Goal: Task Accomplishment & Management: Use online tool/utility

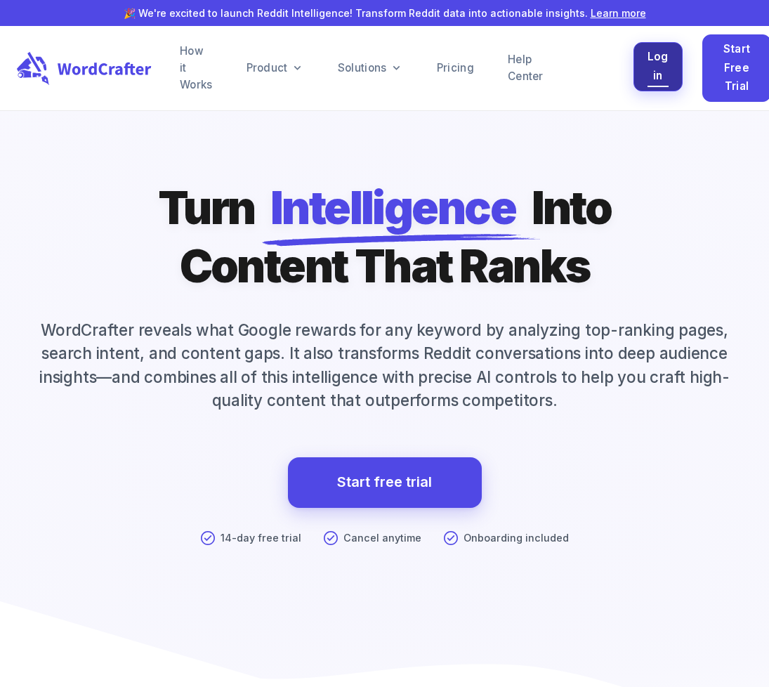
click at [662, 66] on span "Log in" at bounding box center [658, 66] width 21 height 37
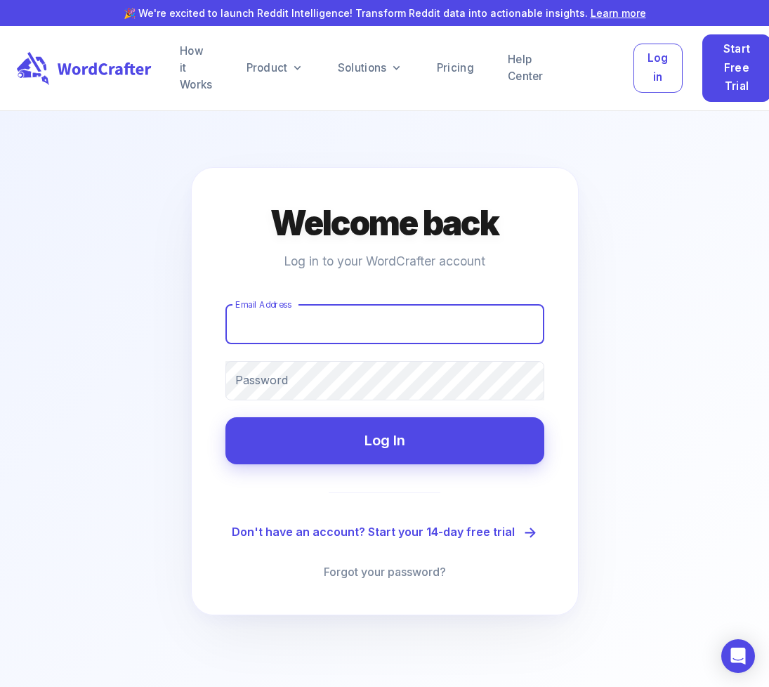
type input "christy@honeytreemedia.com"
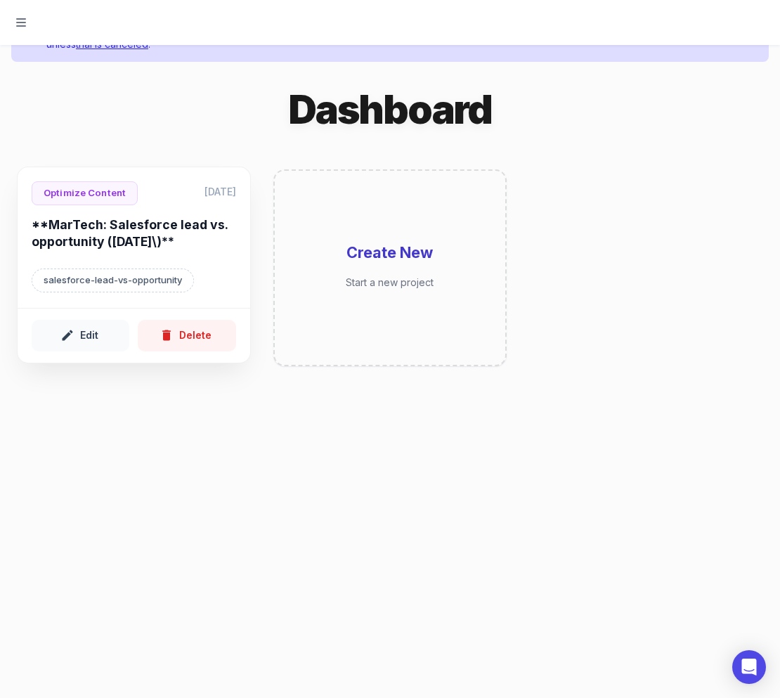
click at [148, 229] on h6 "**MarTech: Salesforce lead vs. opportunity (August 2025\)**" at bounding box center [134, 235] width 204 height 39
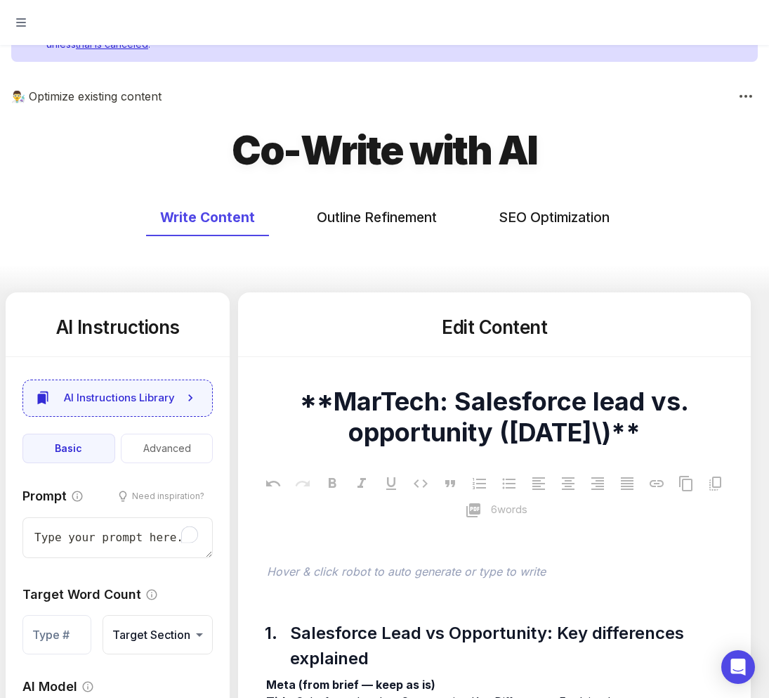
type textarea "x"
type input "50"
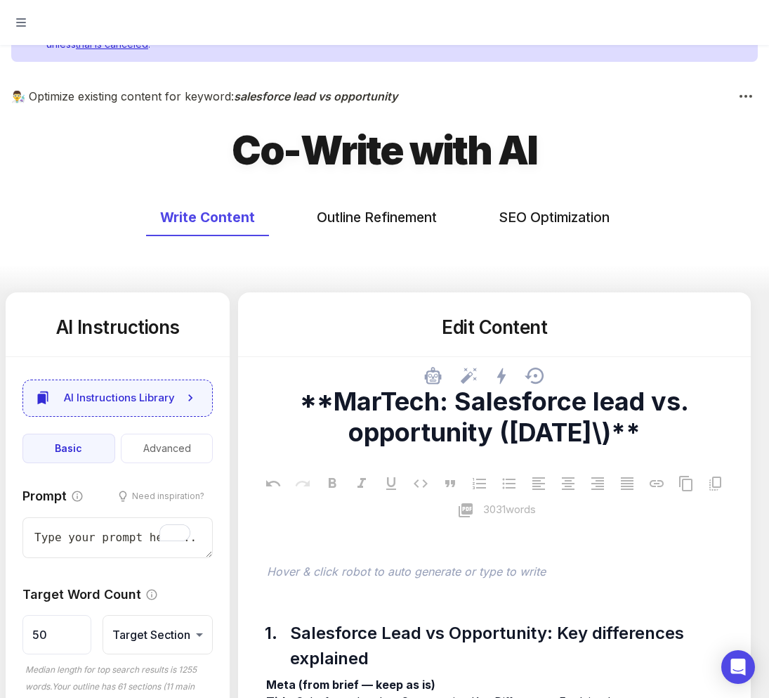
click at [643, 438] on textarea "**MarTech: Salesforce lead vs. opportunity (August 2025\)**" at bounding box center [494, 417] width 490 height 62
click at [639, 430] on textarea "**MarTech: Salesforce lead vs. opportunity (August 2025\)**" at bounding box center [494, 417] width 490 height 62
type textarea "x"
type textarea "**MarTech: Salesforce lead vs. opportunity ([DATE])**"
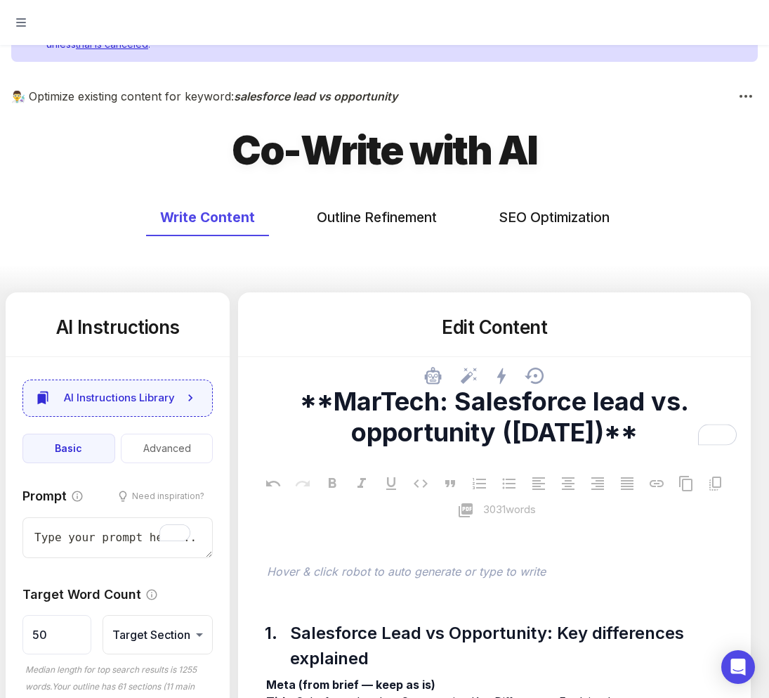
type textarea "x"
type textarea "**MarTech: Salesforce lead vs. opportunity ([DATE])**"
click at [150, 497] on button "Need inspiration?" at bounding box center [161, 495] width 103 height 20
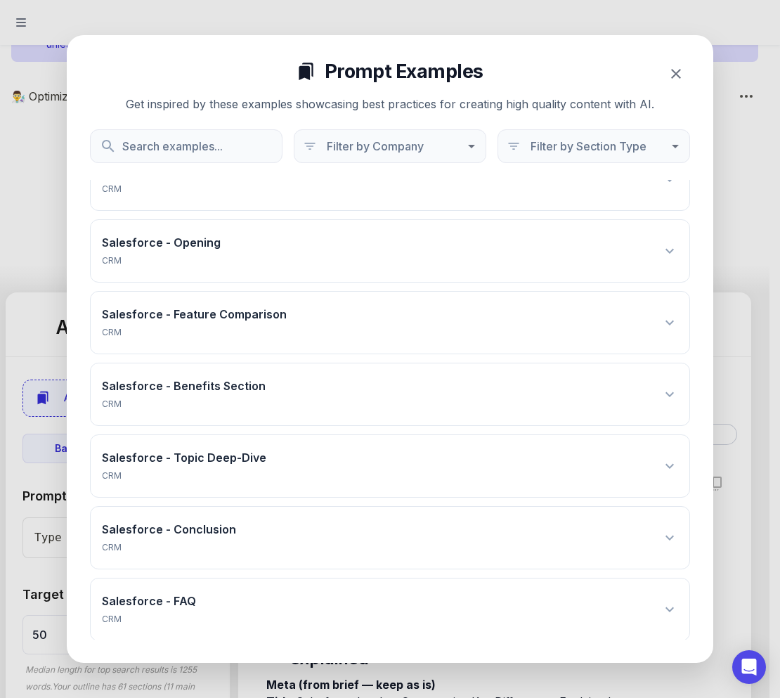
scroll to position [545, 0]
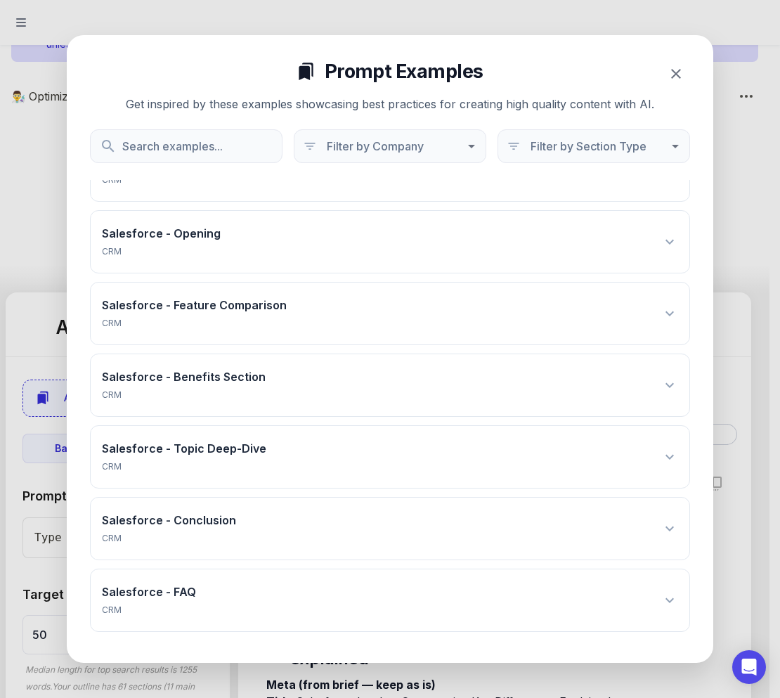
click at [661, 450] on icon at bounding box center [669, 456] width 17 height 17
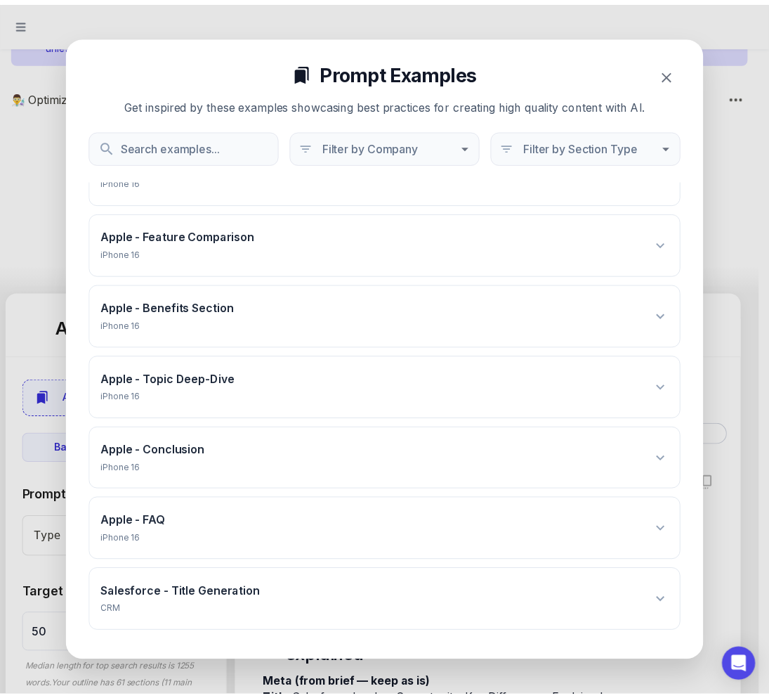
scroll to position [0, 0]
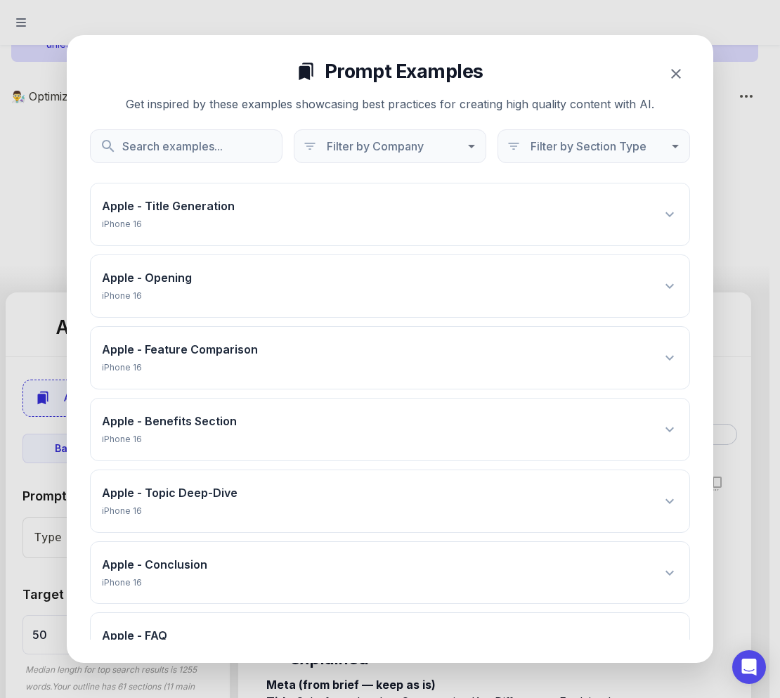
click at [660, 275] on div "Apple - Opening iPhone 16 Apply prompt to my instructions" at bounding box center [390, 286] width 599 height 62
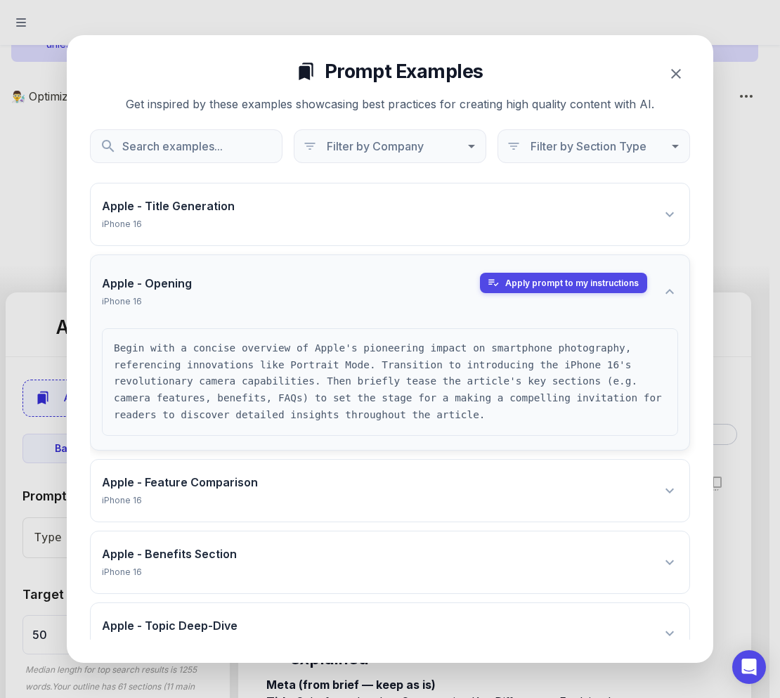
click at [685, 64] on button "button" at bounding box center [676, 74] width 28 height 28
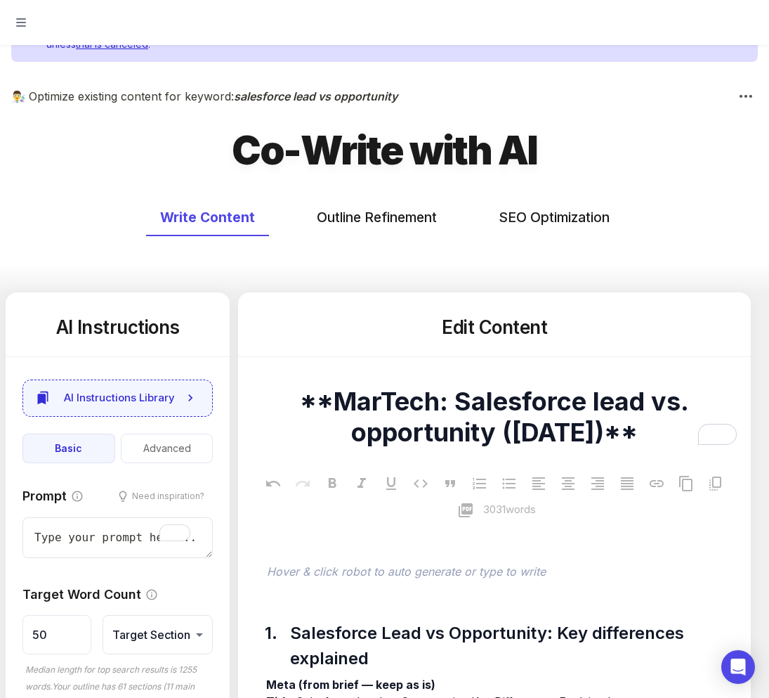
type textarea "x"
click at [171, 444] on button "Advanced" at bounding box center [167, 448] width 93 height 30
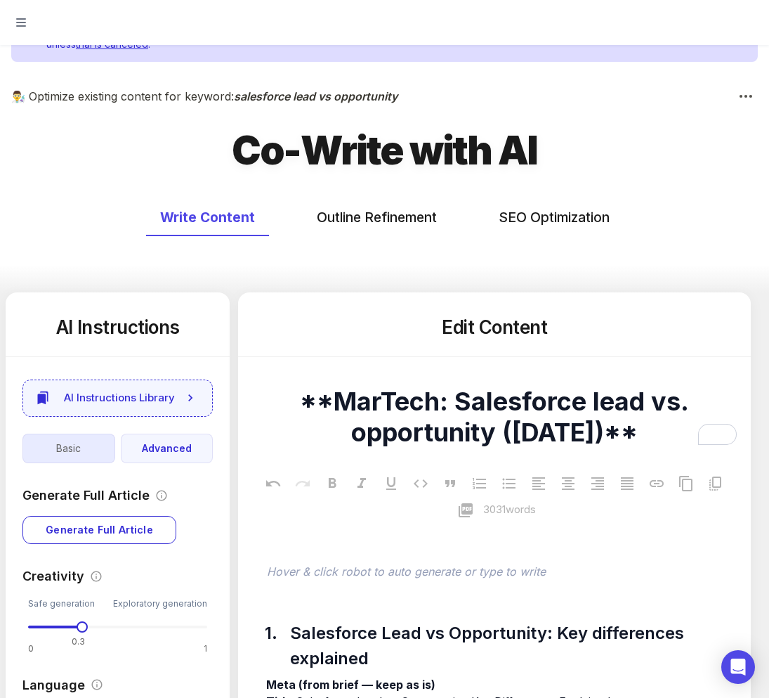
click at [71, 444] on button "Basic" at bounding box center [68, 448] width 93 height 30
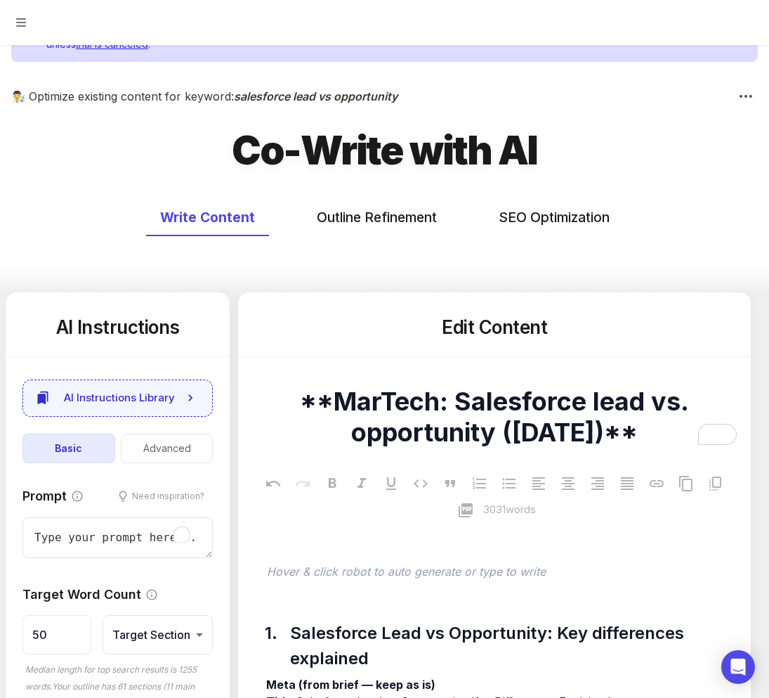
type textarea "x"
click at [397, 215] on button "Outline Refinement" at bounding box center [377, 217] width 148 height 37
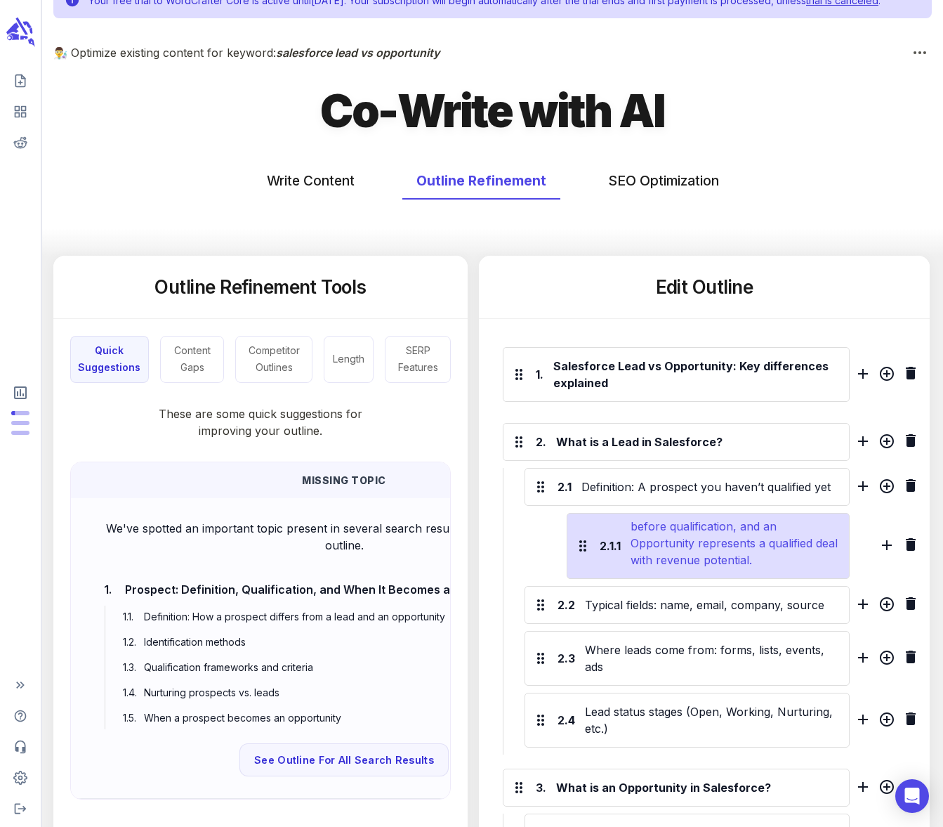
scroll to position [96, 0]
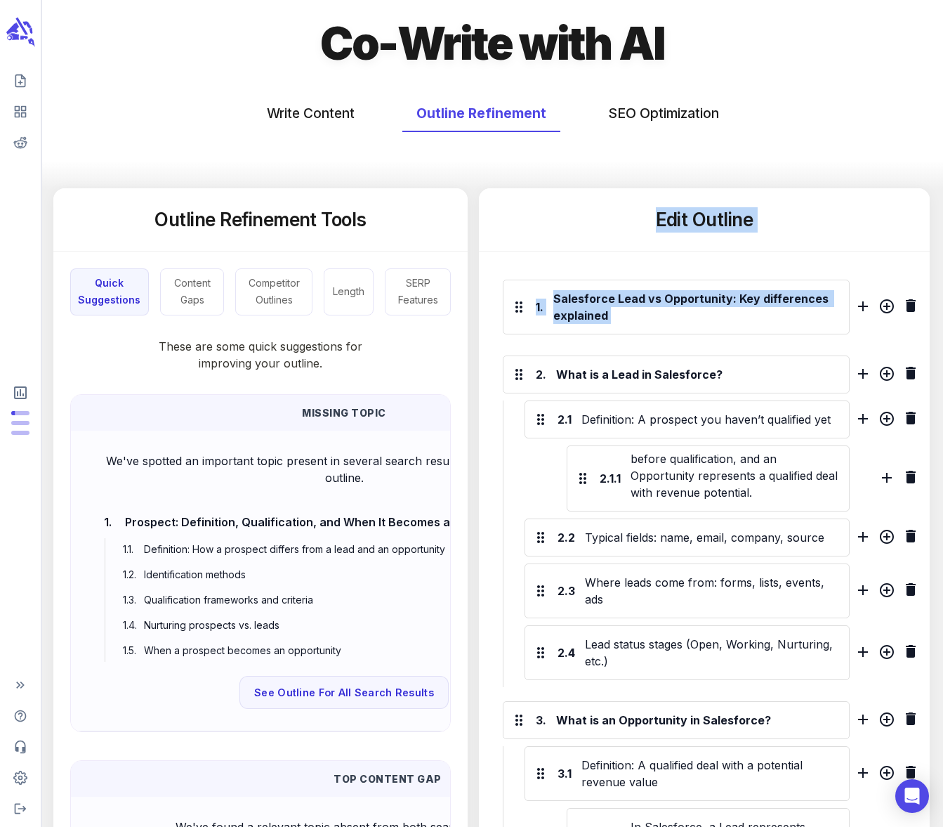
drag, startPoint x: 651, startPoint y: 230, endPoint x: 749, endPoint y: 283, distance: 111.3
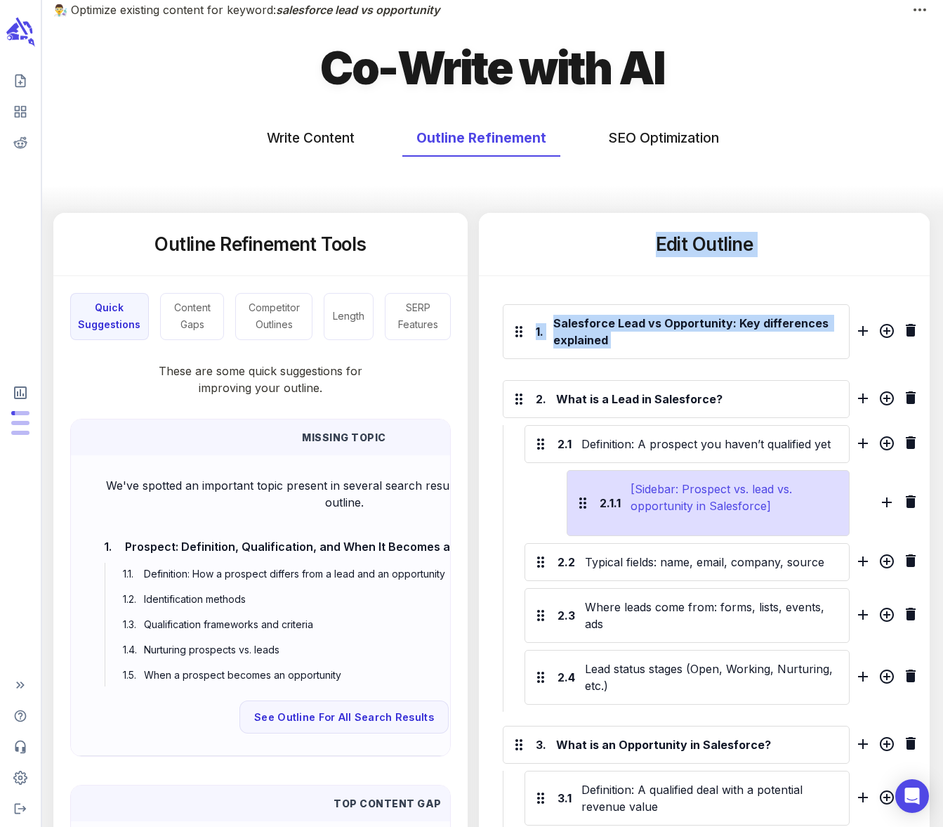
scroll to position [0, 0]
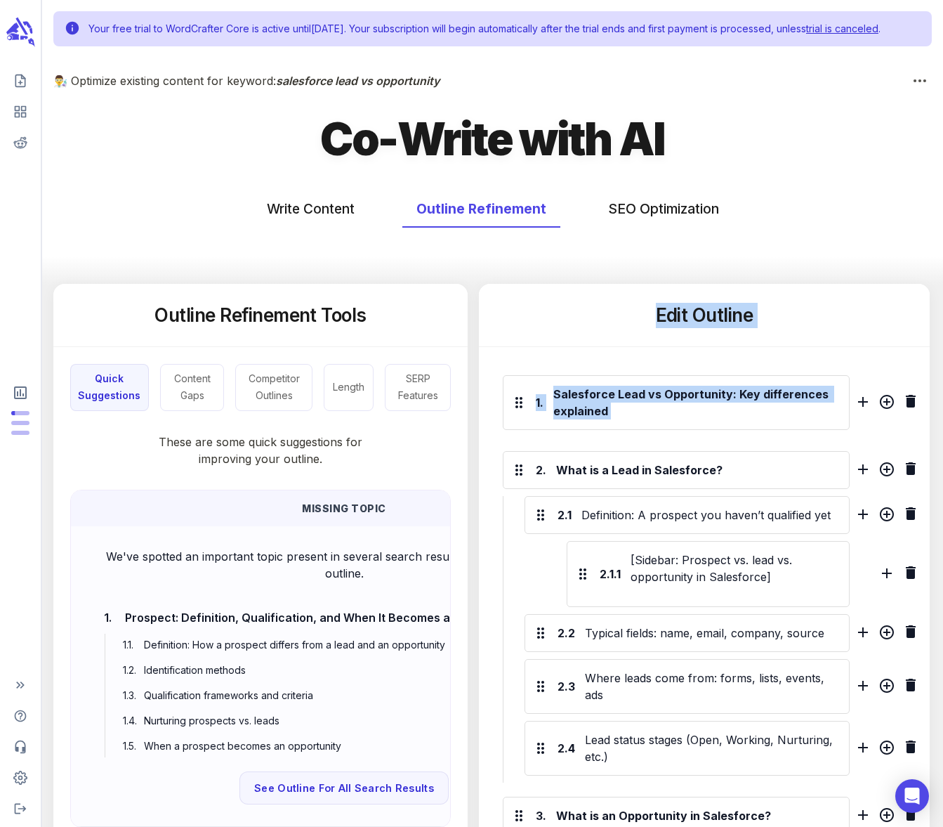
click at [650, 331] on div "Edit Outline" at bounding box center [704, 315] width 451 height 63
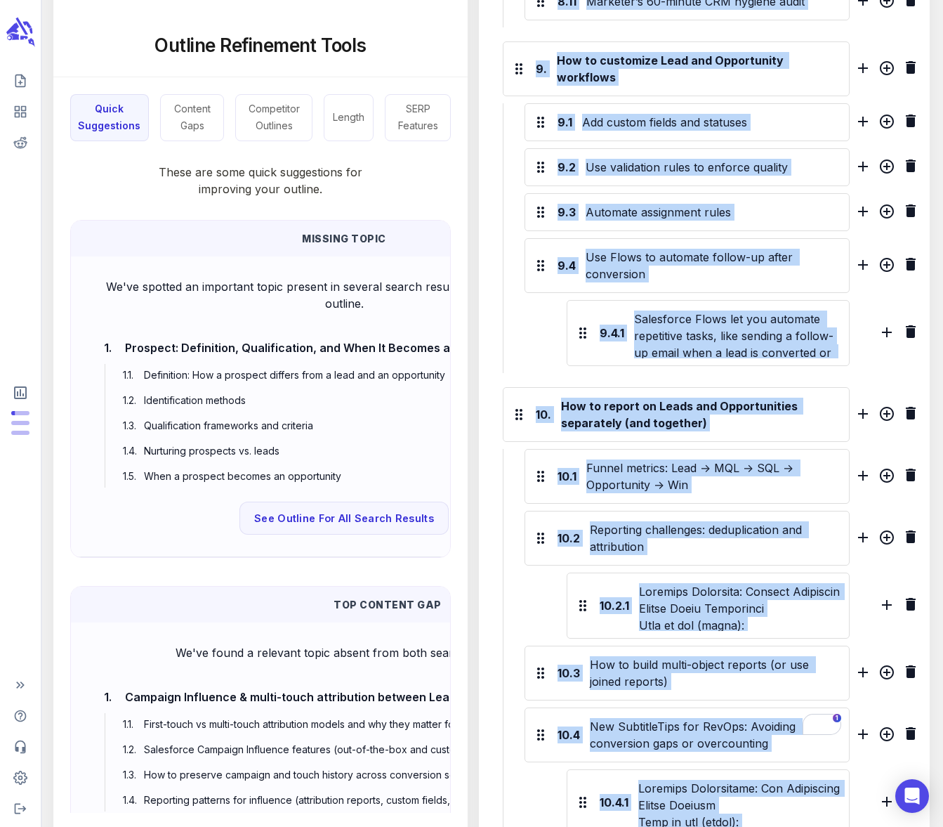
scroll to position [3034, 0]
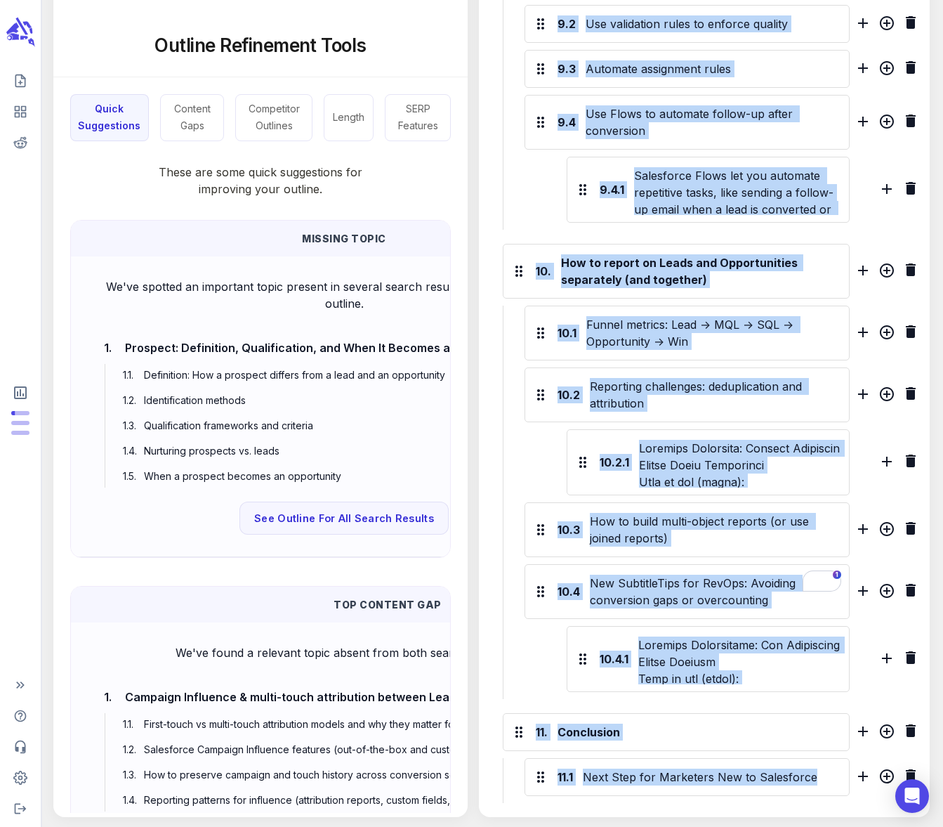
drag, startPoint x: 582, startPoint y: 205, endPoint x: 735, endPoint y: 866, distance: 678.6
copy div "Edit Outline 1. Salesforce Lead vs Opportunity: Key differences explained 2. Wh…"
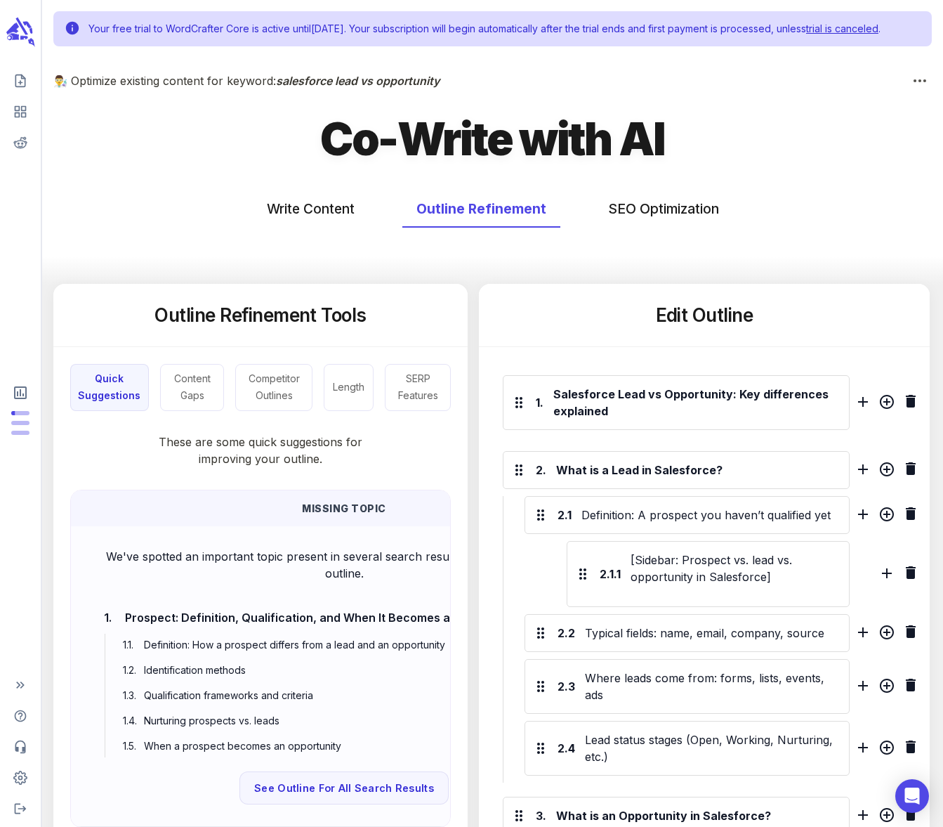
scroll to position [3034, 0]
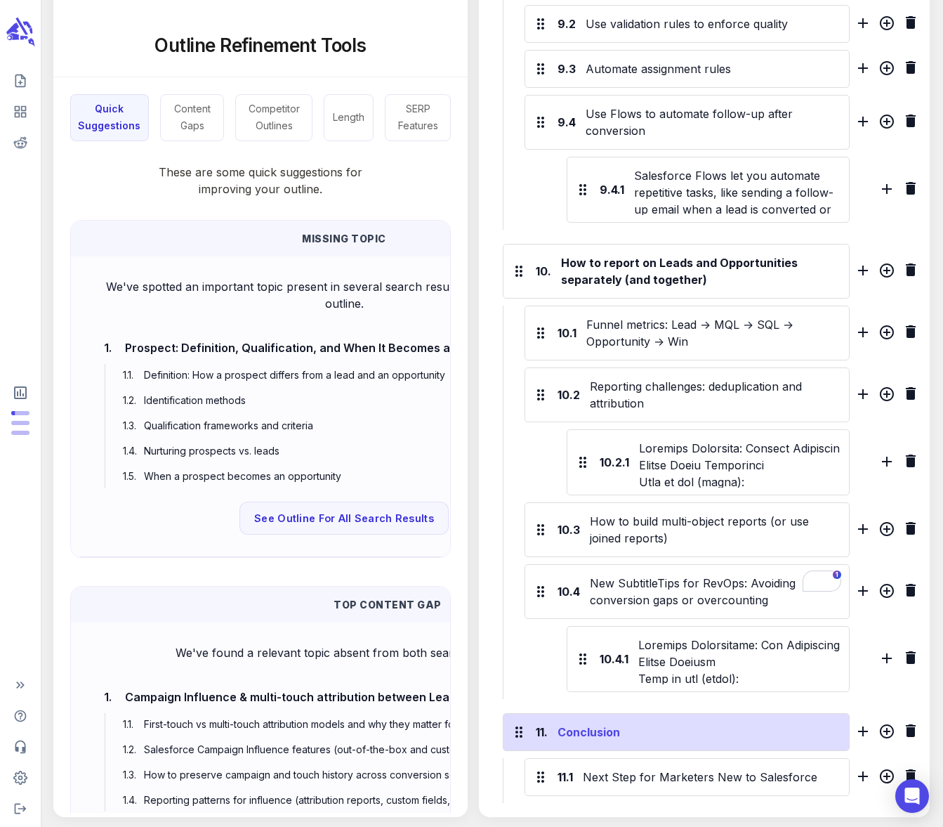
click at [688, 729] on div "Conclusion" at bounding box center [699, 732] width 289 height 22
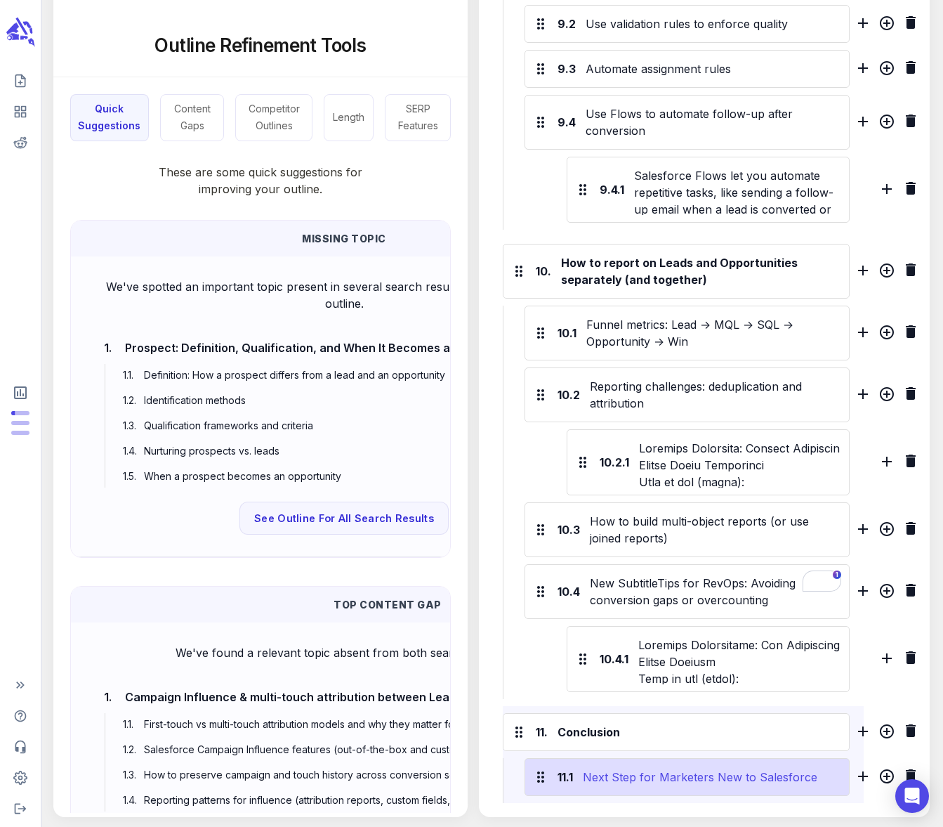
click at [684, 773] on div "Next Step for Marketers New to Salesforce" at bounding box center [711, 777] width 263 height 22
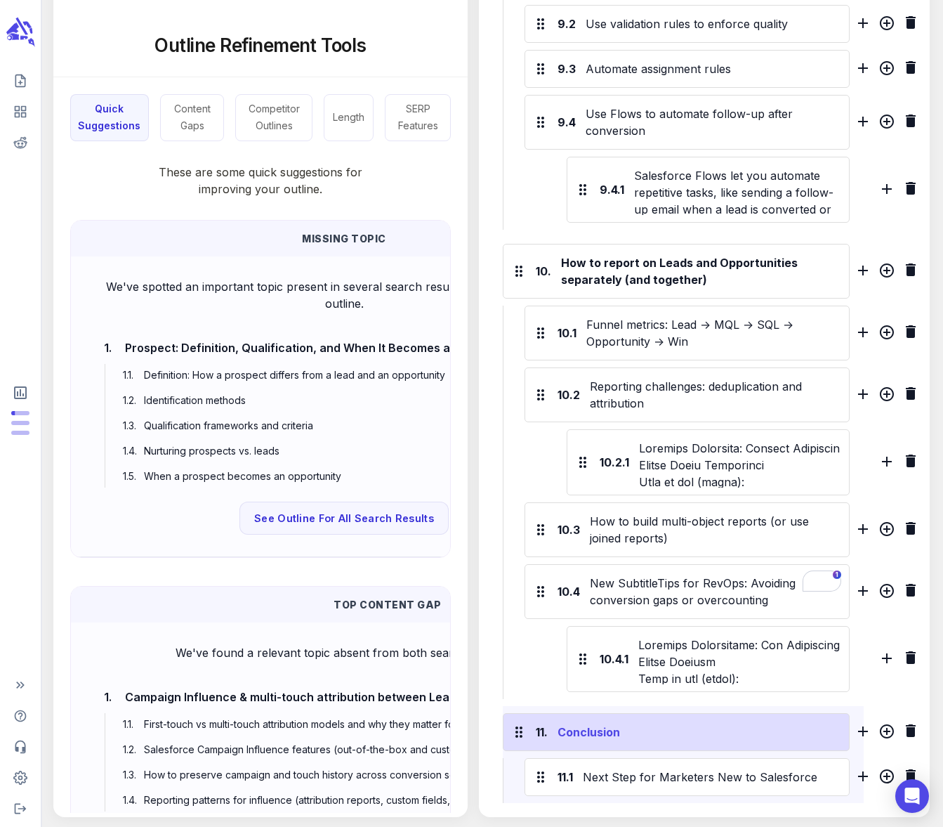
click at [685, 738] on div "Conclusion" at bounding box center [699, 732] width 289 height 22
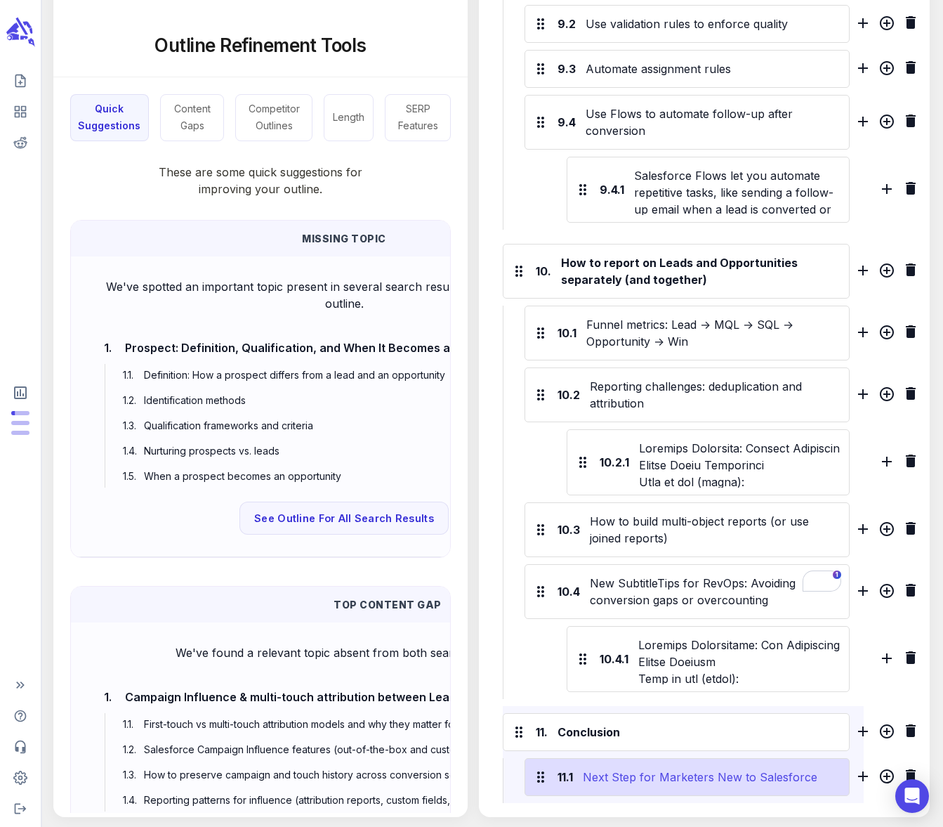
click at [686, 777] on div "Next Step for Marketers New to Salesforce" at bounding box center [711, 777] width 263 height 22
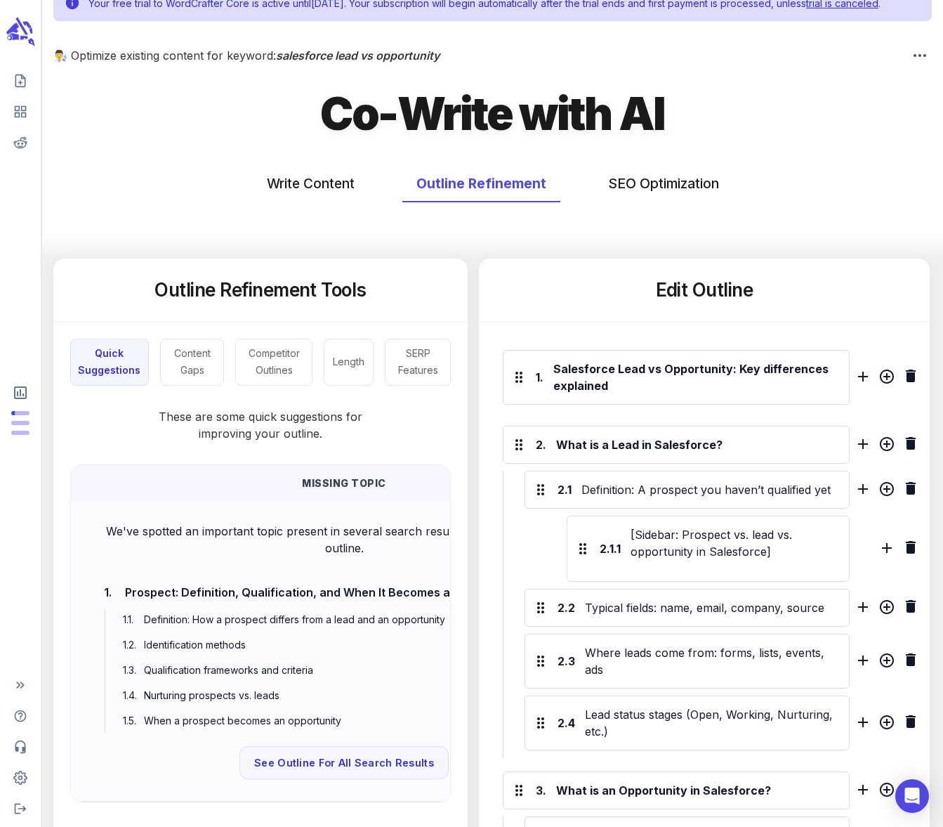
scroll to position [0, 0]
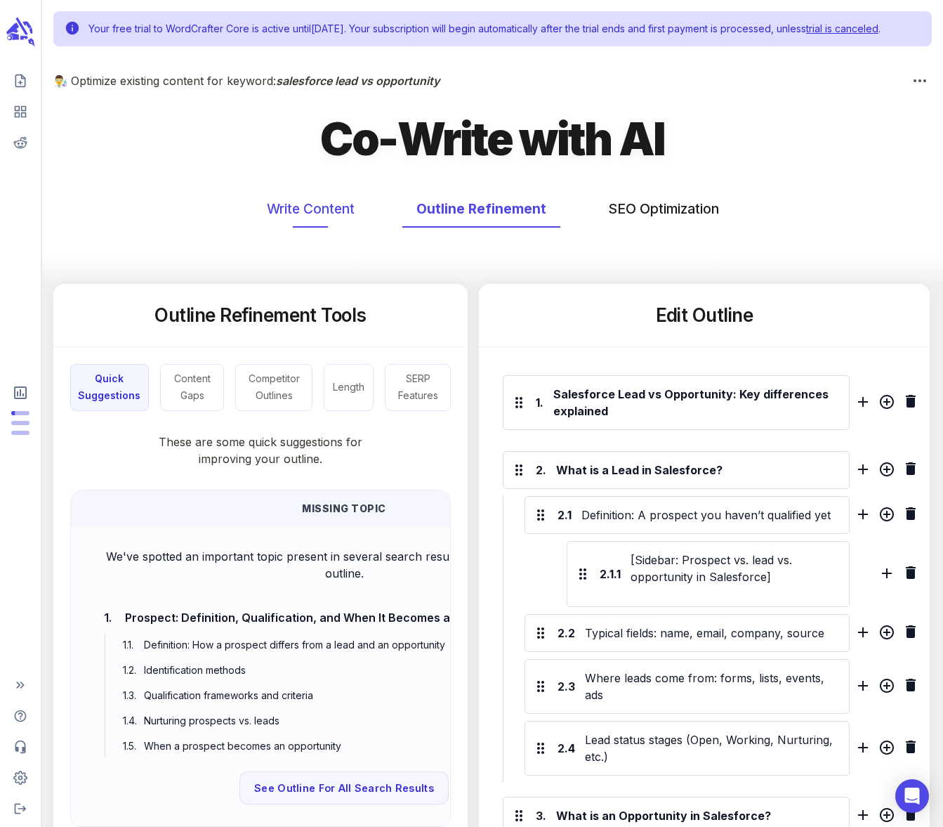
click at [313, 223] on button "Write Content" at bounding box center [311, 208] width 116 height 37
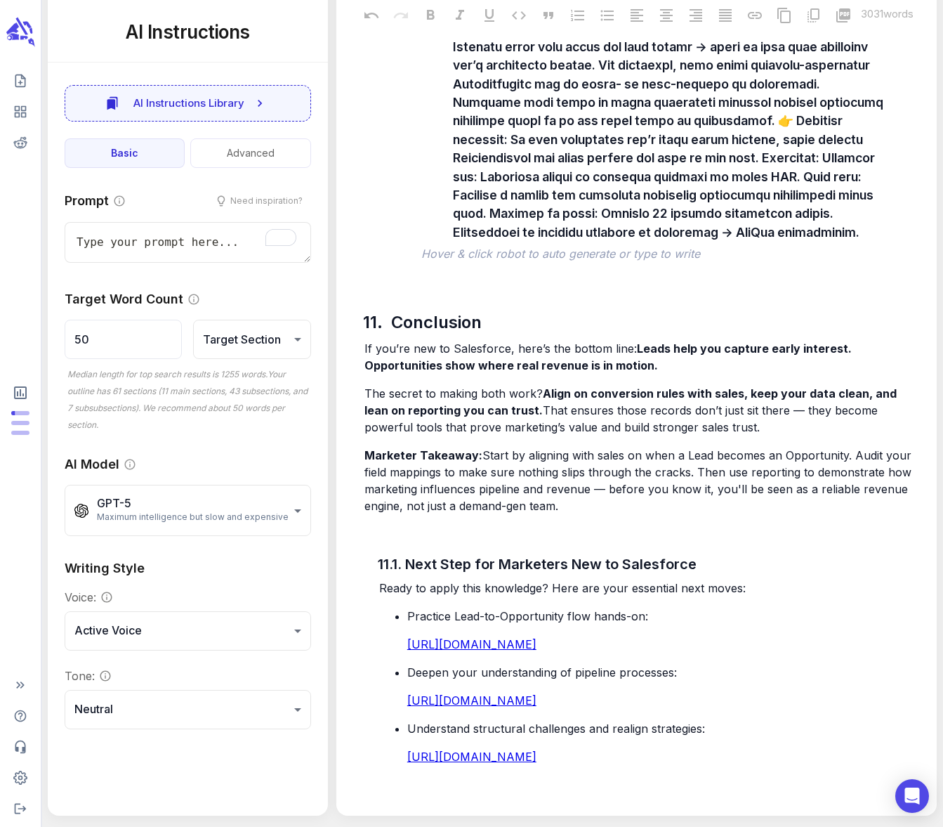
scroll to position [11043, 0]
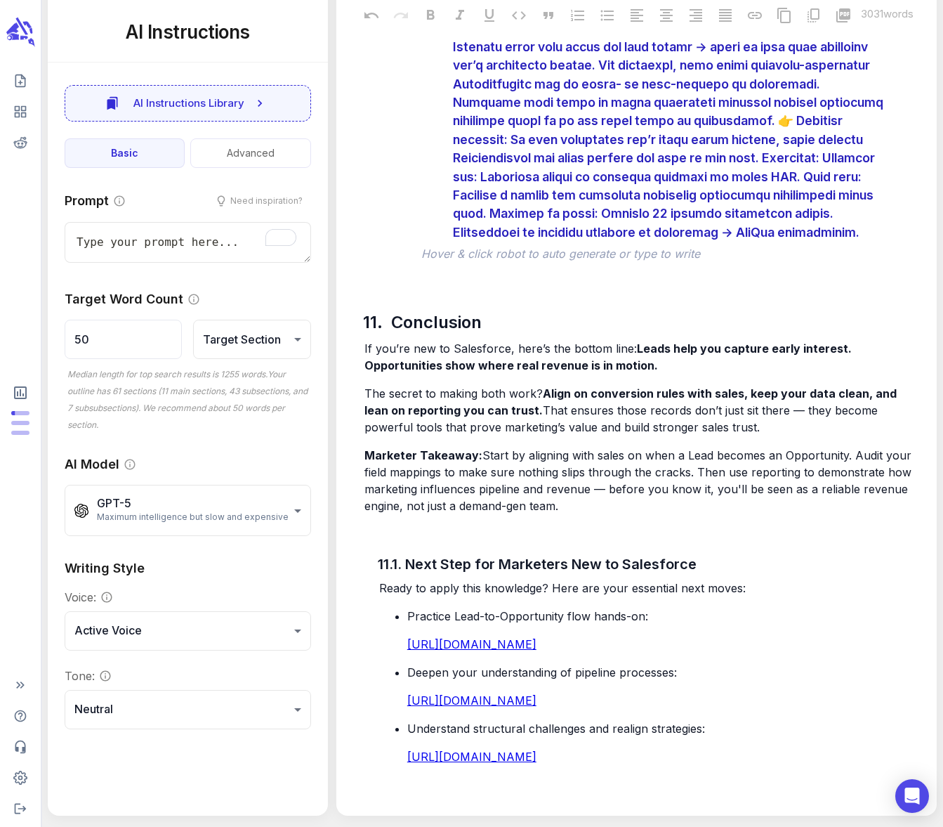
click at [558, 214] on div at bounding box center [671, 102] width 443 height 285
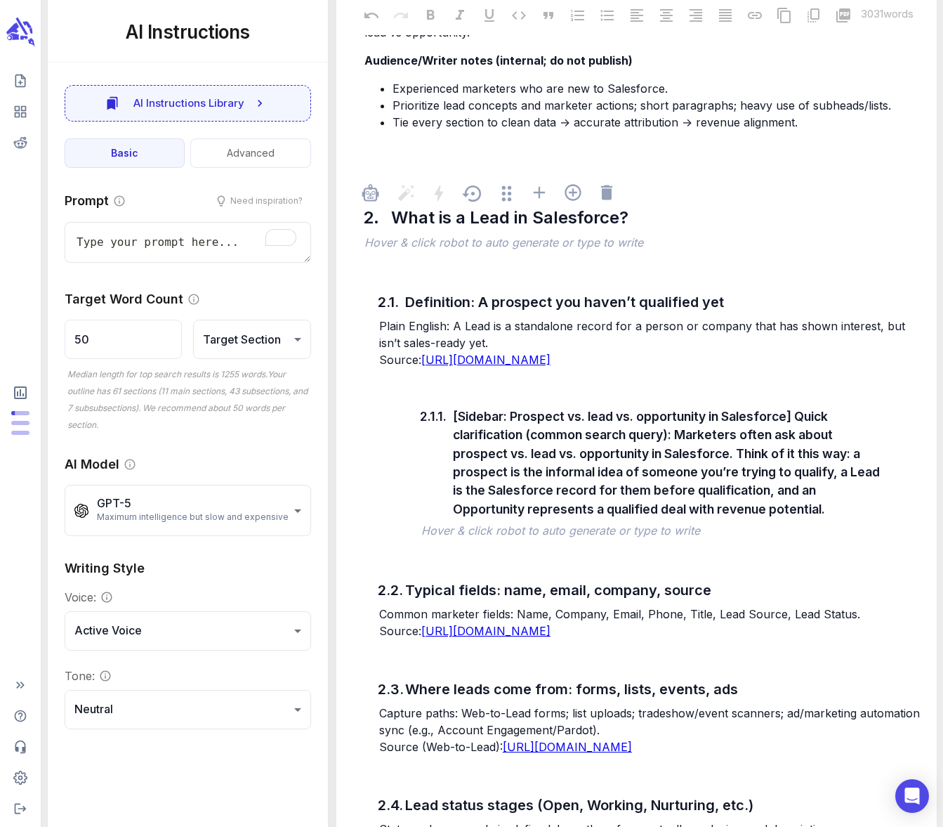
scroll to position [0, 0]
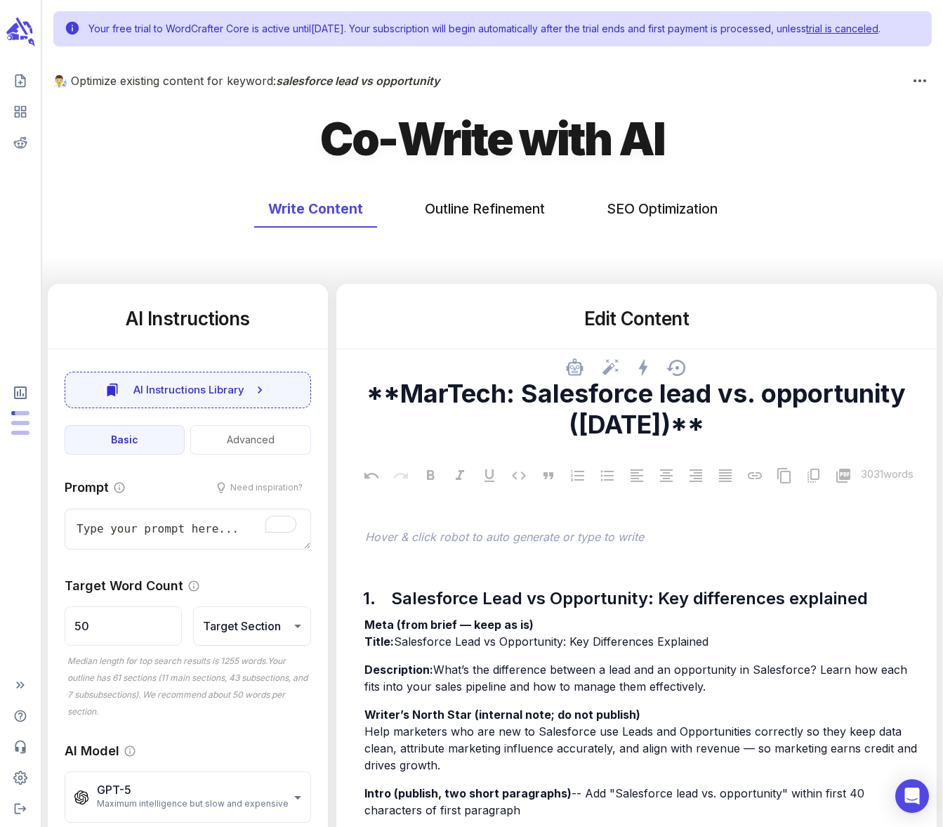
click at [448, 407] on textarea "**MarTech: Salesforce lead vs. opportunity ([DATE])**" at bounding box center [637, 409] width 578 height 62
drag, startPoint x: 441, startPoint y: 396, endPoint x: 451, endPoint y: 372, distance: 26.5
click at [442, 394] on textarea "**MarTech: Salesforce lead vs. opportunity ([DATE])**" at bounding box center [637, 409] width 578 height 62
click at [450, 349] on div "Edit Content" at bounding box center [637, 325] width 601 height 48
click at [369, 407] on textarea "**MarTech: Salesforce lead vs. opportunity ([DATE])**" at bounding box center [637, 409] width 578 height 62
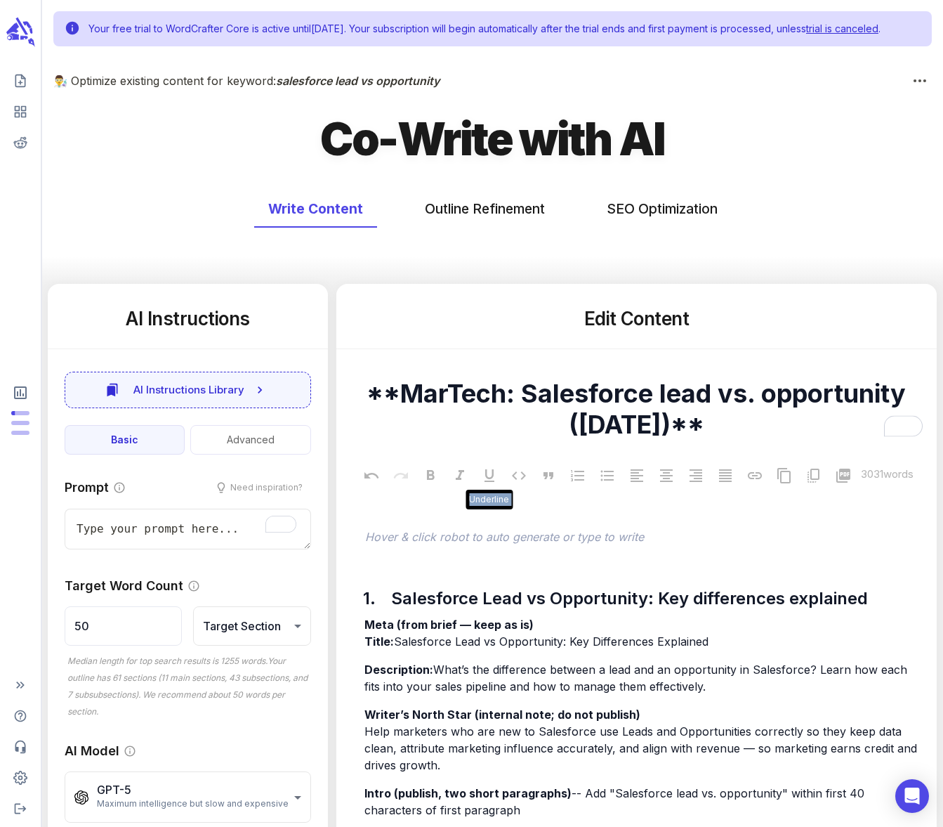
click at [476, 495] on div "Underline 3031 words" at bounding box center [637, 477] width 578 height 35
click at [478, 488] on div "Underline" at bounding box center [490, 477] width 24 height 21
drag, startPoint x: 367, startPoint y: 401, endPoint x: 567, endPoint y: 790, distance: 437.4
click at [545, 460] on div "**MarTech: Salesforce lead vs. opportunity (August 2025)** x" at bounding box center [637, 417] width 578 height 85
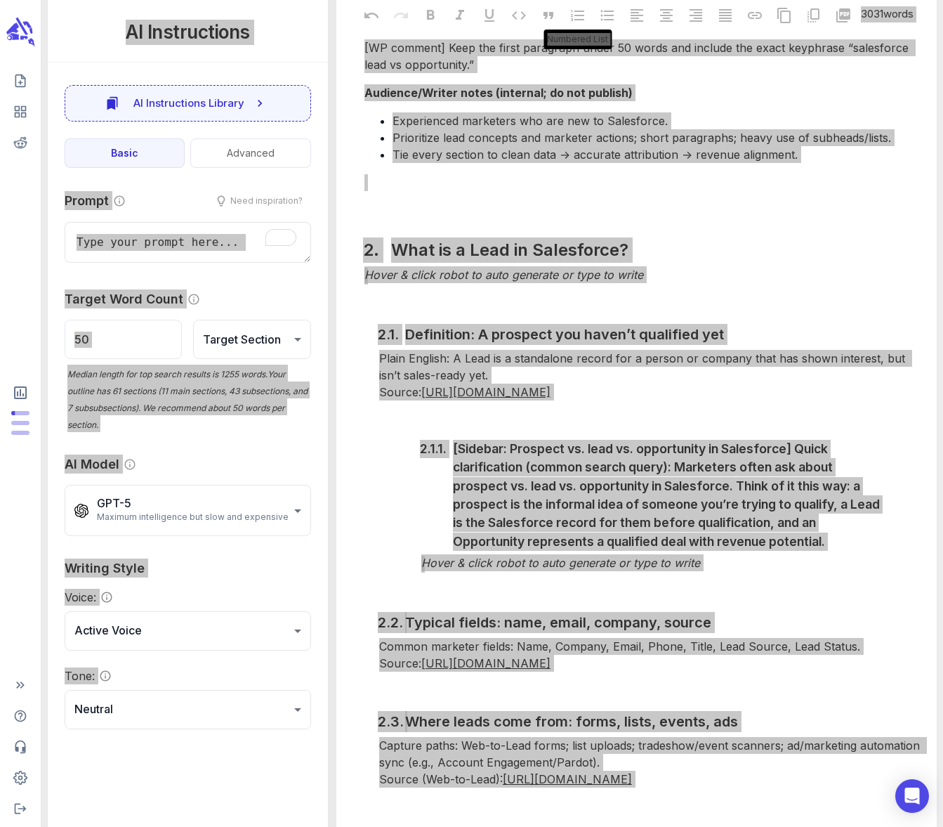
scroll to position [1026, 0]
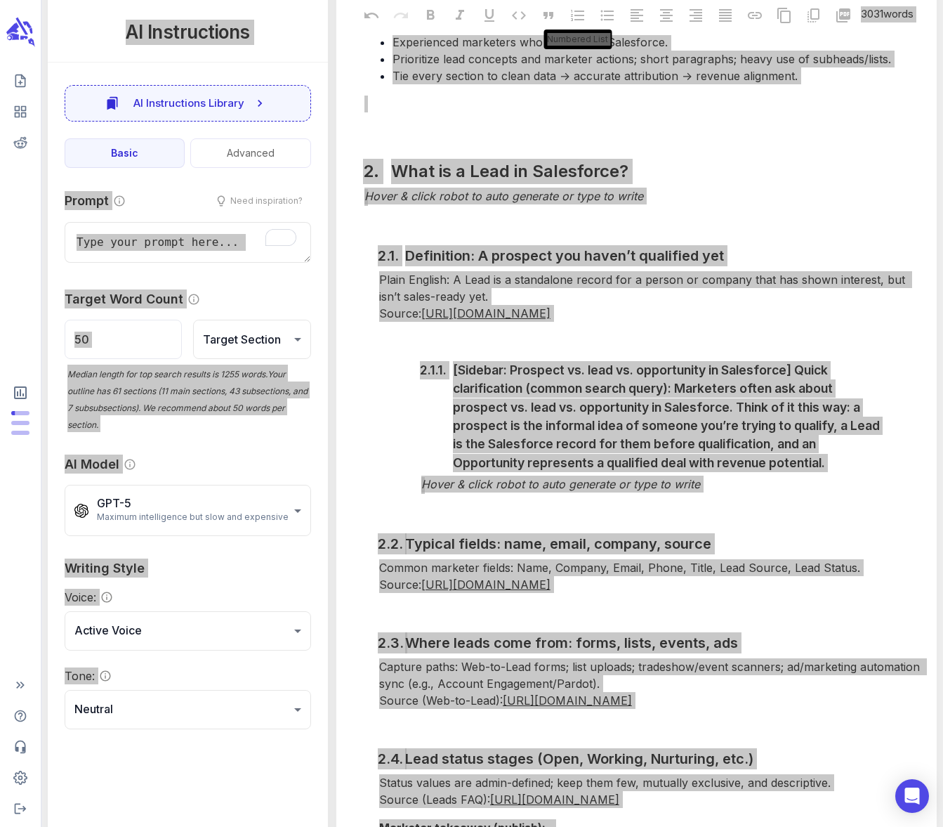
type textarea "x"
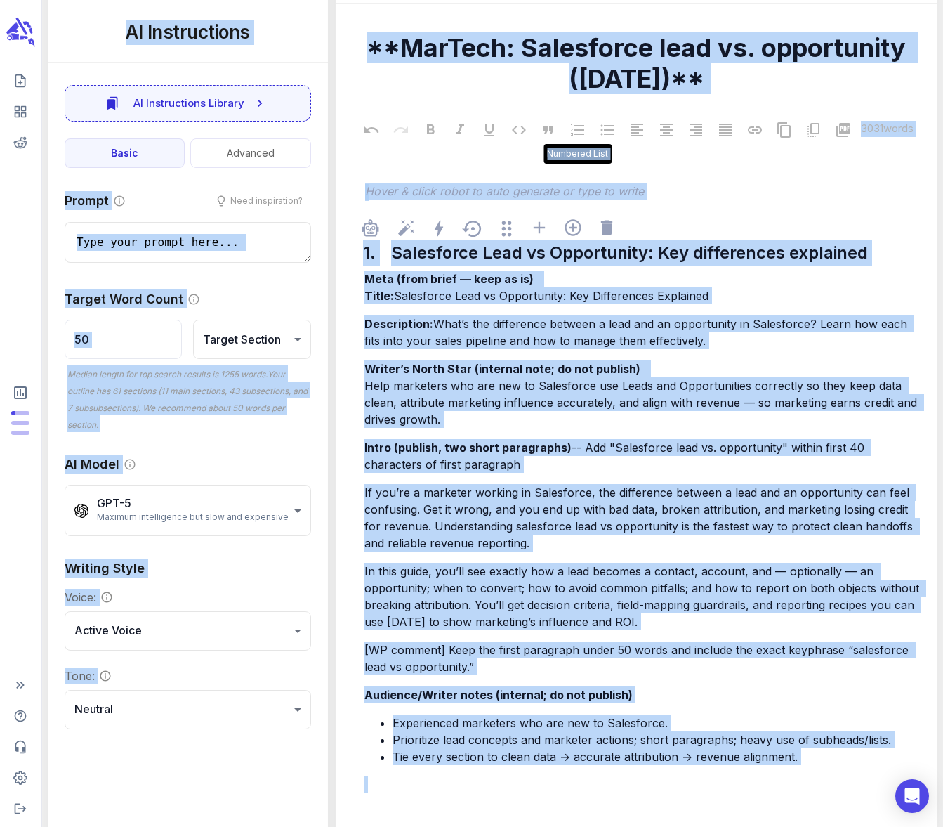
scroll to position [369, 0]
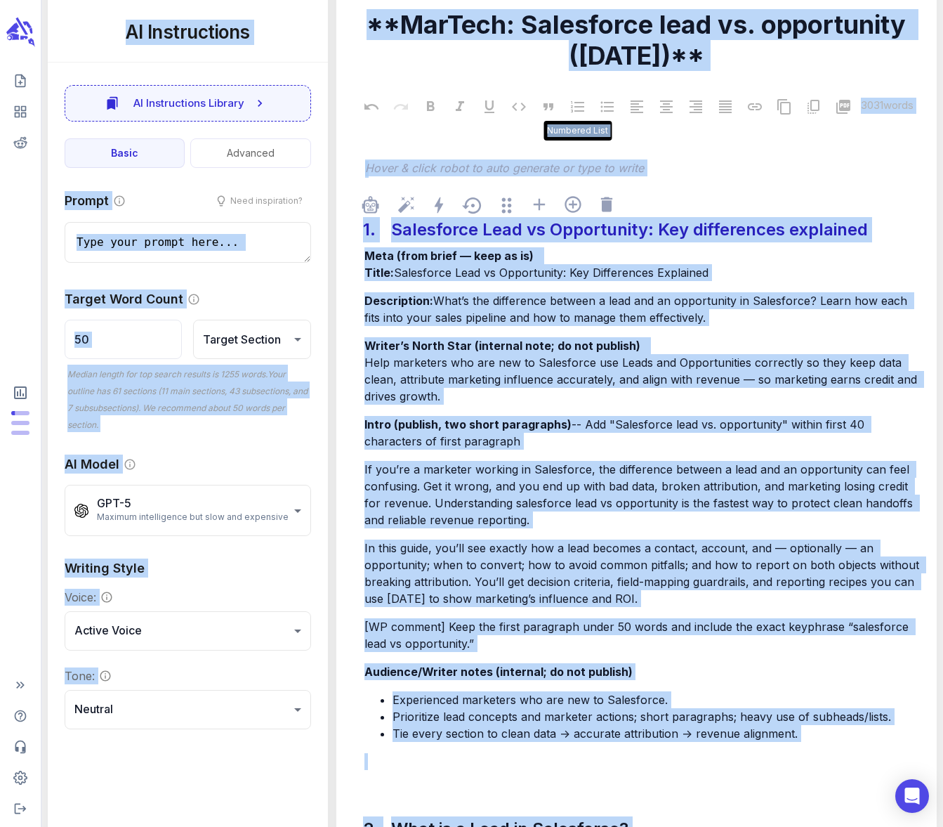
drag, startPoint x: 387, startPoint y: 250, endPoint x: 374, endPoint y: 246, distance: 14.0
click at [386, 246] on div "1. Salesforce Lead vs Opportunity: Key differences explained" at bounding box center [644, 230] width 564 height 32
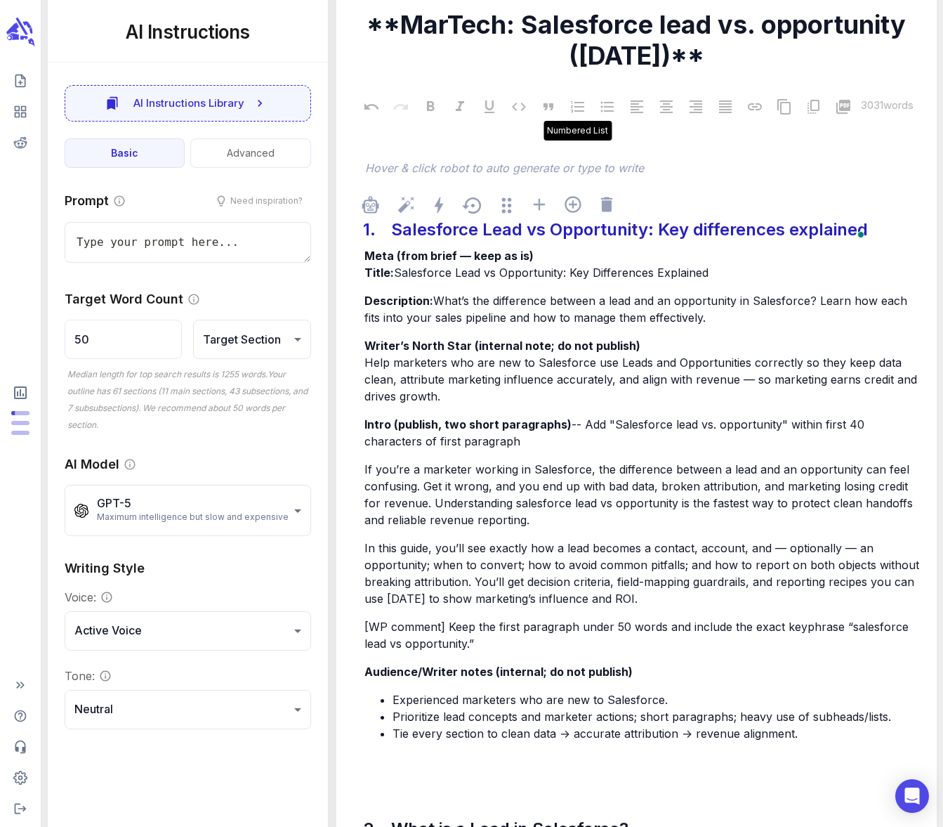
click at [370, 246] on div "1." at bounding box center [371, 230] width 19 height 32
click at [368, 246] on div "1." at bounding box center [371, 230] width 19 height 32
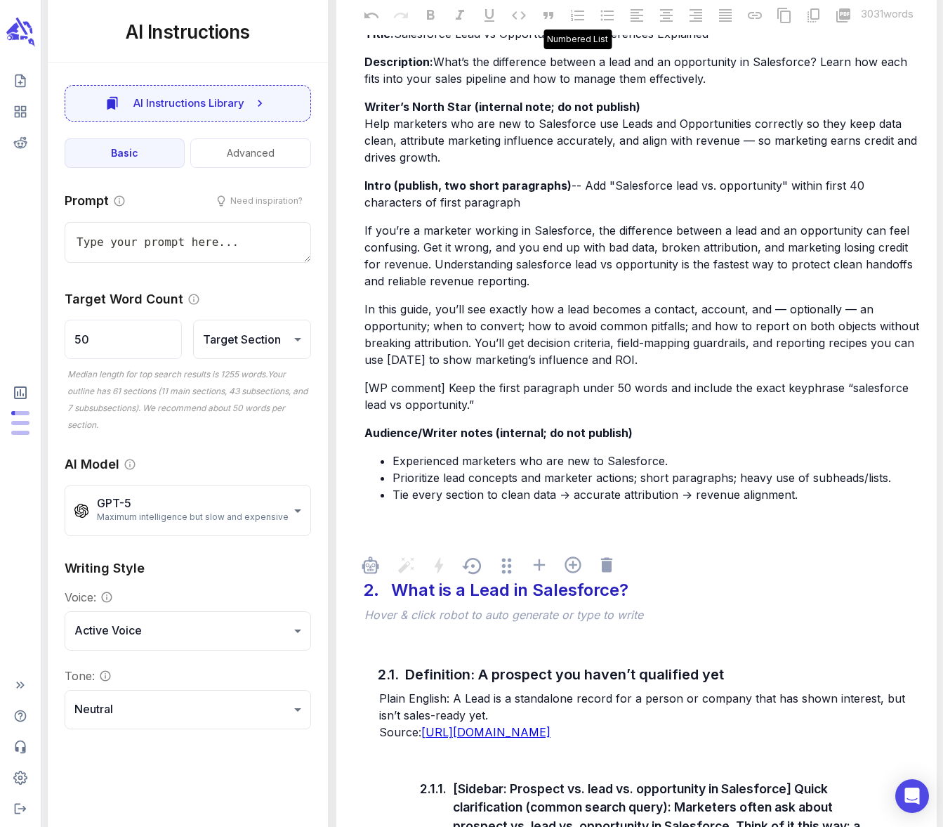
scroll to position [797, 0]
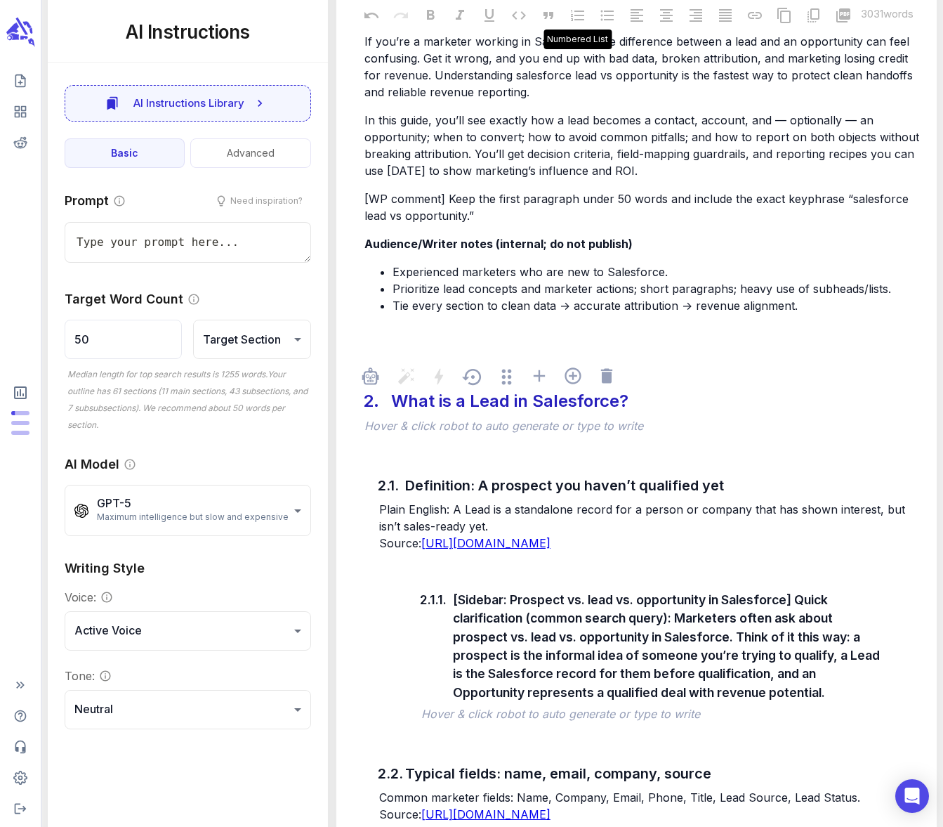
click at [445, 412] on div "What is a Lead in Salesforce?" at bounding box center [635, 401] width 494 height 32
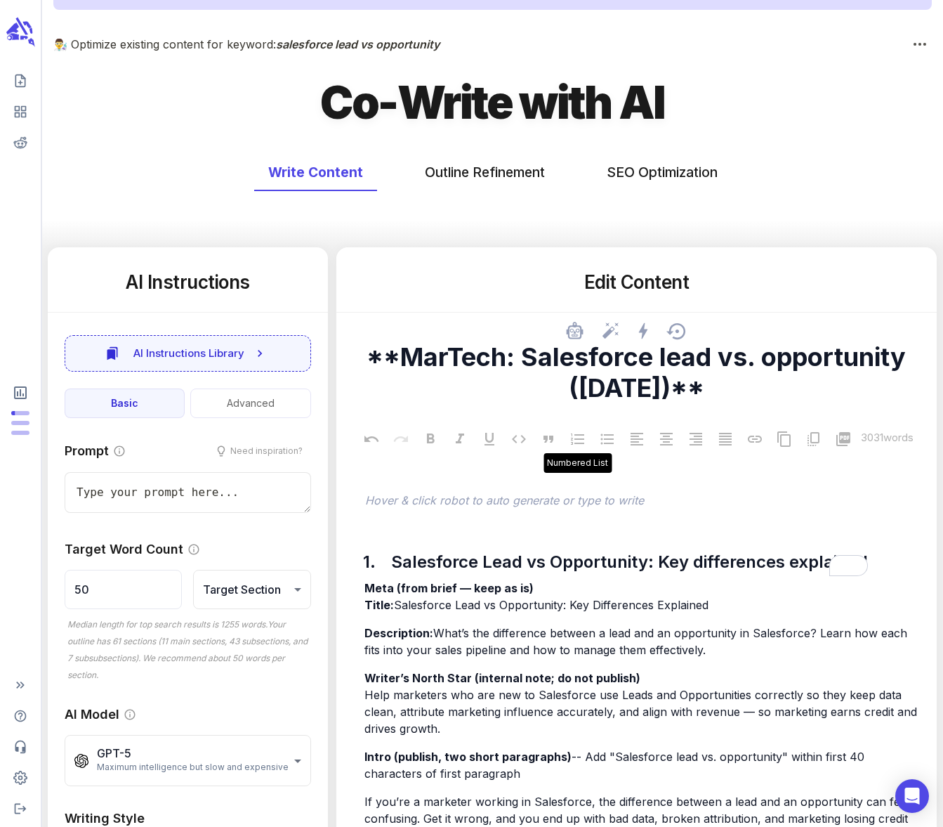
scroll to position [112, 0]
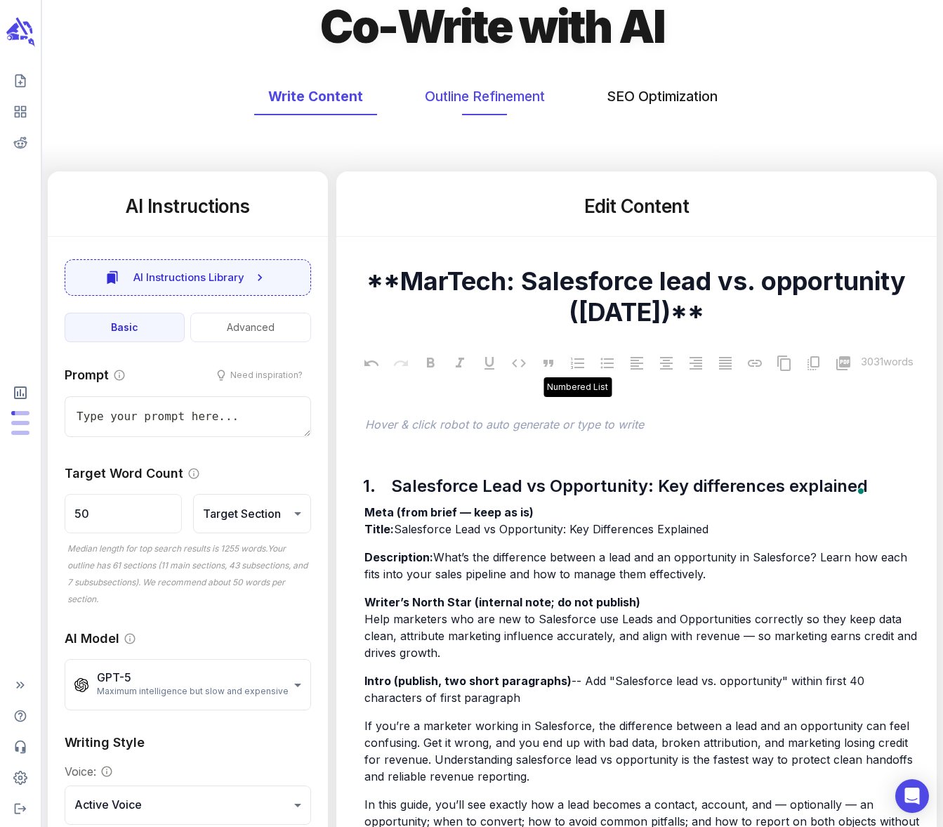
click at [515, 107] on button "Outline Refinement" at bounding box center [485, 96] width 148 height 37
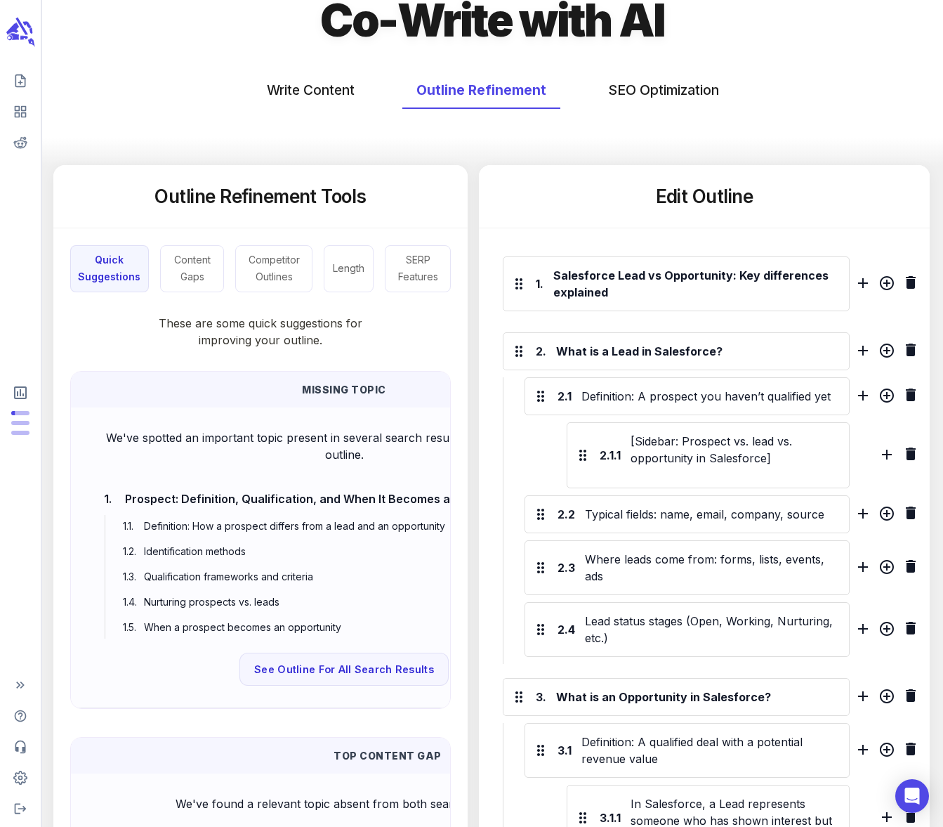
scroll to position [0, 0]
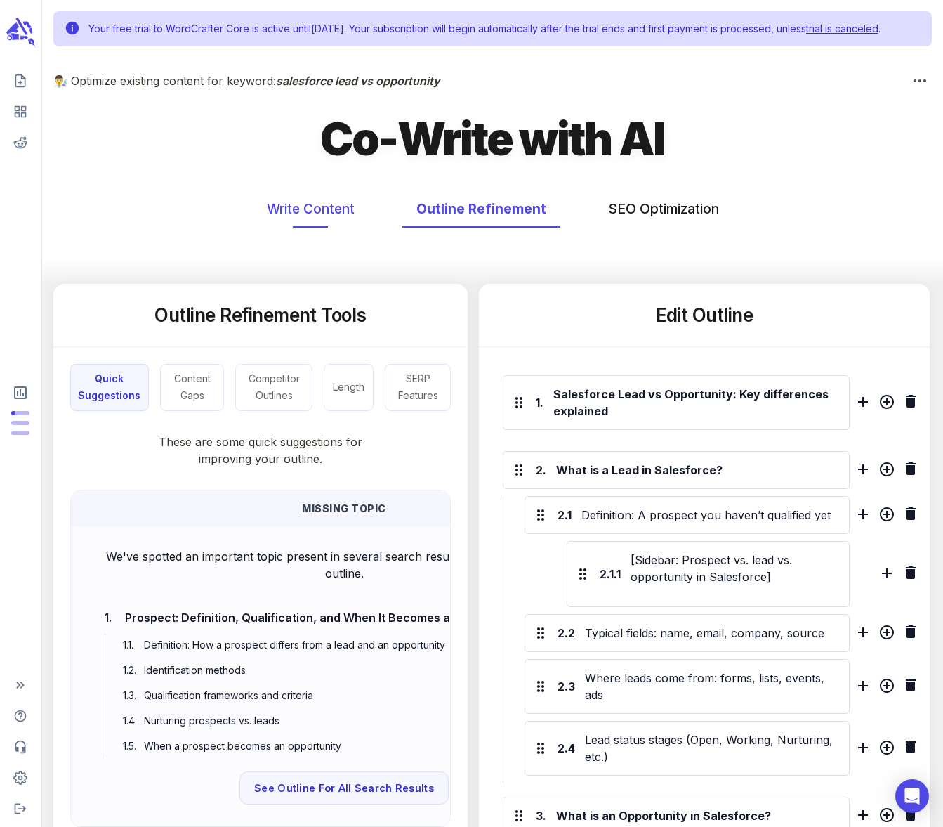
click at [313, 226] on button "Write Content" at bounding box center [311, 208] width 116 height 37
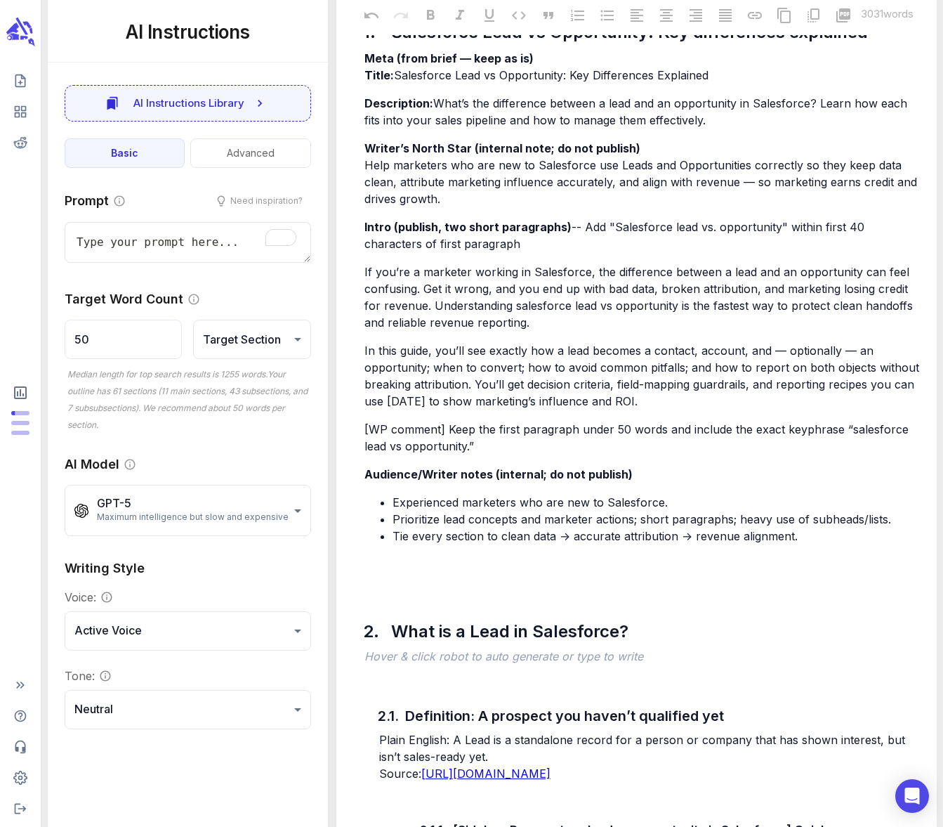
scroll to position [557, 0]
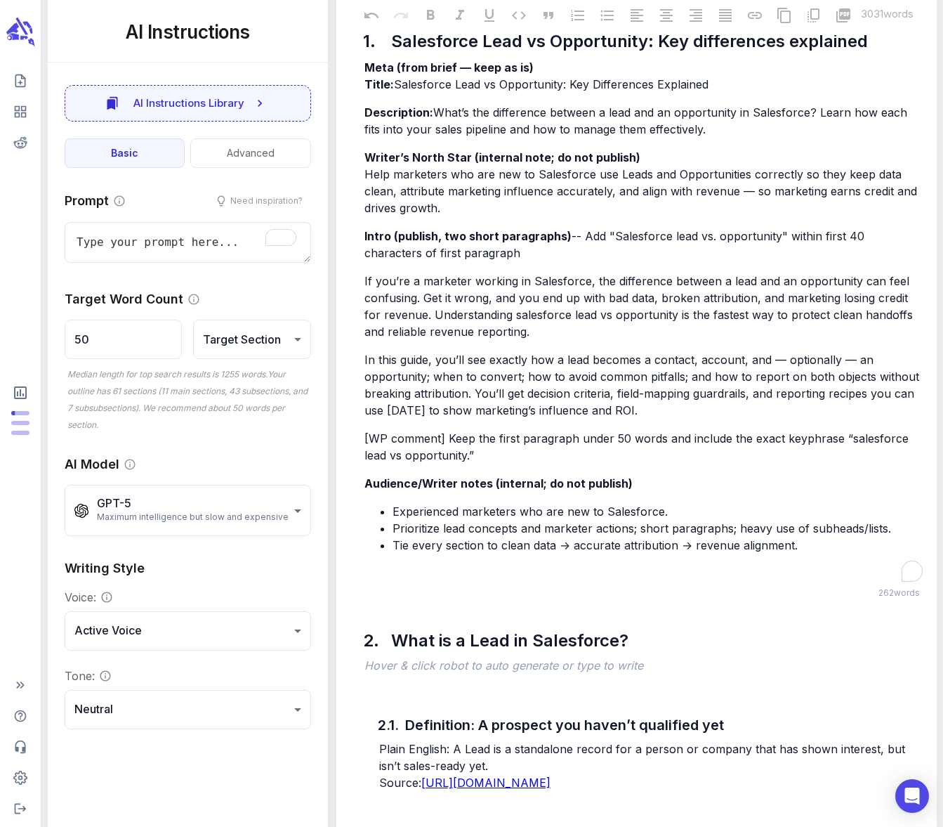
type textarea "x"
drag, startPoint x: 894, startPoint y: 209, endPoint x: 911, endPoint y: 206, distance: 17.1
click at [915, 208] on span "Help marketers who are new to Salesforce use Leads and Opportunities correctly …" at bounding box center [643, 191] width 556 height 48
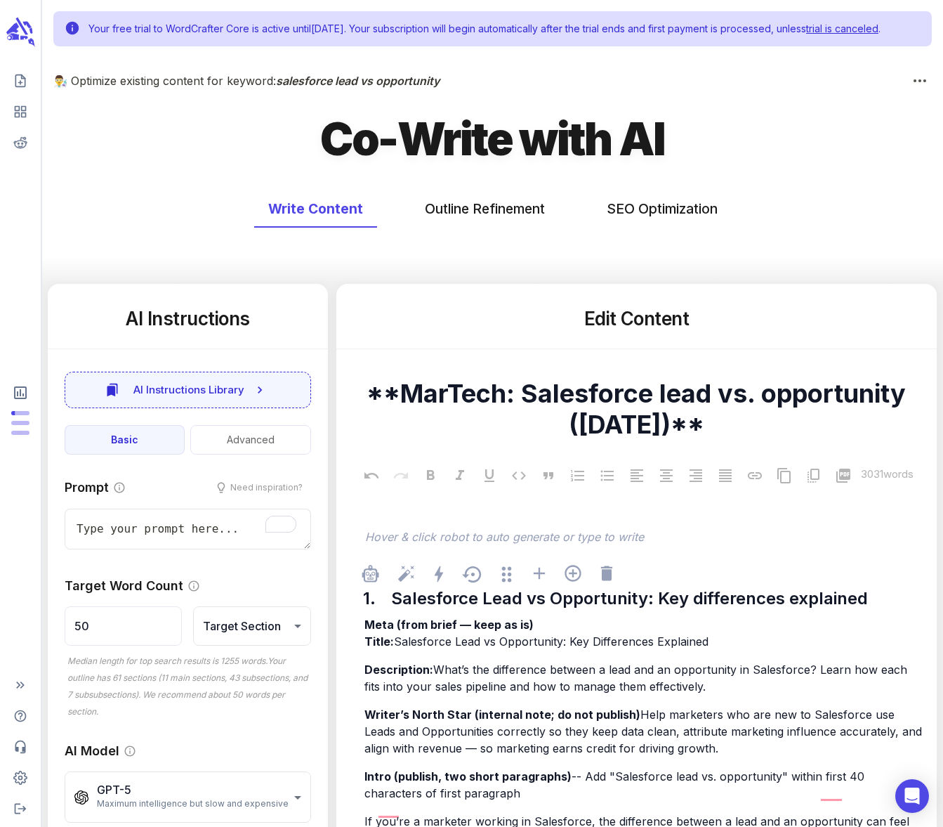
scroll to position [557, 0]
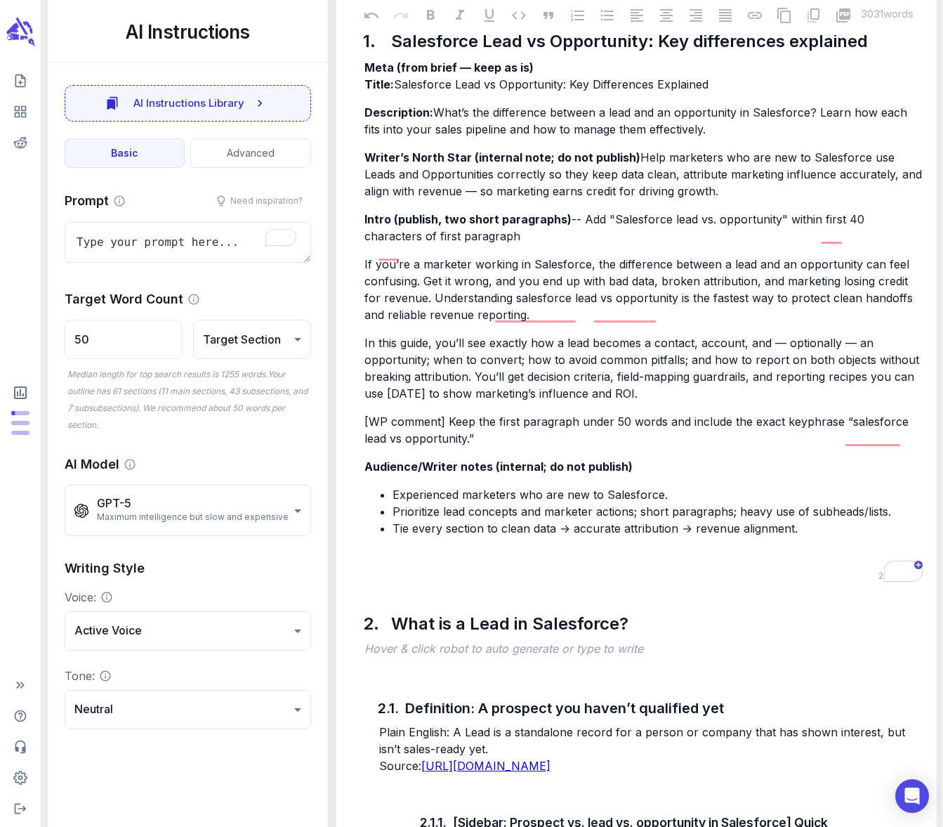
click at [365, 322] on span "If you’re a marketer working in Salesforce, the difference between a lead and a…" at bounding box center [641, 289] width 552 height 65
click at [533, 322] on span "If you’re a marketer working in Salesforce, the difference between a lead and a…" at bounding box center [639, 289] width 549 height 65
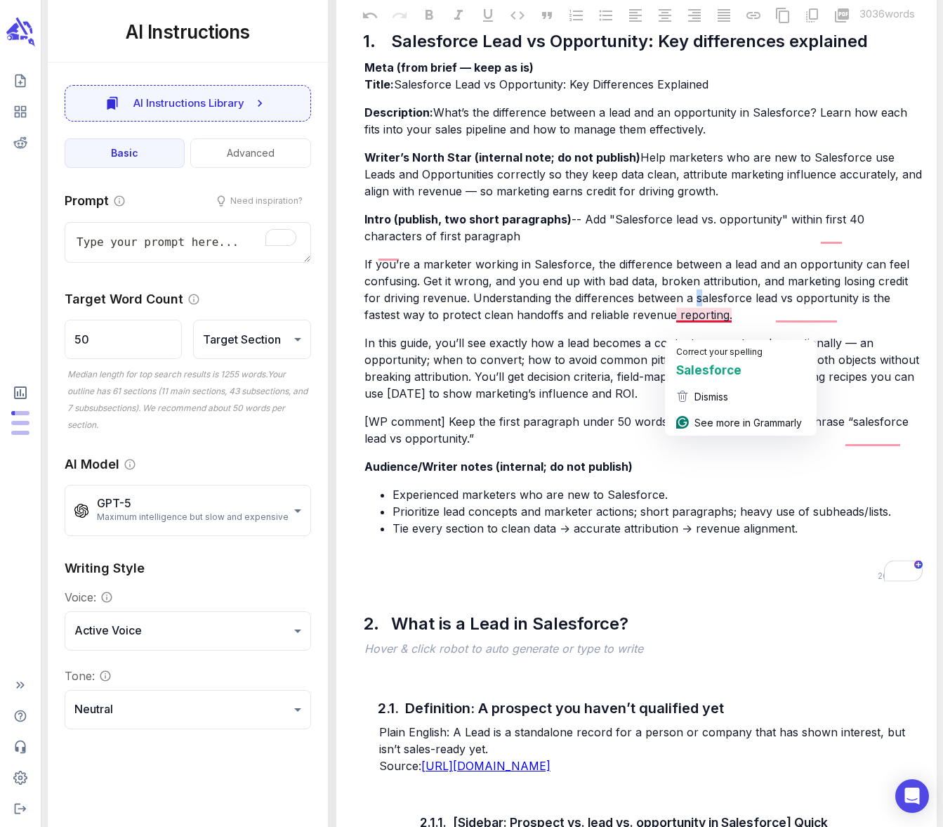
click at [677, 322] on span "If you’re a marketer working in Salesforce, the difference between a lead and a…" at bounding box center [639, 289] width 549 height 65
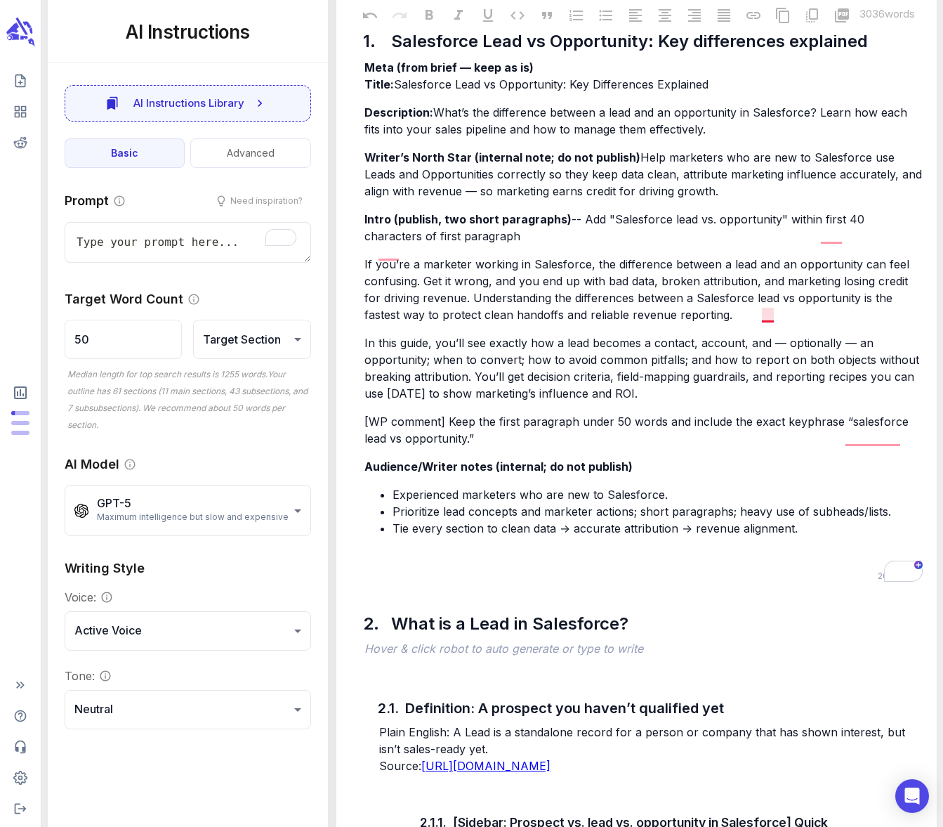
click at [774, 322] on span "If you’re a marketer working in Salesforce, the difference between a lead and a…" at bounding box center [639, 289] width 549 height 65
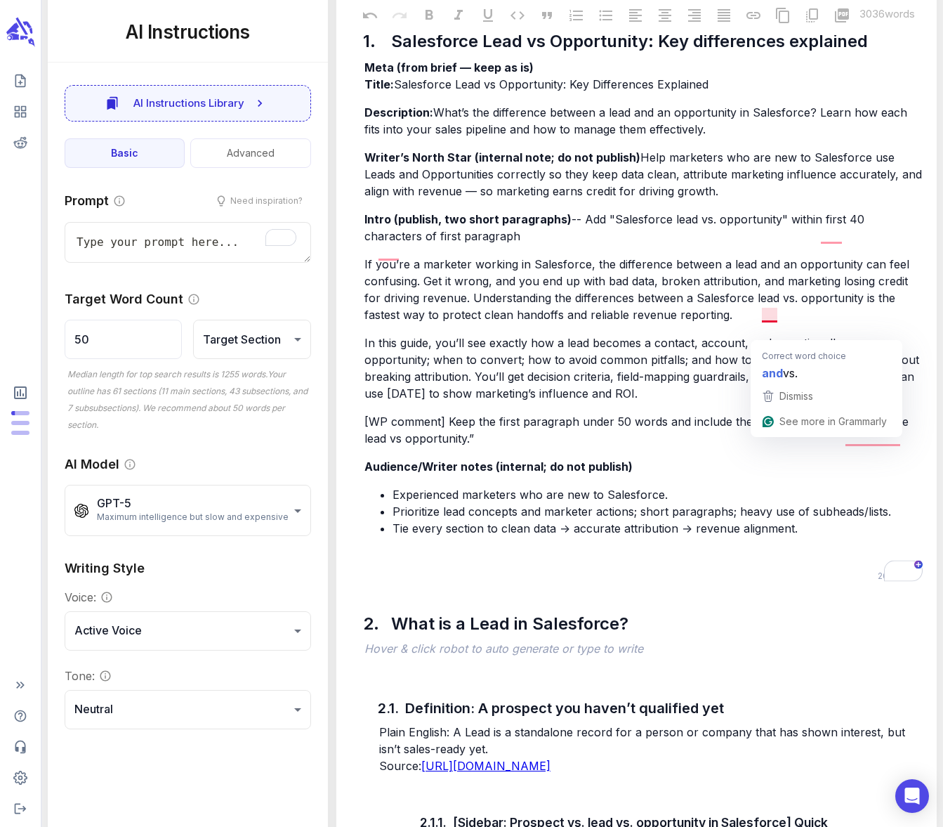
click at [770, 322] on span "If you’re a marketer working in Salesforce, the difference between a lead and a…" at bounding box center [639, 289] width 549 height 65
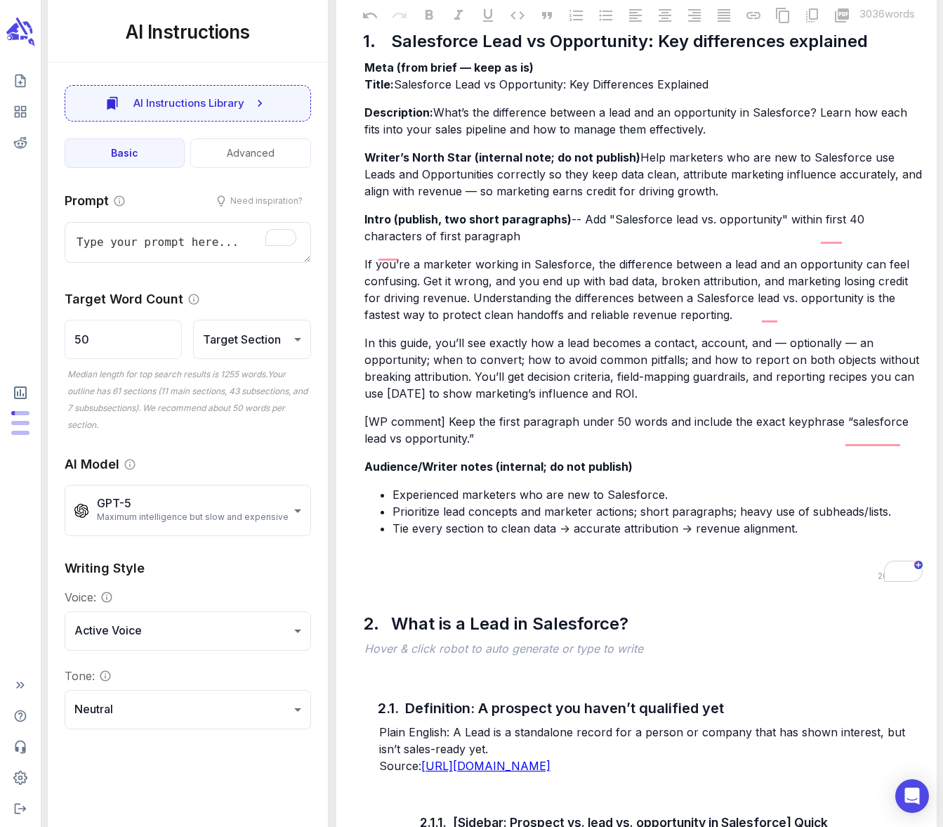
click at [485, 322] on span "If you’re a marketer working in Salesforce, the difference between a lead and a…" at bounding box center [639, 289] width 549 height 65
drag, startPoint x: 880, startPoint y: 329, endPoint x: 920, endPoint y: 329, distance: 40.7
click at [920, 323] on p "If you’re a marketer working in Salesforce, the difference between a lead and a…" at bounding box center [644, 289] width 559 height 67
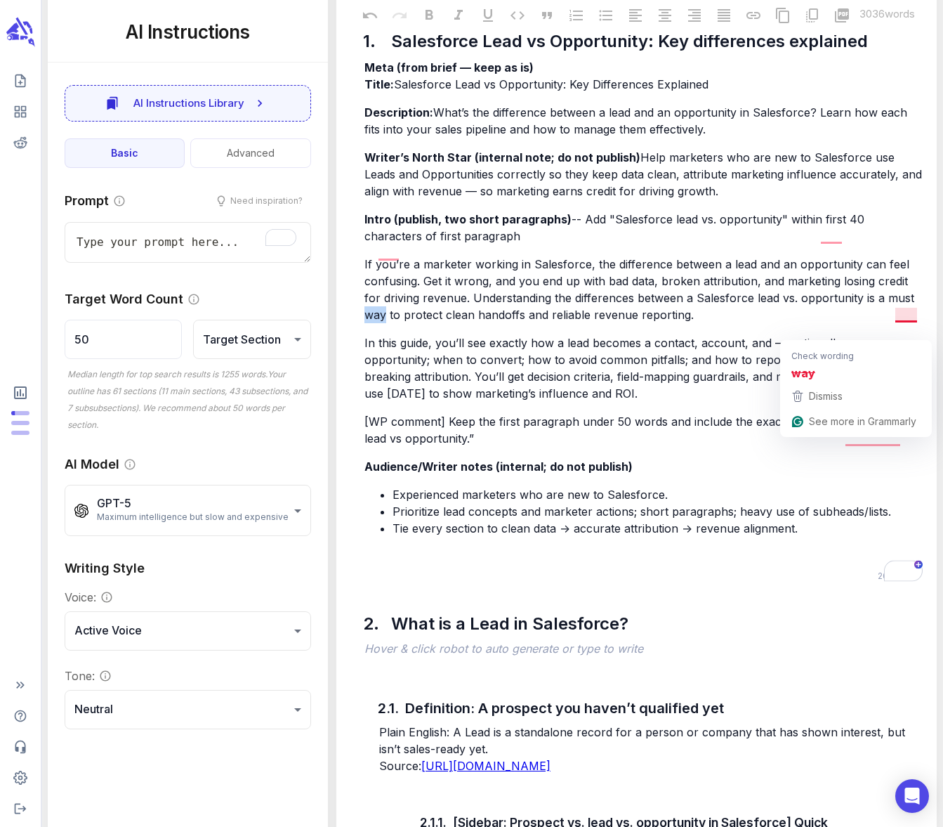
drag, startPoint x: 896, startPoint y: 332, endPoint x: 918, endPoint y: 334, distance: 21.9
click at [918, 322] on span "If you’re a marketer working in Salesforce, the difference between a lead and a…" at bounding box center [642, 289] width 554 height 65
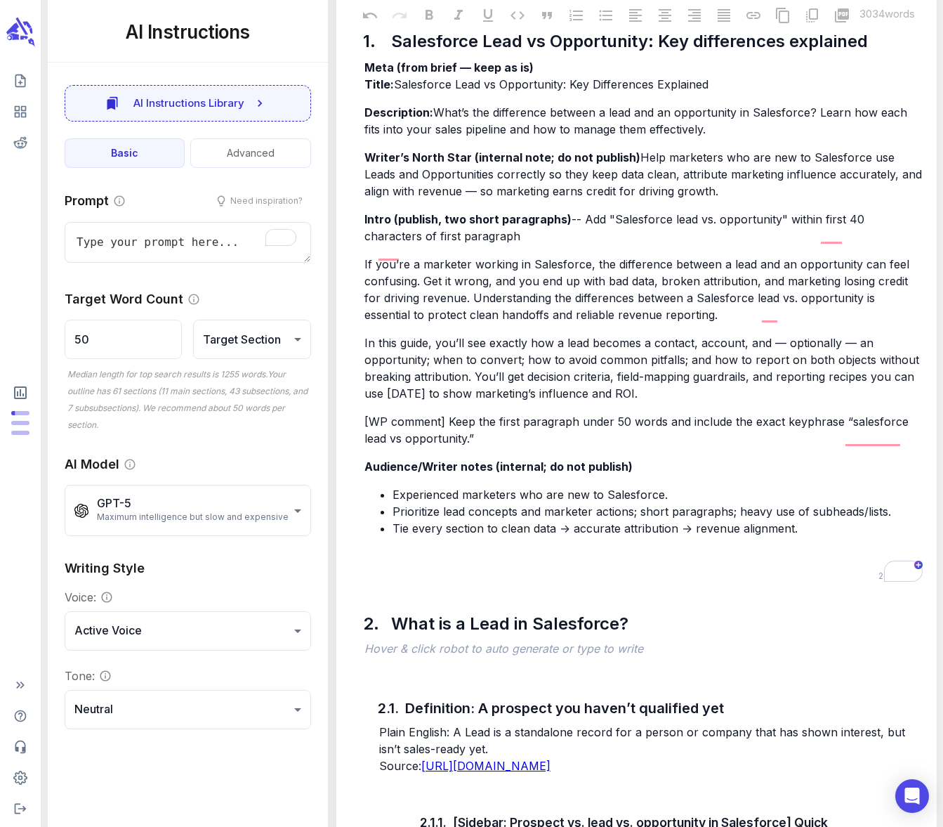
click at [400, 322] on span "If you’re a marketer working in Salesforce, the difference between a lead and a…" at bounding box center [639, 289] width 549 height 65
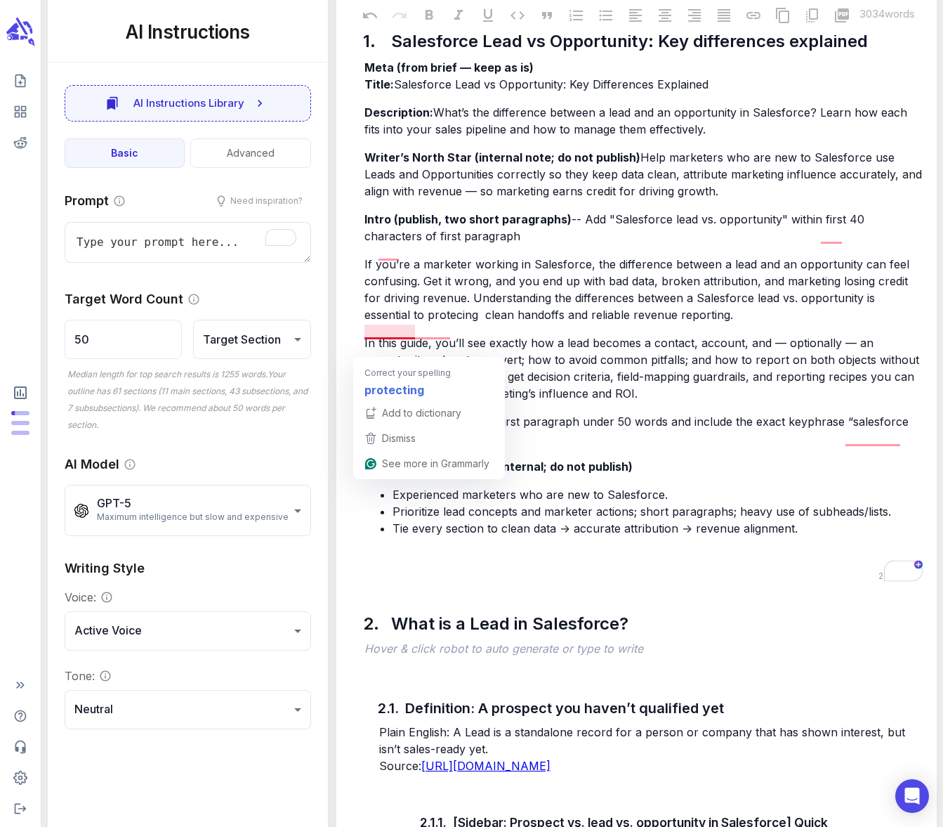
click at [395, 322] on span "If you’re a marketer working in Salesforce, the difference between a lead and a…" at bounding box center [639, 289] width 549 height 65
drag, startPoint x: 423, startPoint y: 347, endPoint x: 360, endPoint y: 348, distance: 63.2
click at [360, 348] on div "1. Salesforce Lead vs Opportunity: Key differences explained Meta (from brief —…" at bounding box center [637, 282] width 578 height 568
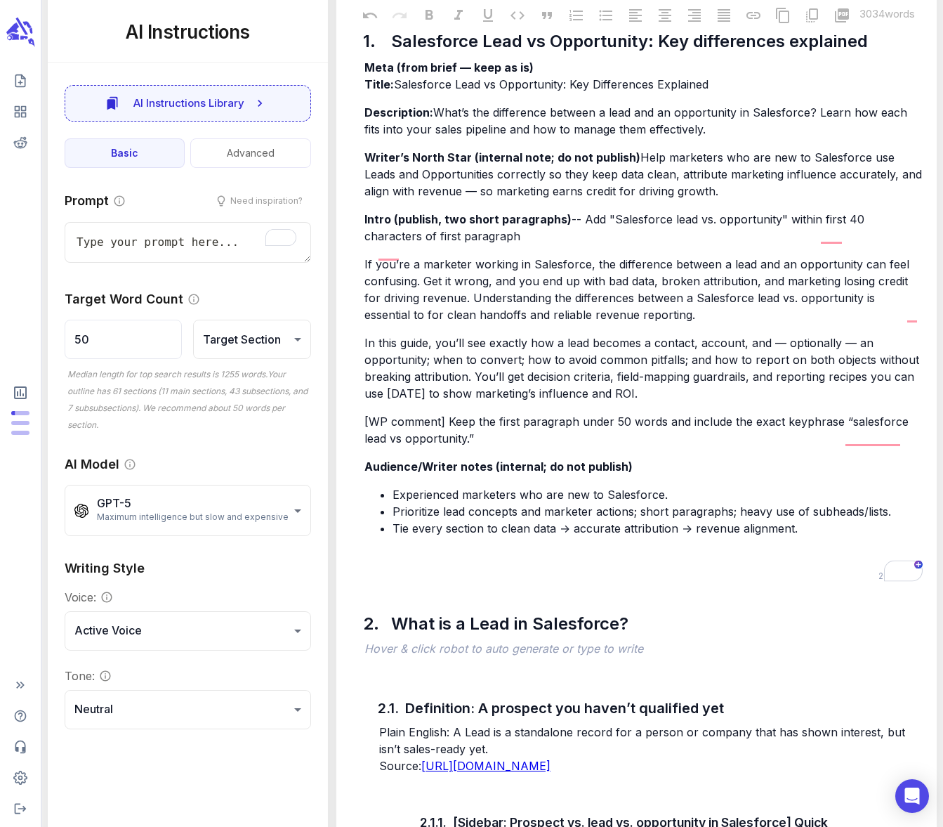
click at [463, 322] on span "If you’re a marketer working in Salesforce, the difference between a lead and a…" at bounding box center [639, 289] width 549 height 65
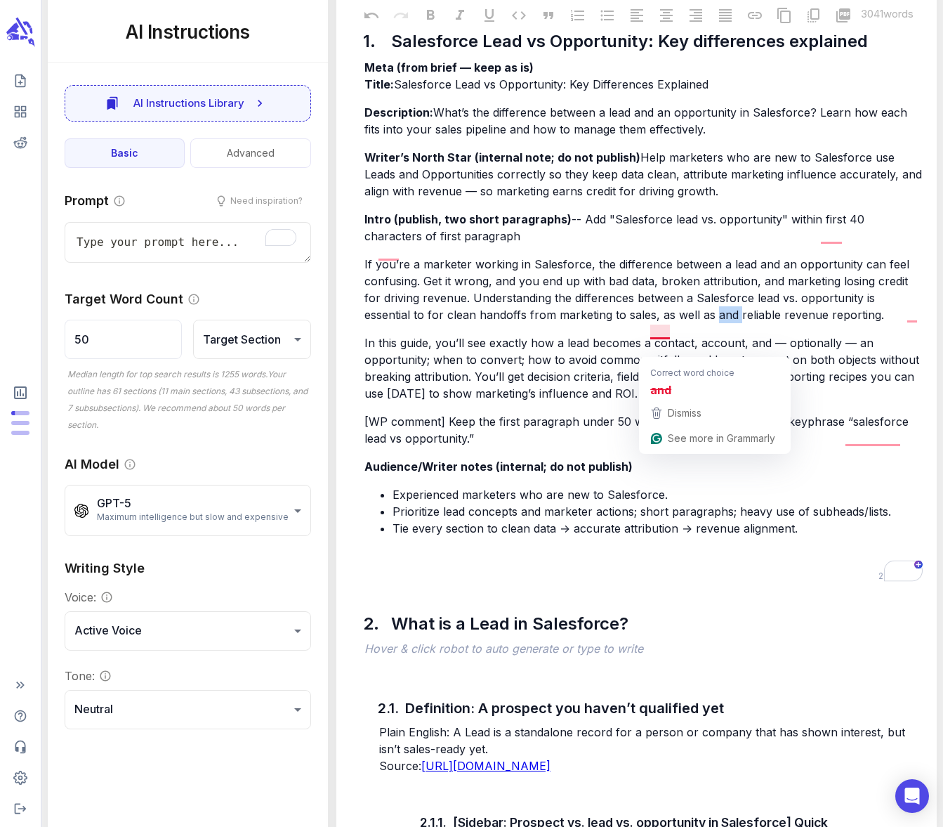
drag, startPoint x: 673, startPoint y: 348, endPoint x: 652, endPoint y: 346, distance: 21.2
click at [652, 322] on span "If you’re a marketer working in Salesforce, the difference between a lead and a…" at bounding box center [639, 289] width 549 height 65
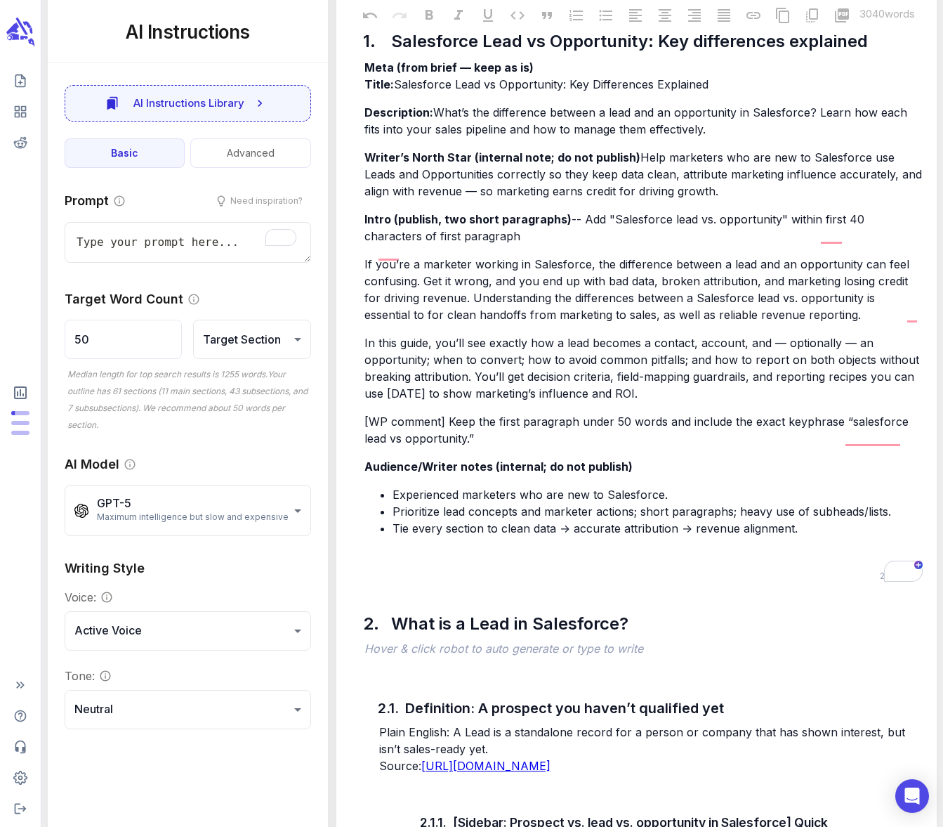
click at [788, 374] on span "In this guide, you’ll see exactly how a lead becomes a contact, account, and — …" at bounding box center [644, 368] width 559 height 65
click at [824, 374] on span "In this guide, you’ll see exactly how a lead becomes a contact, account, and (o…" at bounding box center [644, 368] width 559 height 65
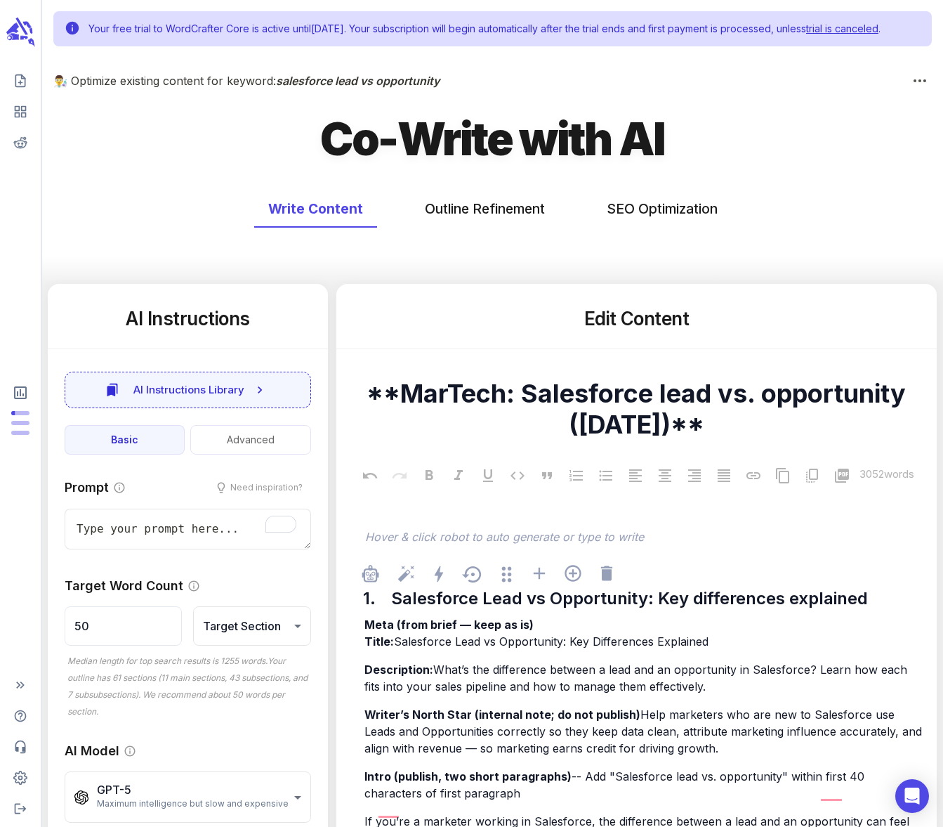
scroll to position [557, 0]
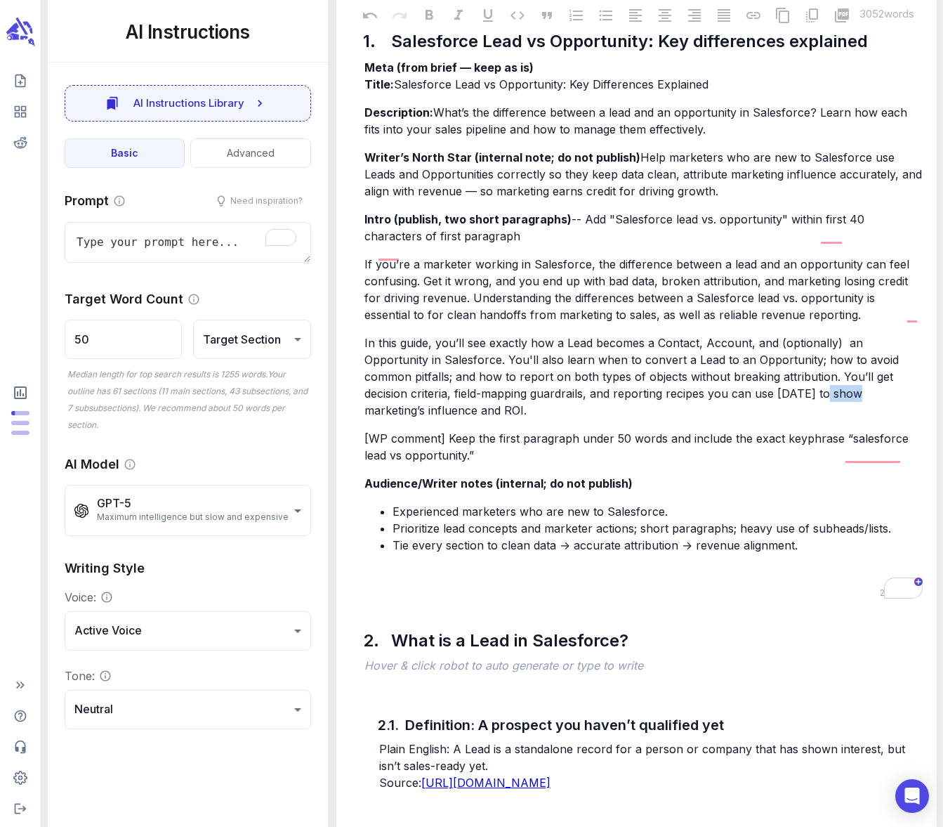
drag, startPoint x: 0, startPoint y: 0, endPoint x: 823, endPoint y: 426, distance: 926.9
click at [823, 417] on span "In this guide, you’ll see exactly how a Lead becomes a Contact, Account, and (o…" at bounding box center [634, 376] width 538 height 81
drag, startPoint x: 412, startPoint y: 443, endPoint x: 360, endPoint y: 445, distance: 52.0
click at [360, 445] on div "1. Salesforce Lead vs Opportunity: Key differences explained Meta (from brief —…" at bounding box center [637, 290] width 578 height 585
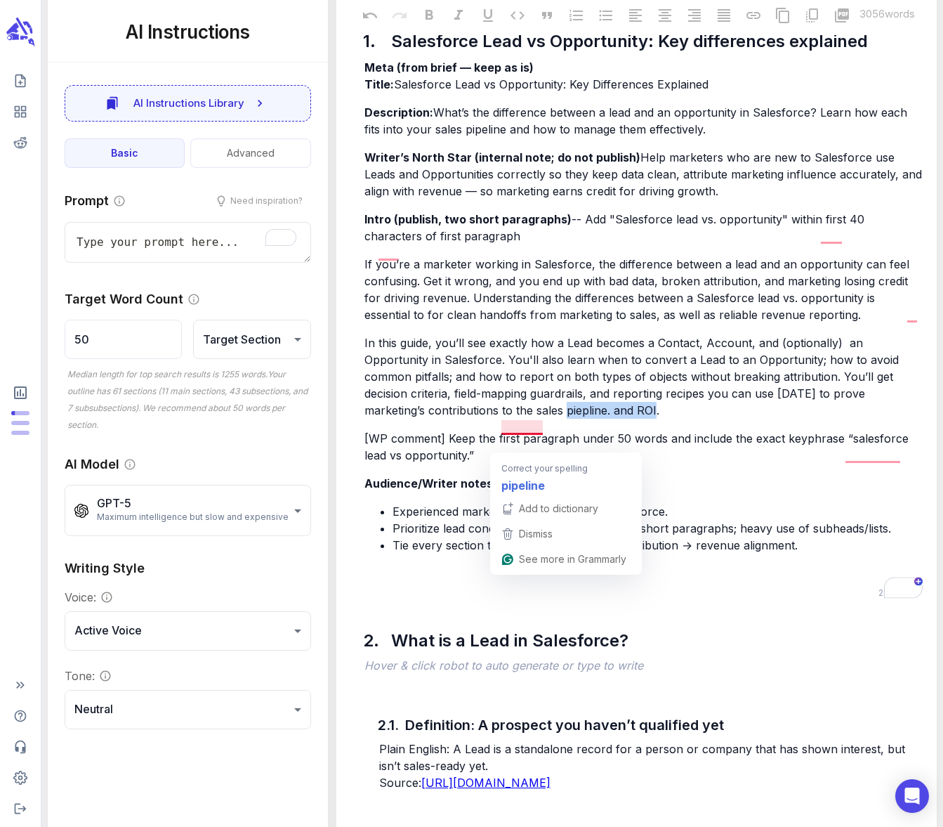
drag, startPoint x: 592, startPoint y: 444, endPoint x: 509, endPoint y: 443, distance: 82.9
click at [509, 419] on p "In this guide, you’ll see exactly how a Lead becomes a Contact, Account, and (o…" at bounding box center [644, 376] width 559 height 84
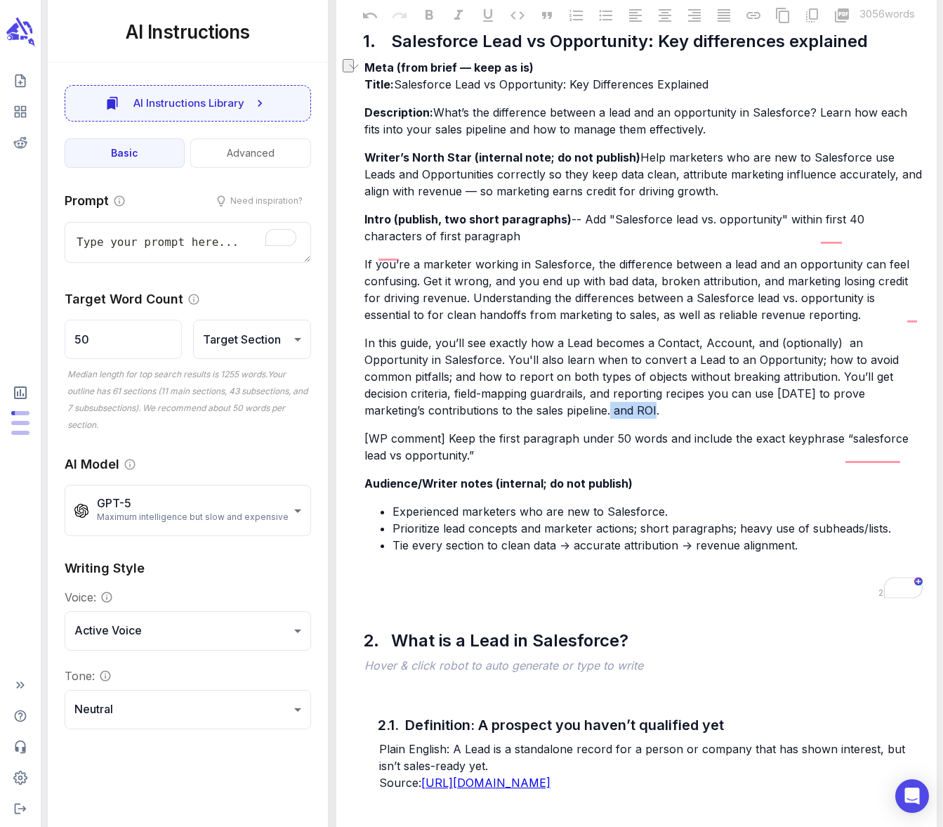
drag, startPoint x: 617, startPoint y: 441, endPoint x: 550, endPoint y: 441, distance: 66.7
click at [550, 419] on p "In this guide, you’ll see exactly how a Lead becomes a Contact, Account, and (o…" at bounding box center [644, 376] width 559 height 84
click at [483, 464] on p "[WP comment] Keep the first paragraph under 50 words and include the exact keyp…" at bounding box center [644, 447] width 559 height 34
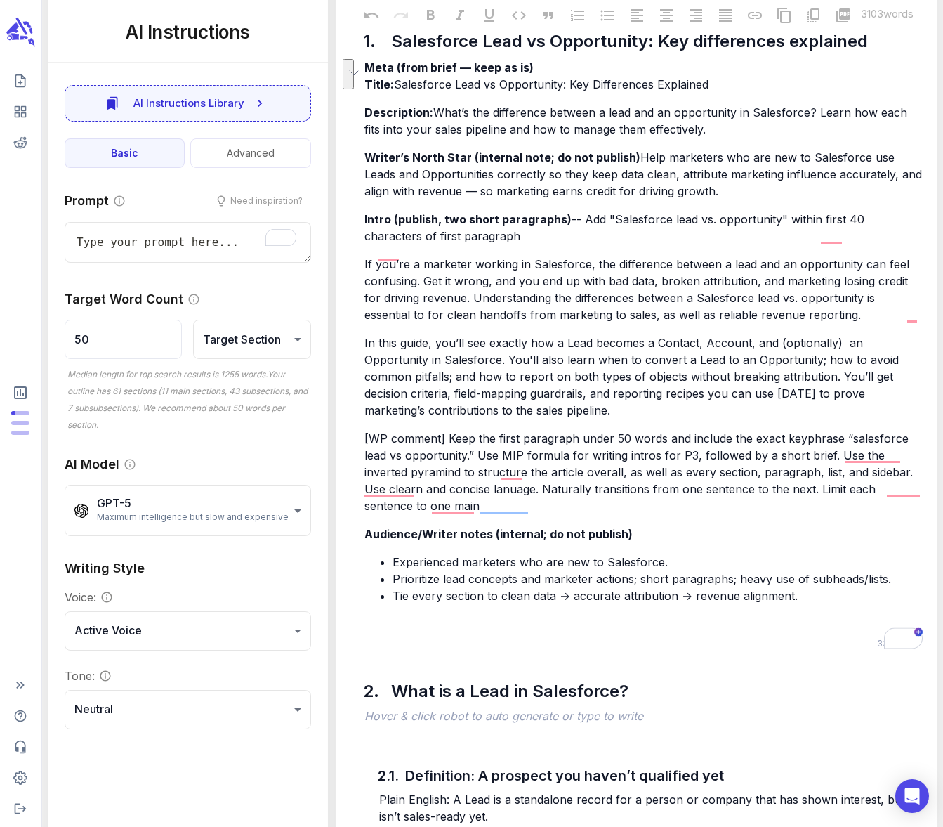
drag, startPoint x: 757, startPoint y: 521, endPoint x: 766, endPoint y: 535, distance: 16.8
click at [766, 514] on p "[WP comment] Keep the first paragraph under 50 words and include the exact keyp…" at bounding box center [644, 472] width 559 height 84
click at [507, 513] on span "[WP comment] Keep the first paragraph under 50 words and include the exact keyp…" at bounding box center [641, 471] width 552 height 81
drag, startPoint x: 634, startPoint y: 539, endPoint x: 622, endPoint y: 537, distance: 12.1
click at [622, 513] on span "[WP comment] Keep the first paragraph under 50 words and include the exact keyp…" at bounding box center [641, 471] width 552 height 81
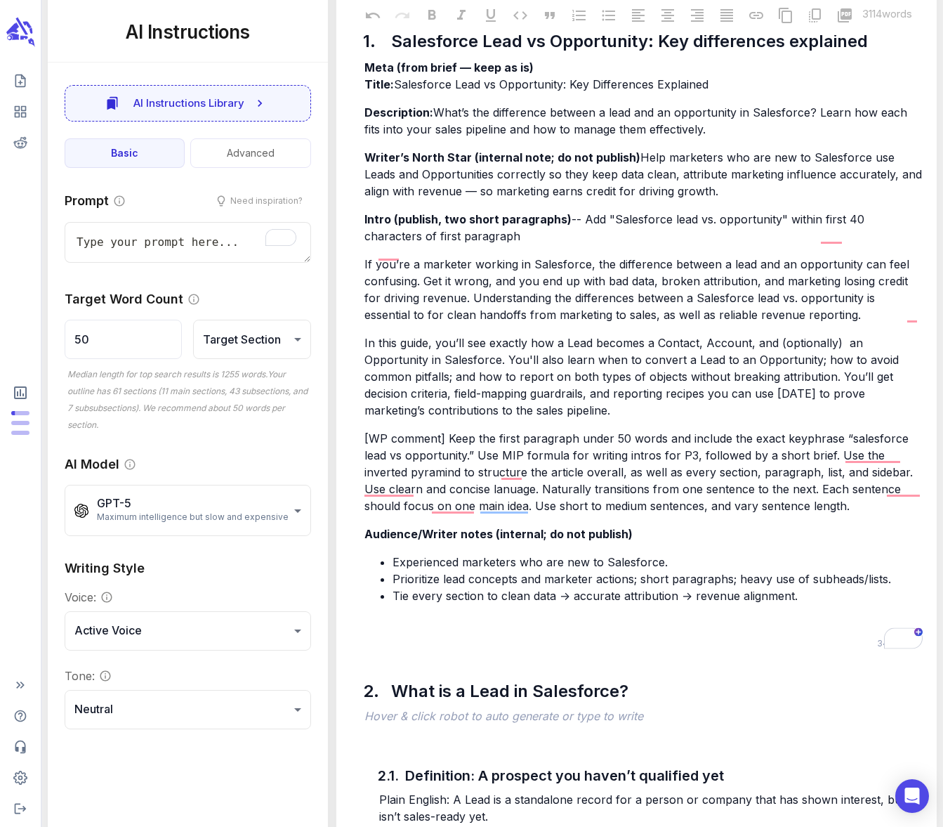
click at [760, 514] on p "[WP comment] Keep the first paragraph under 50 words and include the exact keyp…" at bounding box center [644, 472] width 559 height 84
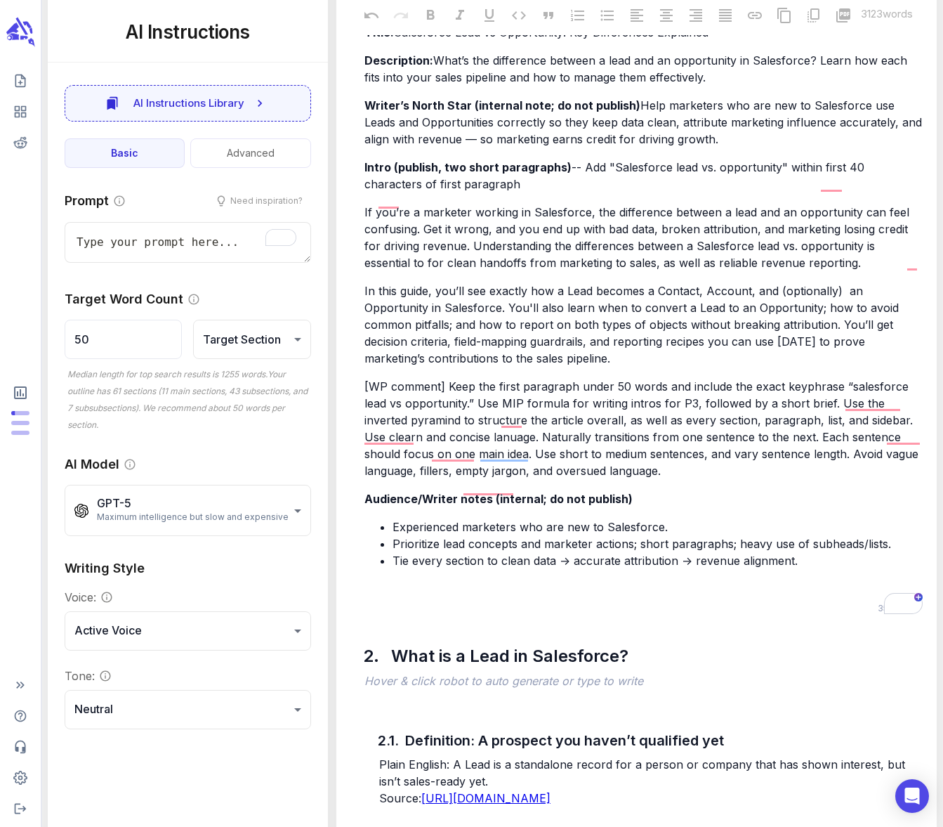
scroll to position [403, 0]
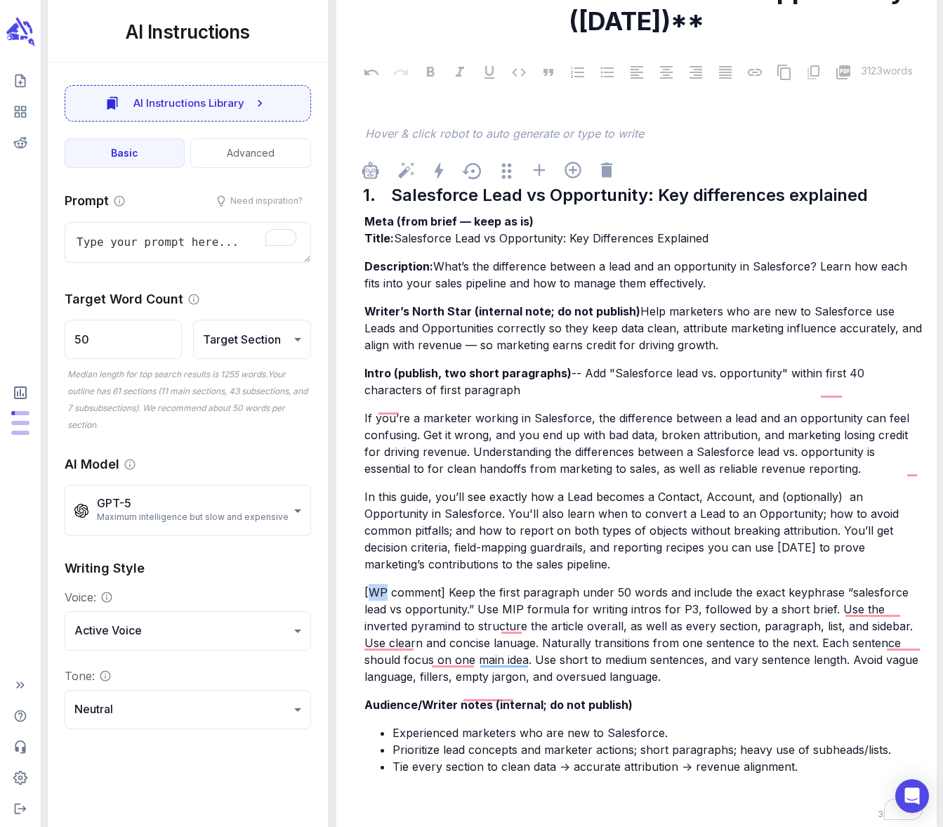
drag, startPoint x: 386, startPoint y: 625, endPoint x: 369, endPoint y: 625, distance: 16.9
click at [369, 625] on span "[WP comment] Keep the first paragraph under 50 words and include the exact keyp…" at bounding box center [644, 634] width 558 height 98
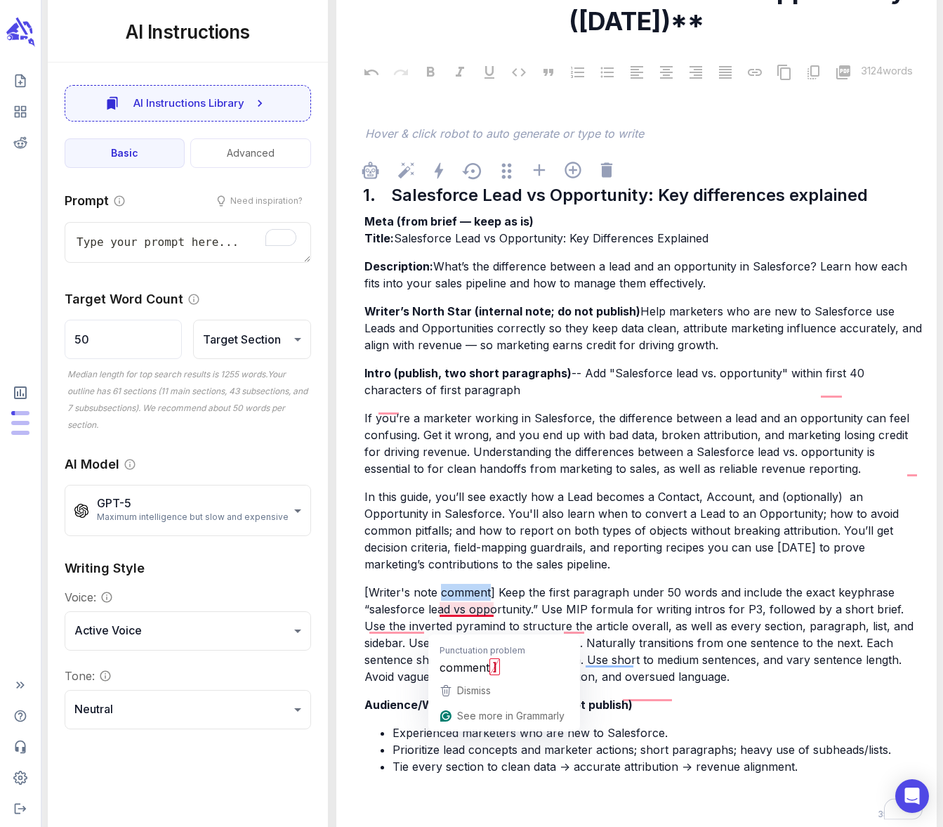
drag, startPoint x: 489, startPoint y: 625, endPoint x: 441, endPoint y: 626, distance: 47.8
click at [441, 626] on span "[Writer's note comment] Keep the first paragraph under 50 words and include the…" at bounding box center [641, 634] width 553 height 98
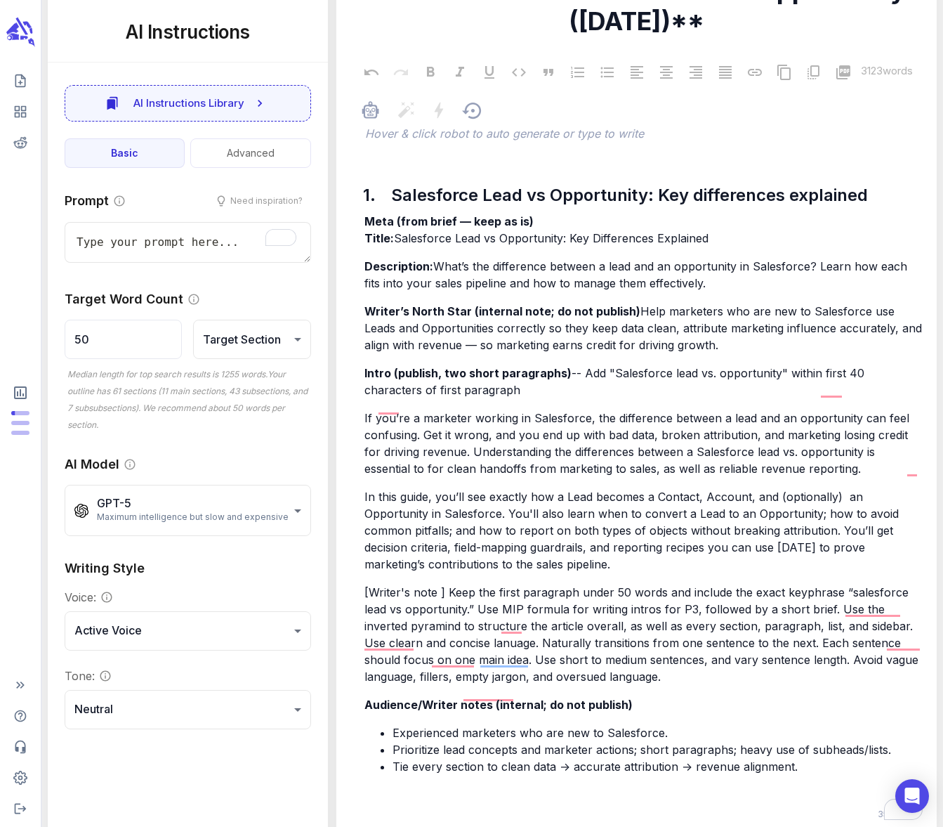
click at [432, 143] on p "﻿" at bounding box center [643, 134] width 557 height 17
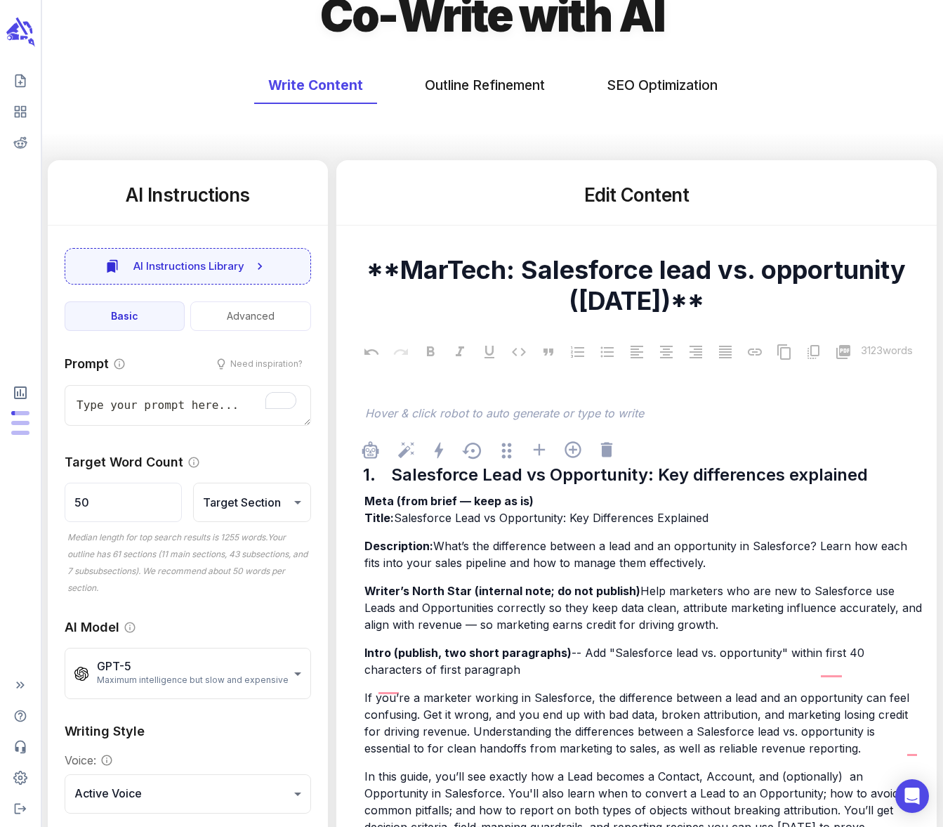
scroll to position [0, 0]
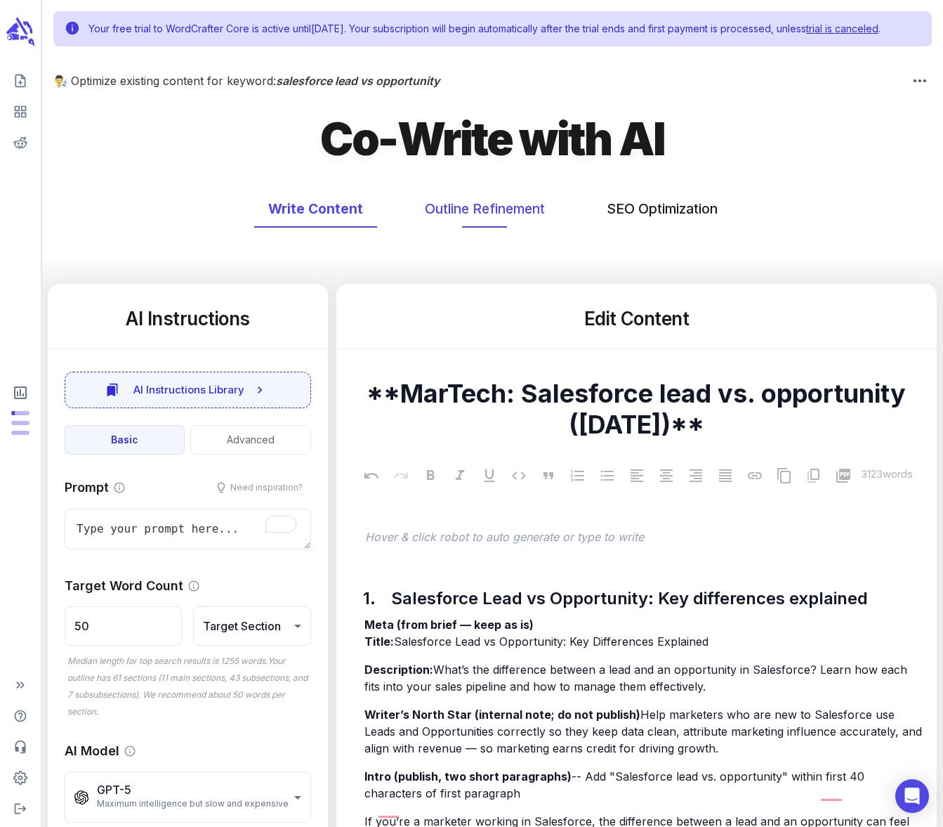
click at [466, 225] on button "Outline Refinement" at bounding box center [485, 208] width 148 height 37
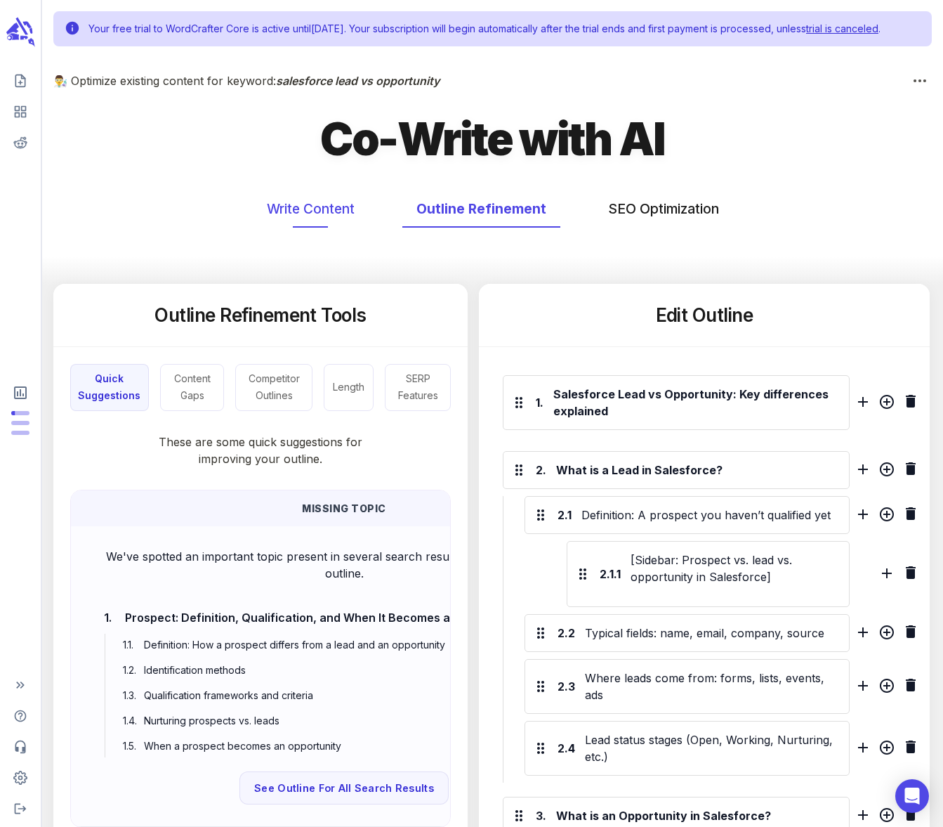
click at [328, 226] on button "Write Content" at bounding box center [311, 208] width 116 height 37
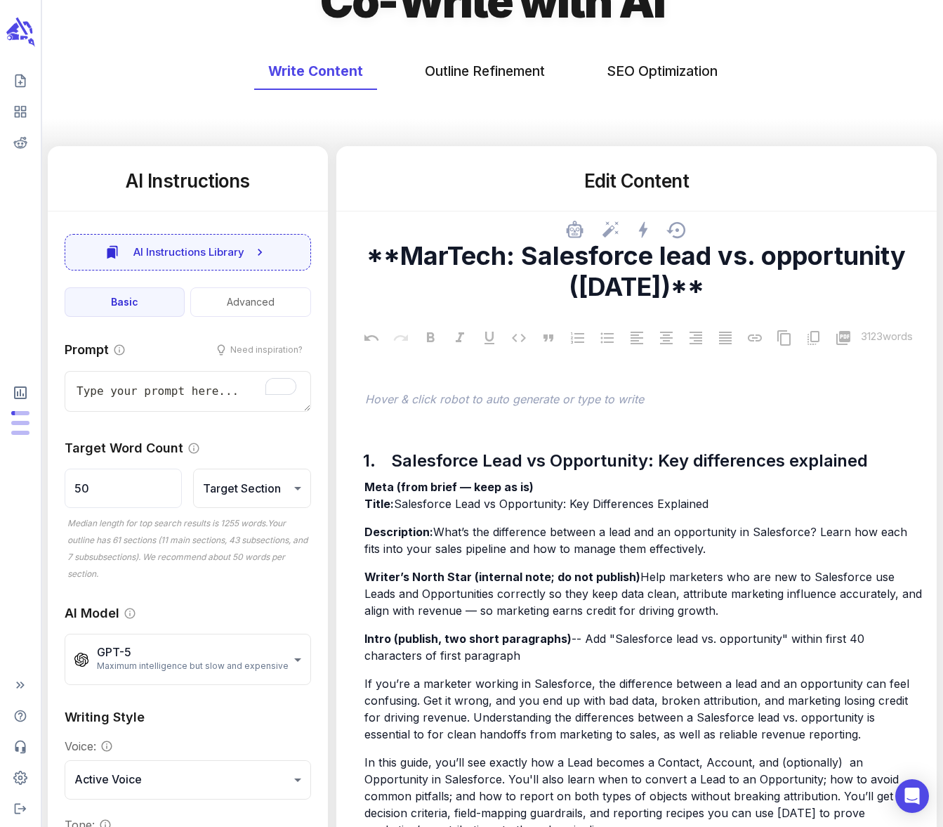
type textarea "x"
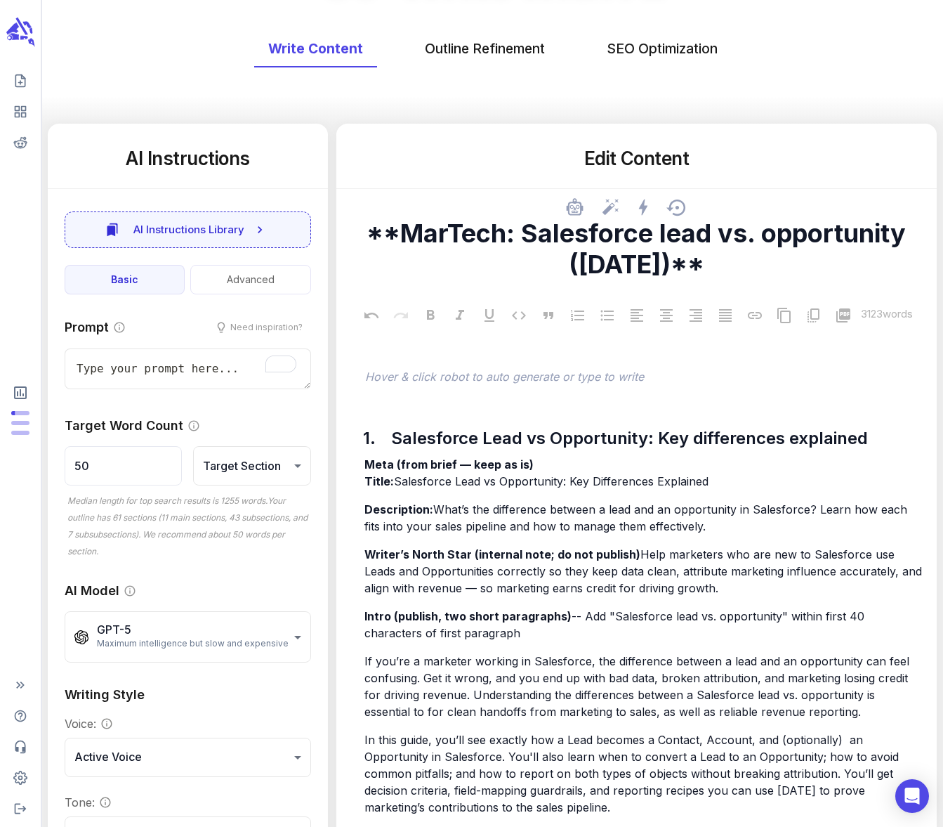
click at [361, 244] on textarea "**MarTech: Salesforce lead vs. opportunity ([DATE])**" at bounding box center [637, 249] width 578 height 62
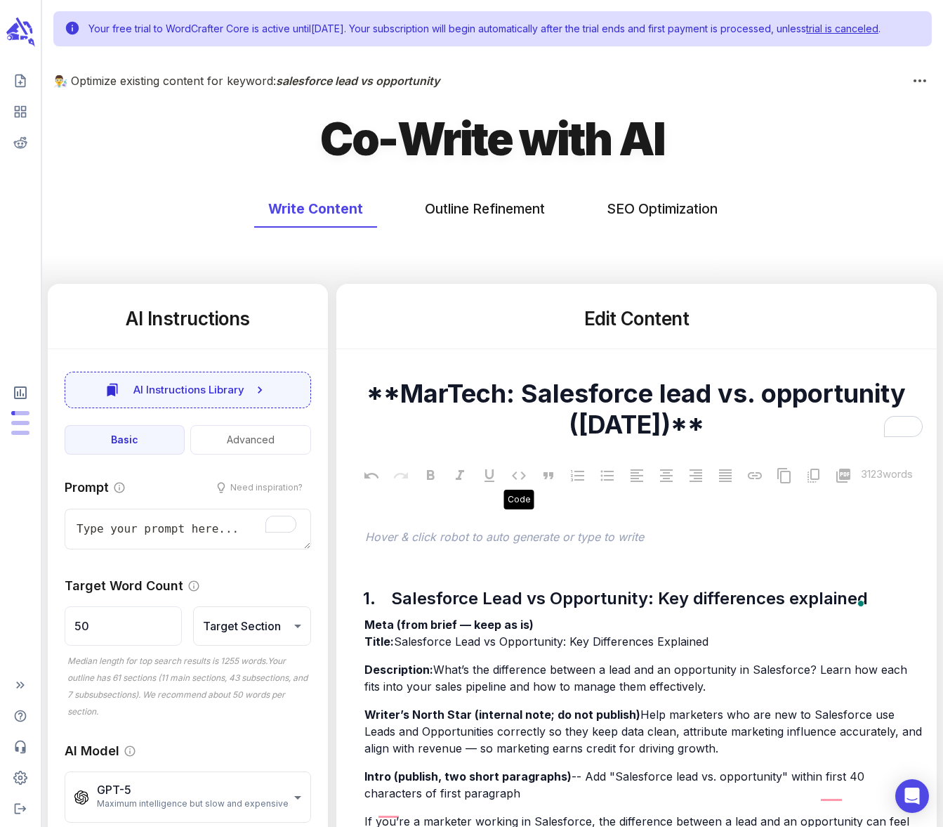
click at [920, 87] on icon "button" at bounding box center [920, 80] width 13 height 13
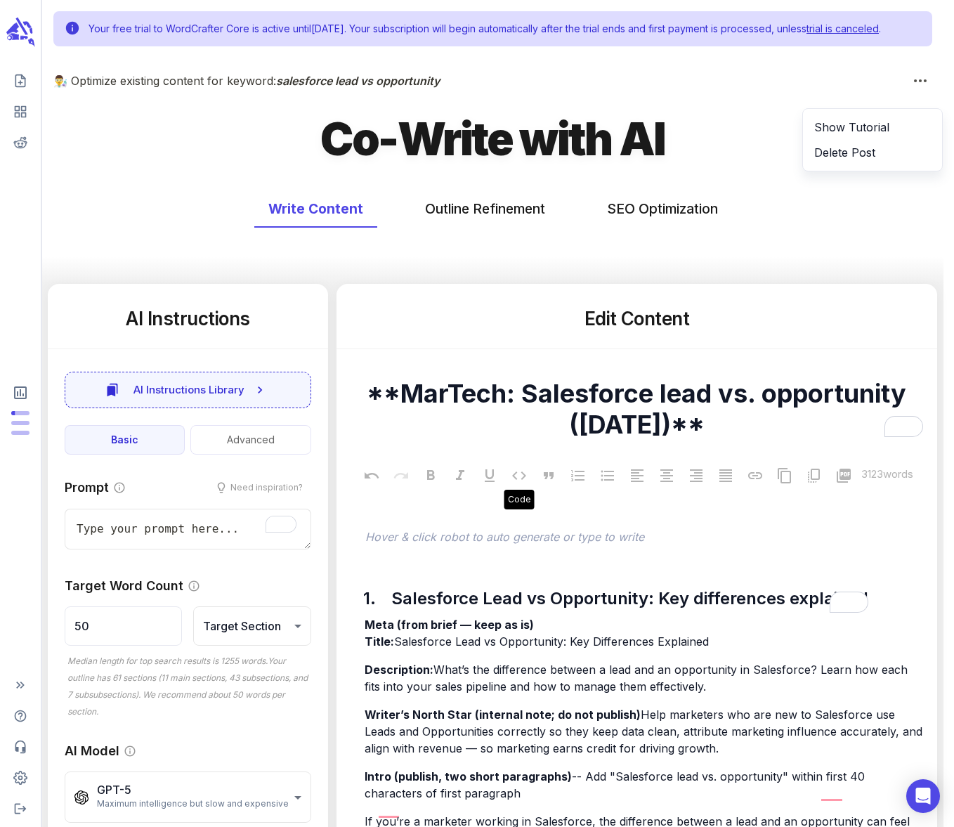
click at [833, 259] on div at bounding box center [477, 413] width 954 height 827
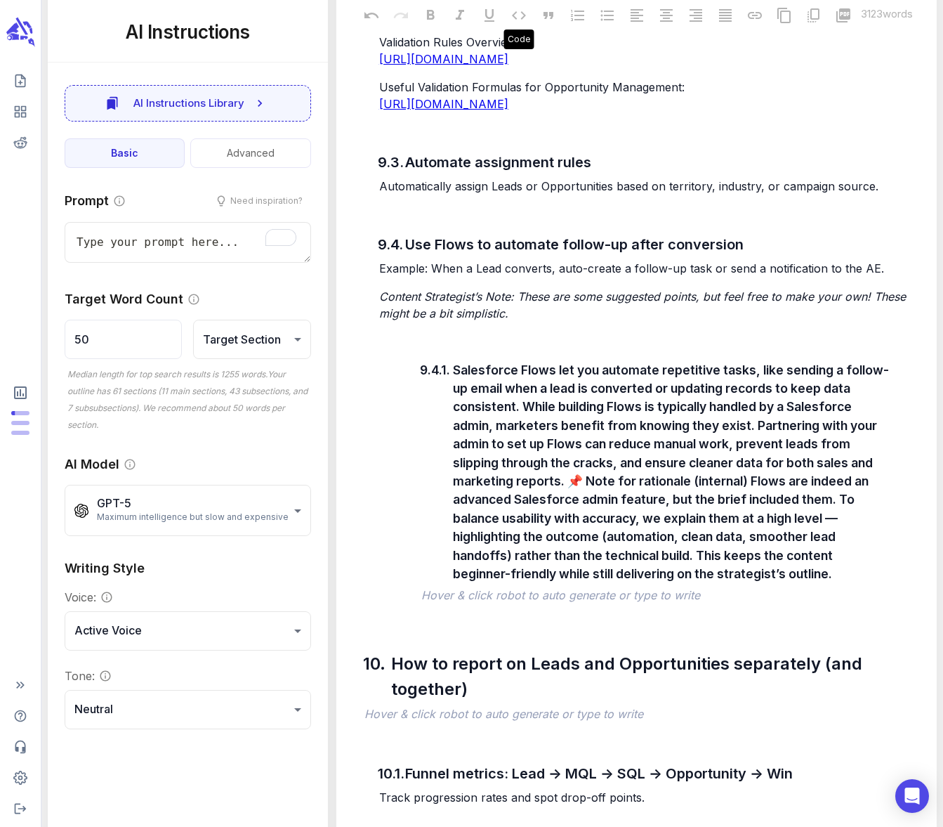
scroll to position [7850, 0]
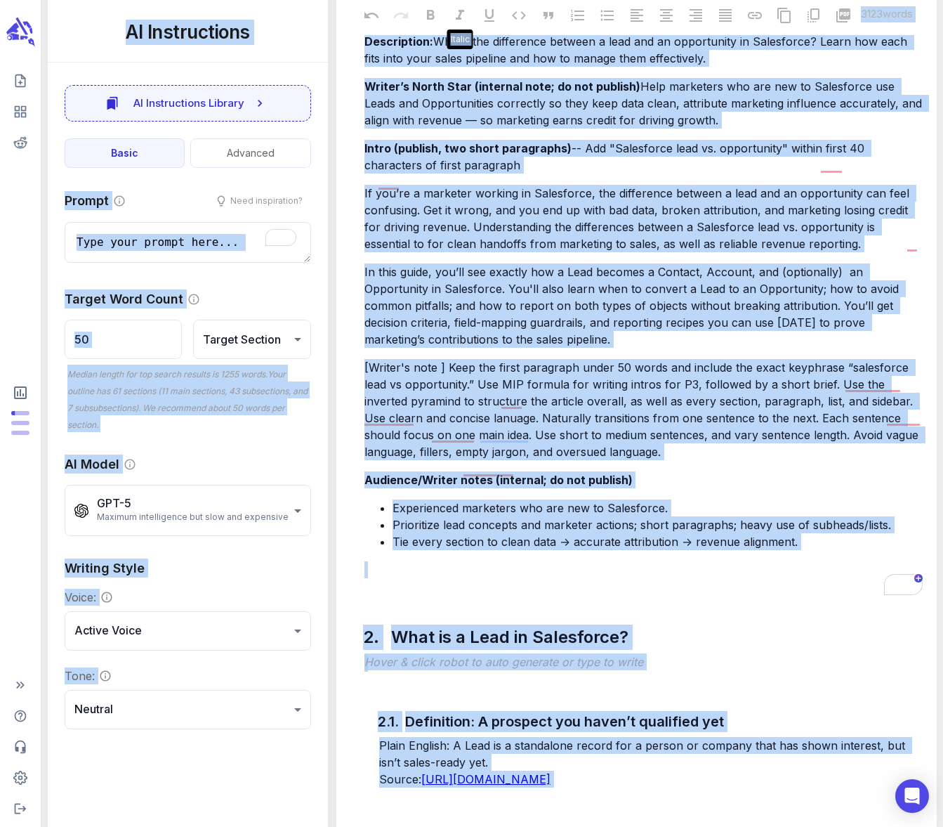
scroll to position [627, 0]
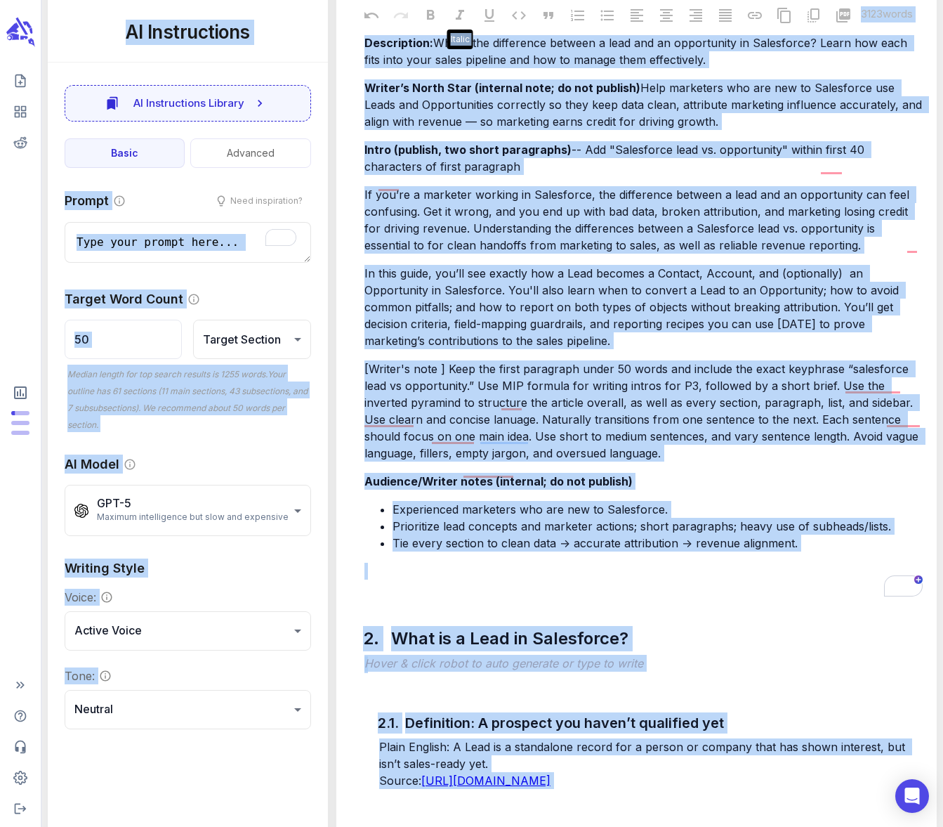
click at [398, 227] on span "If you’re a marketer working in Salesforce, the difference between a lead and a…" at bounding box center [639, 220] width 549 height 65
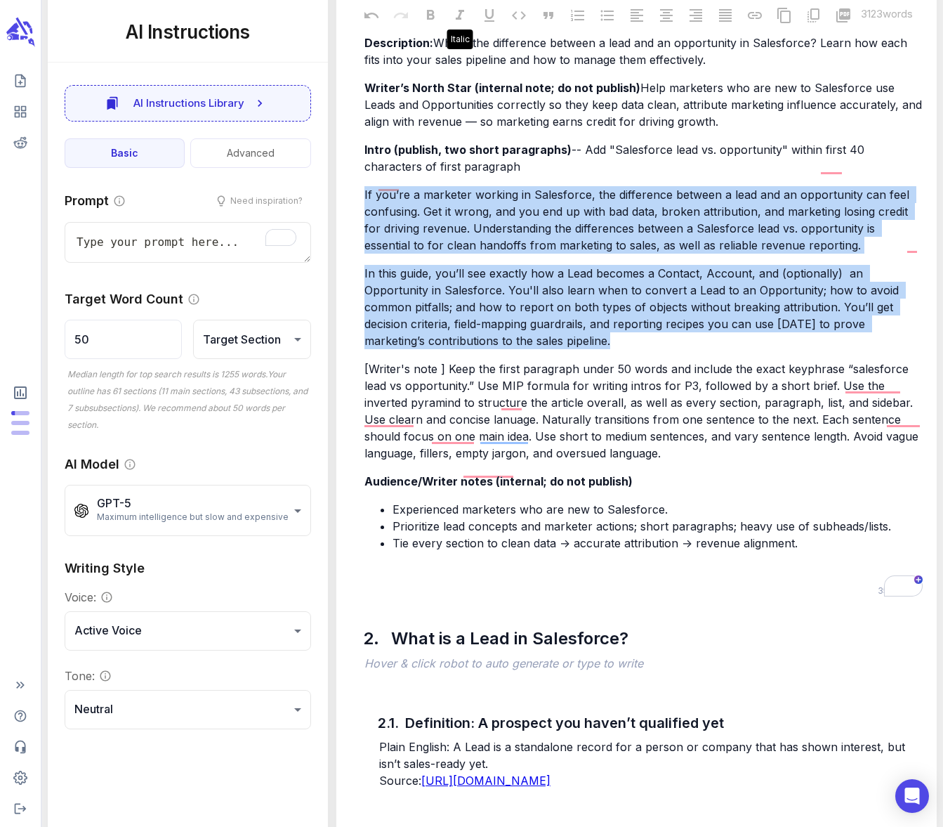
drag, startPoint x: 363, startPoint y: 226, endPoint x: 599, endPoint y: 379, distance: 281.4
click at [599, 379] on div "Meta (from brief — keep as is) Title: Salesforce Lead vs Opportunity: Key Diffe…" at bounding box center [644, 284] width 564 height 593
copy div "If you’re a marketer working in Salesforce, the difference between a lead and a…"
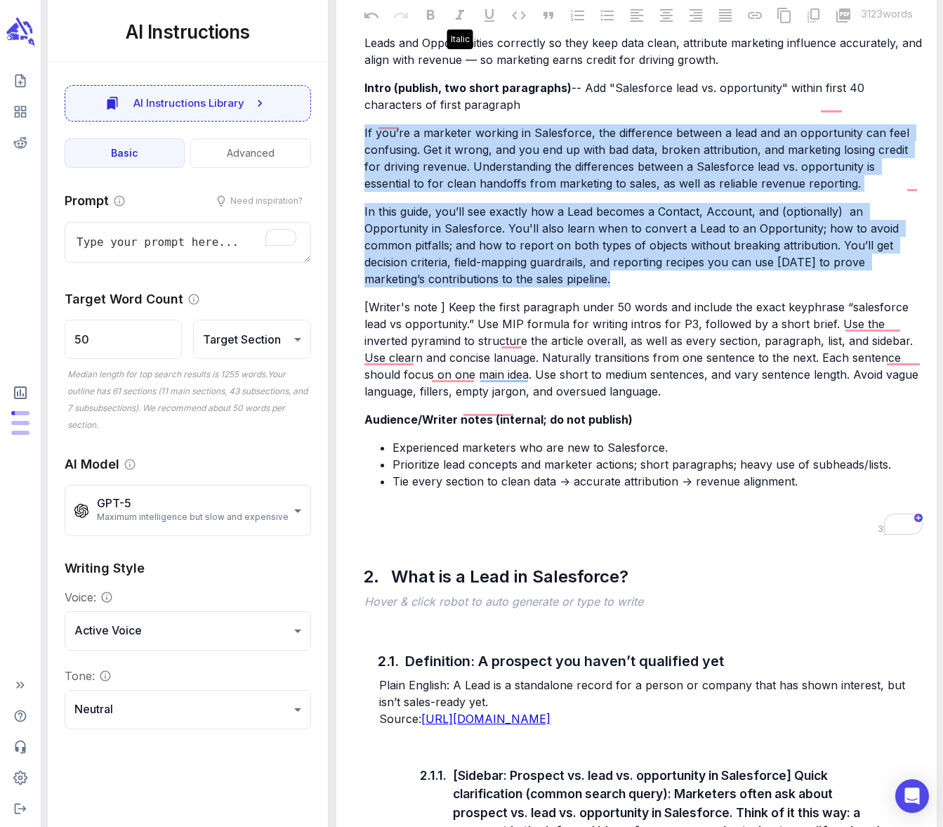
scroll to position [625, 0]
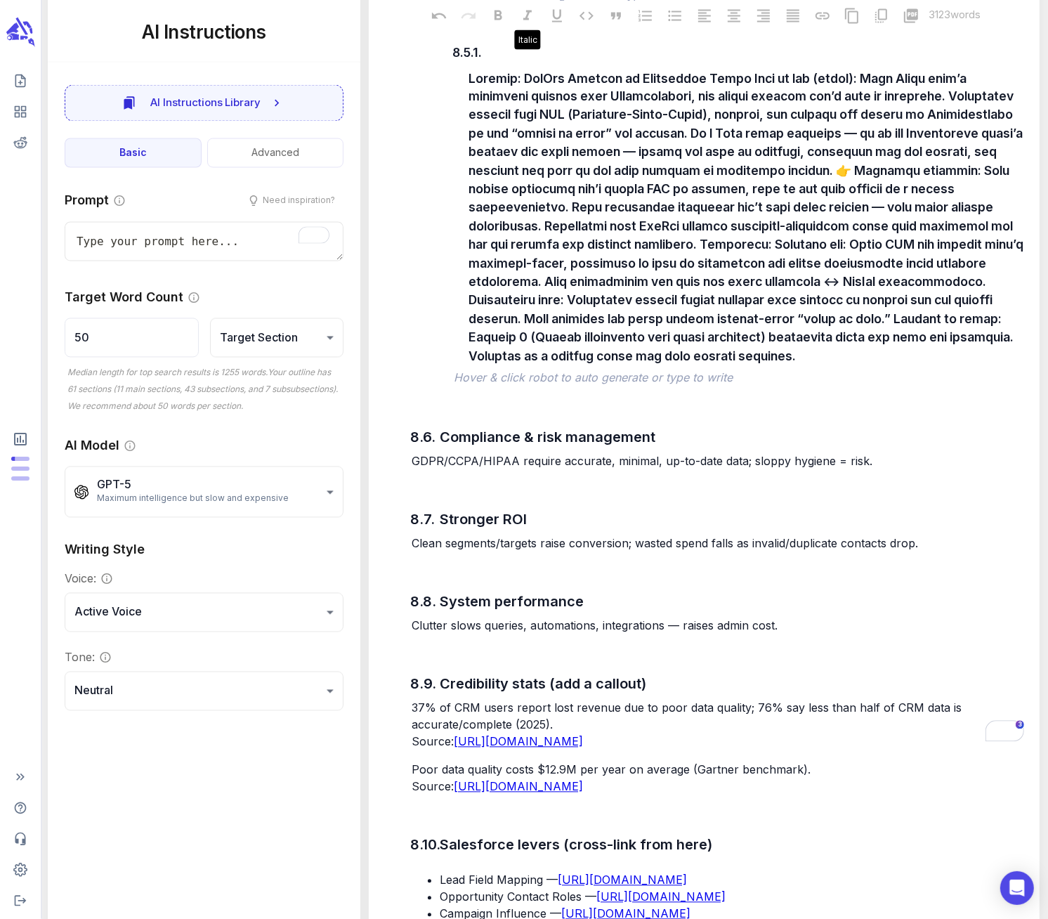
scroll to position [6224, 0]
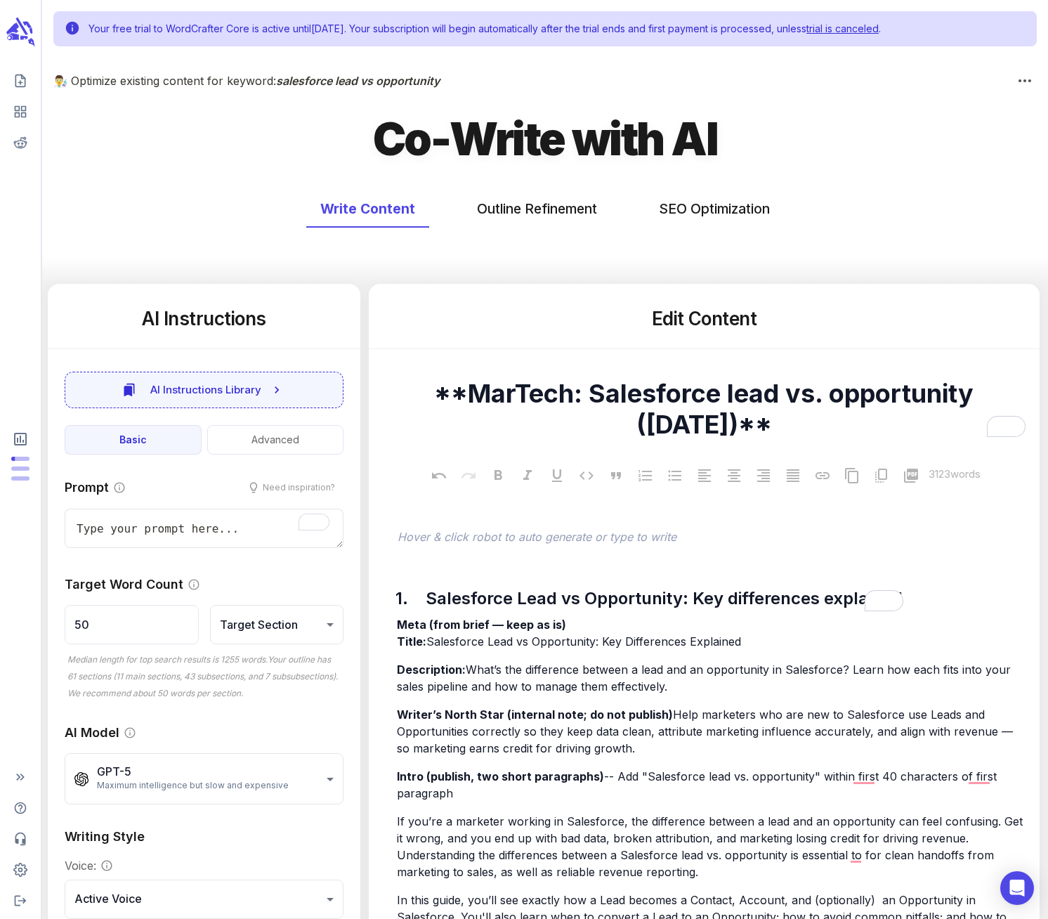
scroll to position [6224, 0]
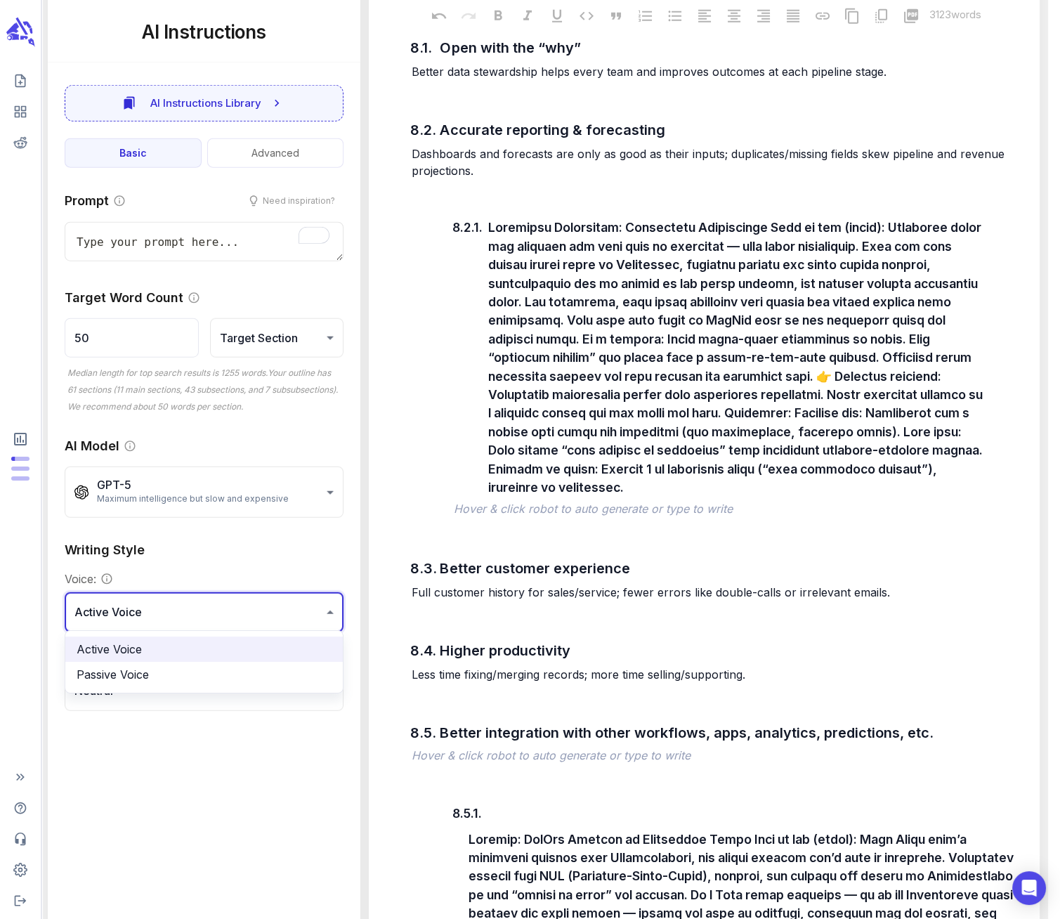
click at [323, 612] on div at bounding box center [530, 459] width 1060 height 919
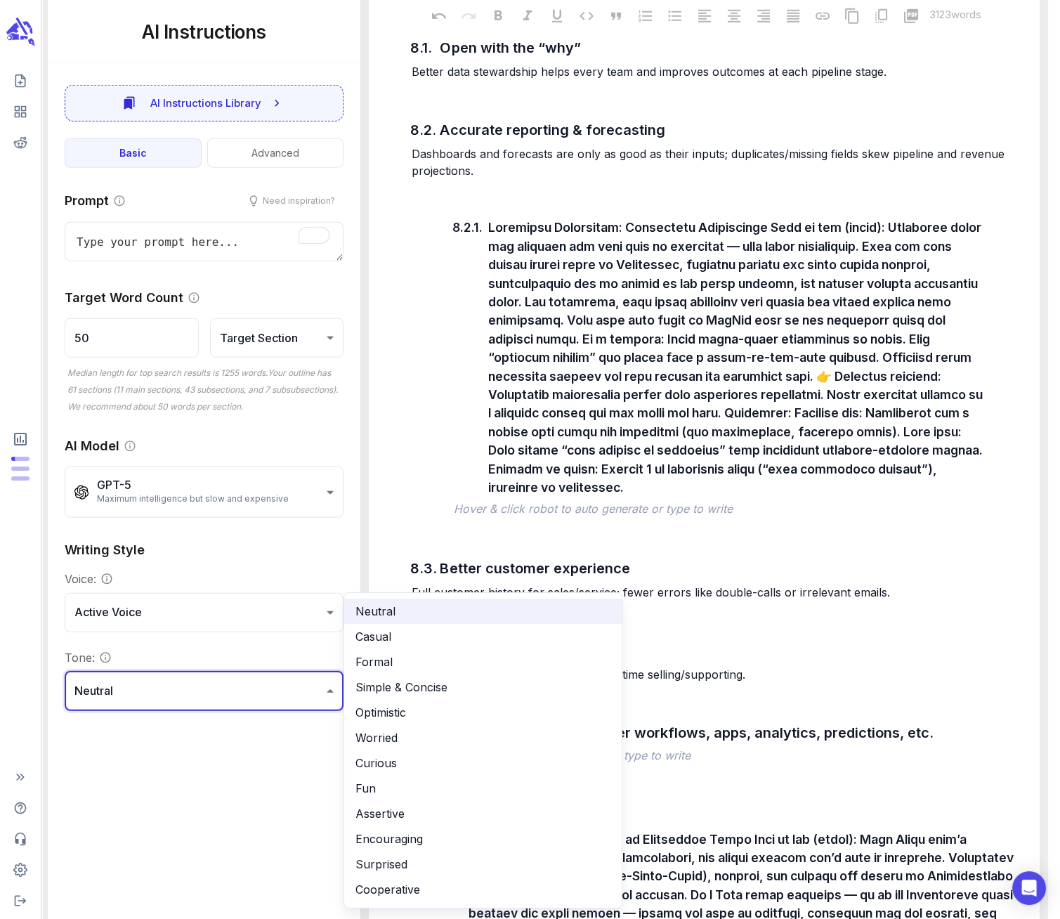
click at [431, 683] on li "Simple & Concise" at bounding box center [482, 686] width 277 height 25
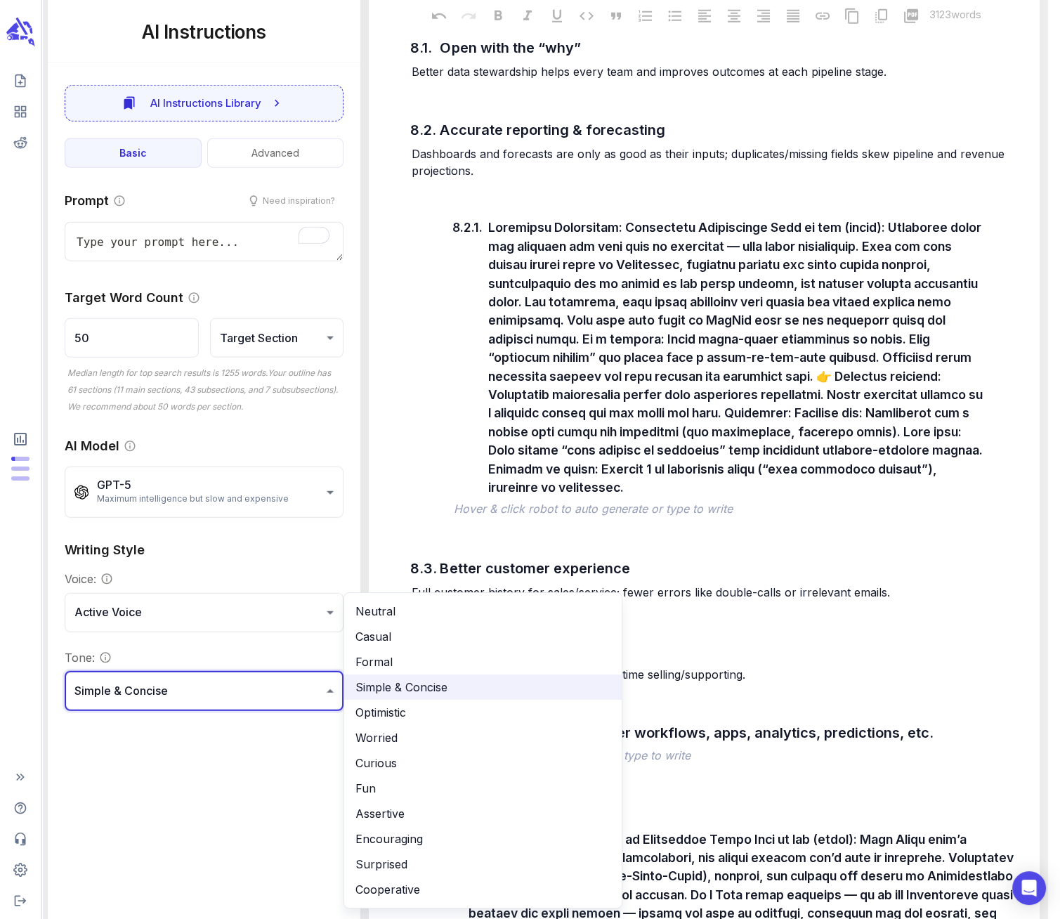
click at [374, 658] on li "Formal" at bounding box center [482, 661] width 277 height 25
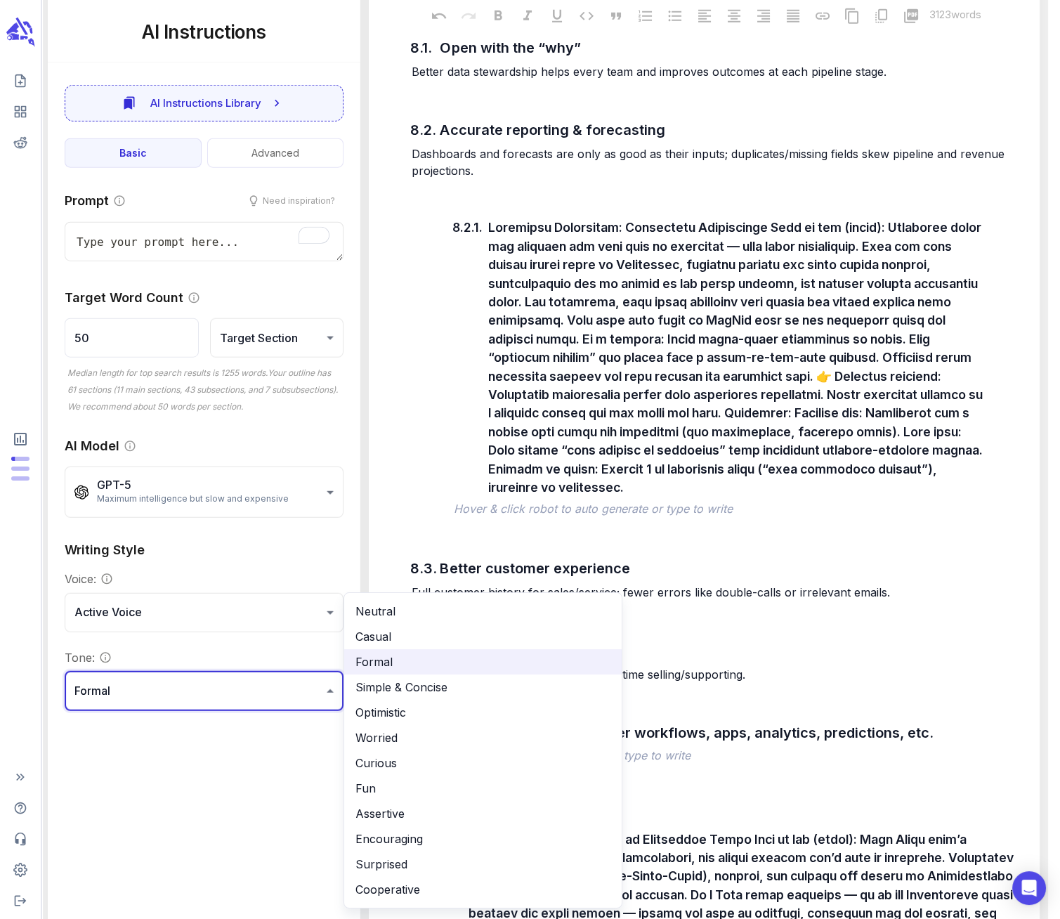
click at [369, 688] on li "Simple & Concise" at bounding box center [482, 686] width 277 height 25
type input "**********"
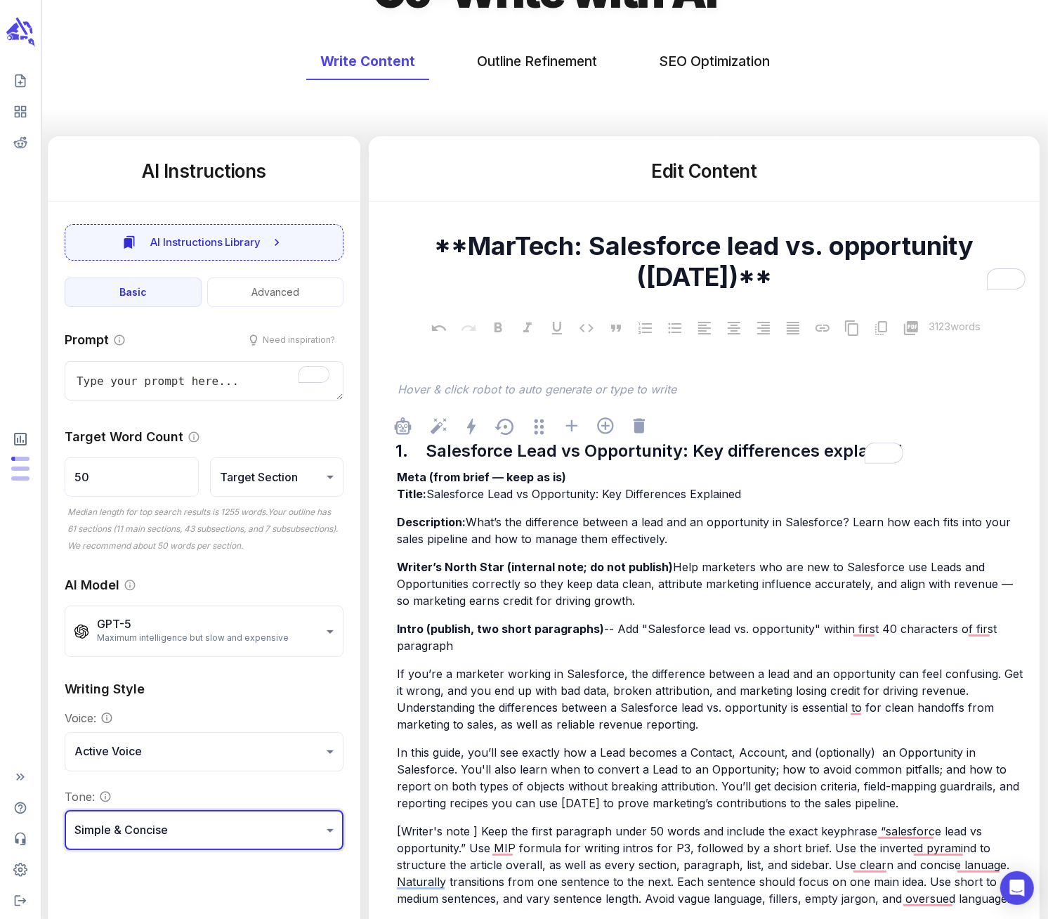
scroll to position [136, 0]
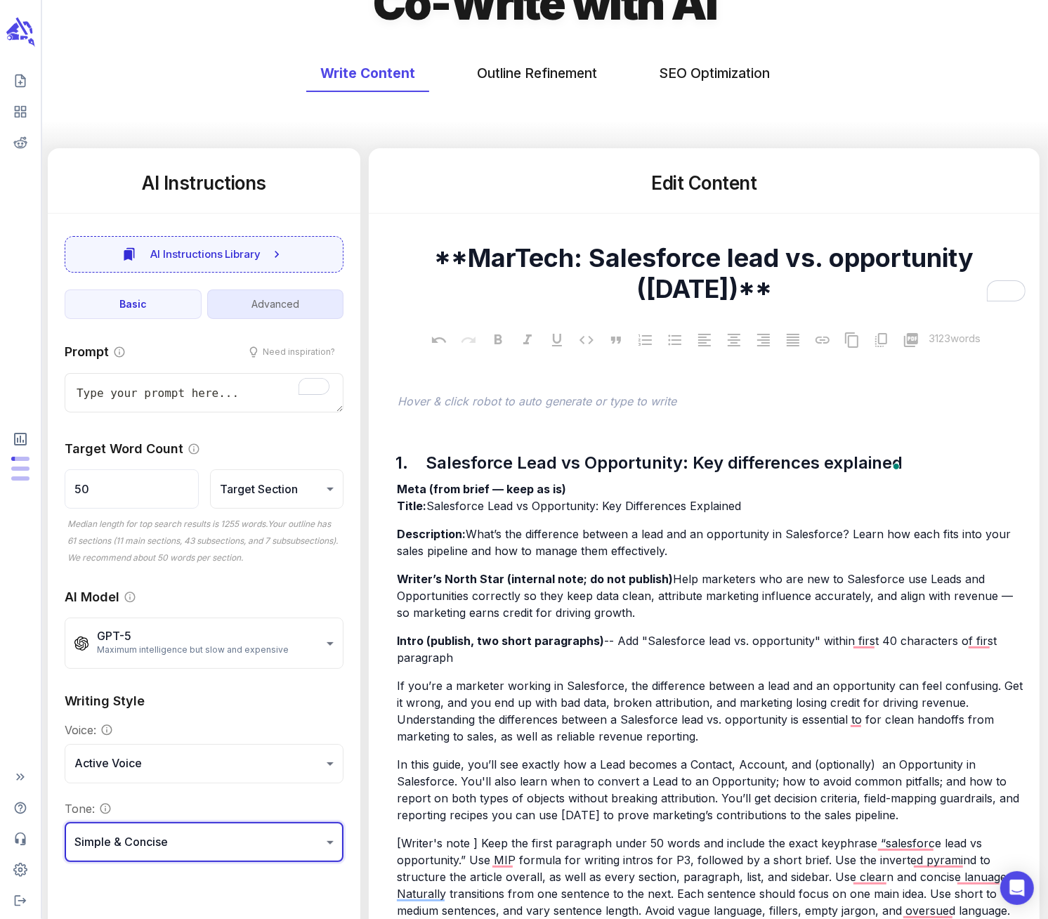
click at [291, 305] on button "Advanced" at bounding box center [275, 304] width 137 height 30
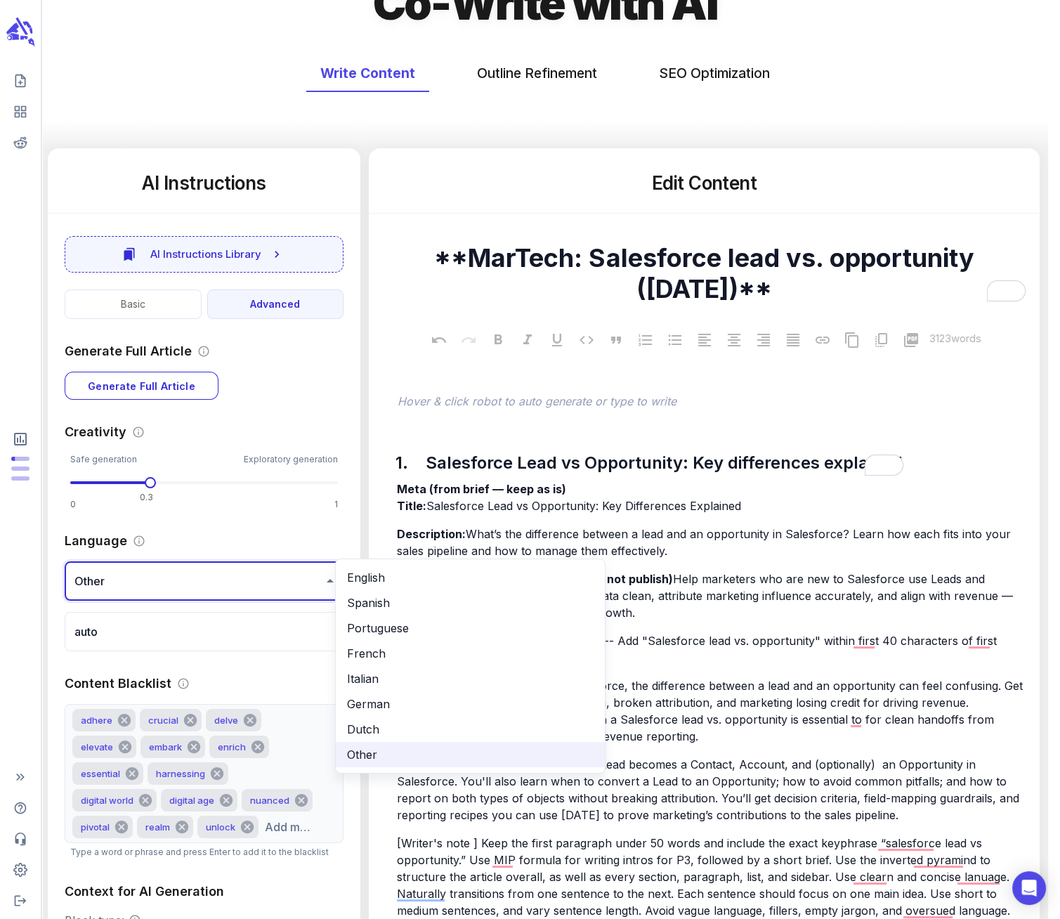
click at [398, 574] on li "English" at bounding box center [470, 577] width 269 height 25
type input "**"
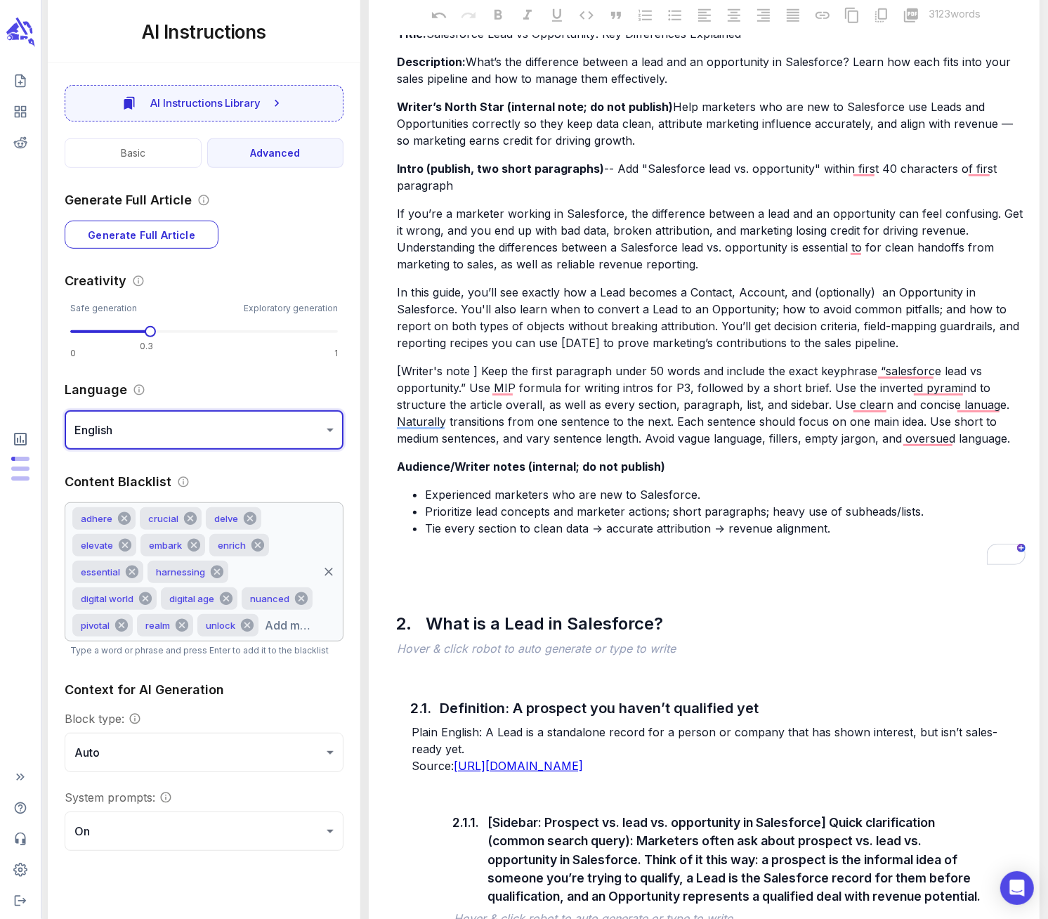
scroll to position [789, 0]
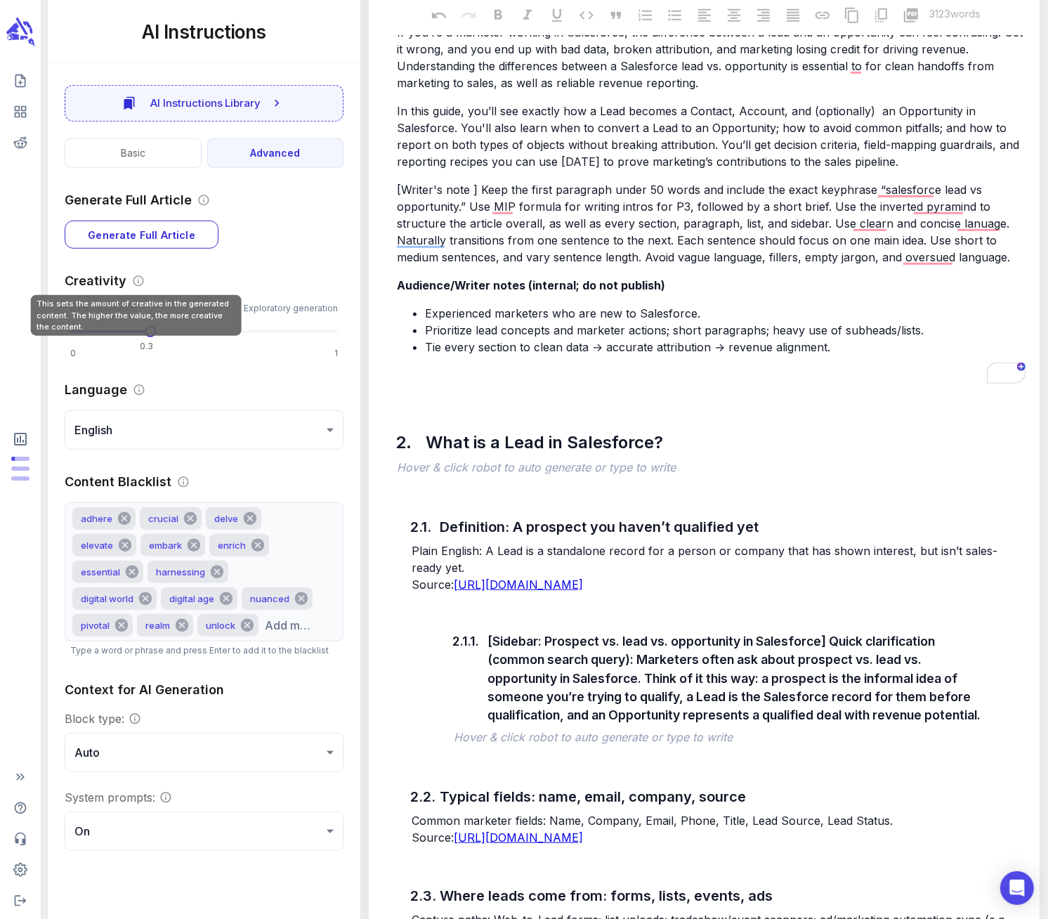
click at [141, 275] on icon "This sets the amount of creative in the generated content. The higher the value…" at bounding box center [138, 281] width 13 height 13
type input "***"
drag, startPoint x: 155, startPoint y: 324, endPoint x: 204, endPoint y: 329, distance: 49.4
click at [204, 329] on span at bounding box center [204, 331] width 268 height 21
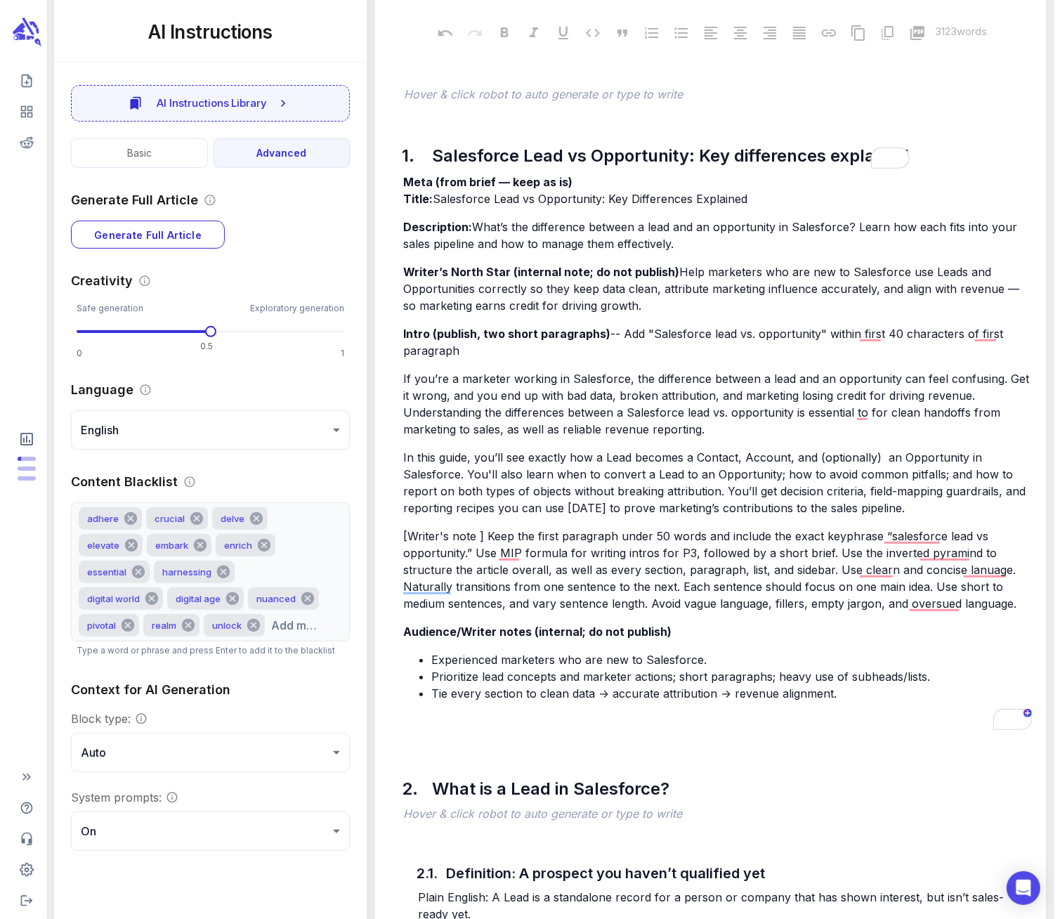
scroll to position [422, 0]
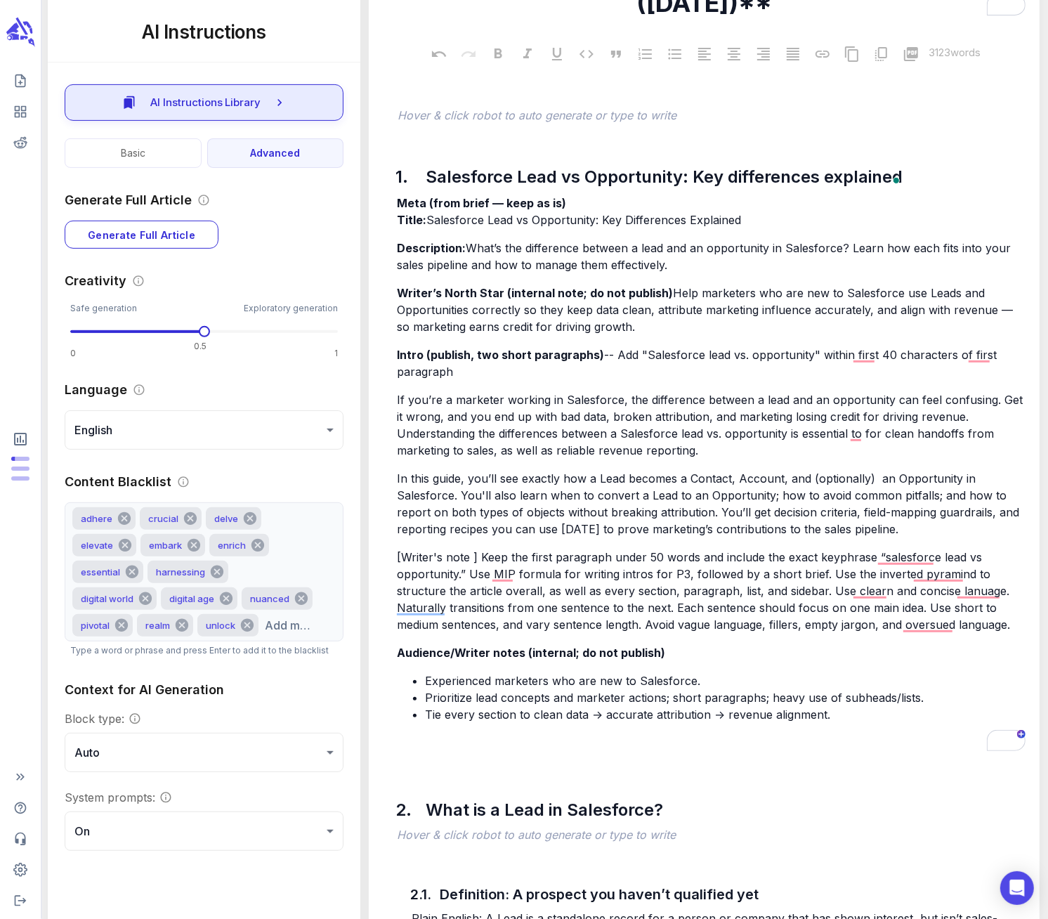
click at [271, 102] on button "AI Instructions Library" at bounding box center [204, 102] width 279 height 37
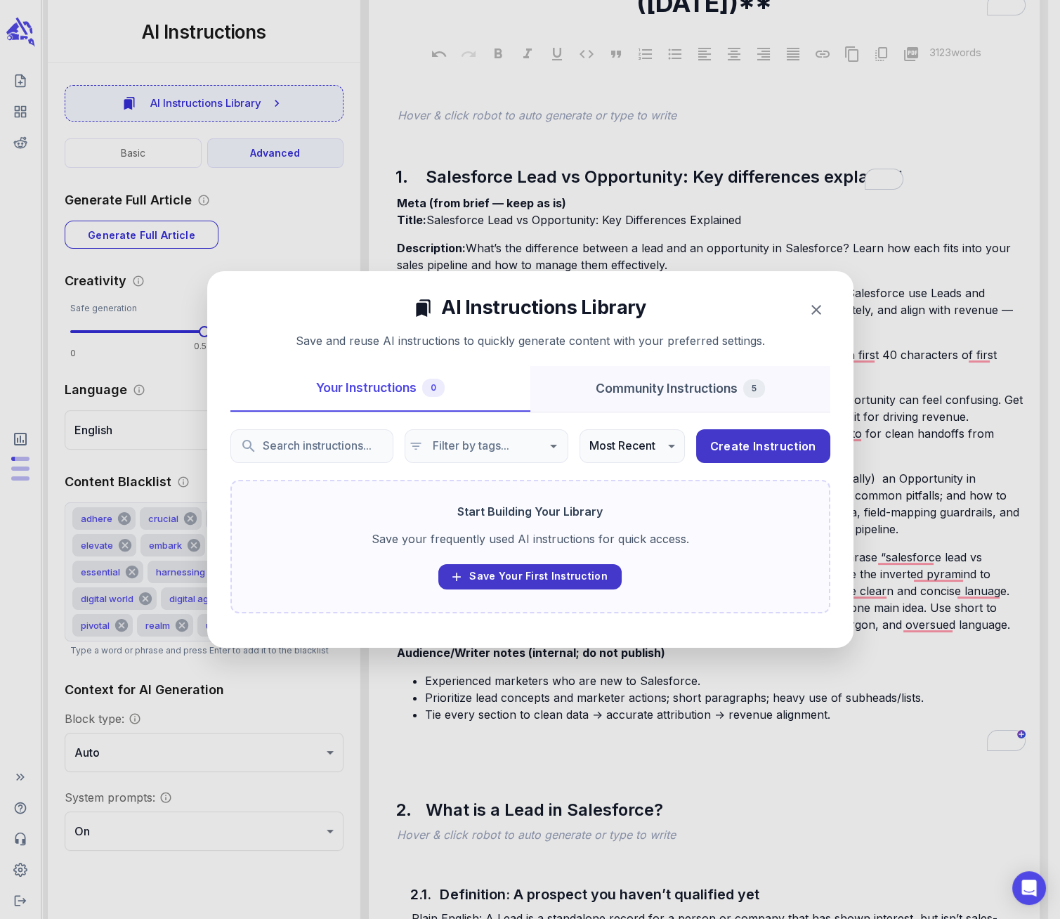
click at [648, 387] on button "Community Instructions 5" at bounding box center [680, 389] width 300 height 46
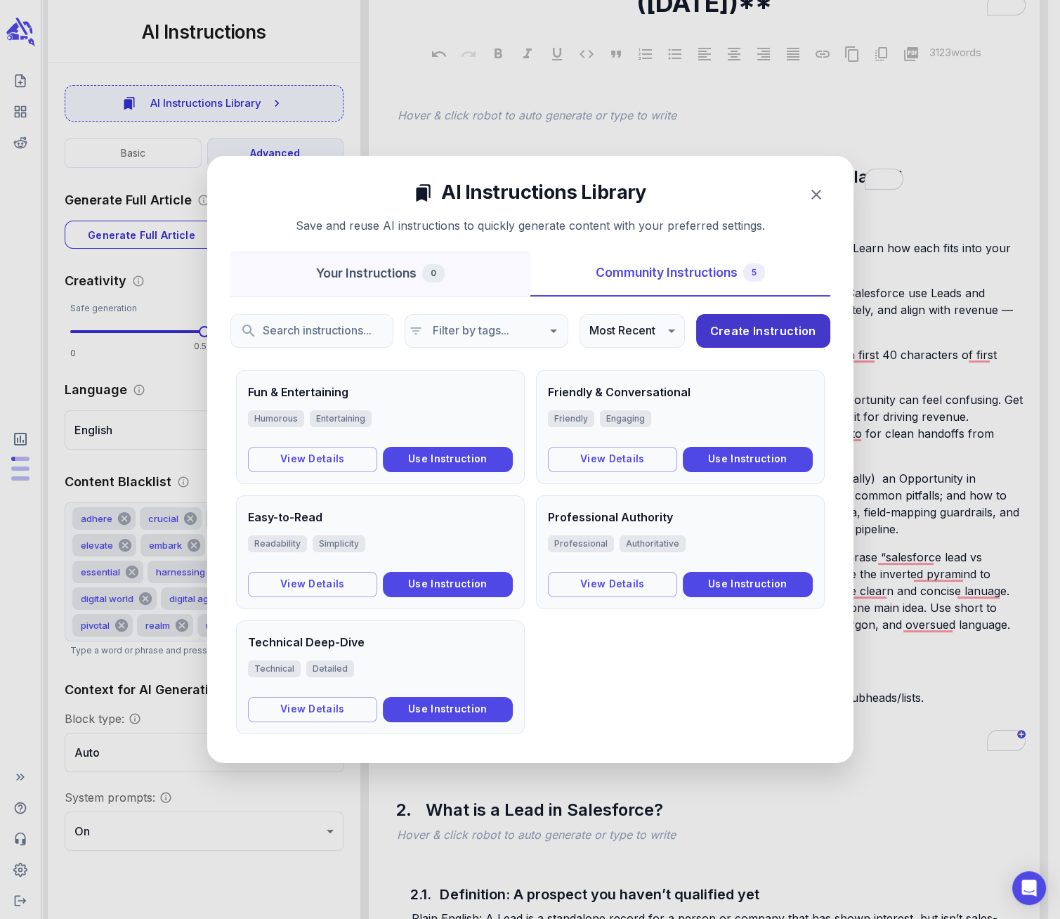
click at [379, 276] on button "Your Instructions 0" at bounding box center [380, 274] width 300 height 46
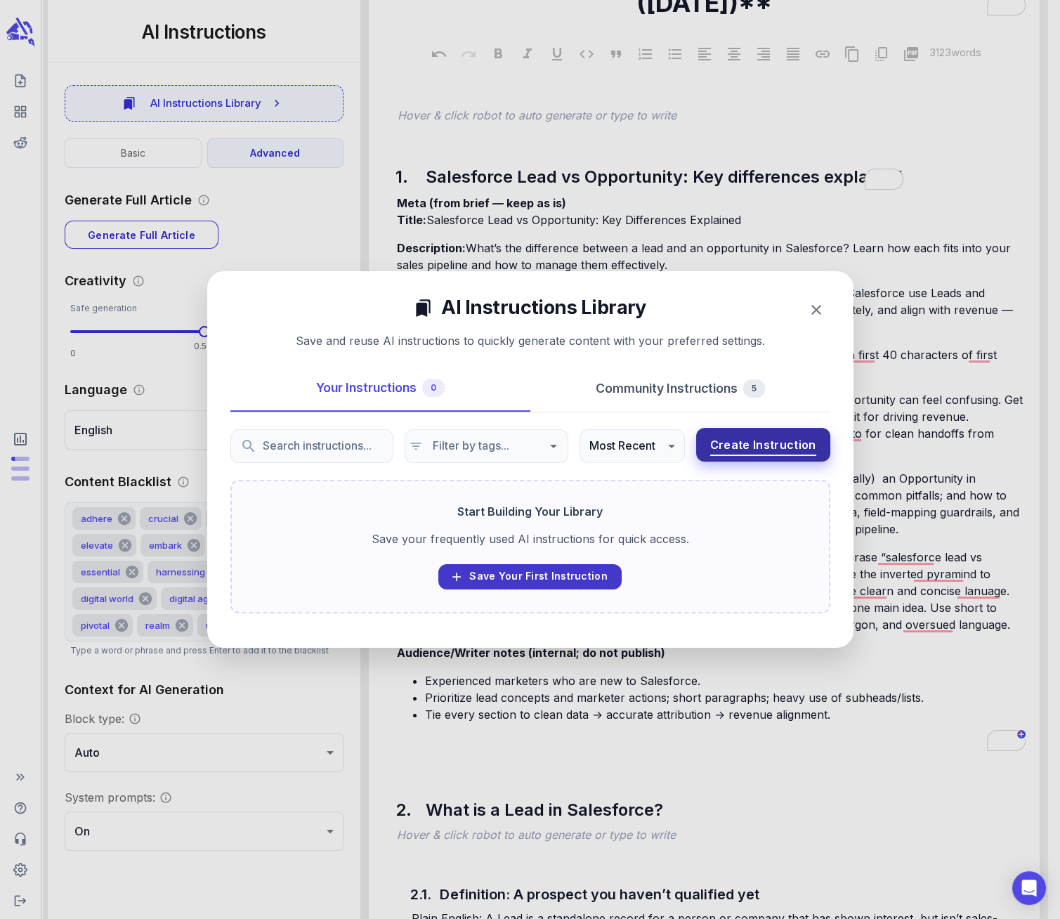
click at [726, 442] on span "Create Instruction" at bounding box center [763, 445] width 106 height 20
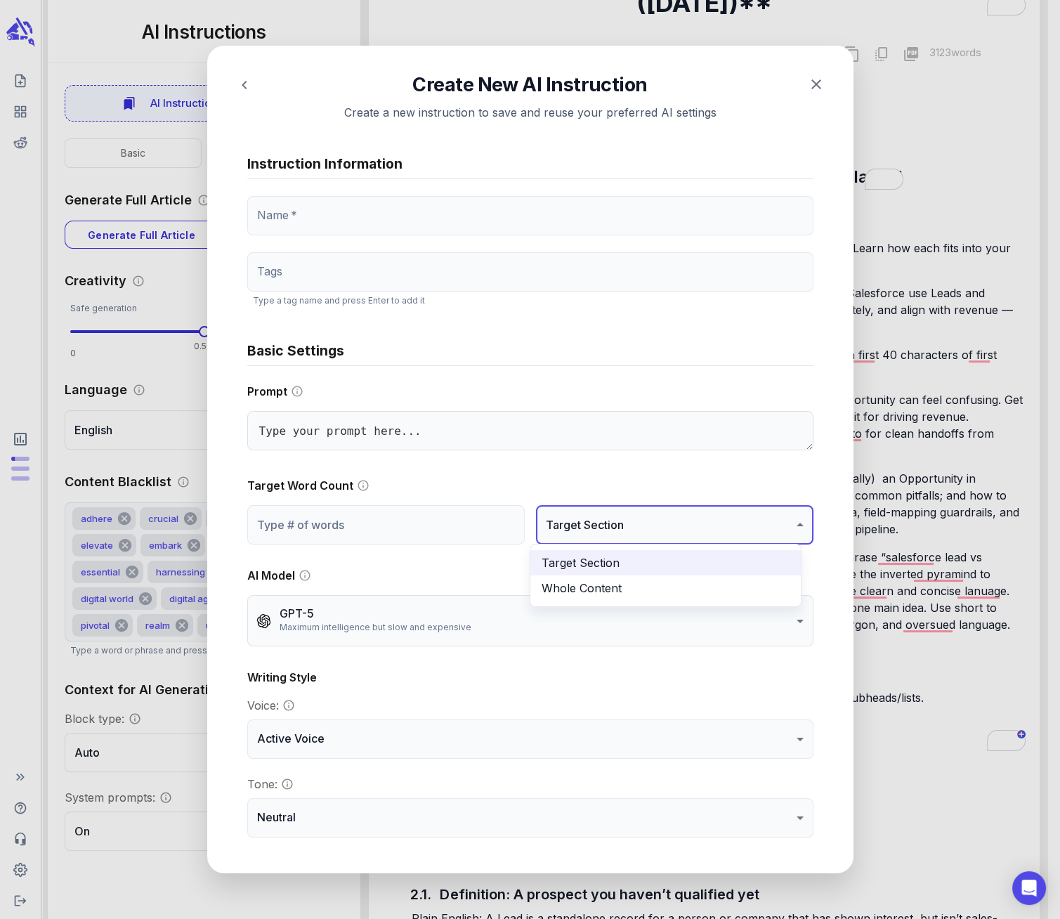
click at [755, 527] on div at bounding box center [530, 459] width 1060 height 919
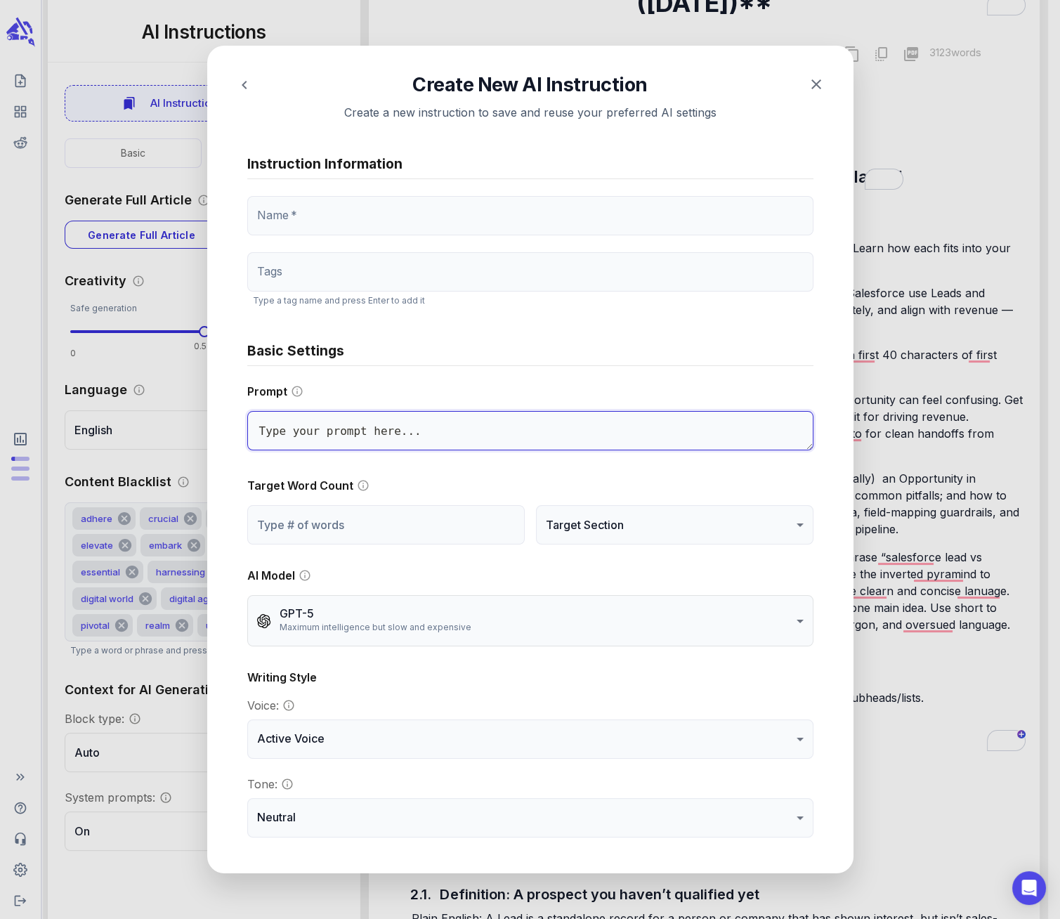
click at [726, 425] on textarea at bounding box center [530, 430] width 566 height 39
click at [726, 425] on textarea "To enrich screen reader interactions, please activate Accessibility in Grammarl…" at bounding box center [530, 430] width 566 height 39
click at [725, 424] on textarea "To enrich screen reader interactions, please activate Accessibility in Grammarl…" at bounding box center [530, 430] width 566 height 39
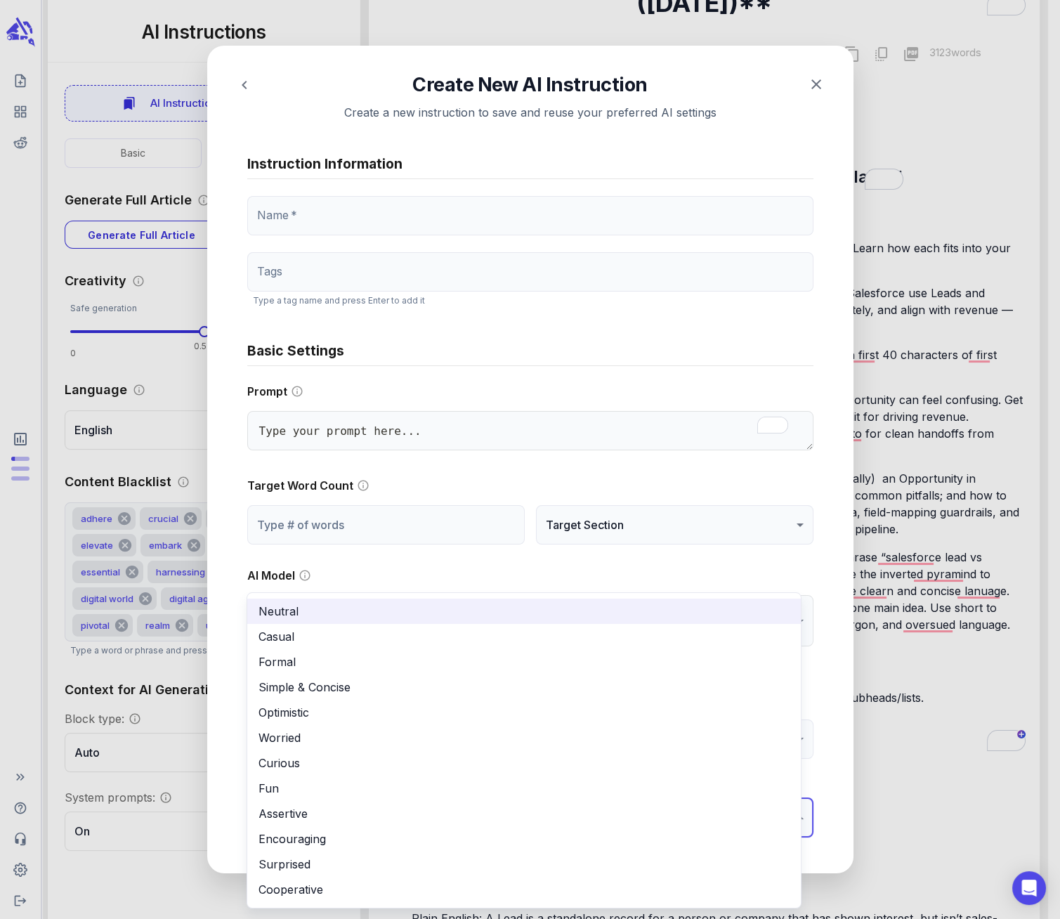
click at [786, 814] on div at bounding box center [530, 459] width 1060 height 919
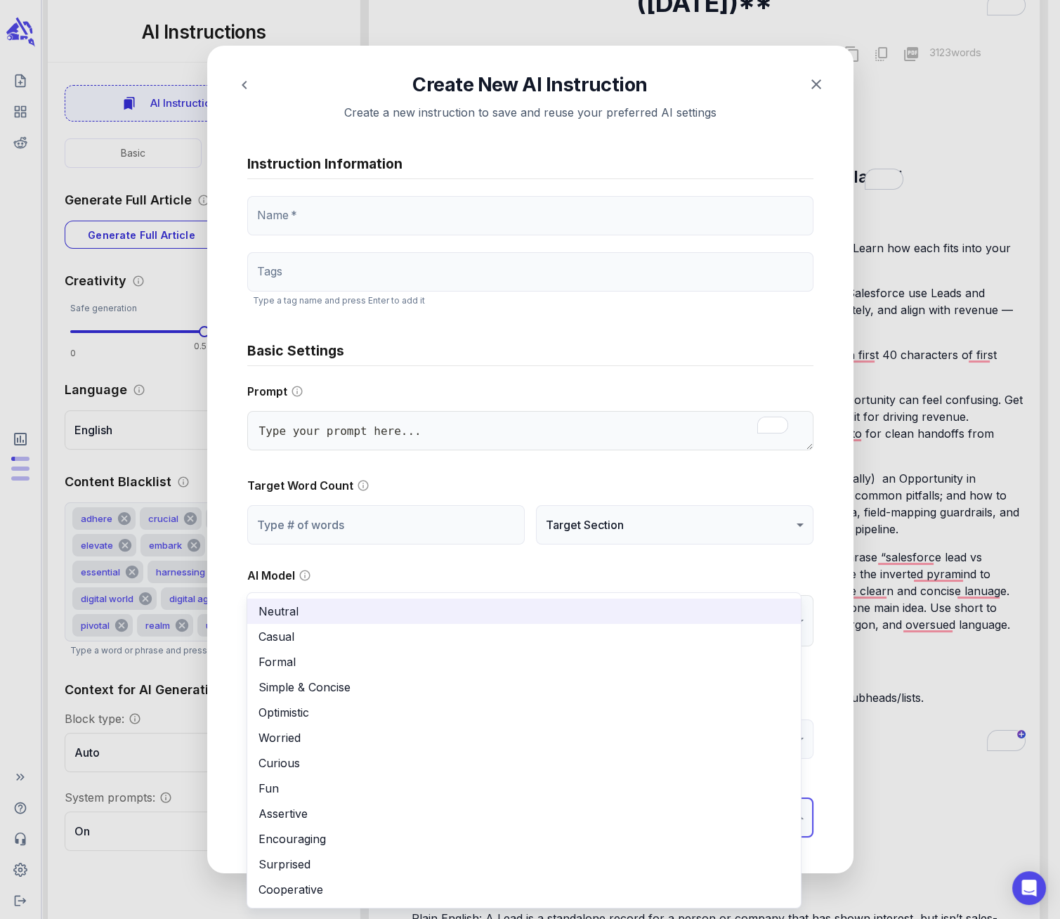
click at [421, 680] on li "Simple & Concise" at bounding box center [524, 686] width 554 height 25
type textarea "x"
type input "**********"
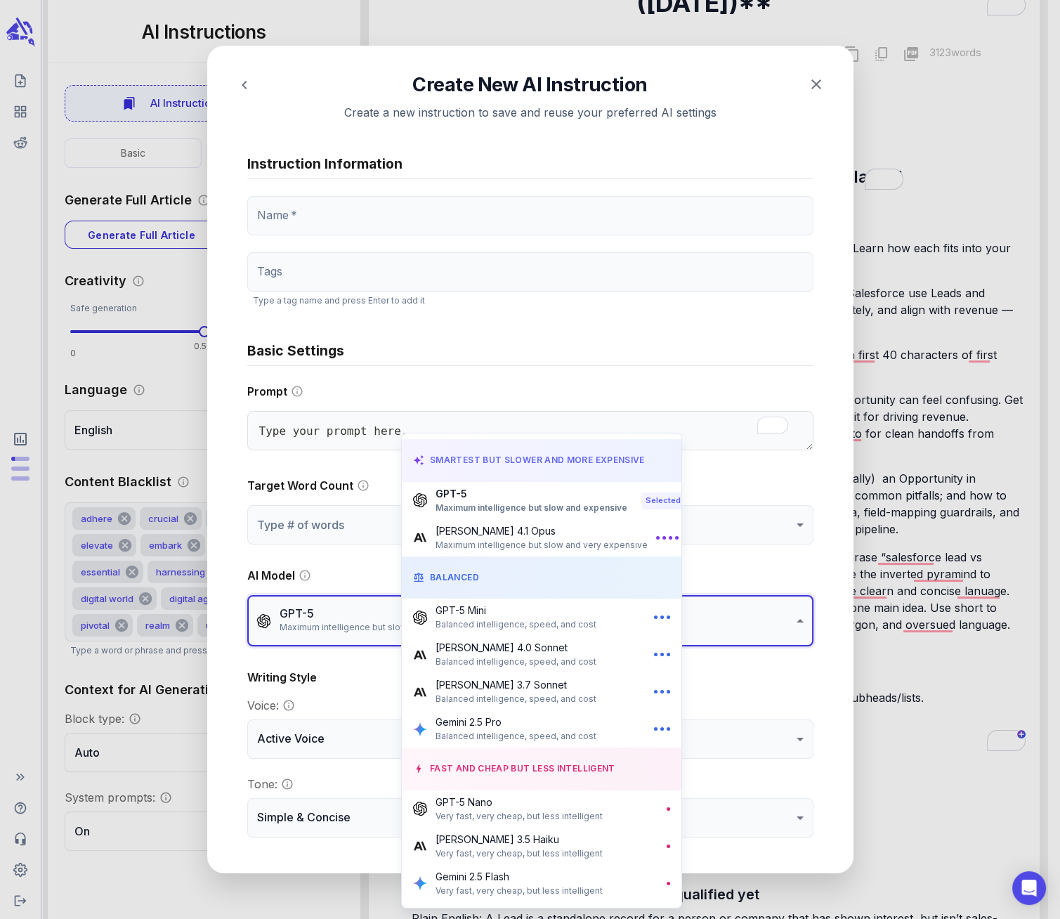
click at [516, 651] on p "[PERSON_NAME] 4.0 Sonnet" at bounding box center [516, 647] width 161 height 15
type textarea "x"
type input "**********"
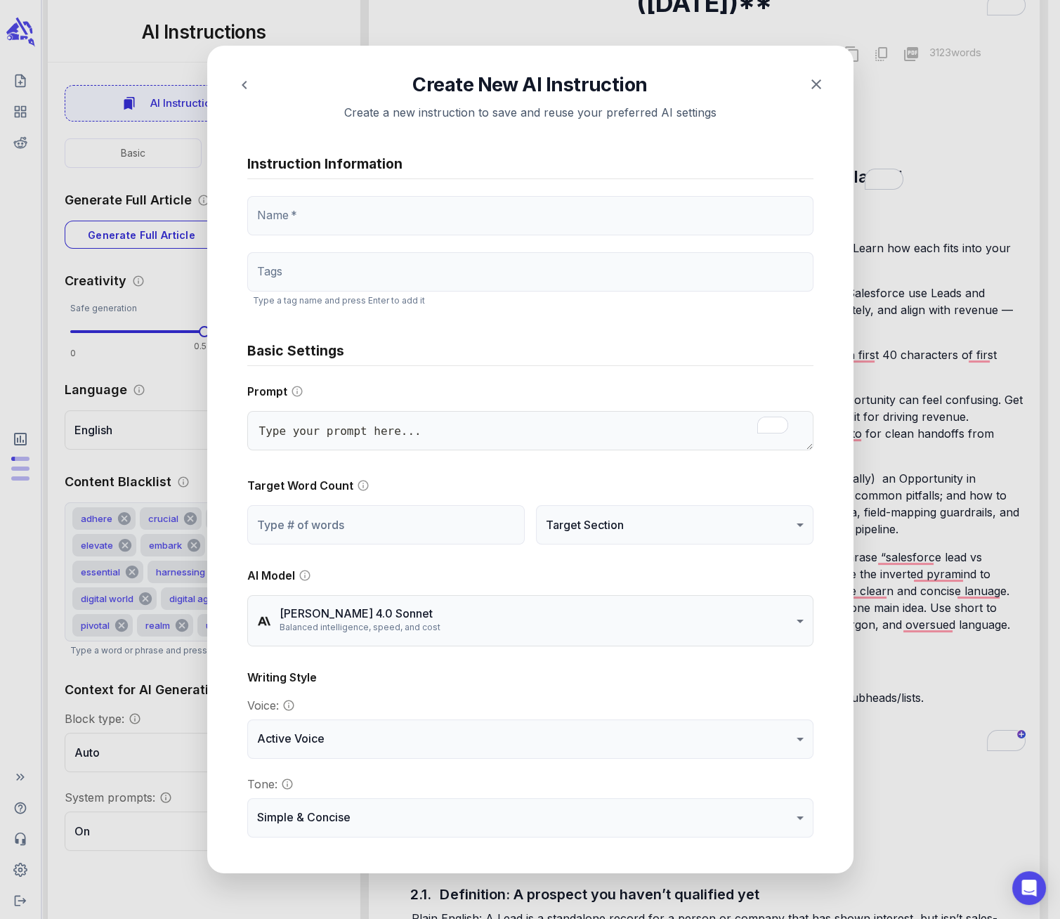
type textarea "x"
click at [268, 217] on div "Name   * Name *" at bounding box center [530, 215] width 566 height 39
click at [269, 214] on input "Name   *" at bounding box center [530, 215] width 566 height 39
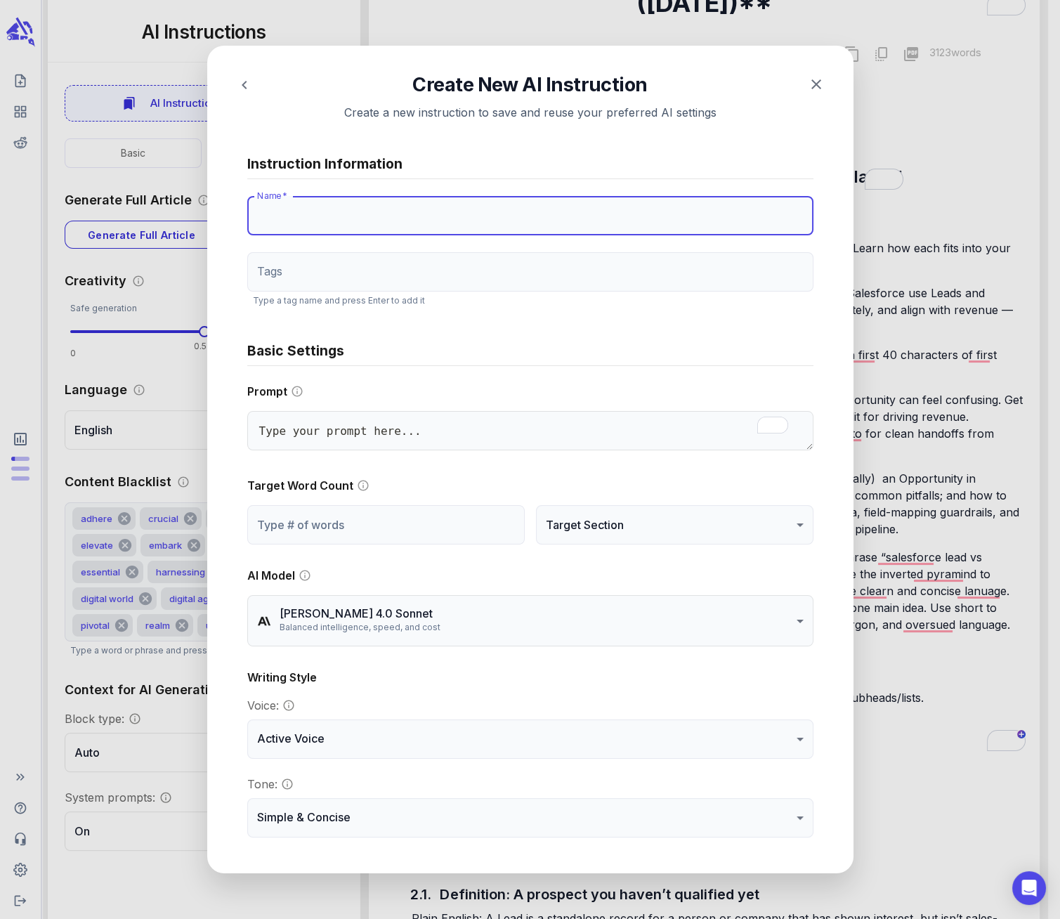
paste input "Custom AI Instruction: Introduction"
type input "Custom AI Instruction: Introduction"
type textarea "x"
type input "Custom AI Instruction: Introduction"
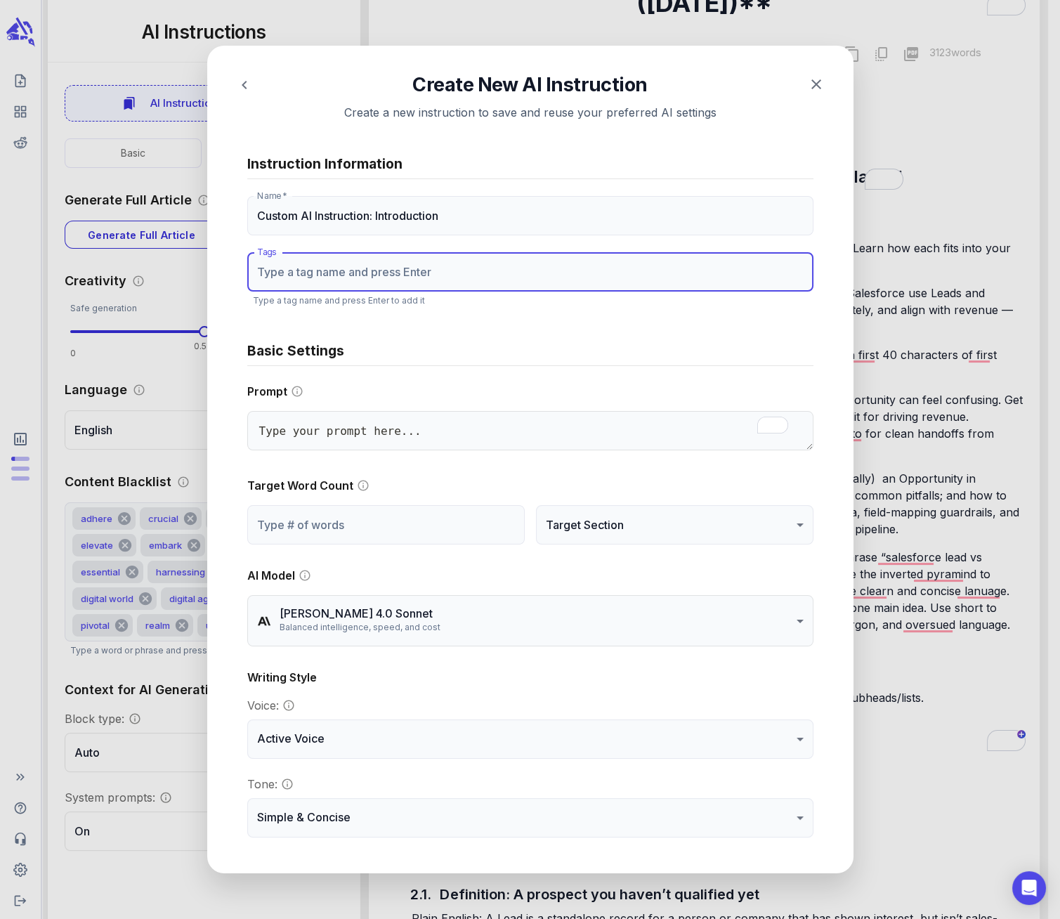
click at [289, 274] on input "Tags" at bounding box center [530, 272] width 555 height 27
type input "i"
type textarea "x"
type input "in"
type textarea "x"
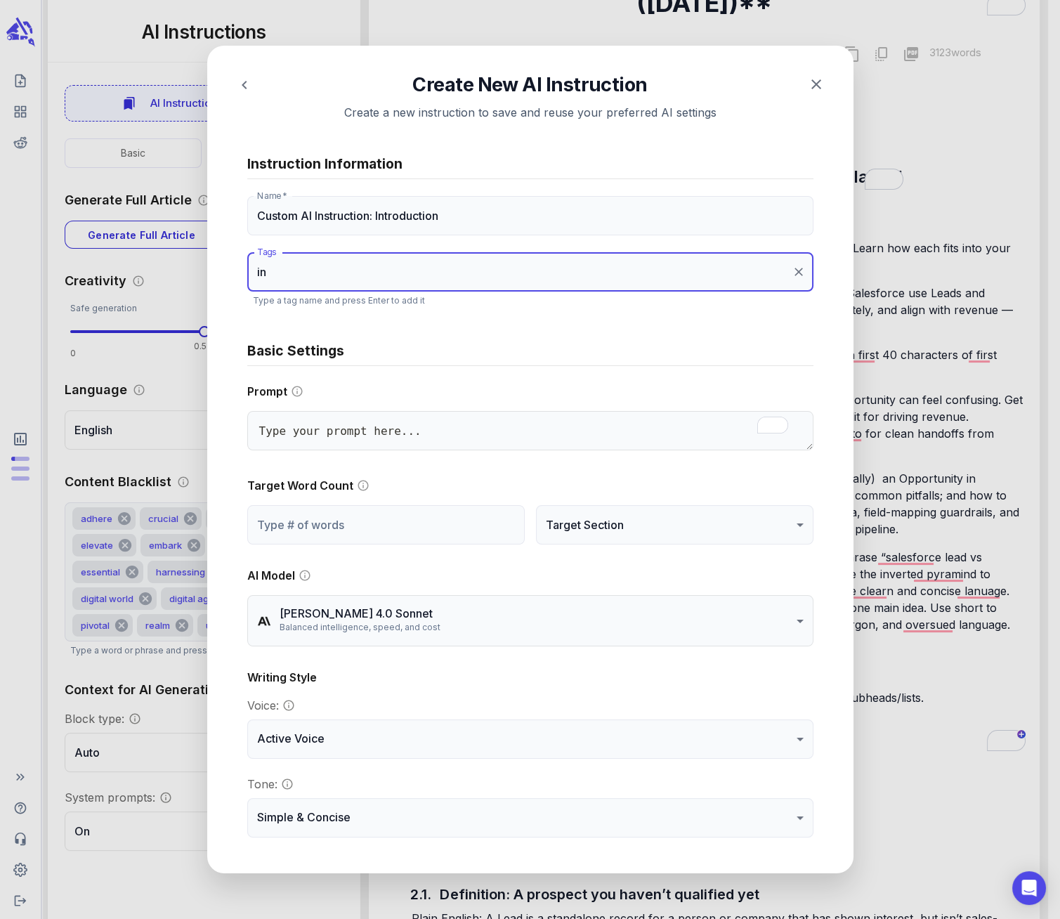
type input "int"
type textarea "x"
type input "intr"
type textarea "x"
type input "intro"
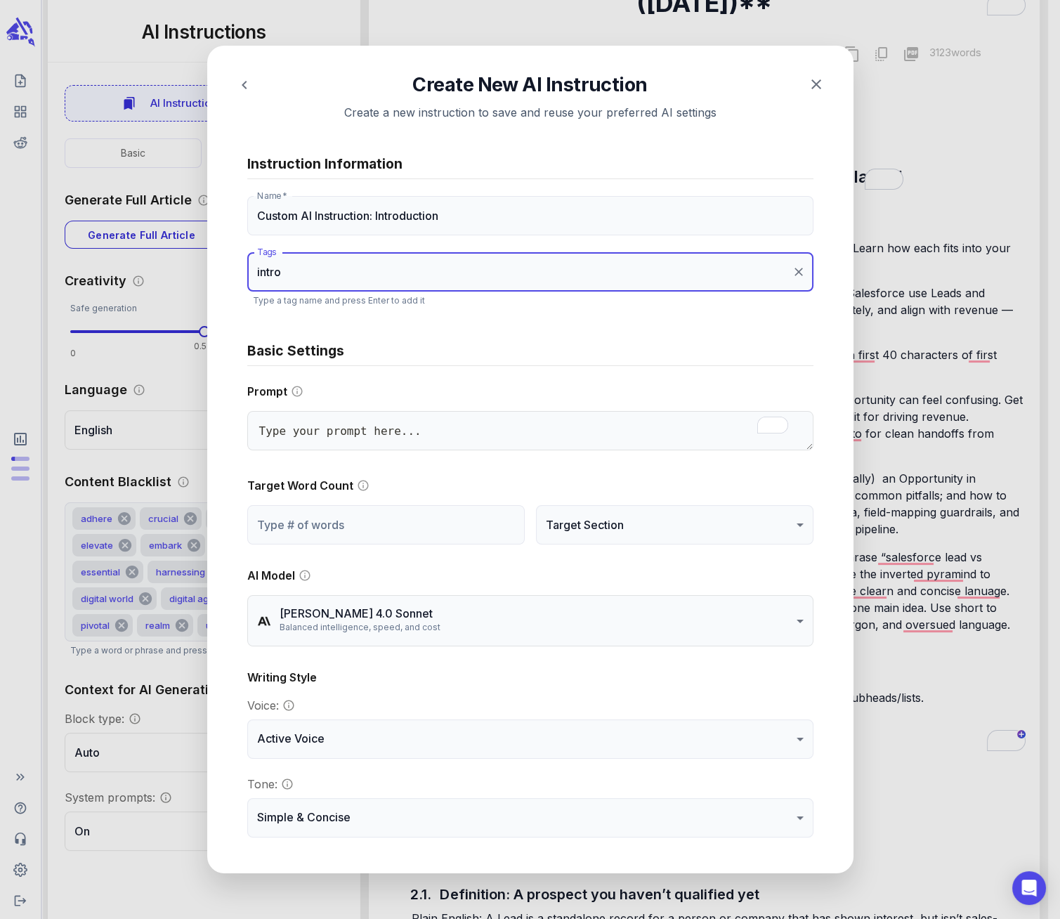
type textarea "x"
type input "introd"
type textarea "x"
type input "introdu"
type textarea "x"
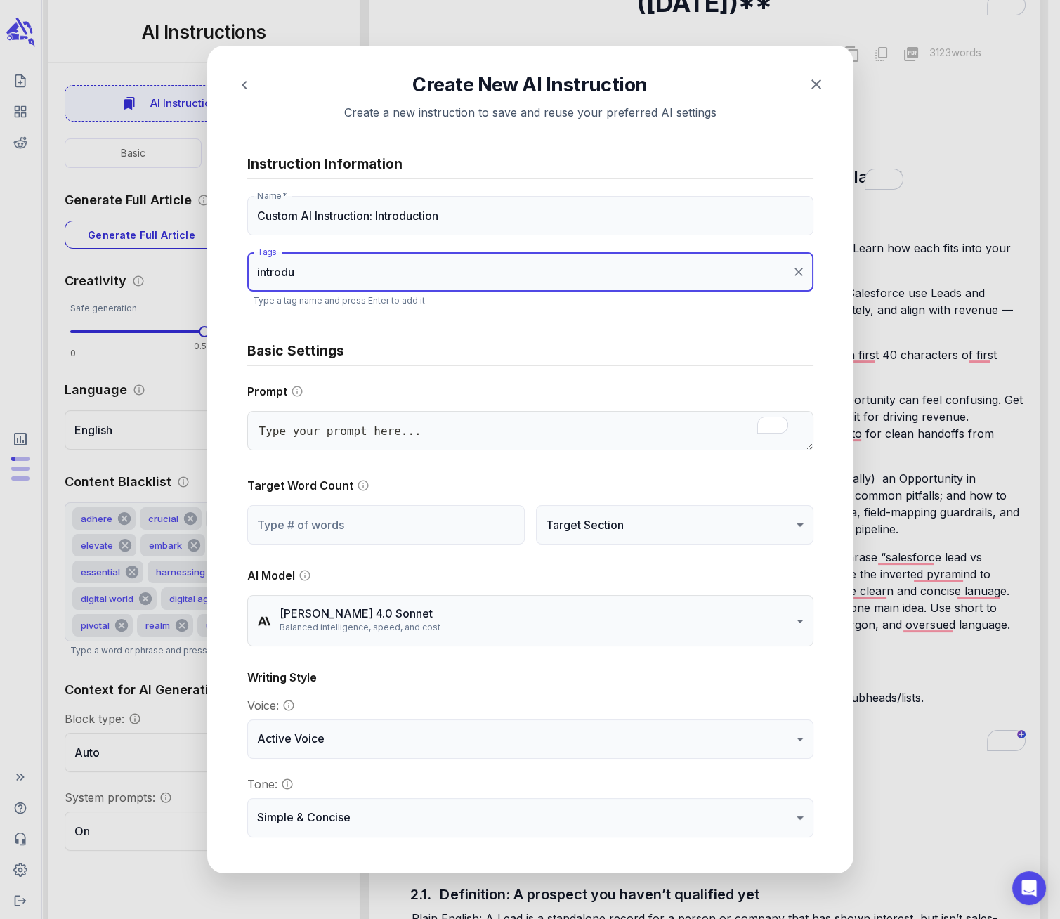
type input "introduc"
type textarea "x"
type input "introduct"
type textarea "x"
type input "introducti"
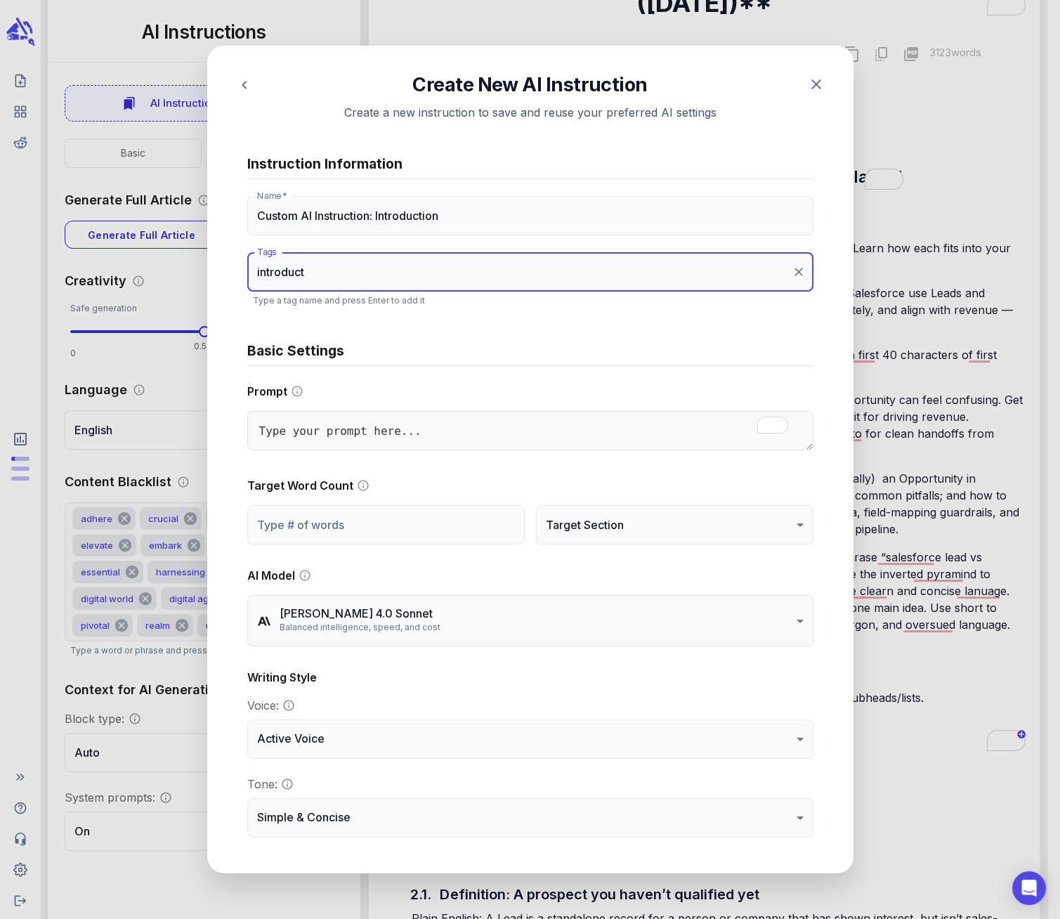
type textarea "x"
type input "introductio"
type textarea "x"
type input "introduction"
type textarea "x"
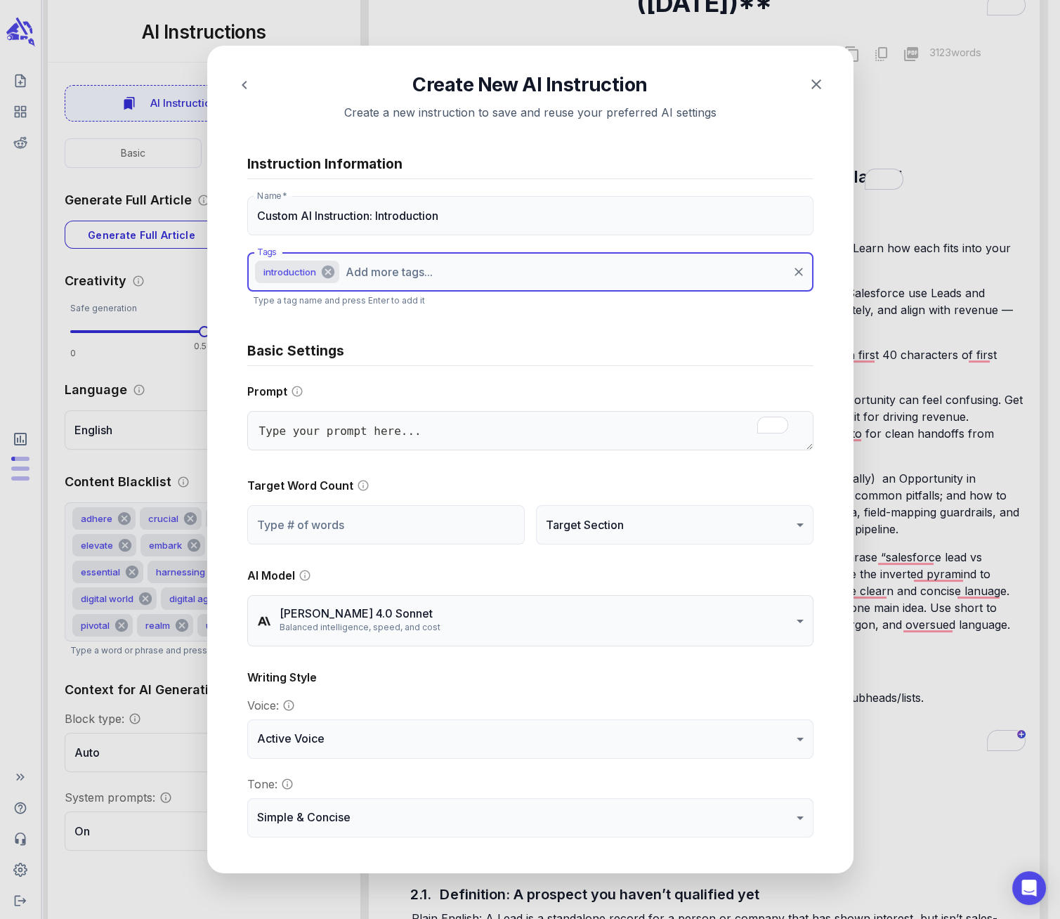
type textarea "x"
type input "m"
type textarea "x"
type input "ma"
type textarea "x"
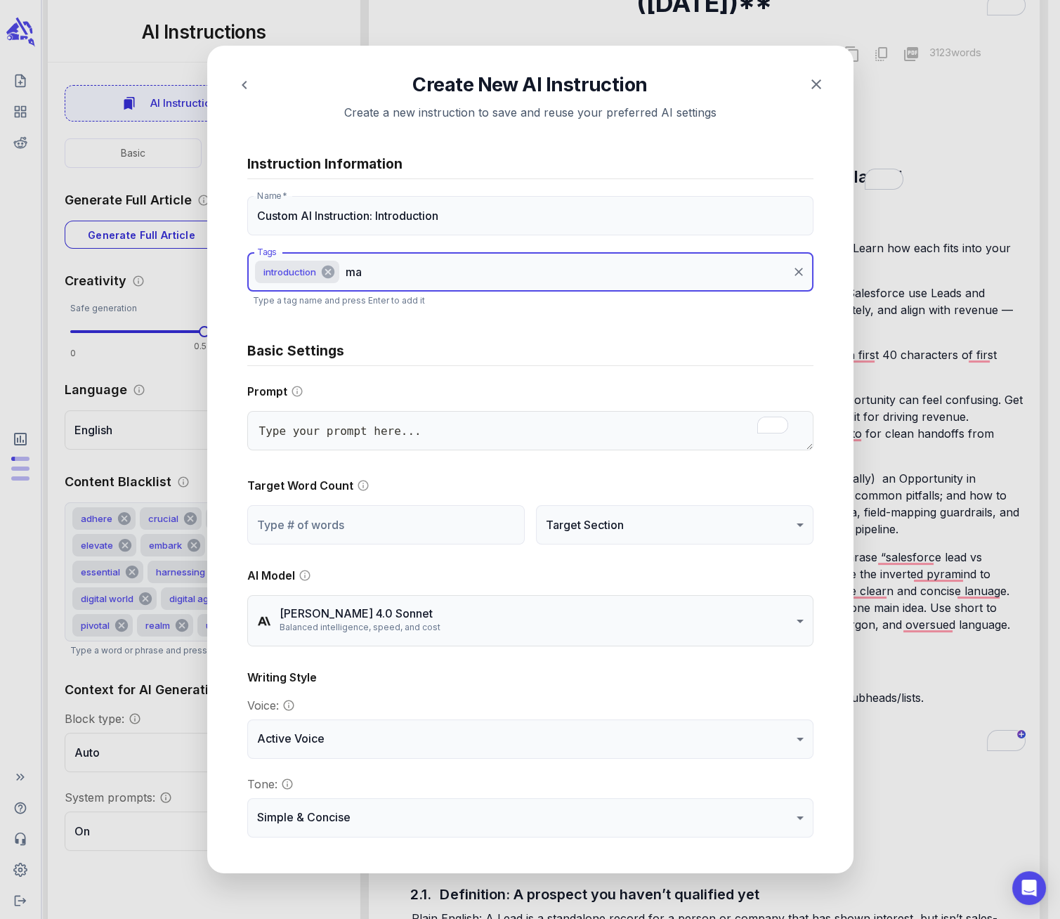
type input "mar"
type textarea "x"
type input "mart"
type textarea "x"
type input "marte"
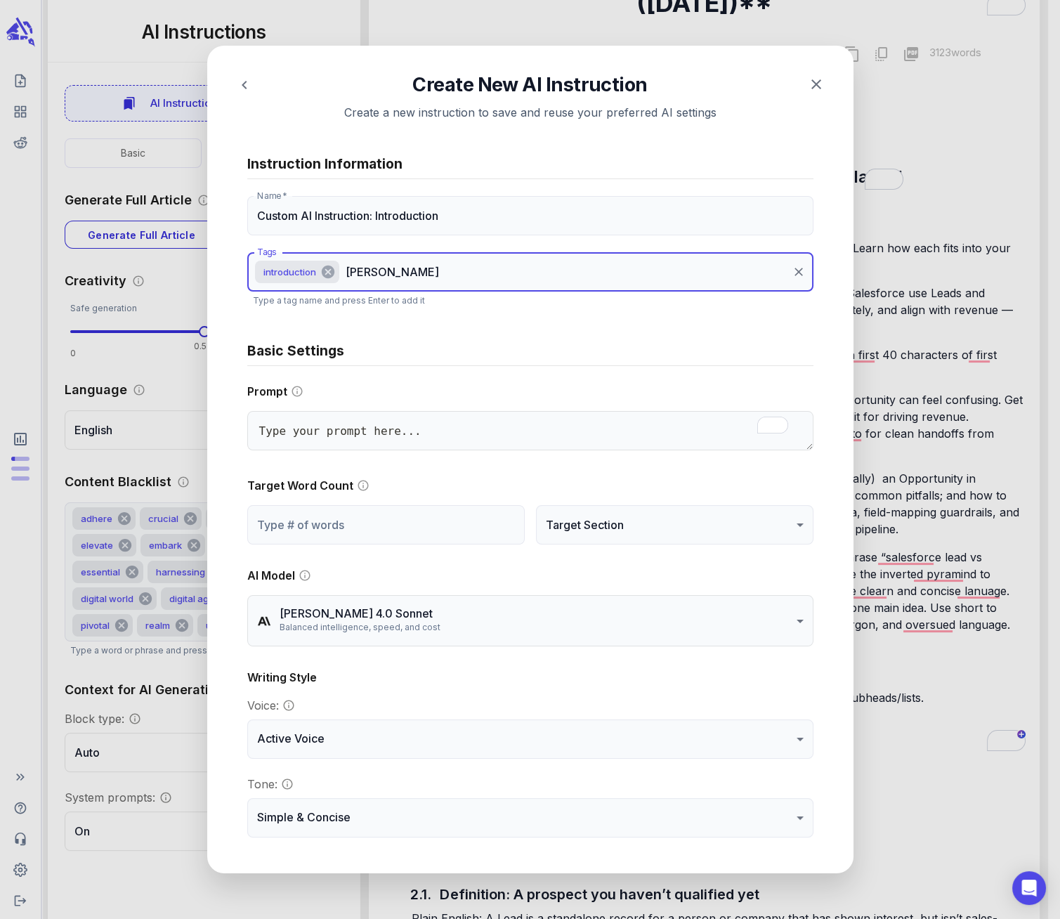
type textarea "x"
type input "martec"
type textarea "x"
type input "martech"
type textarea "x"
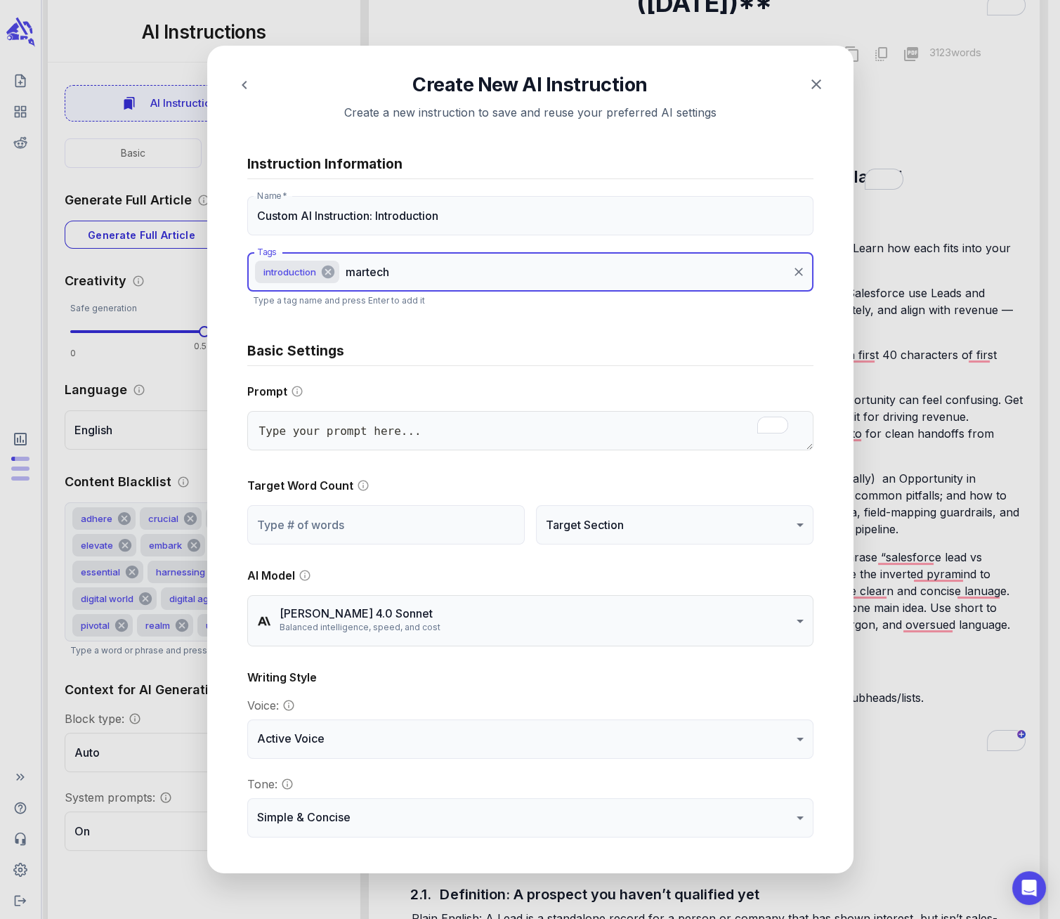
type input "martec"
type textarea "x"
type input "marte"
type textarea "x"
type input "mart"
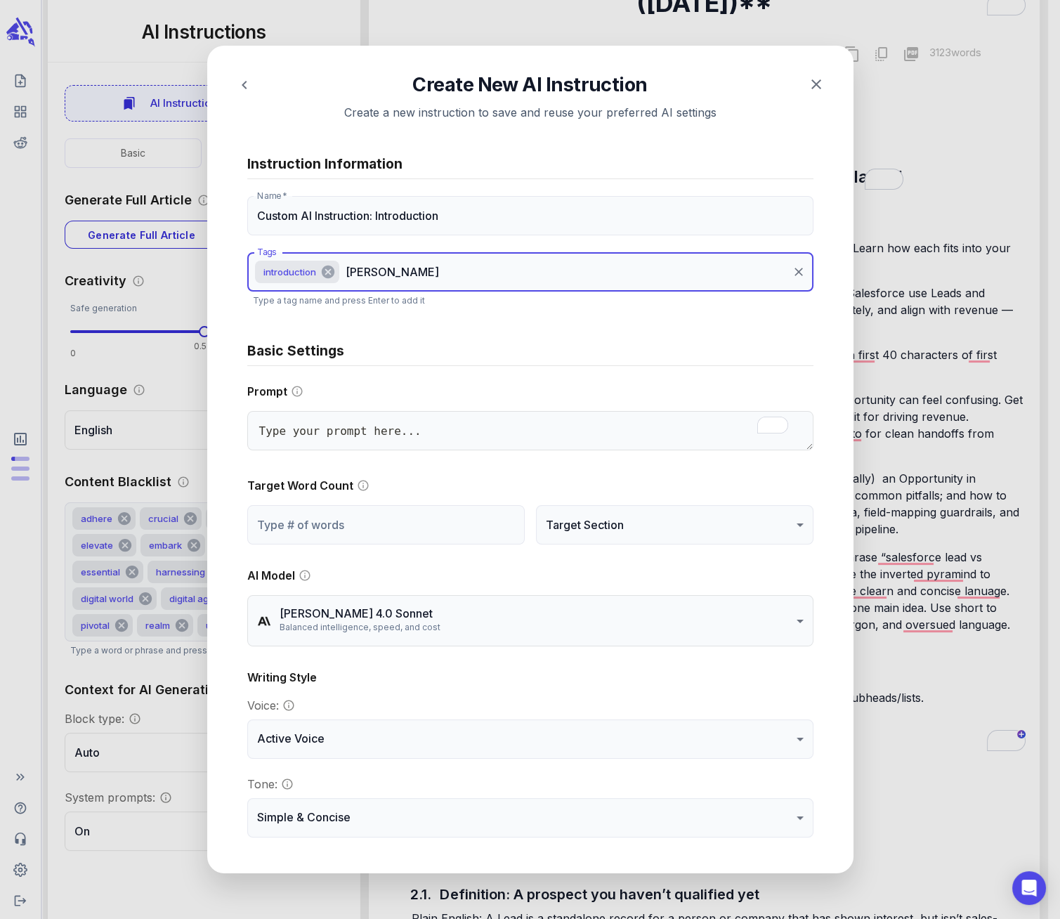
type textarea "x"
type input "mar"
type textarea "x"
type input "ma"
type textarea "x"
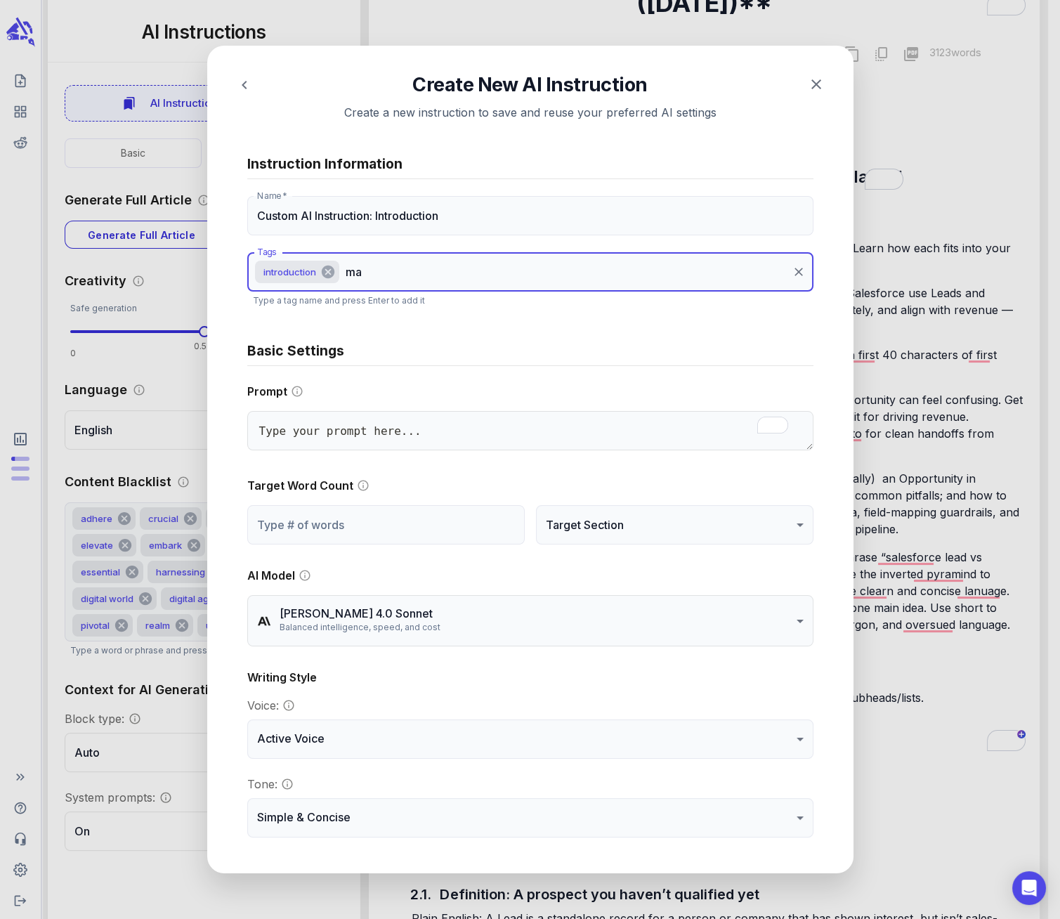
type input "m"
type textarea "x"
type input "s"
type textarea "x"
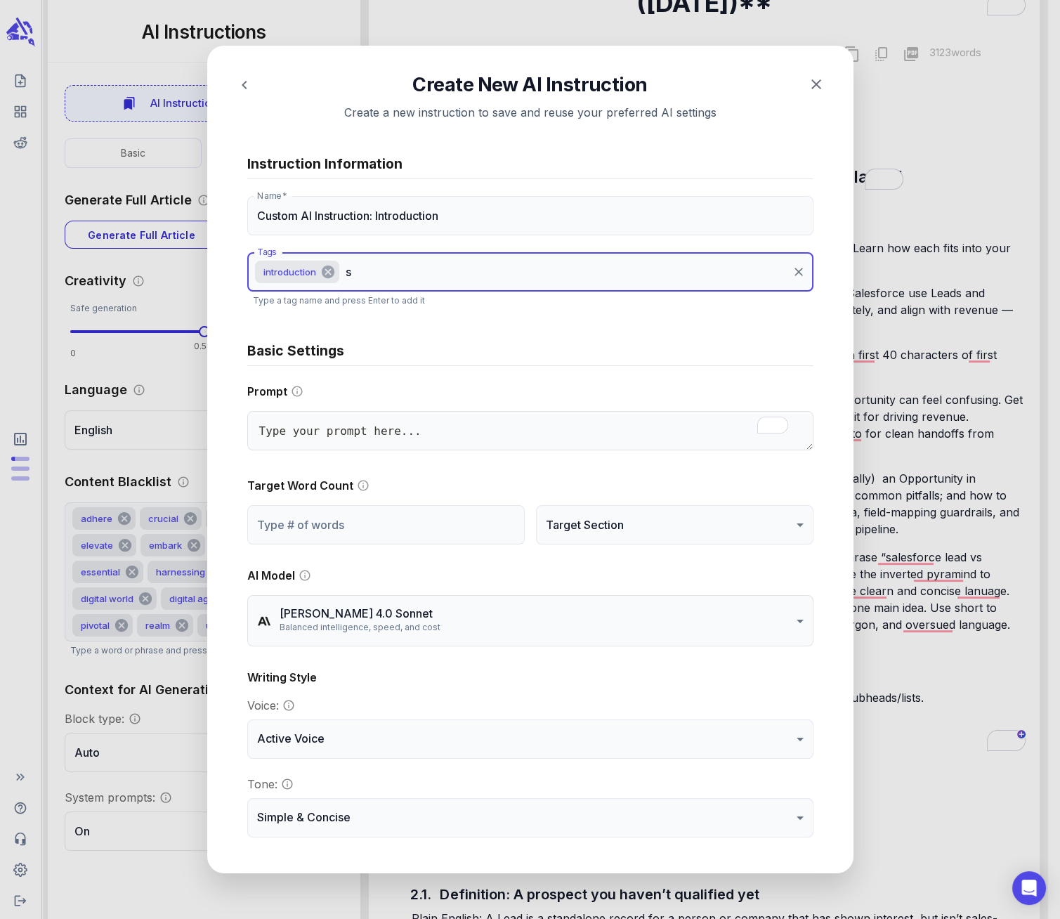
type input "se"
type textarea "x"
type input "seo"
type textarea "x"
type input "seop"
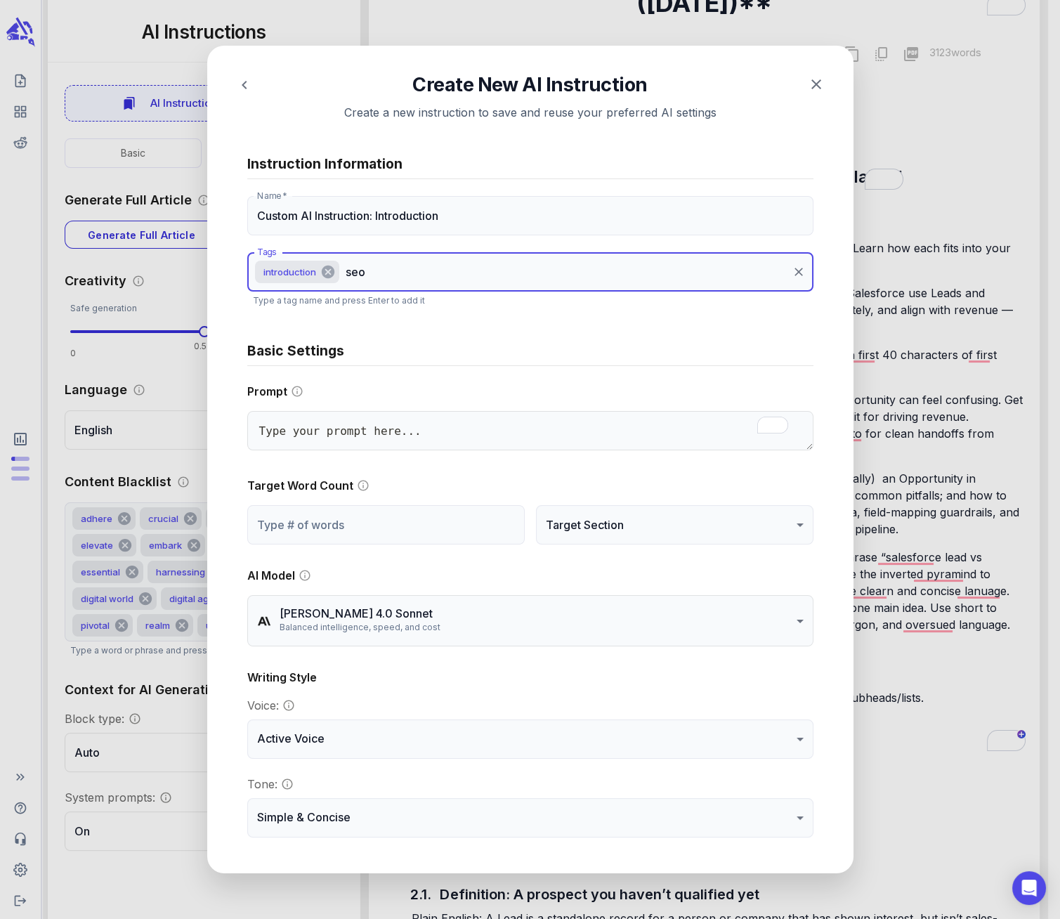
type textarea "x"
type input "seopu"
type textarea "x"
type input "seopub"
type textarea "x"
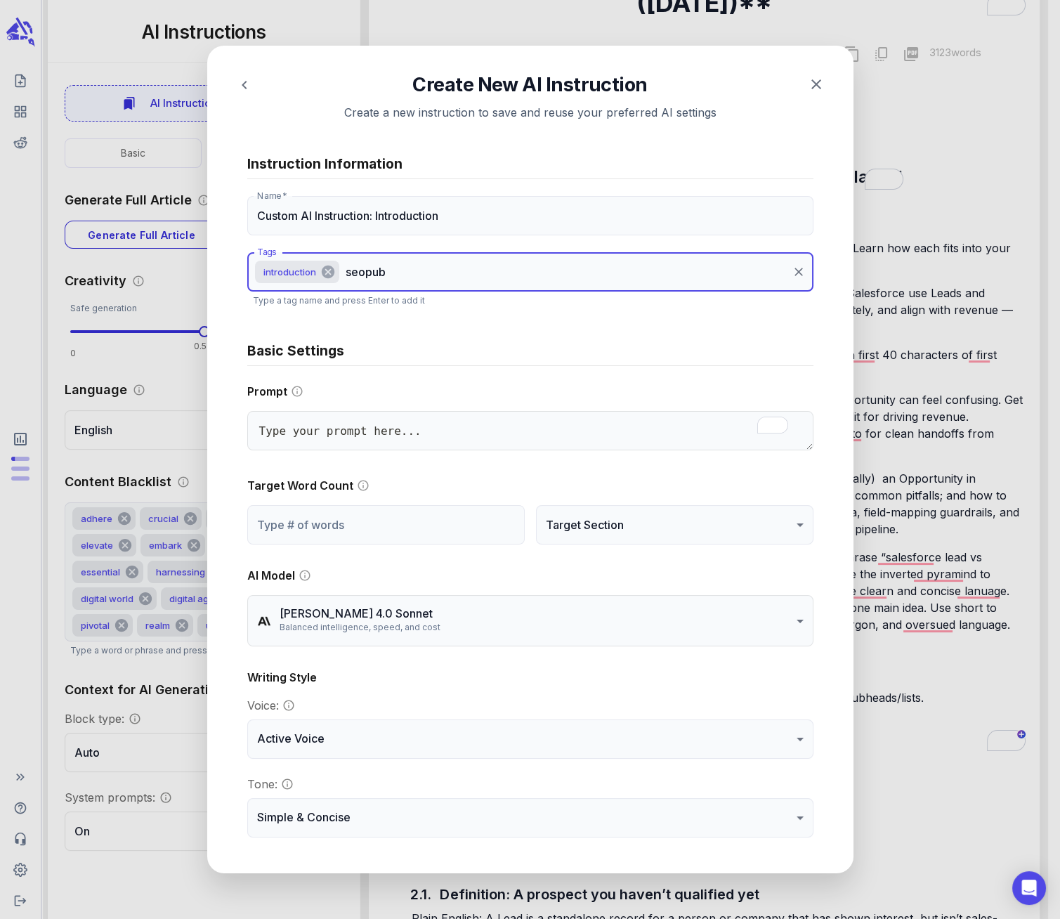
type input "seopu"
type textarea "x"
type input "seop"
type textarea "x"
type input "seo"
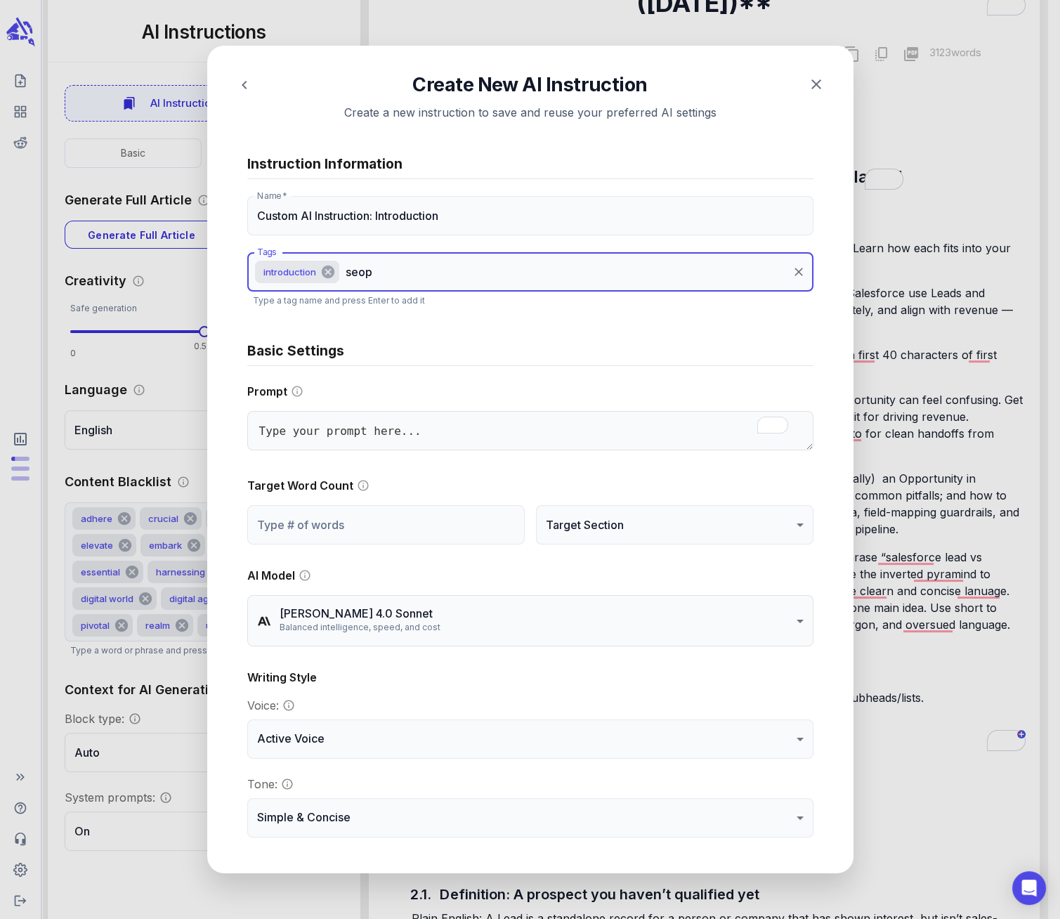
type textarea "x"
type input "se"
type textarea "x"
type input "s"
type textarea "x"
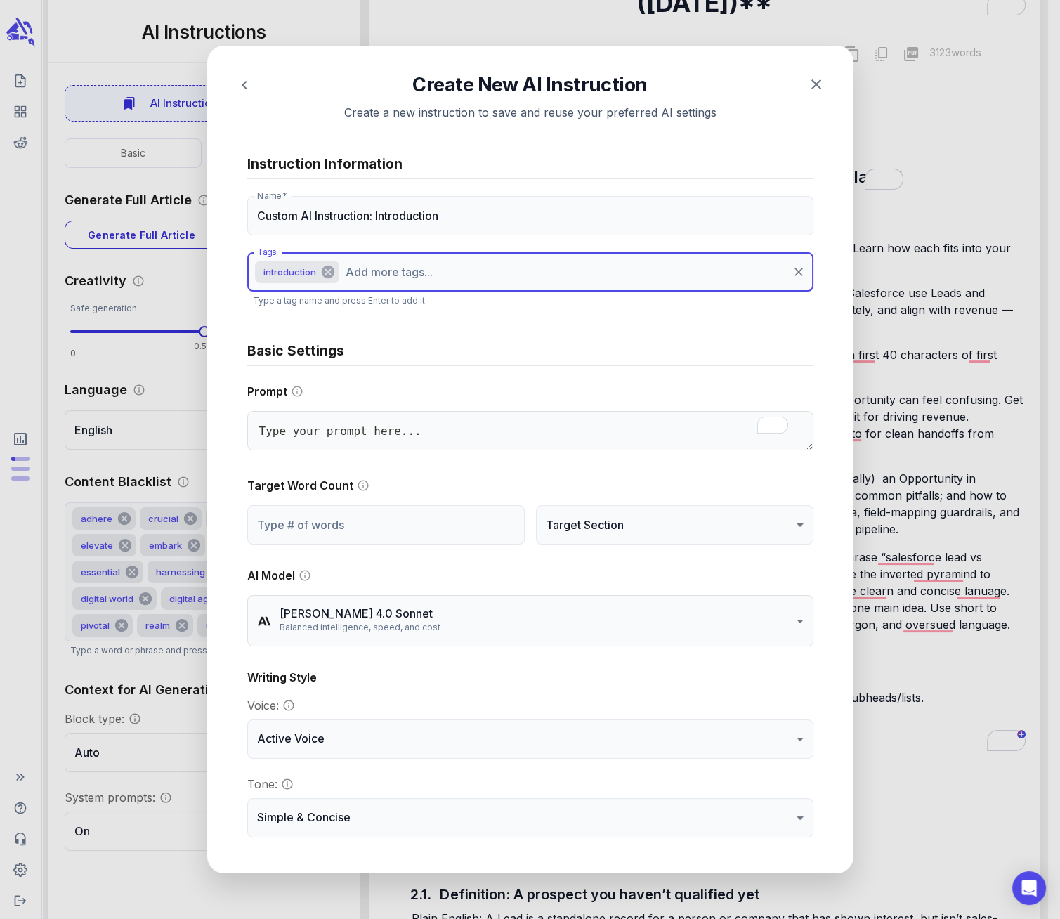
type textarea "x"
type input "S"
type textarea "x"
type input "SE"
type textarea "x"
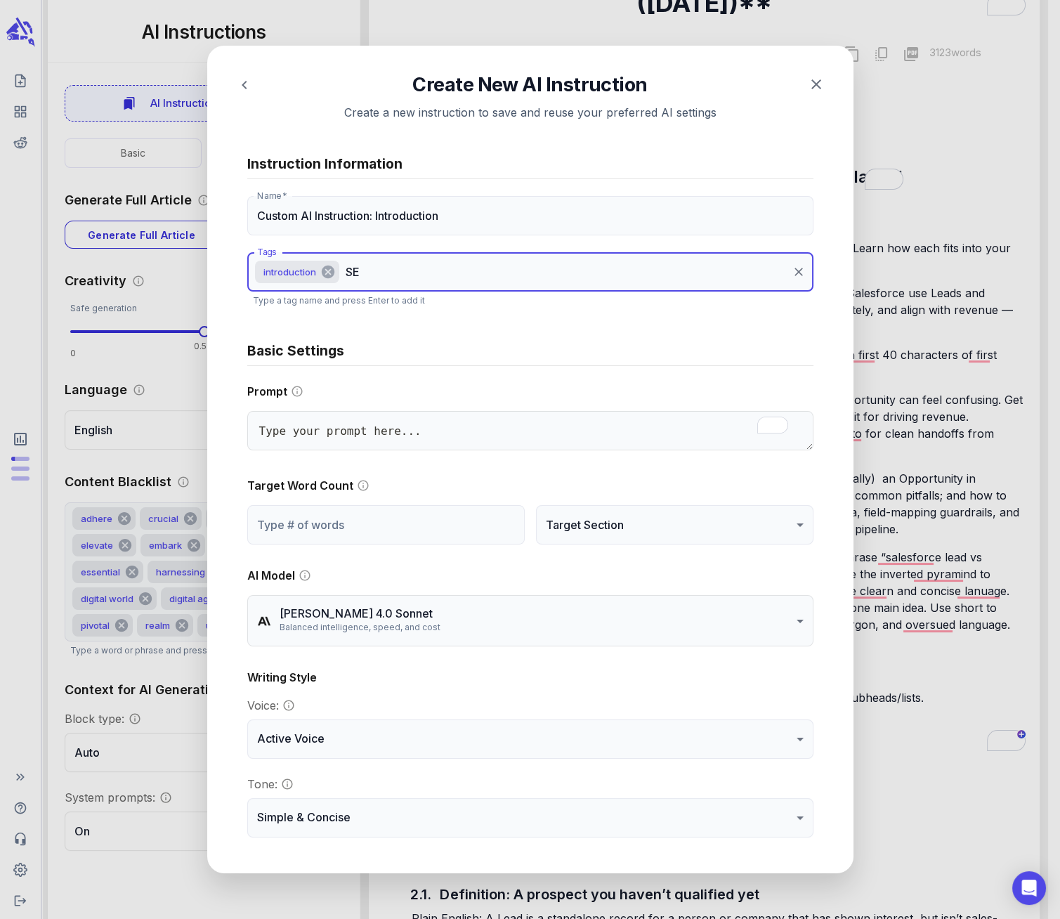
type input "SEO"
type textarea "x"
type input "SEO"
type textarea "x"
type input "SEO P"
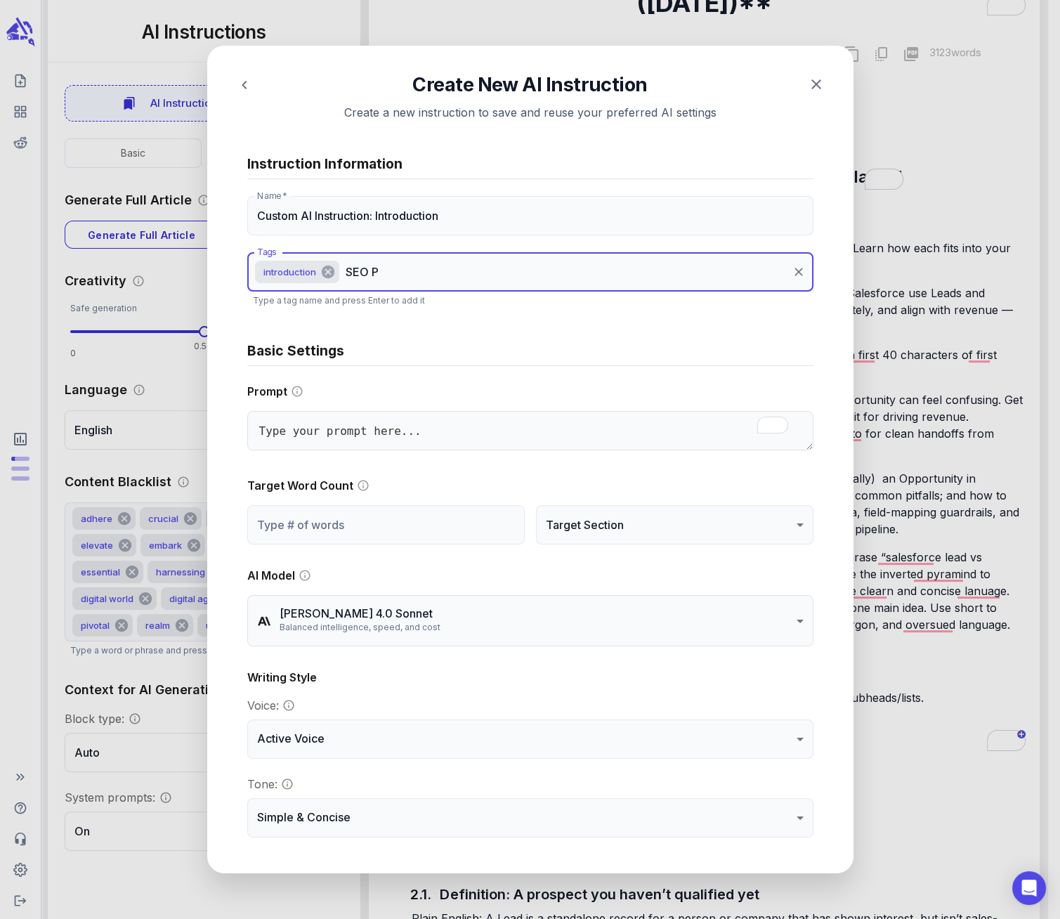
type textarea "x"
type input "SEO Pu"
type textarea "x"
type input "SEO Pub"
type textarea "x"
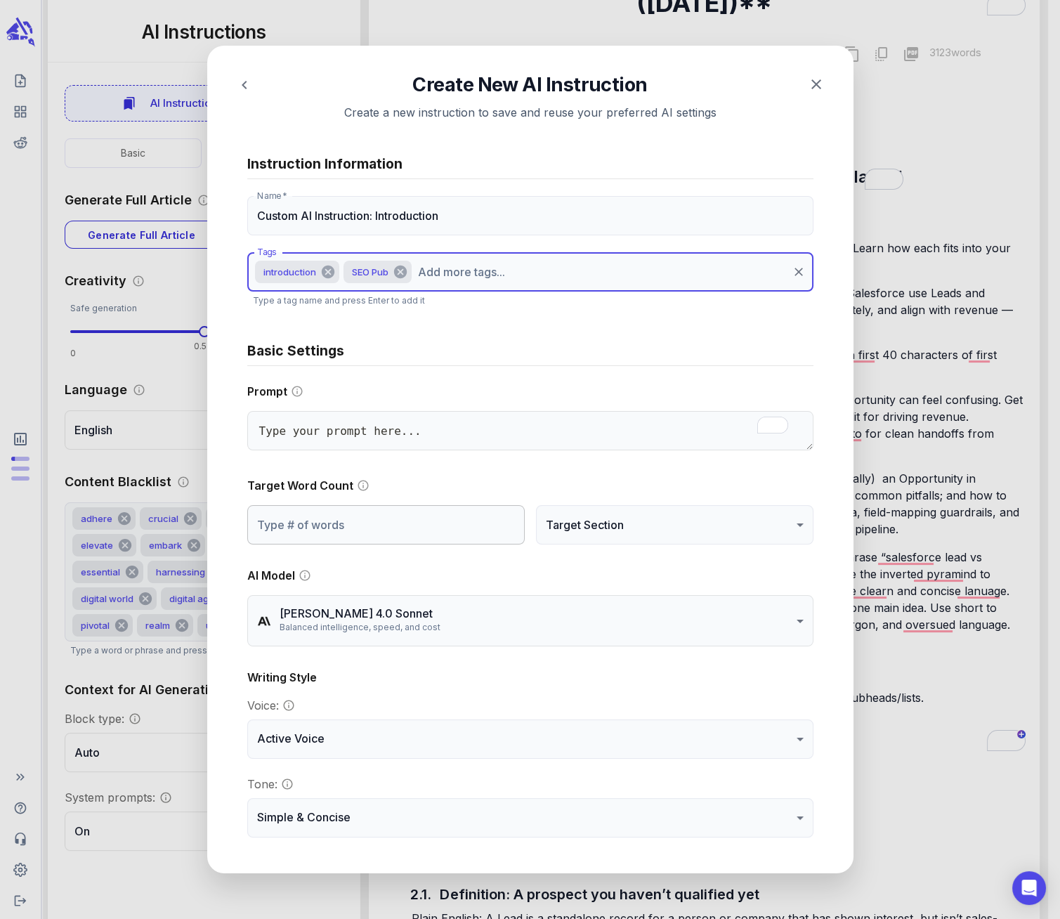
click at [309, 524] on input "number" at bounding box center [385, 524] width 277 height 39
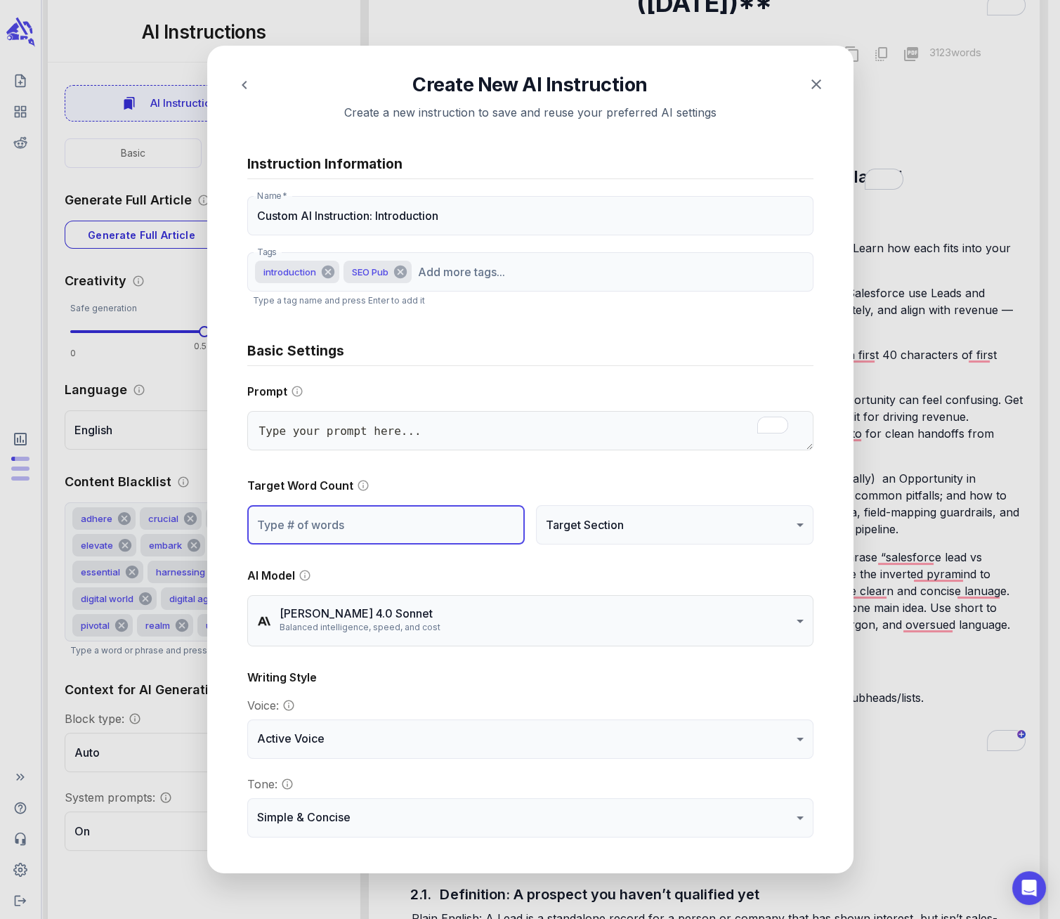
click at [308, 523] on input "number" at bounding box center [385, 524] width 277 height 39
type textarea "x"
type input "8"
type textarea "x"
type input "80"
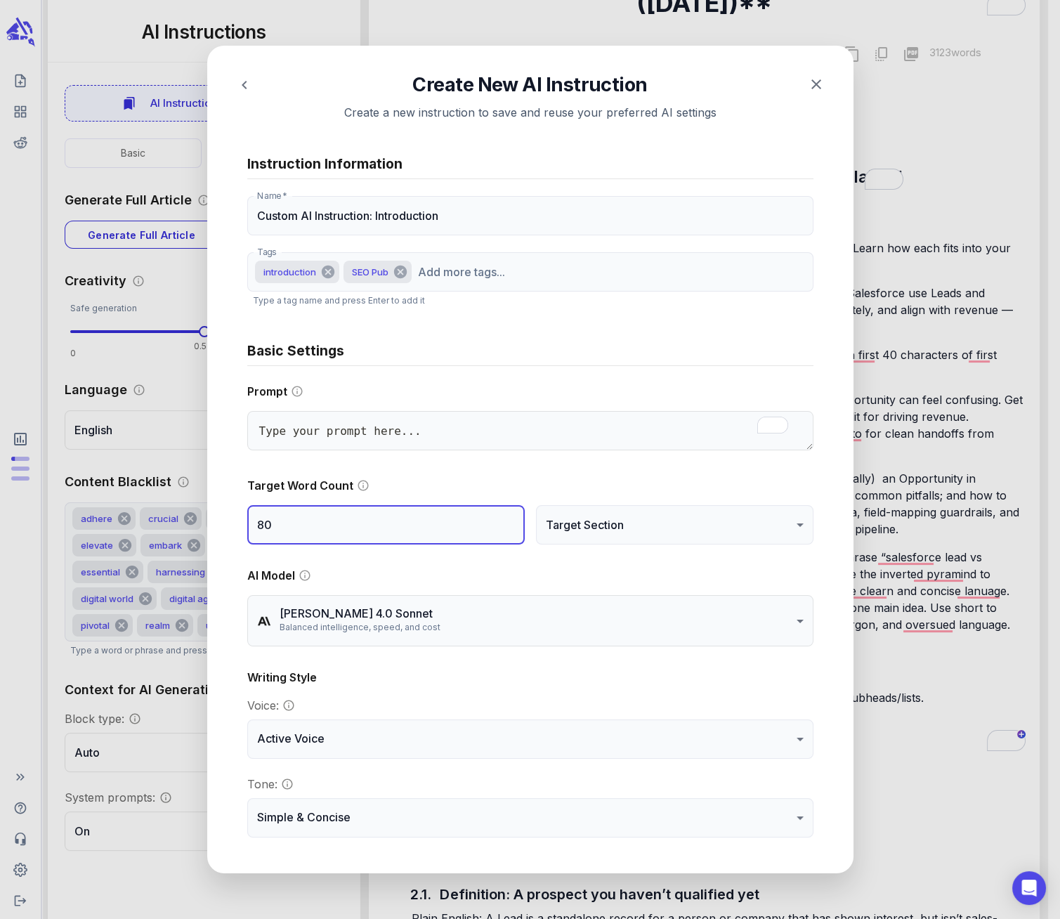
type textarea "x"
type input "81"
type textarea "x"
type input "81"
click at [502, 523] on input "81" at bounding box center [385, 524] width 277 height 39
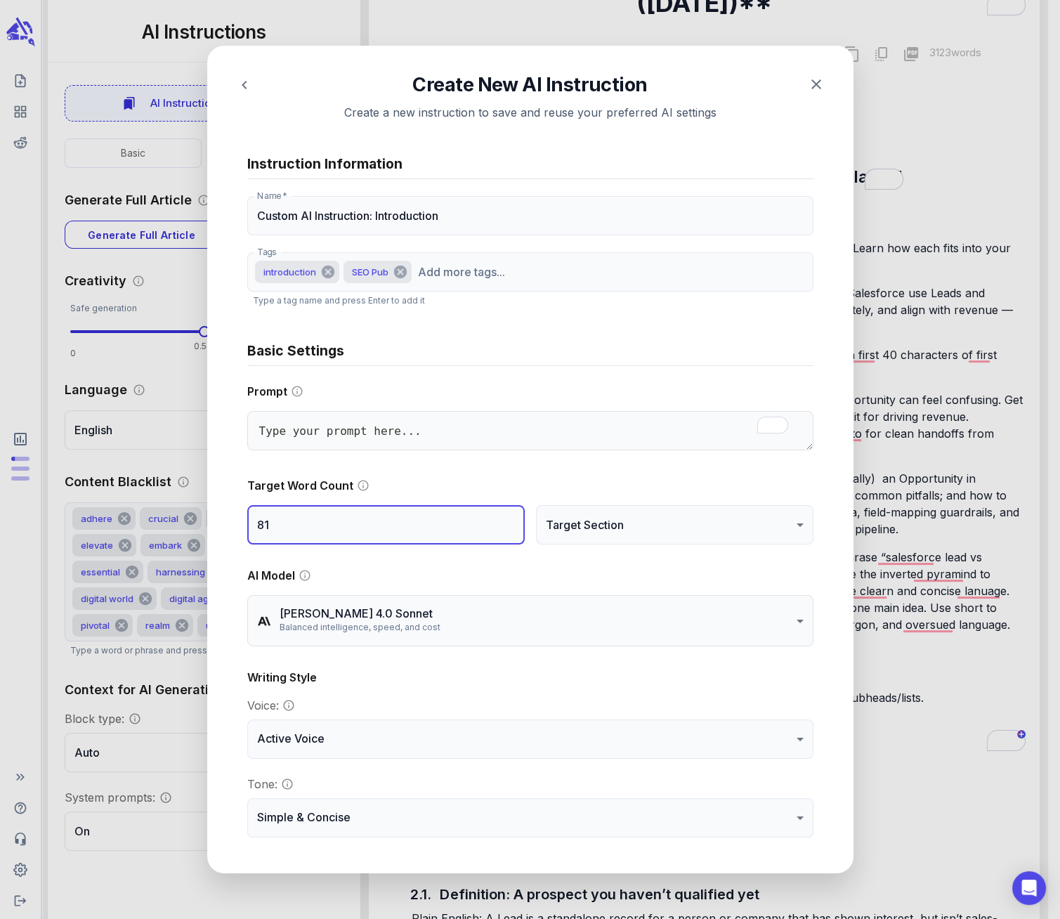
drag, startPoint x: 311, startPoint y: 526, endPoint x: 234, endPoint y: 521, distance: 76.8
click at [234, 521] on div "**********" at bounding box center [530, 494] width 600 height 712
type textarea "x"
type input "1"
type textarea "x"
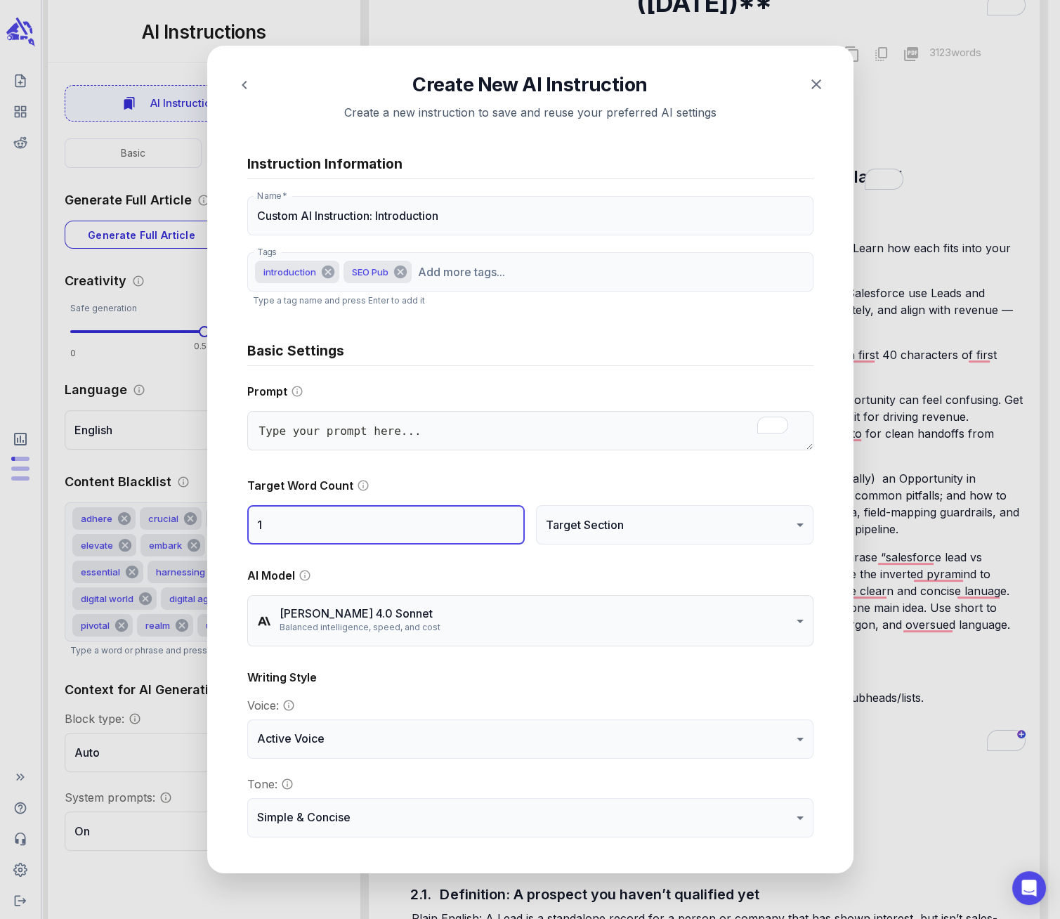
type input "10"
type textarea "x"
type input "100"
type textarea "x"
type input "10"
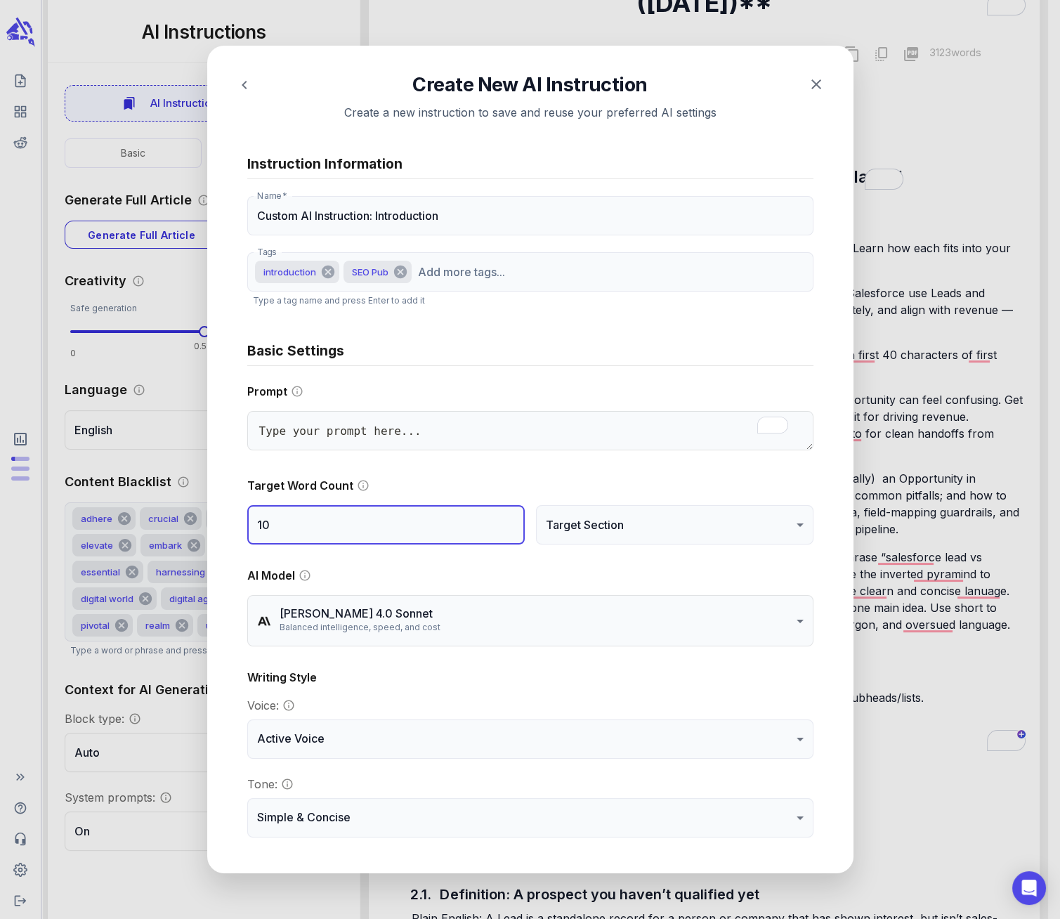
type textarea "x"
type input "1"
type textarea "x"
type input "11"
type textarea "x"
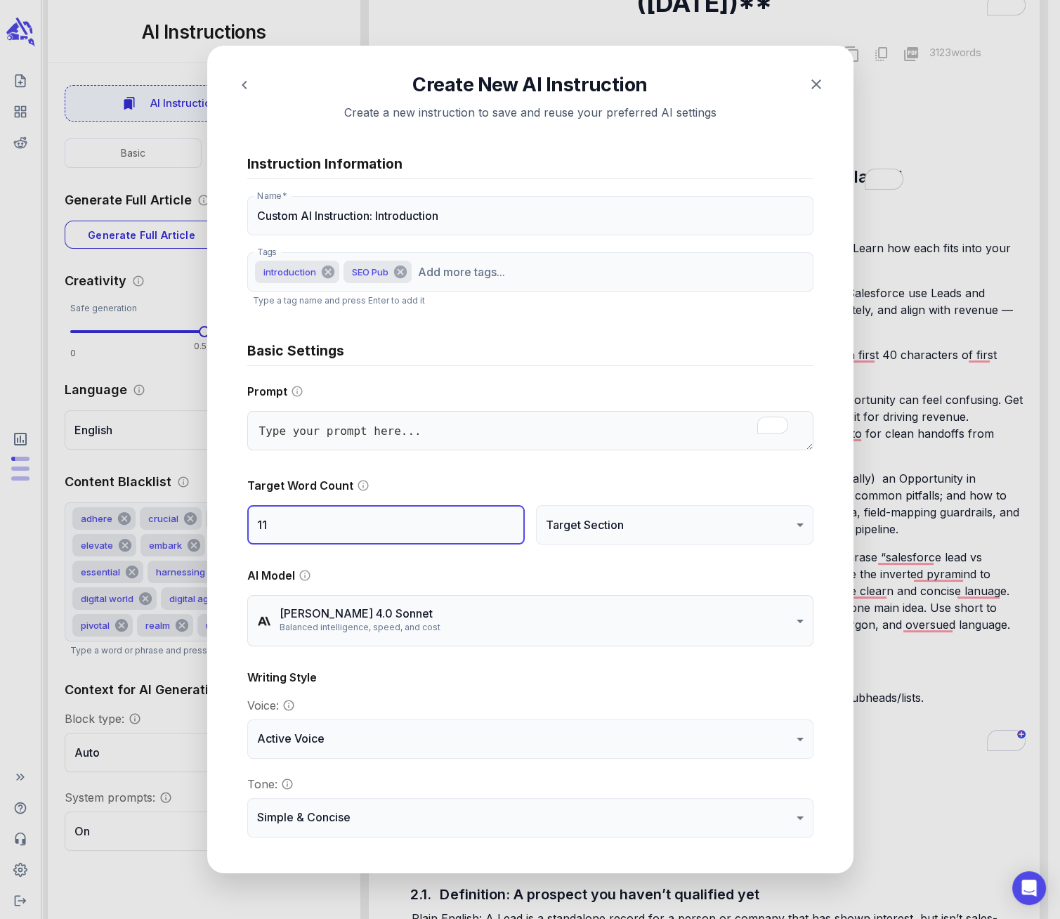
type input "110"
type textarea "x"
type input "11"
type textarea "x"
type input "1"
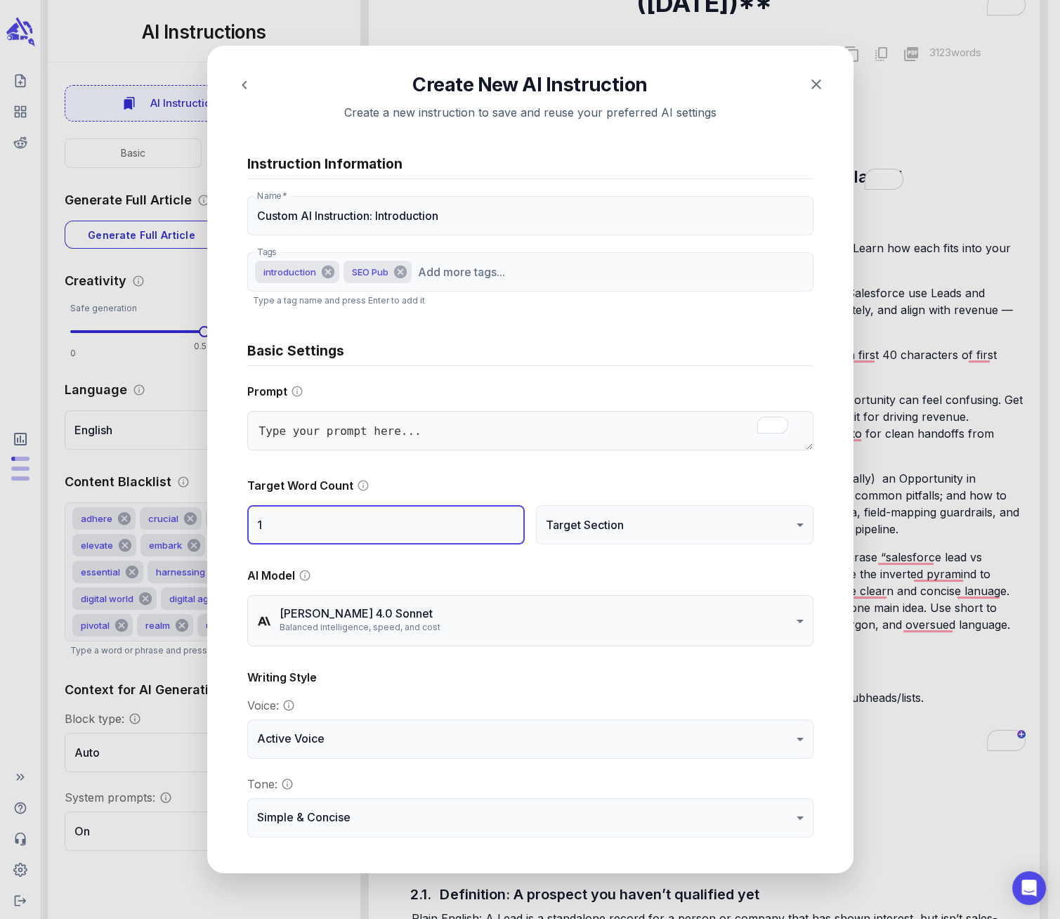
type textarea "x"
type input "10"
type textarea "x"
type input "100"
type textarea "x"
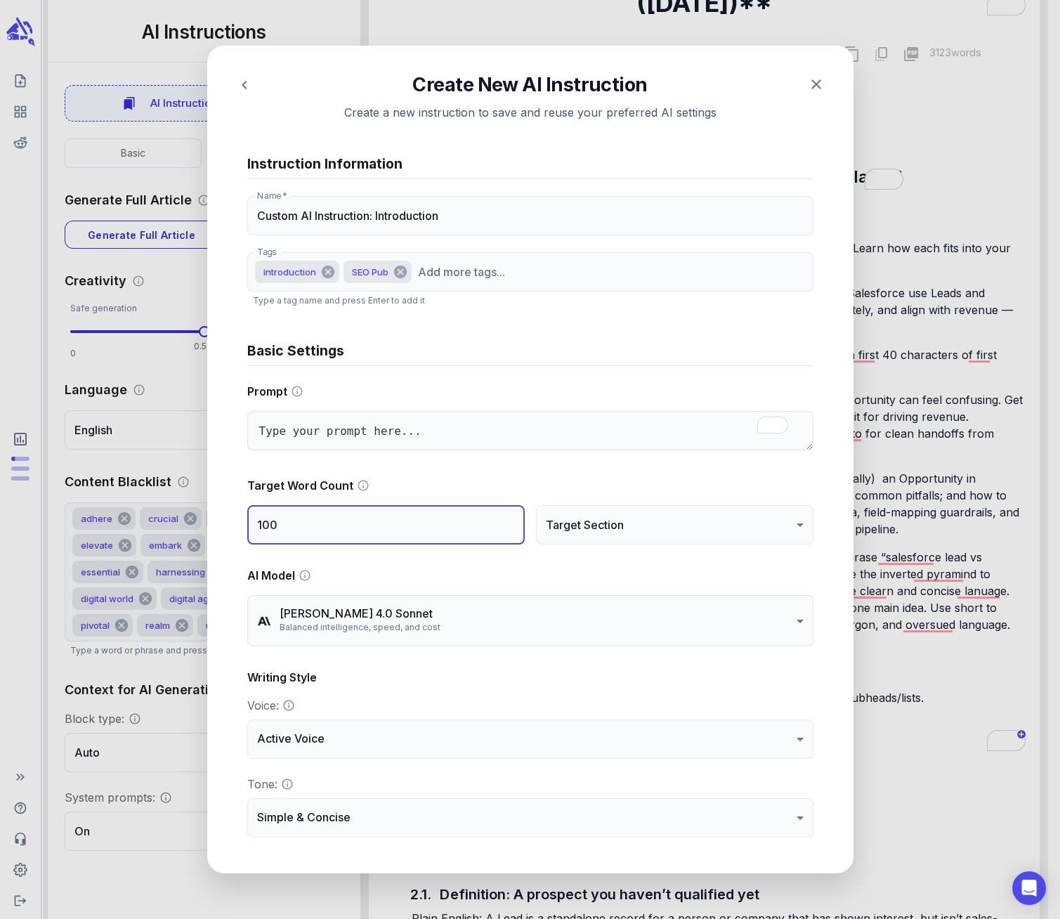
type input "100"
drag, startPoint x: 265, startPoint y: 523, endPoint x: 290, endPoint y: 523, distance: 25.3
click at [291, 525] on input "100" at bounding box center [385, 524] width 277 height 39
type textarea "x"
type input "10"
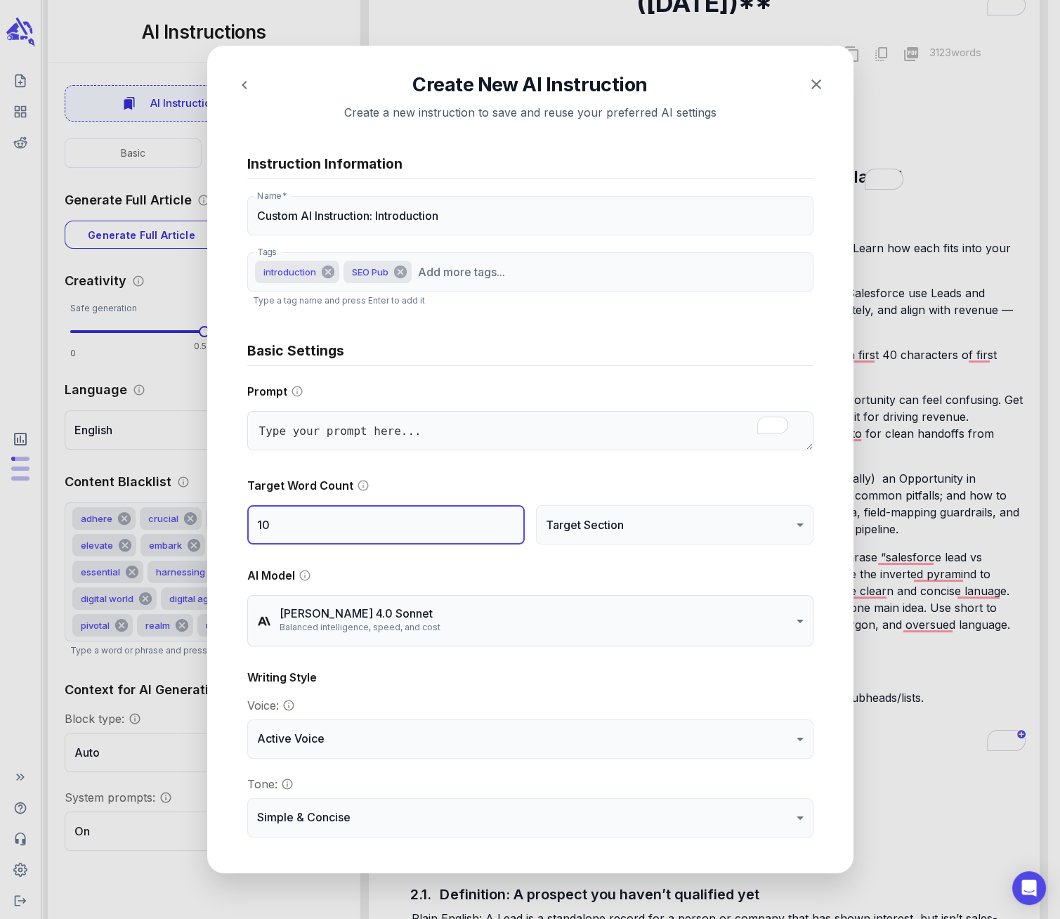
type textarea "x"
type input "1"
type textarea "x"
type input "11"
type textarea "x"
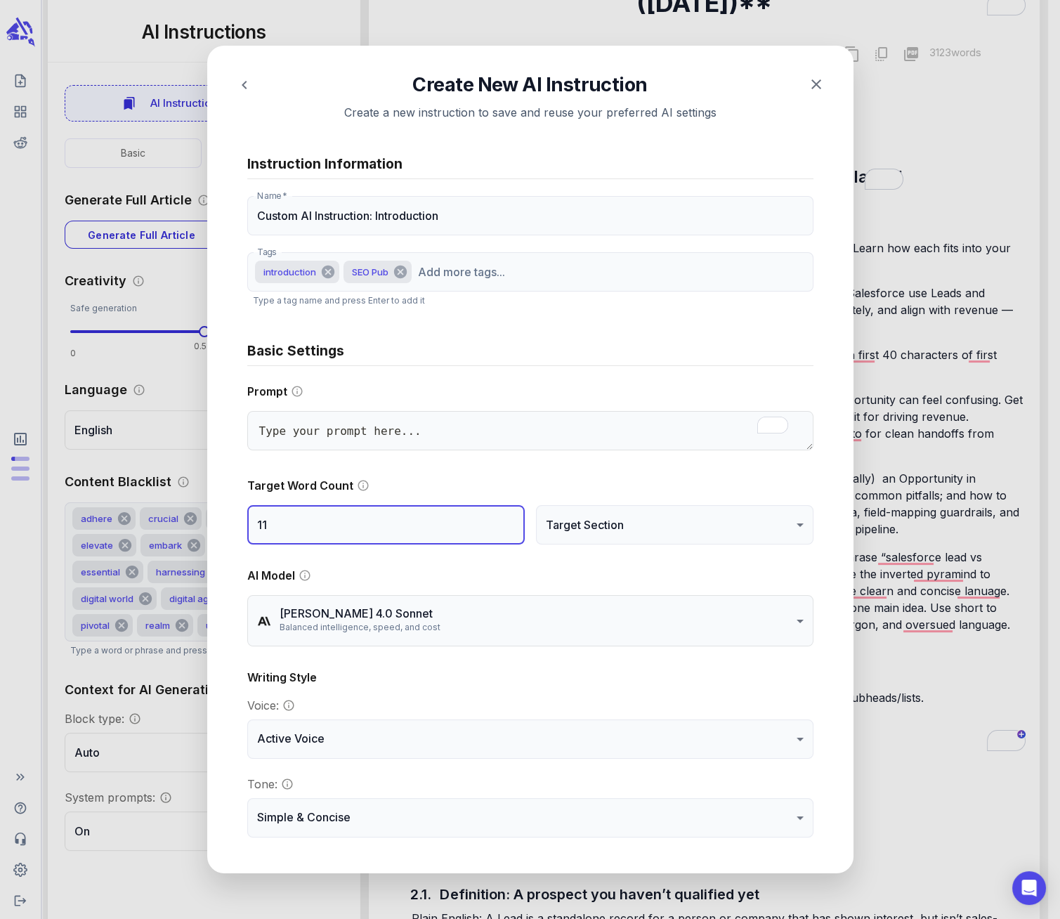
type input "110"
type textarea "x"
type input "110"
type textarea "x"
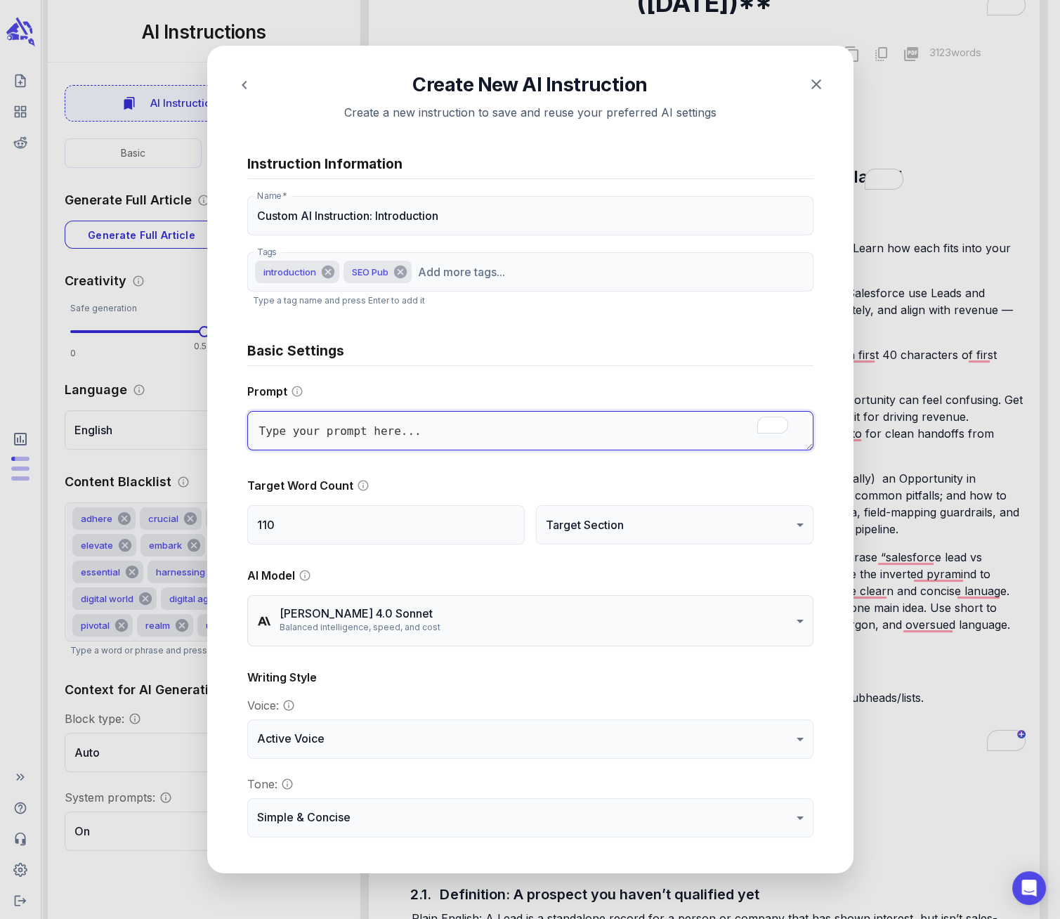
click at [282, 426] on textarea "To enrich screen reader interactions, please activate Accessibility in Grammarl…" at bounding box center [530, 430] width 566 height 39
paste textarea "Goal: Write a compelling, SEO-optimized introduction that hooks readers immedia…"
type textarea "Goal: Write a compelling, SEO-optimized introduction that hooks readers immedia…"
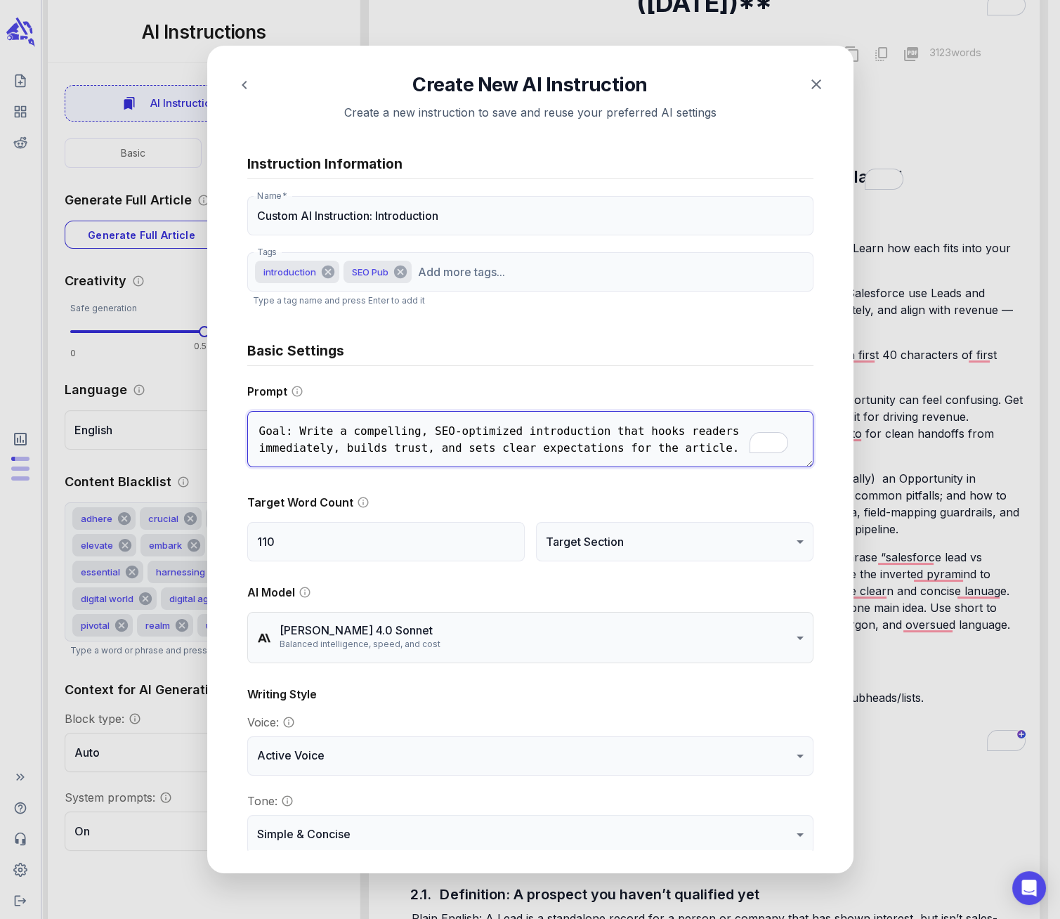
type textarea "x"
type textarea "Goal: Write a compelling, SEO-optimized introduction that hooks readers immedia…"
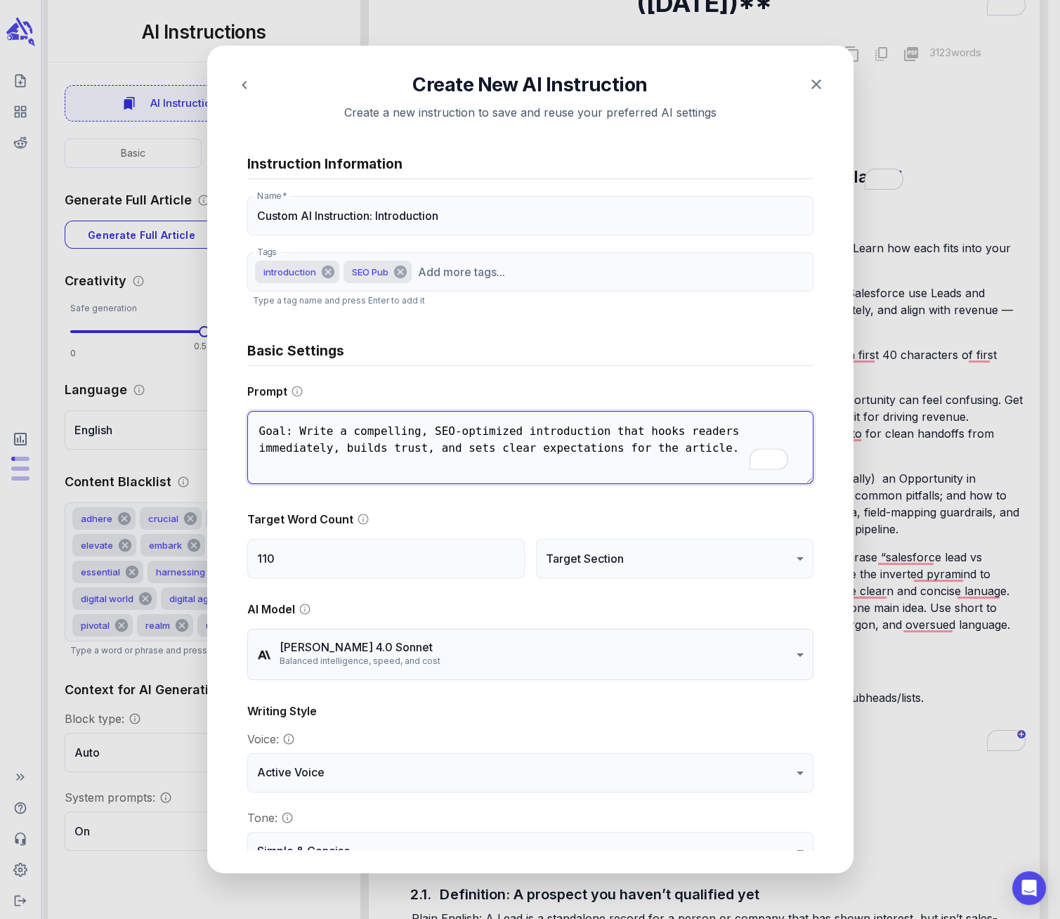
type textarea "x"
type textarea "Goal: Write a compelling, SEO-optimized introduction that hooks readers immedia…"
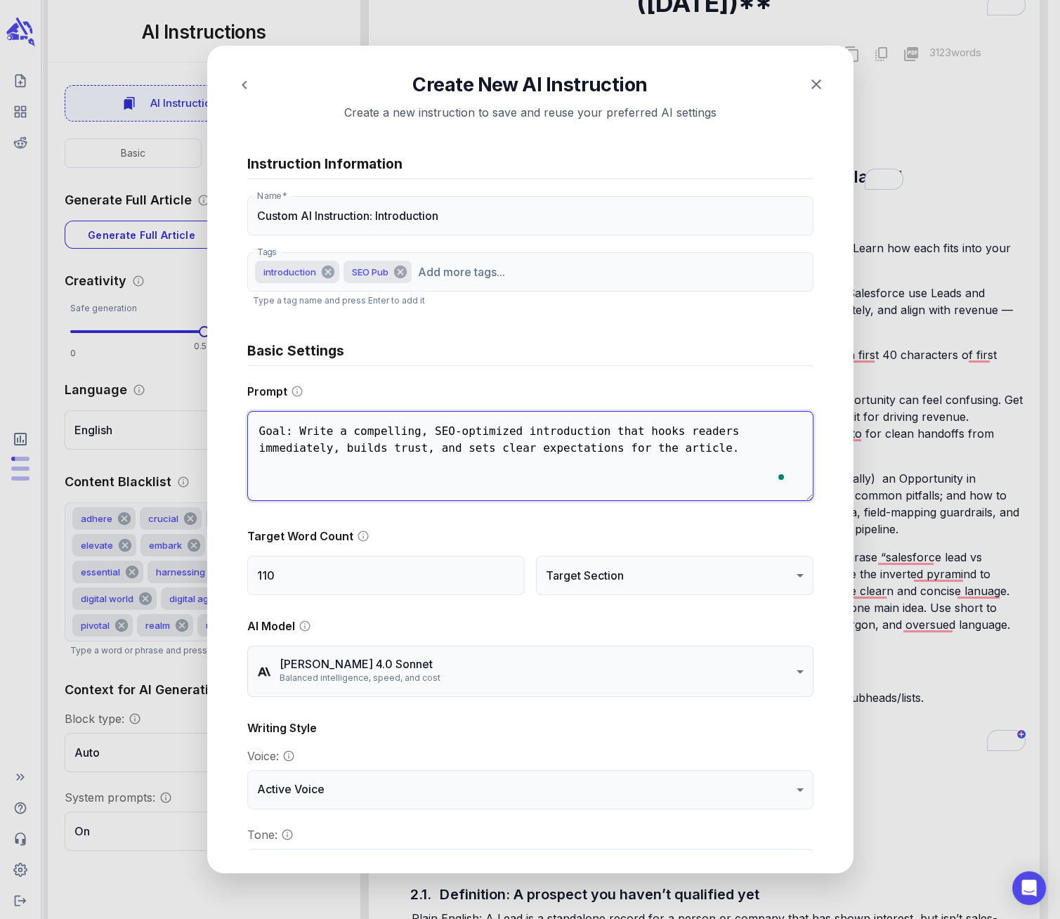
type textarea "x"
type textarea "Goal: Write a compelling, SEO-optimized introduction that hooks readers immedia…"
type textarea "x"
click at [748, 446] on textarea "Goal: Write a compelling, SEO-optimized introduction that hooks readers immedia…" at bounding box center [530, 456] width 566 height 90
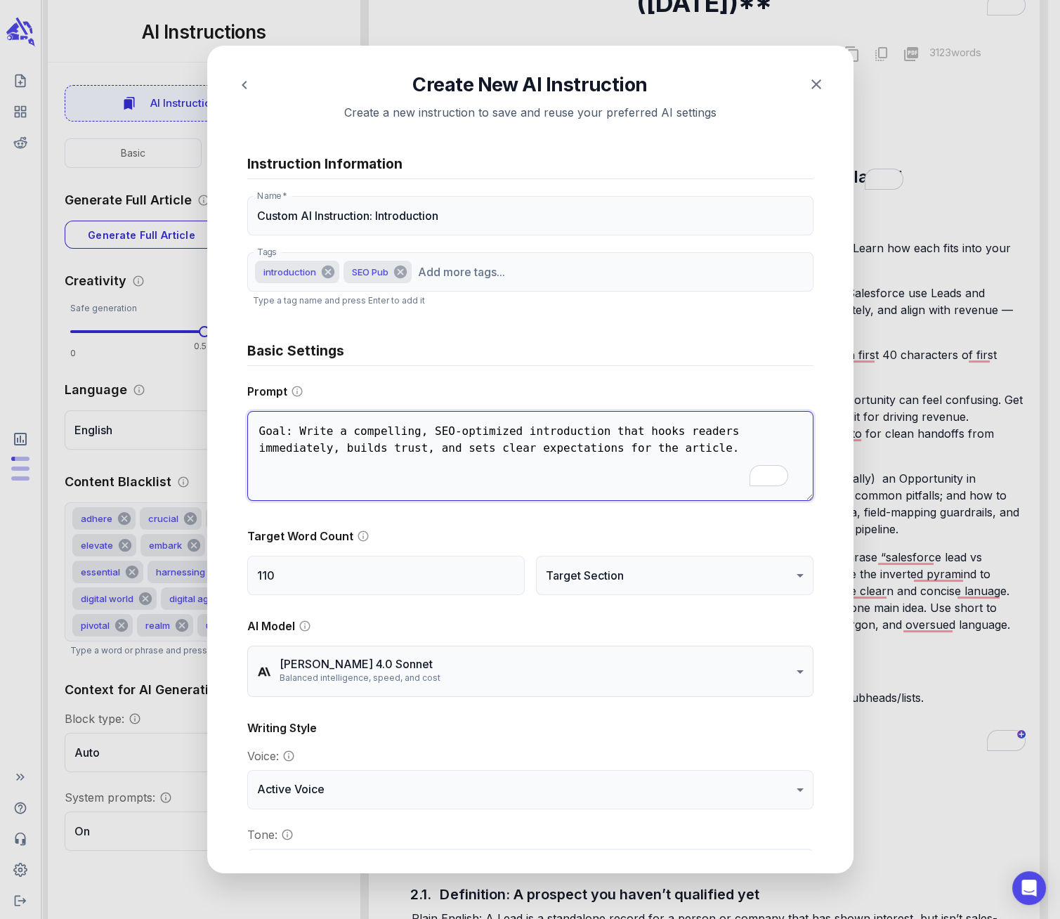
type textarea "Goal: Write a compelling, SEO-optimized introduction that hooks readers immedia…"
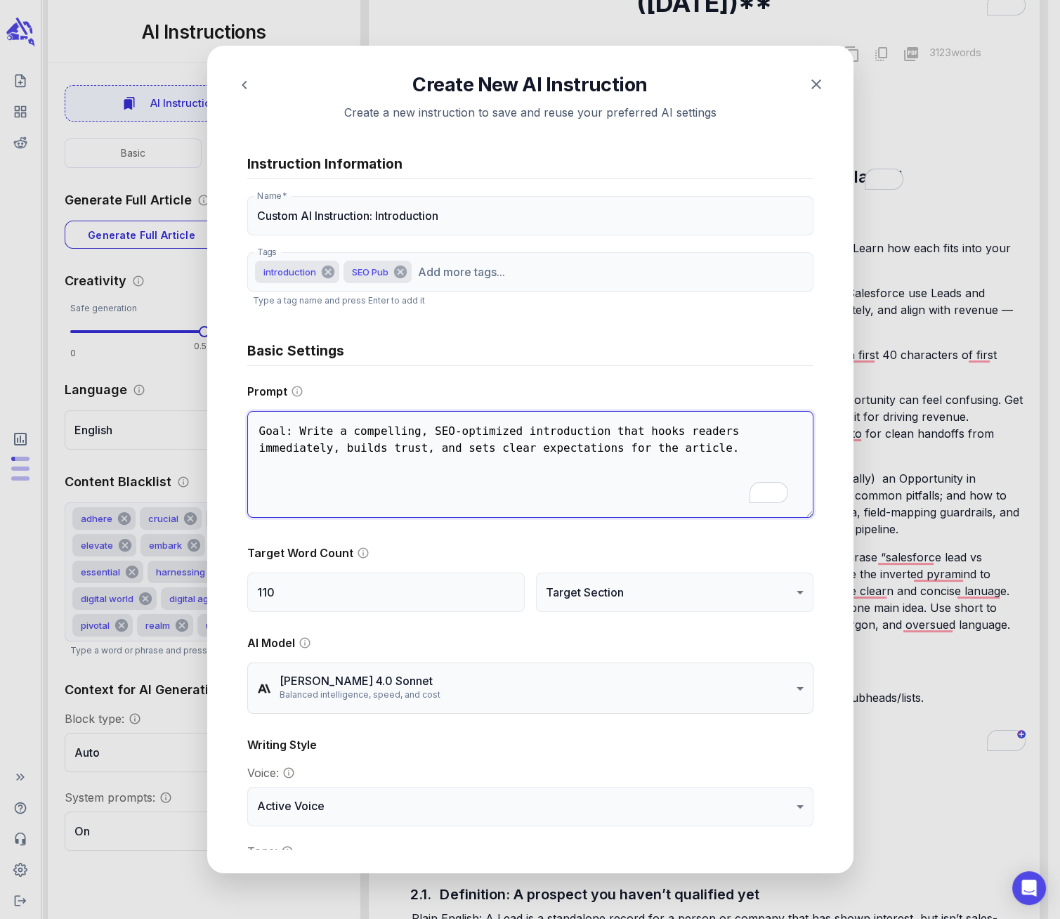
type textarea "x"
paste textarea "Core Rules Follow AP style, except where SEO Pub guidelines override it (senten…"
type textarea "Goal: Write a compelling, SEO-optimized introduction that hooks readers immedia…"
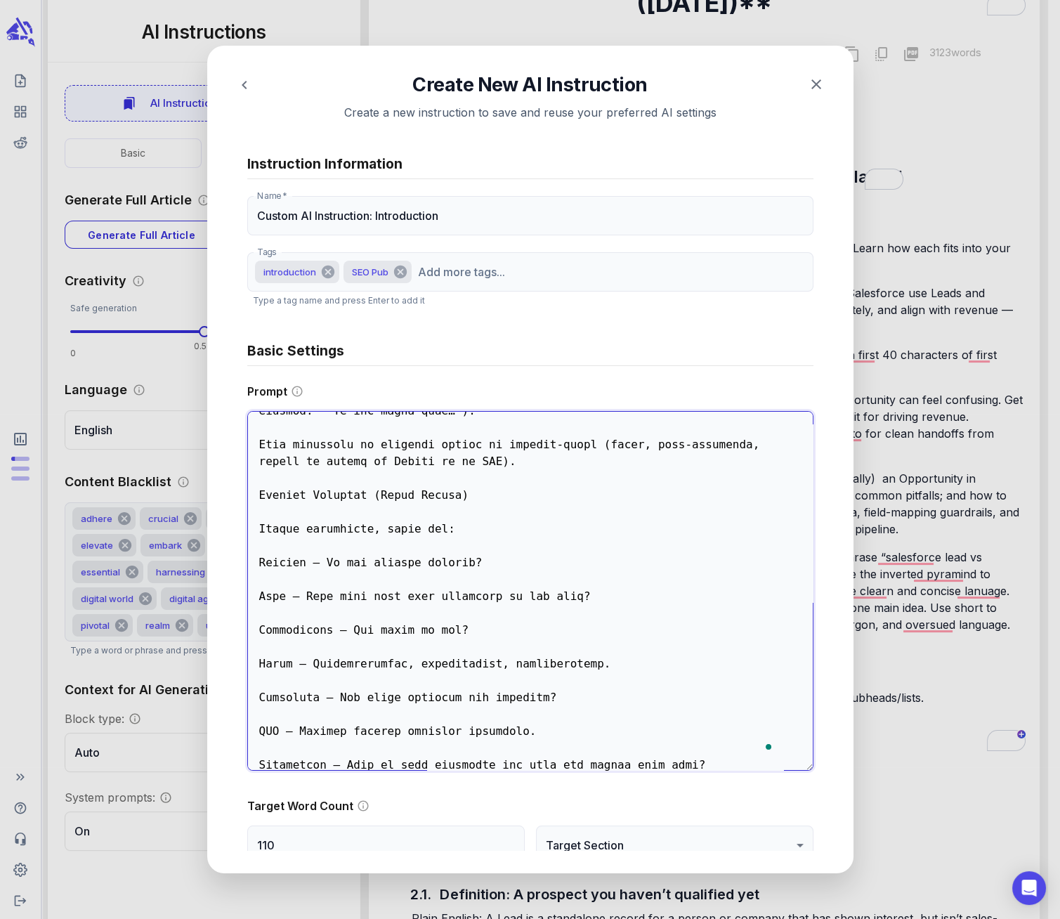
type textarea "x"
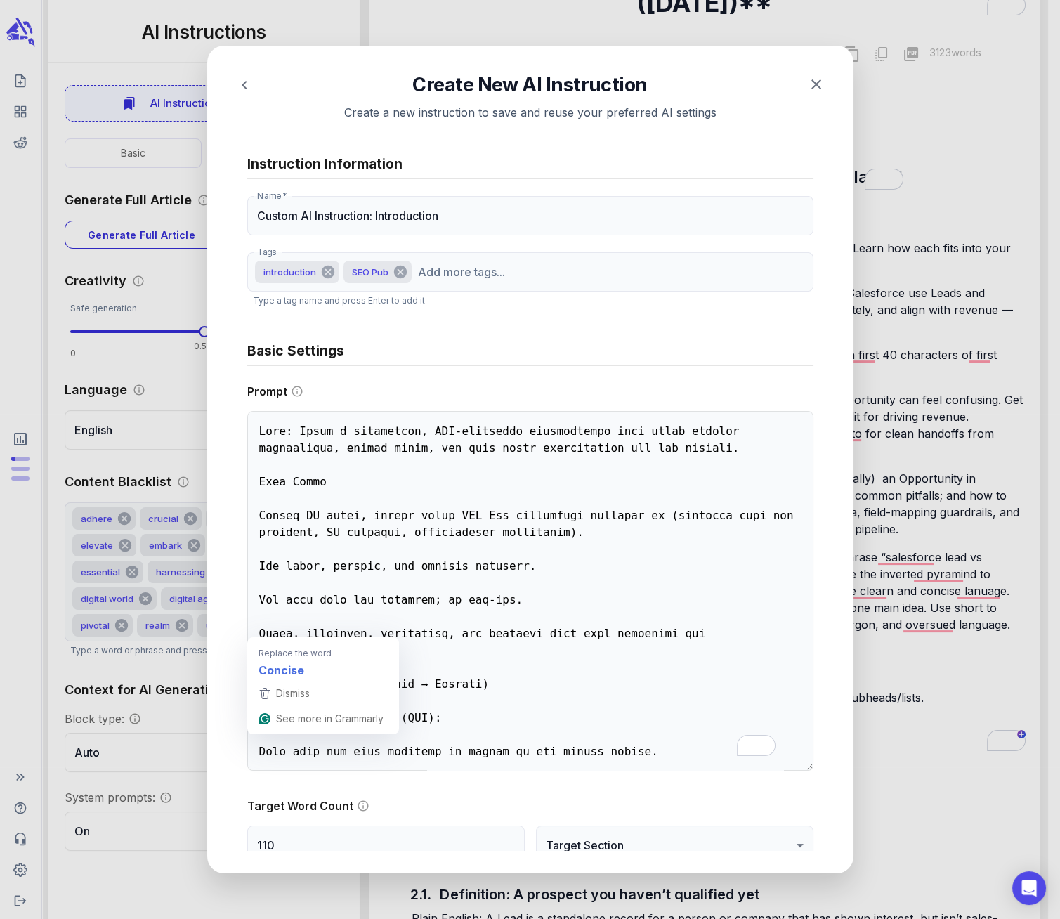
scroll to position [880, 0]
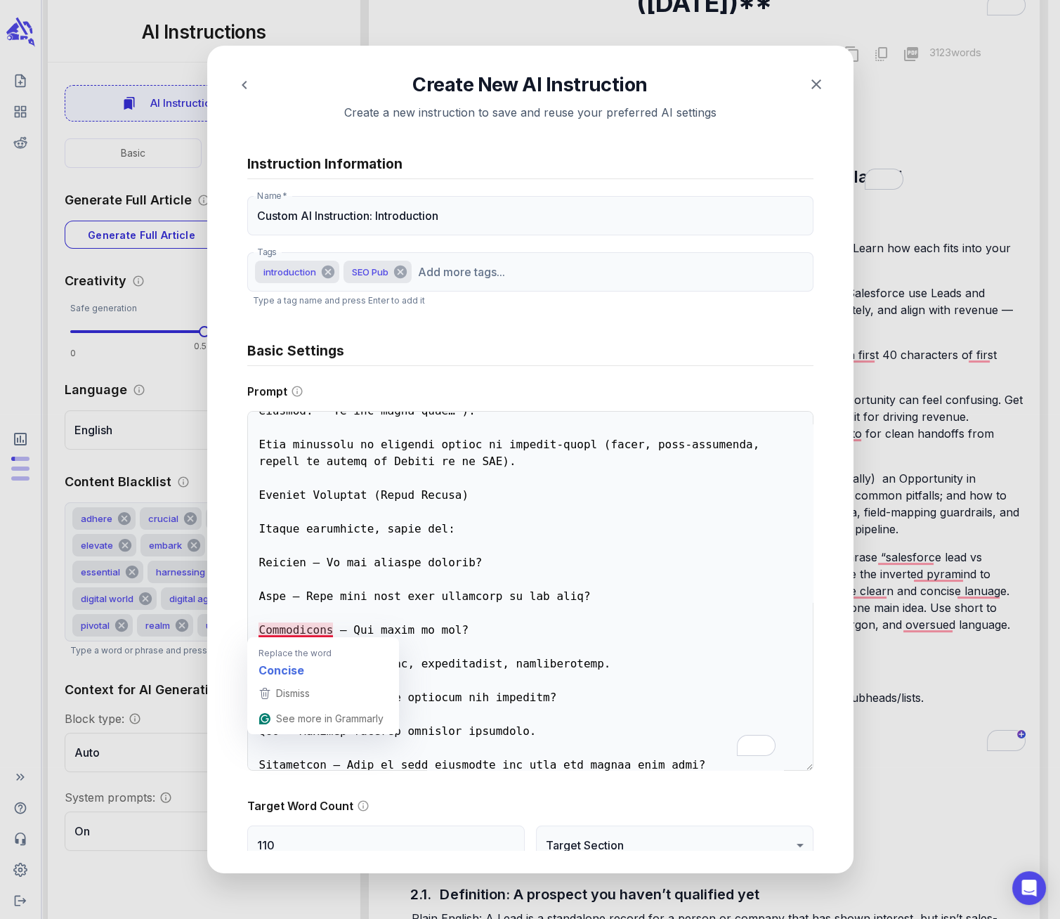
click at [334, 628] on textarea "To enrich screen reader interactions, please activate Accessibility in Grammarl…" at bounding box center [530, 591] width 566 height 360
click at [300, 628] on textarea "To enrich screen reader interactions, please activate Accessibility in Grammarl…" at bounding box center [530, 591] width 566 height 360
click at [329, 628] on textarea "To enrich screen reader interactions, please activate Accessibility in Grammarl…" at bounding box center [530, 591] width 566 height 360
type textarea "Goal: Write a compelling, SEO-optimized introduction that hooks readers immedia…"
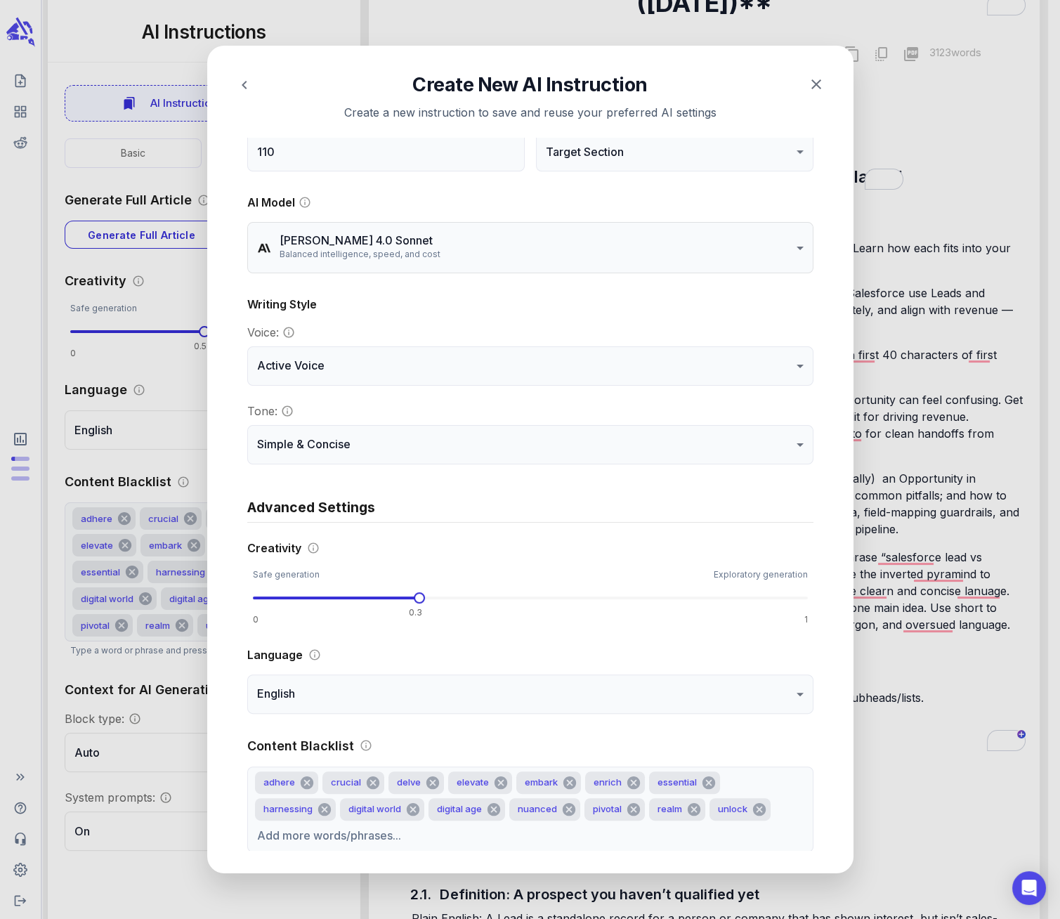
scroll to position [0, 0]
drag, startPoint x: 436, startPoint y: 598, endPoint x: 425, endPoint y: 596, distance: 10.6
click at [435, 598] on span at bounding box center [530, 596] width 555 height 21
click at [440, 592] on span at bounding box center [441, 596] width 11 height 11
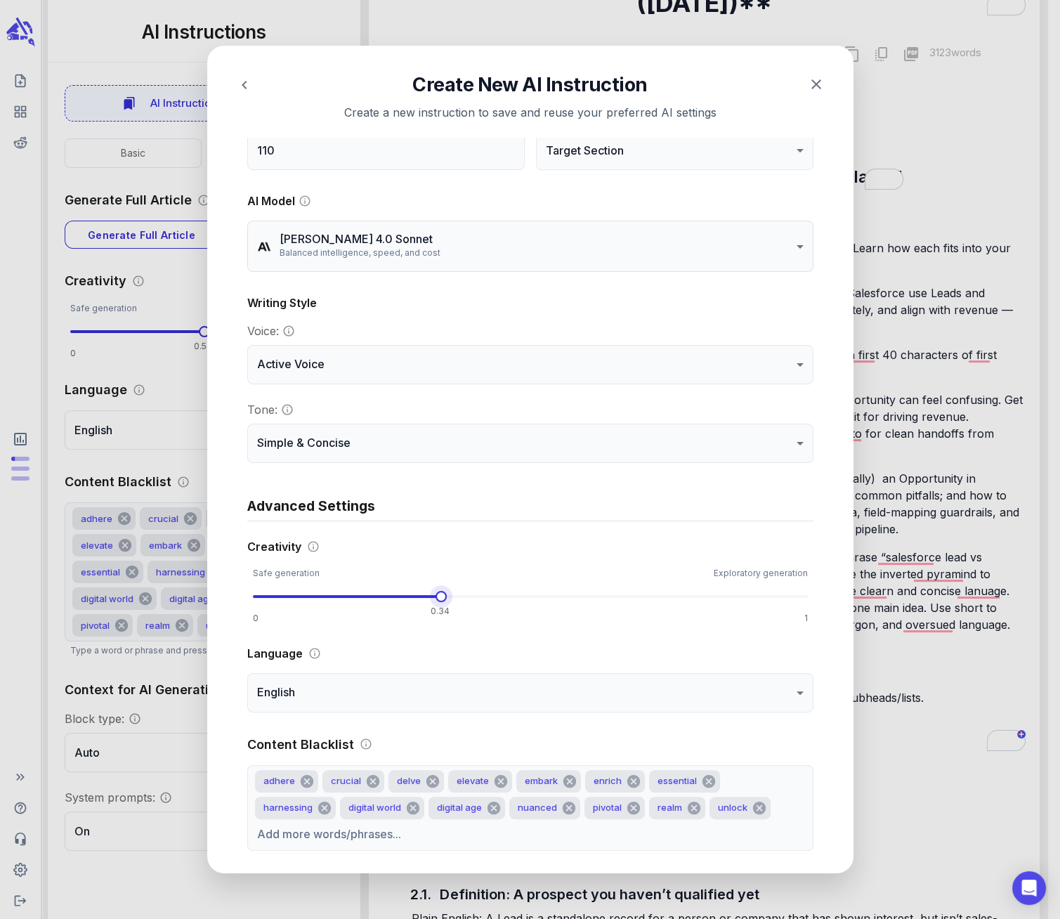
click at [509, 596] on span at bounding box center [530, 596] width 555 height 21
click at [630, 596] on span at bounding box center [530, 596] width 555 height 3
click at [644, 595] on span at bounding box center [530, 596] width 555 height 3
click at [644, 594] on span at bounding box center [530, 596] width 555 height 21
click at [646, 594] on span at bounding box center [651, 596] width 11 height 11
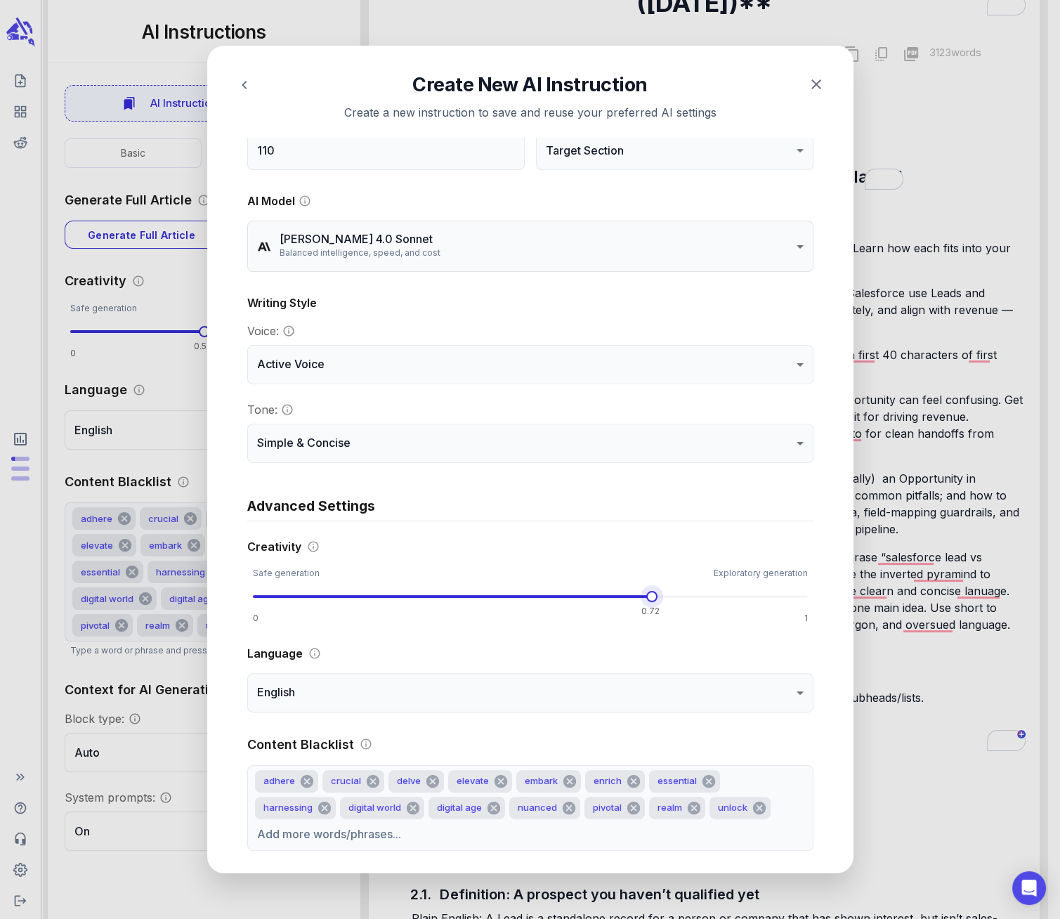
type input "***"
click at [635, 596] on span at bounding box center [453, 596] width 400 height 3
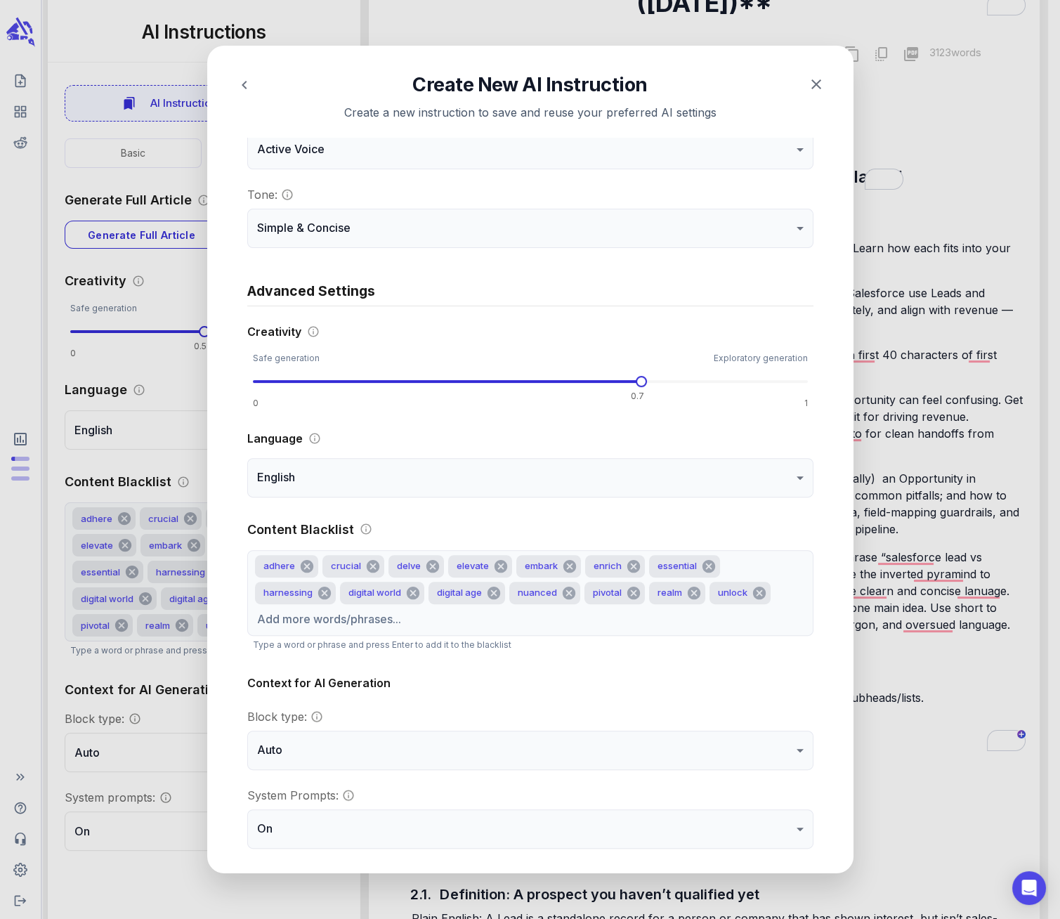
scroll to position [931, 0]
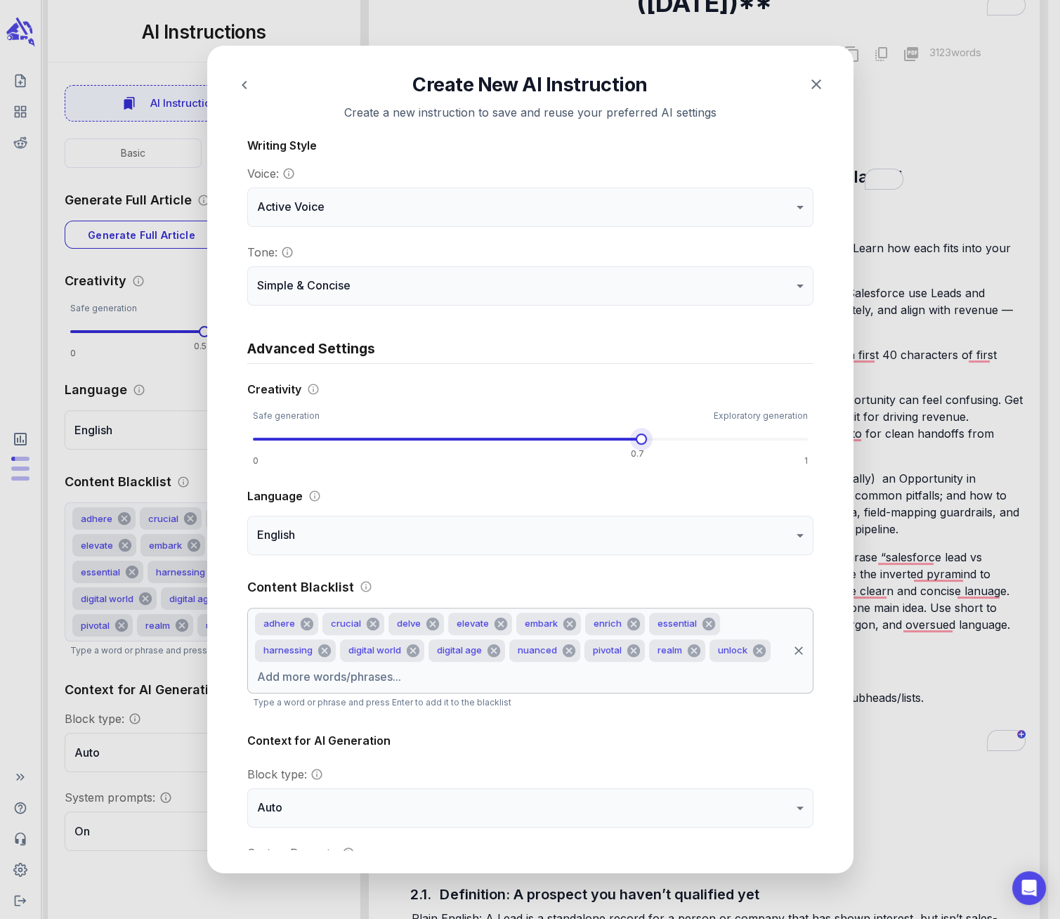
click at [276, 676] on input "text" at bounding box center [519, 677] width 533 height 27
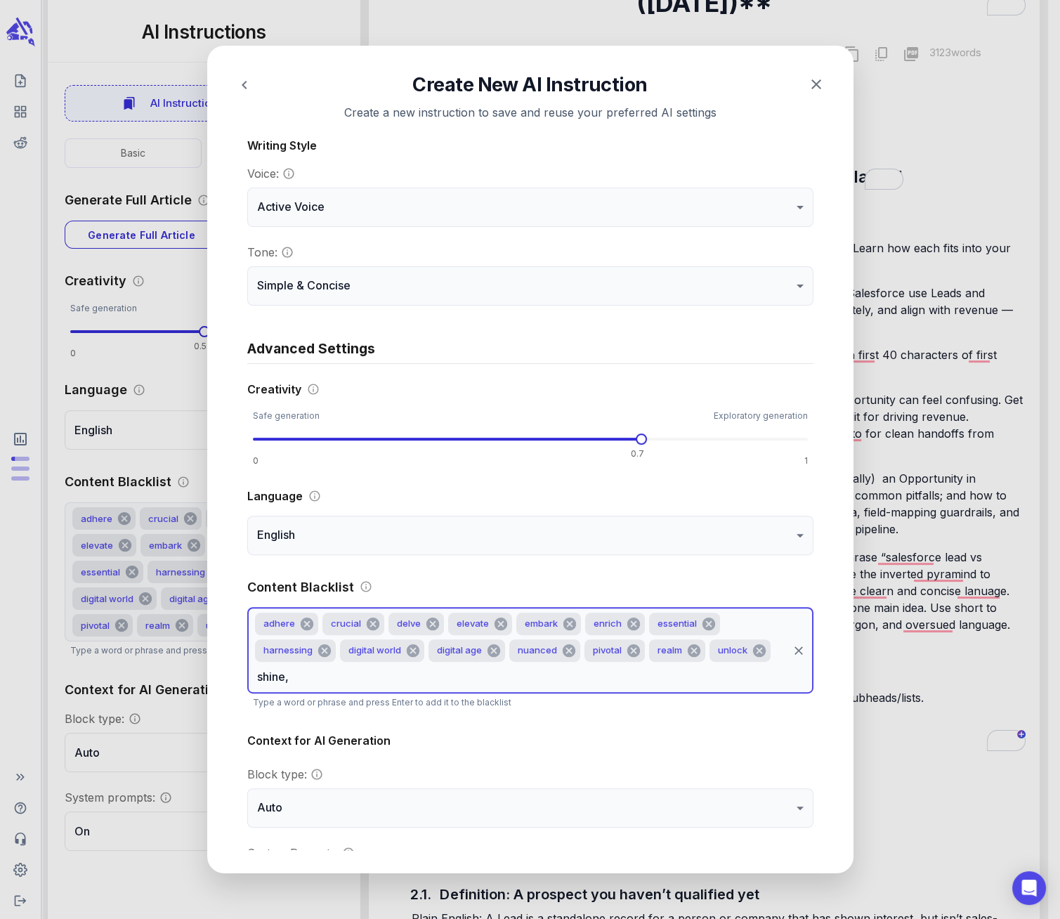
type input "shine"
type input "level up"
type input "dive in"
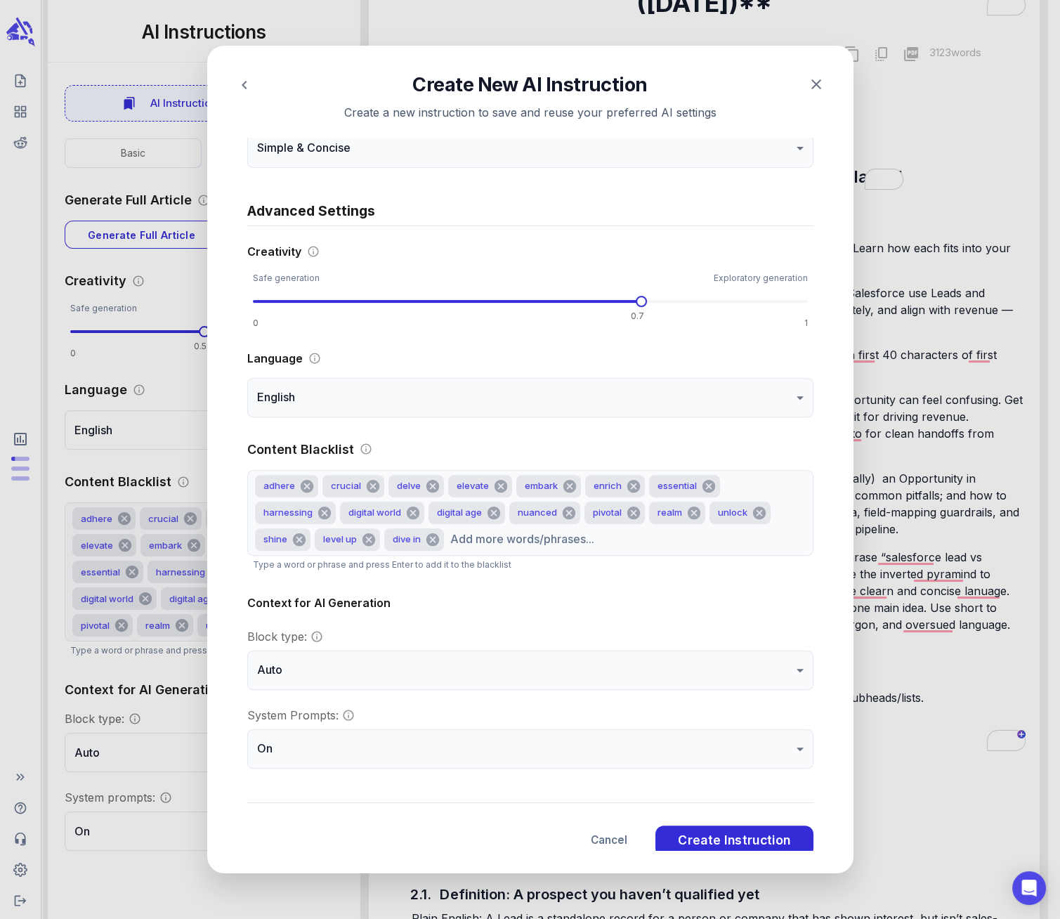
scroll to position [1033, 0]
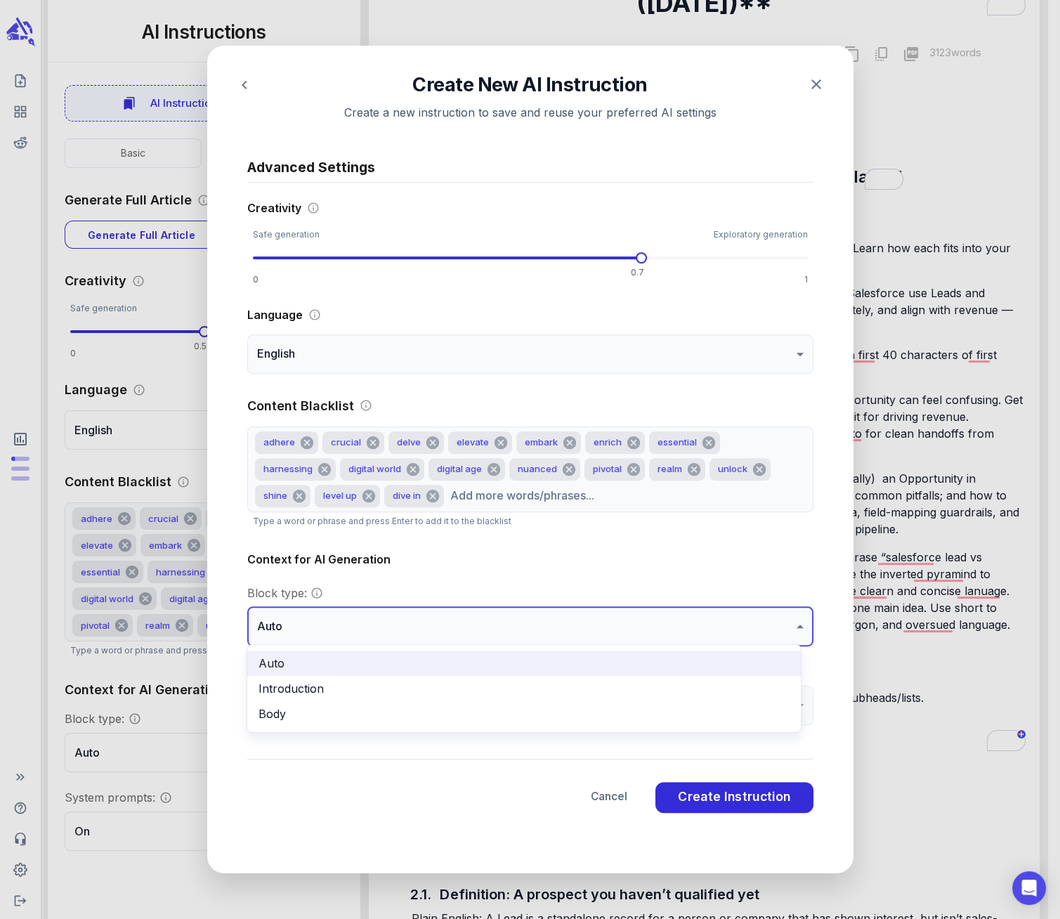
click at [661, 685] on li "Introduction" at bounding box center [524, 688] width 554 height 25
type input "**********"
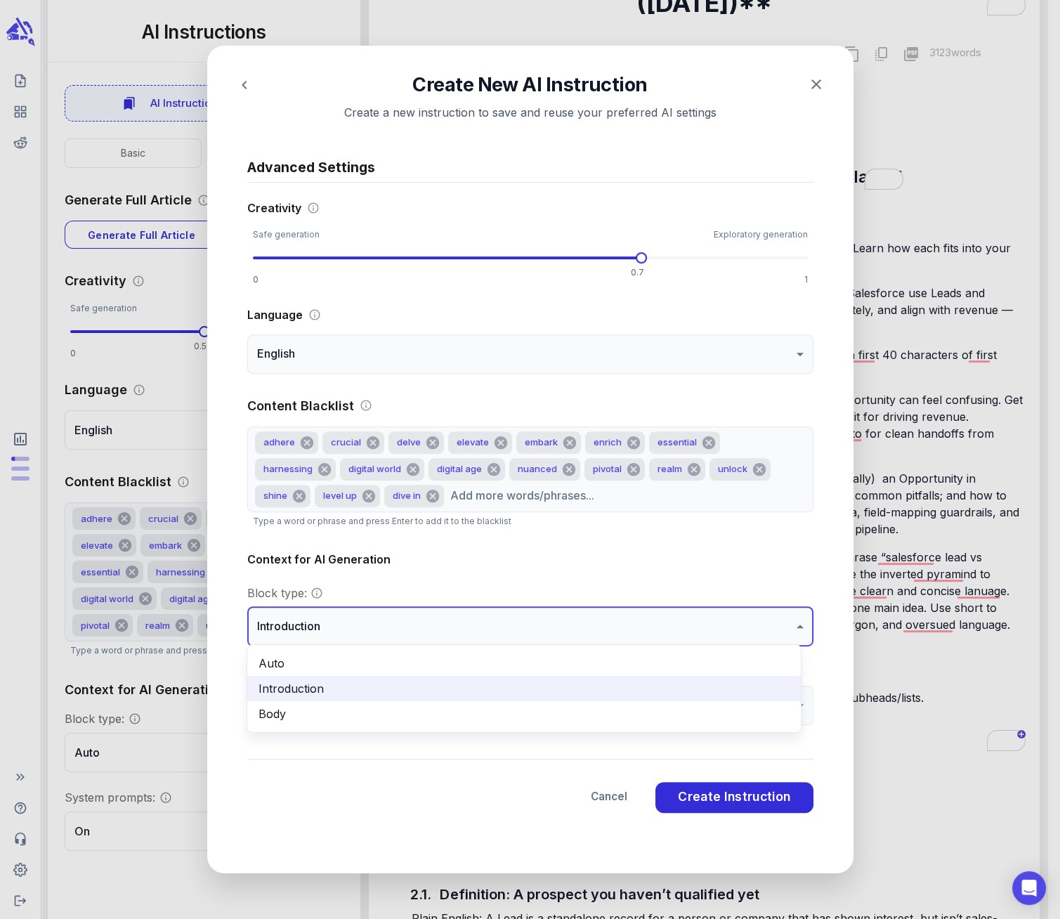
click at [734, 626] on div at bounding box center [530, 459] width 1060 height 919
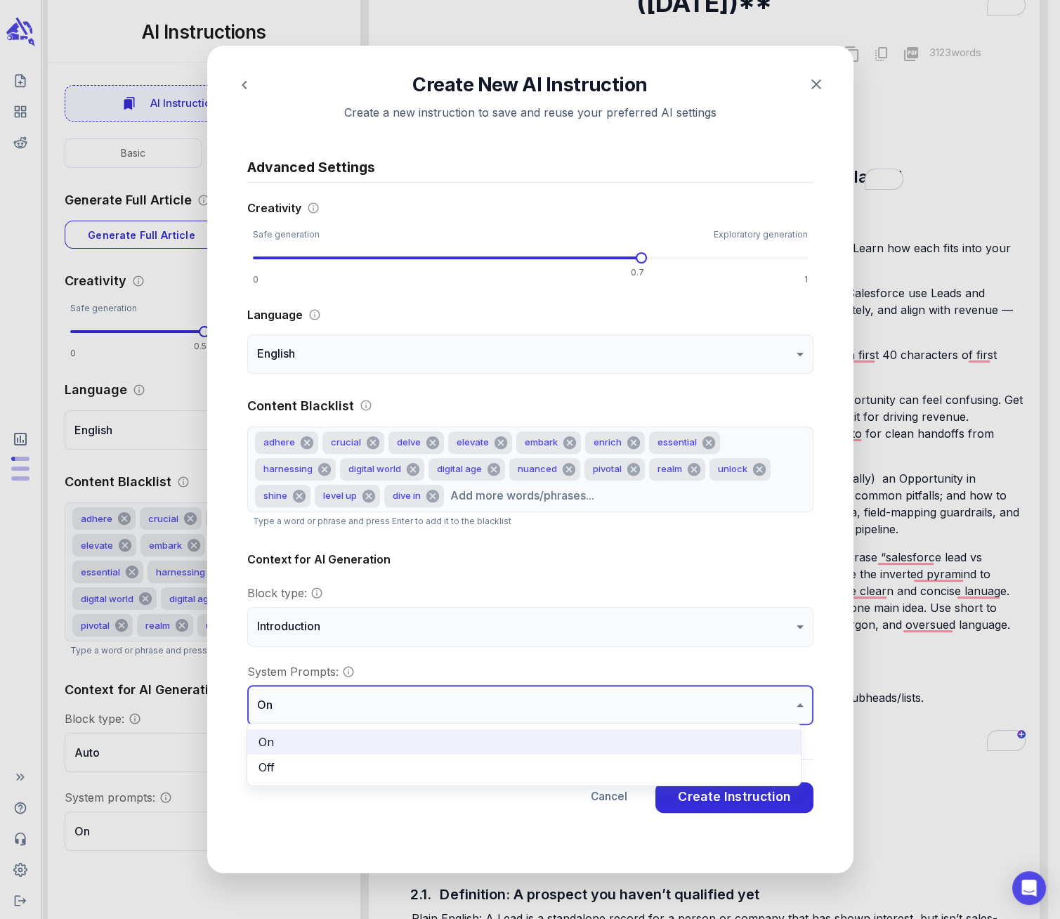
click at [771, 701] on div at bounding box center [530, 459] width 1060 height 919
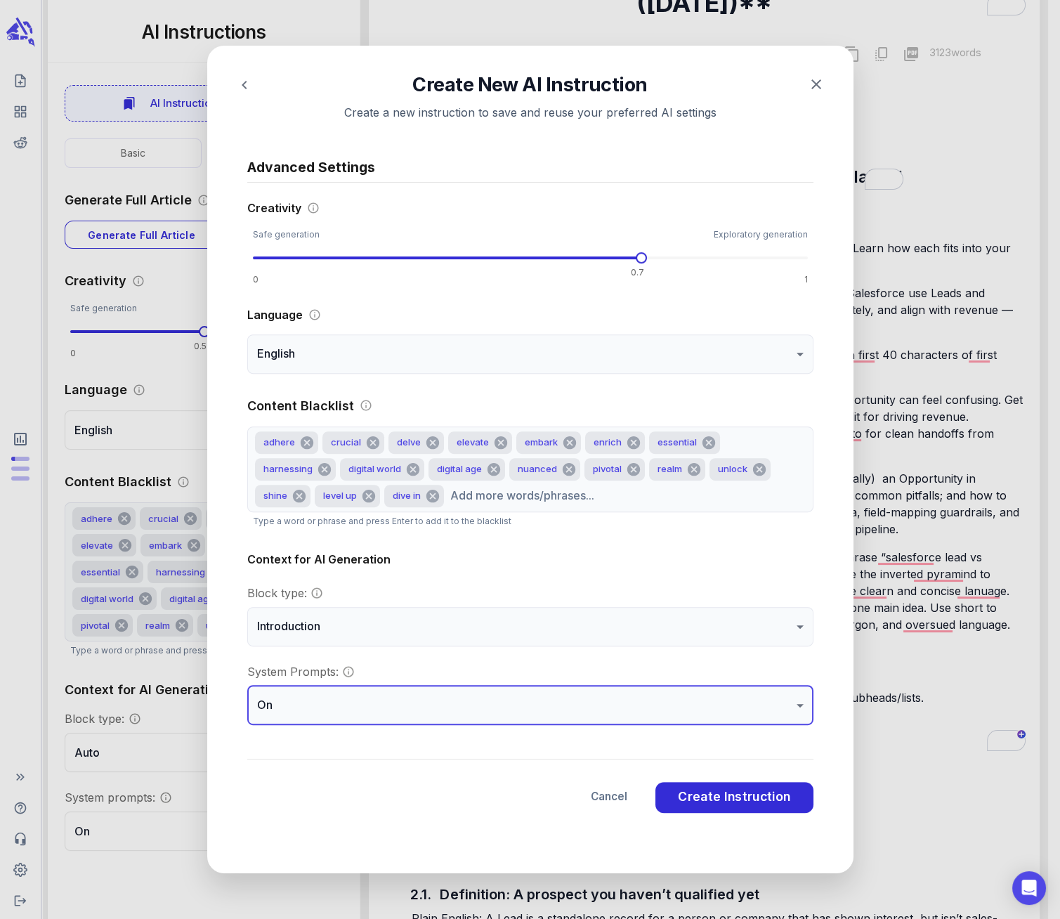
click at [254, 407] on p "Content Blacklist" at bounding box center [300, 405] width 107 height 19
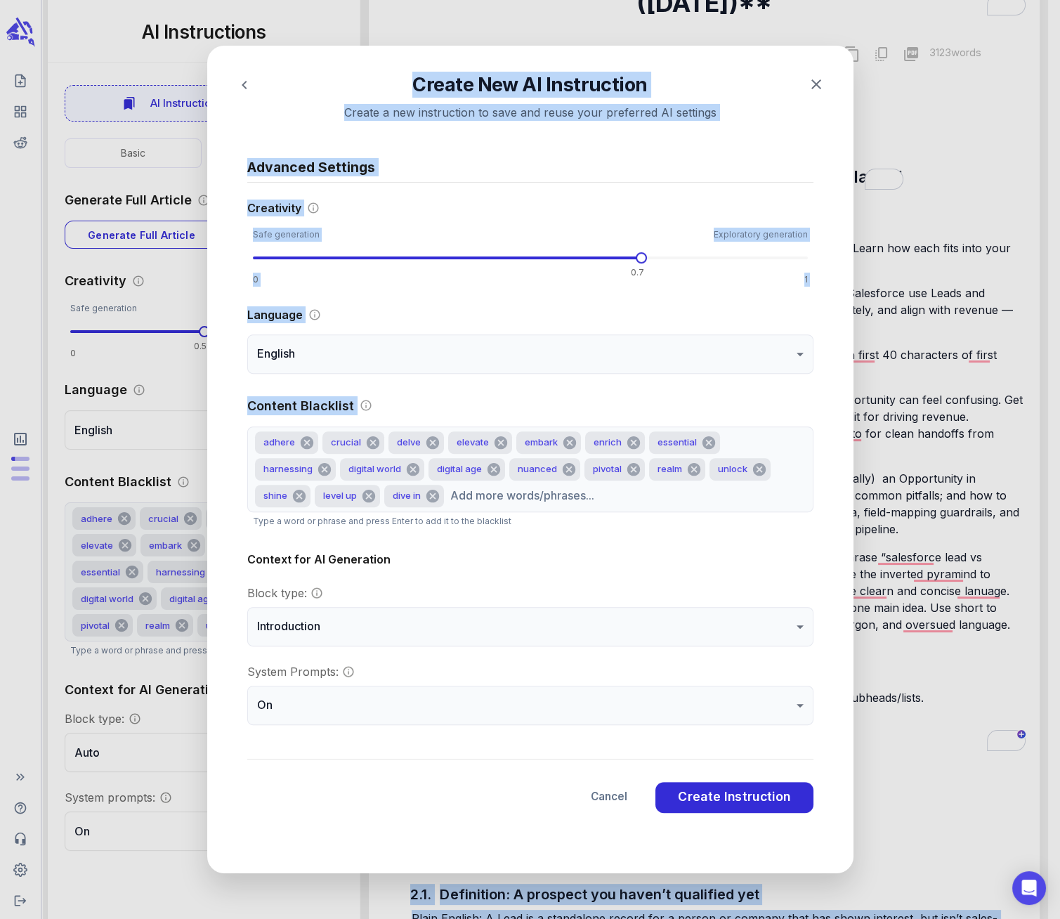
drag, startPoint x: 254, startPoint y: 418, endPoint x: 1287, endPoint y: 566, distance: 1043.9
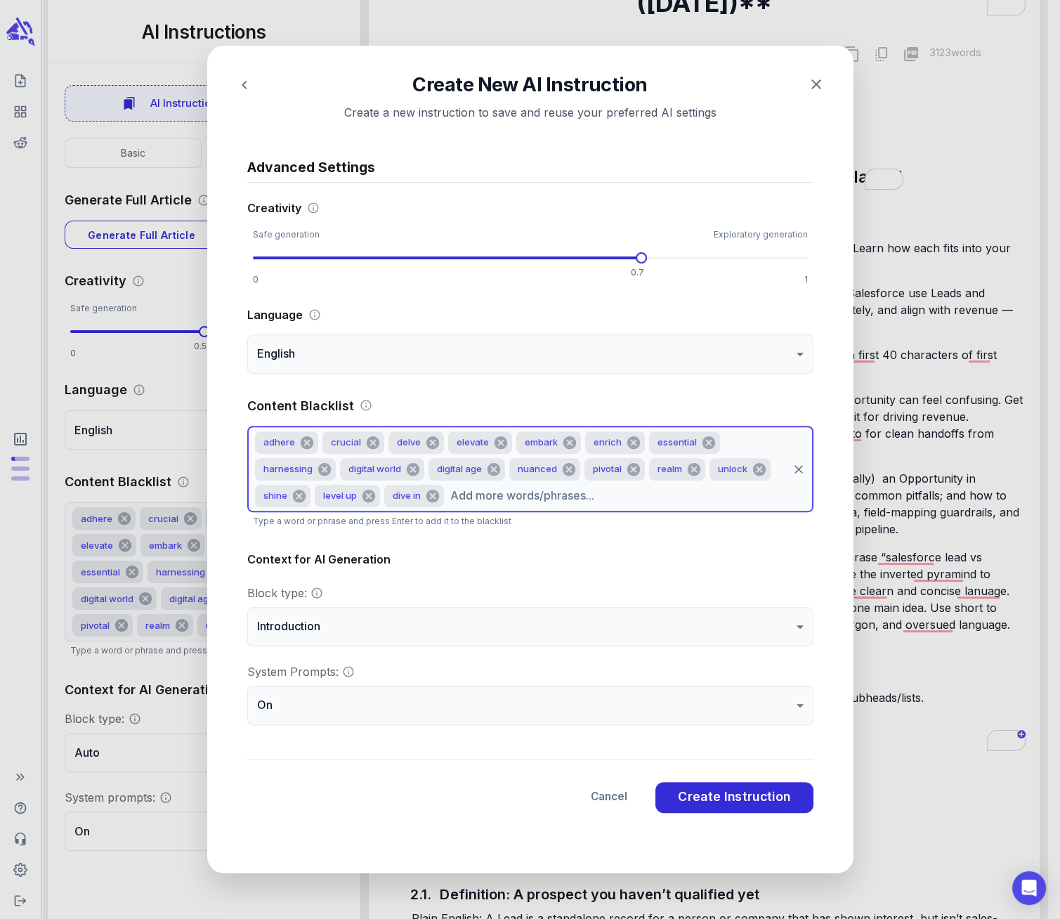
click at [507, 499] on input "text" at bounding box center [616, 496] width 340 height 27
paste input "groundbreaking game-changing cutting-edge next-level optimize your journey futu…"
type input "groundbreaking game-changing cutting-edge next-level optimize your journey futu…"
type input "groundbreaking"
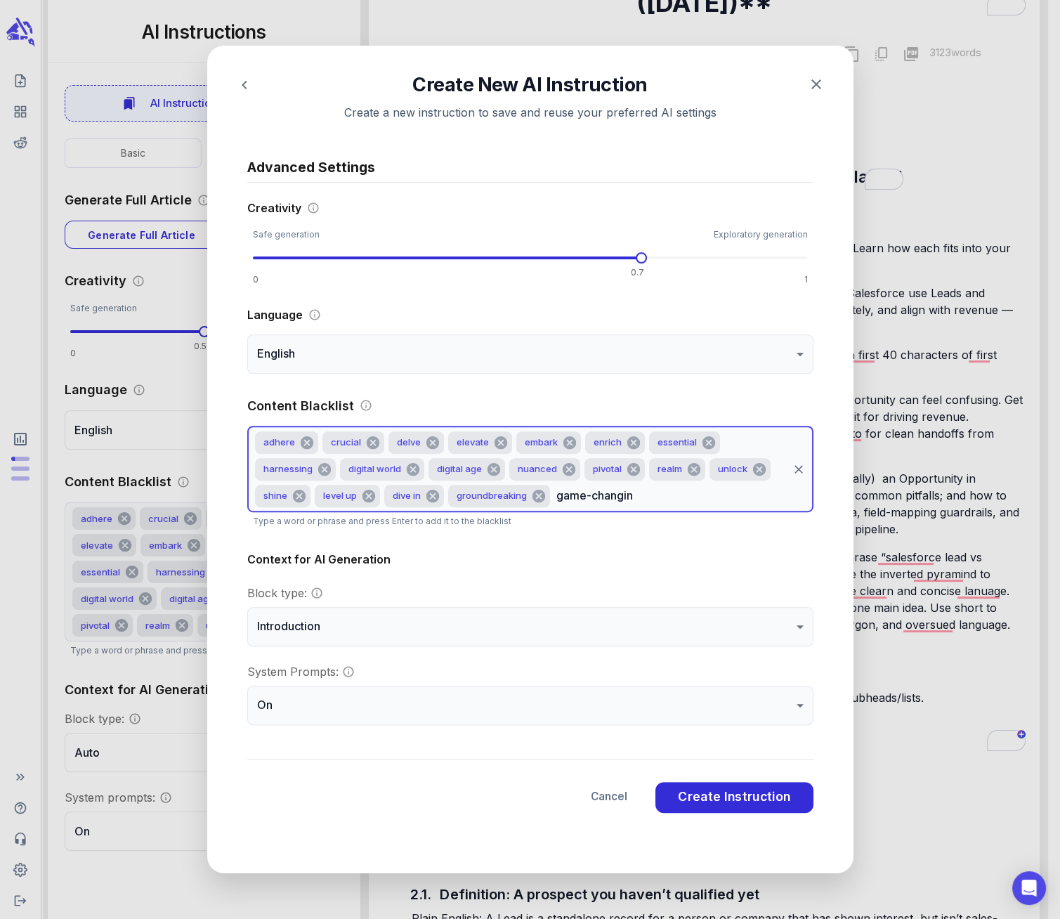
type input "game-changing"
type input "next-level"
type input "optimize your journey"
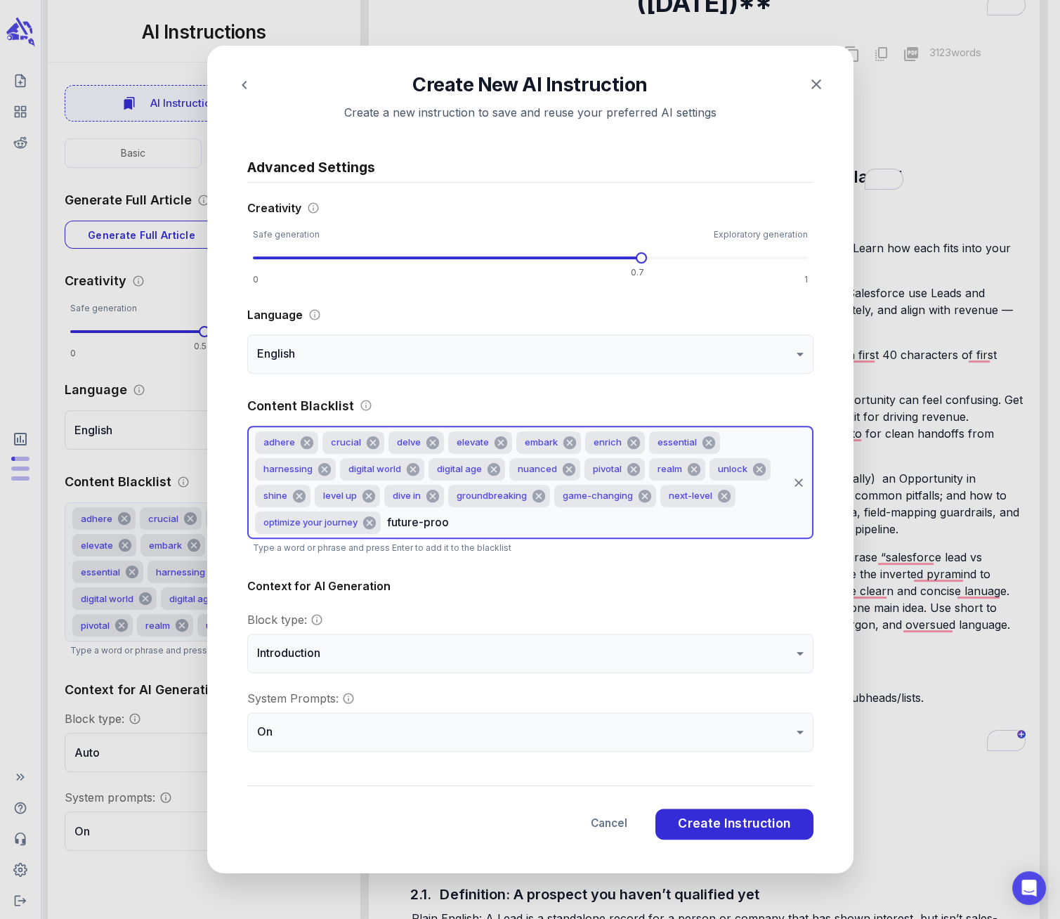
type input "future-proof"
type input "f"
type input "maximize your potential"
type input "paradign shift"
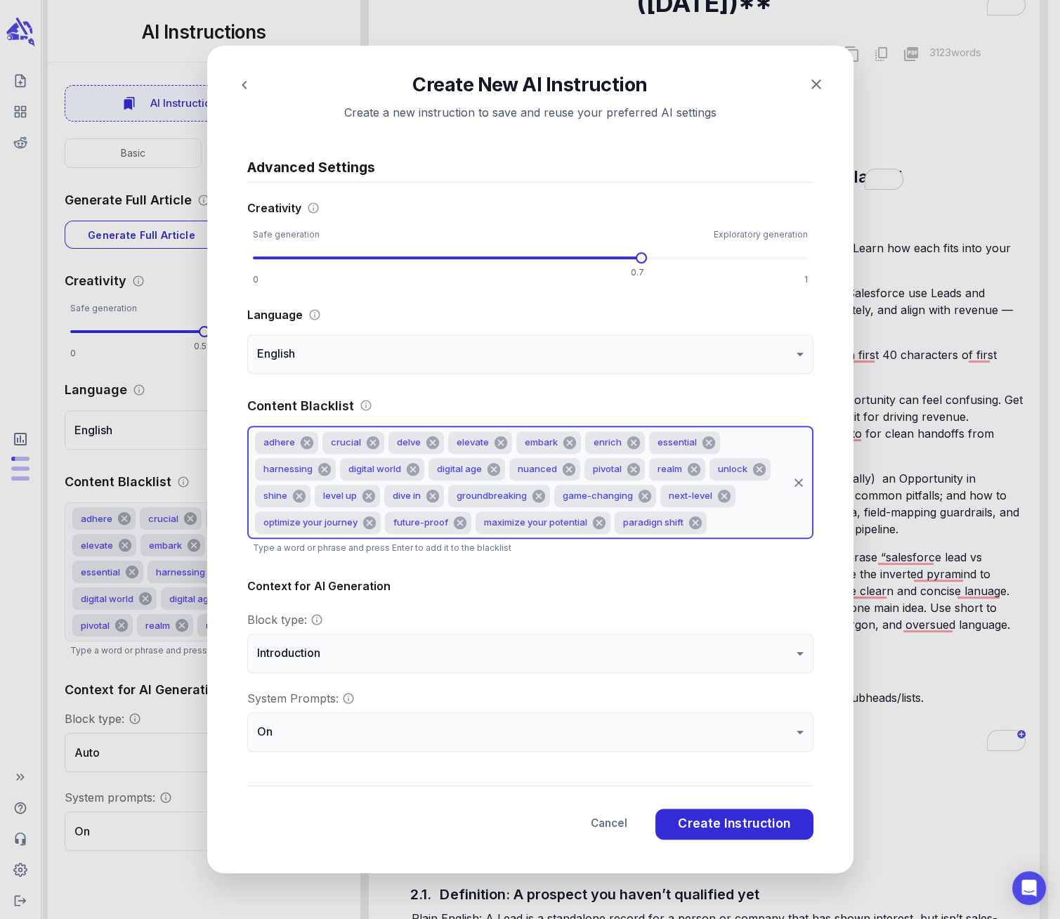
type input "in today's fast-paced world"
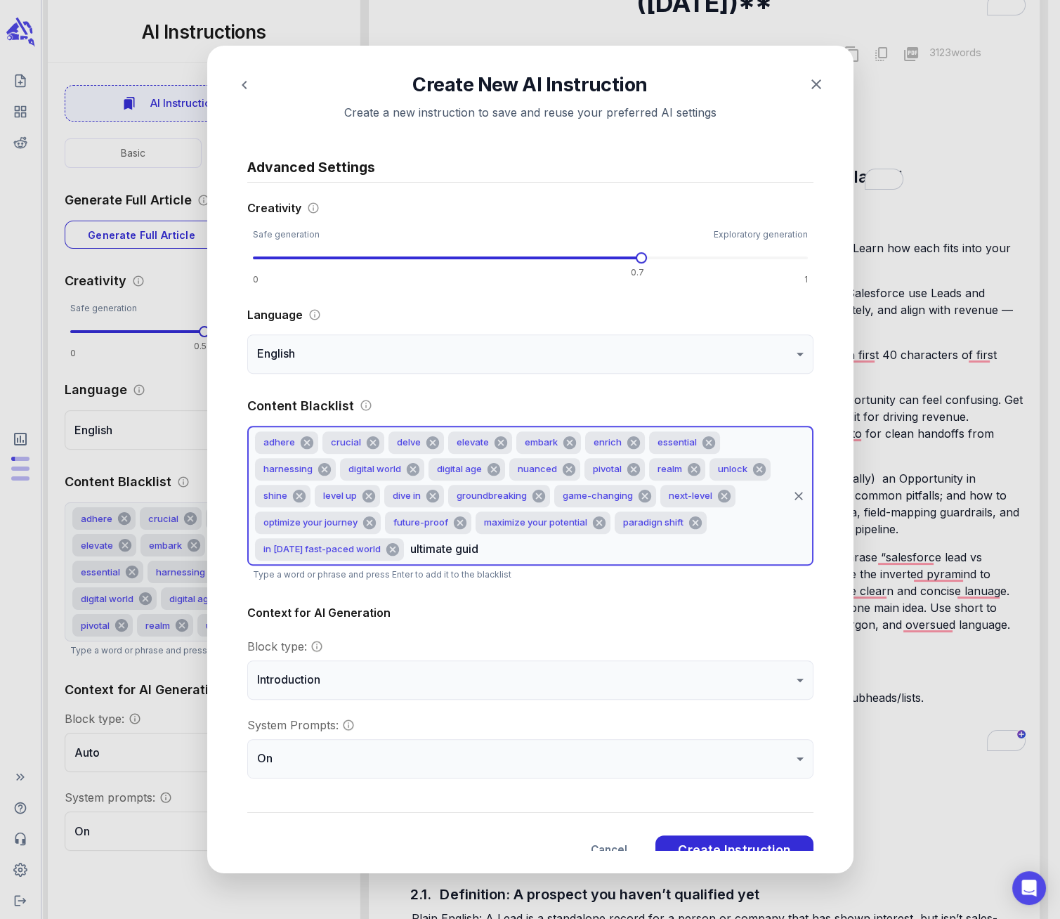
type input "ultimate guide"
type input "comprehensive guide"
type input "revolutionary"
type input "empower"
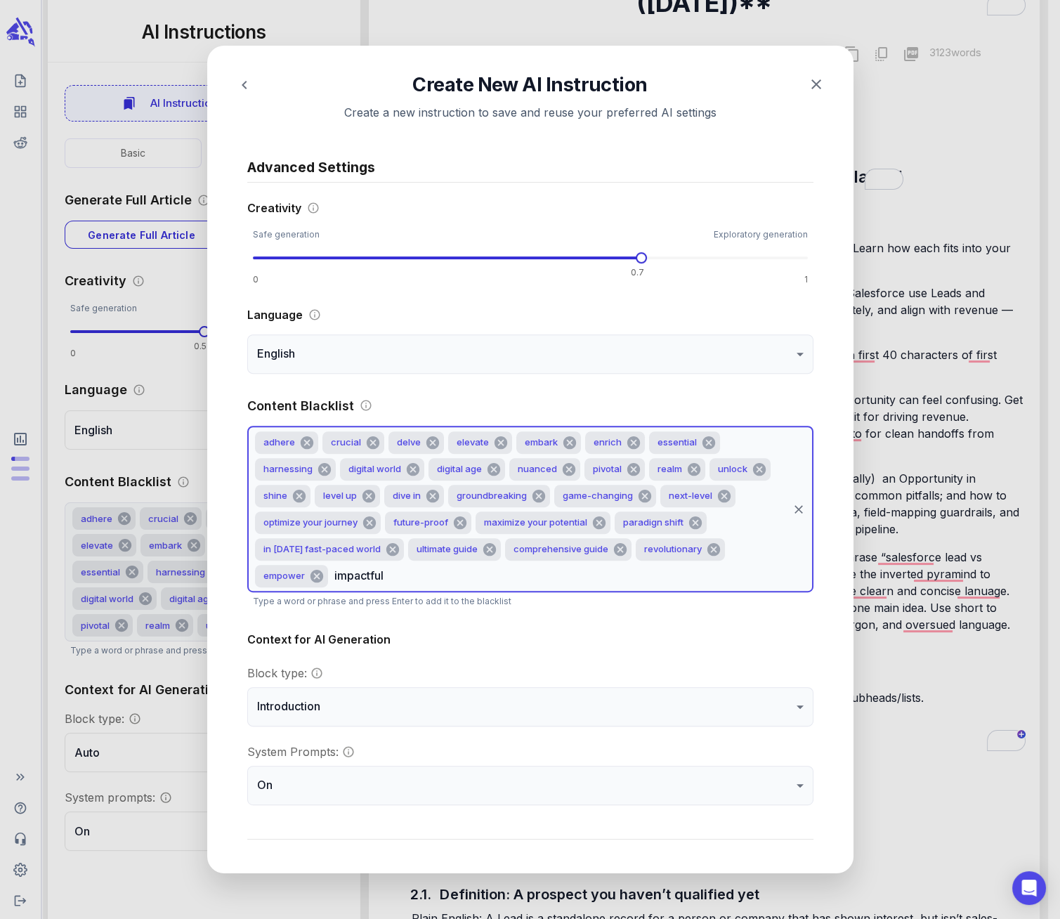
type input "impactful"
type input "thought leader"
type input "thought leadership"
type input "g"
type input "unparalleled"
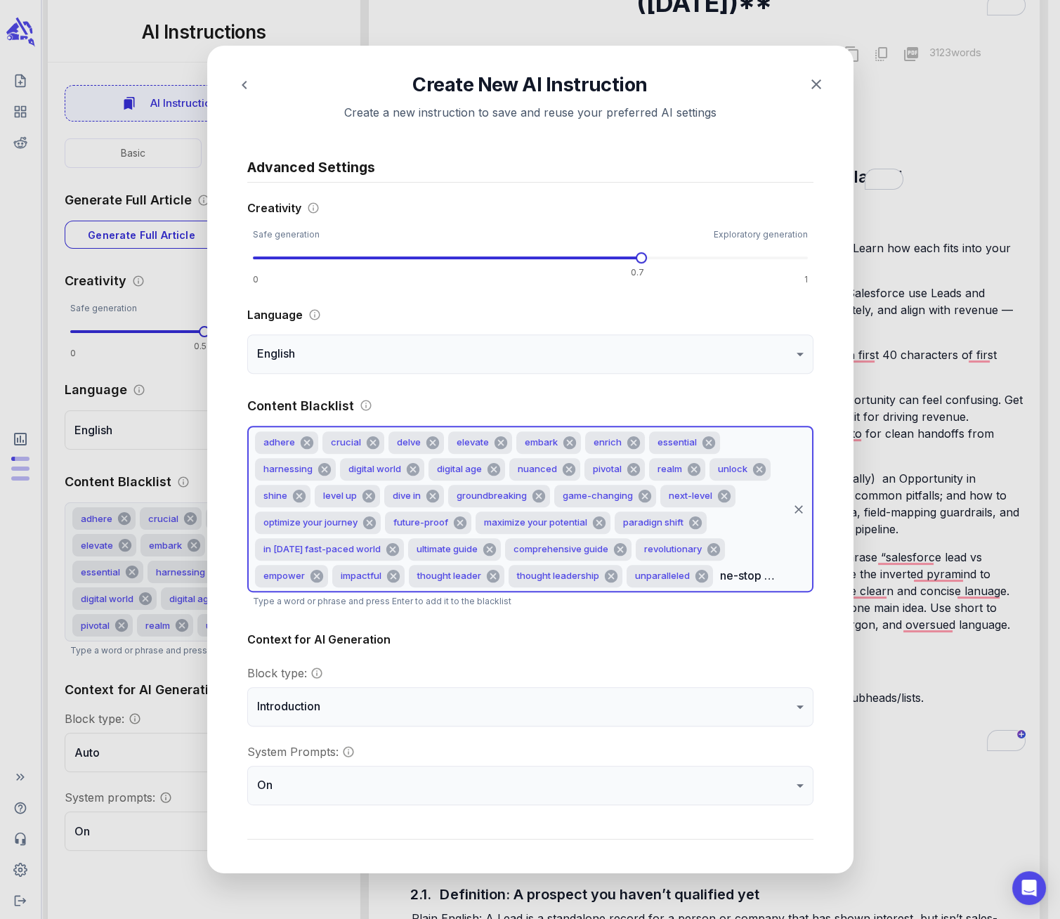
type input "one-stop shop"
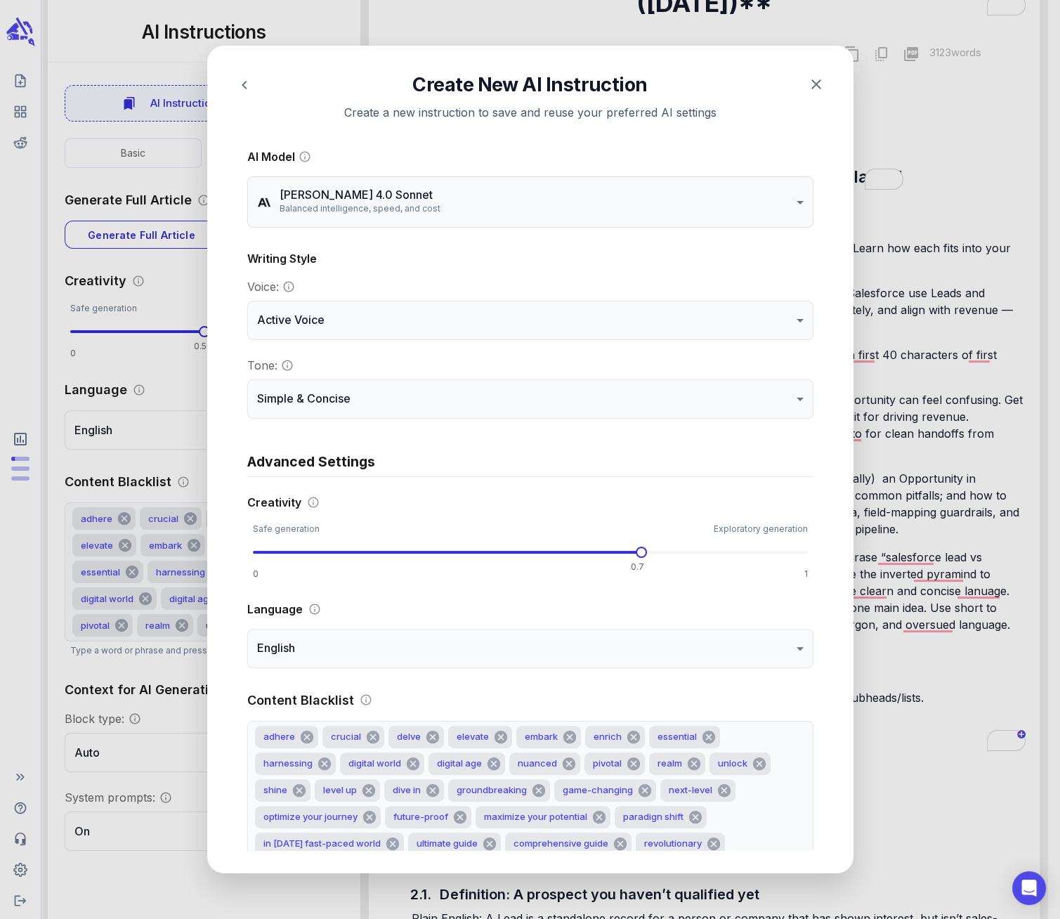
scroll to position [1140, 0]
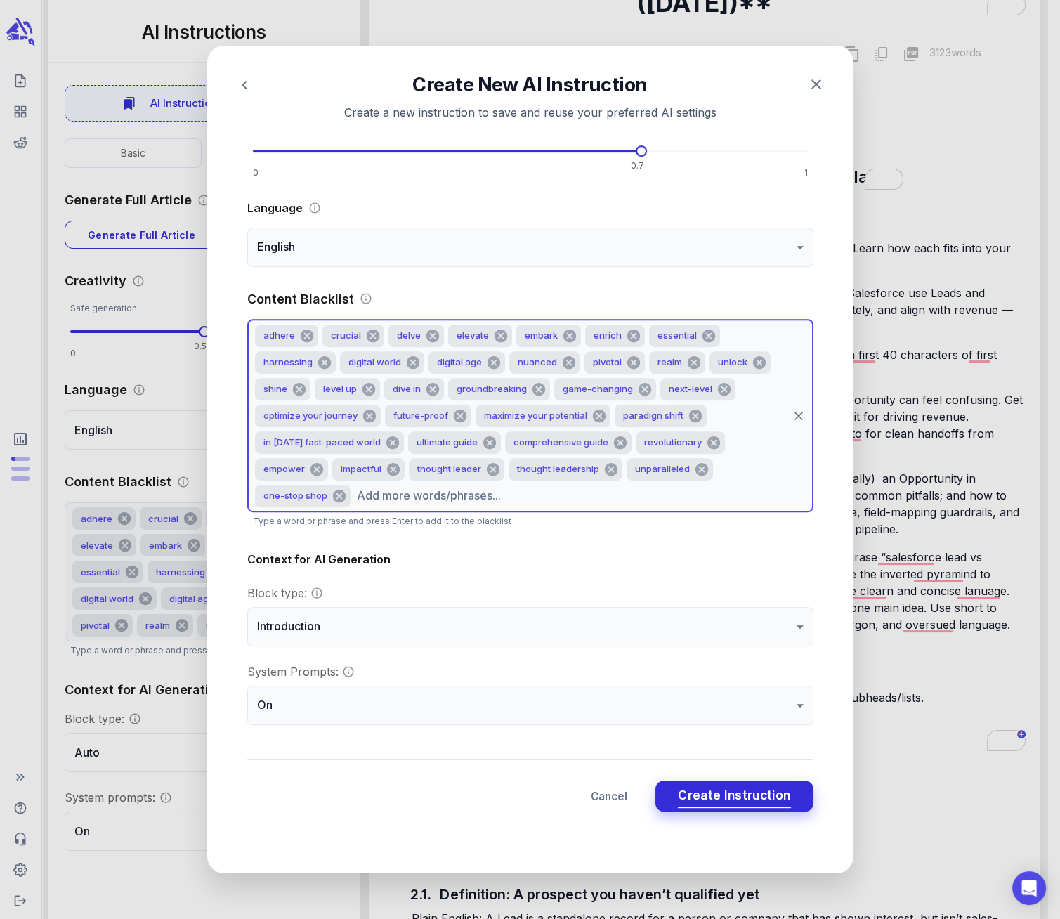
click at [702, 791] on span "Create Instruction" at bounding box center [734, 796] width 112 height 22
click at [702, 791] on div at bounding box center [530, 459] width 1060 height 919
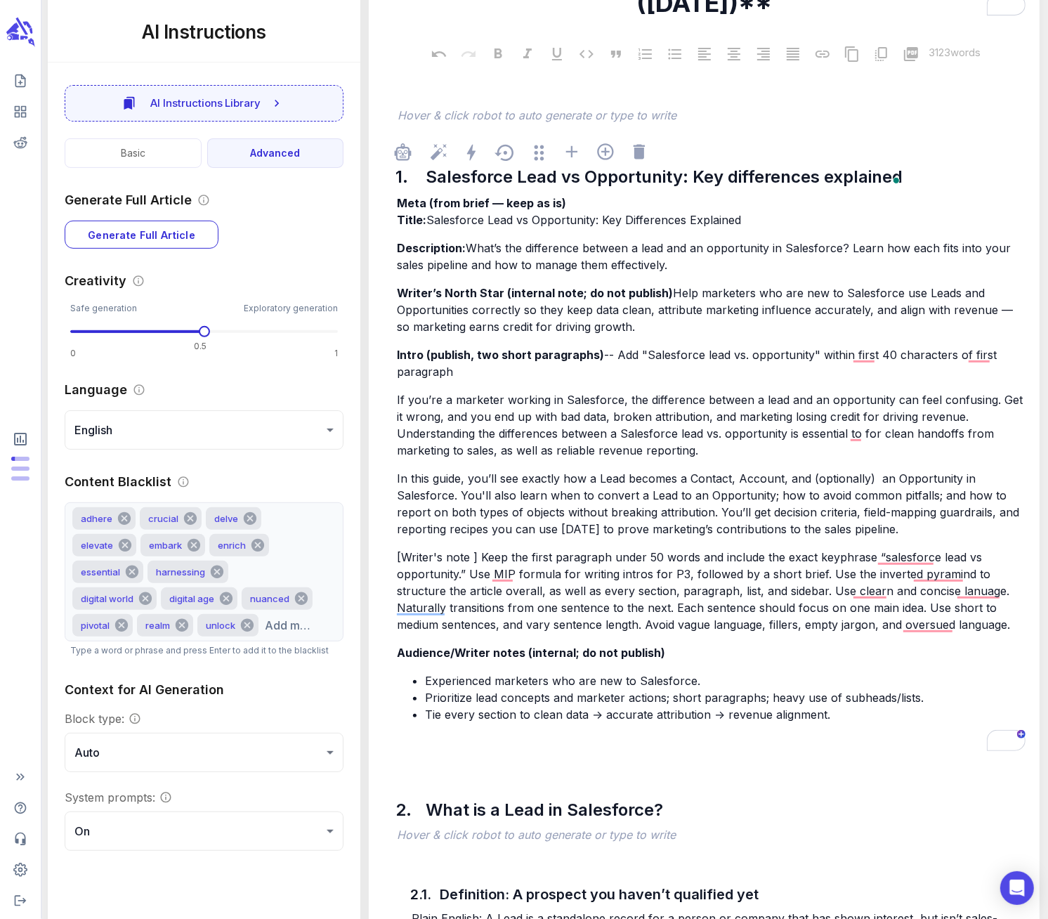
click at [856, 433] on span "If you’re a marketer working in Salesforce, the difference between a lead and a…" at bounding box center [711, 425] width 629 height 65
drag, startPoint x: 859, startPoint y: 436, endPoint x: 849, endPoint y: 433, distance: 10.1
click at [849, 433] on span "If you’re a marketer working in Salesforce, the difference between a lead and a…" at bounding box center [711, 425] width 629 height 65
click at [592, 433] on span "If you’re a marketer working in Salesforce, the difference between a lead and a…" at bounding box center [711, 425] width 629 height 65
click at [880, 528] on span "In this guide, you’ll see exactly how a Lead becomes a Contact, Account, and (o…" at bounding box center [710, 503] width 626 height 65
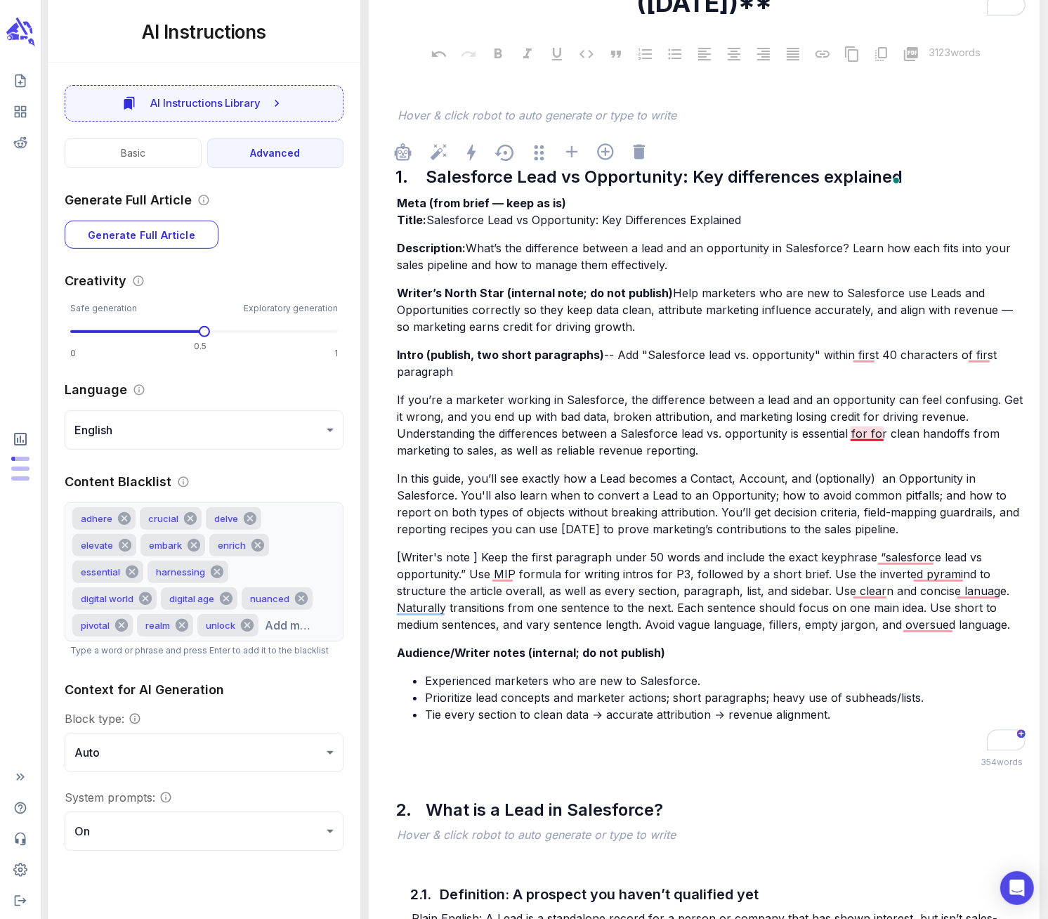
click at [868, 426] on span "If you’re a marketer working in Salesforce, the difference between a lead and a…" at bounding box center [711, 425] width 629 height 65
click at [868, 432] on span "If you’re a marketer working in Salesforce, the difference between a lead and a…" at bounding box center [711, 425] width 629 height 65
click at [903, 531] on p "In this guide, you’ll see exactly how a Lead becomes a Contact, Account, and (o…" at bounding box center [711, 503] width 629 height 67
click at [620, 510] on span "In this guide, you’ll see exactly how a Lead becomes a Contact, Account, and (o…" at bounding box center [710, 503] width 626 height 65
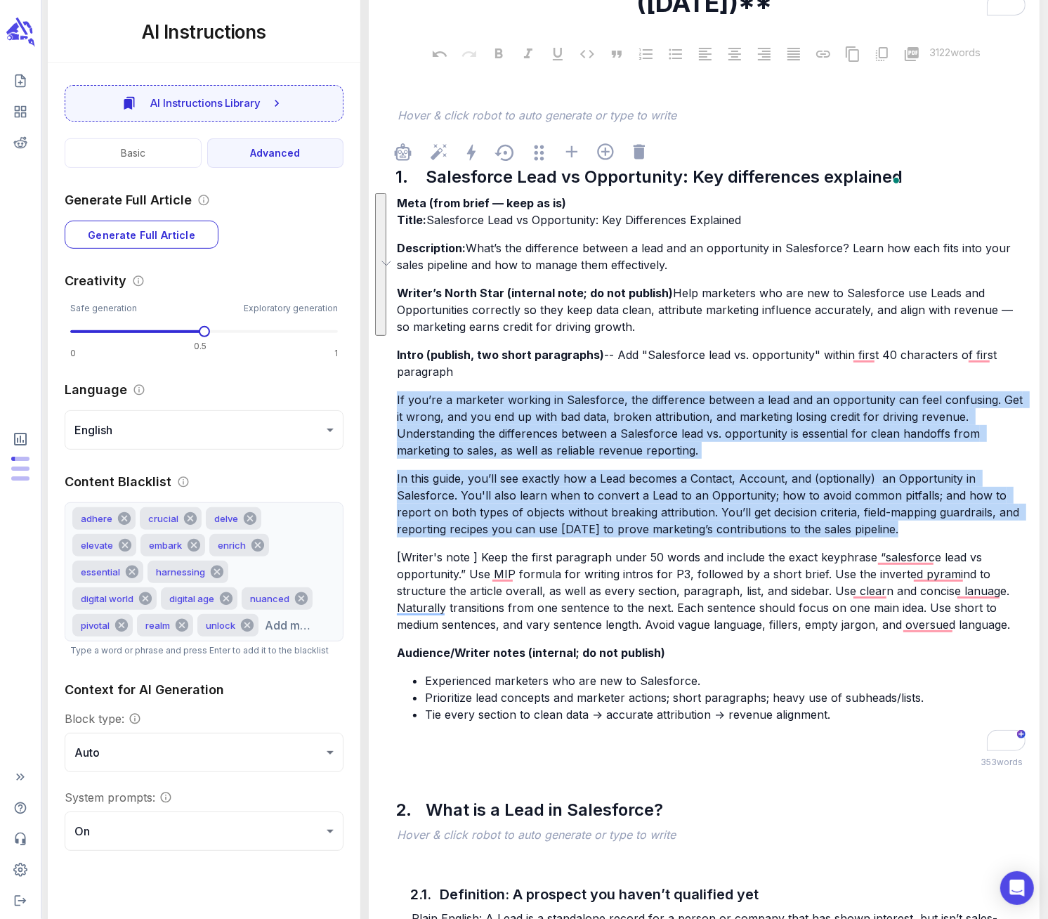
drag, startPoint x: 397, startPoint y: 398, endPoint x: 900, endPoint y: 523, distance: 518.3
click at [900, 523] on div "Meta (from brief — keep as is) Title: Salesforce Lead vs Opportunity: Key Diffe…" at bounding box center [711, 472] width 634 height 559
copy div "If you’re a marketer working in Salesforce, the difference between a lead and a…"
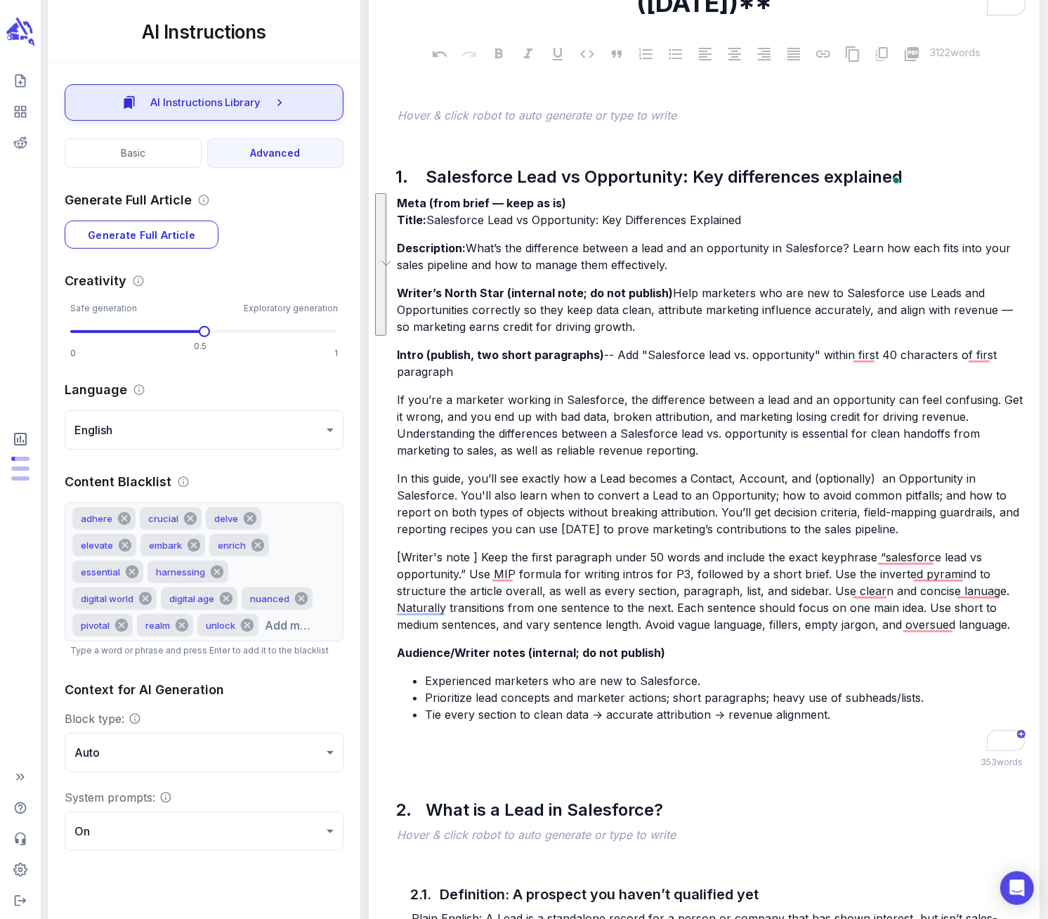
click at [257, 101] on span "AI Instructions Library" at bounding box center [205, 102] width 111 height 18
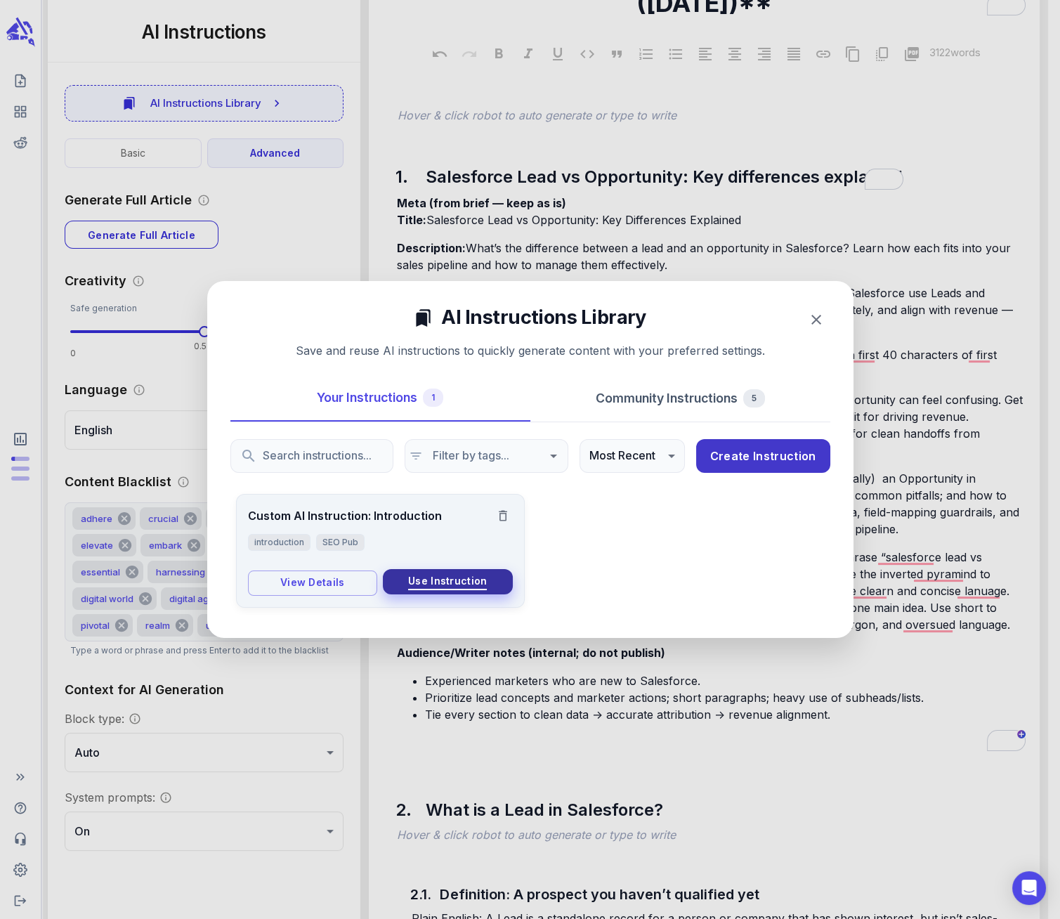
click at [432, 580] on span "Use Instruction" at bounding box center [447, 582] width 79 height 18
type input "***"
type input "**********"
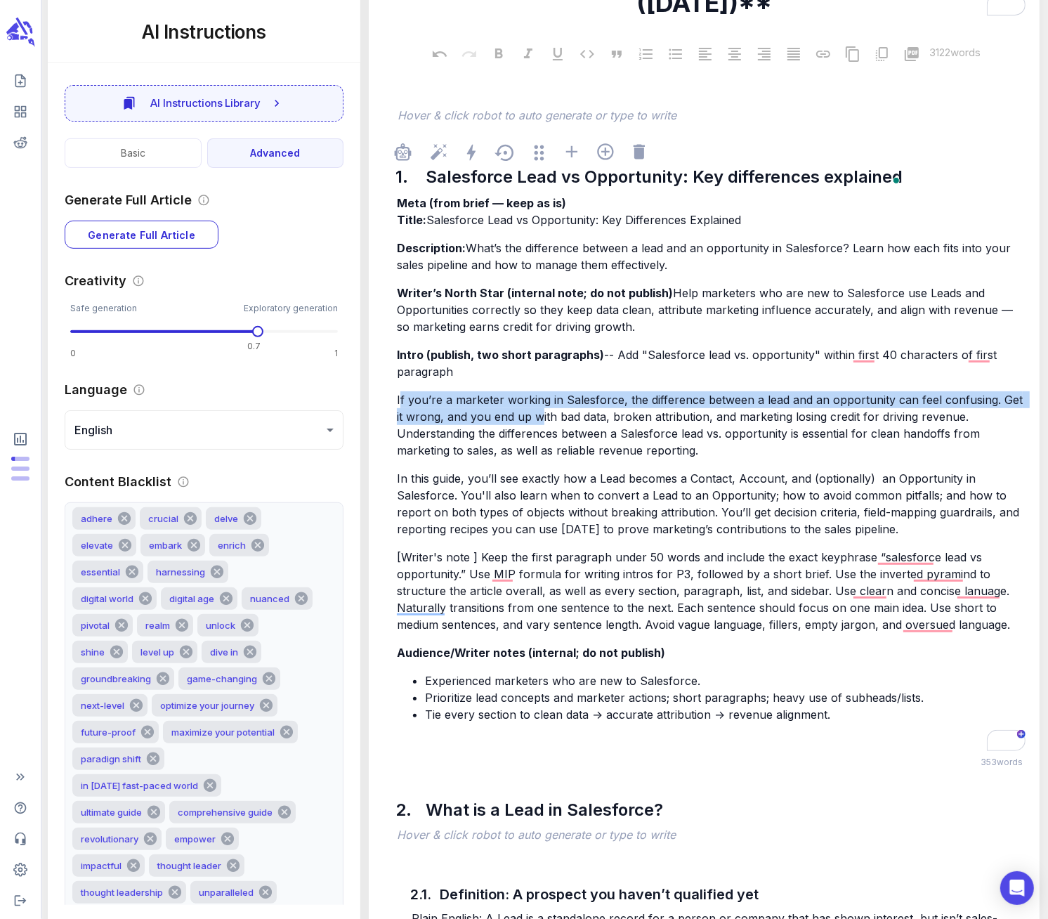
drag, startPoint x: 399, startPoint y: 399, endPoint x: 528, endPoint y: 415, distance: 130.3
click at [528, 415] on span "If you’re a marketer working in Salesforce, the difference between a lead and a…" at bounding box center [711, 425] width 629 height 65
drag, startPoint x: 429, startPoint y: 419, endPoint x: 414, endPoint y: 414, distance: 15.8
click at [428, 419] on span "If you’re a marketer working in Salesforce, the difference between a lead and a…" at bounding box center [711, 425] width 629 height 65
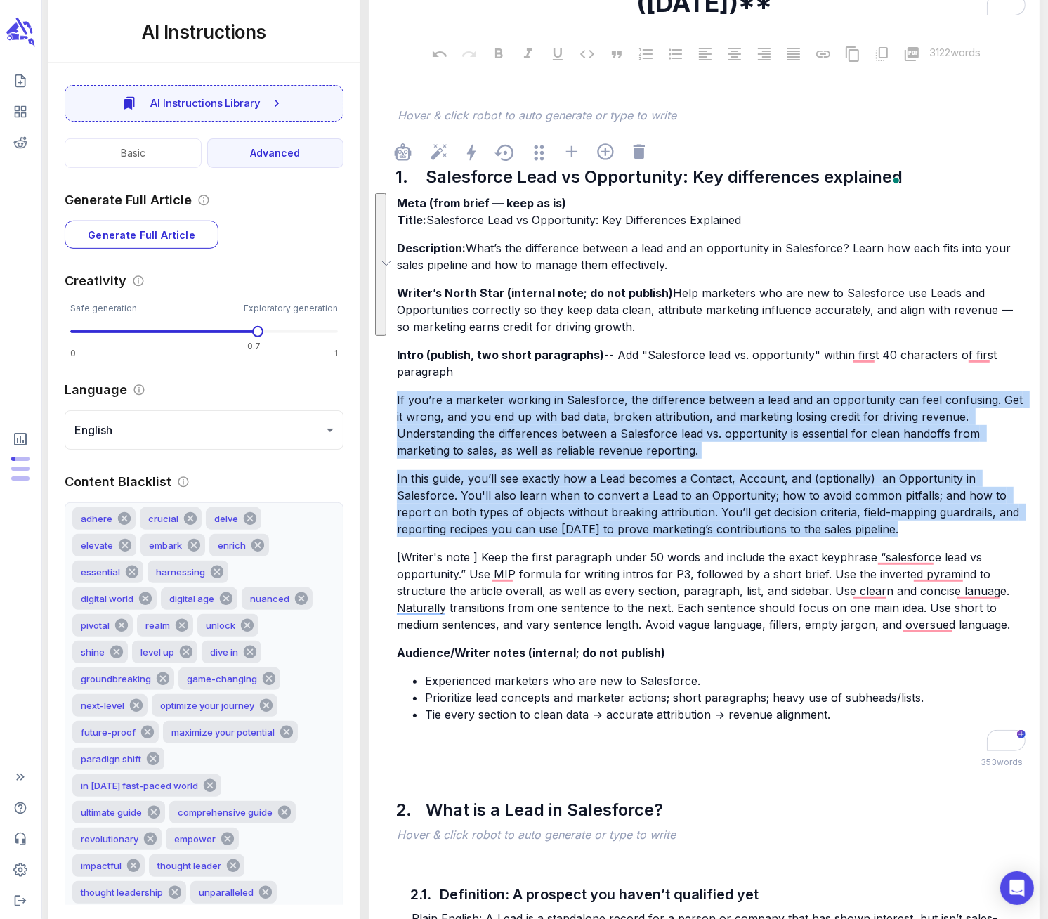
drag, startPoint x: 397, startPoint y: 398, endPoint x: 909, endPoint y: 523, distance: 527.2
click at [909, 523] on div "Meta (from brief — keep as is) Title: Salesforce Lead vs Opportunity: Key Diffe…" at bounding box center [711, 472] width 634 height 559
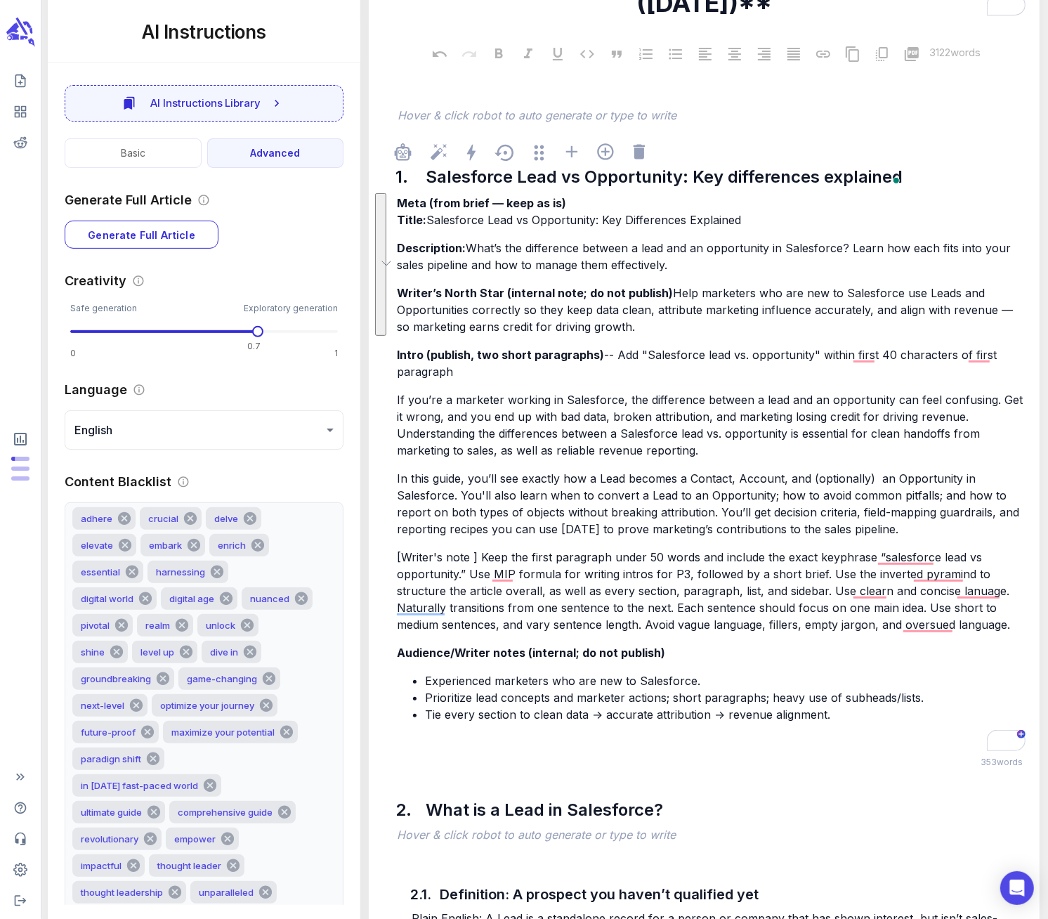
click at [421, 270] on span "What’s the difference between a lead and an opportunity in Salesforce? Learn ho…" at bounding box center [706, 256] width 618 height 31
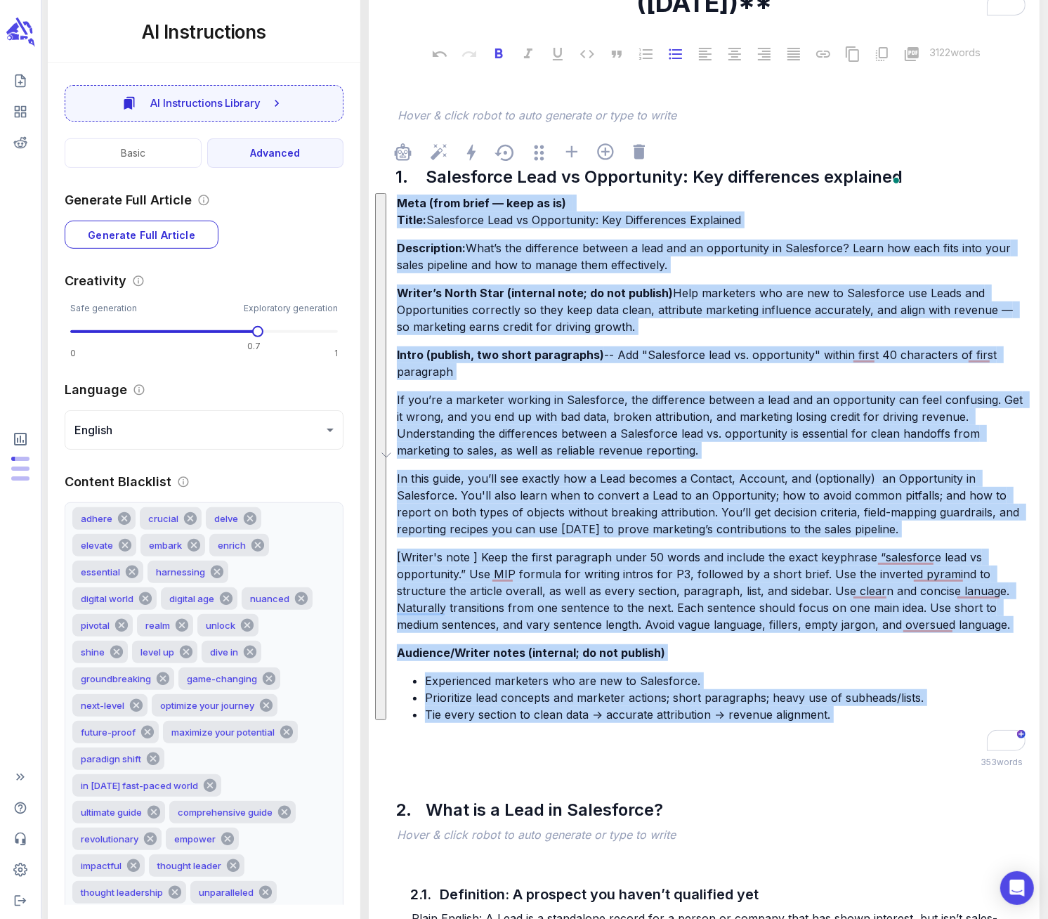
copy div "Meta (from brief — keep as is) Title: Salesforce Lead vs Opportunity: Key Diffe…"
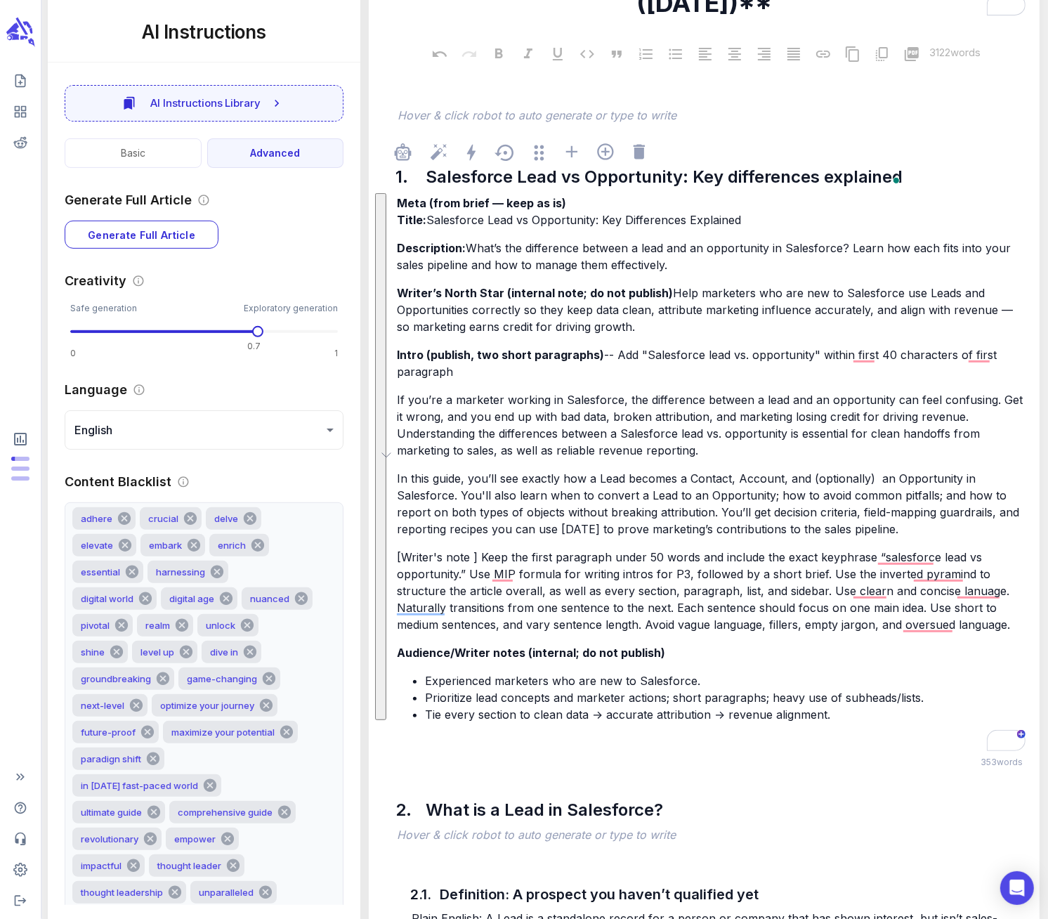
click at [459, 487] on p "In this guide, you’ll see exactly how a Lead becomes a Contact, Account, and (o…" at bounding box center [711, 503] width 629 height 67
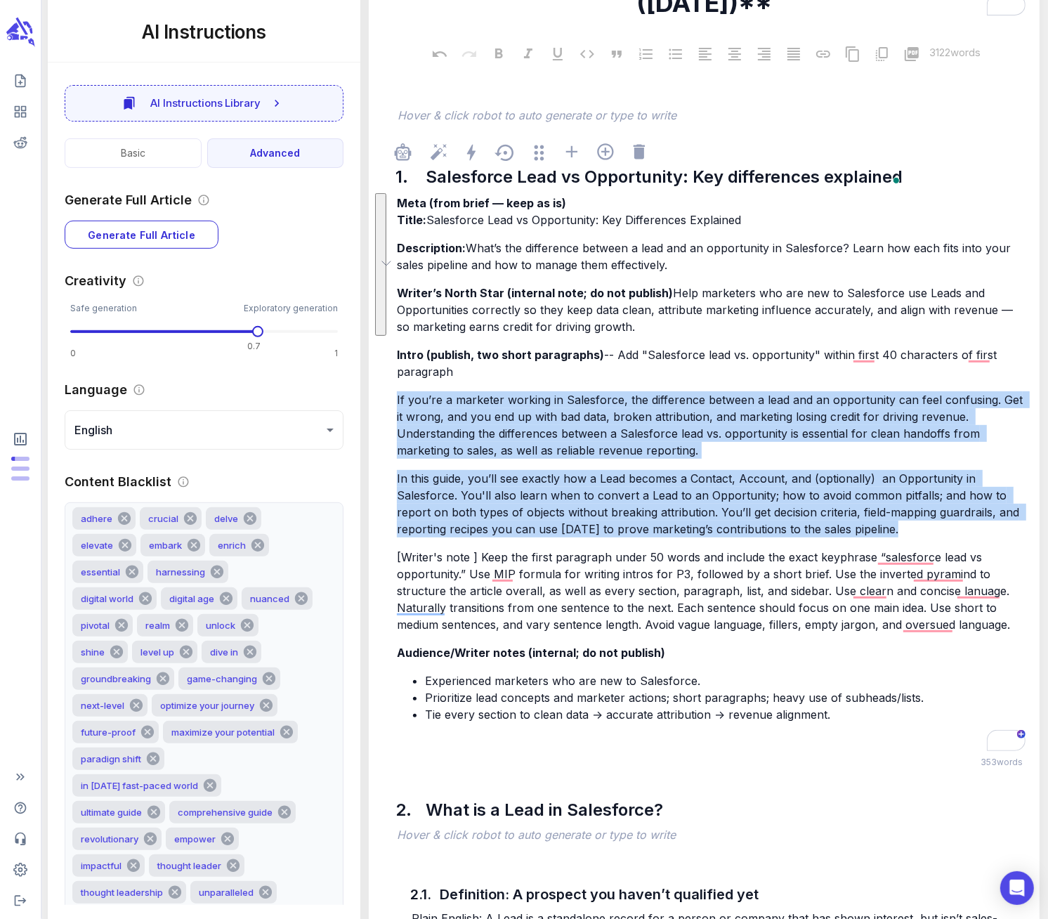
drag, startPoint x: 398, startPoint y: 395, endPoint x: 892, endPoint y: 528, distance: 512.1
click at [892, 528] on div "Meta (from brief — keep as is) Title: Salesforce Lead vs Opportunity: Key Diffe…" at bounding box center [711, 472] width 634 height 559
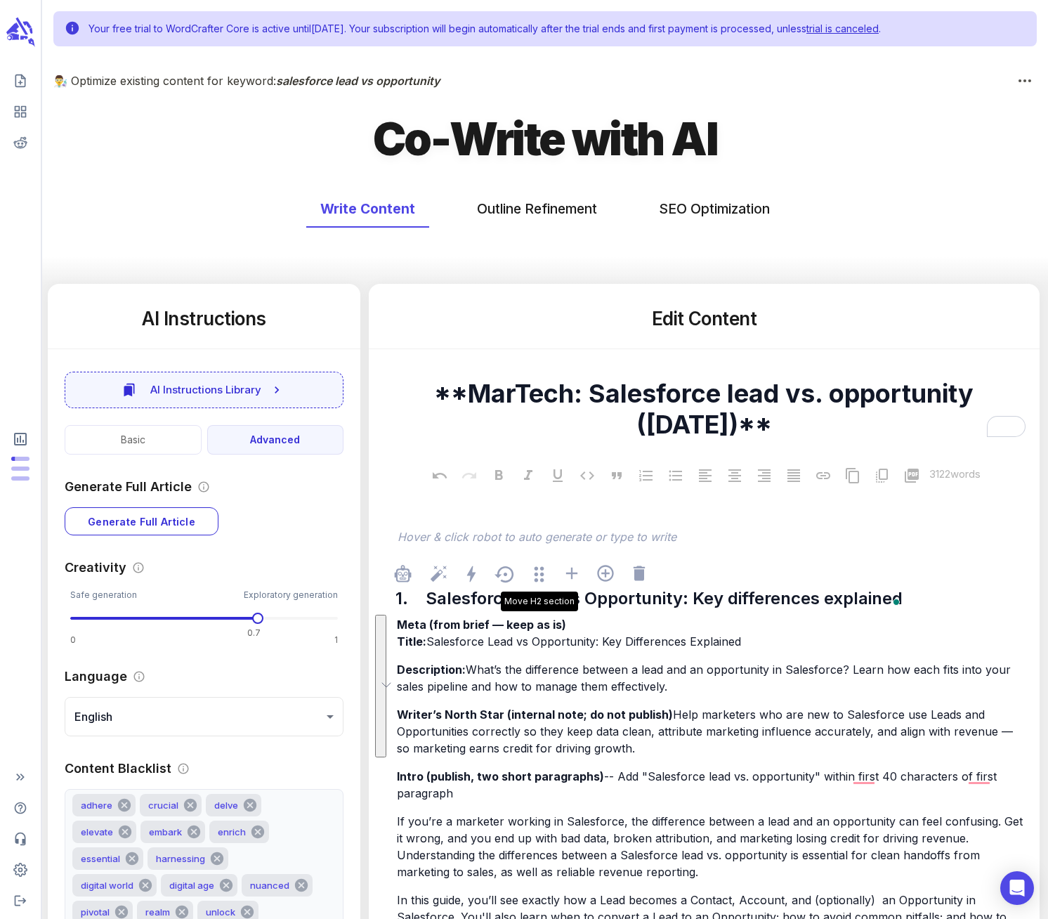
scroll to position [422, 0]
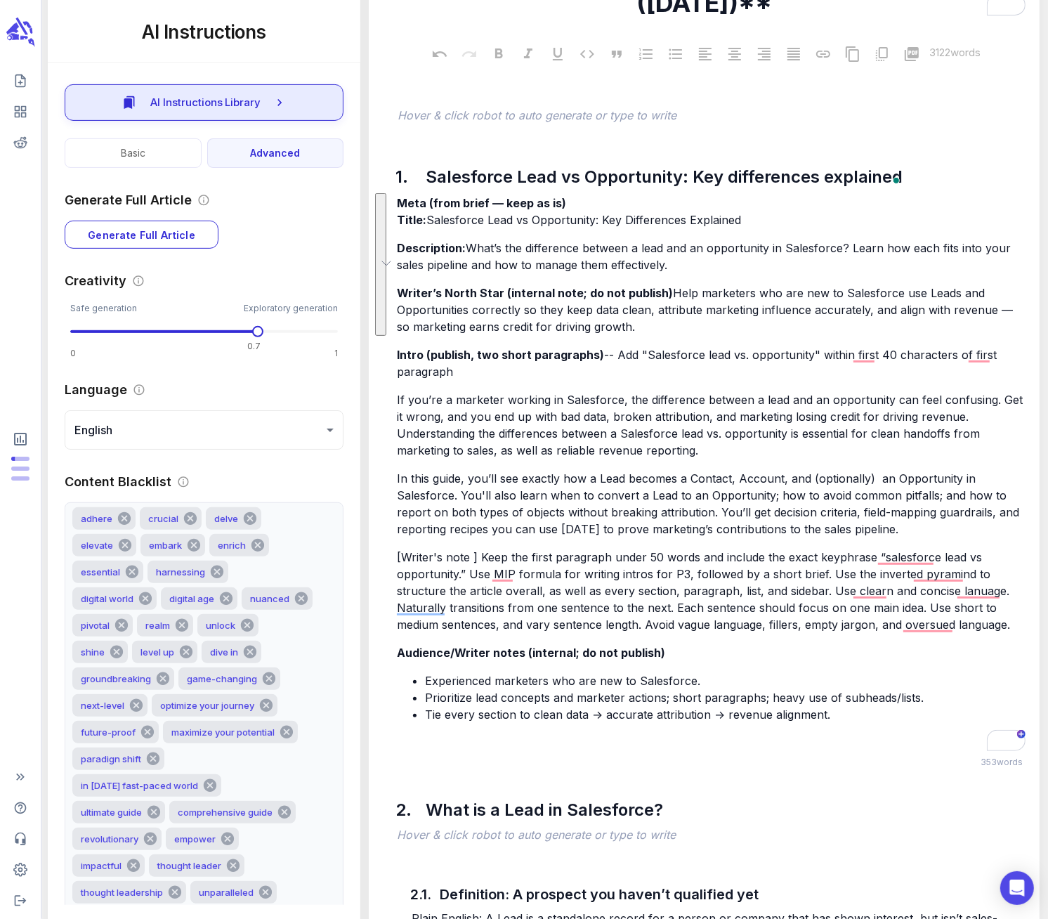
click at [291, 100] on button "AI Instructions Library" at bounding box center [204, 102] width 279 height 37
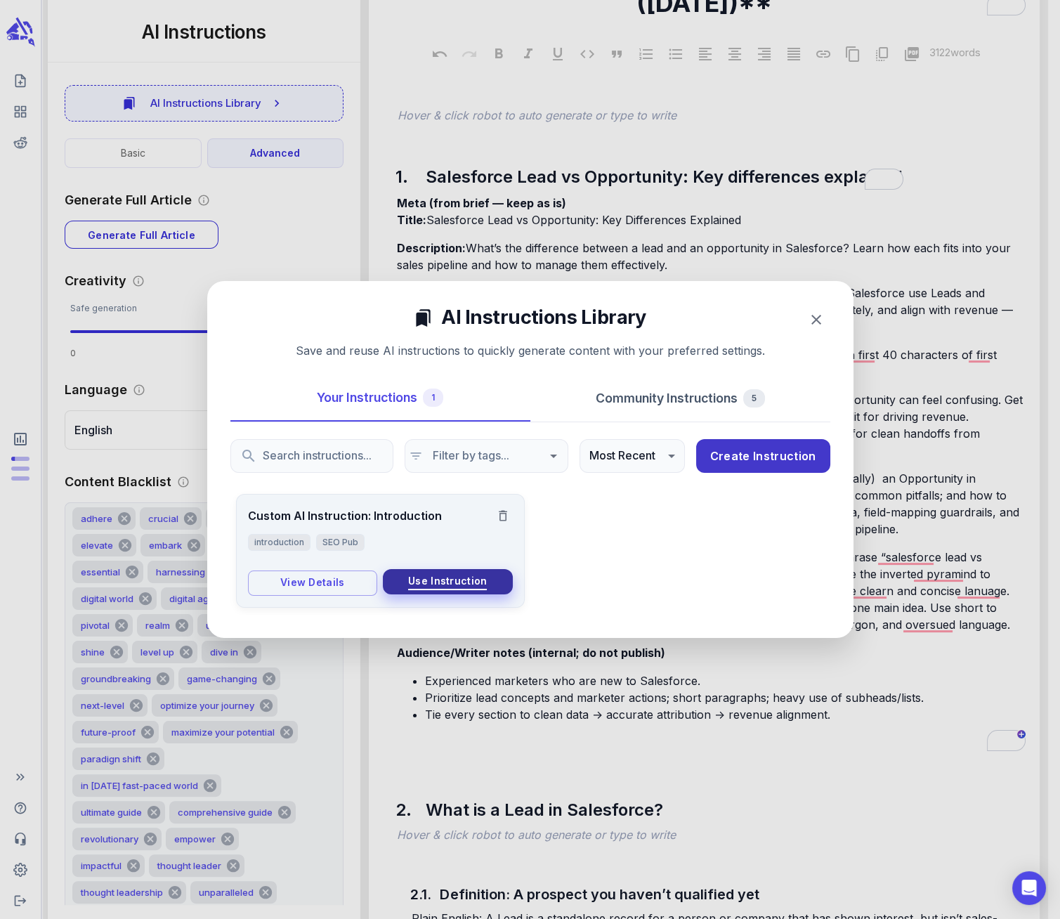
click at [456, 578] on span "Use Instruction" at bounding box center [447, 582] width 79 height 18
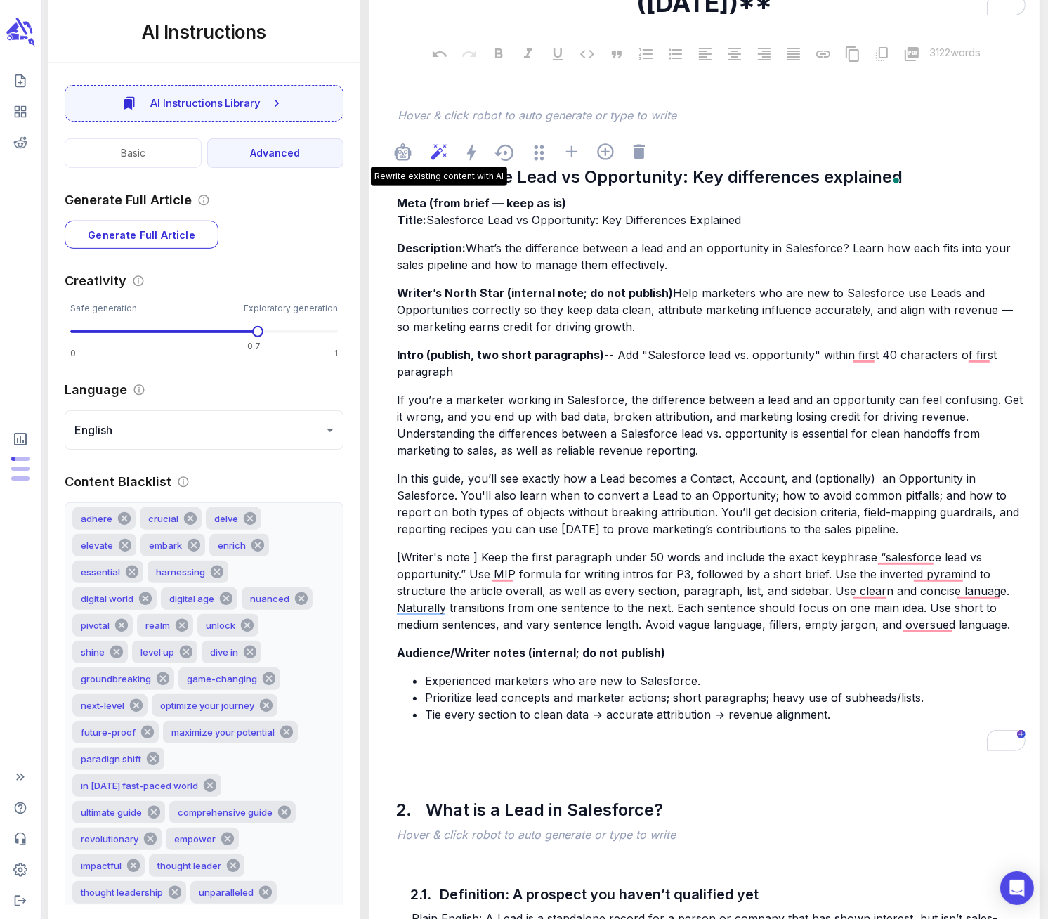
click at [439, 152] on icon at bounding box center [439, 152] width 16 height 16
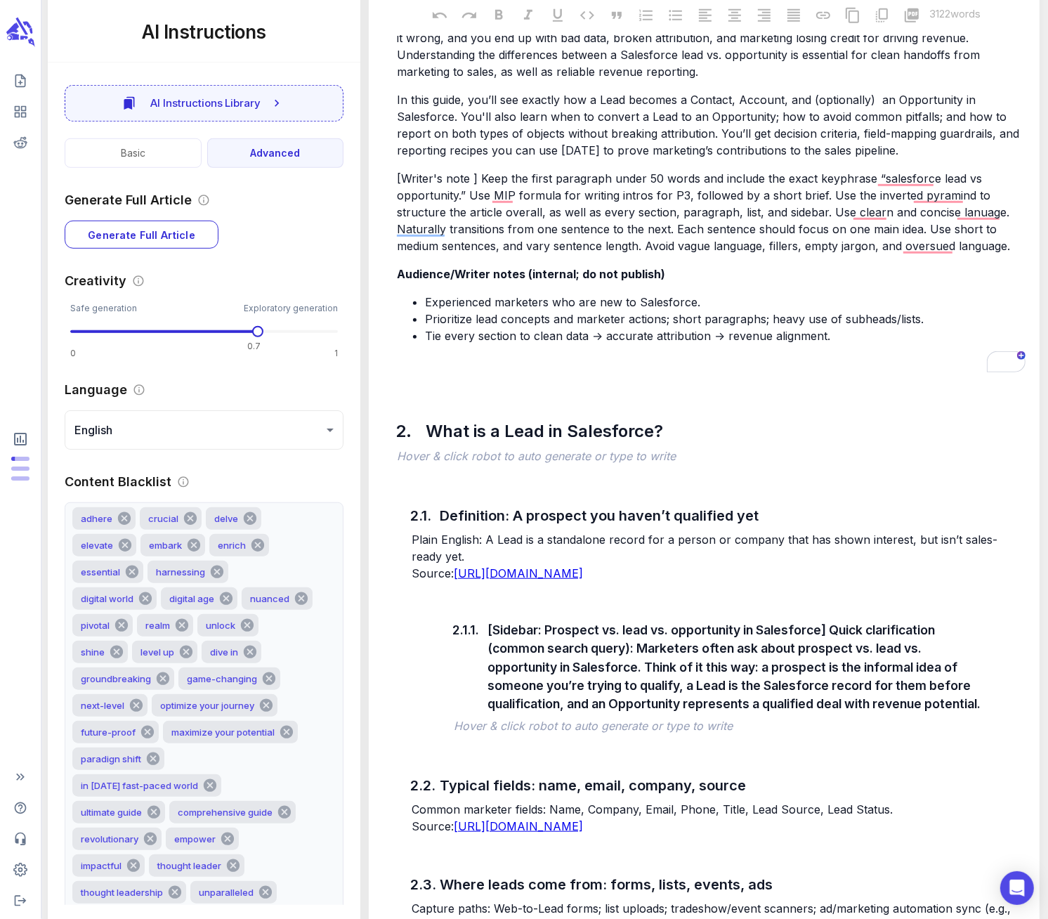
scroll to position [974, 0]
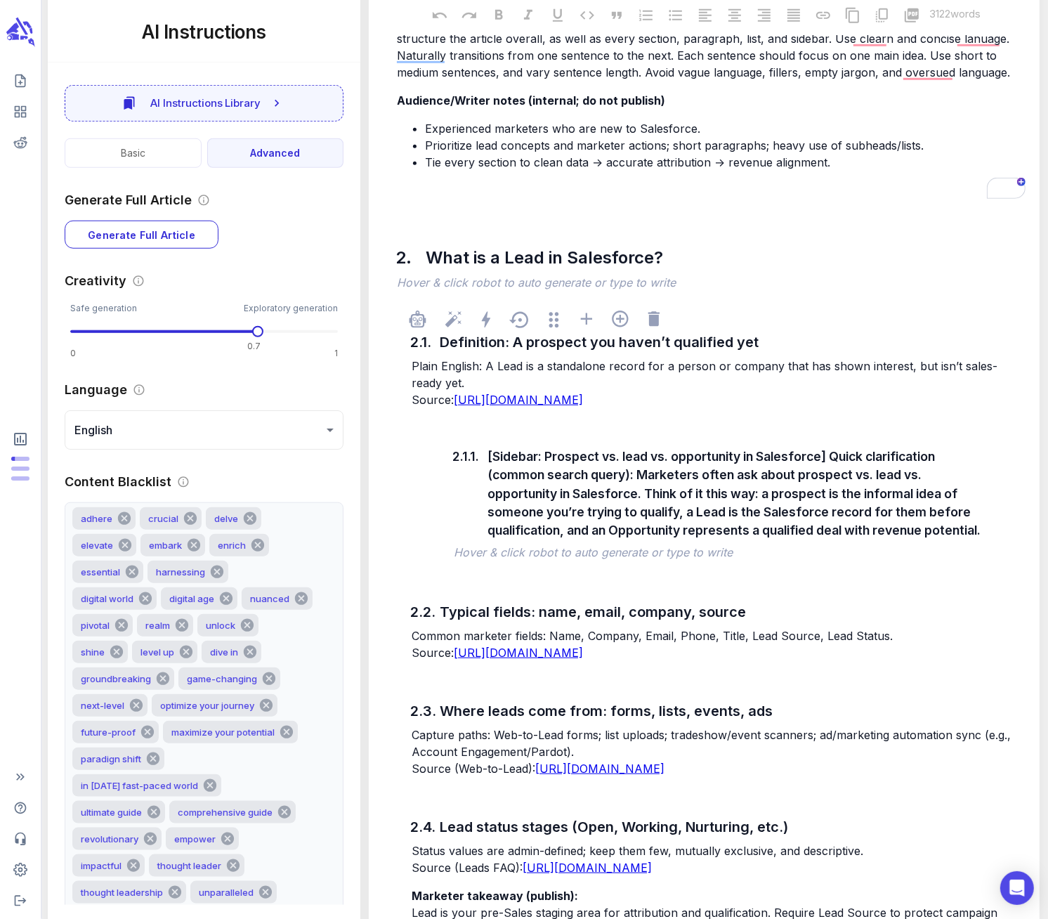
click at [583, 403] on span "[URL][DOMAIN_NAME]" at bounding box center [518, 400] width 129 height 14
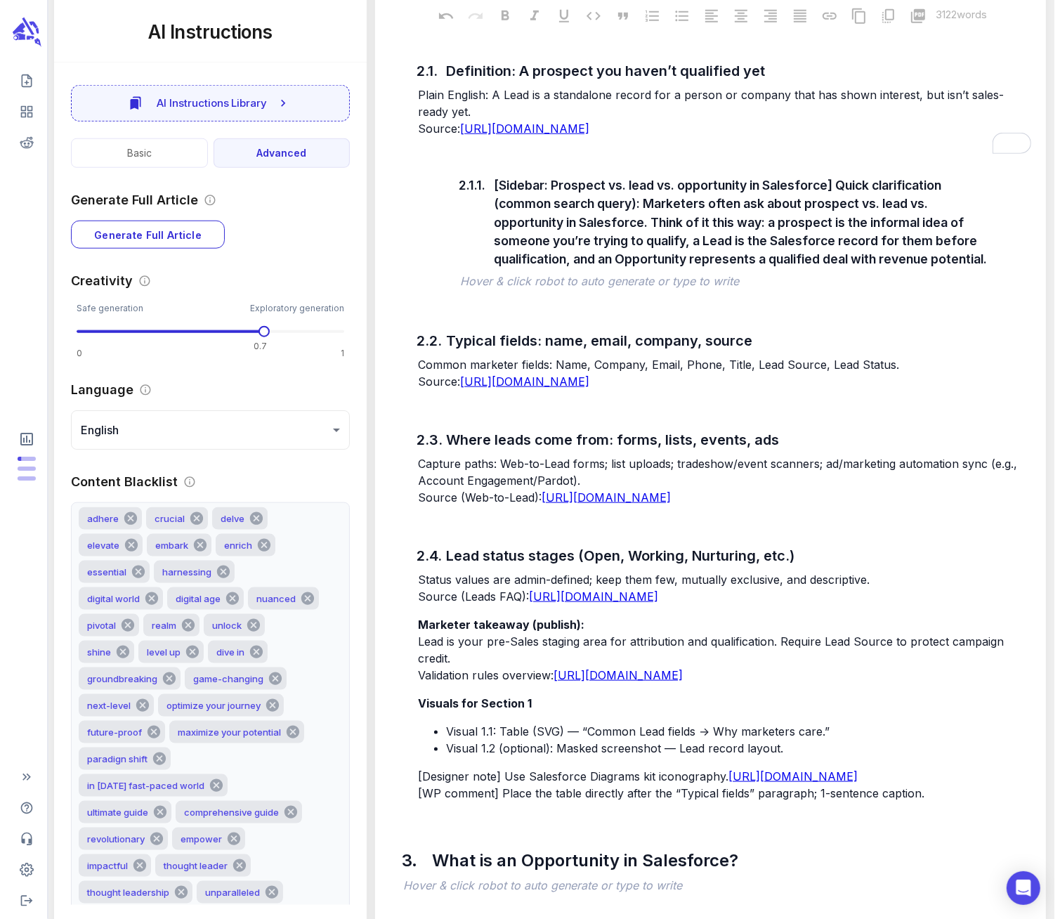
scroll to position [1483, 0]
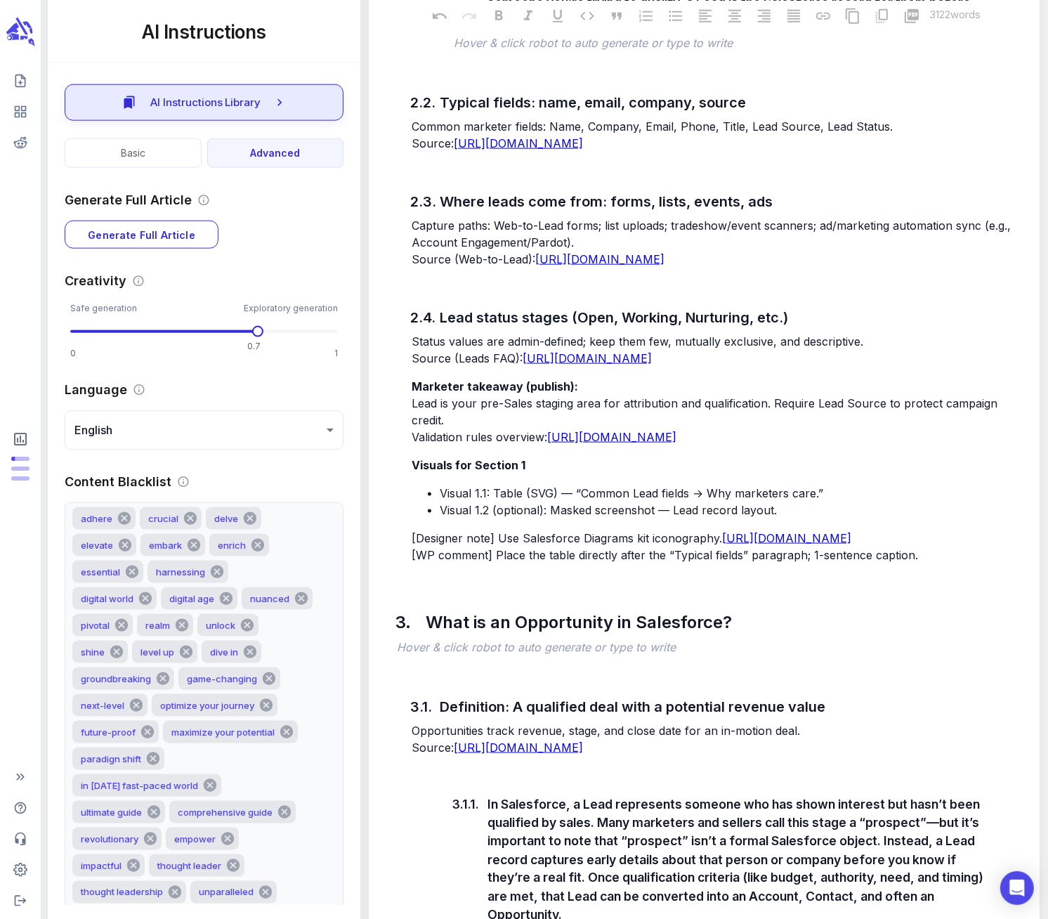
click at [214, 99] on span "AI Instructions Library" at bounding box center [205, 102] width 111 height 18
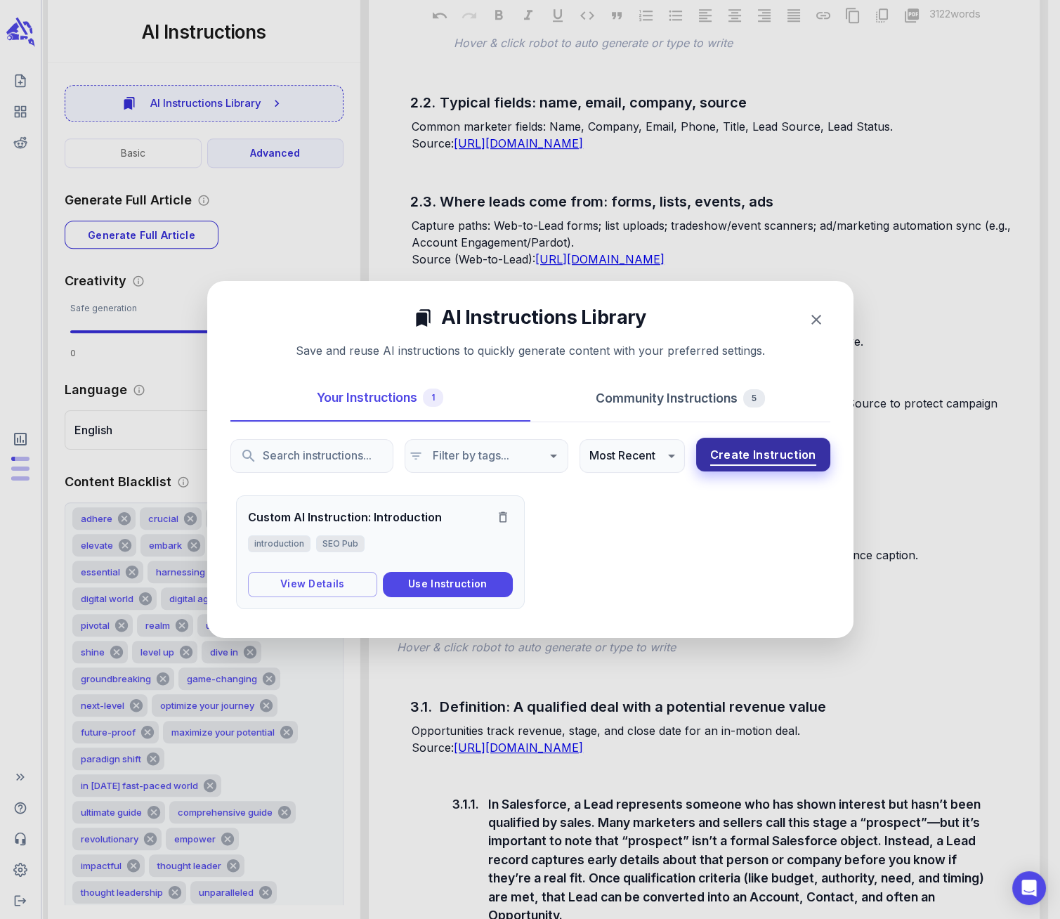
click at [773, 457] on span "Create Instruction" at bounding box center [763, 455] width 106 height 20
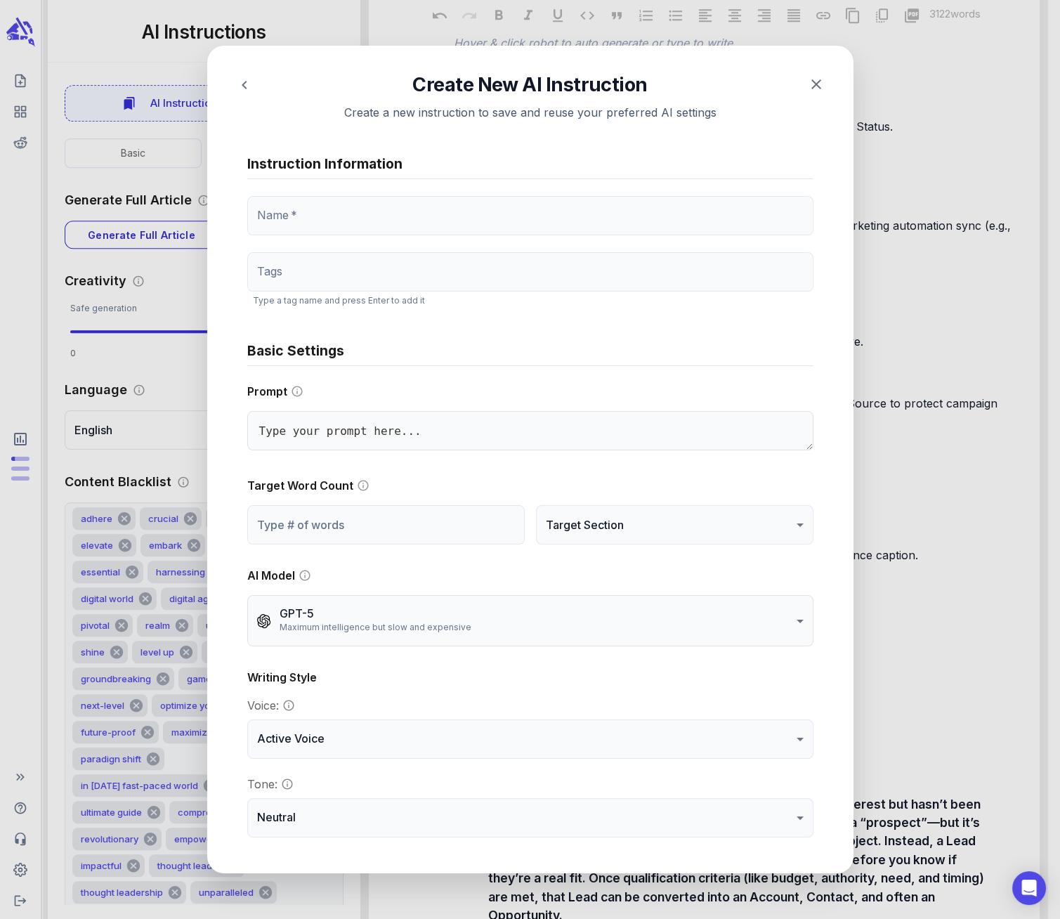
type textarea "x"
click at [394, 262] on input "Tags" at bounding box center [530, 272] width 555 height 27
click at [423, 403] on div "Prompt x" at bounding box center [530, 419] width 566 height 72
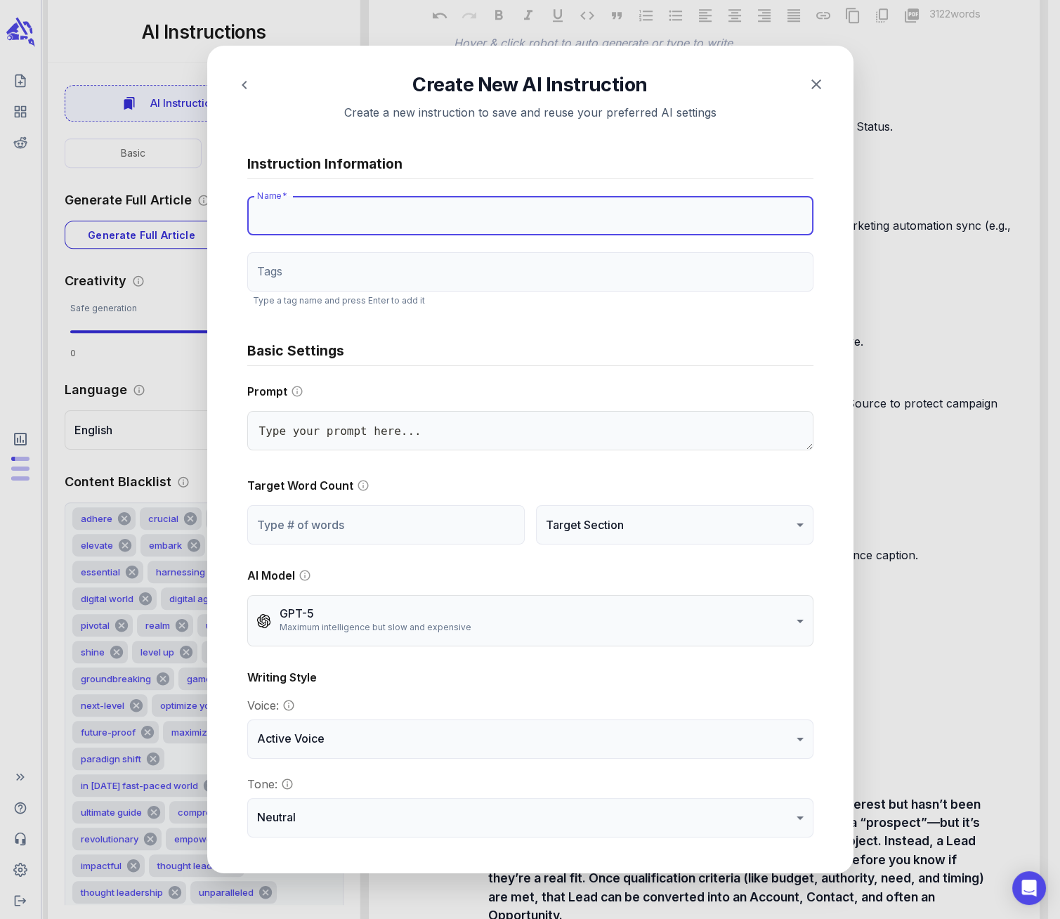
click at [333, 216] on input "Name   *" at bounding box center [530, 215] width 566 height 39
type input "C"
type textarea "x"
type input "Cu"
type textarea "x"
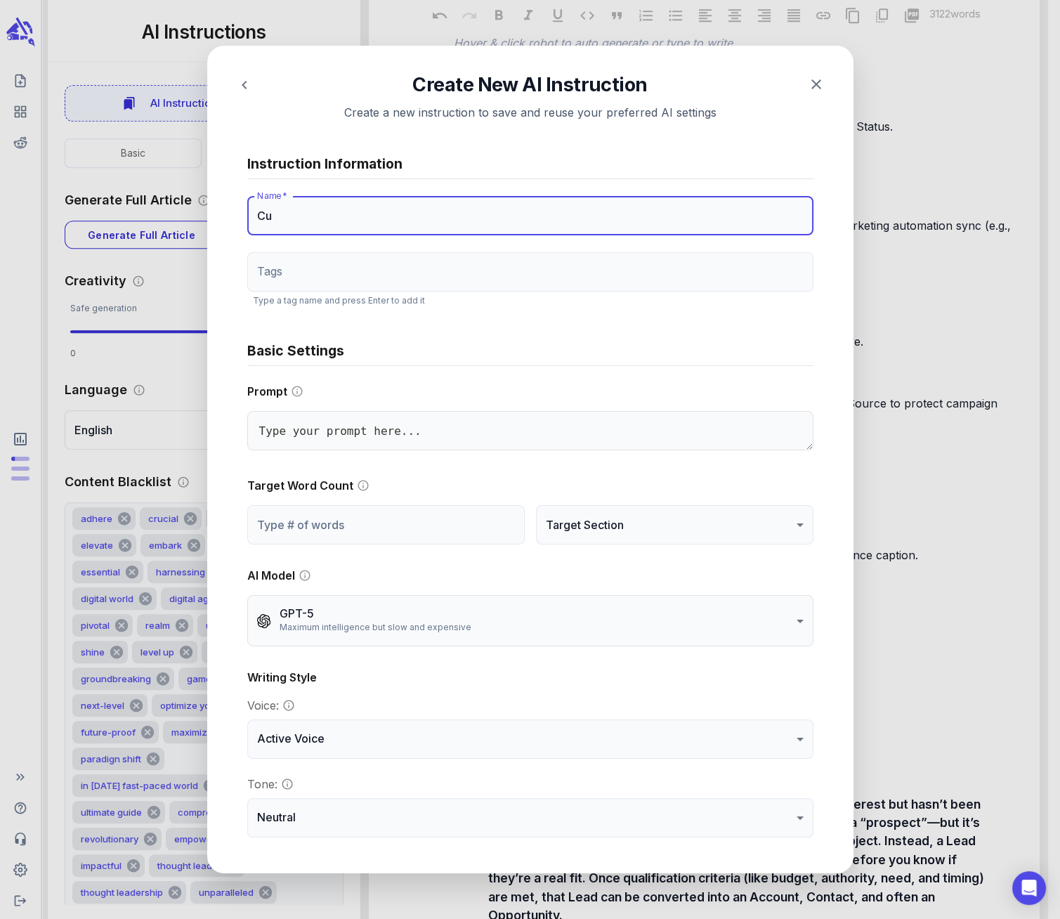
type input "Cut"
type textarea "x"
type input "Cu"
type textarea "x"
type input "C"
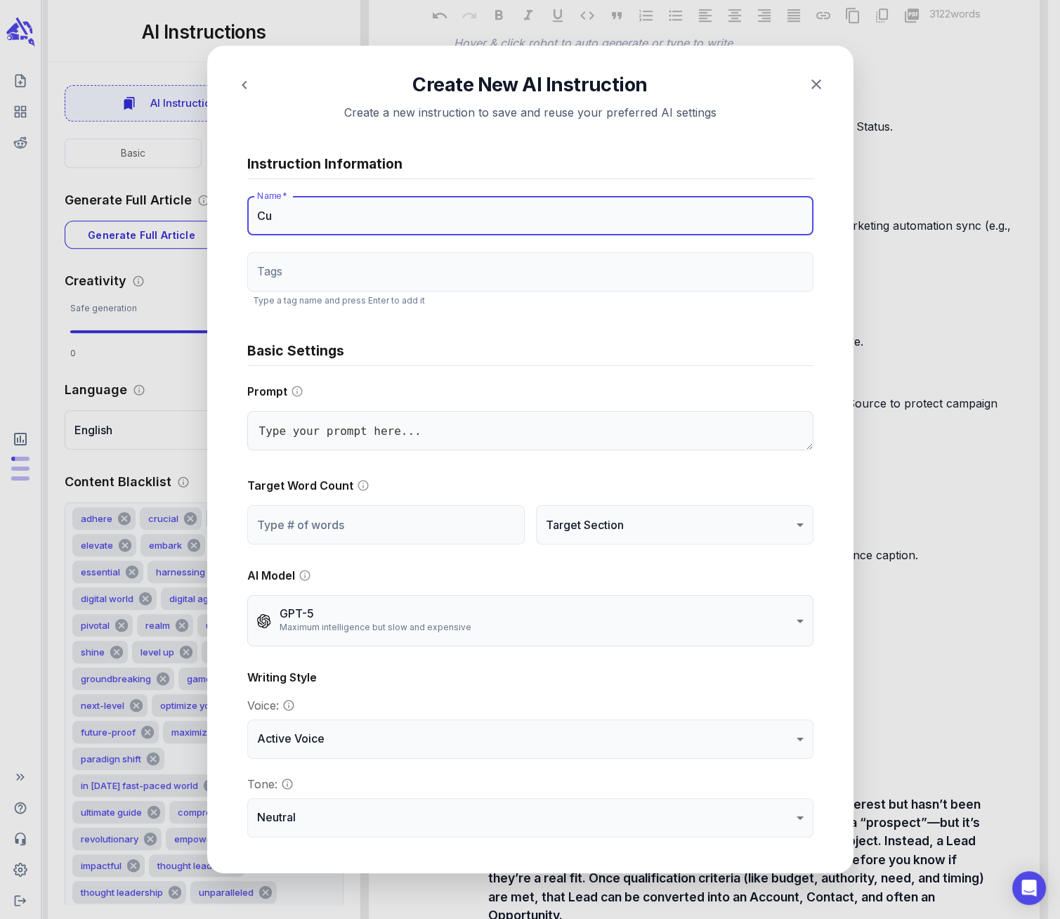
type textarea "x"
paste input "Custom AI Instruction: Body Copy"
type input "Custom AI Instruction: Body Copy"
type textarea "x"
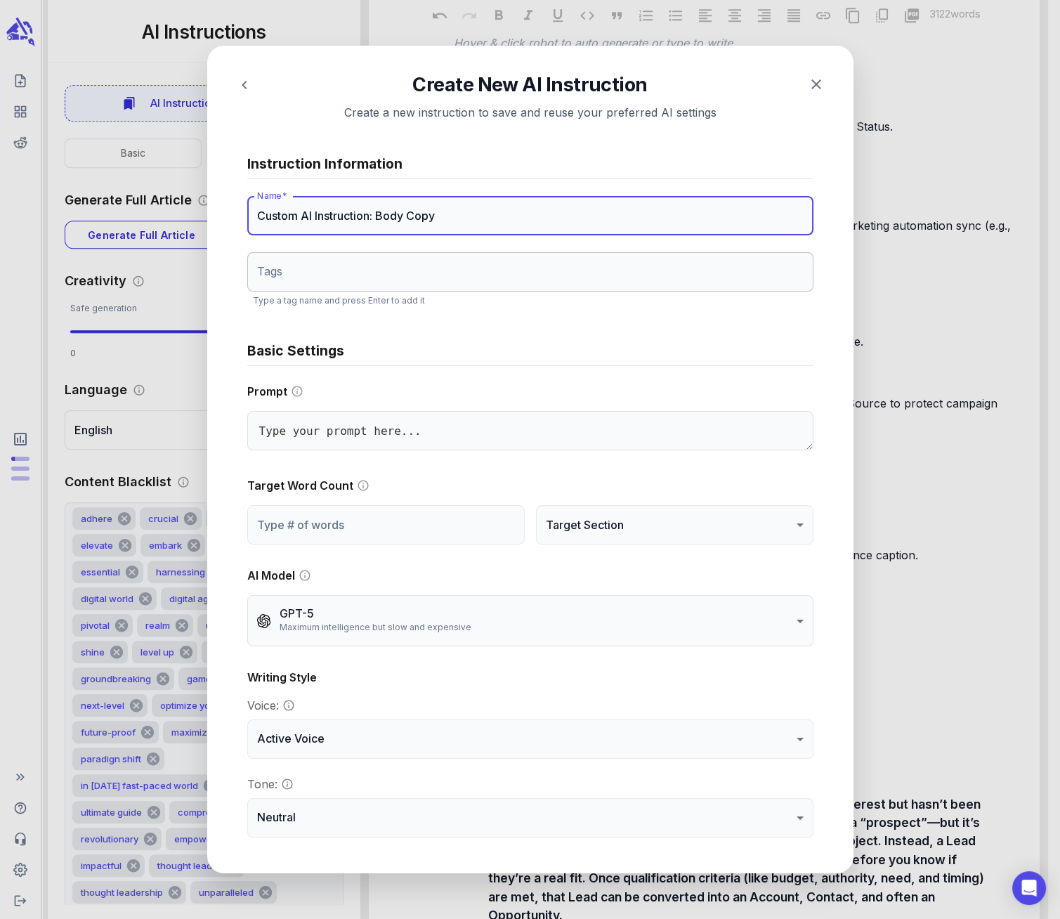
type input "Custom AI Instruction: Body Copy"
click at [339, 270] on input "Tags" at bounding box center [530, 272] width 555 height 27
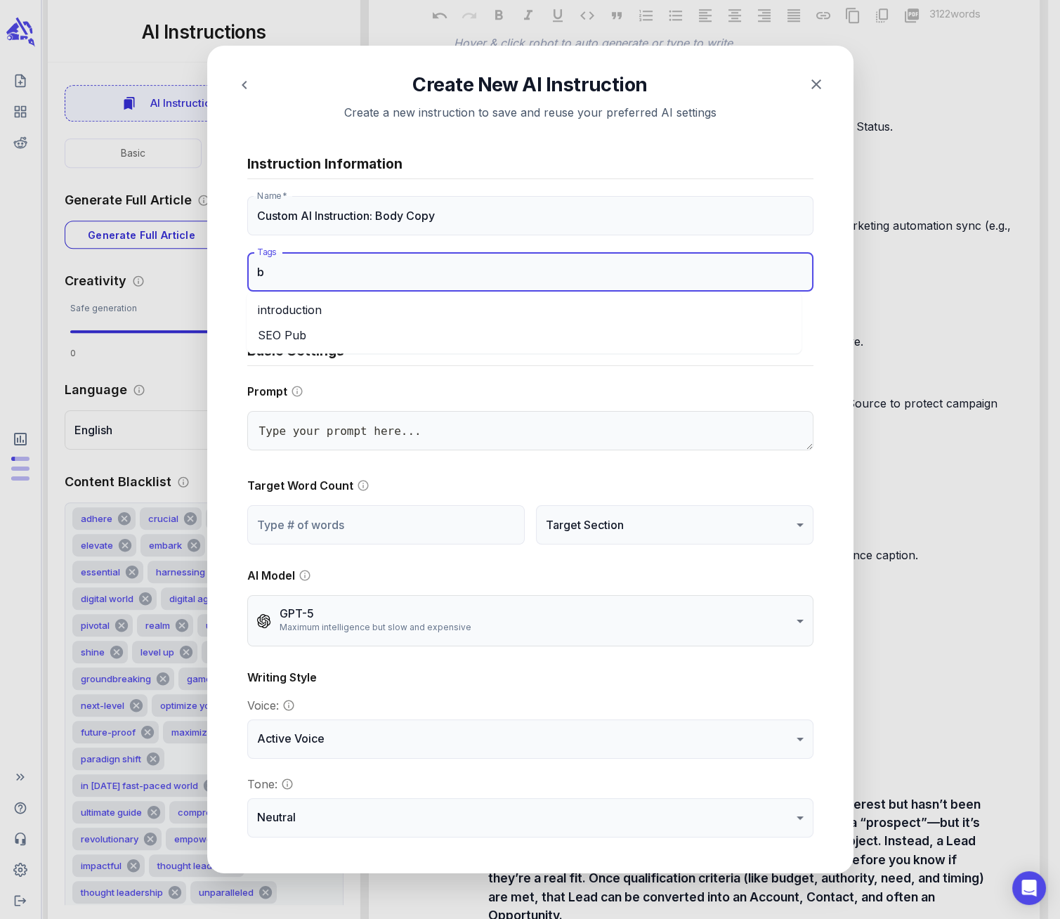
type input "bo"
type textarea "x"
type input "bod"
type textarea "x"
type input "body"
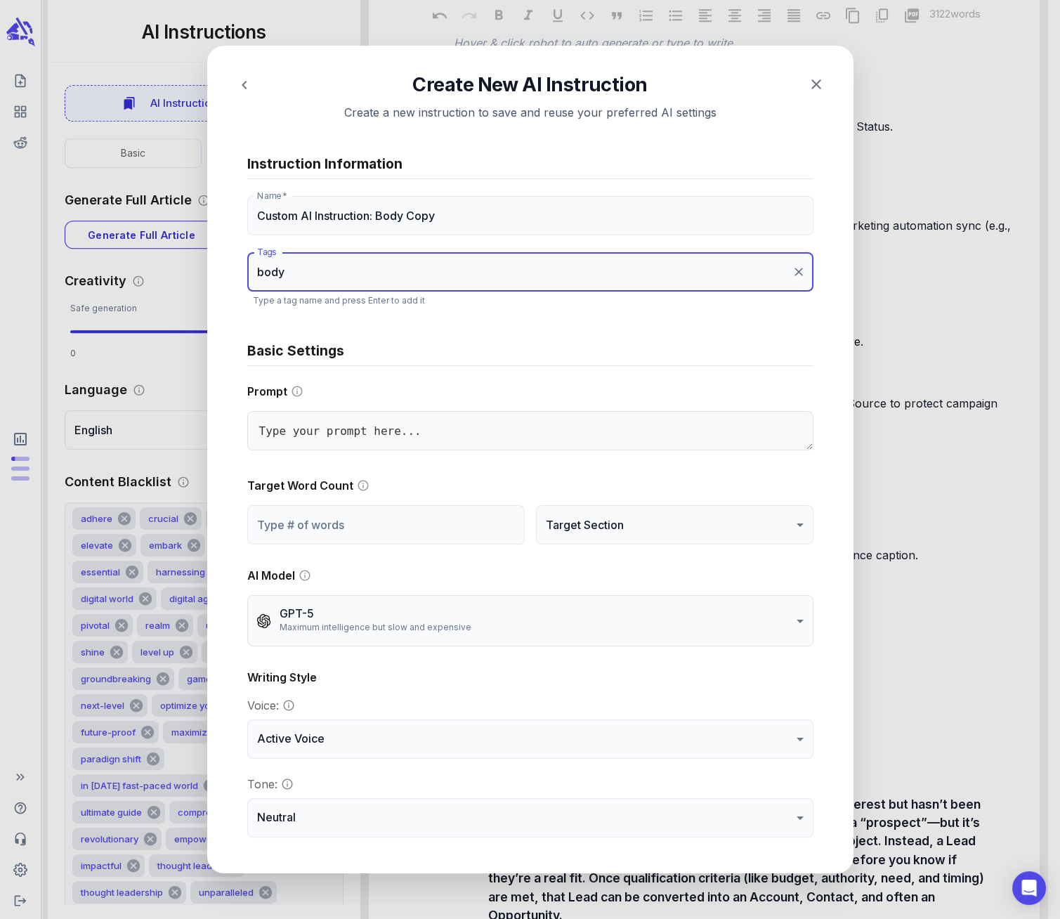
type textarea "x"
type input "body"
type textarea "x"
type input "body c"
type textarea "x"
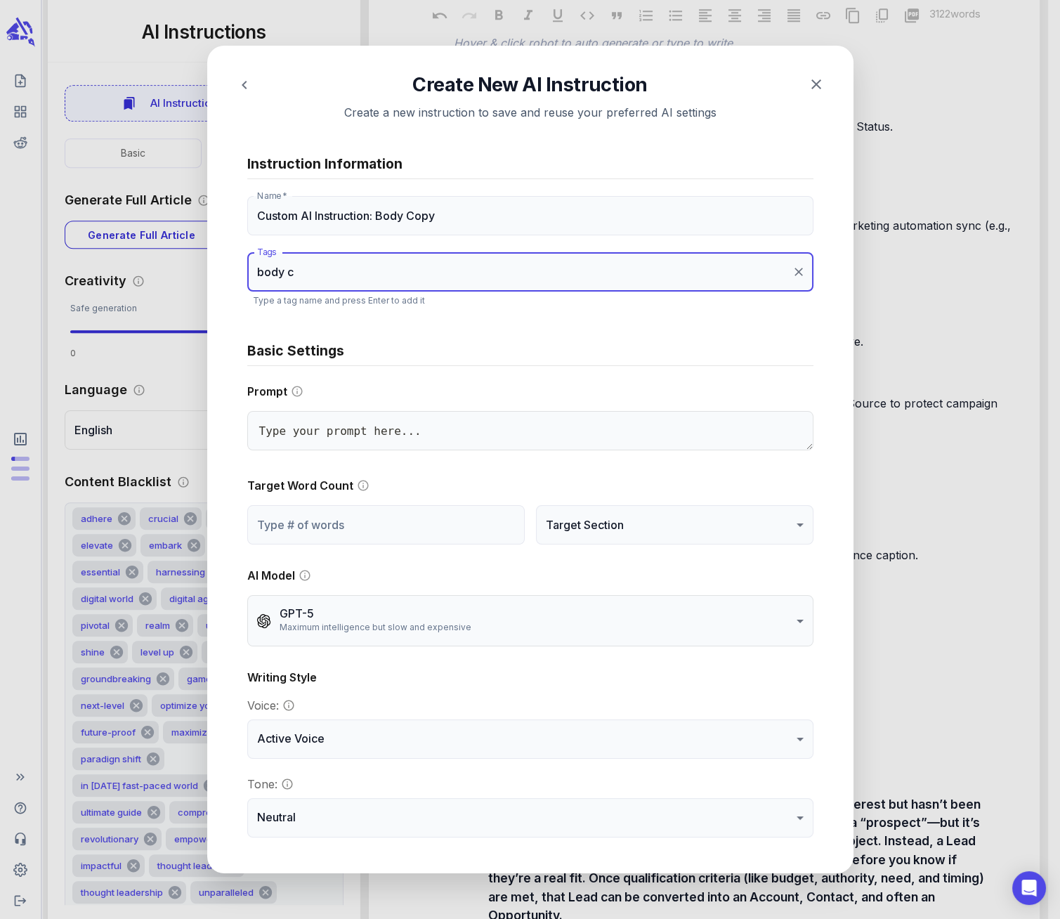
type input "body co"
type textarea "x"
type input "body cop"
type textarea "x"
type input "body copy"
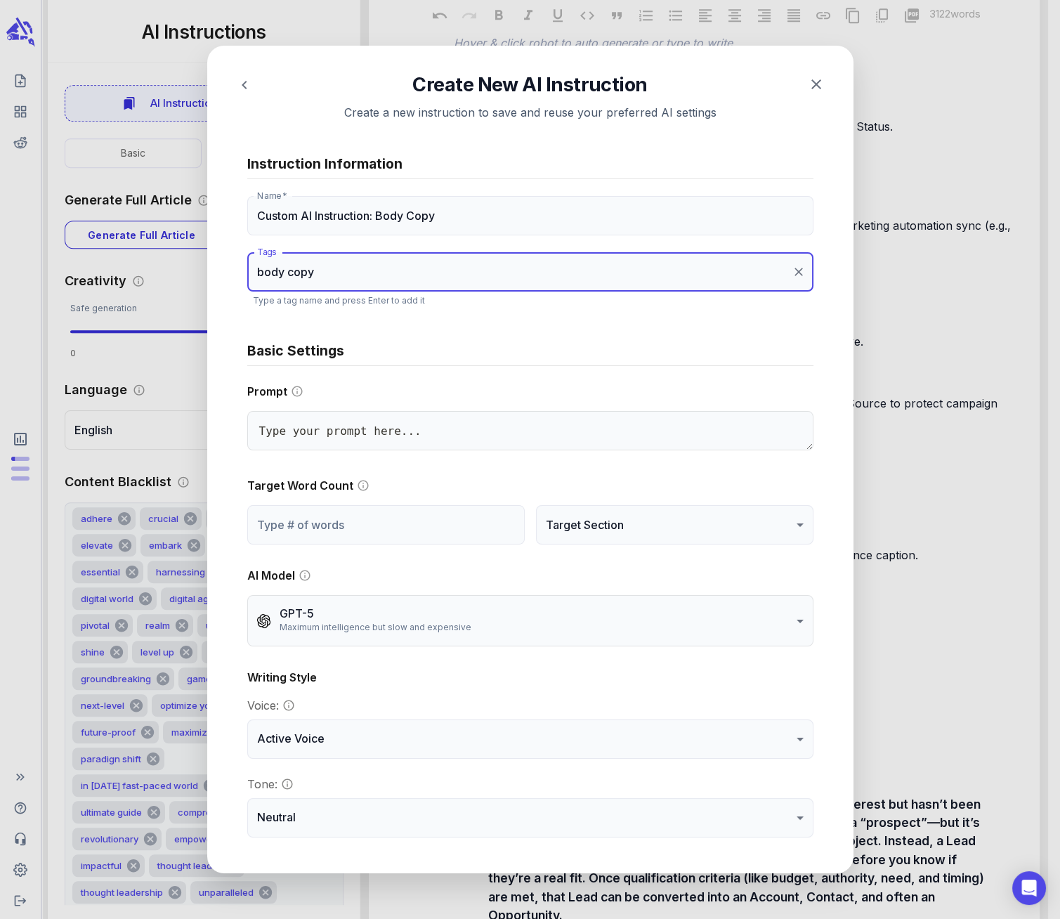
type textarea "x"
type input "S"
type textarea "x"
type input "SE"
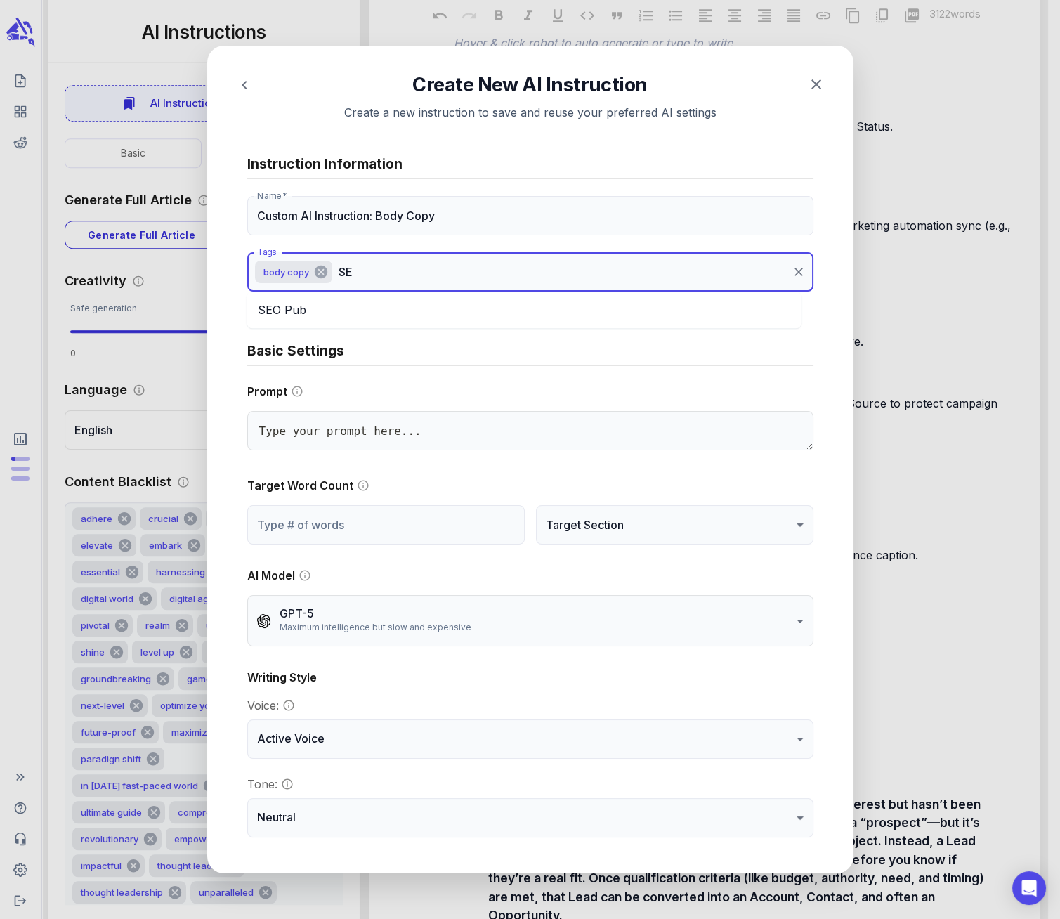
type textarea "x"
type input "SEO"
type textarea "x"
type input "SEO"
type textarea "x"
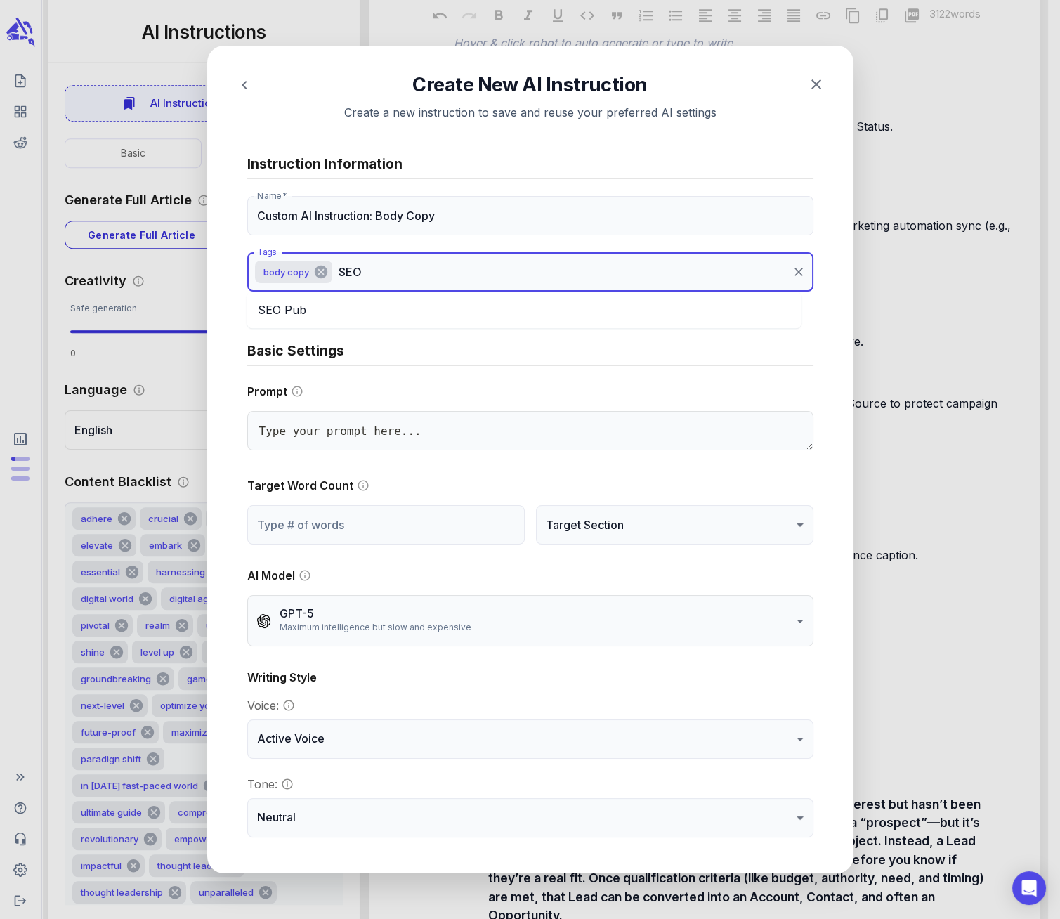
type input "SEO P"
type textarea "x"
type input "SEO Pu"
type textarea "x"
type input "SEO Pub"
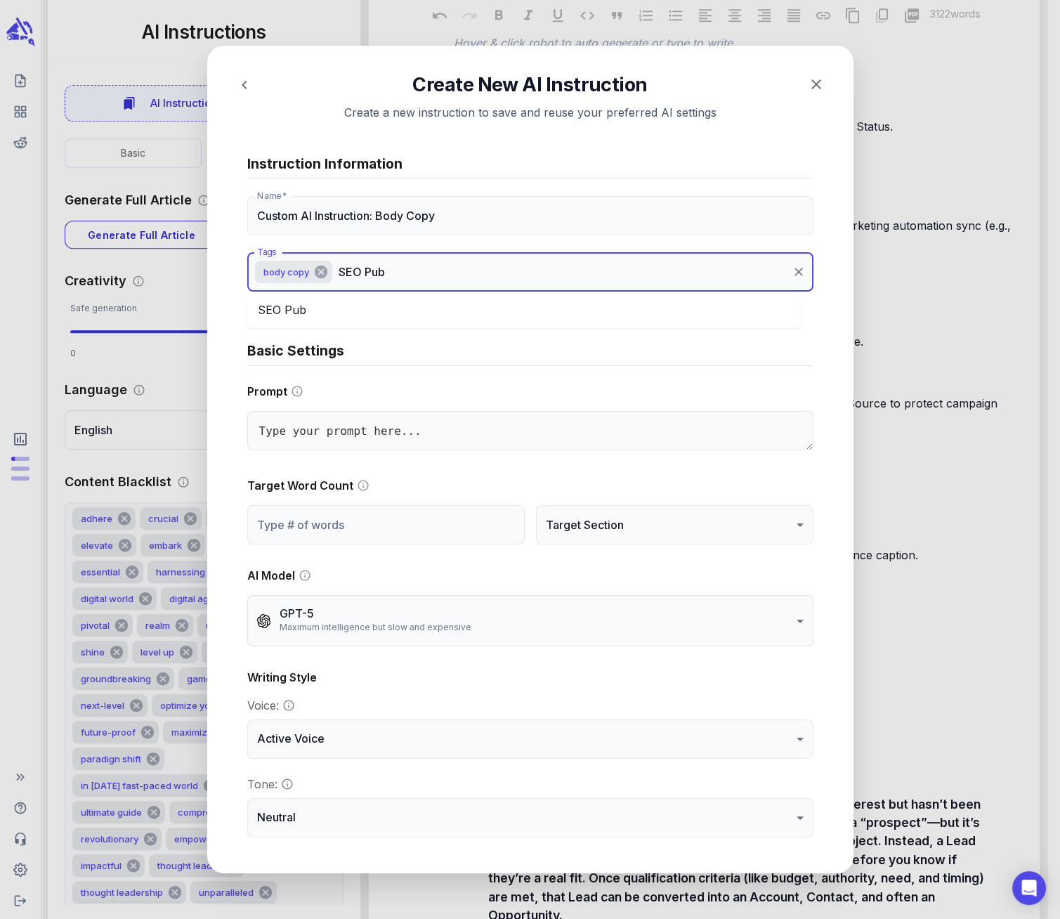
type textarea "x"
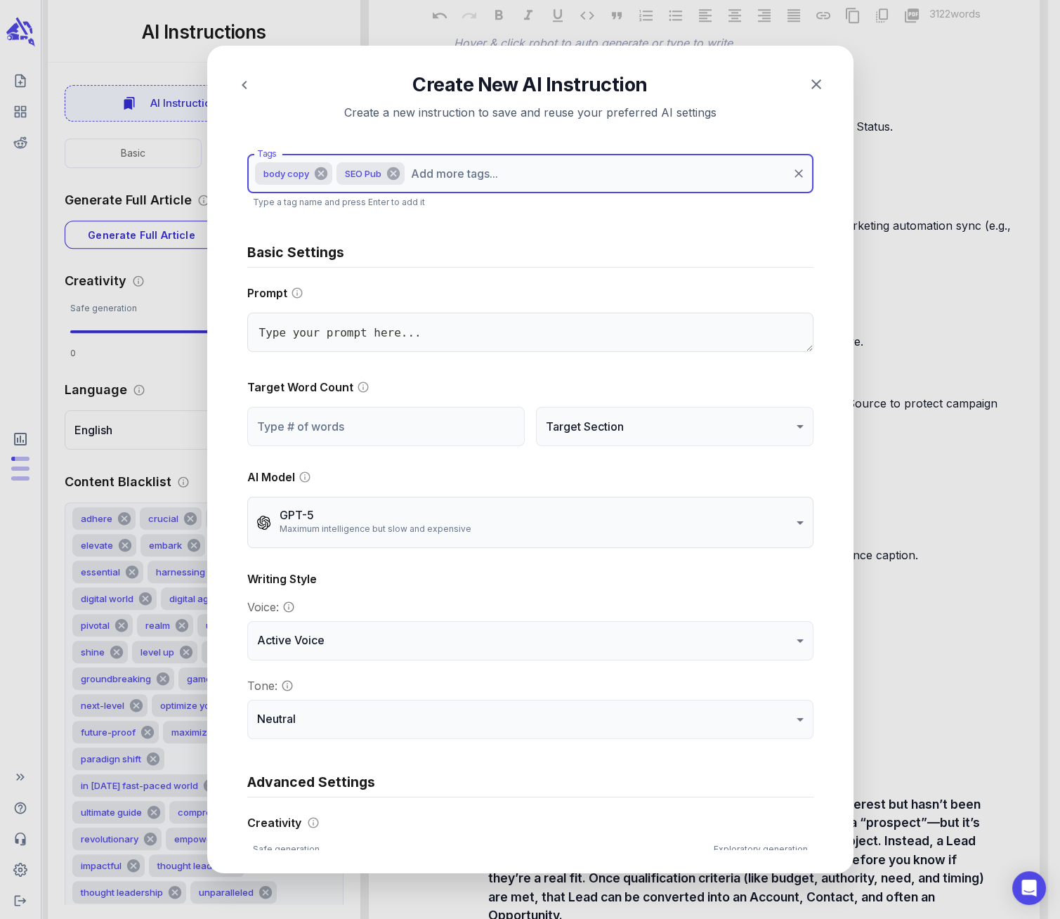
scroll to position [172, 0]
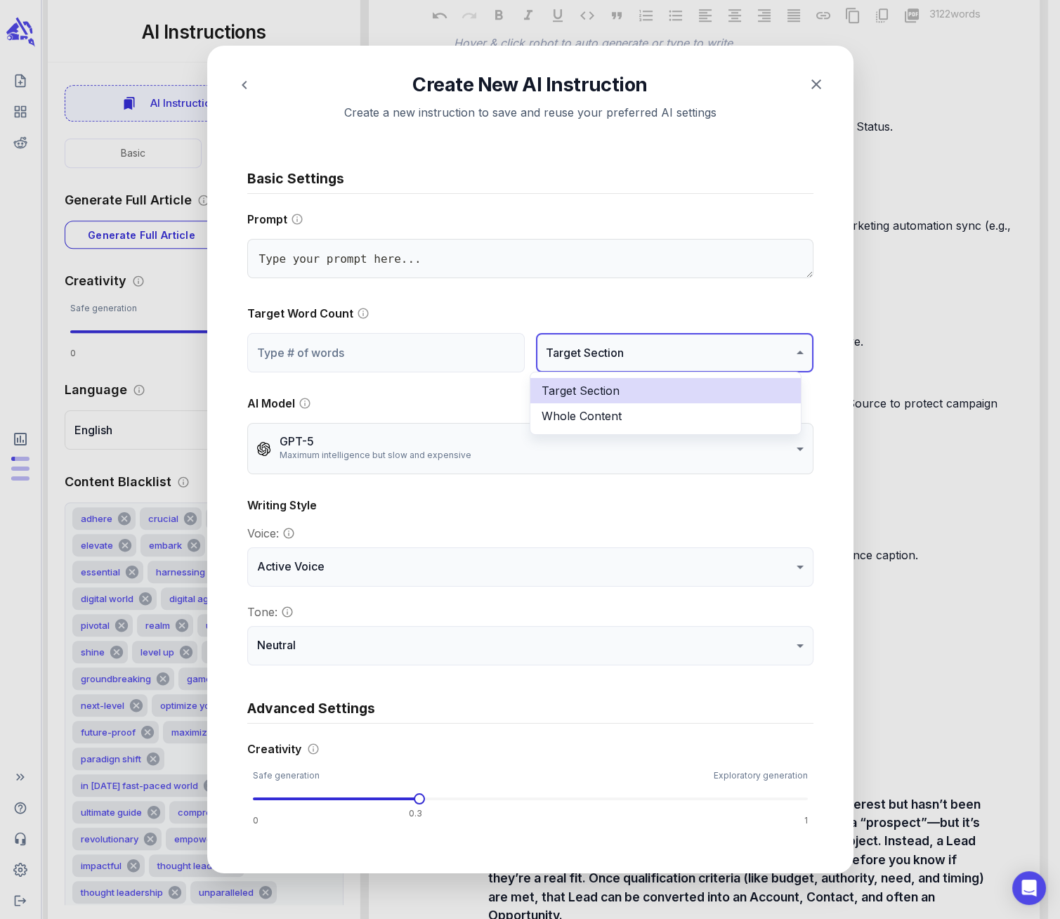
click at [691, 415] on li "Whole Content" at bounding box center [665, 415] width 270 height 25
type textarea "x"
type input "**********"
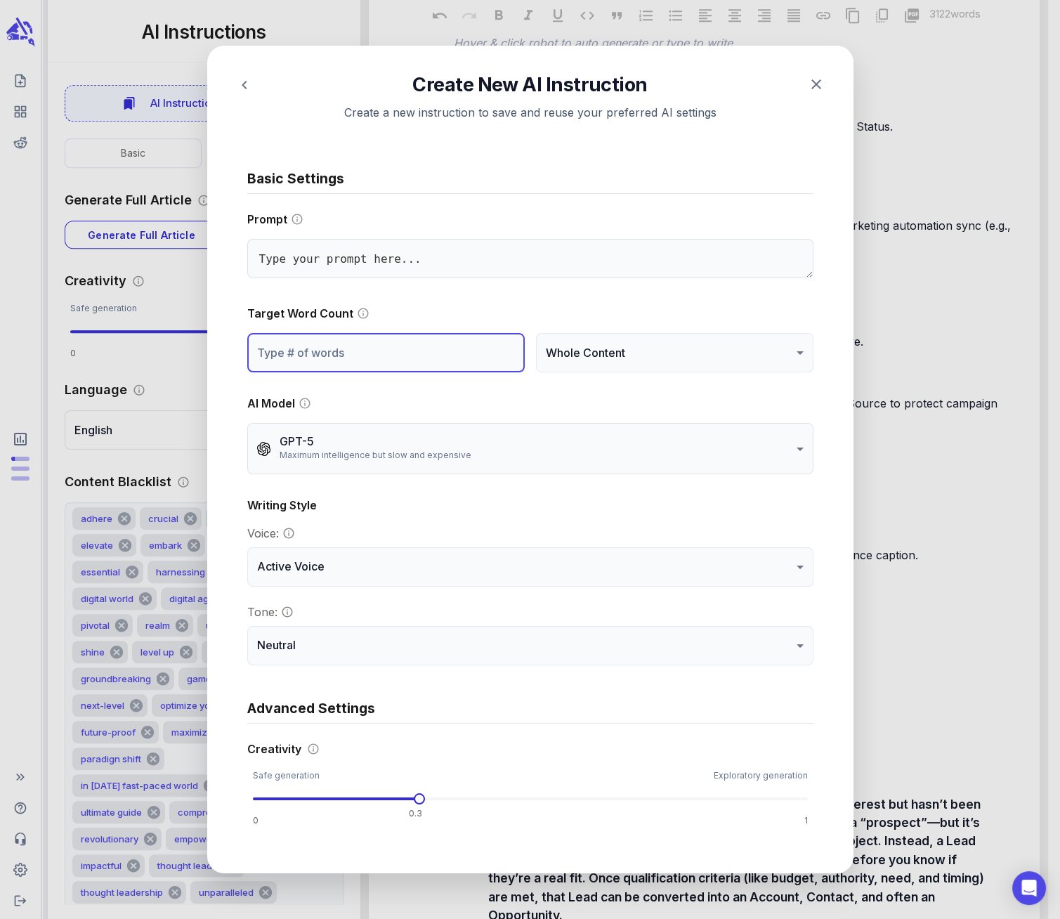
click at [315, 353] on input "number" at bounding box center [385, 352] width 277 height 39
type textarea "x"
type input "3"
type textarea "x"
type input "30"
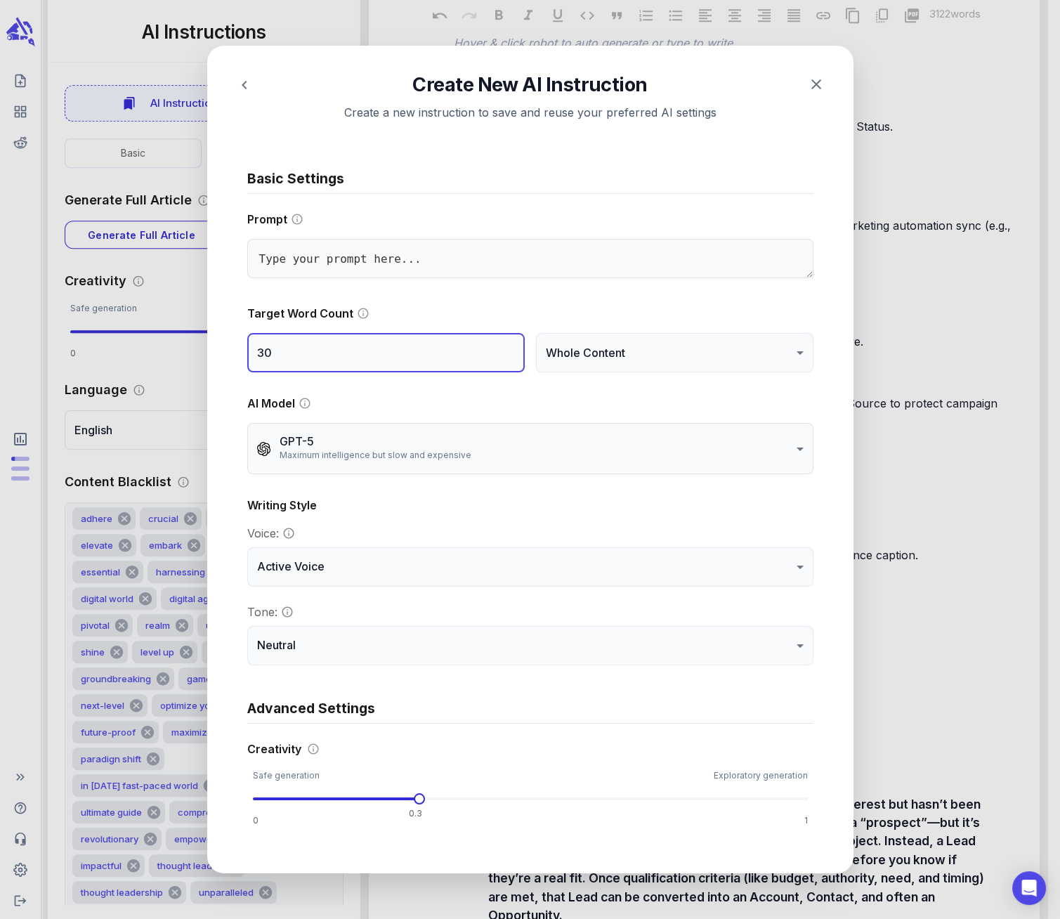
type textarea "x"
type input "300"
type textarea "x"
type input "3000"
type textarea "x"
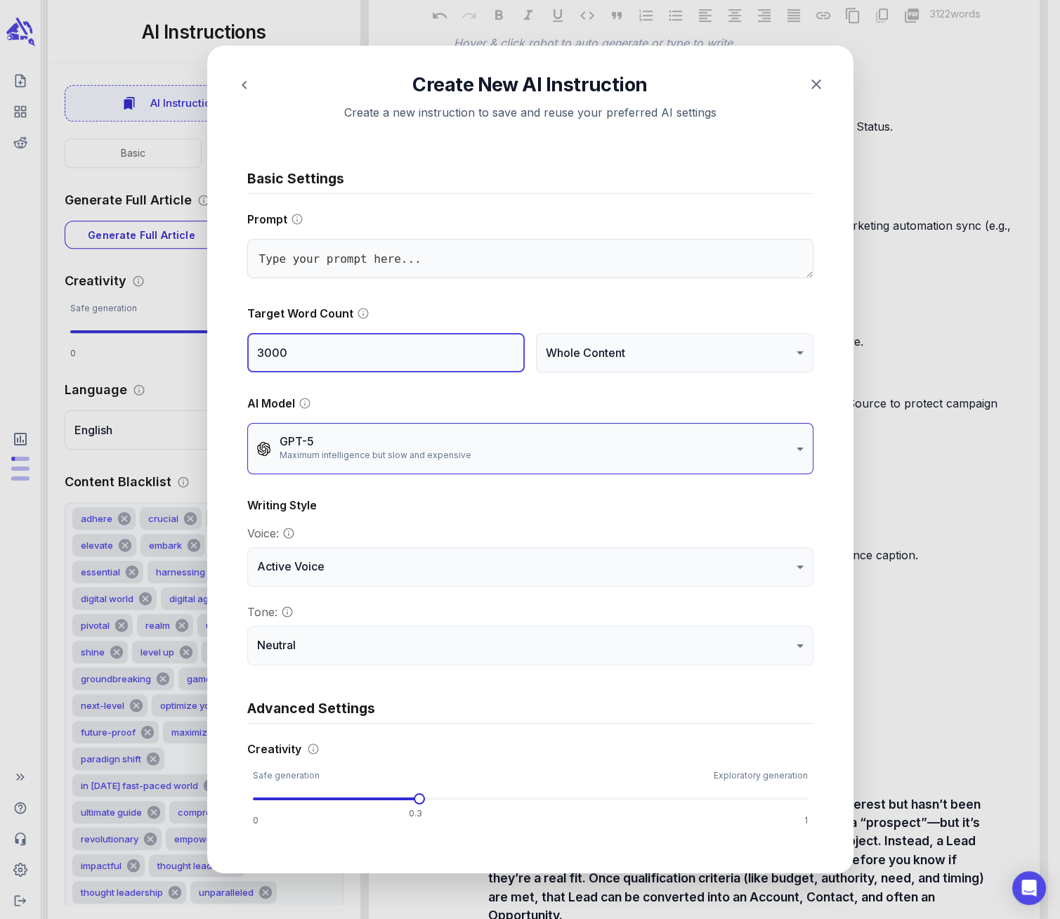
type input "3000"
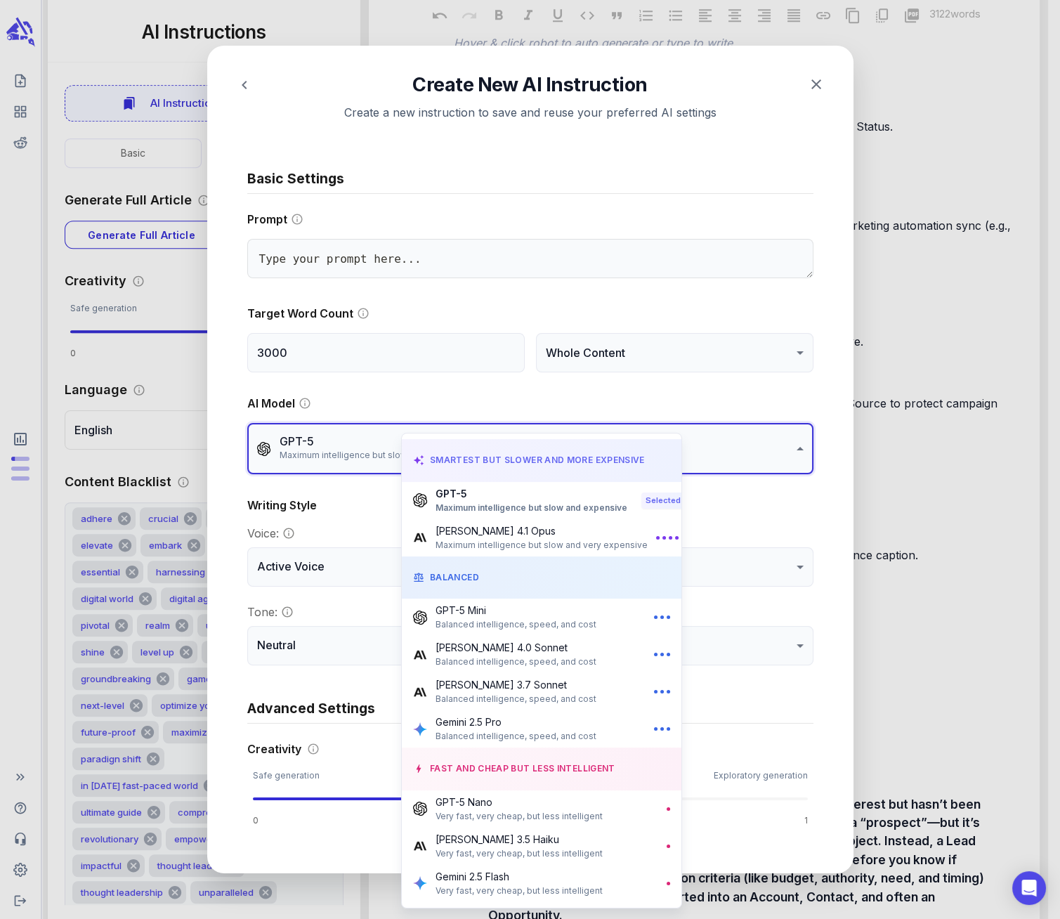
click at [511, 653] on p "[PERSON_NAME] 4.0 Sonnet" at bounding box center [516, 647] width 161 height 15
type textarea "x"
type input "**********"
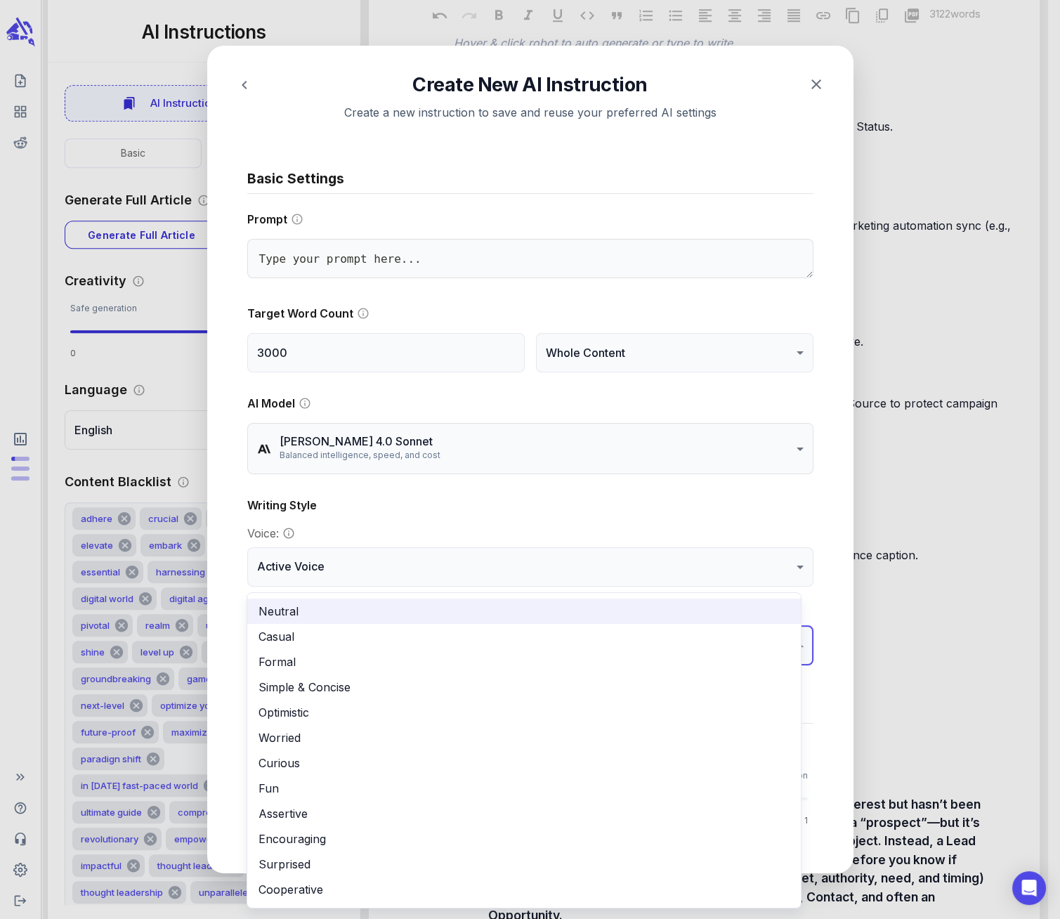
click at [397, 690] on li "Simple & Concise" at bounding box center [524, 686] width 554 height 25
type textarea "x"
type input "**********"
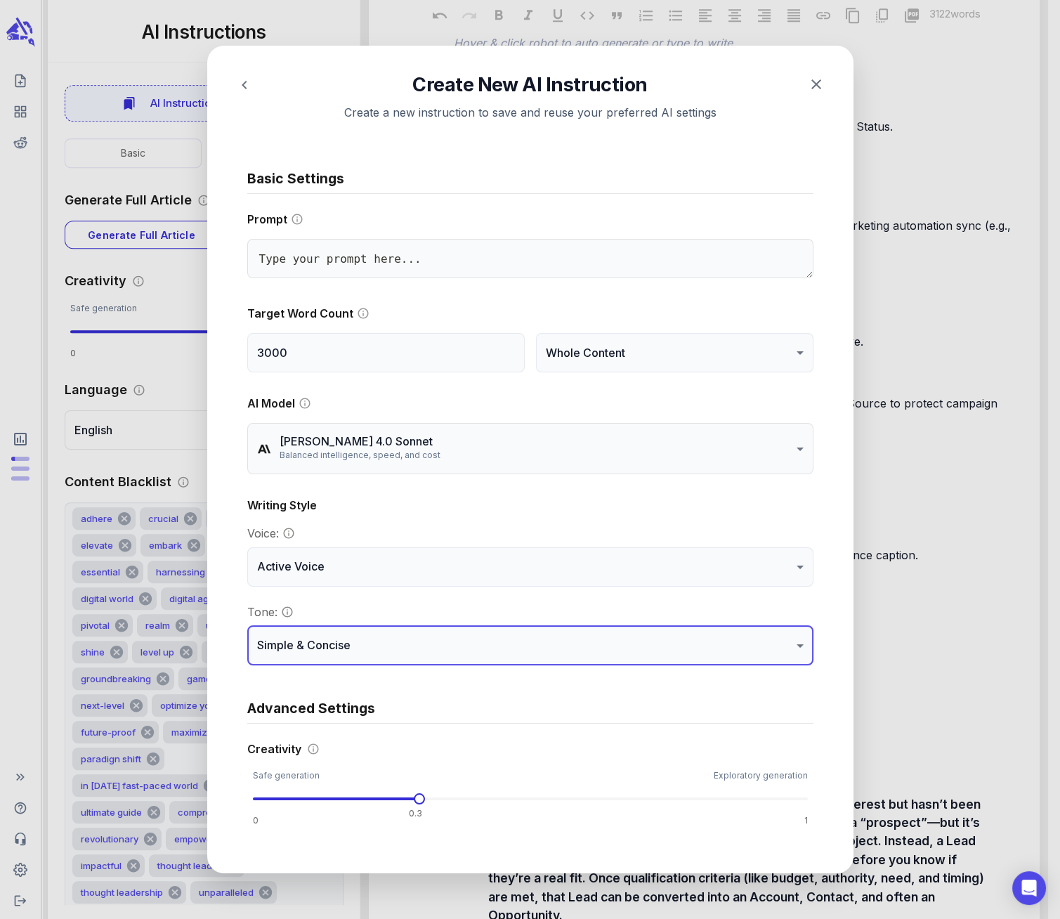
type textarea "x"
type input "****"
type textarea "x"
type input "****"
type textarea "x"
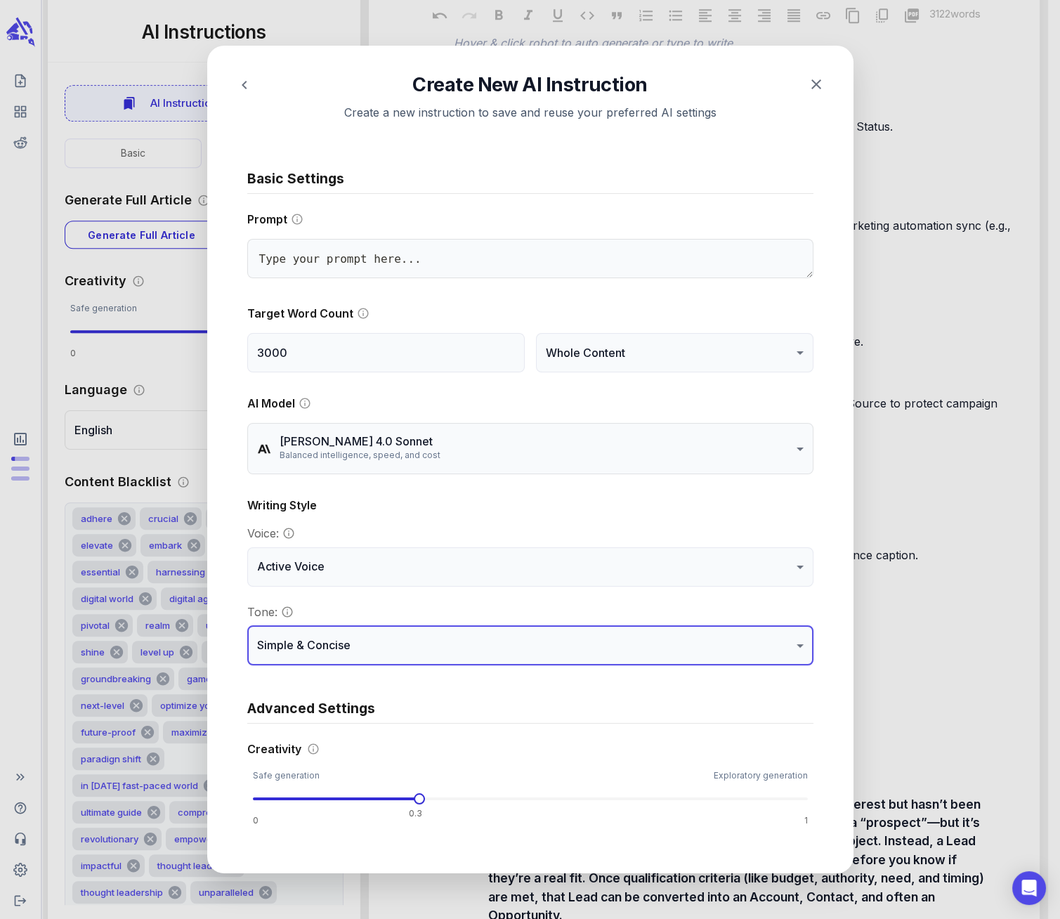
type input "****"
type textarea "x"
type input "****"
type textarea "x"
type input "****"
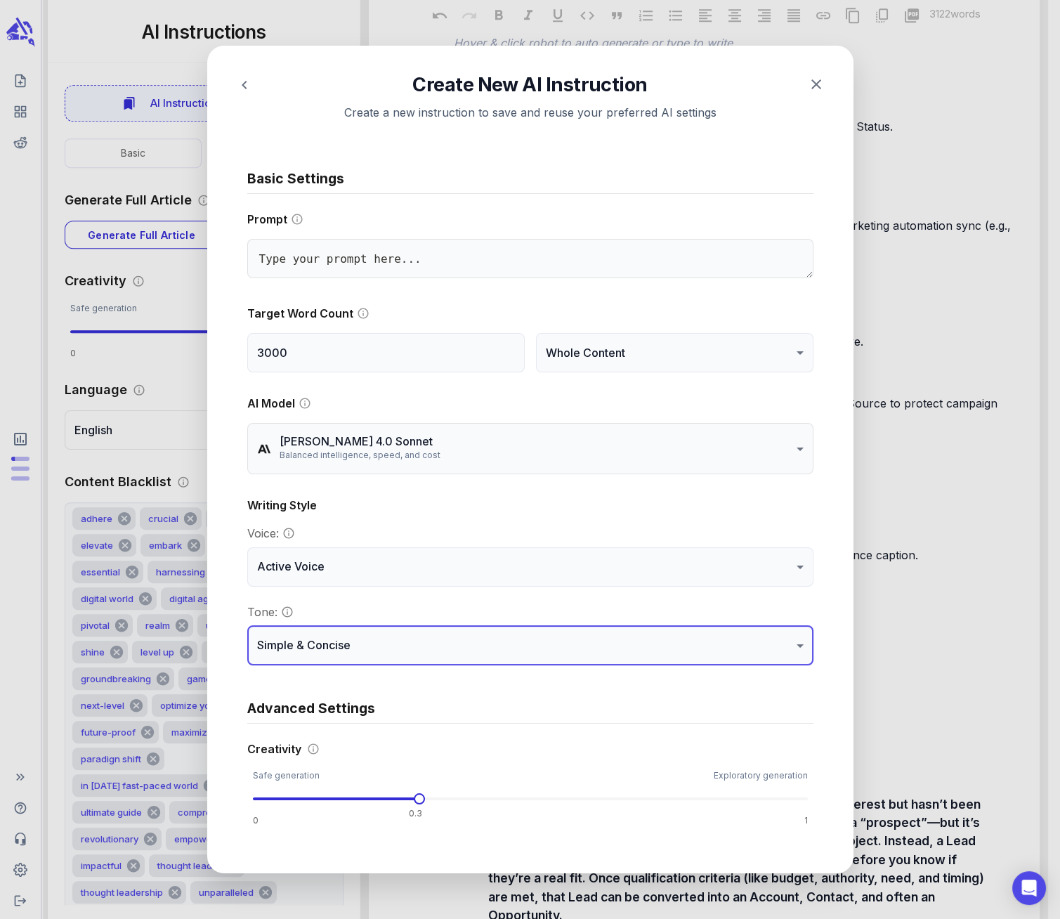
type textarea "x"
type input "****"
type textarea "x"
type input "****"
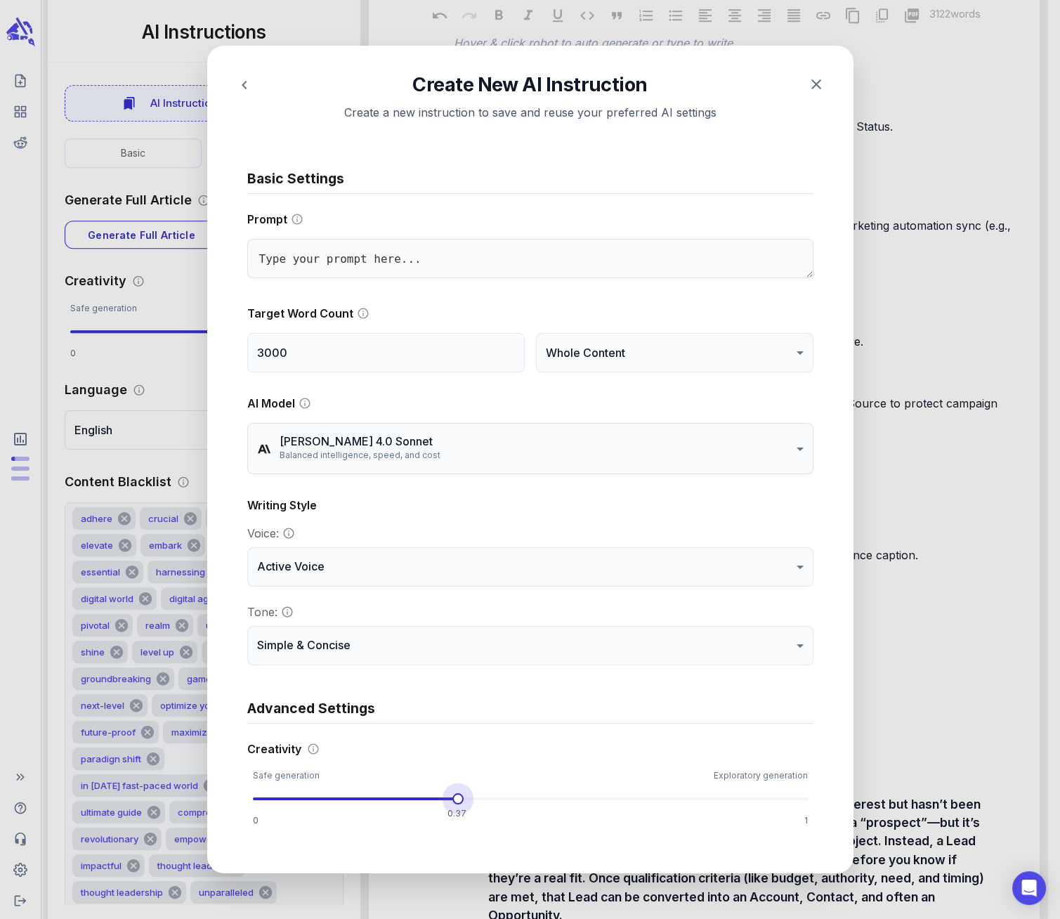
type textarea "x"
type input "****"
type textarea "x"
type input "****"
type textarea "x"
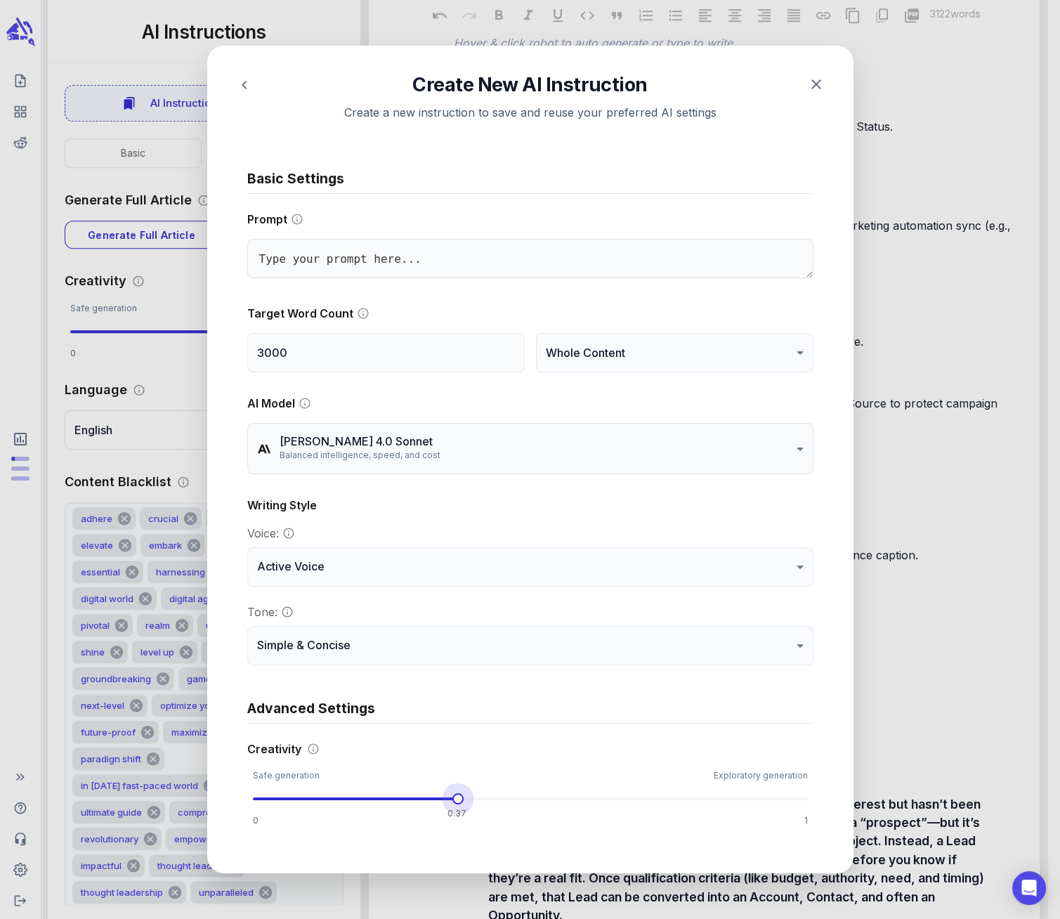
type input "***"
type textarea "x"
type input "****"
type textarea "x"
type input "****"
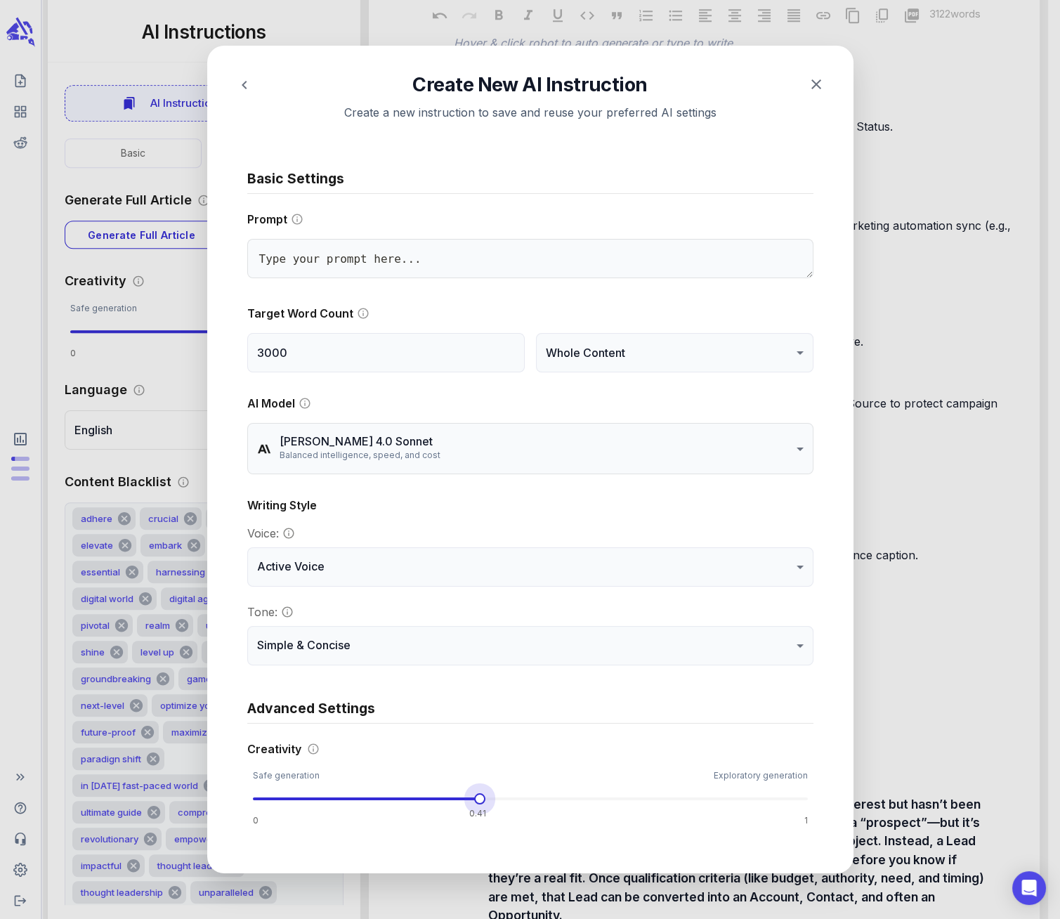
type textarea "x"
type input "****"
type textarea "x"
type input "****"
type textarea "x"
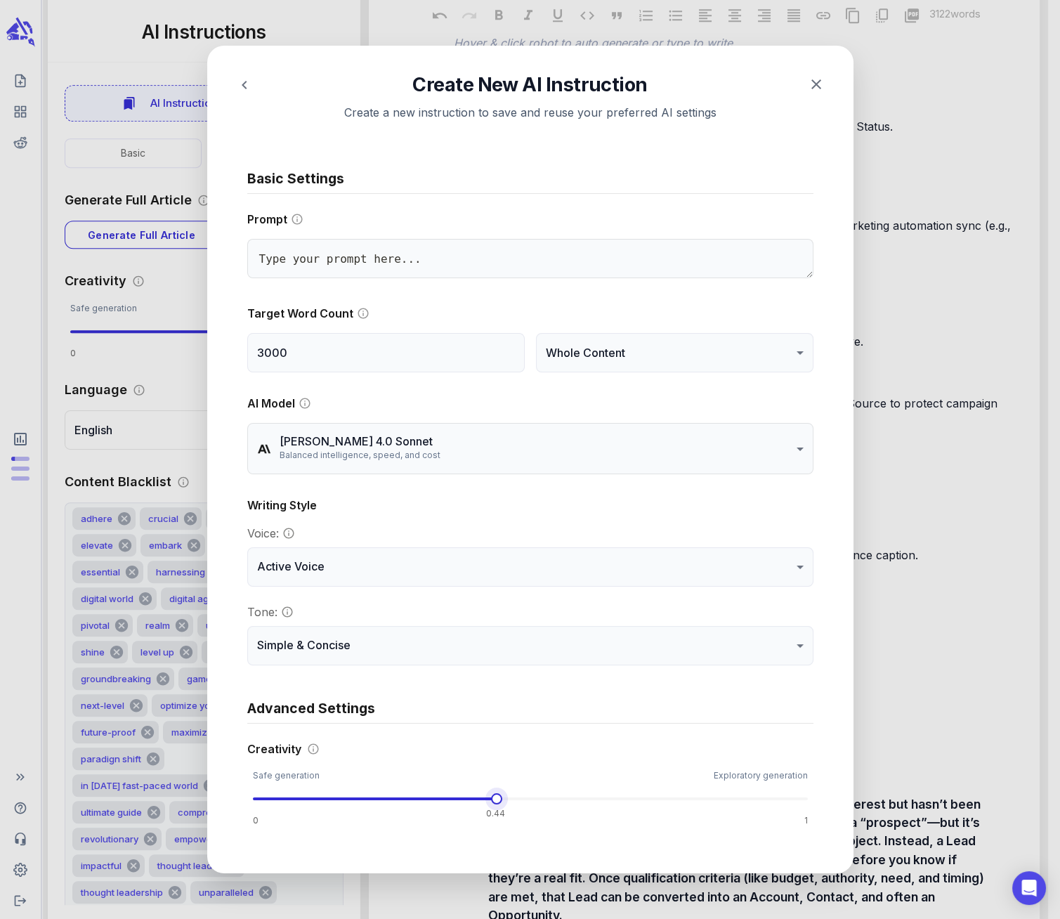
type input "****"
type textarea "x"
type input "****"
type textarea "x"
type input "****"
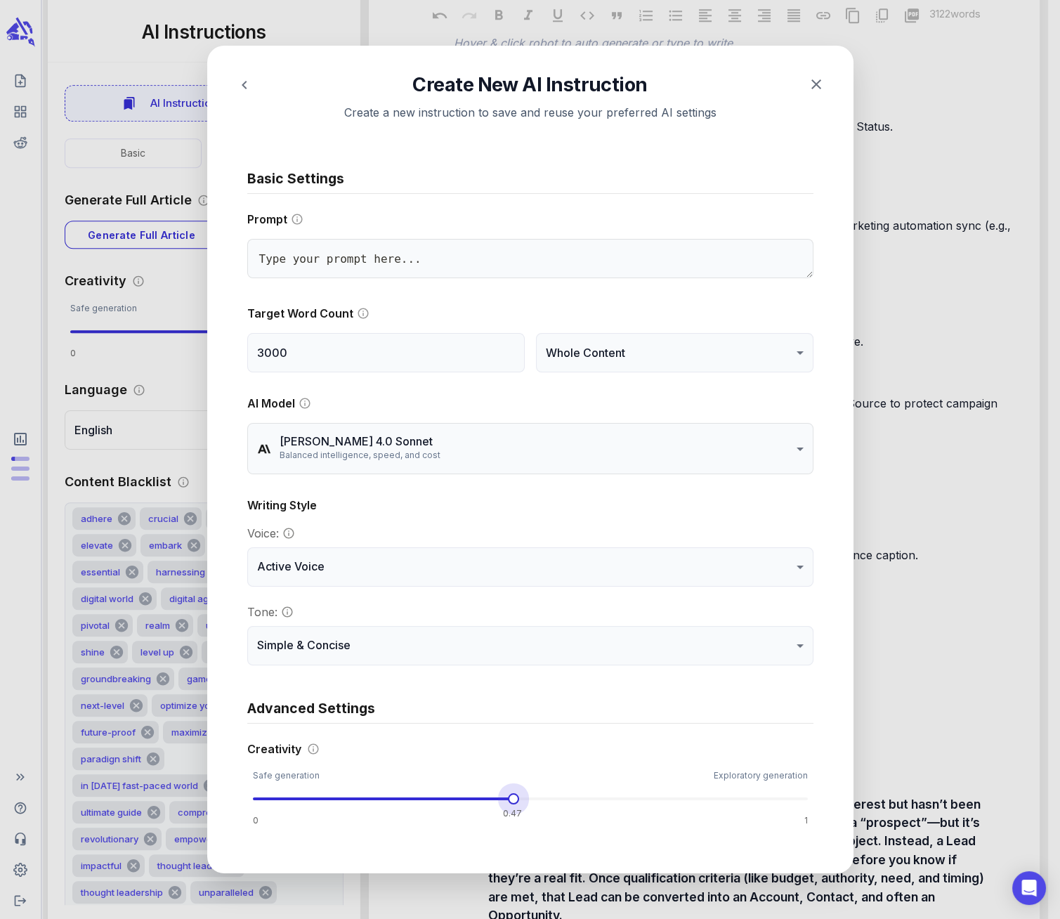
type textarea "x"
type input "****"
type textarea "x"
type input "****"
type textarea "x"
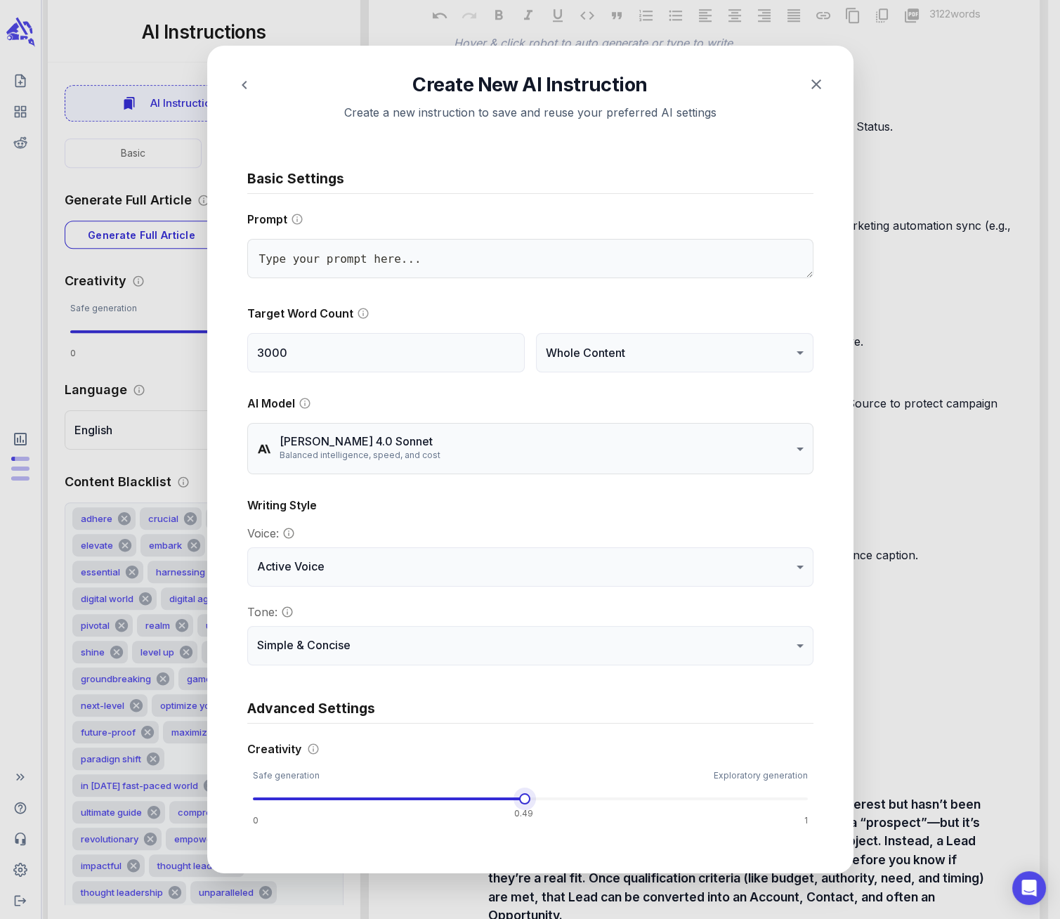
type input "****"
type textarea "x"
type input "****"
type textarea "x"
type input "****"
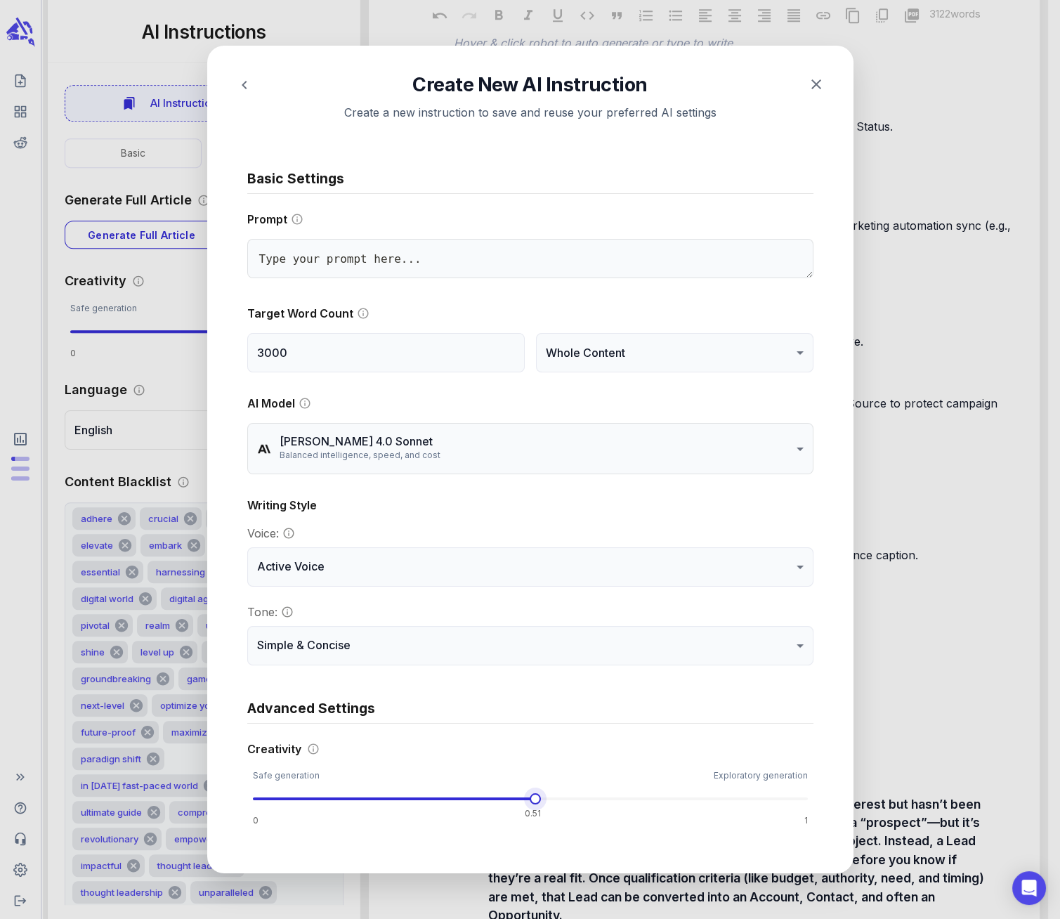
type textarea "x"
type input "***"
drag, startPoint x: 416, startPoint y: 790, endPoint x: 526, endPoint y: 796, distance: 110.4
click at [526, 796] on span at bounding box center [530, 798] width 555 height 21
type textarea "x"
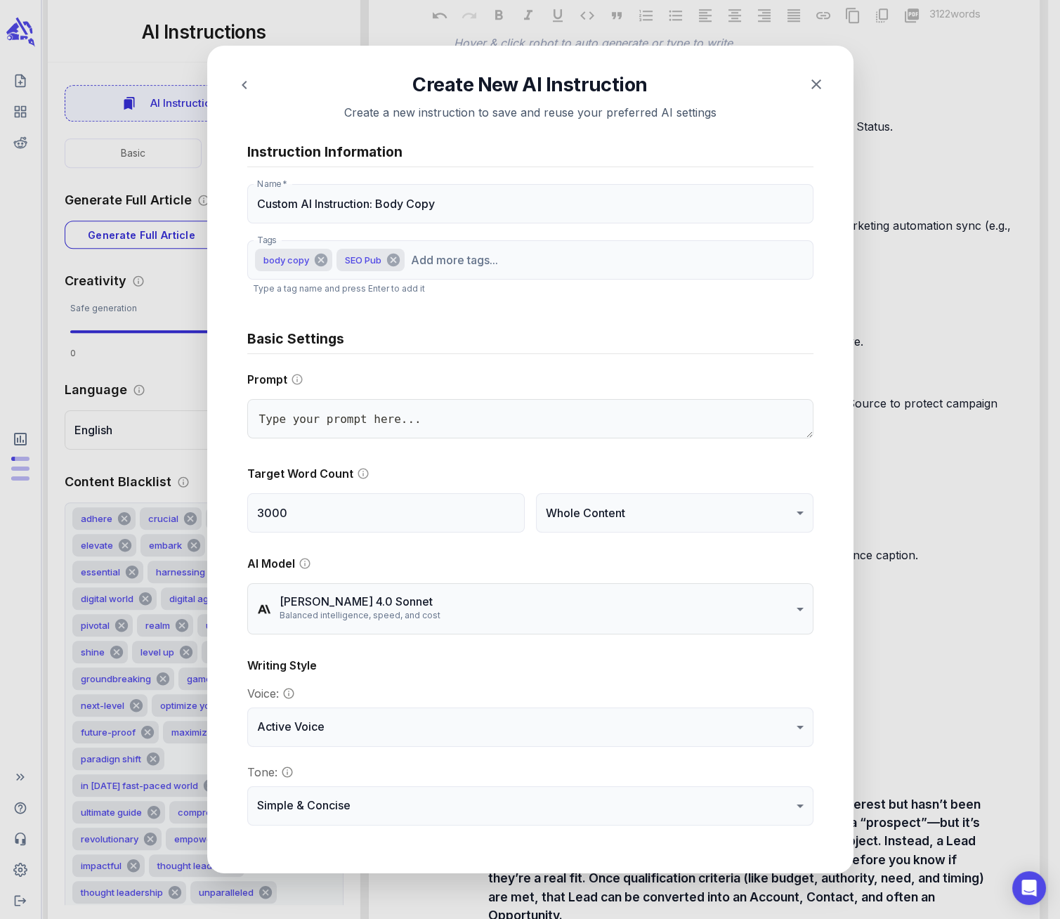
scroll to position [0, 0]
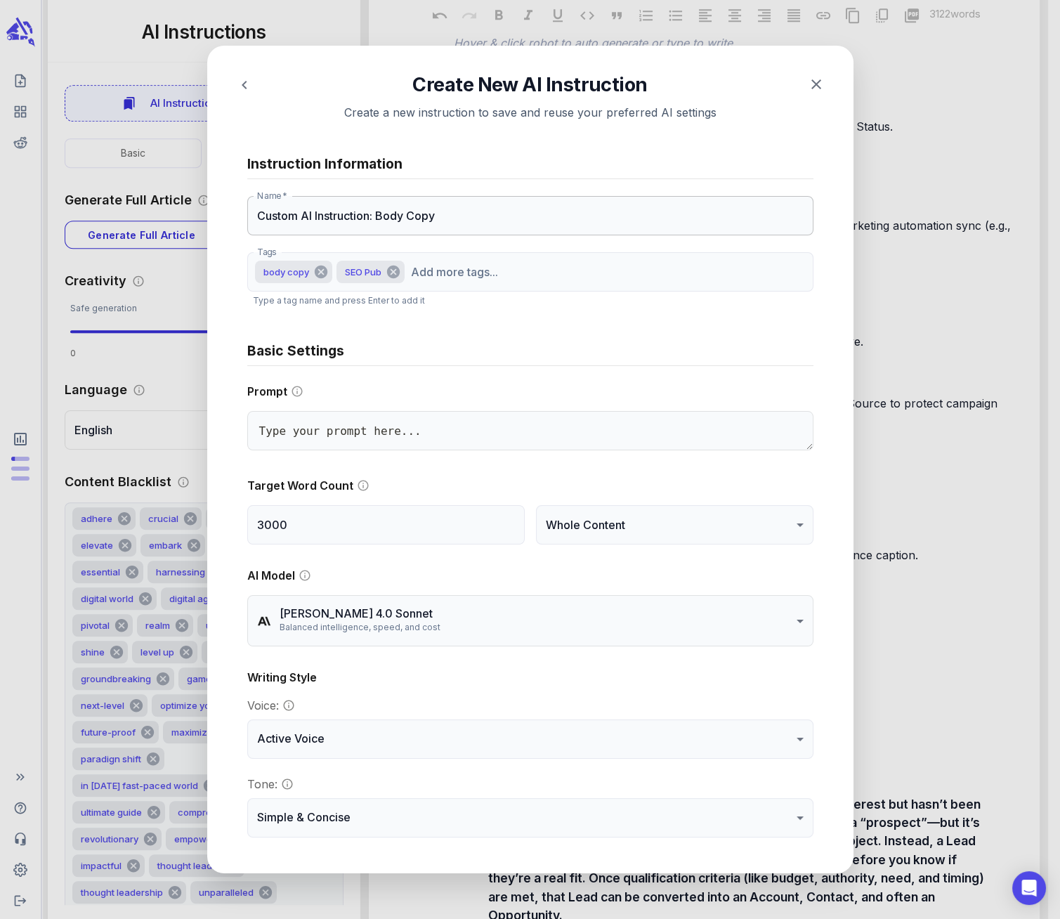
click at [479, 213] on input "Custom AI Instruction: Body Copy" at bounding box center [530, 215] width 566 height 39
type input "Custom AI Instruction: Body Copy"
type textarea "x"
type input "Custom AI Instruction: Body Copy ("
type textarea "x"
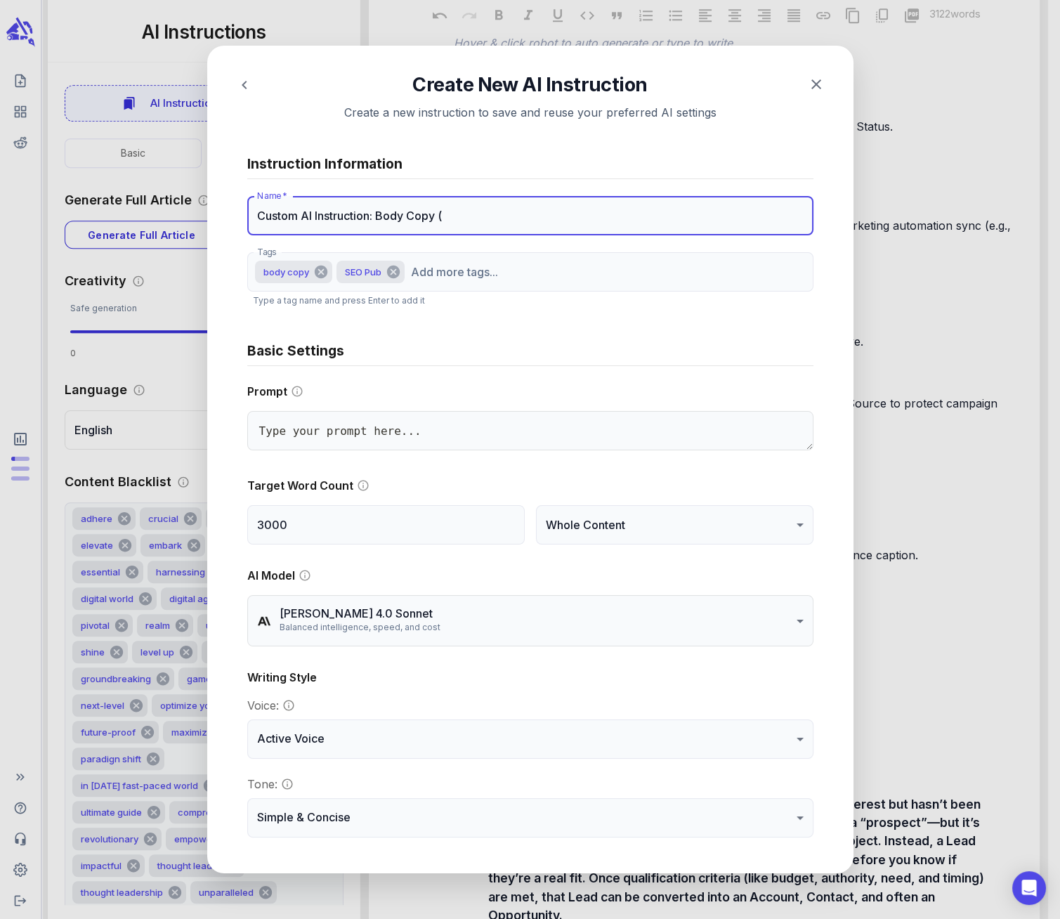
type input "Custom AI Instruction: Body Copy (W"
type textarea "x"
type input "Custom AI Instruction: Body Copy (Wh"
type textarea "x"
type input "Custom AI Instruction: Body Copy (Who"
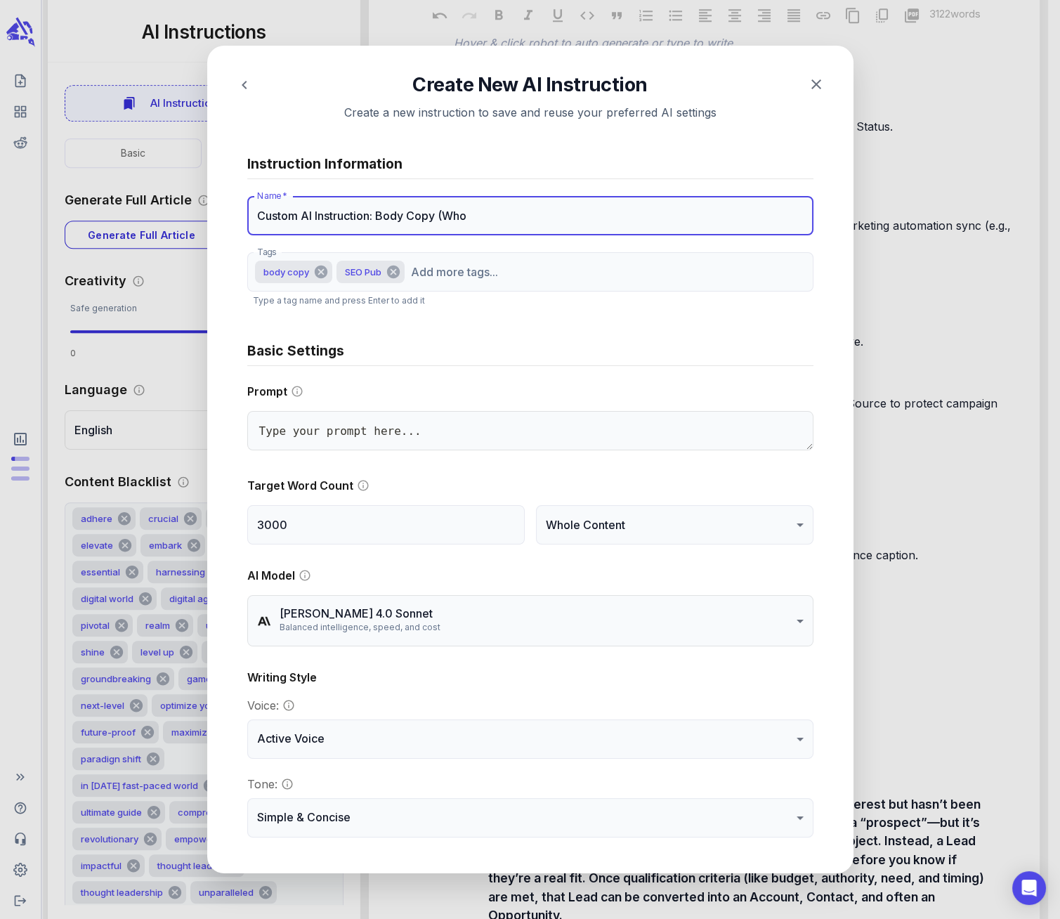
type textarea "x"
type input "Custom AI Instruction: Body Copy (Whol"
type textarea "x"
type input "Custom AI Instruction: Body Copy (Whole"
type textarea "x"
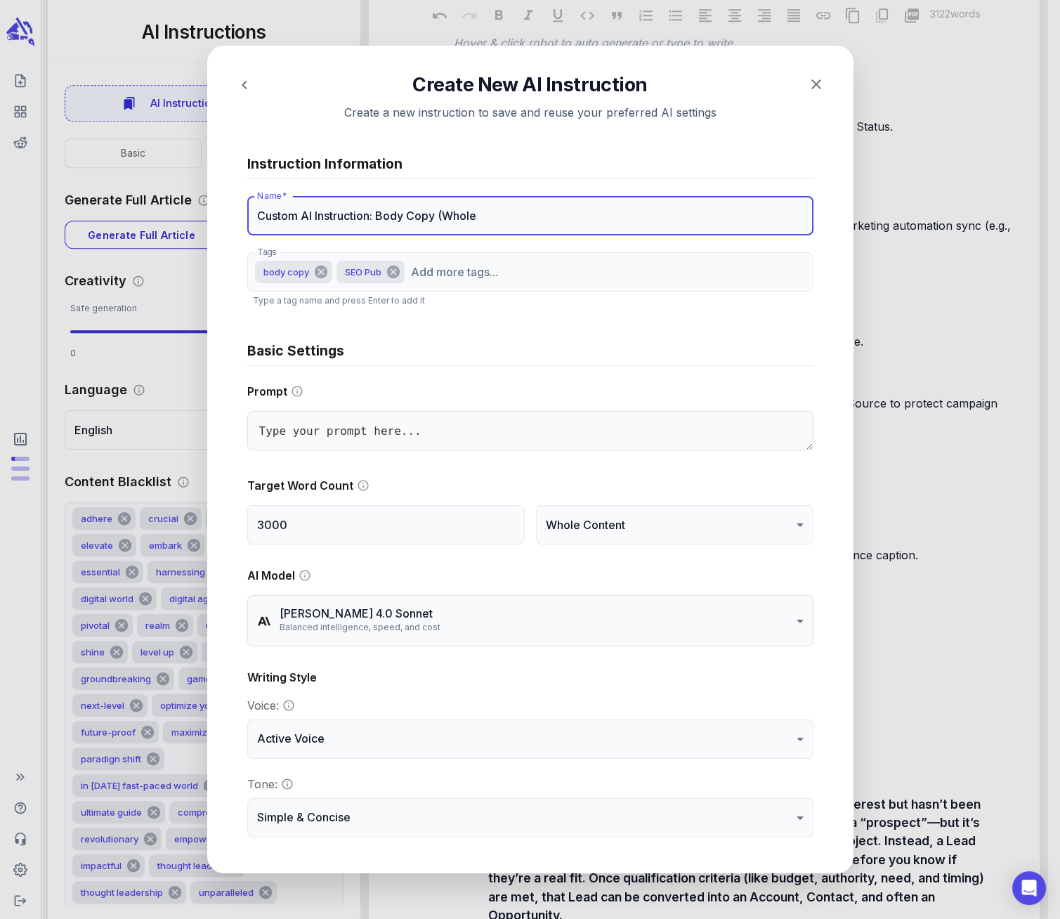
type input "Custom AI Instruction: Body Copy (Whole"
type textarea "x"
type input "Custom AI Instruction: Body Copy (Whole C"
type textarea "x"
type input "Custom AI Instruction: Body Copy (Whole Co"
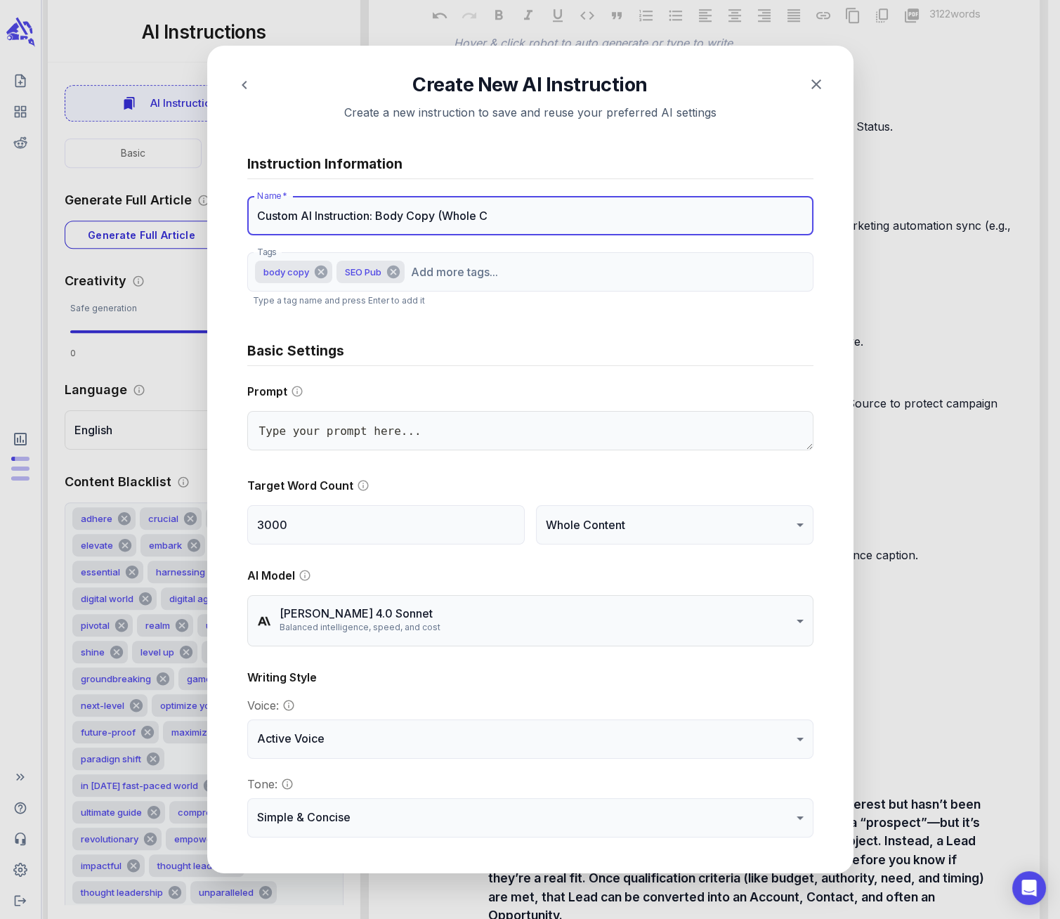
type textarea "x"
type input "Custom AI Instruction: Body Copy (Whole Con"
type textarea "x"
type input "Custom AI Instruction: Body Copy (Whole Cont"
type textarea "x"
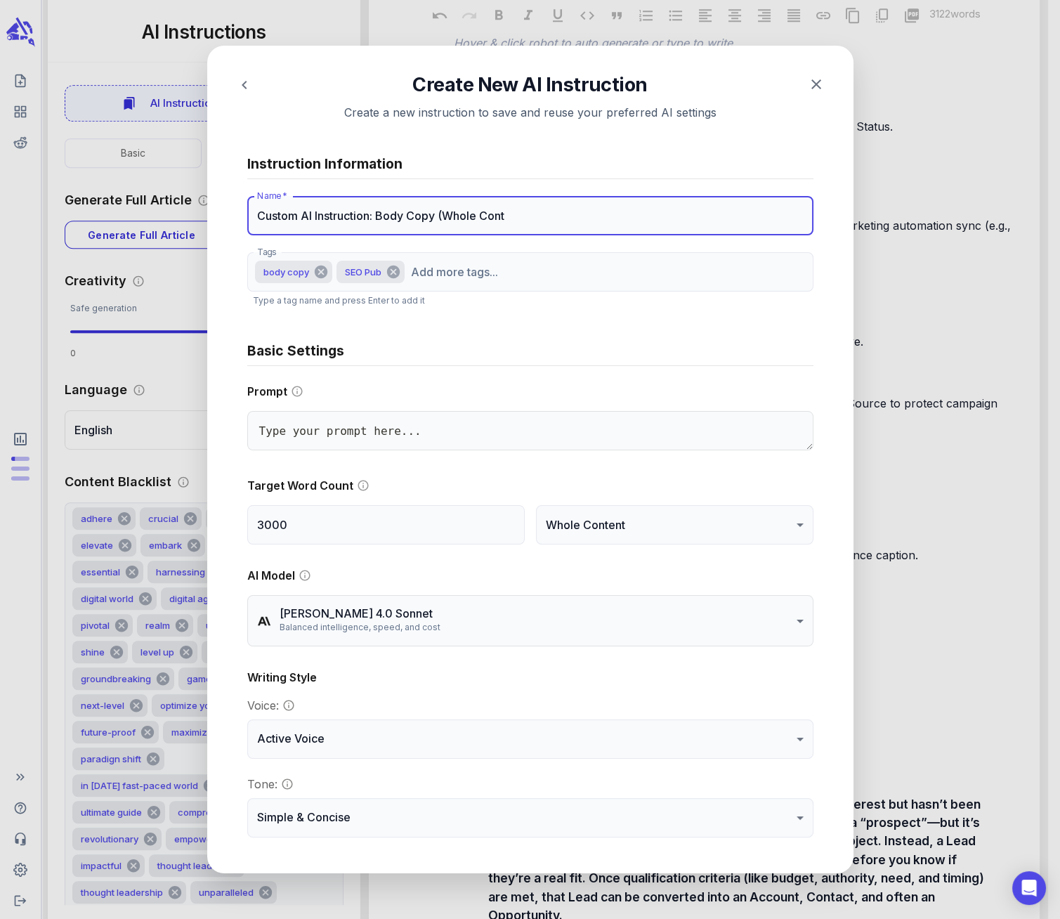
type input "Custom AI Instruction: Body Copy (Whole Conte"
type textarea "x"
type input "Custom AI Instruction: Body Copy (Whole Conten"
type textarea "x"
type input "Custom AI Instruction: Body Copy (Whole Content"
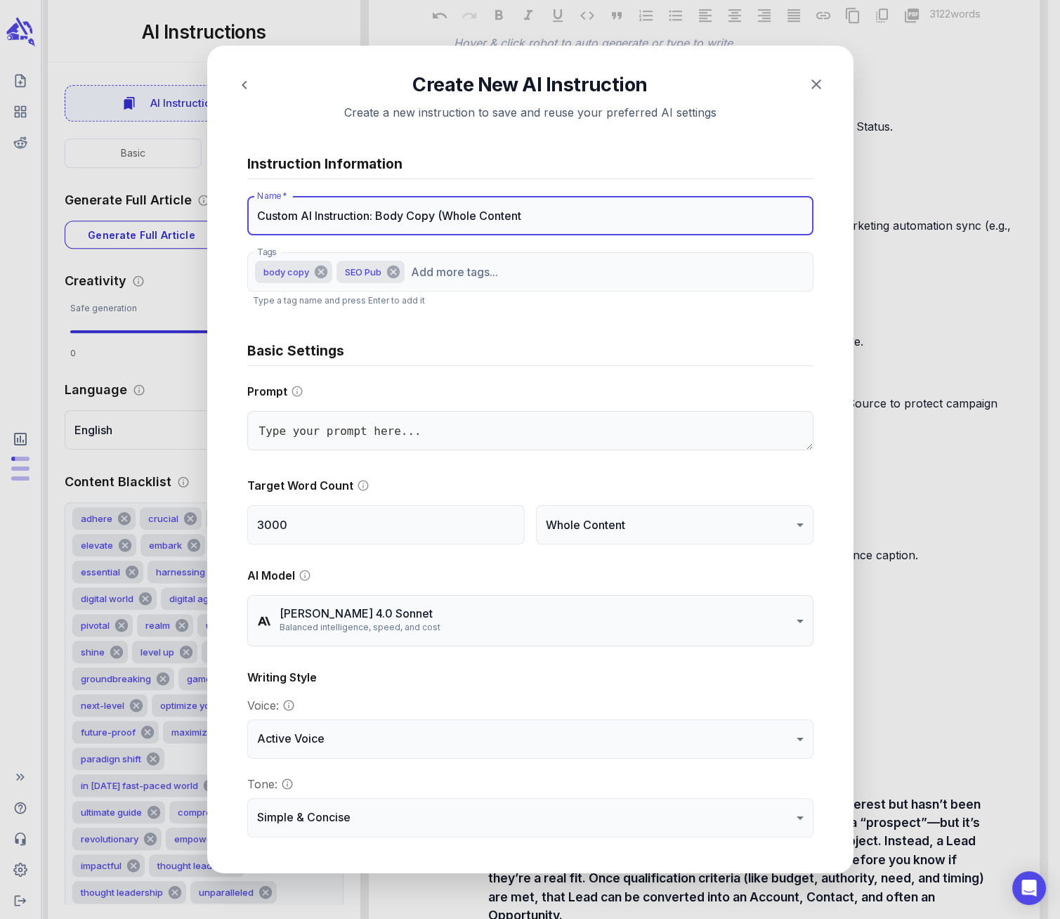
type textarea "x"
type input "Custom AI Instruction: Body Copy (Whole Content)"
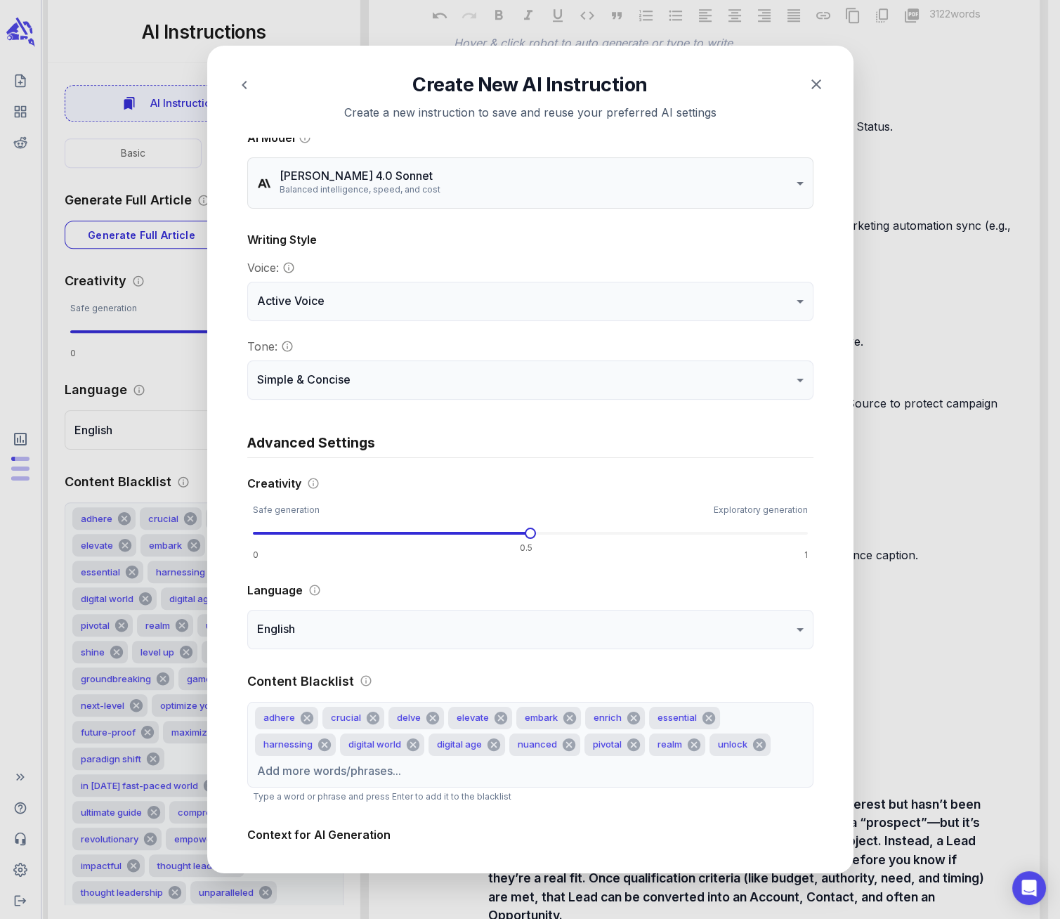
scroll to position [571, 0]
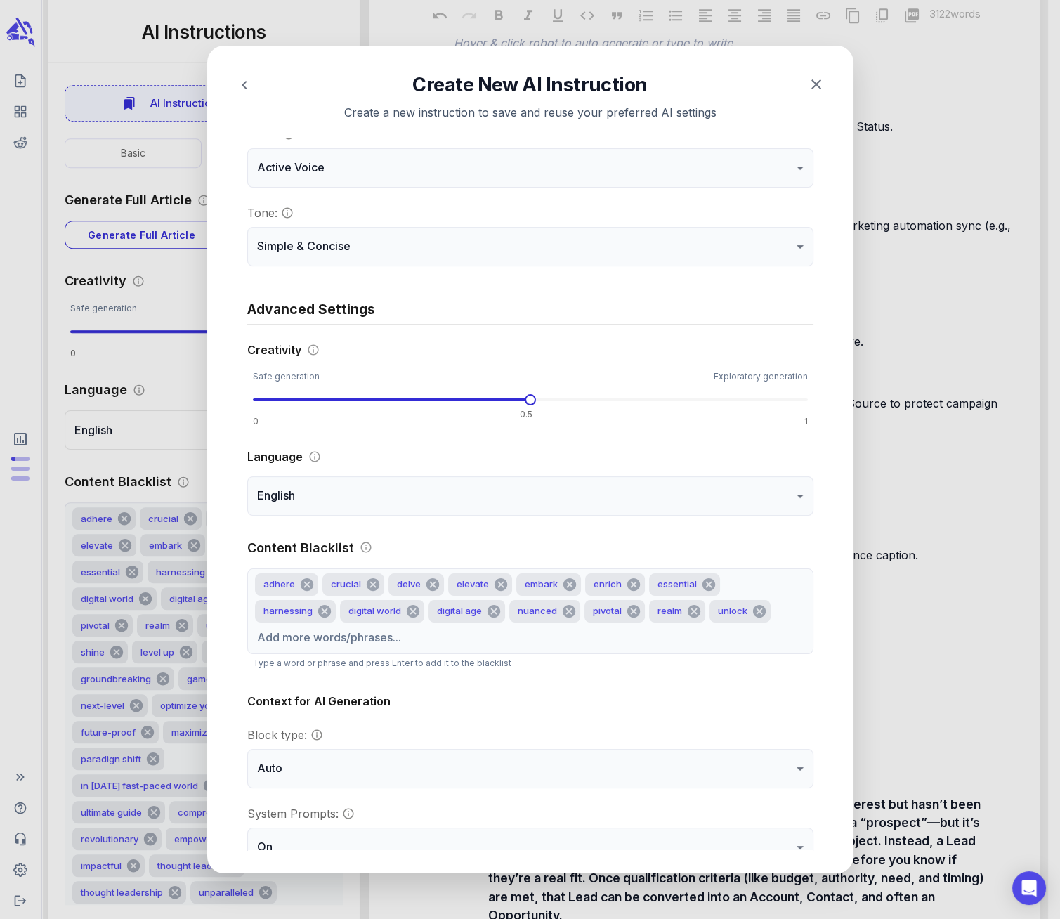
type textarea "x"
type input "Custom AI Instruction: Body Copy (Whole Content)"
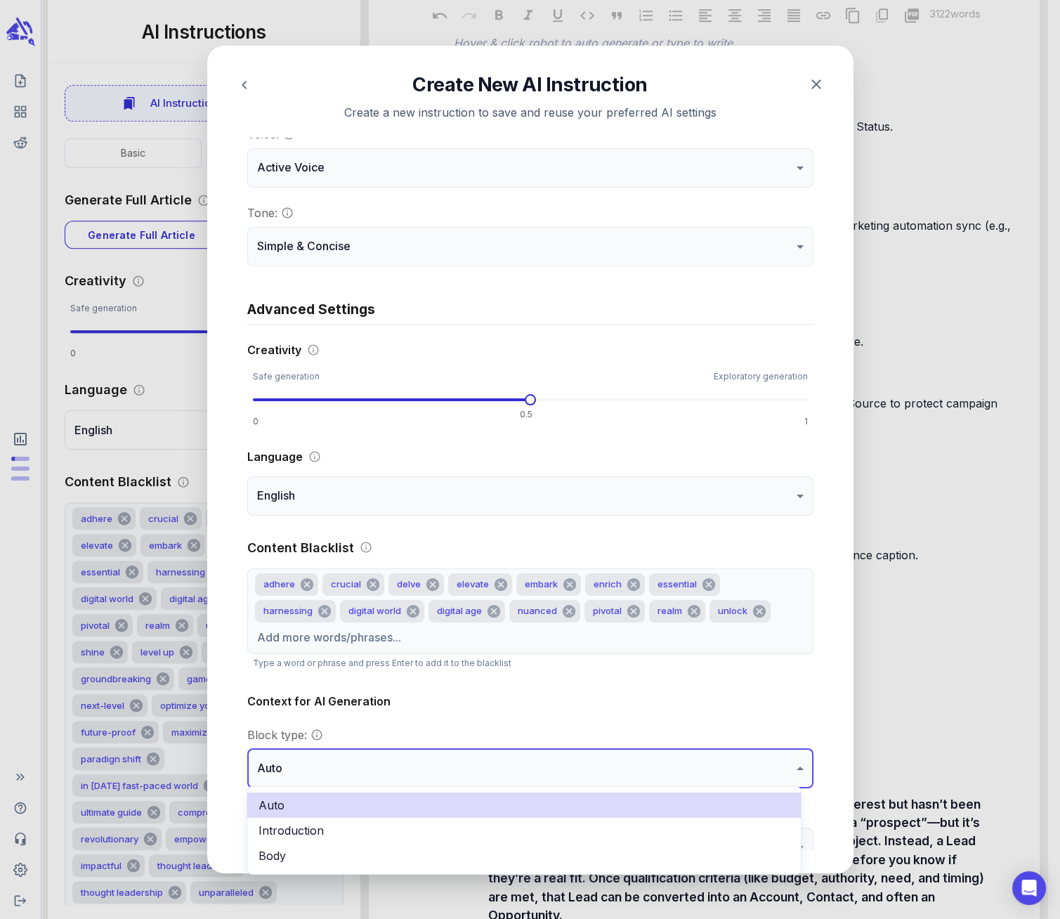
click at [548, 867] on ul "Auto Introduction Body" at bounding box center [524, 830] width 554 height 87
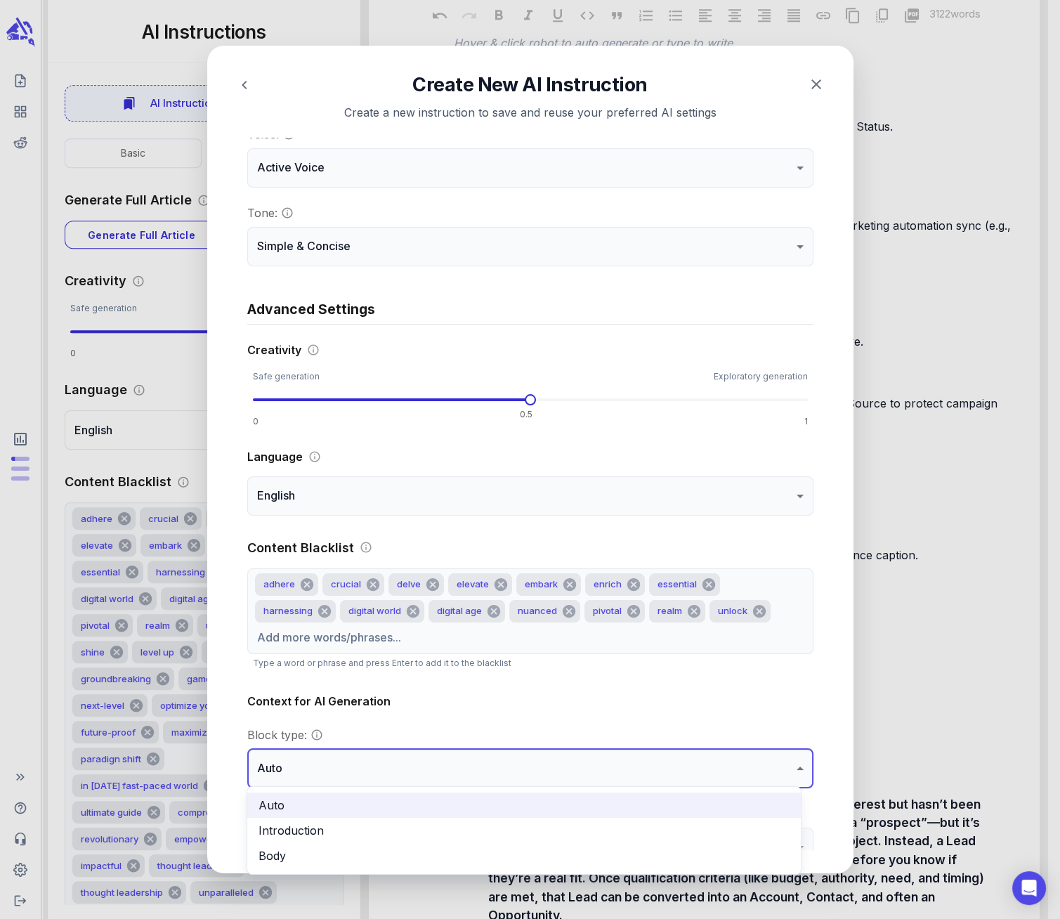
click at [549, 861] on li "Body" at bounding box center [524, 855] width 554 height 25
type textarea "x"
type input "****"
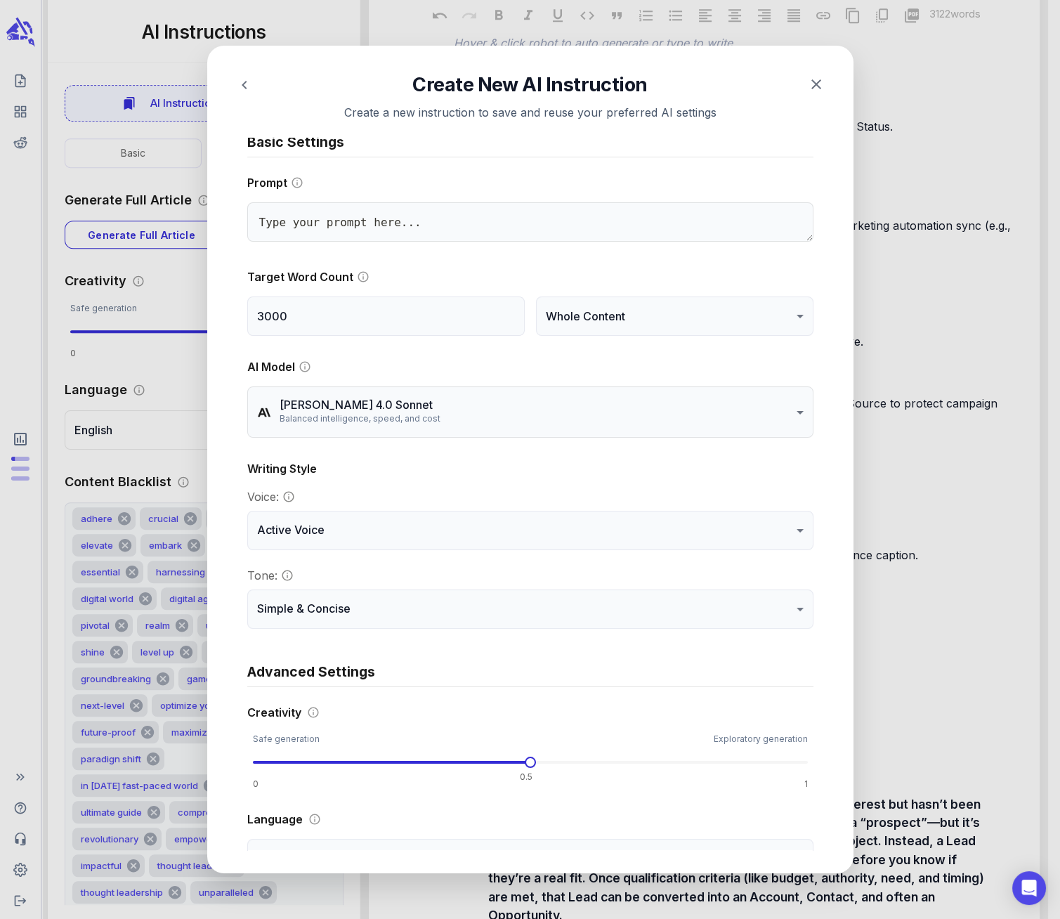
scroll to position [0, 0]
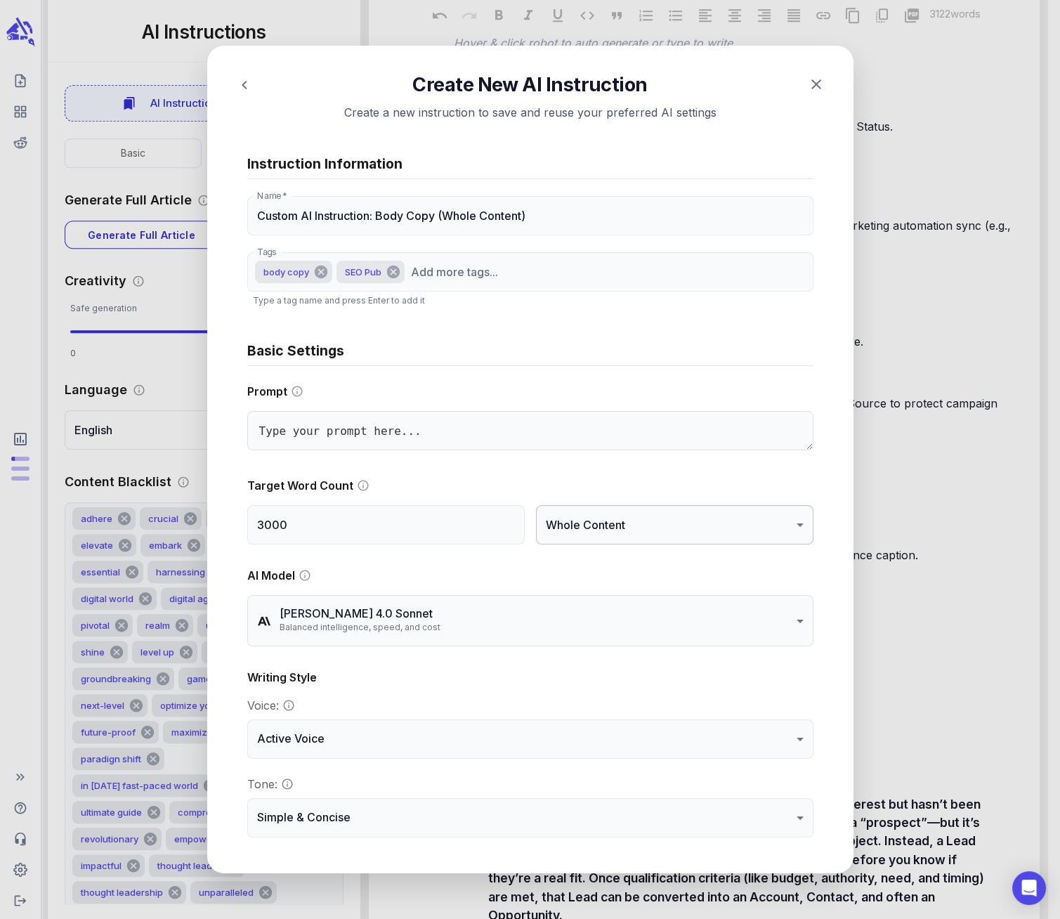
click at [703, 520] on div at bounding box center [530, 459] width 1060 height 919
click at [604, 562] on li "Target Section" at bounding box center [665, 562] width 270 height 25
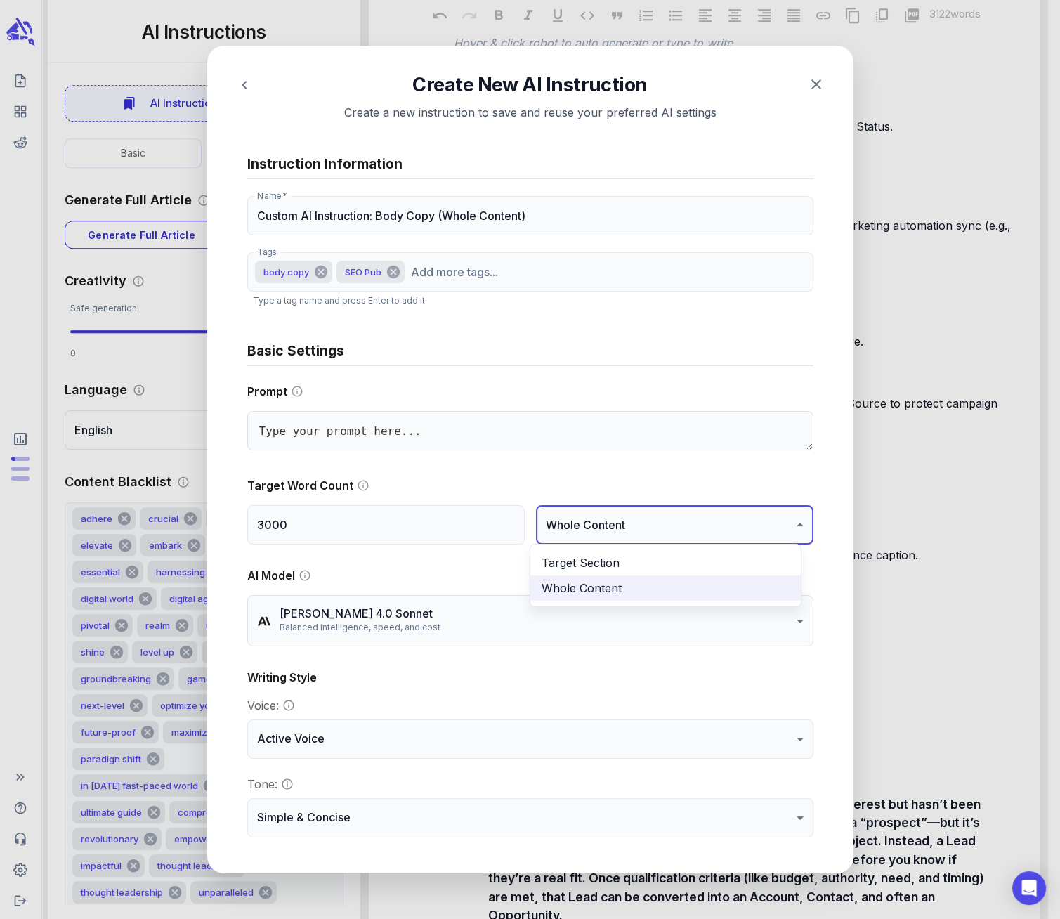
type textarea "x"
type input "*******"
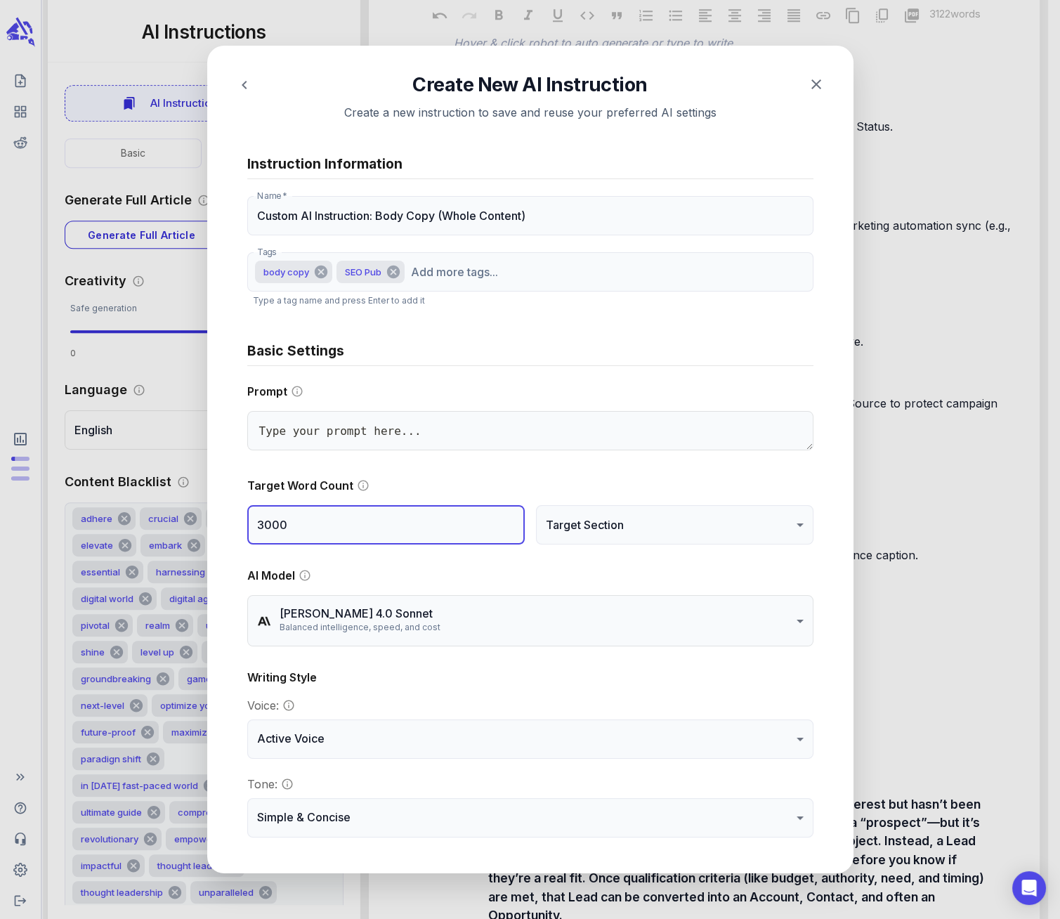
drag, startPoint x: 286, startPoint y: 524, endPoint x: 221, endPoint y: 517, distance: 65.7
click at [221, 517] on div "**********" at bounding box center [530, 459] width 646 height 827
type textarea "x"
type input "3"
type textarea "x"
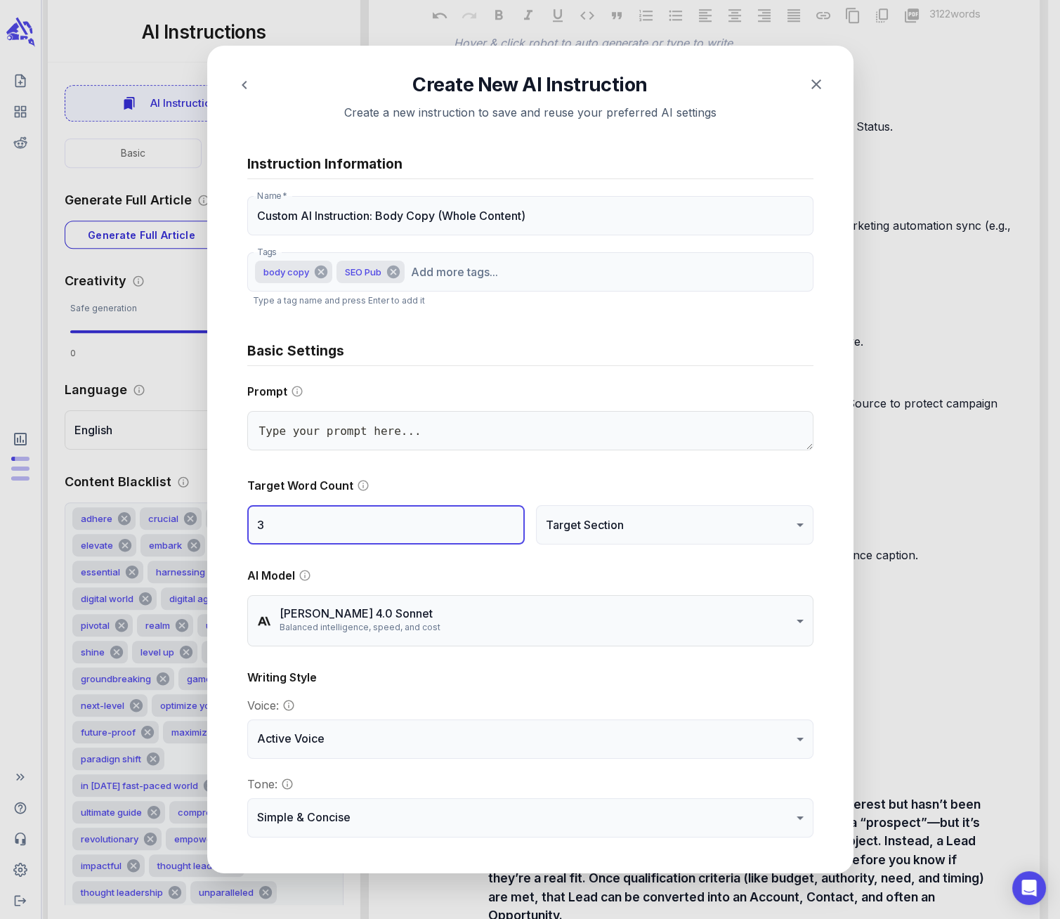
type input "30"
type textarea "x"
type input "300"
type textarea "x"
type input "300"
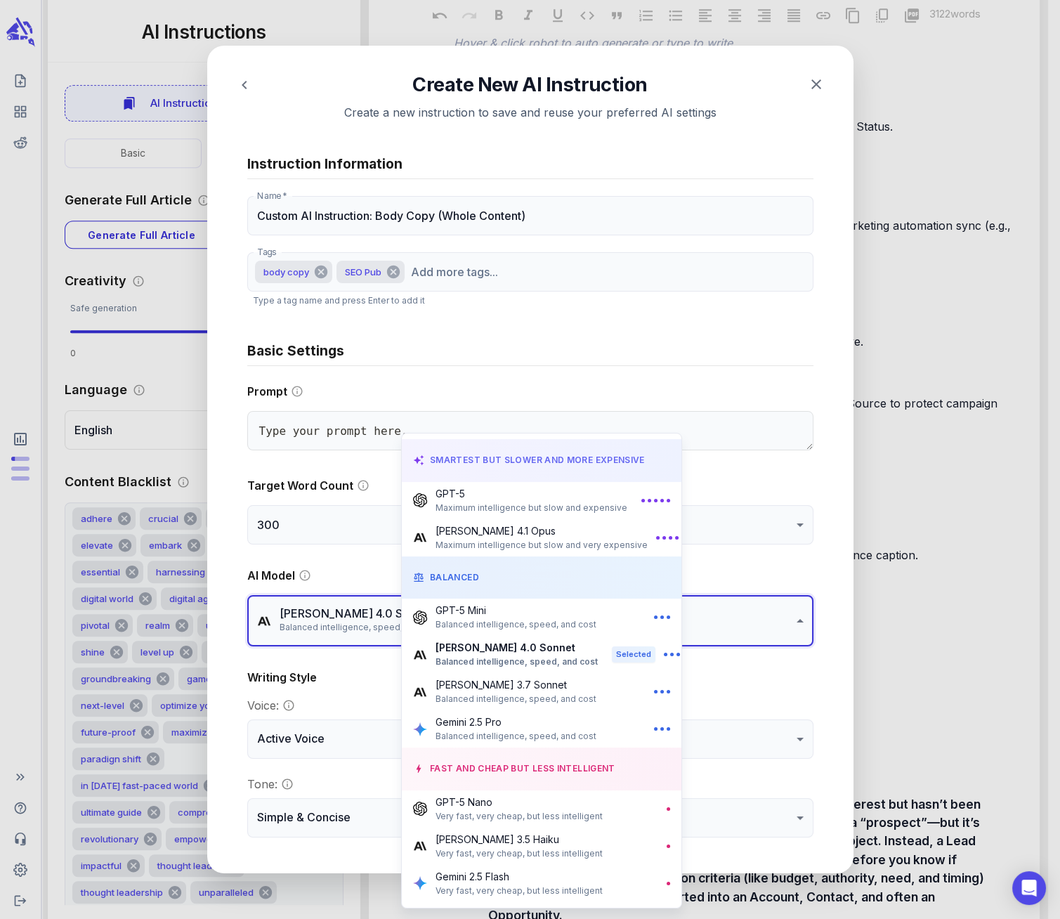
click at [771, 612] on div at bounding box center [530, 459] width 1060 height 919
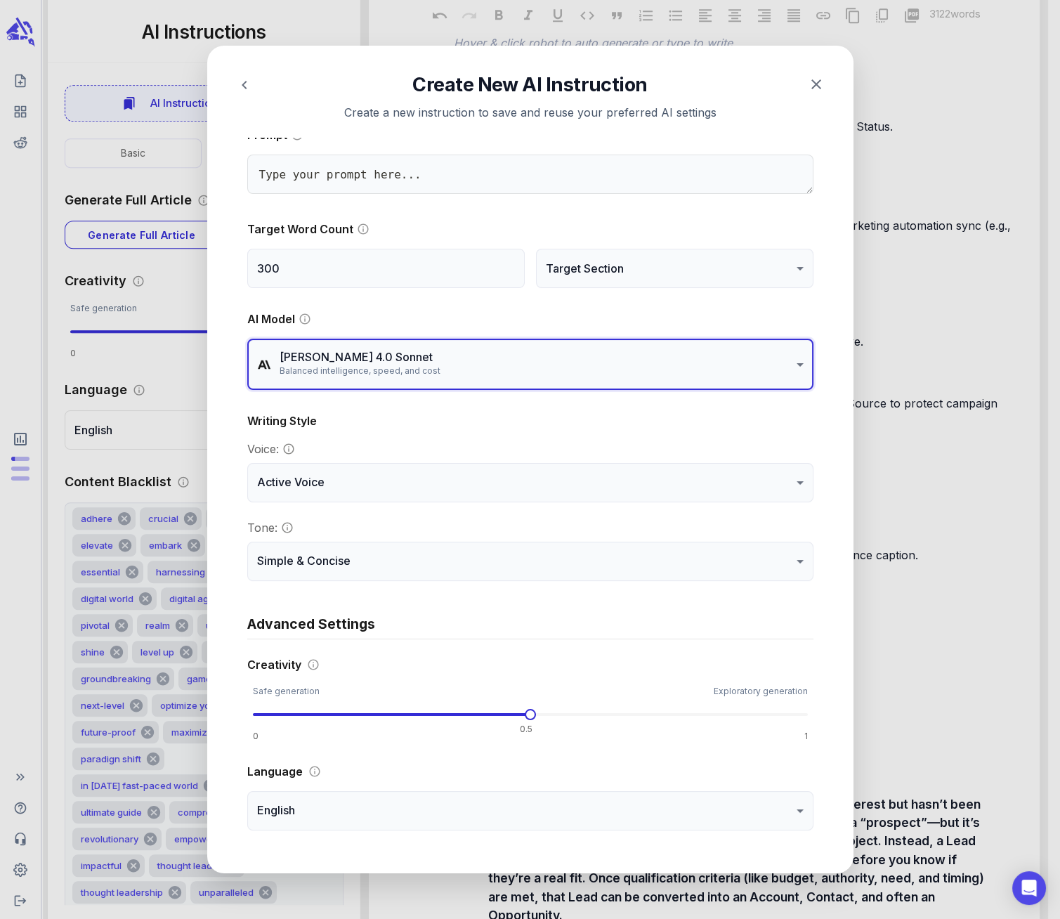
scroll to position [257, 0]
click at [525, 711] on span at bounding box center [530, 713] width 11 height 11
type textarea "x"
type input "****"
click at [520, 710] on span at bounding box center [524, 713] width 11 height 11
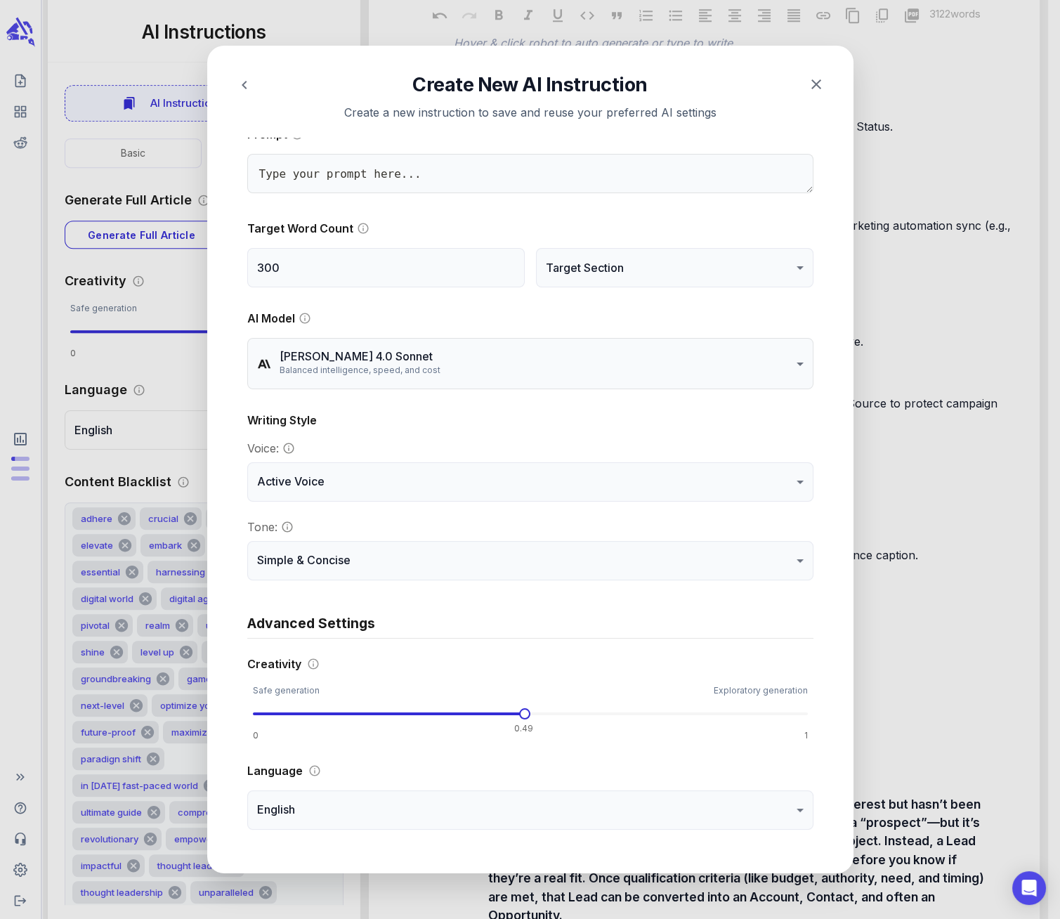
click at [536, 712] on span at bounding box center [530, 713] width 555 height 3
type textarea "x"
type input "****"
type textarea "x"
type input "****"
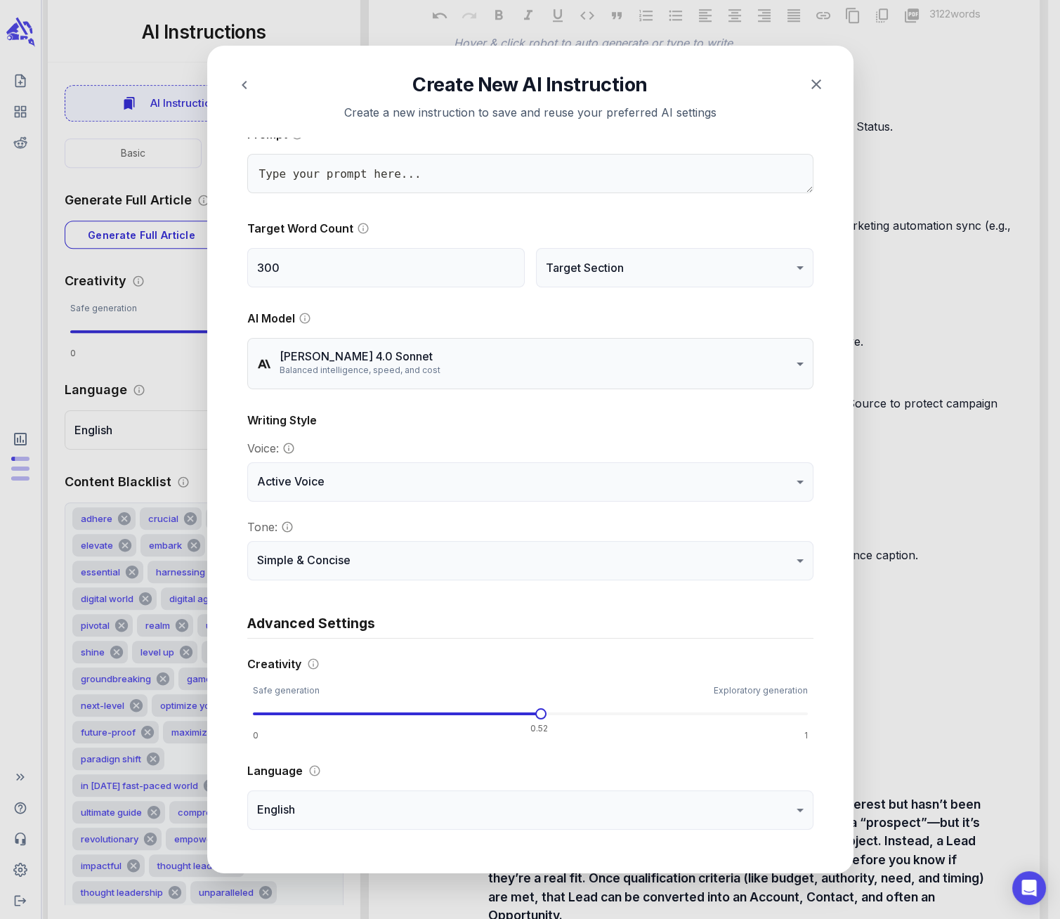
click at [547, 711] on span at bounding box center [530, 713] width 555 height 21
type textarea "x"
type input "****"
click at [563, 711] on span at bounding box center [530, 713] width 555 height 21
type textarea "x"
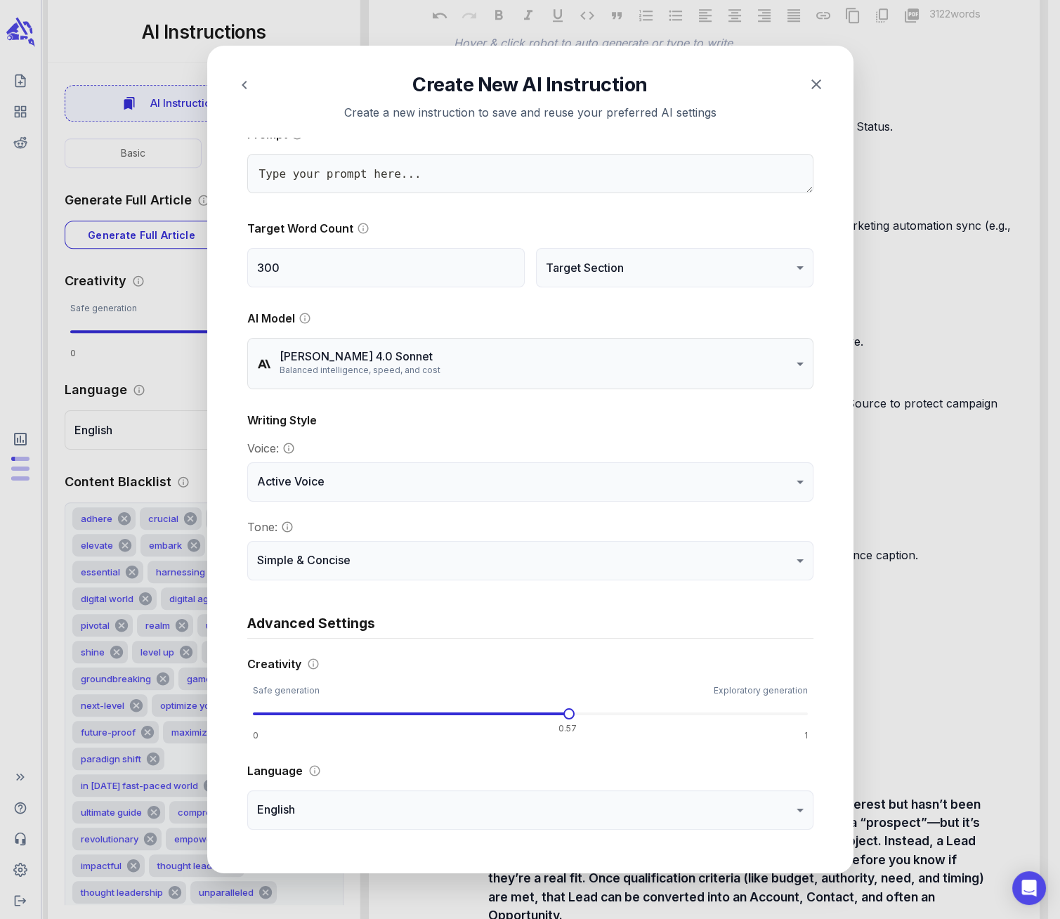
type input "***"
click at [577, 711] on span at bounding box center [530, 713] width 555 height 21
type textarea "x"
type input "****"
click at [586, 710] on span at bounding box center [530, 713] width 555 height 21
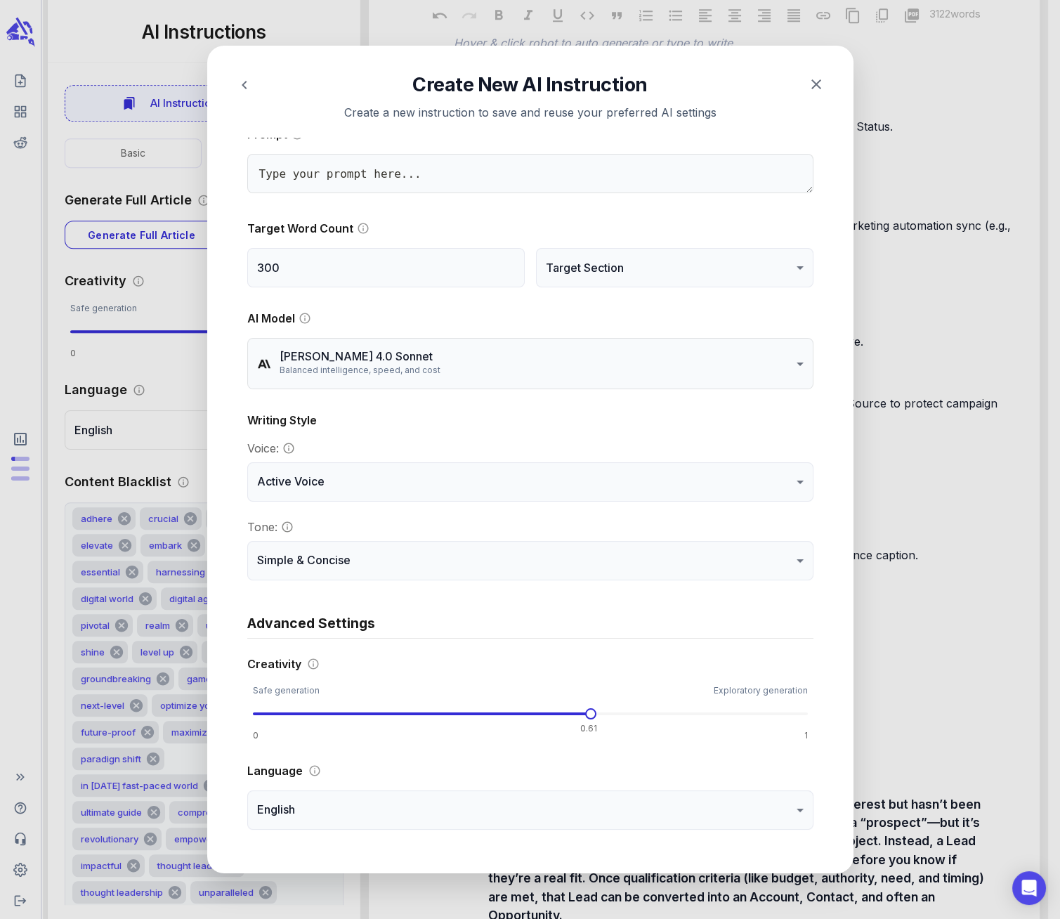
type textarea "x"
type input "****"
click at [592, 711] on span at bounding box center [530, 713] width 555 height 21
type textarea "x"
type input "****"
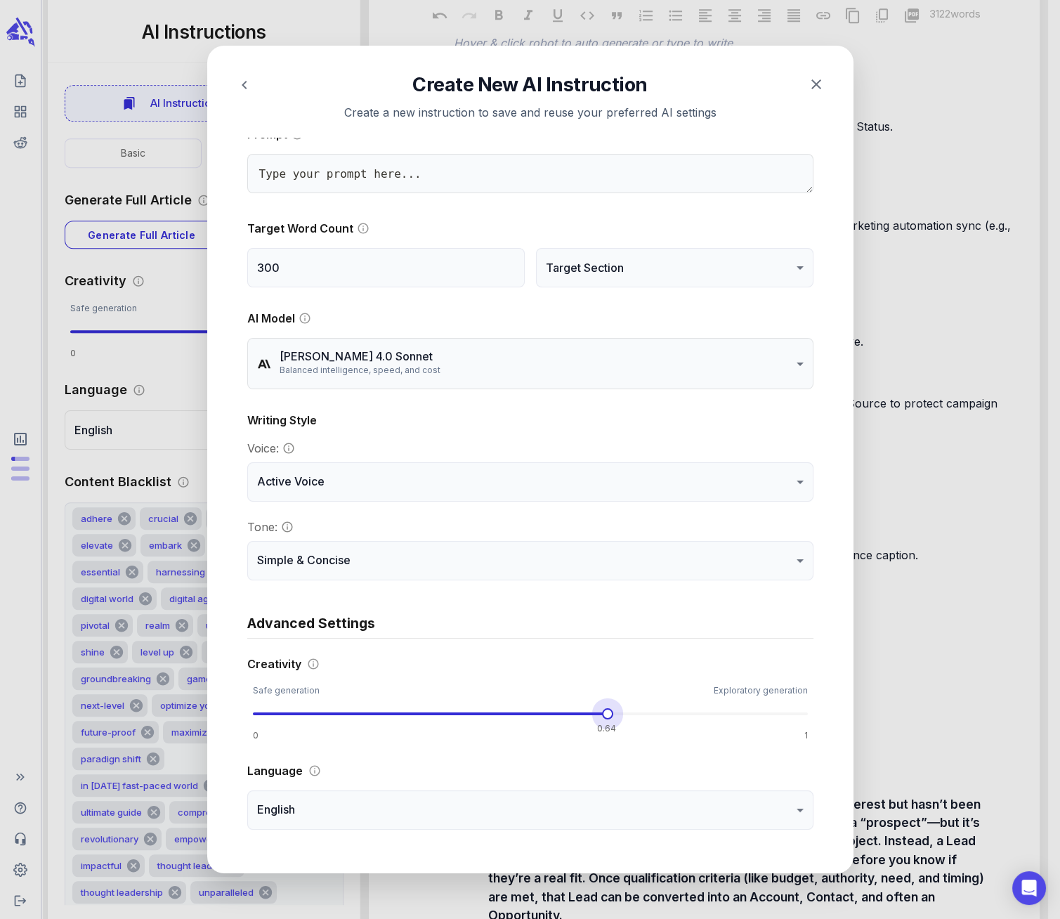
click at [600, 714] on span at bounding box center [530, 713] width 555 height 21
type textarea "x"
type input "****"
click at [608, 710] on span at bounding box center [530, 713] width 555 height 21
type textarea "x"
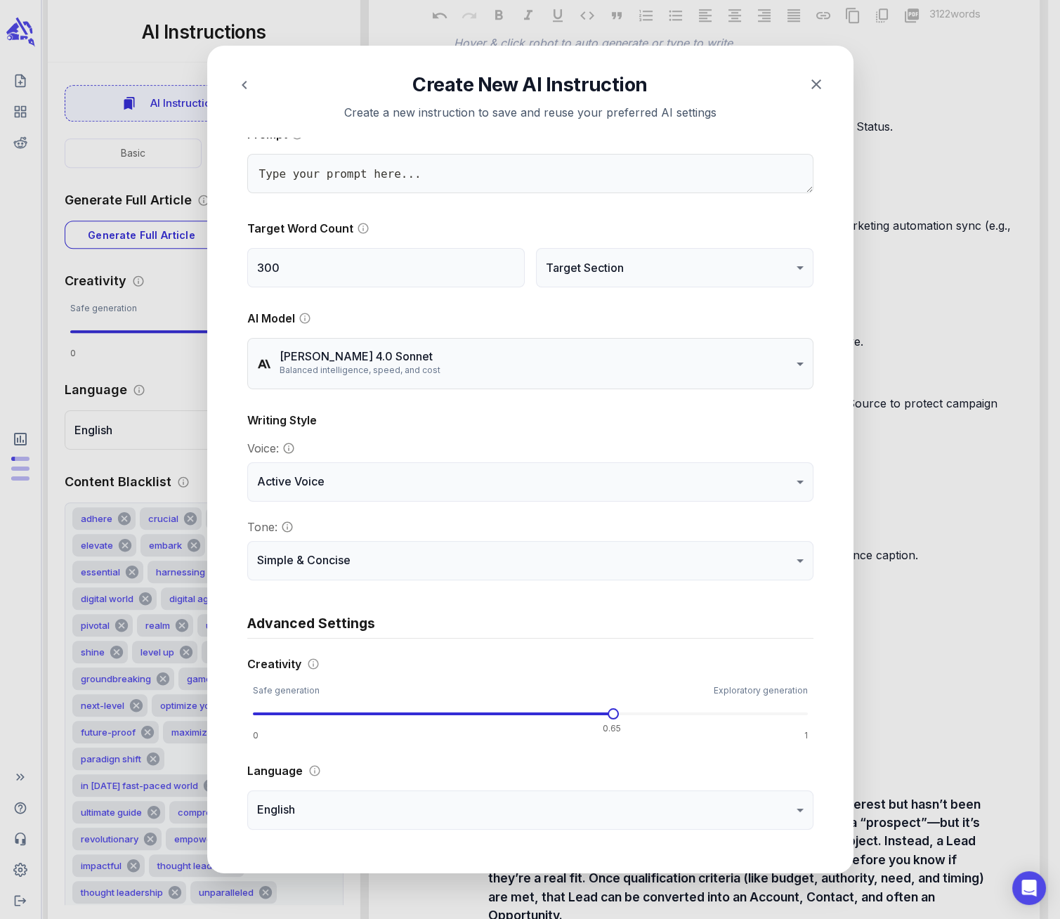
type input "****"
click at [594, 712] on span at bounding box center [530, 713] width 555 height 21
type textarea "x"
type input "****"
click at [582, 710] on span at bounding box center [530, 713] width 555 height 21
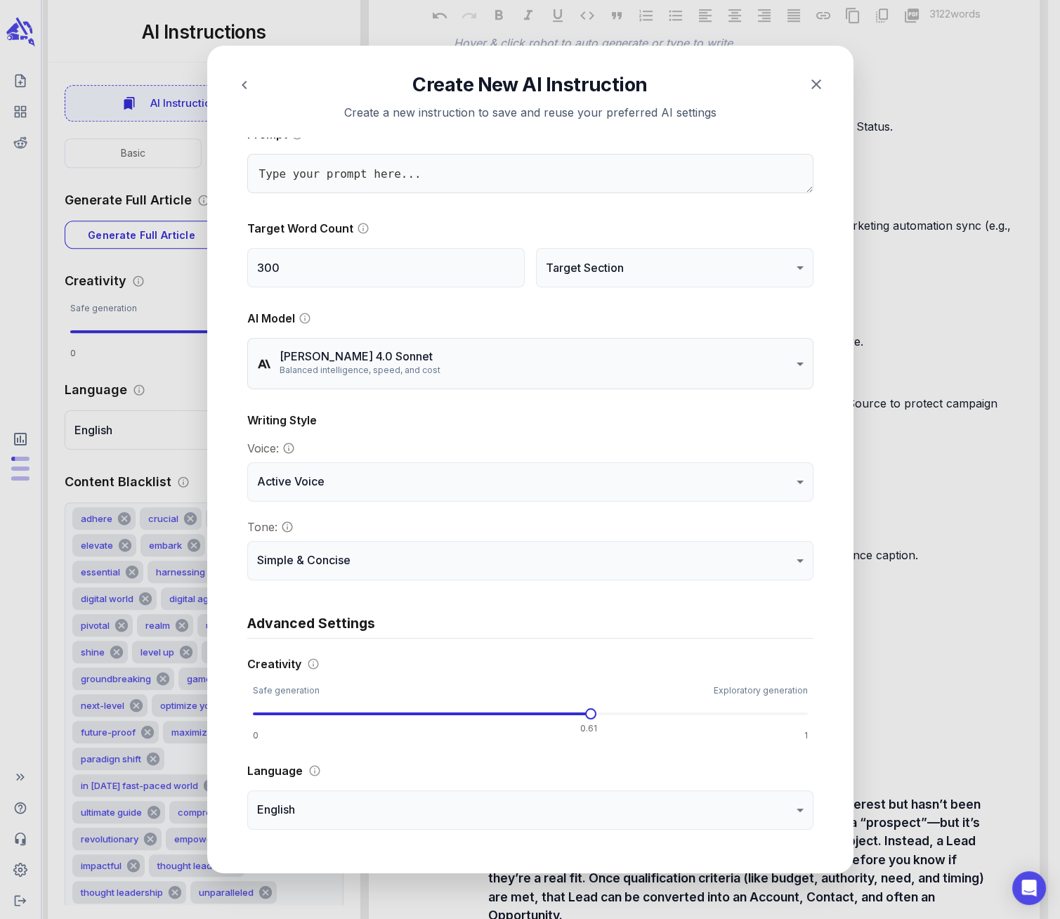
type textarea "x"
type input "****"
click at [571, 710] on span at bounding box center [530, 713] width 555 height 21
type textarea "x"
type input "***"
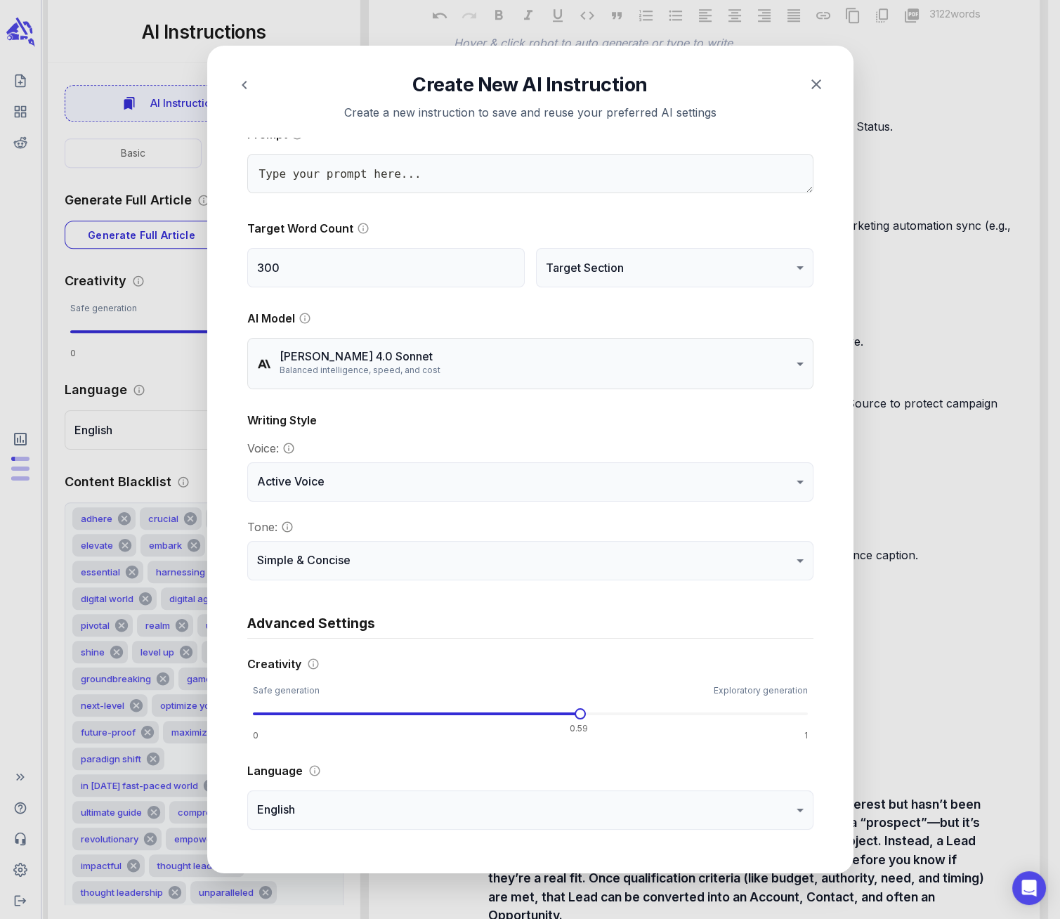
click at [578, 710] on span at bounding box center [530, 713] width 555 height 21
type textarea "x"
type input "****"
click at [585, 713] on span at bounding box center [530, 713] width 555 height 21
type textarea "x"
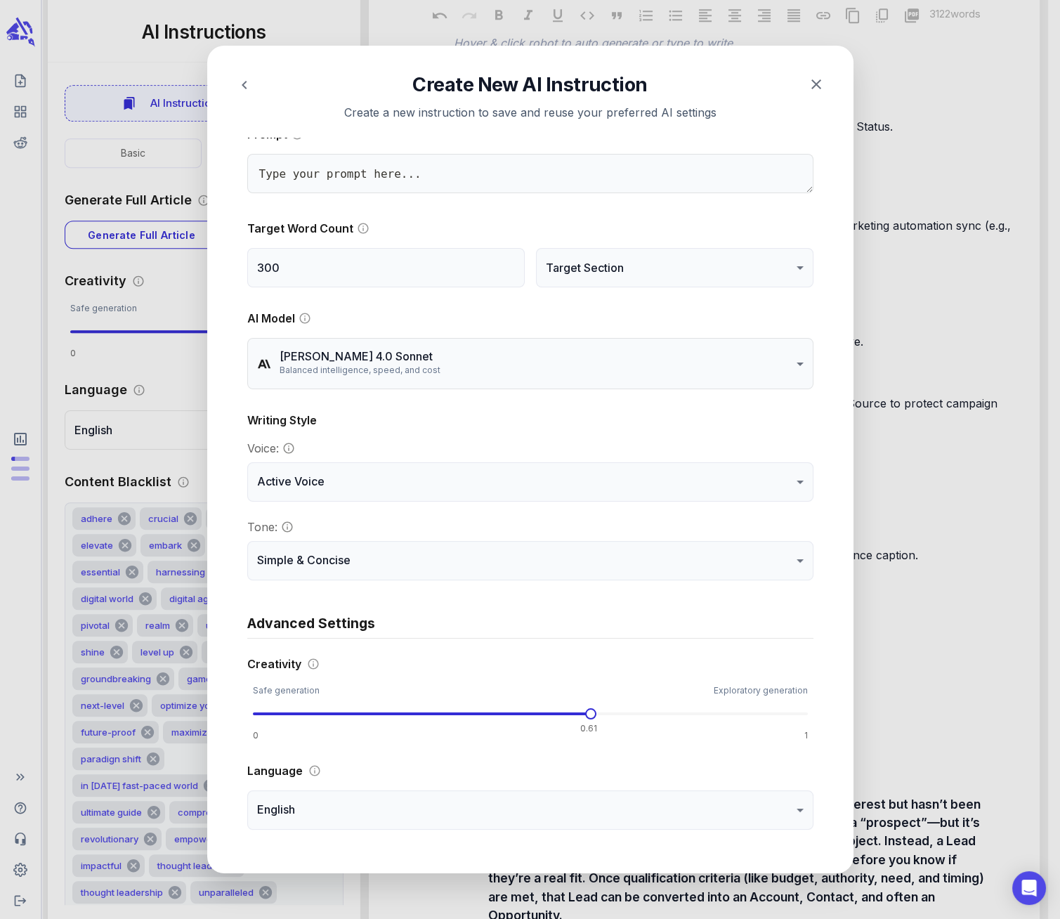
type input "****"
click at [590, 713] on span at bounding box center [530, 713] width 555 height 21
type textarea "x"
type input "***"
click at [580, 709] on span at bounding box center [530, 713] width 555 height 21
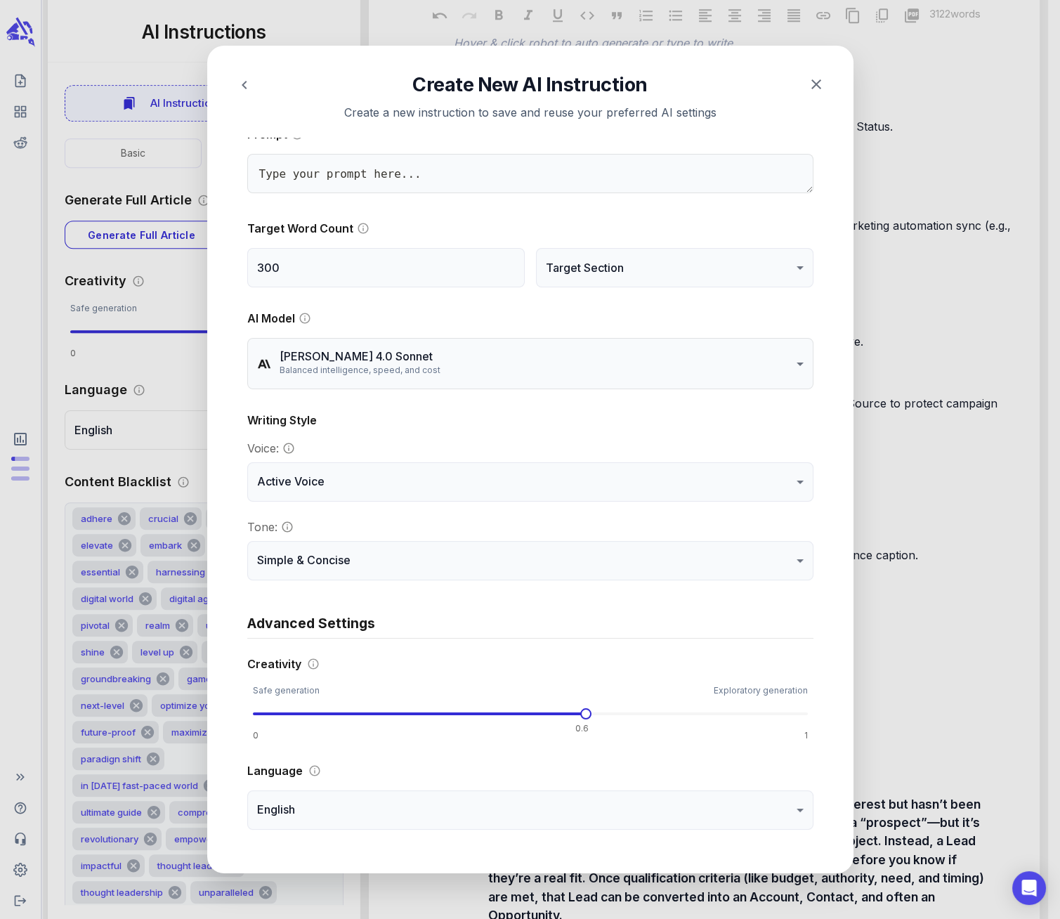
type textarea "x"
type input "****"
click at [591, 712] on span at bounding box center [530, 713] width 555 height 3
type textarea "x"
type input "****"
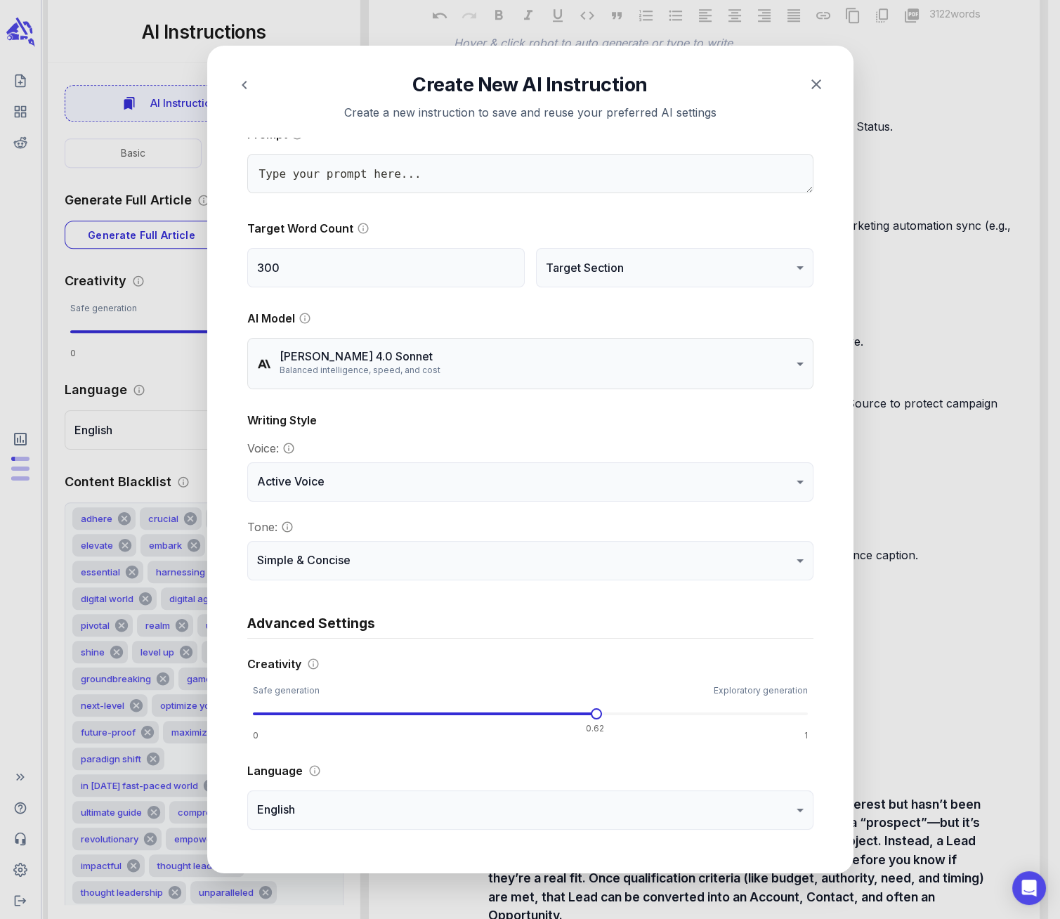
click at [599, 711] on span at bounding box center [530, 713] width 555 height 21
type textarea "x"
type input "****"
click at [594, 714] on span at bounding box center [530, 713] width 555 height 21
type textarea "x"
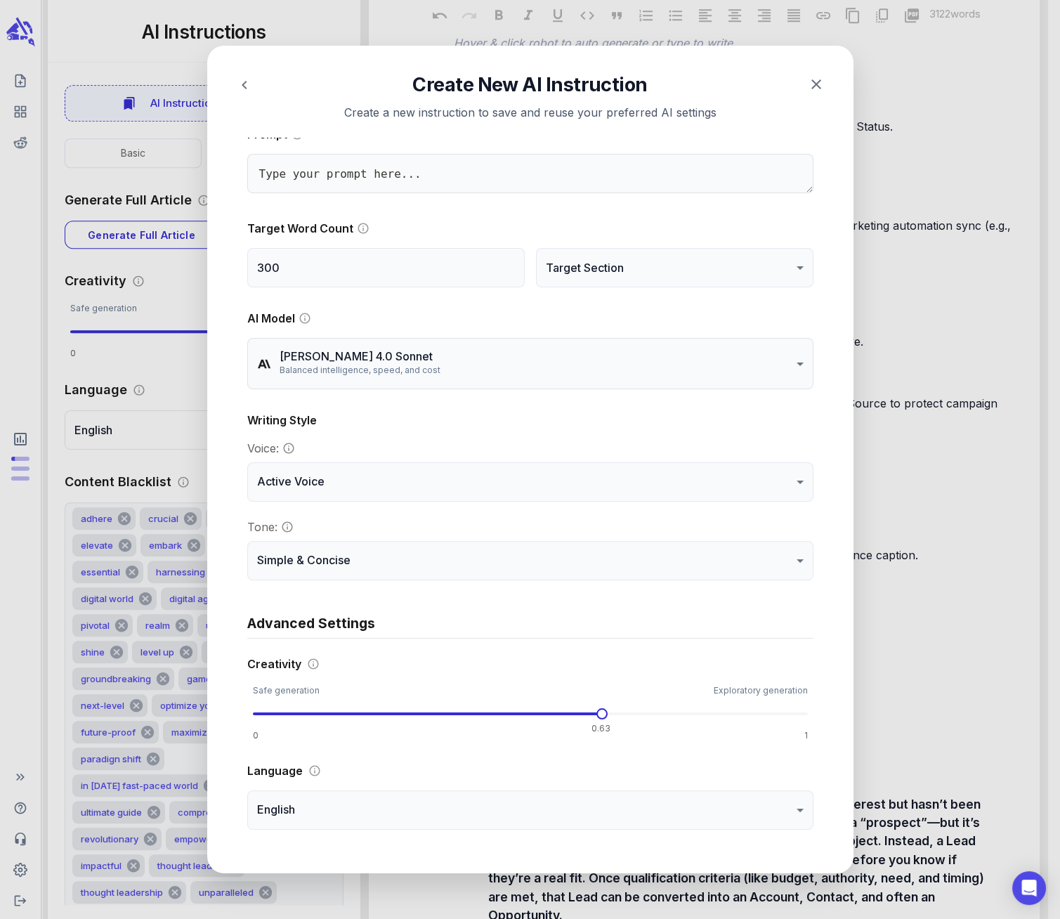
type input "****"
click at [602, 710] on span at bounding box center [530, 713] width 555 height 21
type textarea "x"
type input "****"
click at [589, 712] on span at bounding box center [530, 713] width 555 height 21
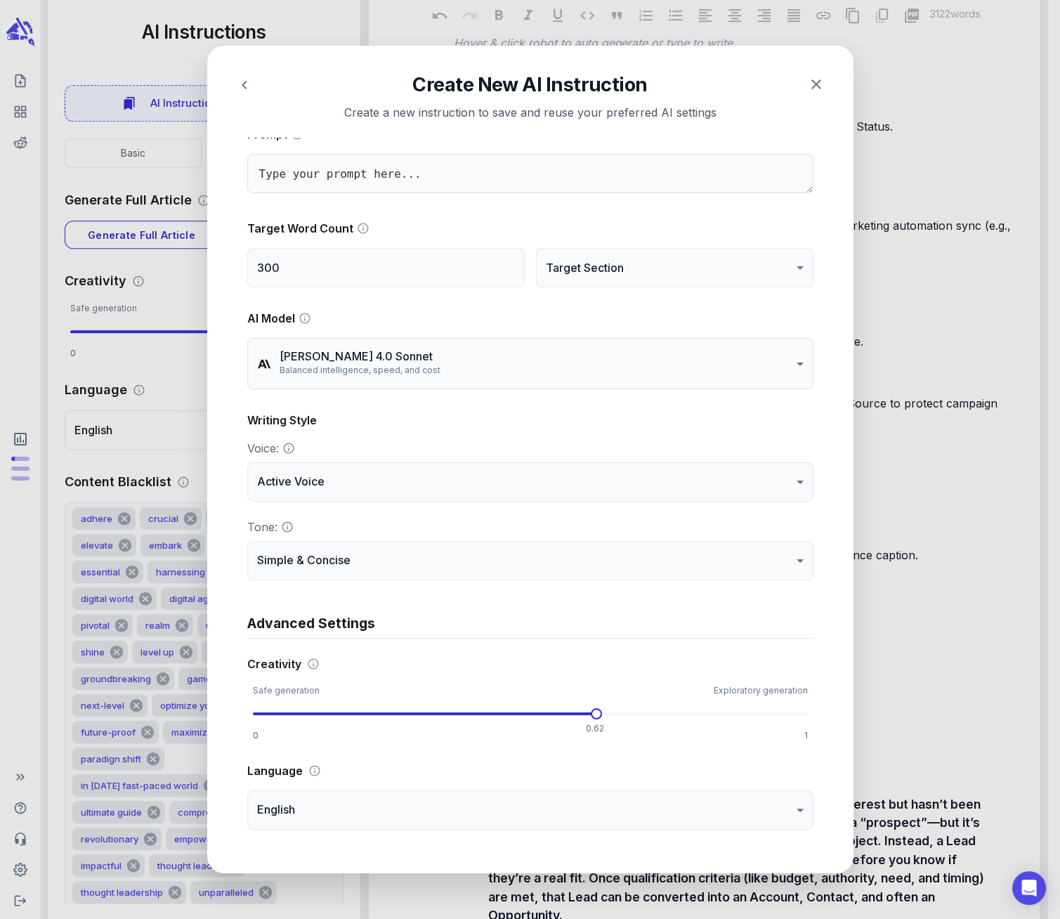
click at [601, 712] on span at bounding box center [530, 713] width 555 height 21
click at [592, 712] on span at bounding box center [530, 713] width 555 height 21
click at [597, 710] on span at bounding box center [530, 713] width 555 height 21
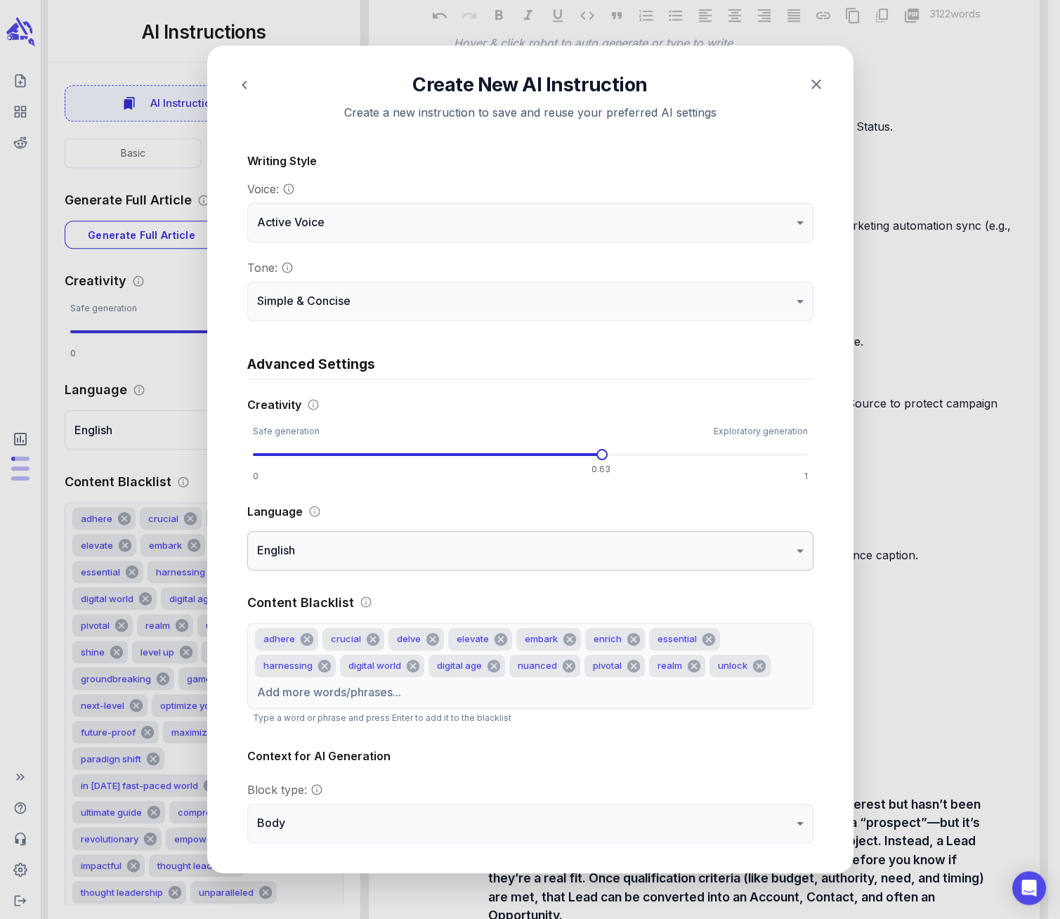
scroll to position [508, 0]
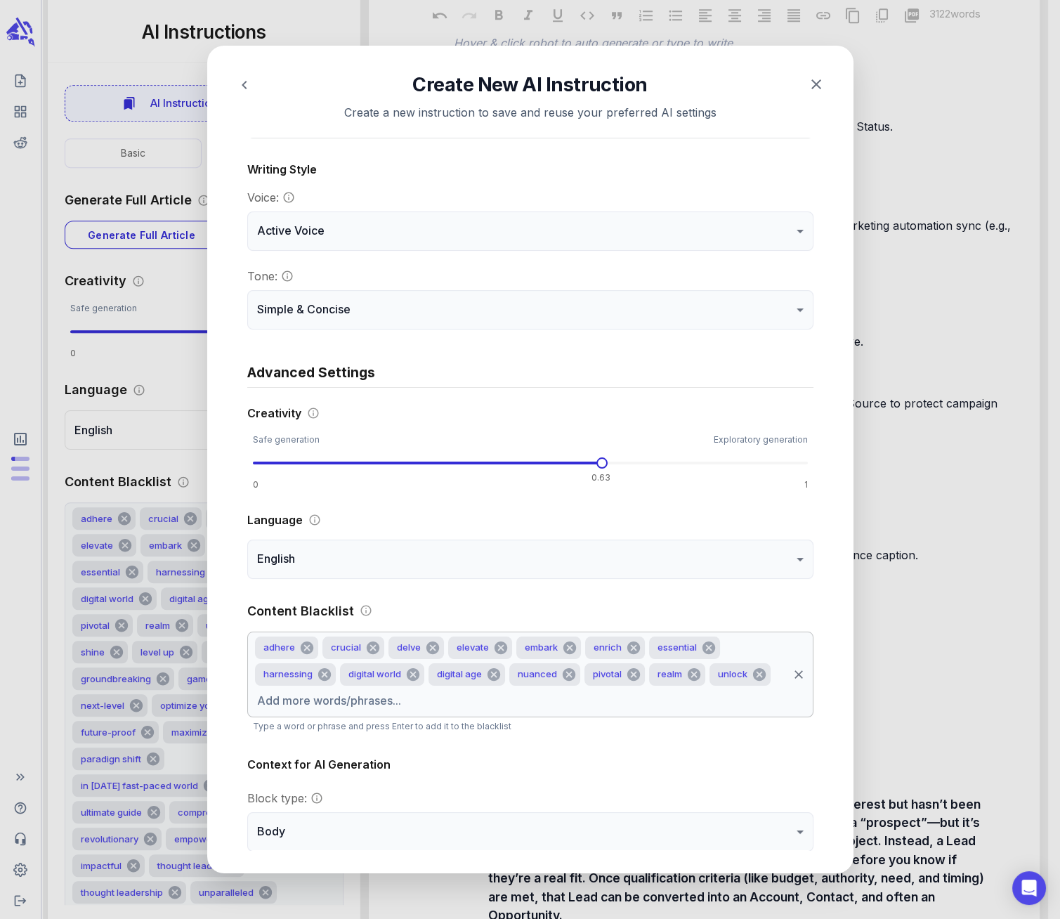
click at [517, 703] on input "text" at bounding box center [519, 701] width 533 height 27
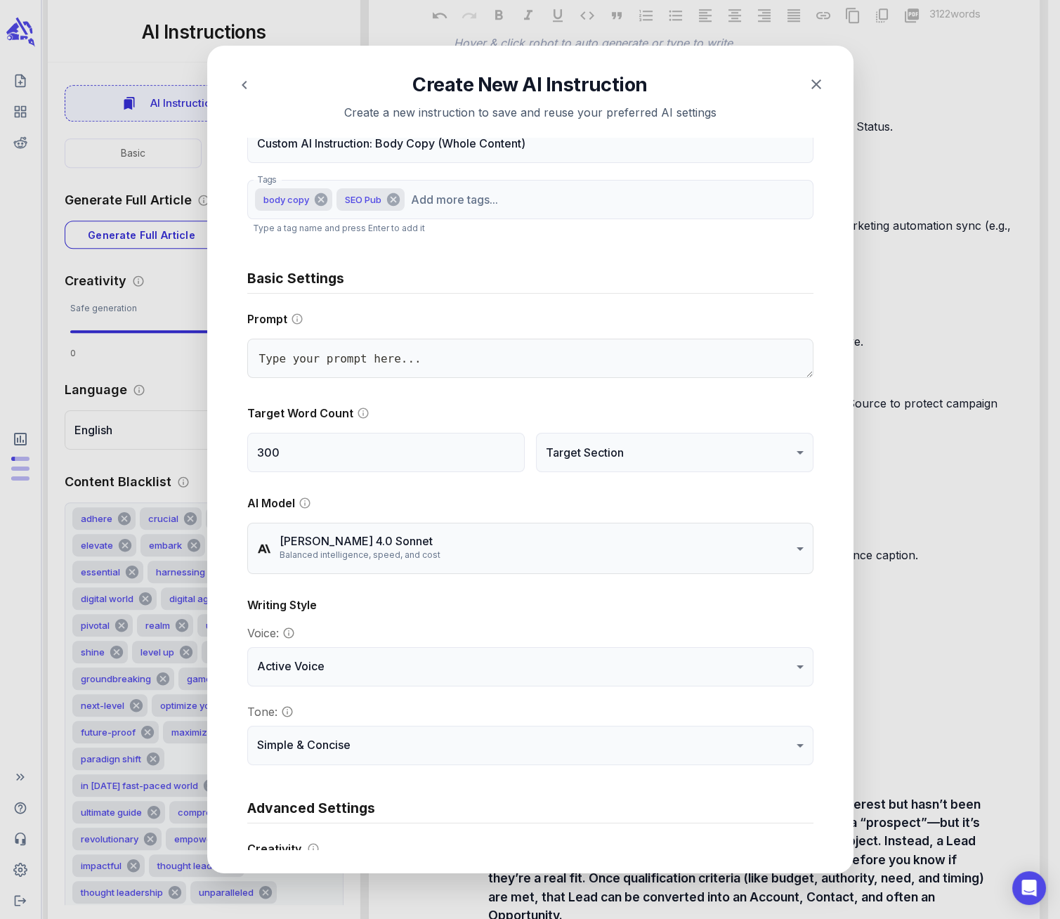
scroll to position [0, 0]
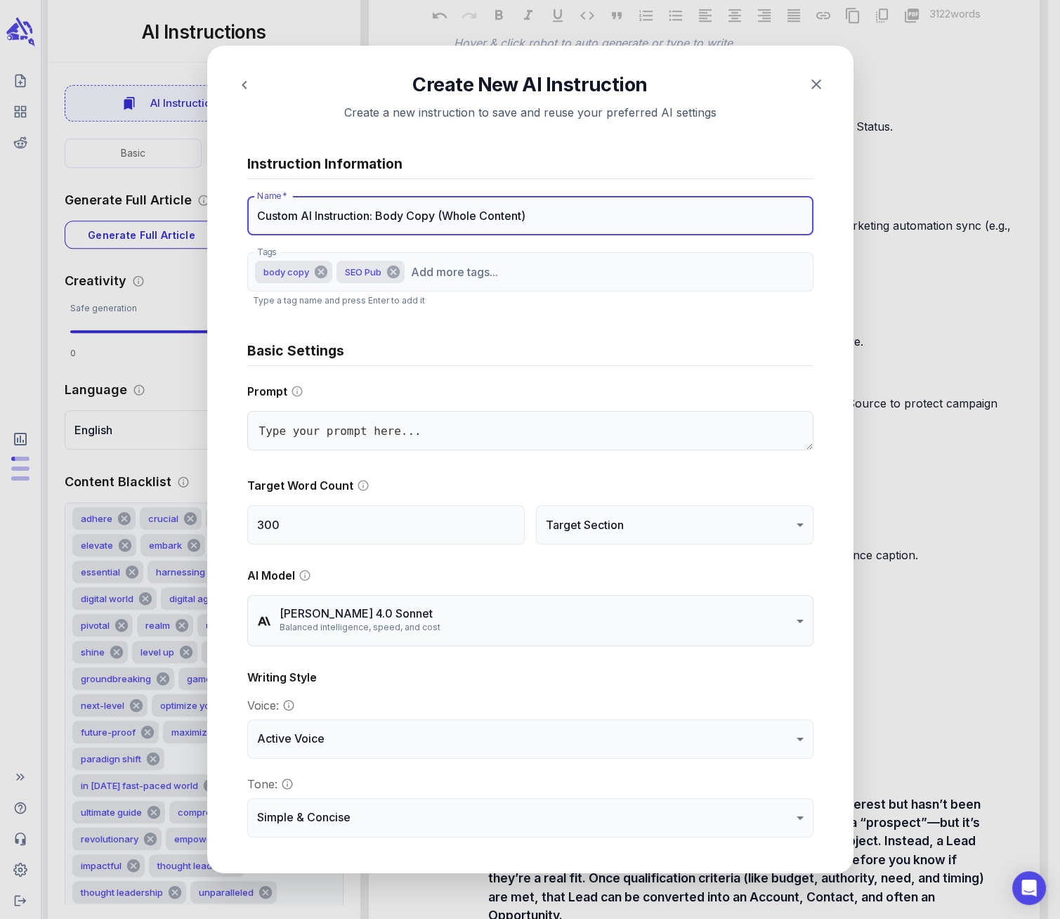
drag, startPoint x: 524, startPoint y: 214, endPoint x: 445, endPoint y: 214, distance: 79.4
click at [445, 214] on input "Custom AI Instruction: Body Copy (Whole Content)" at bounding box center [530, 215] width 566 height 39
click at [451, 277] on input "Tags" at bounding box center [596, 272] width 379 height 27
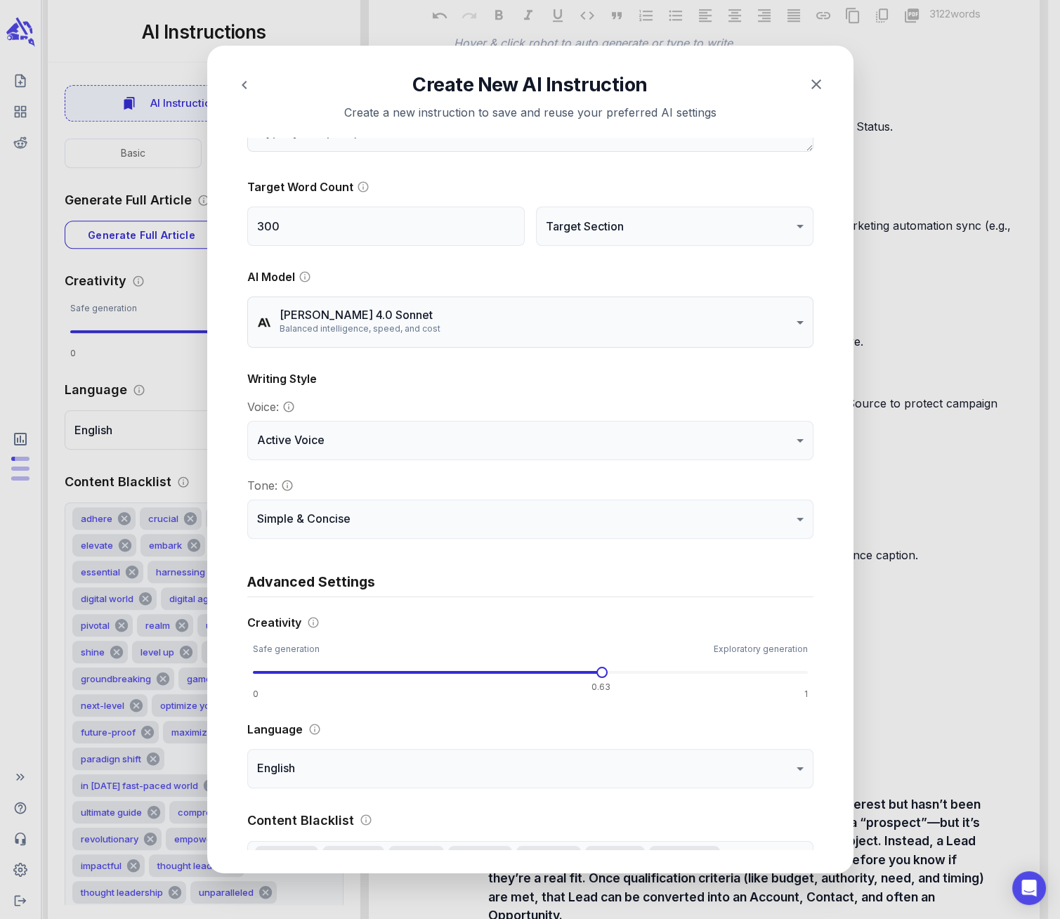
scroll to position [165, 0]
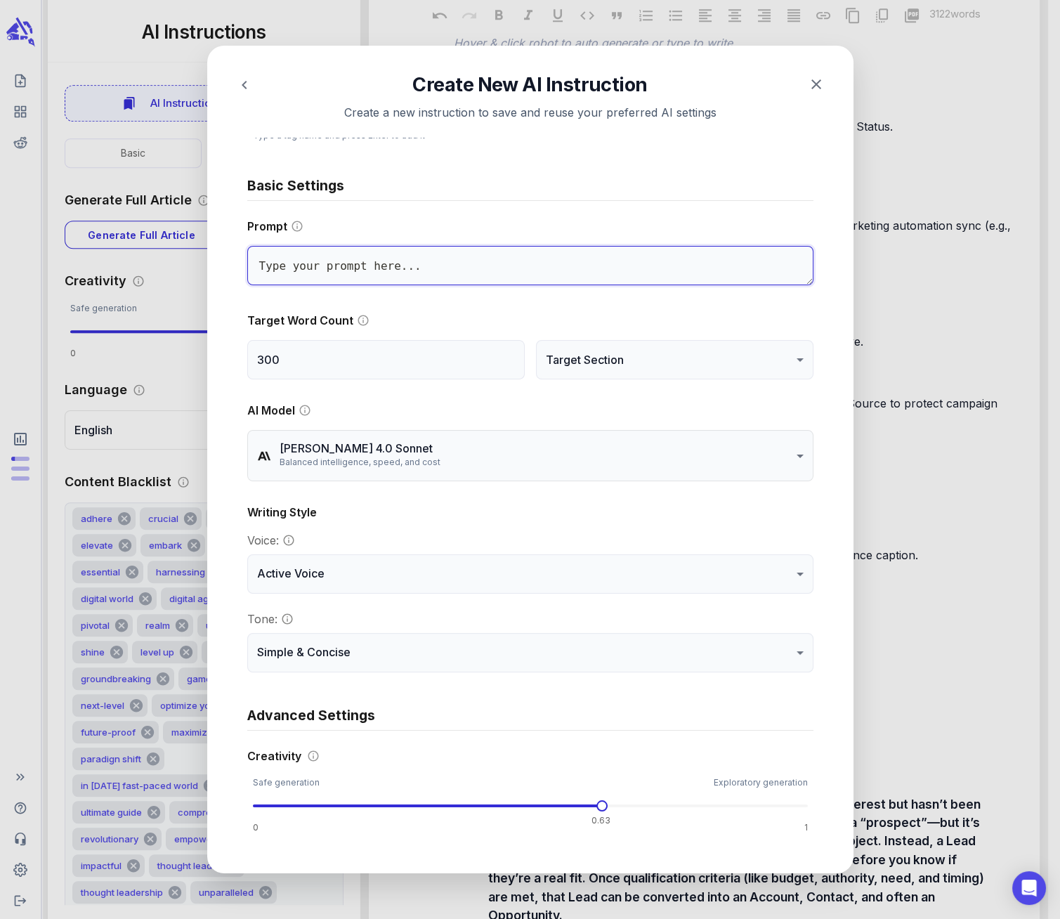
click at [282, 261] on textarea at bounding box center [530, 265] width 566 height 39
paste textarea "Goal: Write each section (H2 + its H3s) to be clear, scannable, snippet-ready, …"
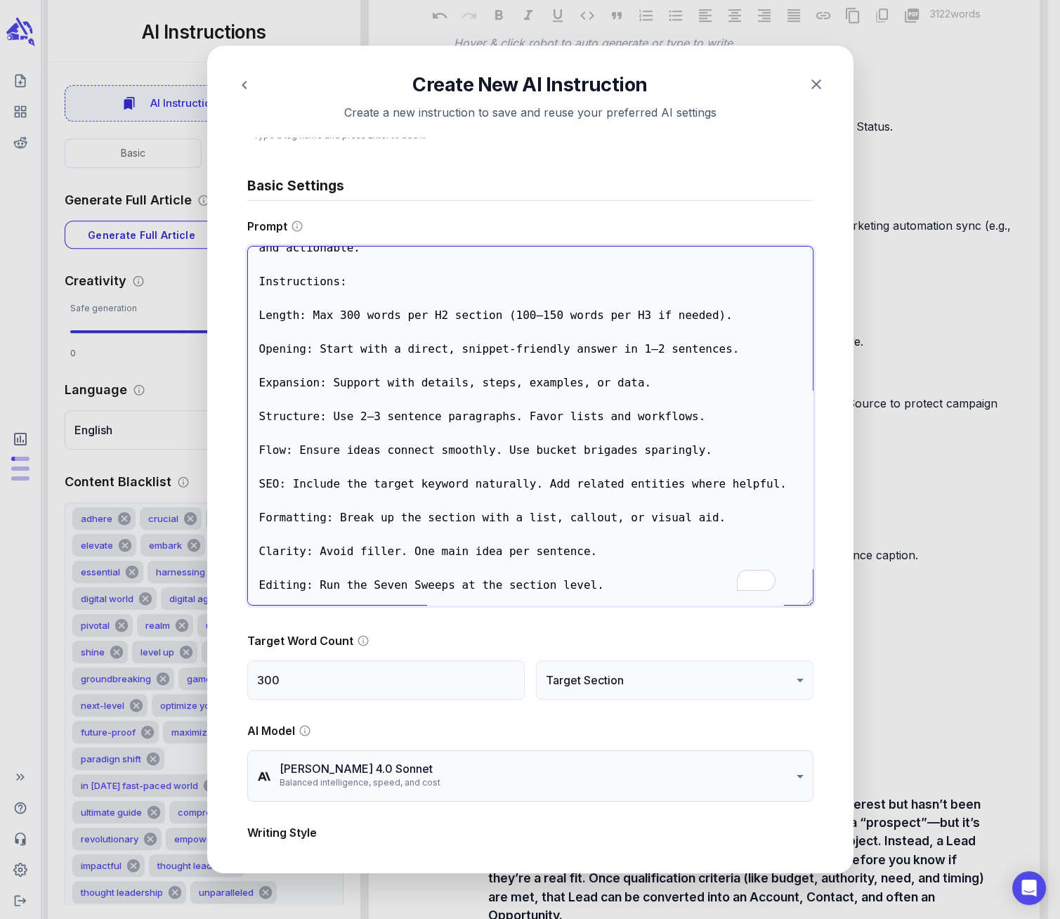
scroll to position [38, 0]
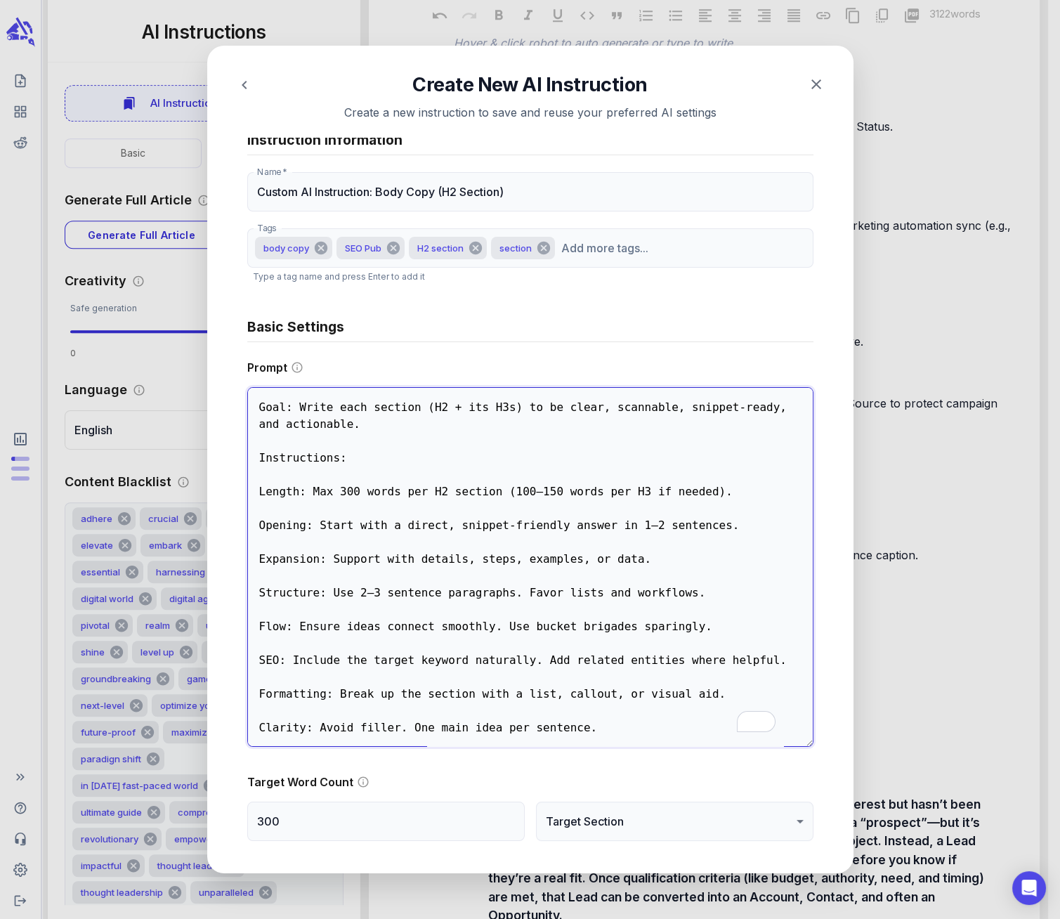
scroll to position [51, 0]
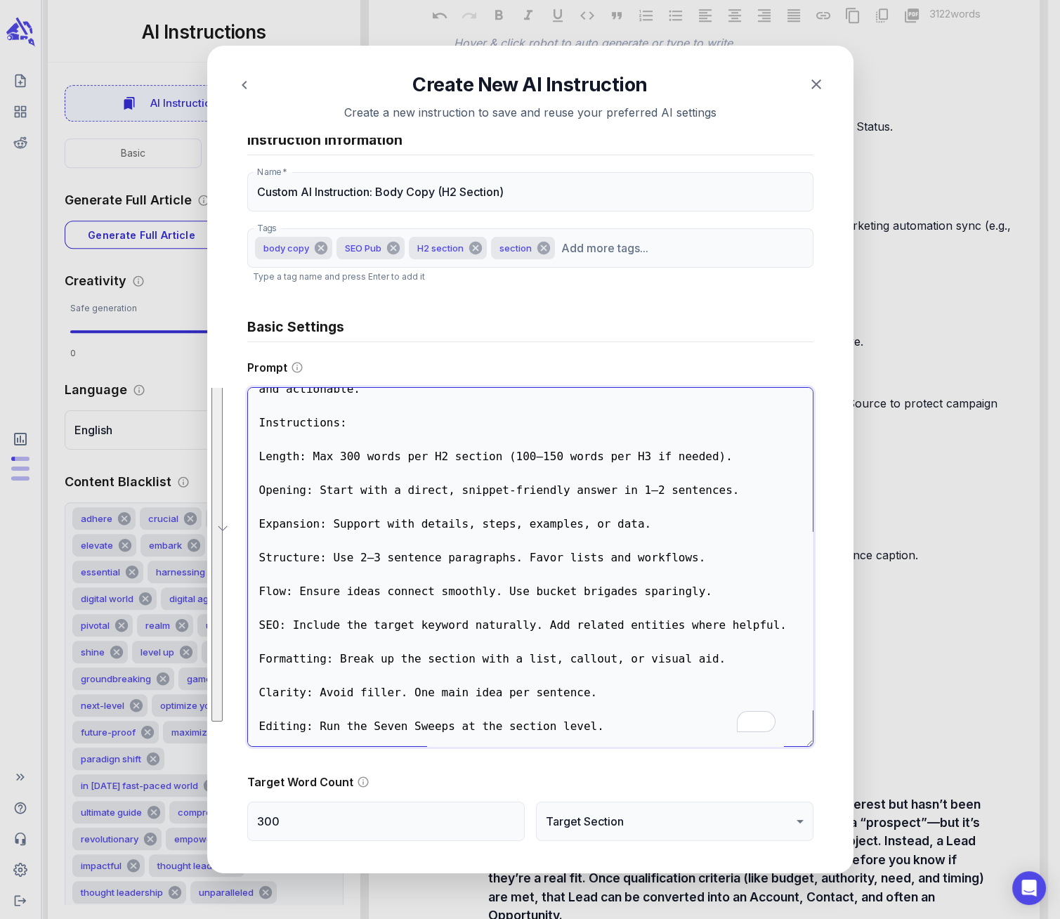
drag, startPoint x: 256, startPoint y: 405, endPoint x: 621, endPoint y: 764, distance: 511.2
click at [621, 764] on div "**********" at bounding box center [530, 726] width 566 height 816
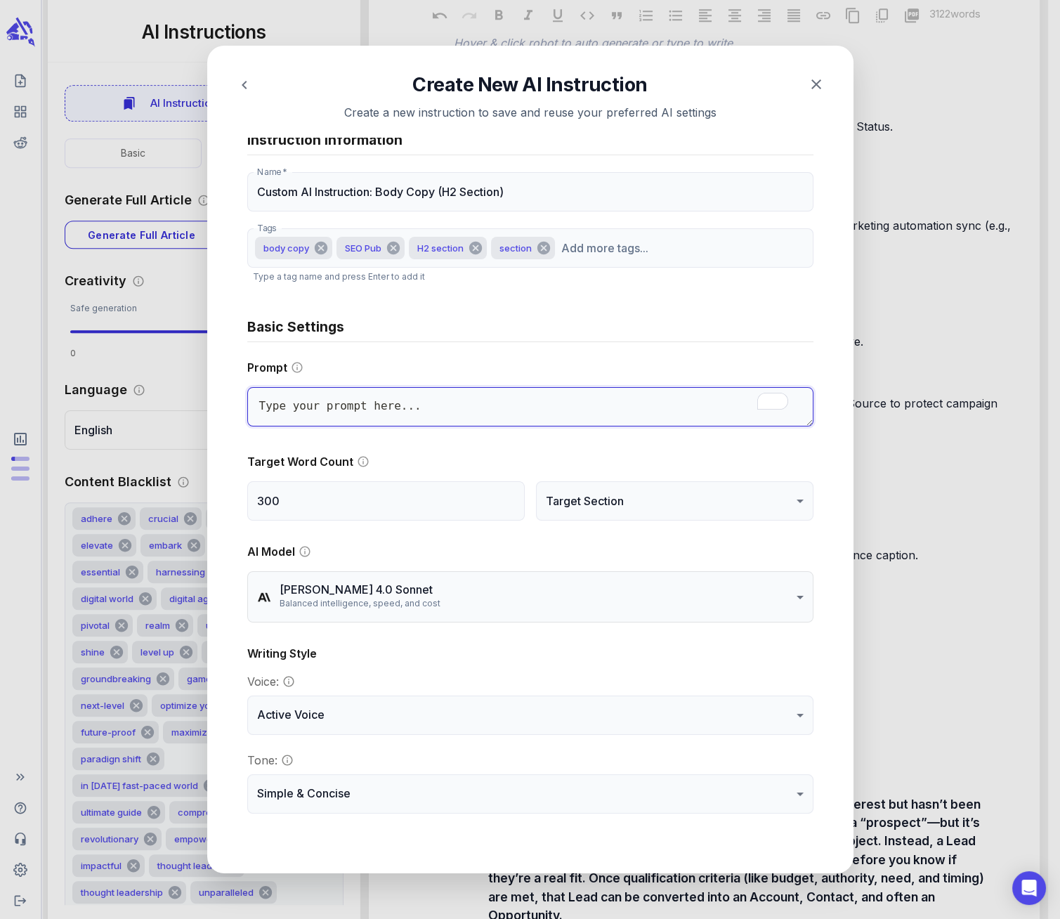
scroll to position [0, 0]
paste textarea "Lore: Ipsum dolo sitamet (C0 + A4e) se do eiusmod-tempo, incididun, utl etdolor…"
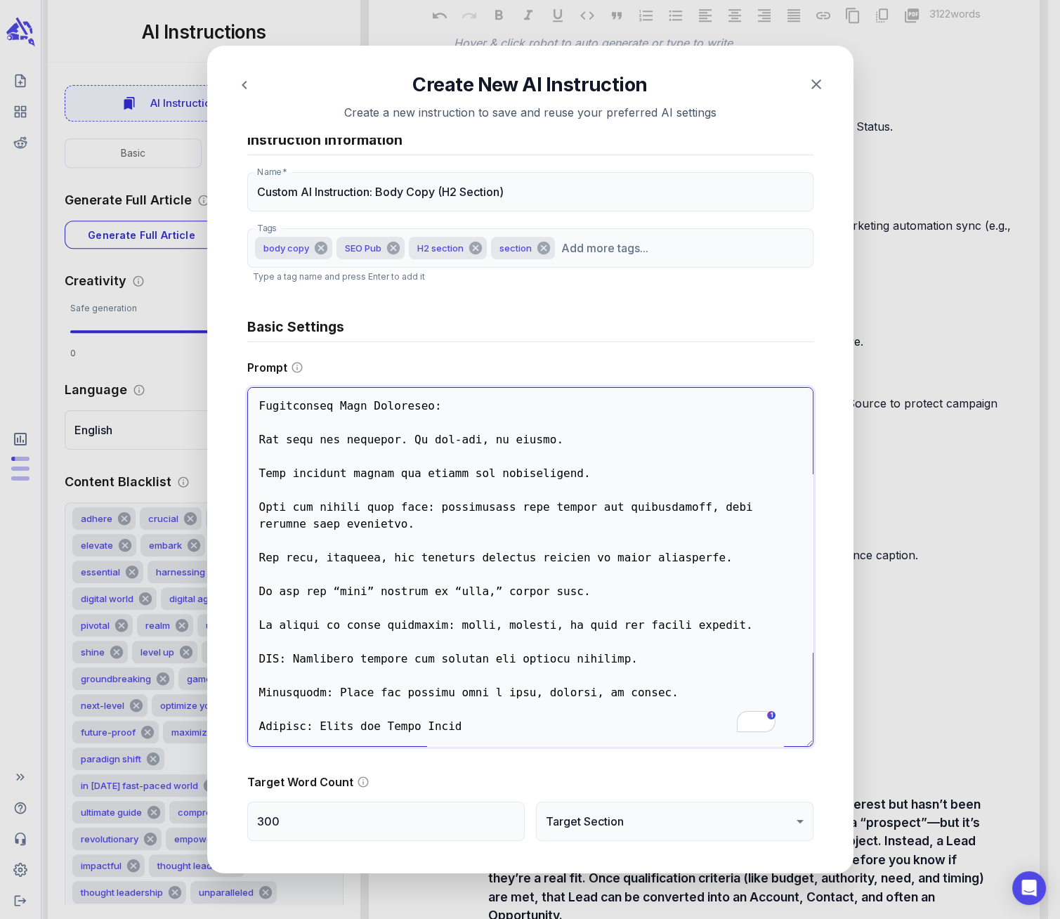
scroll to position [128, 0]
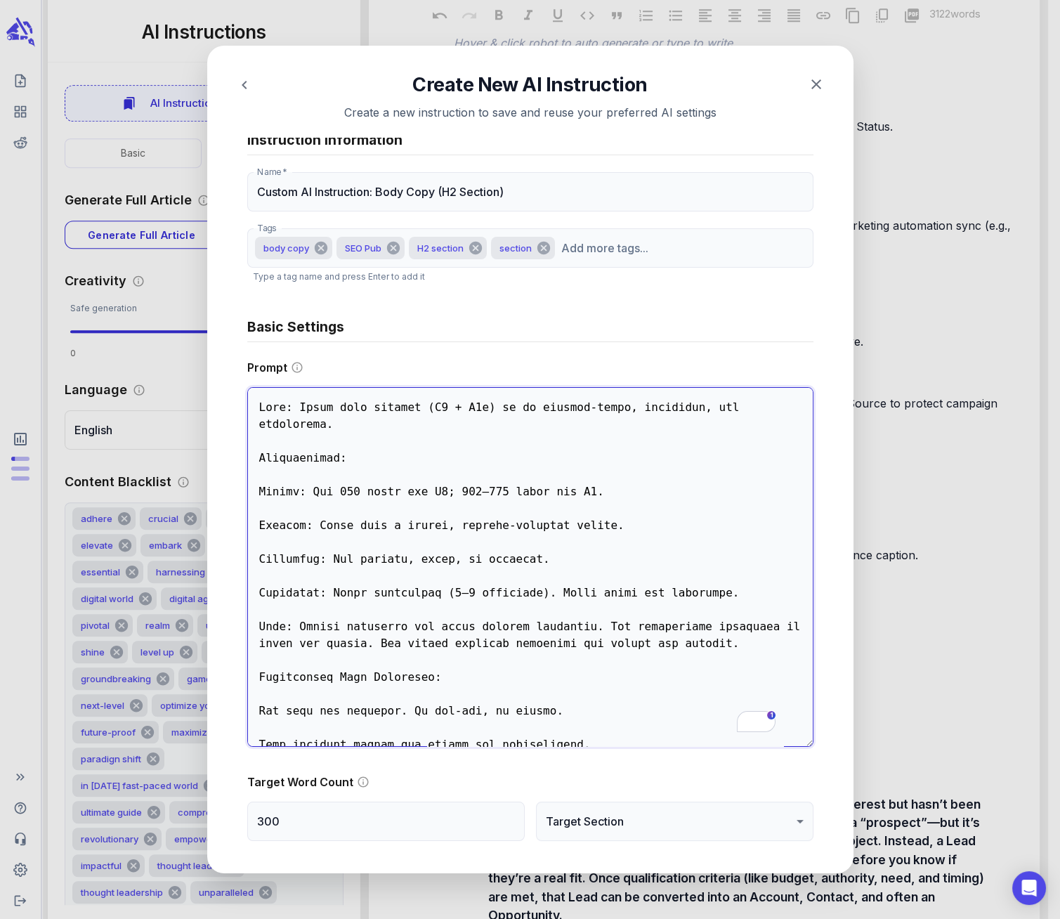
click at [462, 488] on textarea "To enrich screen reader interactions, please activate Accessibility in Grammarl…" at bounding box center [530, 567] width 566 height 360
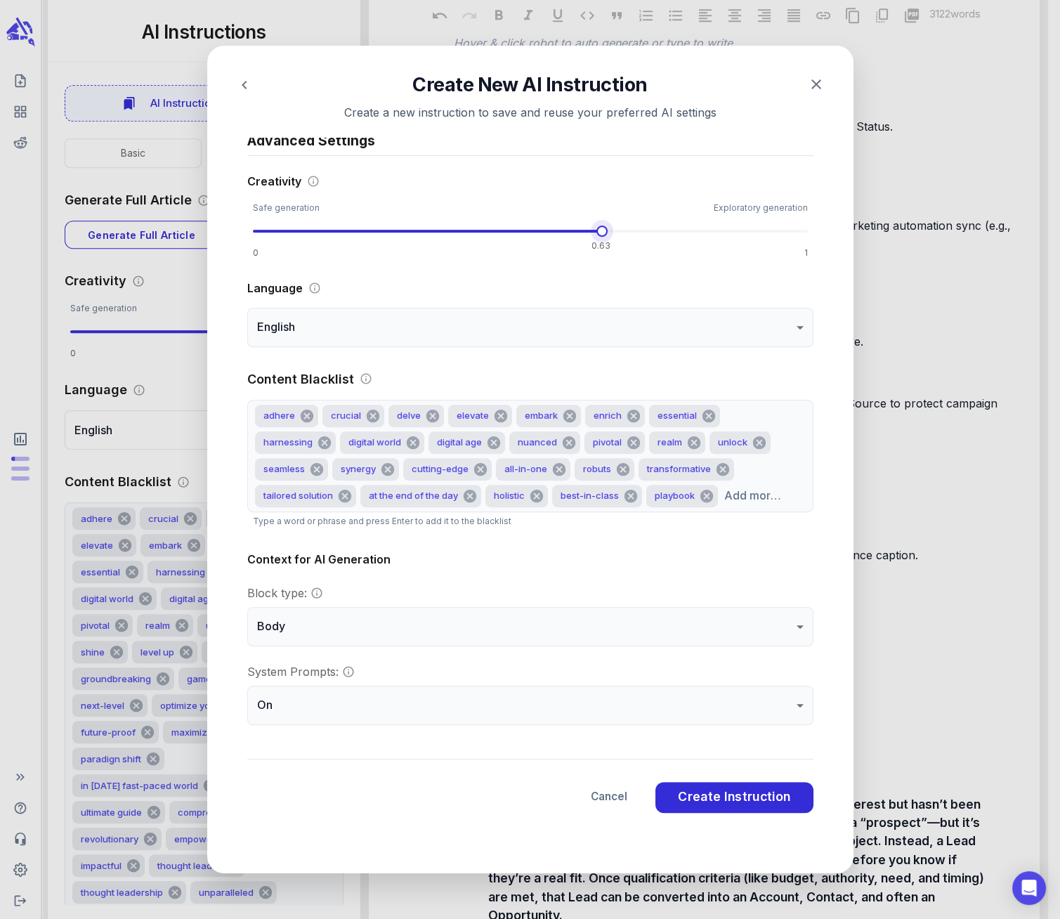
type textarea "Lore: Ipsum dolo sitamet (C0 + A7e) se do eiusmod-tempo, incididun, utl etdolor…"
type input "****"
drag, startPoint x: 596, startPoint y: 229, endPoint x: 603, endPoint y: 242, distance: 14.5
click at [608, 237] on span at bounding box center [613, 231] width 11 height 11
click at [722, 795] on span "Create Instruction" at bounding box center [734, 796] width 112 height 22
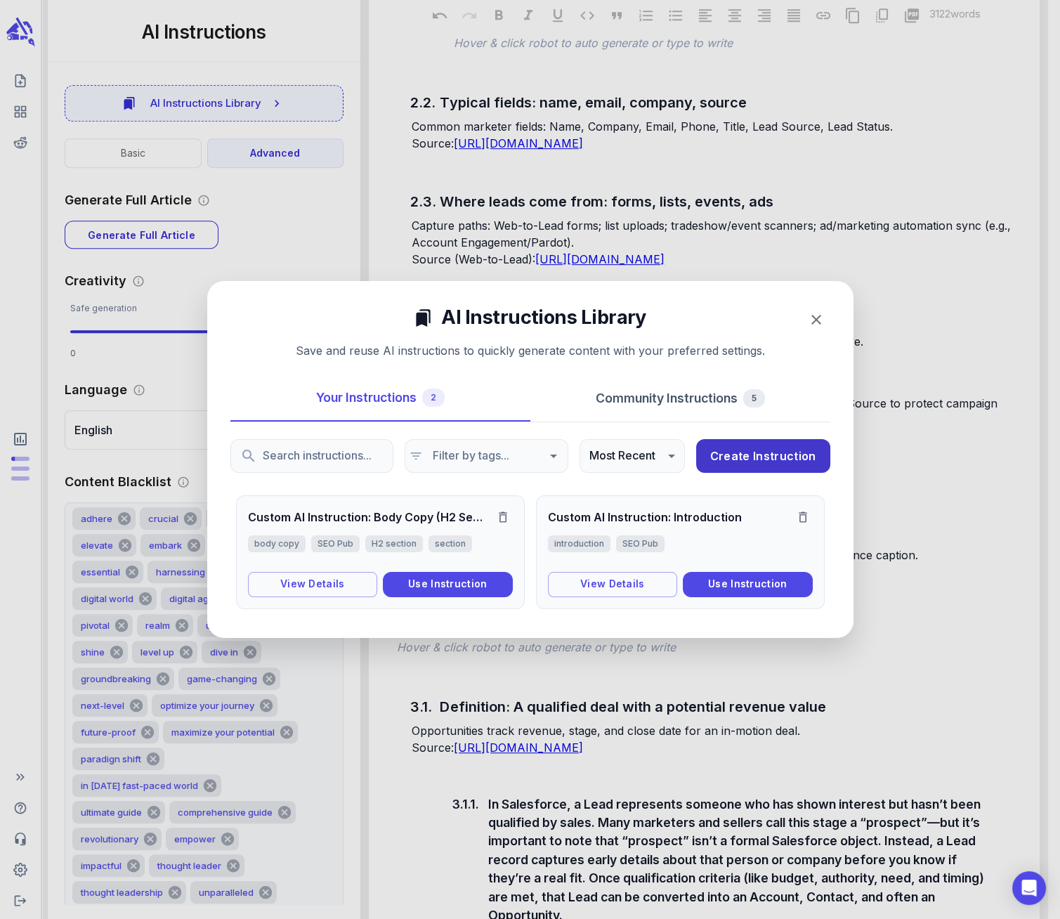
click at [811, 324] on icon "button" at bounding box center [816, 319] width 17 height 17
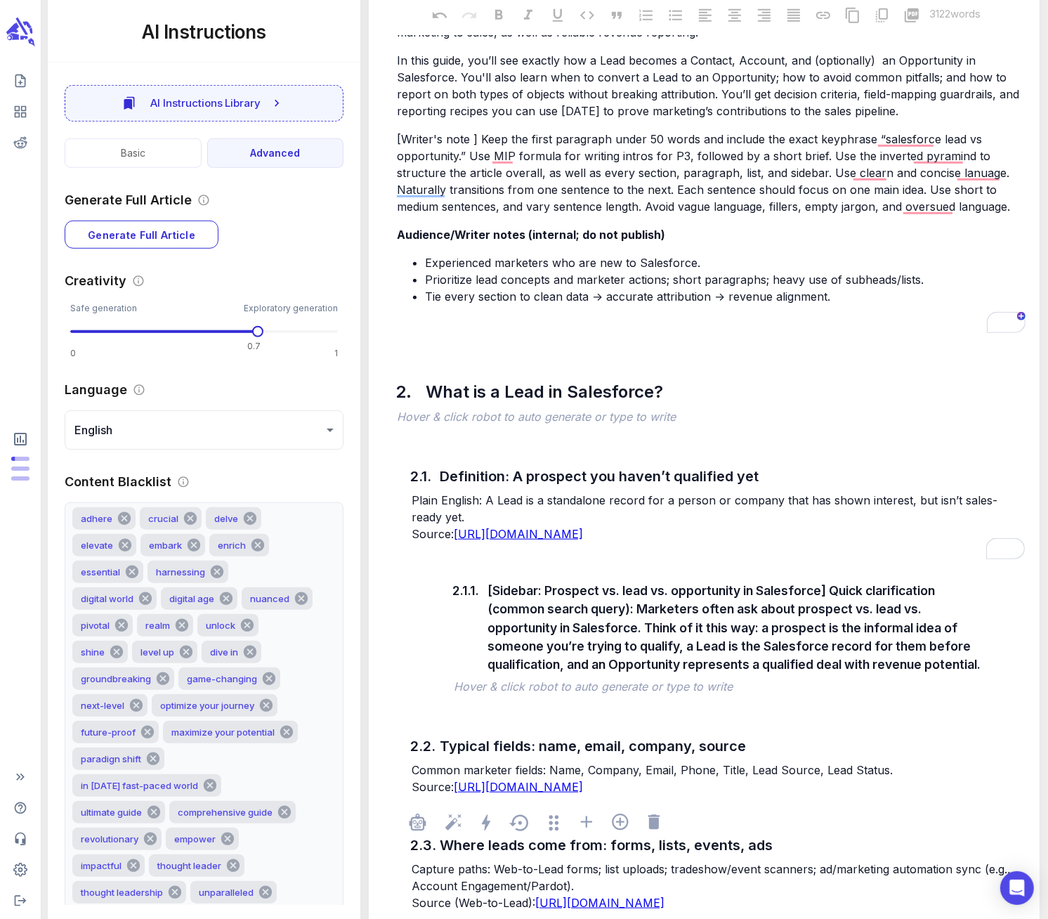
scroll to position [797, 0]
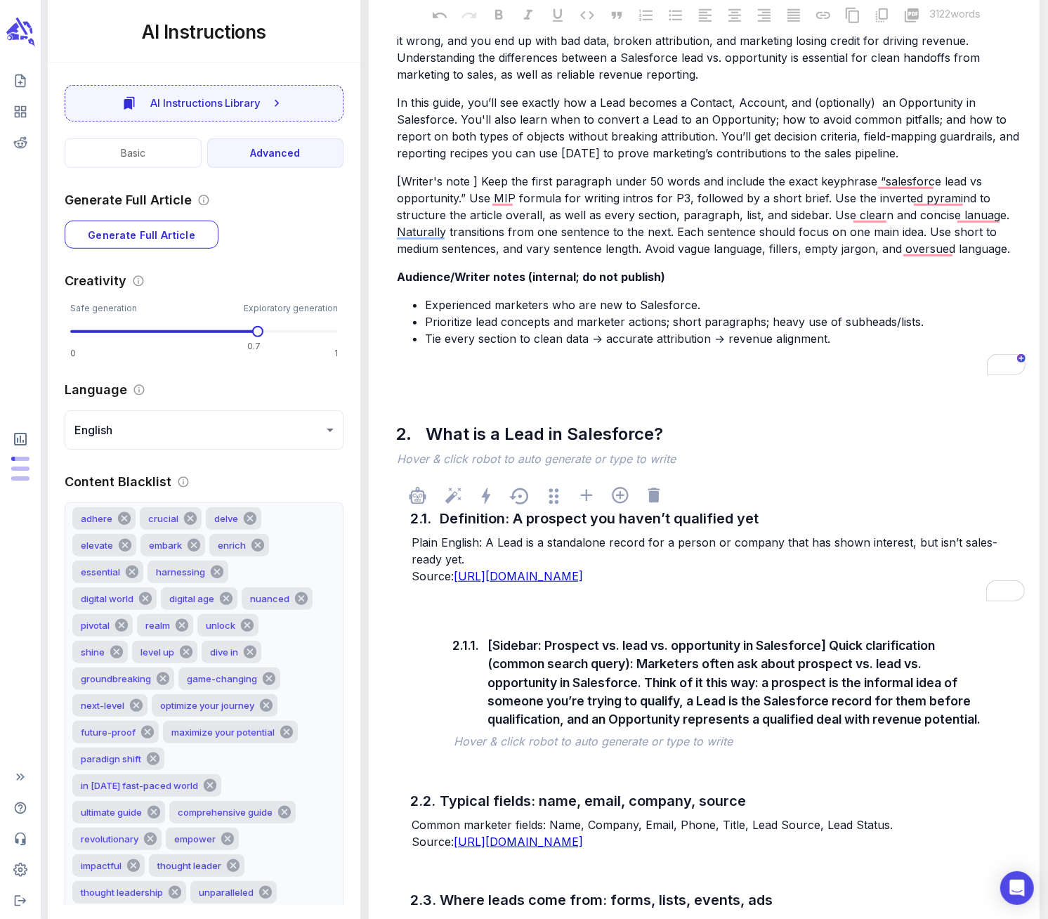
drag, startPoint x: 413, startPoint y: 540, endPoint x: 563, endPoint y: 552, distance: 150.8
click at [563, 552] on p "Plain English: A Lead is a standalone record for a person or company that has s…" at bounding box center [718, 559] width 613 height 51
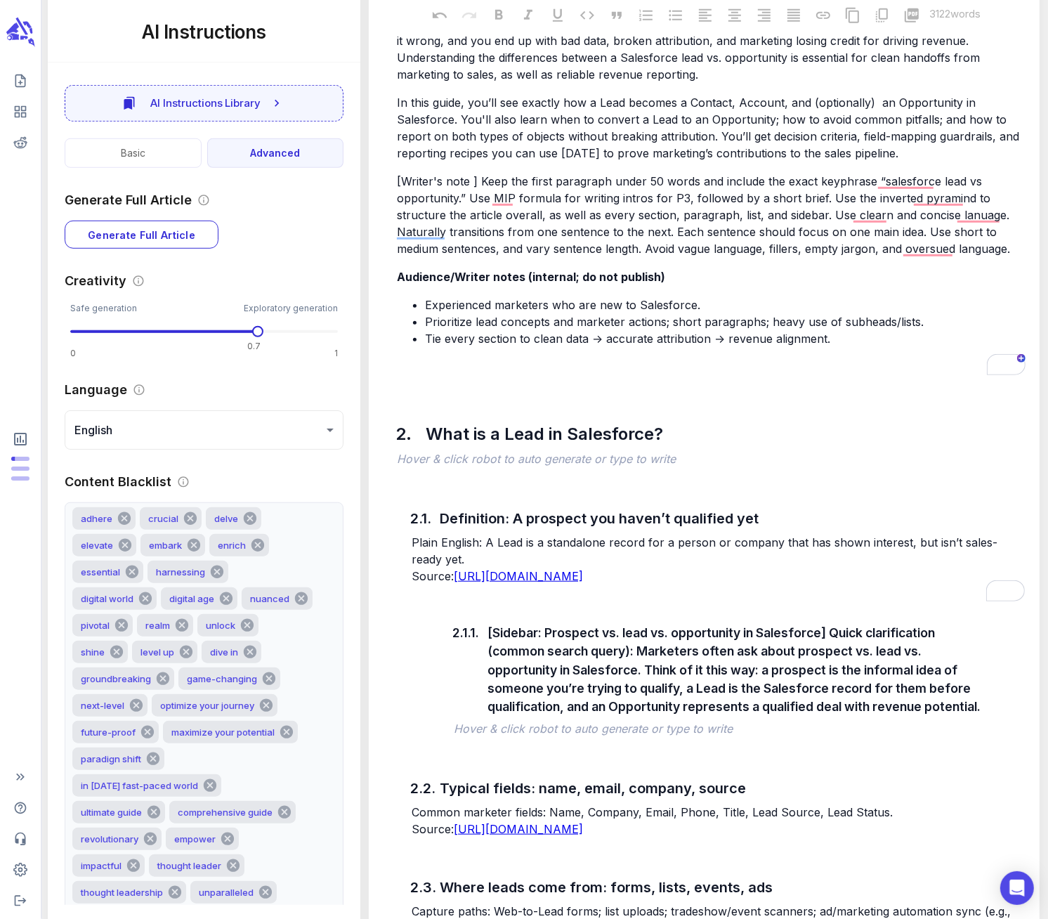
click at [388, 598] on div "2.1. Definition: A prospect you haven’t qualified yet Plain English: A Lead is …" at bounding box center [704, 863] width 648 height 773
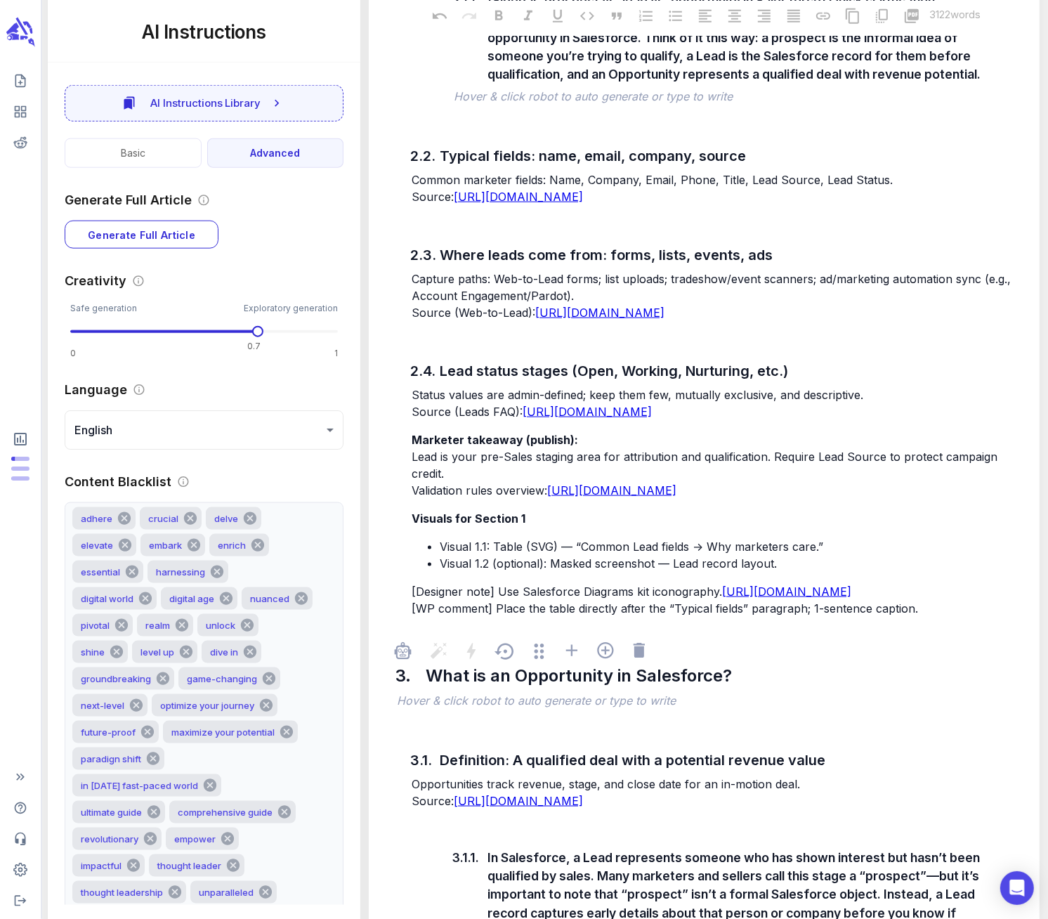
scroll to position [1429, 0]
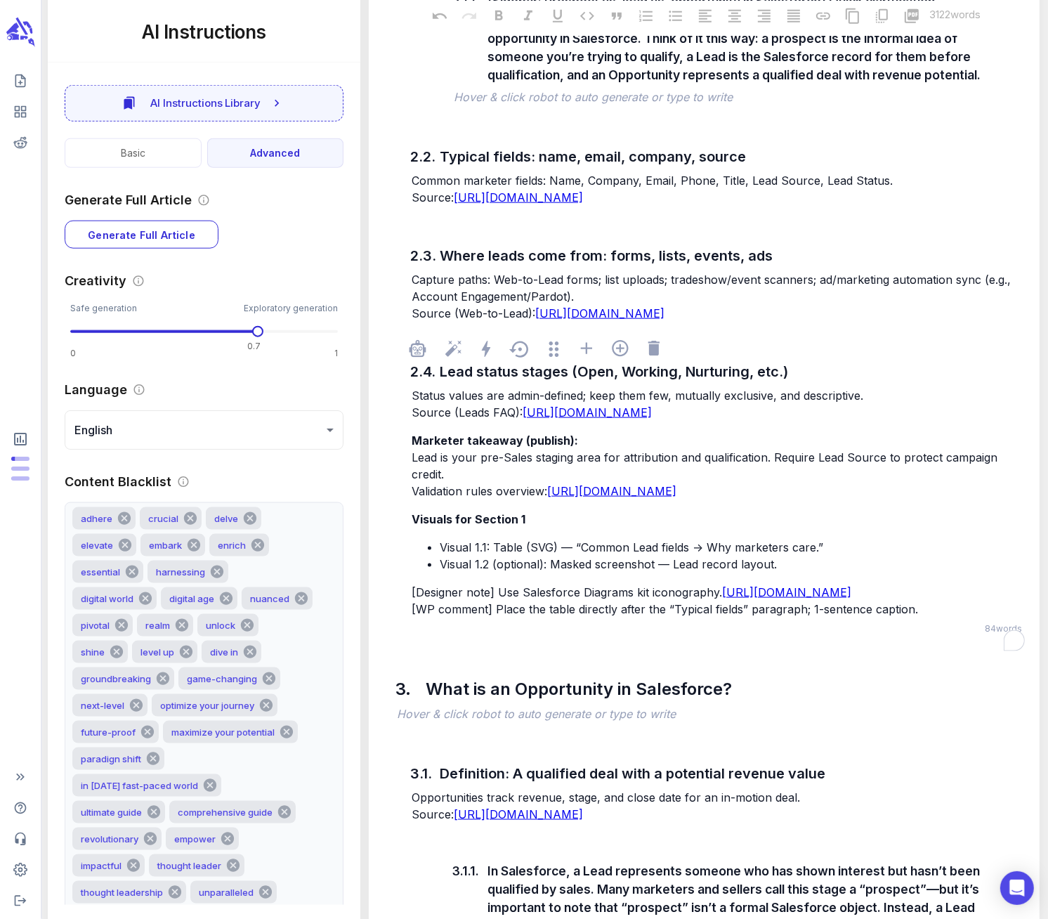
drag, startPoint x: 927, startPoint y: 681, endPoint x: 809, endPoint y: 679, distance: 117.3
click at [809, 618] on p "[Designer note] Use Salesforce Diagrams kit iconography. [URL][DOMAIN_NAME] [WP…" at bounding box center [718, 601] width 613 height 34
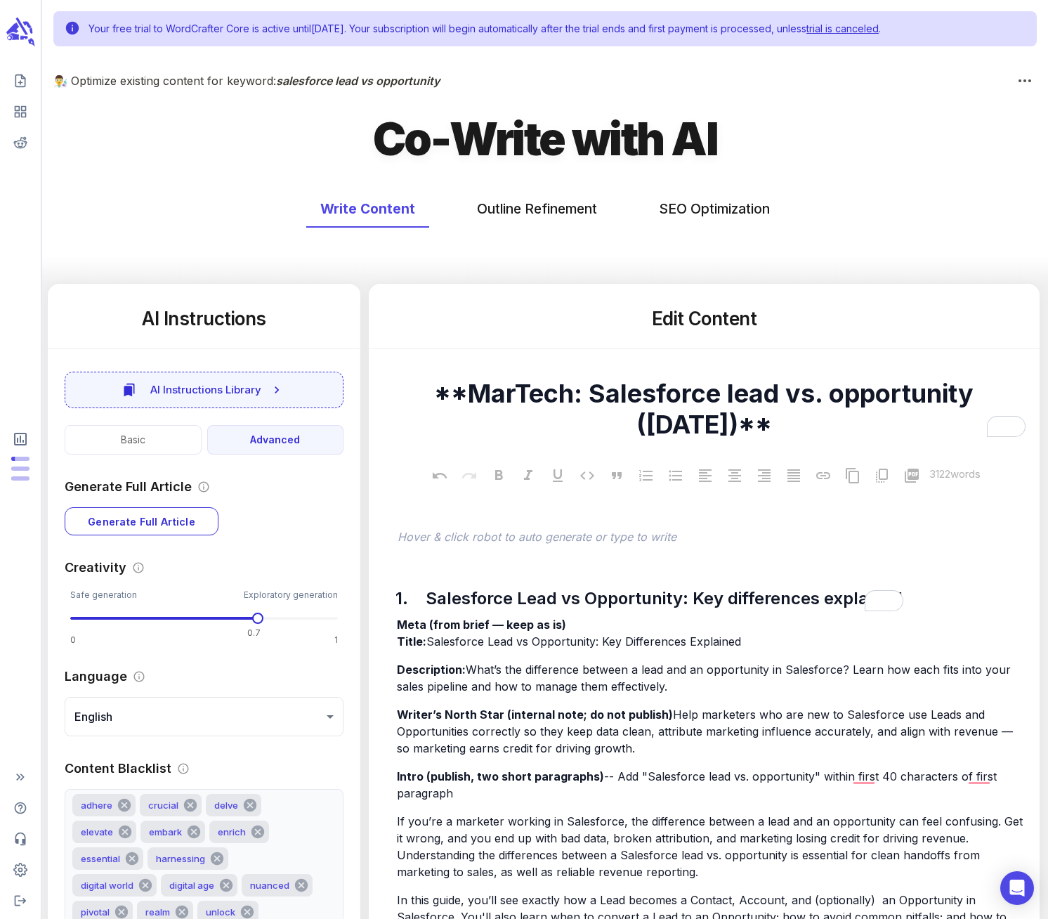
scroll to position [1023, 0]
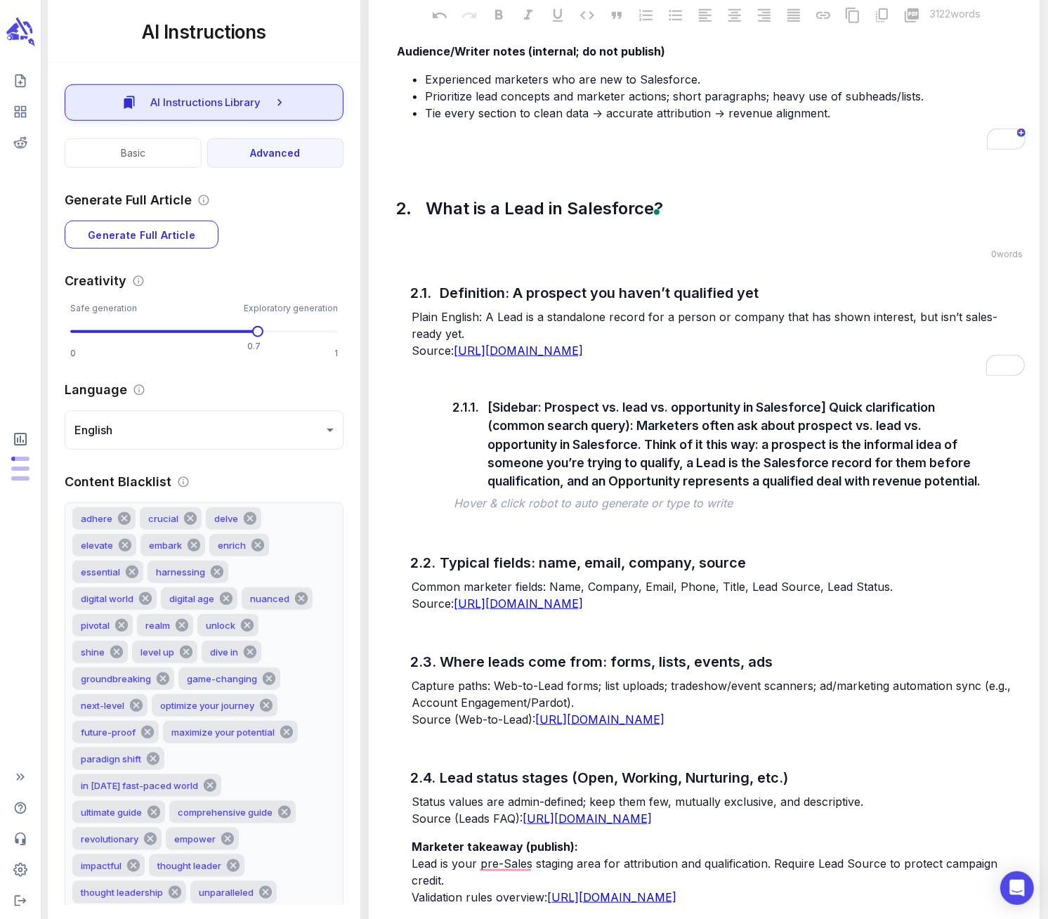
click at [273, 102] on icon "button" at bounding box center [280, 103] width 14 height 14
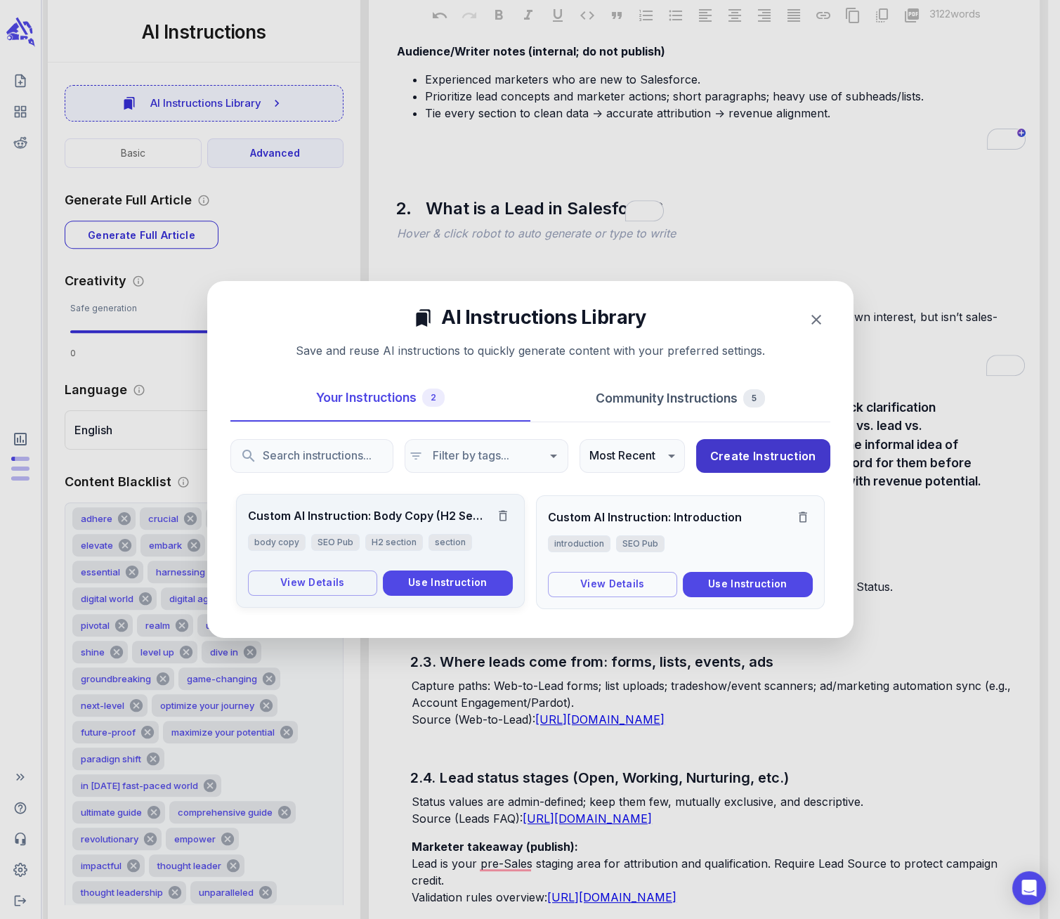
click at [363, 512] on h6 "Custom AI Instruction: Body Copy (H2 Sec..." at bounding box center [366, 516] width 237 height 20
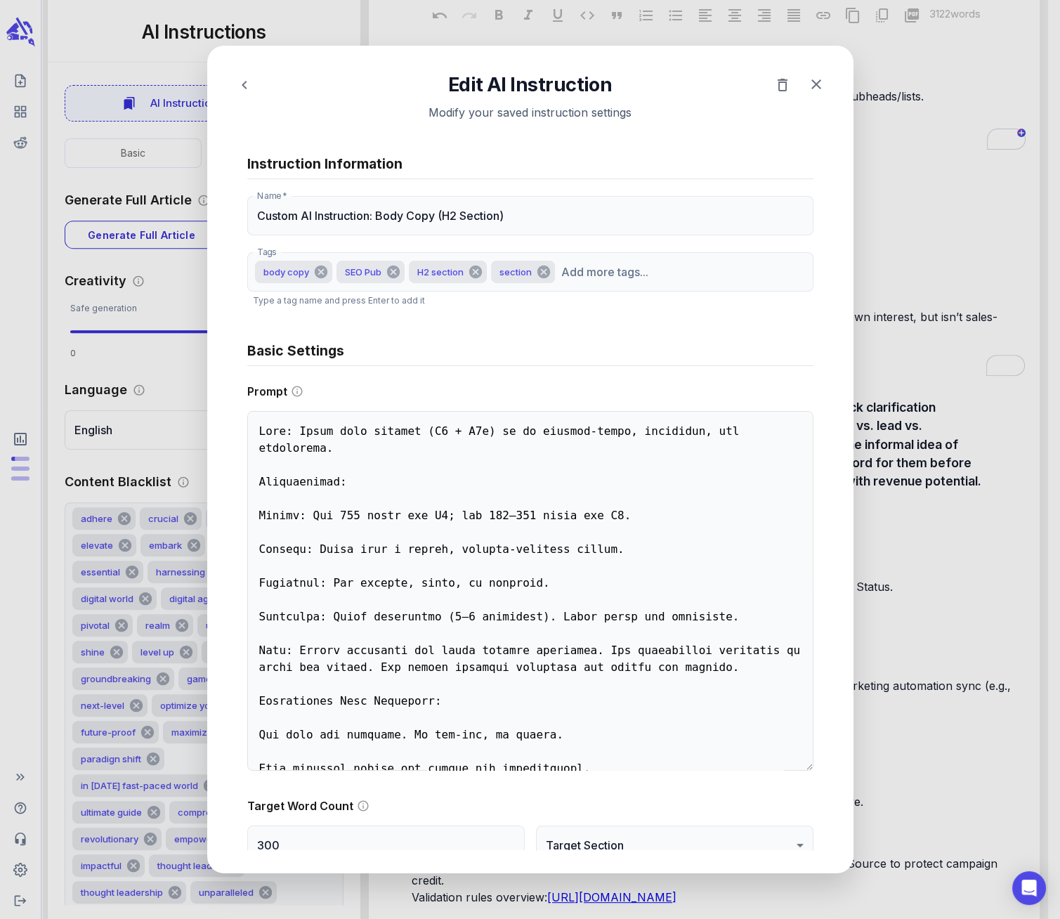
type textarea "x"
click at [814, 85] on icon "button" at bounding box center [816, 84] width 10 height 10
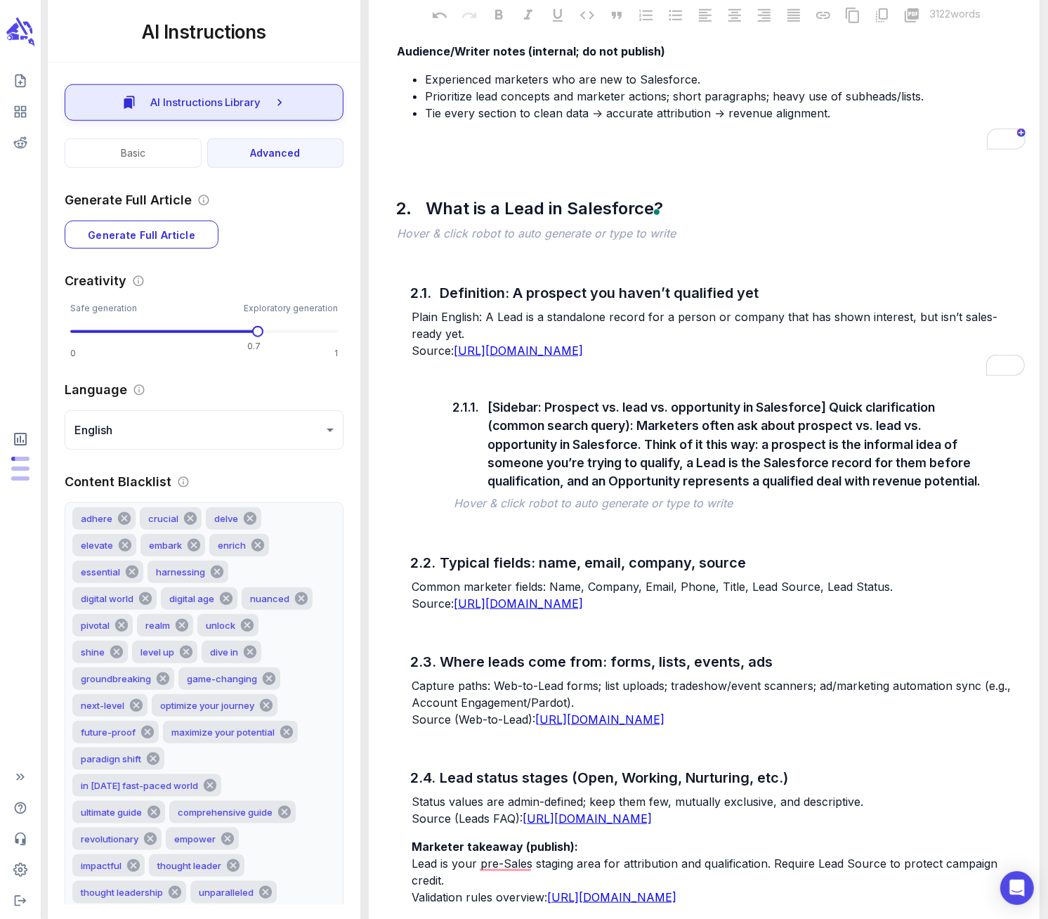
click at [263, 105] on button "AI Instructions Library" at bounding box center [204, 102] width 279 height 37
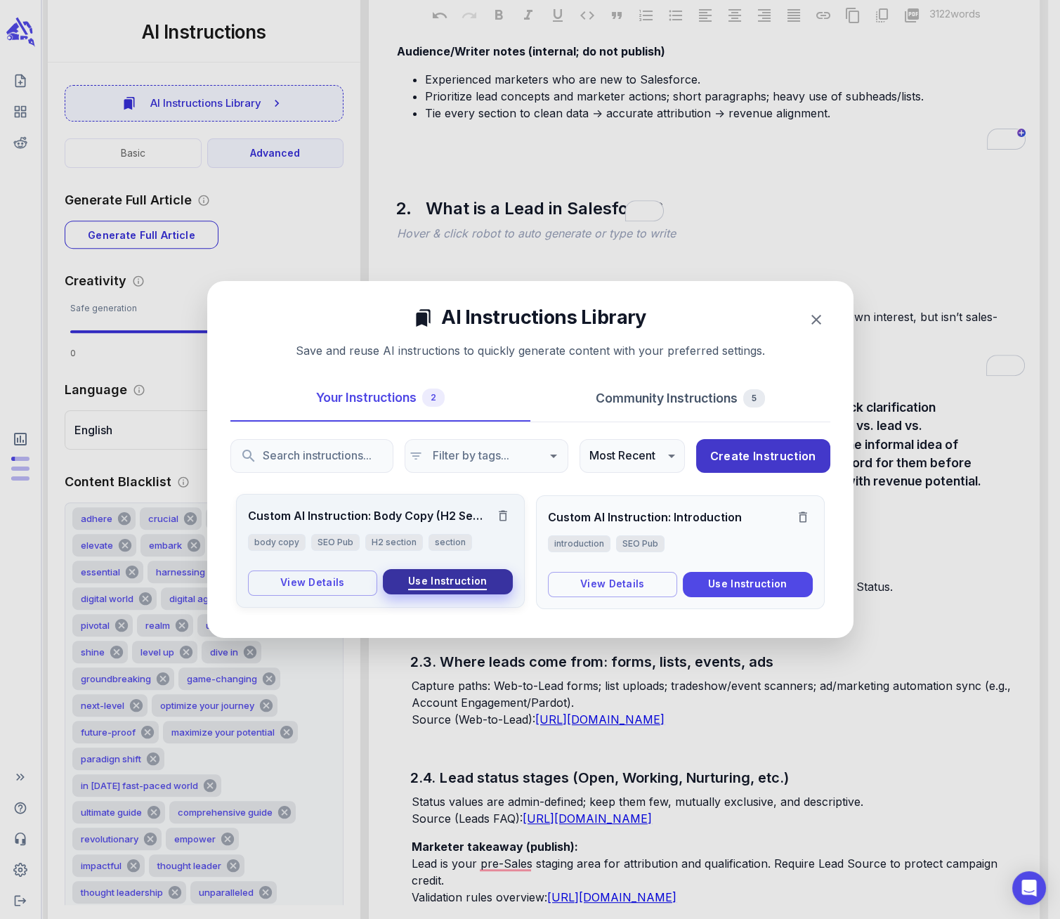
click at [428, 577] on span "Use Instruction" at bounding box center [447, 582] width 79 height 18
click at [428, 577] on div "2.2." at bounding box center [419, 563] width 20 height 28
type input "****"
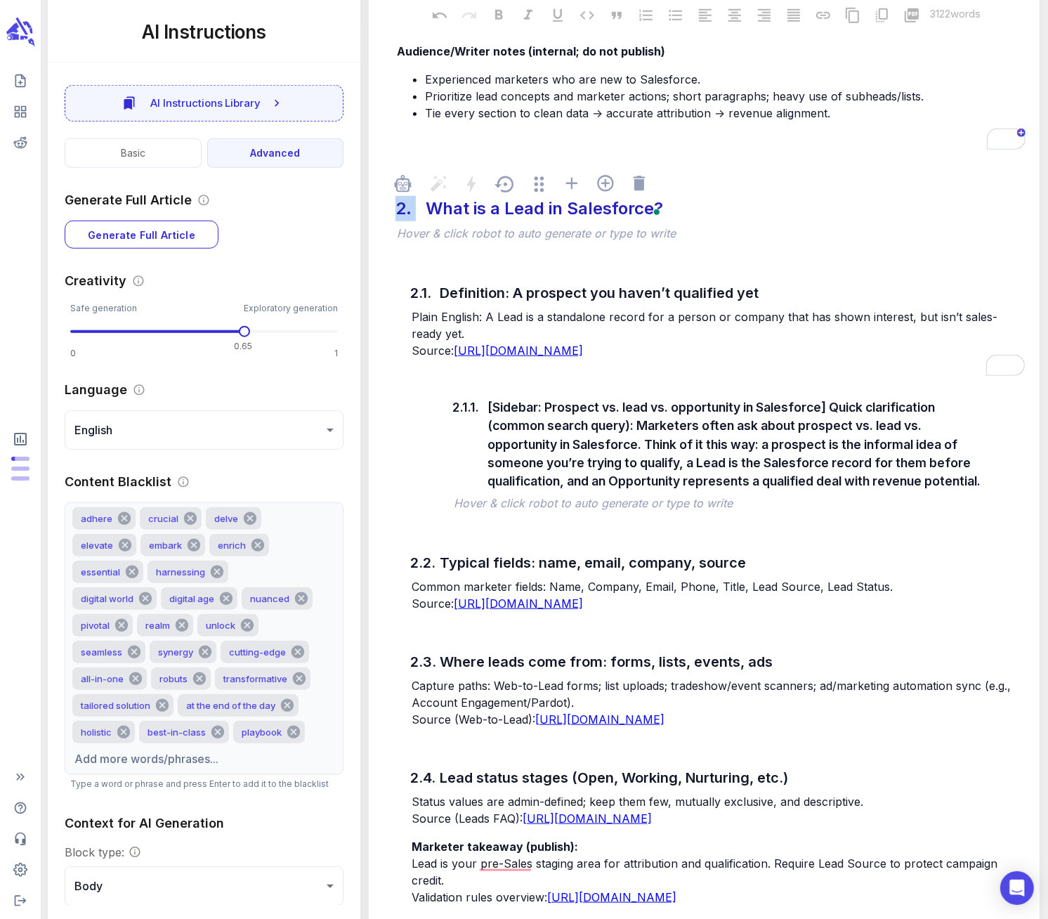
drag, startPoint x: 393, startPoint y: 209, endPoint x: 514, endPoint y: 212, distance: 120.9
click at [514, 212] on div "2. What is a Lead in Salesforce?" at bounding box center [711, 208] width 634 height 32
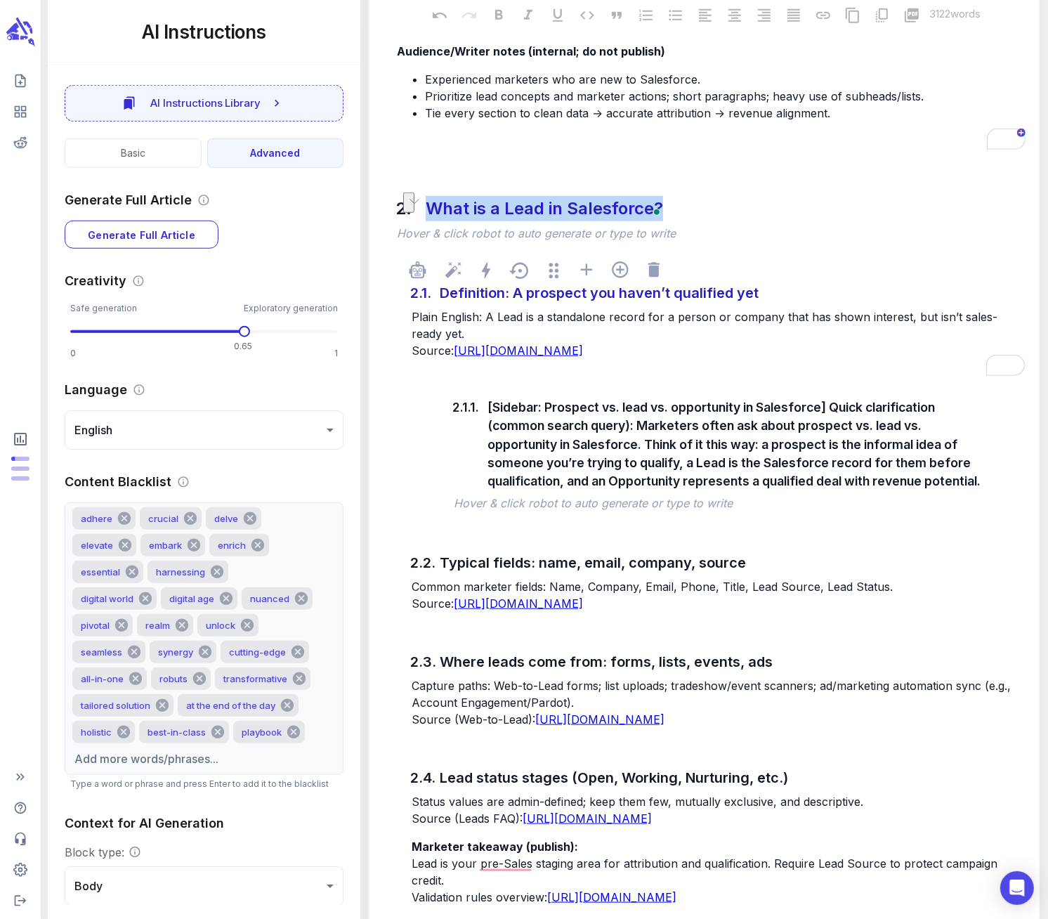
drag, startPoint x: 426, startPoint y: 204, endPoint x: 760, endPoint y: 292, distance: 344.9
click at [760, 292] on div "2. What is a Lead in Salesforce? ﻿ Hover & click robot to auto generate or type…" at bounding box center [704, 595] width 648 height 860
drag, startPoint x: 385, startPoint y: 325, endPoint x: 411, endPoint y: 295, distance: 39.9
click at [386, 326] on div "2.1. Definition: A prospect you haven’t qualified yet Plain English: A Lead is …" at bounding box center [704, 638] width 648 height 773
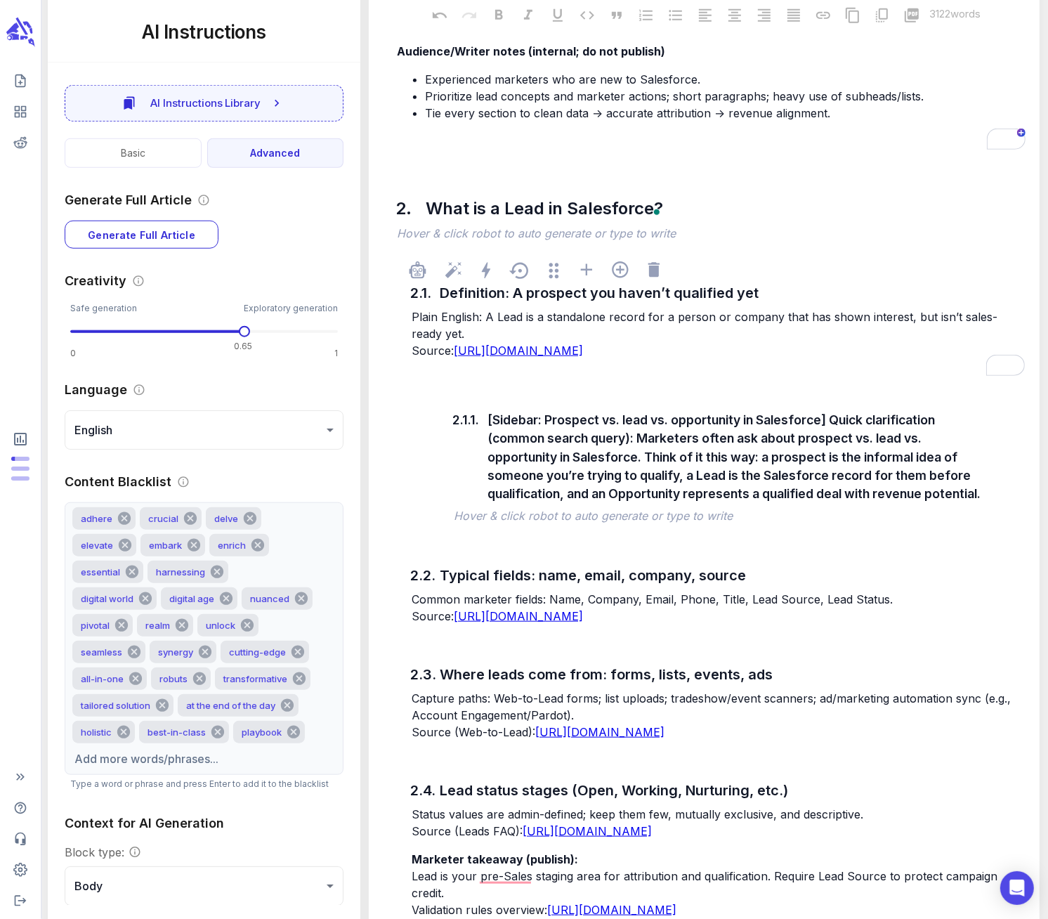
drag, startPoint x: 412, startPoint y: 315, endPoint x: 428, endPoint y: 315, distance: 16.2
click at [428, 315] on span "Plain English: A Lead is a standalone record for a person or company that has s…" at bounding box center [705, 325] width 586 height 31
drag, startPoint x: 466, startPoint y: 332, endPoint x: 407, endPoint y: 319, distance: 61.2
click at [407, 319] on div "2.1. Definition: A prospect you haven’t qualified yet Plain English: A Lead is …" at bounding box center [704, 645] width 648 height 786
click at [398, 306] on div "2.1. Definition: A prospect you haven’t qualified yet Plain English: A Lead is …" at bounding box center [704, 645] width 648 height 786
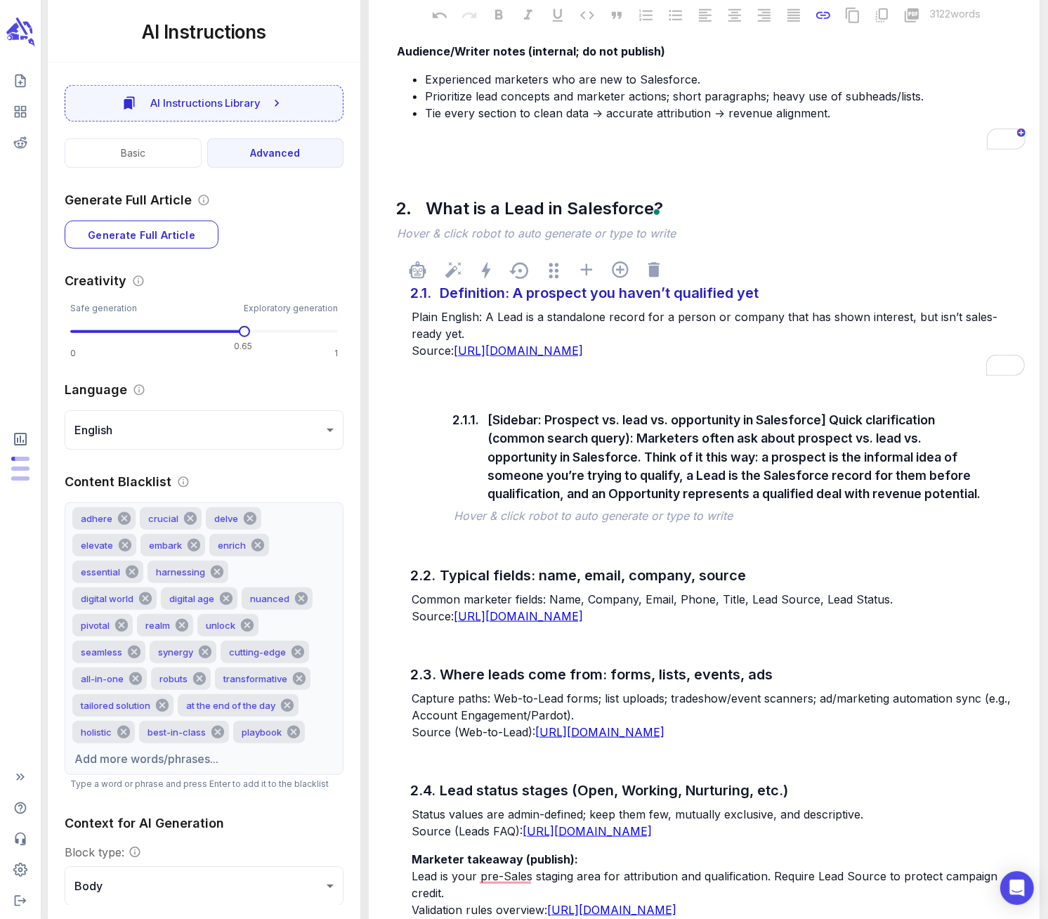
drag, startPoint x: 771, startPoint y: 369, endPoint x: 411, endPoint y: 292, distance: 367.9
click at [411, 292] on div "2.1. Definition: A prospect you haven’t qualified yet Plain English: A Lead is …" at bounding box center [718, 313] width 620 height 122
copy p "Plain English: A Lead is a standalone record for a person or company that has s…"
click at [396, 303] on div "2.1. Definition: A prospect you haven’t qualified yet Plain English: A Lead is …" at bounding box center [704, 645] width 648 height 786
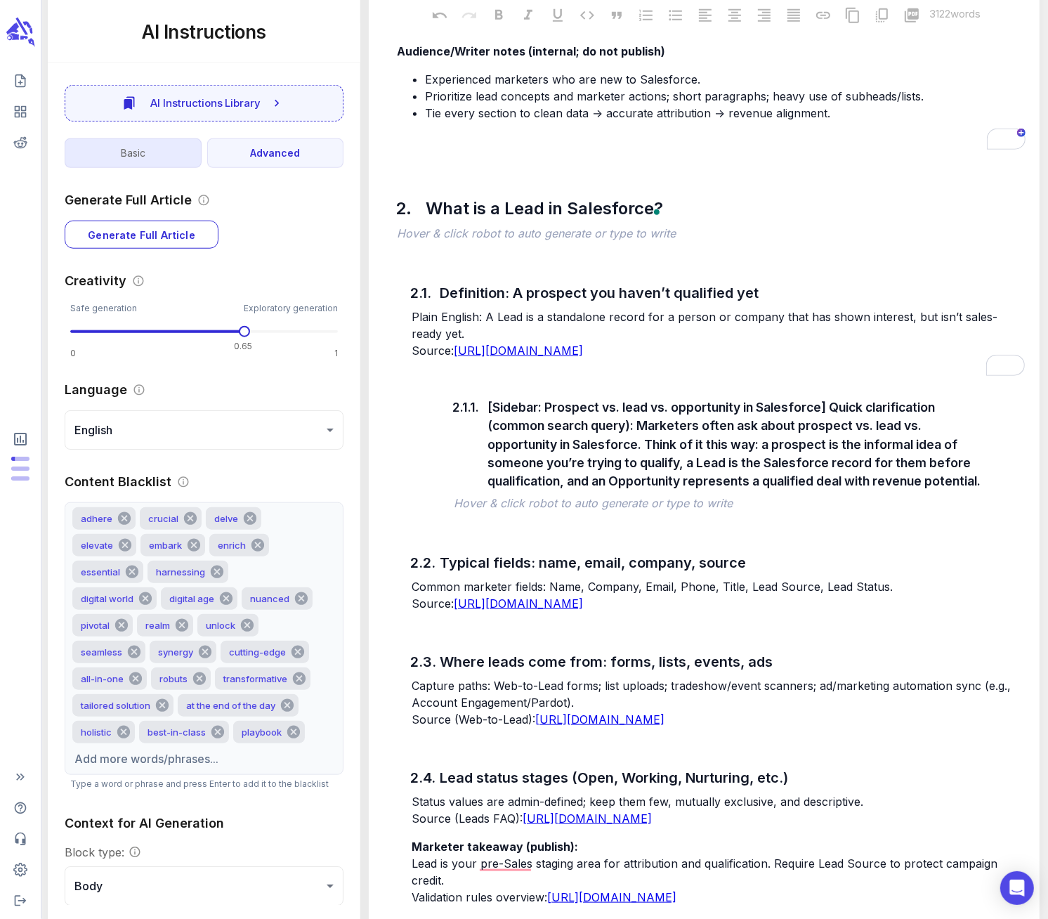
click at [174, 150] on button "Basic" at bounding box center [133, 153] width 137 height 30
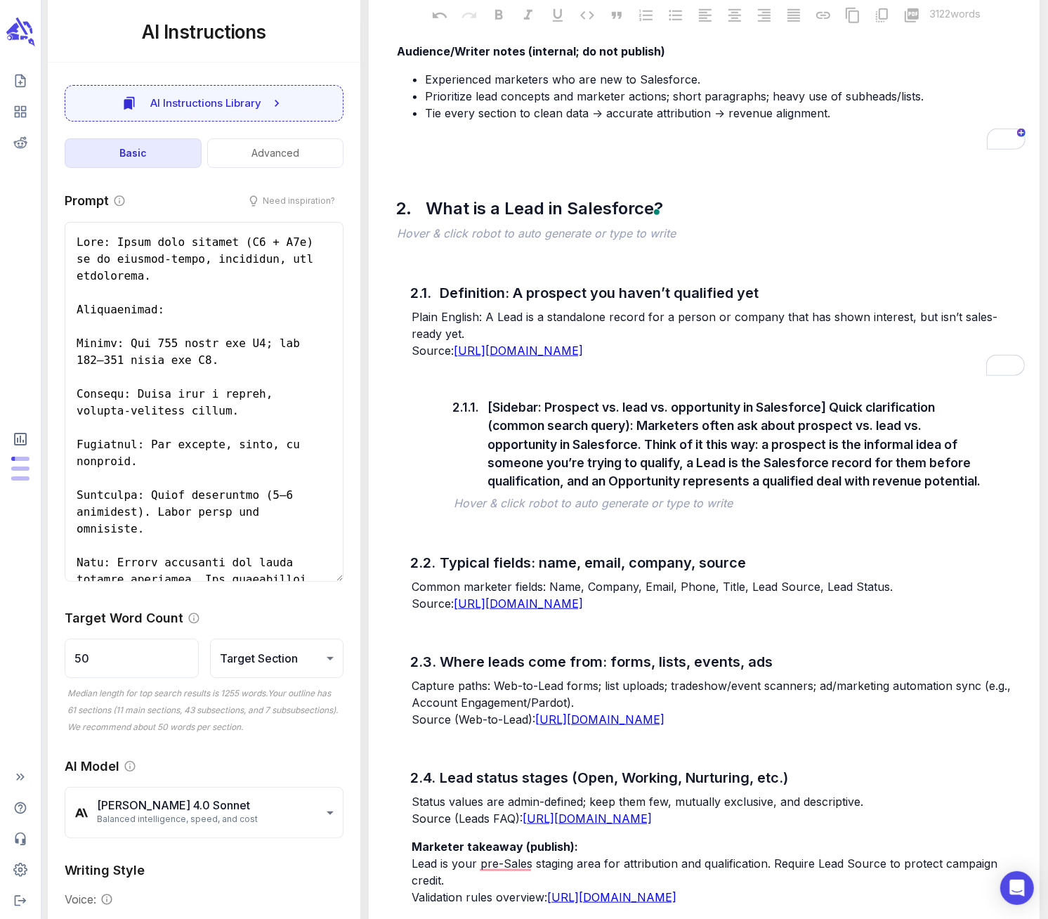
type textarea "x"
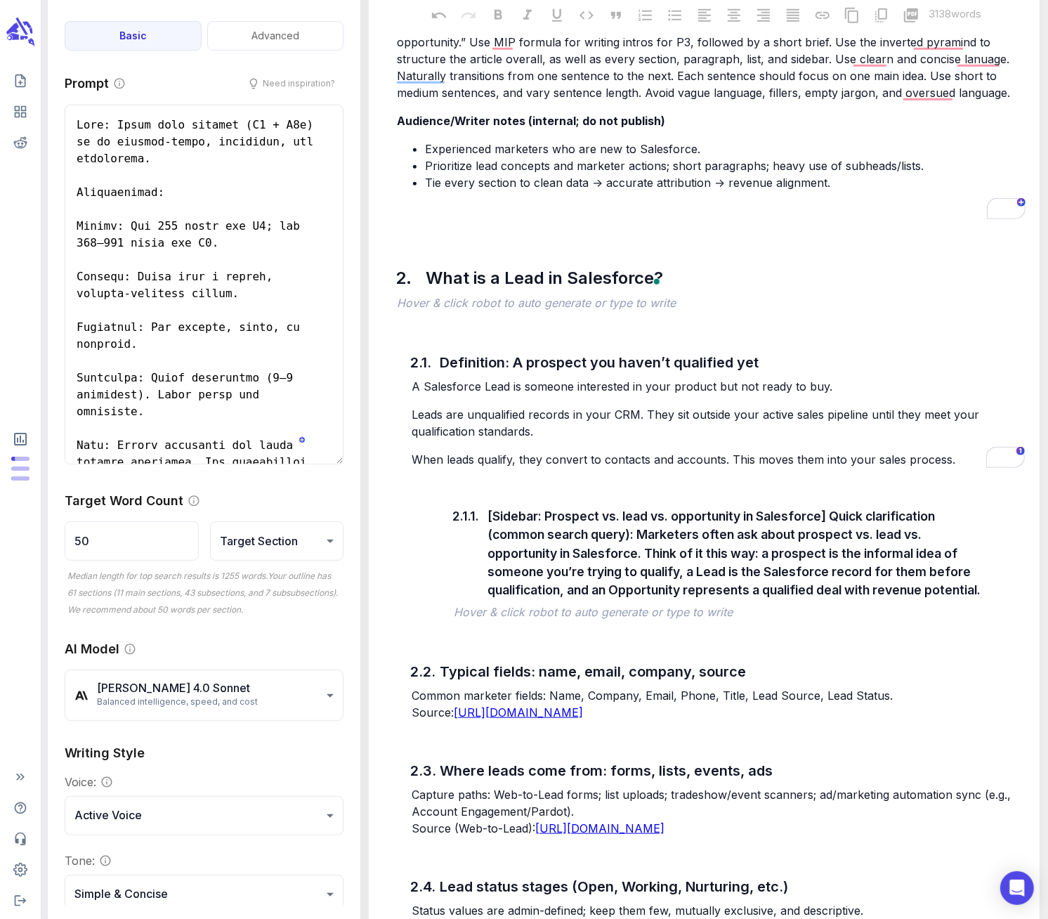
scroll to position [141, 0]
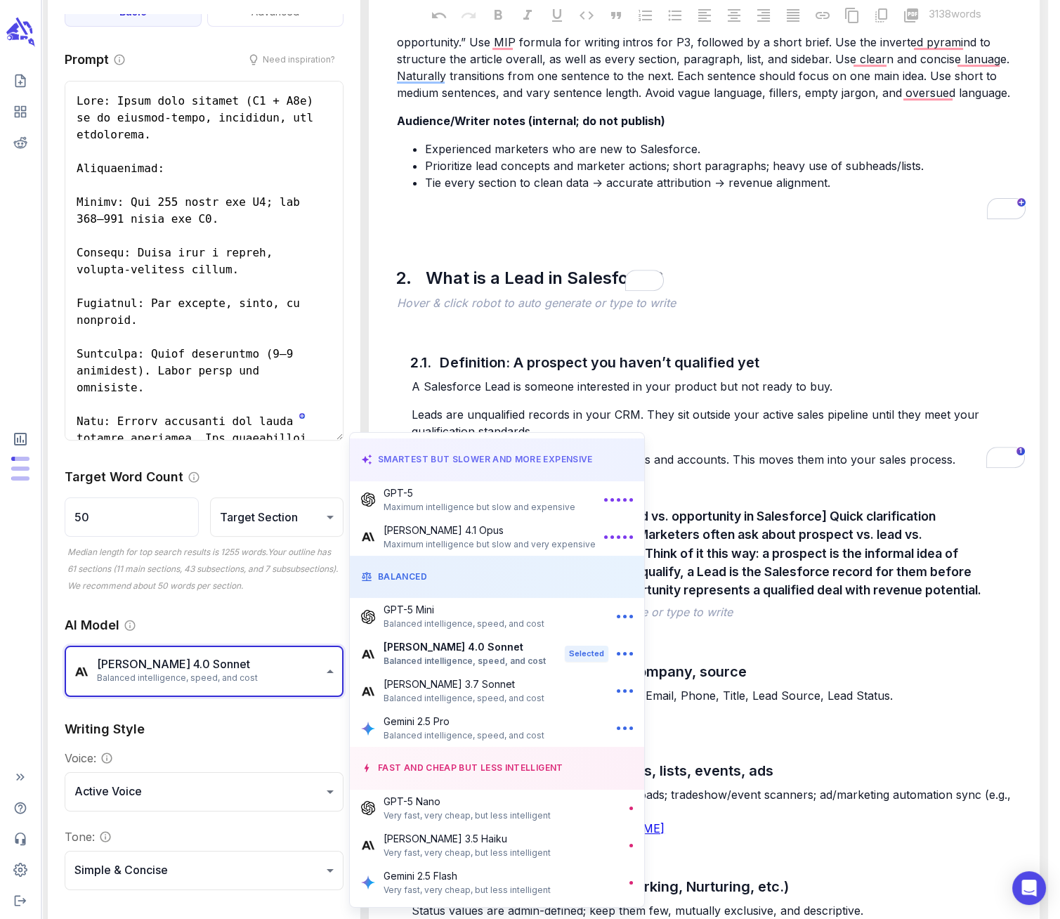
click at [436, 609] on p "GPT-5 Mini" at bounding box center [464, 609] width 161 height 15
type input "**********"
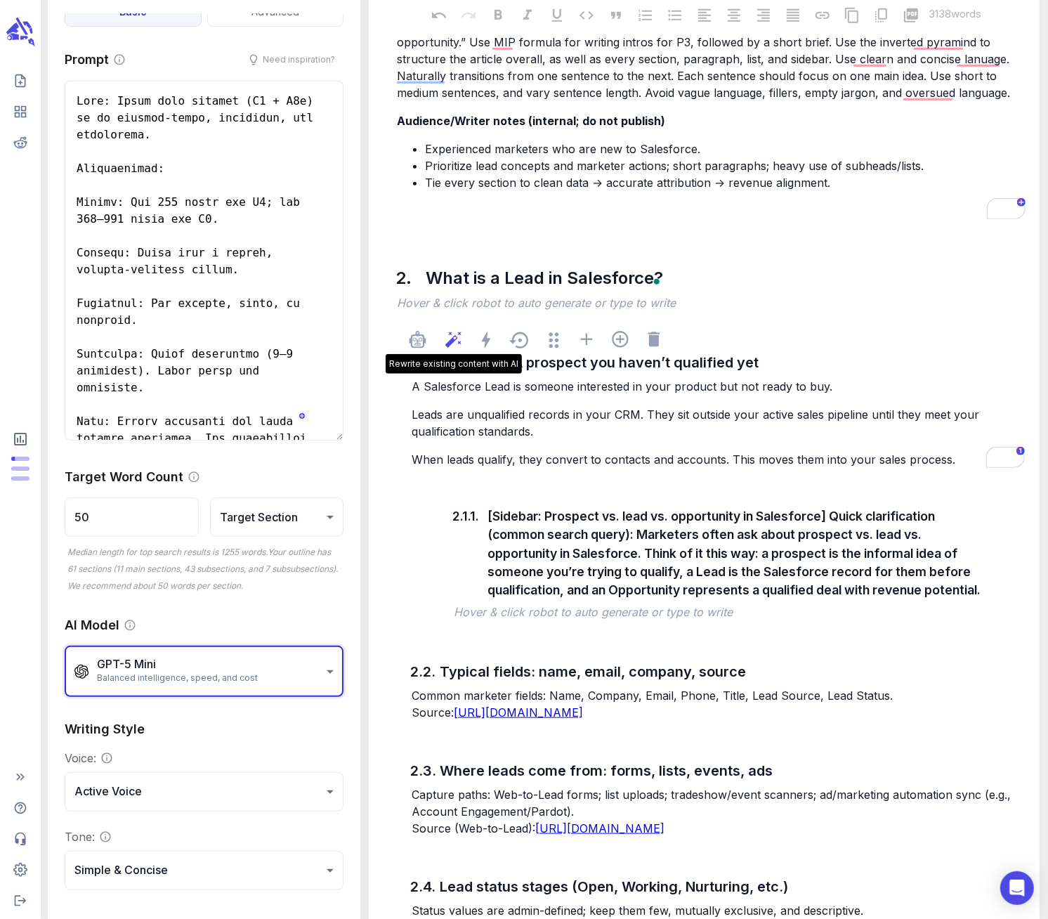
click at [454, 339] on icon at bounding box center [453, 340] width 16 height 16
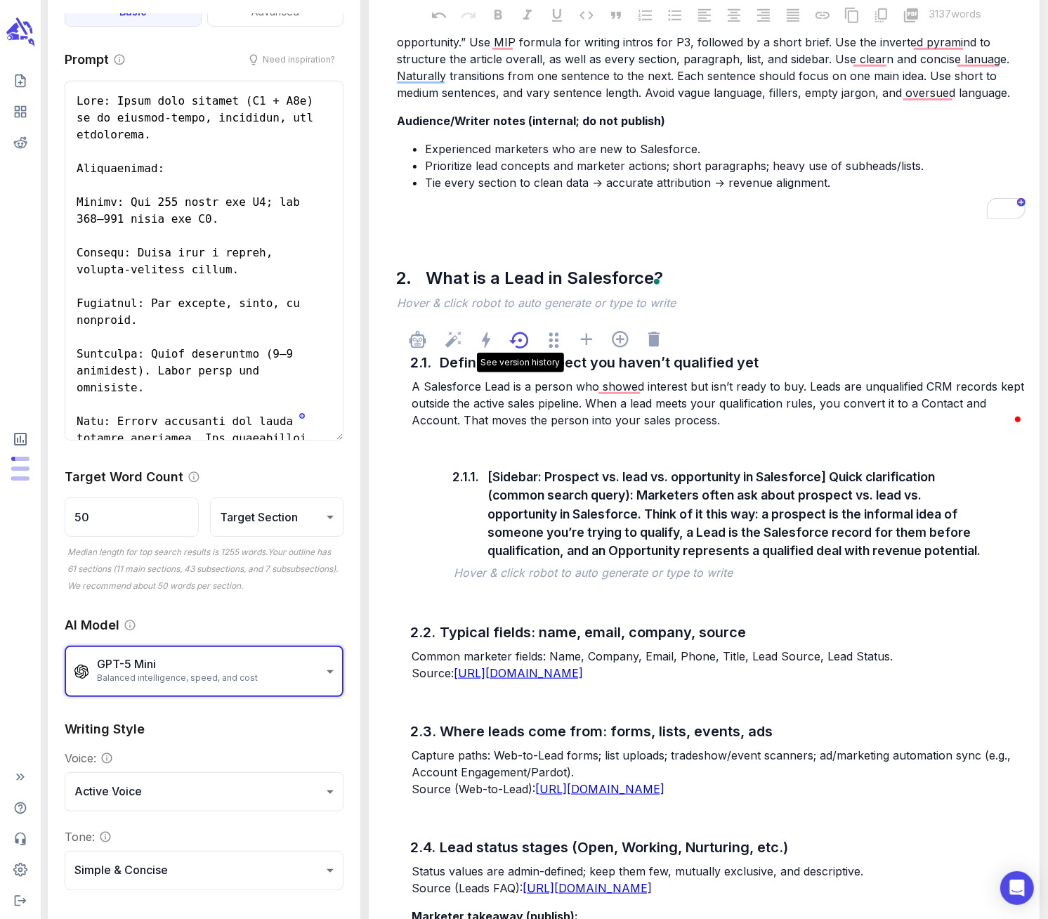
click at [521, 339] on icon at bounding box center [518, 340] width 19 height 16
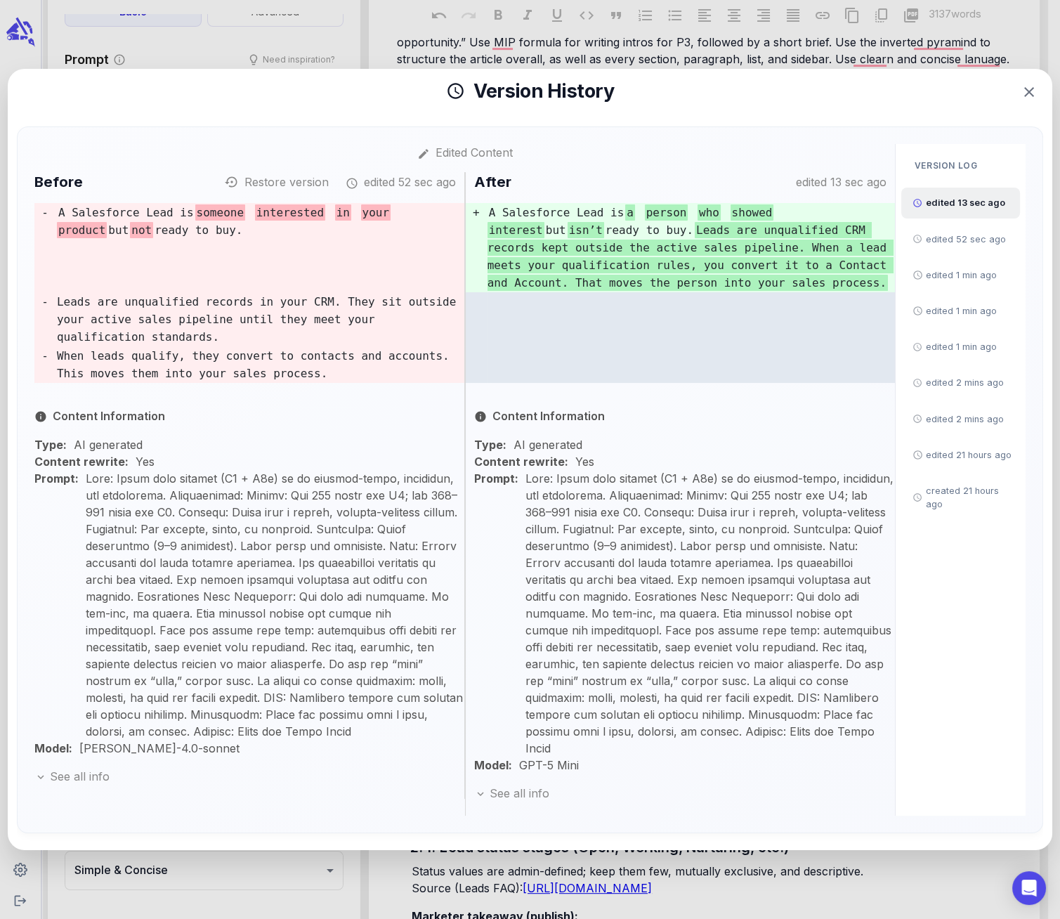
click at [247, 299] on pre "Leads are unqualified records in your CRM. They sit outside your active sales p…" at bounding box center [260, 319] width 407 height 53
click at [270, 181] on button "Restore version" at bounding box center [278, 182] width 101 height 17
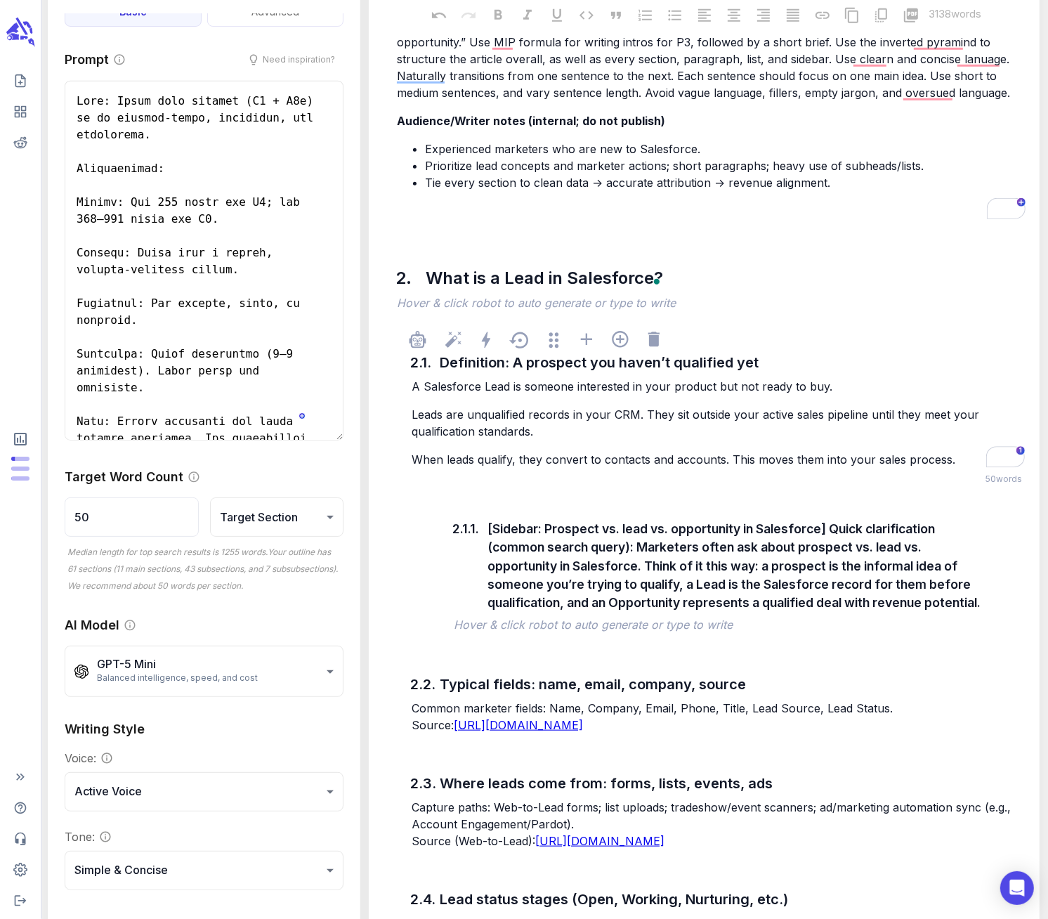
click at [477, 445] on div "A Salesforce Lead is someone interested in your product but not ready to buy. L…" at bounding box center [718, 423] width 619 height 93
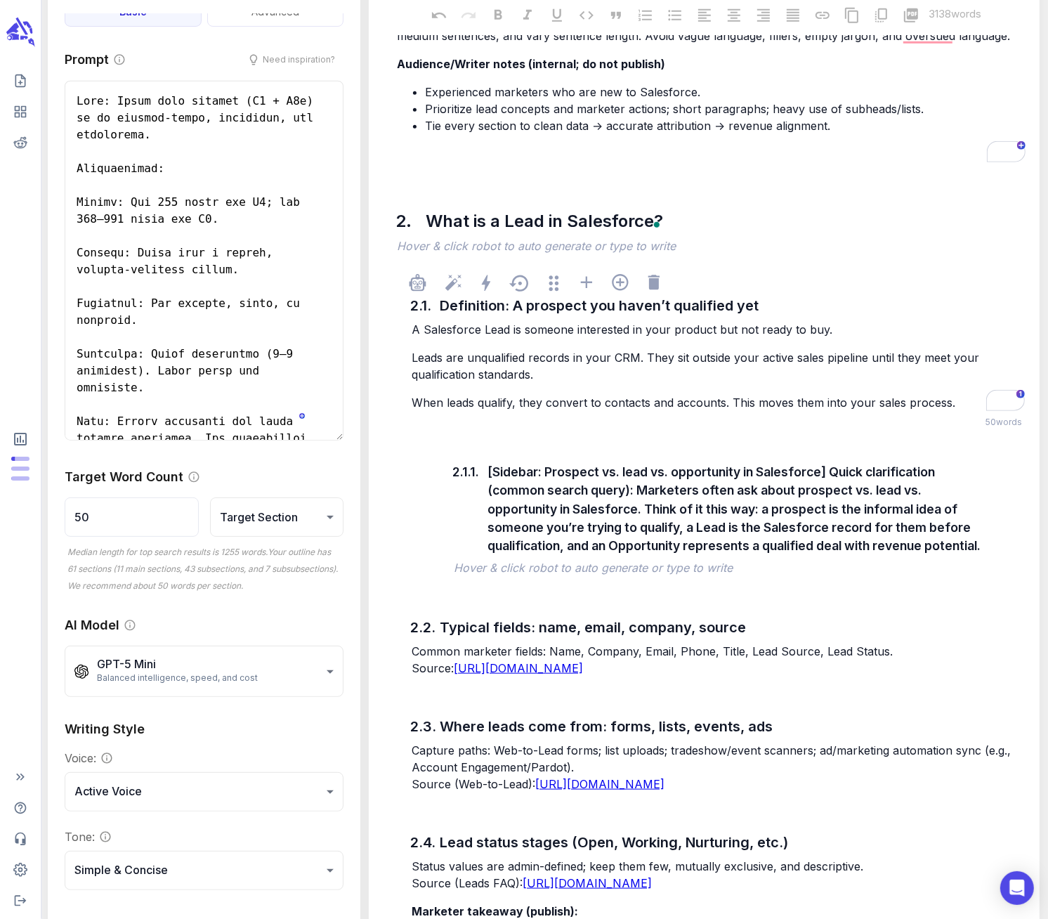
scroll to position [1010, 0]
click at [523, 285] on icon at bounding box center [520, 284] width 22 height 22
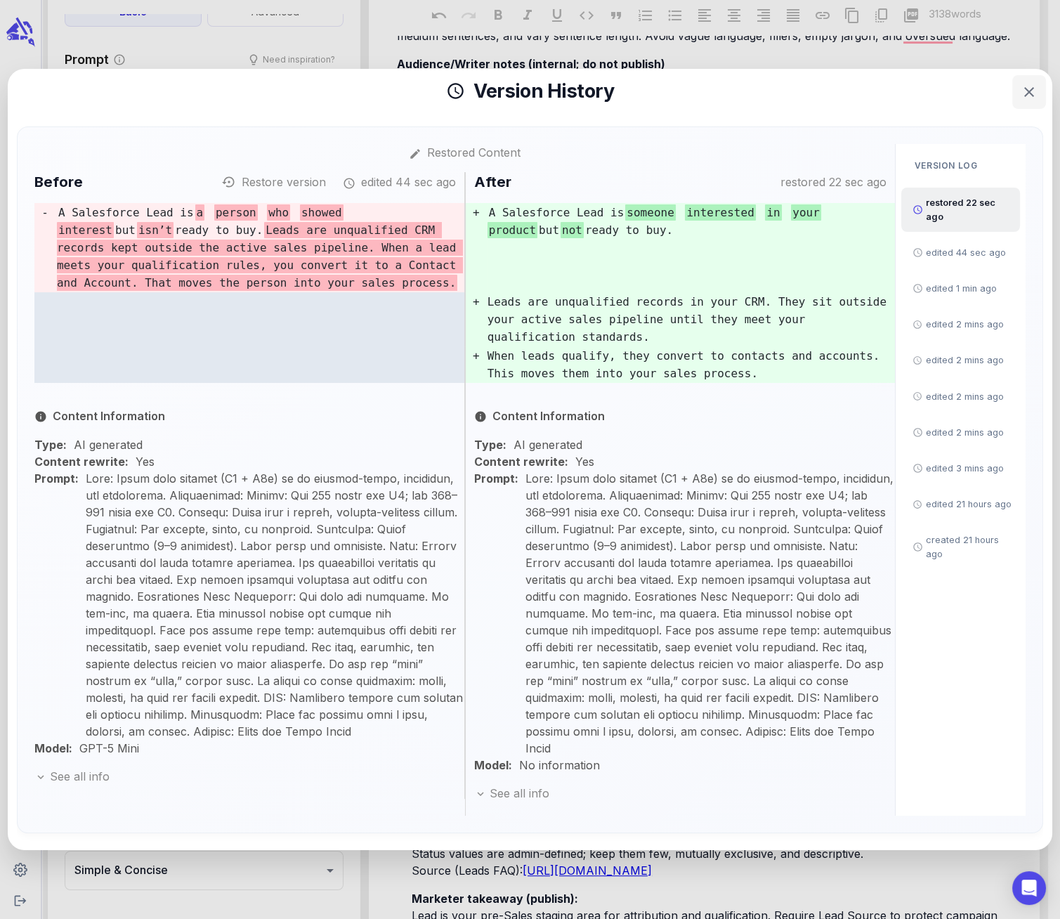
click at [1026, 87] on icon "button" at bounding box center [1029, 92] width 17 height 17
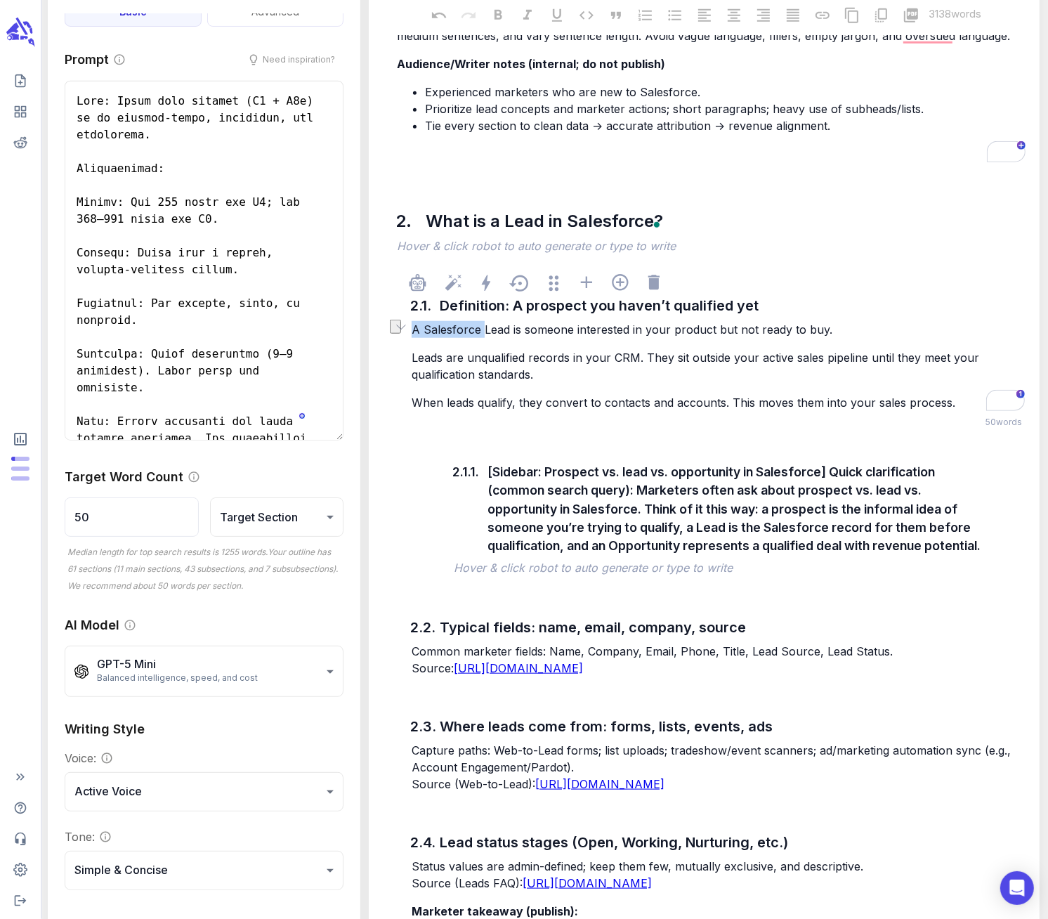
drag, startPoint x: 481, startPoint y: 330, endPoint x: 409, endPoint y: 328, distance: 71.7
click at [409, 328] on div "A Salesforce Lead is someone interested in your product but not ready to buy. L…" at bounding box center [718, 366] width 619 height 93
drag, startPoint x: 534, startPoint y: 330, endPoint x: 525, endPoint y: 328, distance: 8.7
click at [525, 328] on span "In Salesforce, a Lead is someone interested in your product but not ready to bu…" at bounding box center [630, 329] width 436 height 14
click at [760, 329] on span "In Salesforce, a Lead is a type of object that represents someone interested in…" at bounding box center [716, 329] width 608 height 14
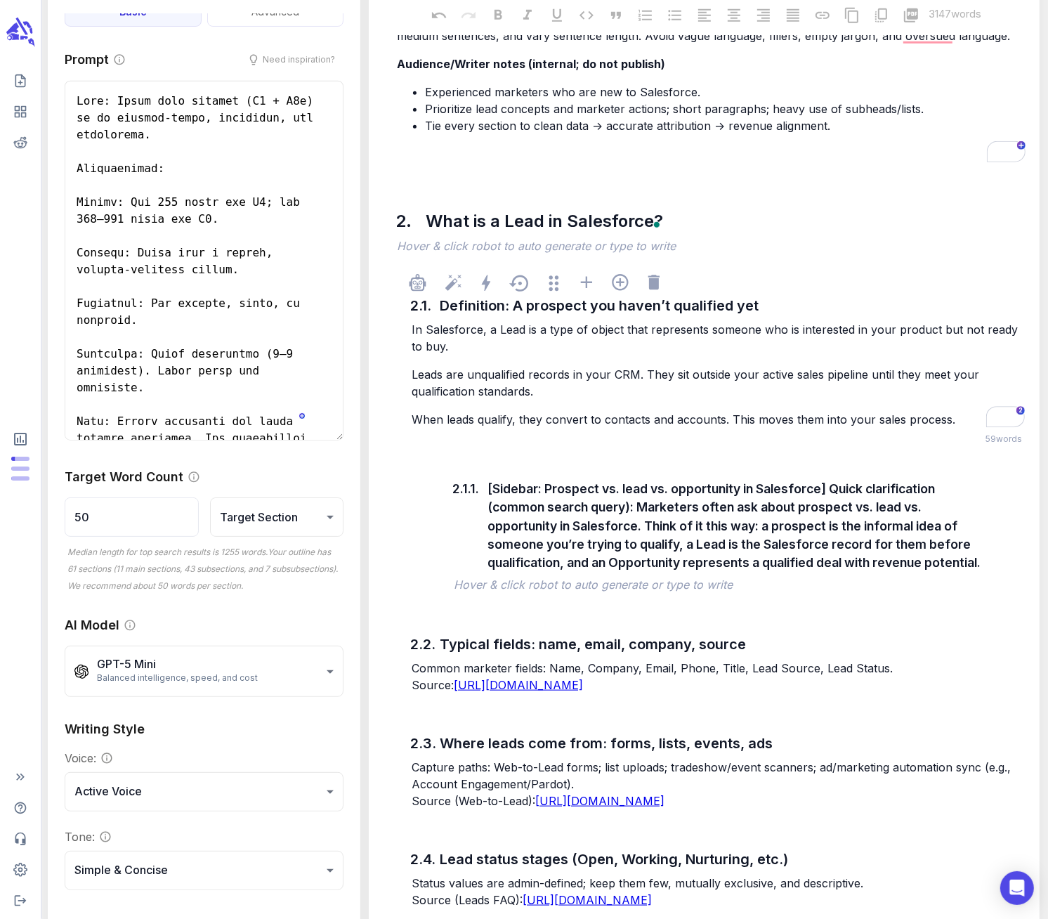
click at [934, 330] on span "In Salesforce, a Lead is a type of object that represents someone who is intere…" at bounding box center [717, 337] width 610 height 31
drag, startPoint x: 652, startPoint y: 331, endPoint x: 526, endPoint y: 329, distance: 125.8
click at [526, 329] on span "In Salesforce, a Lead is a type of object that represents someone who is intere…" at bounding box center [717, 337] width 610 height 31
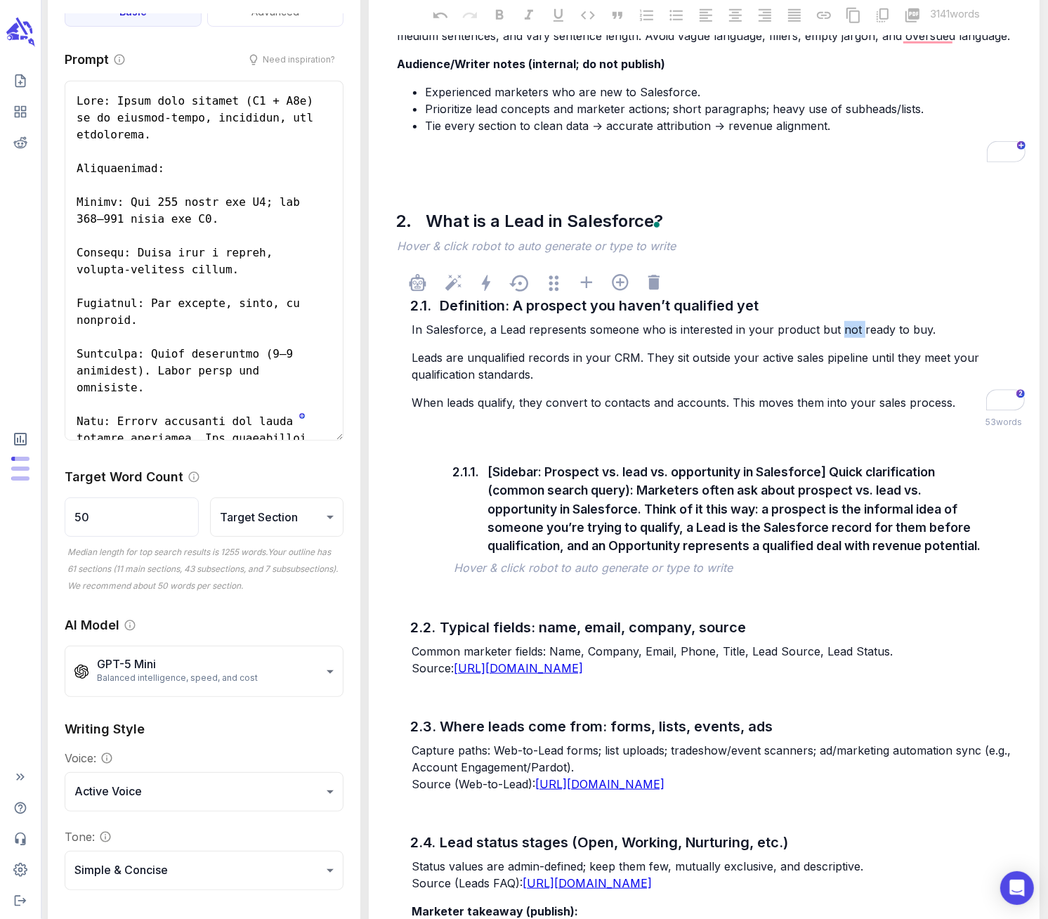
drag, startPoint x: 855, startPoint y: 327, endPoint x: 836, endPoint y: 330, distance: 19.2
click at [836, 330] on span "In Salesforce, a Lead represents someone who is interested in your product but …" at bounding box center [674, 329] width 524 height 14
click at [955, 334] on p "In Salesforce, a Lead represents someone who is interested in your product but …" at bounding box center [718, 329] width 613 height 17
click at [467, 355] on span "Leads are unqualified records in your CRM. They sit outside your active sales p…" at bounding box center [697, 366] width 571 height 31
drag, startPoint x: 444, startPoint y: 357, endPoint x: 412, endPoint y: 356, distance: 32.3
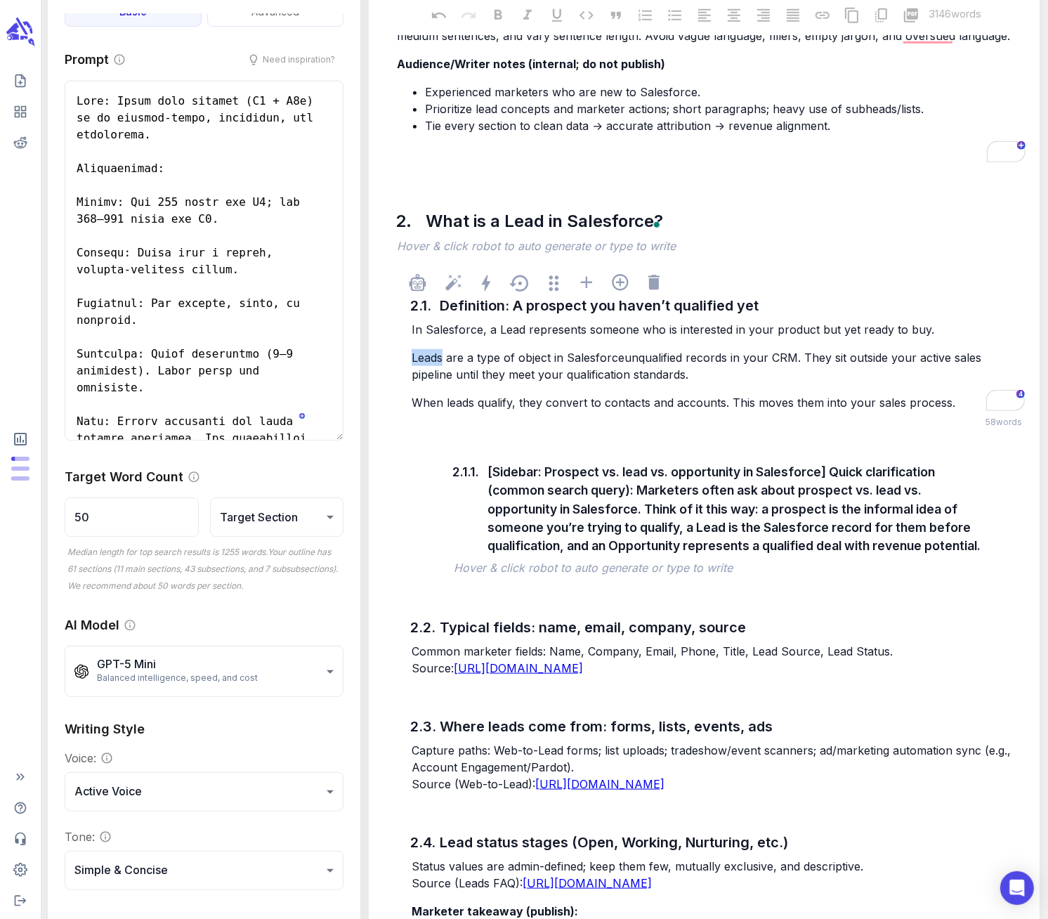
click at [412, 356] on span "Leads are a type of object in Salesforceunqualified records in your CRM. They s…" at bounding box center [698, 366] width 573 height 31
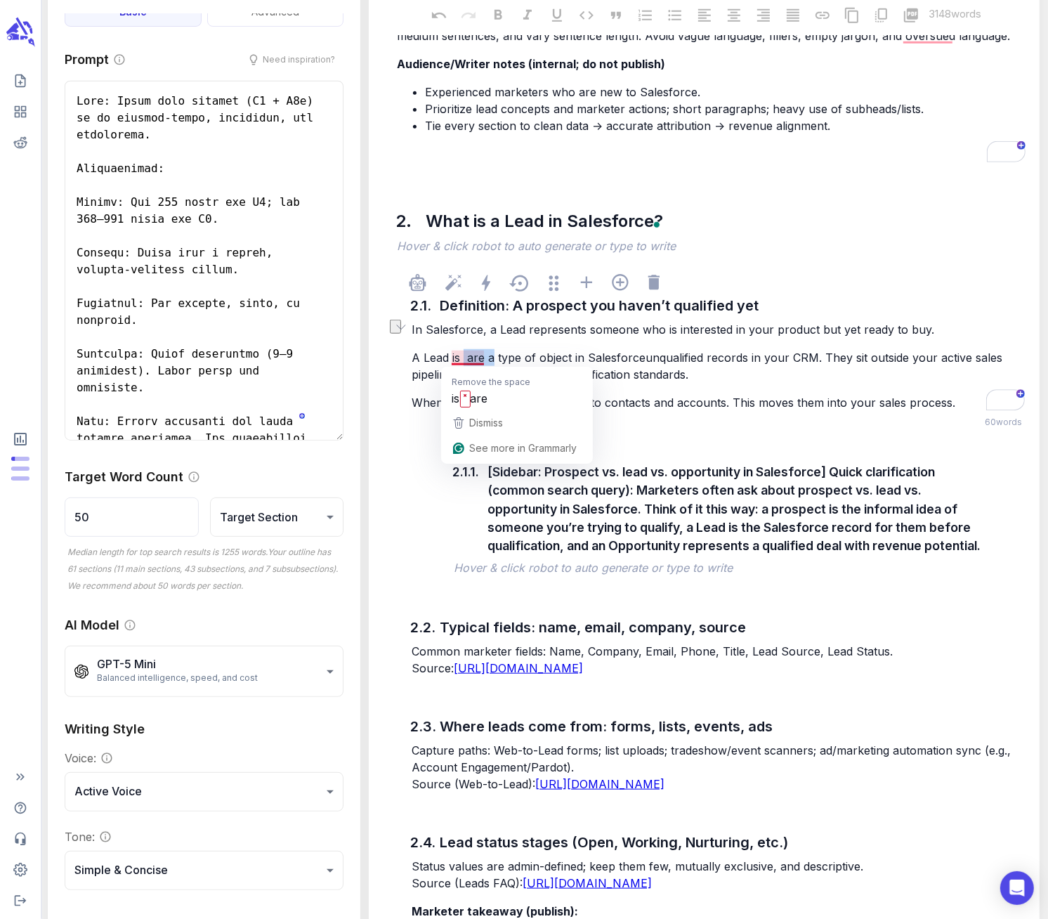
drag, startPoint x: 491, startPoint y: 357, endPoint x: 464, endPoint y: 362, distance: 27.8
click at [464, 362] on span "A Lead is are a type of object in Salesforceunqualified records in your CRM. Th…" at bounding box center [709, 366] width 594 height 31
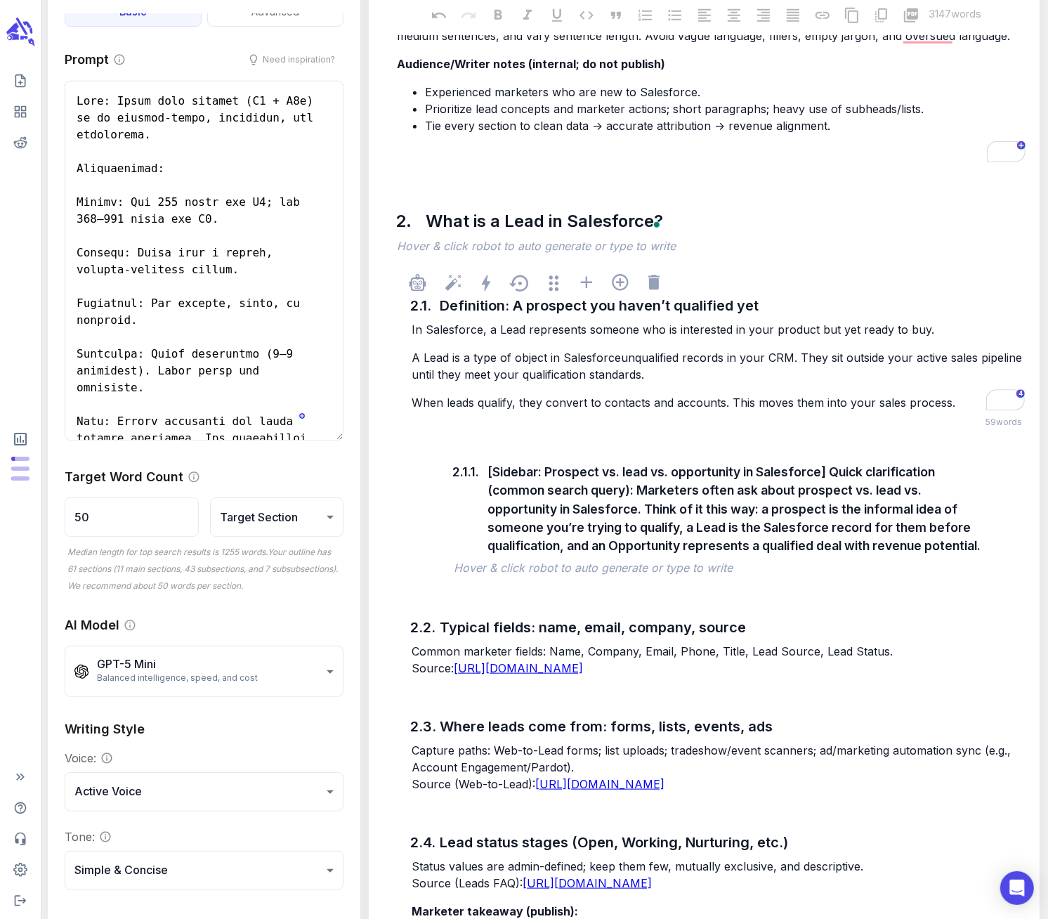
click at [619, 355] on span "A Lead is a type of object in Salesforceunqualified records in your CRM. They s…" at bounding box center [719, 366] width 614 height 31
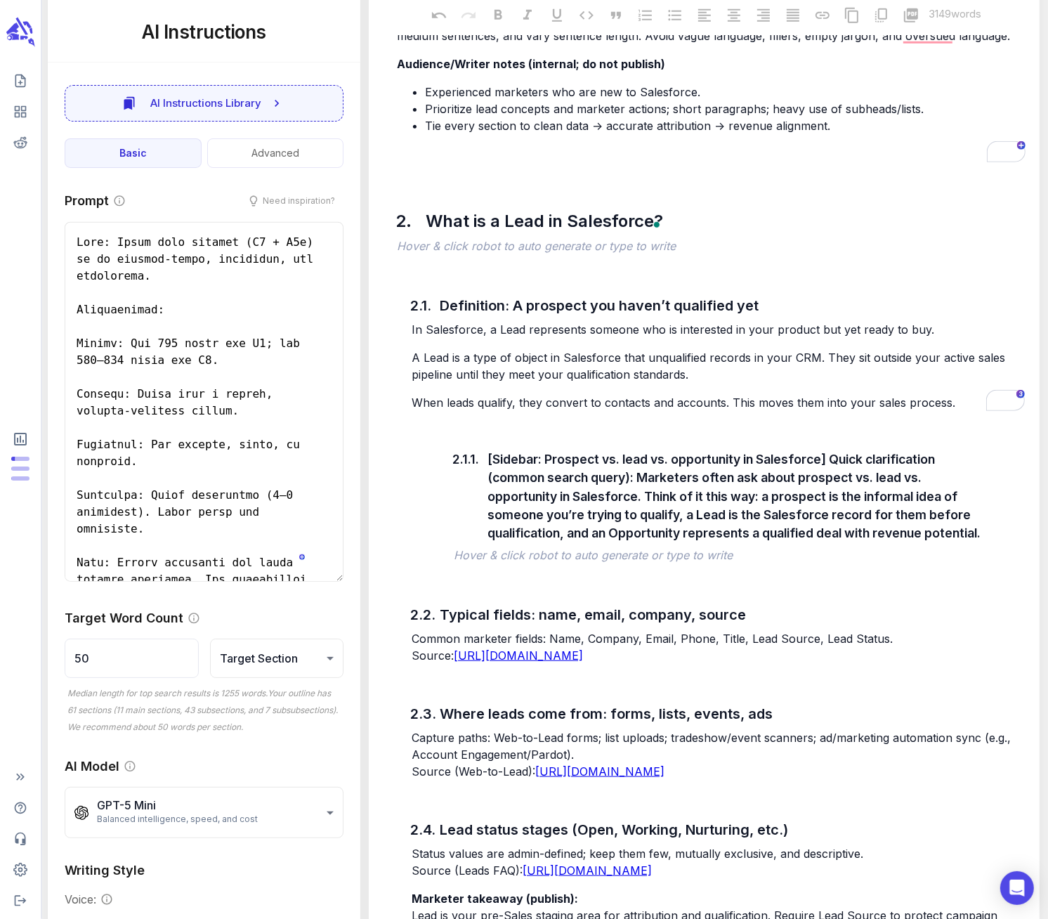
scroll to position [141, 0]
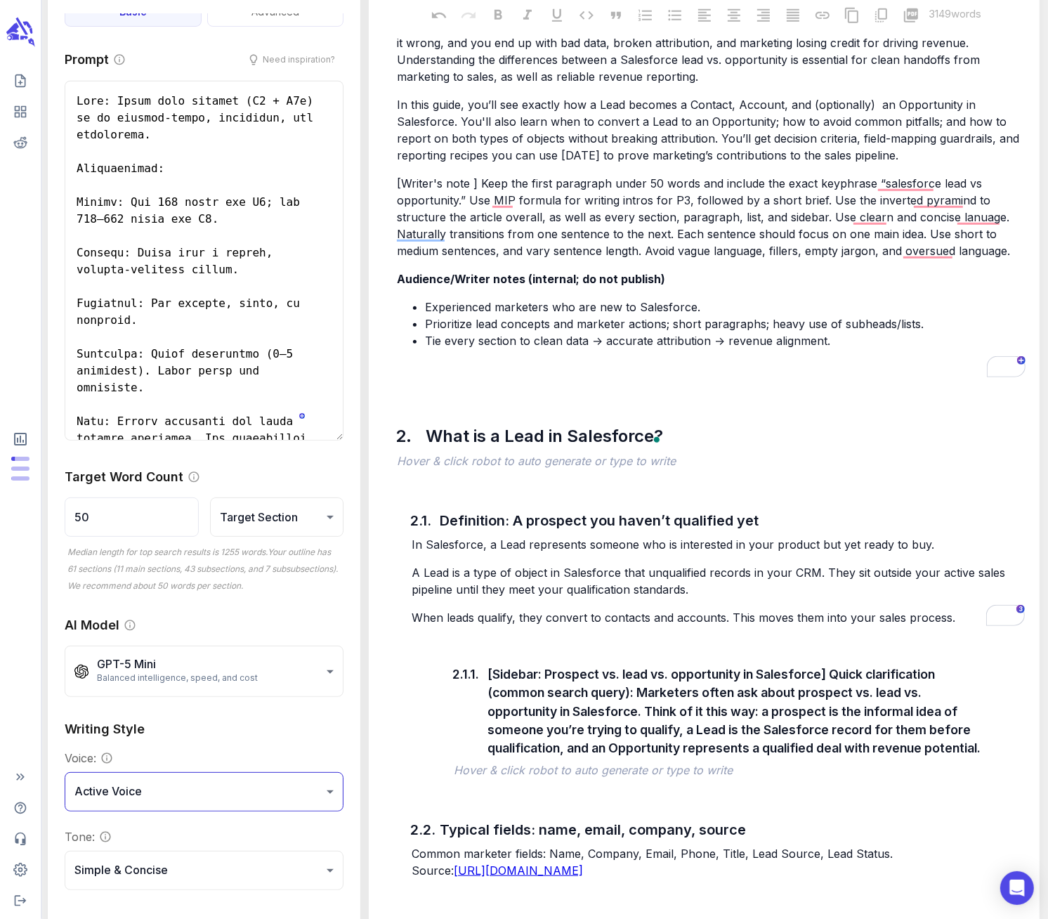
scroll to position [481, 0]
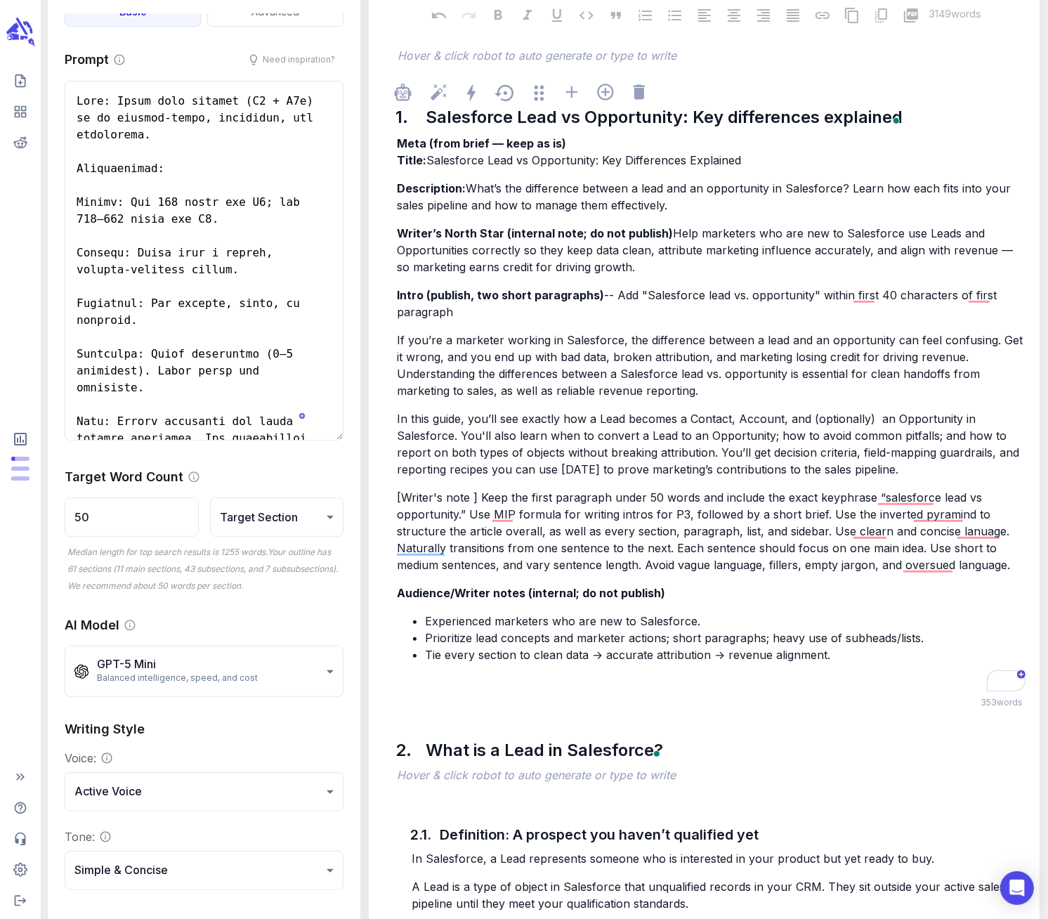
drag, startPoint x: 835, startPoint y: 655, endPoint x: 799, endPoint y: 655, distance: 35.8
click at [799, 655] on li "Tie every section to clean data → accurate attribution → revenue alignment." at bounding box center [725, 654] width 601 height 17
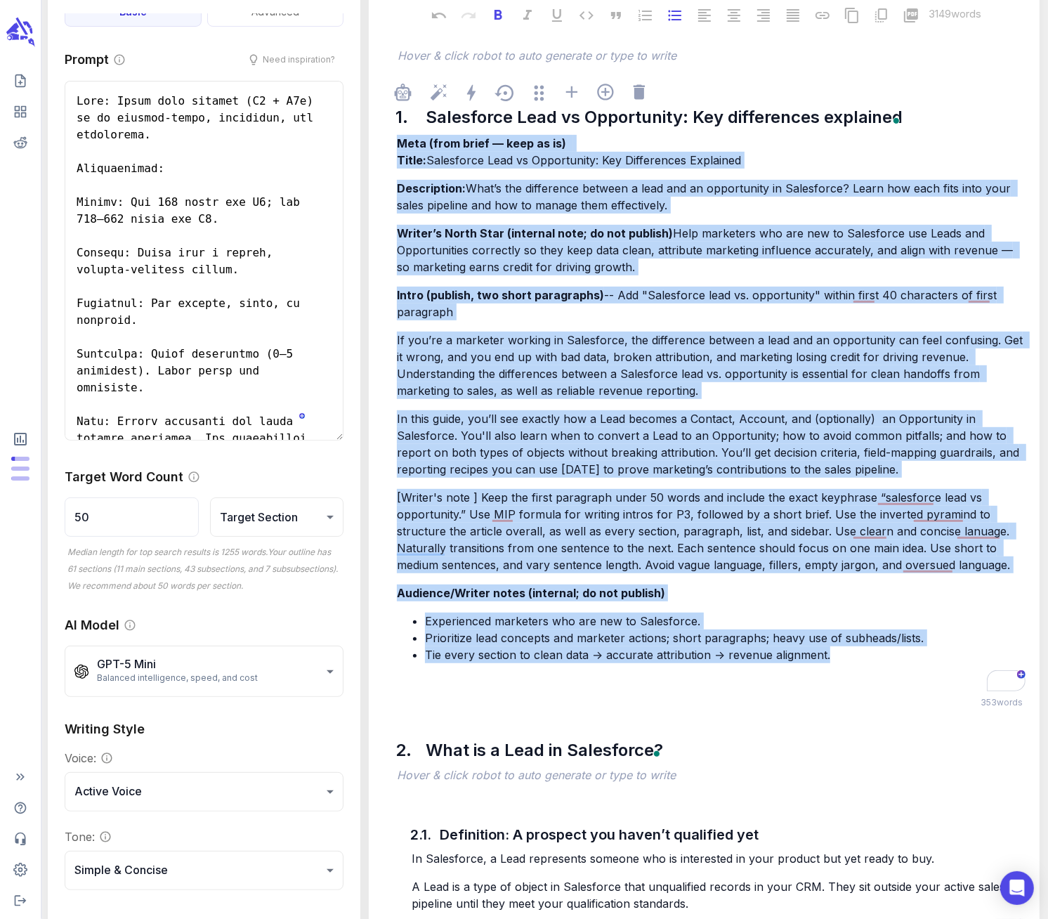
drag, startPoint x: 843, startPoint y: 652, endPoint x: 398, endPoint y: 138, distance: 680.3
click at [398, 138] on div "Meta (from brief — keep as is) Title: Salesforce Lead vs Opportunity: Key Diffe…" at bounding box center [711, 412] width 634 height 559
copy div "Lore (ipsu dolor — sita co ad) Elits: Doeiusmodt Inci ut Laboreetdol: Mag Aliqu…"
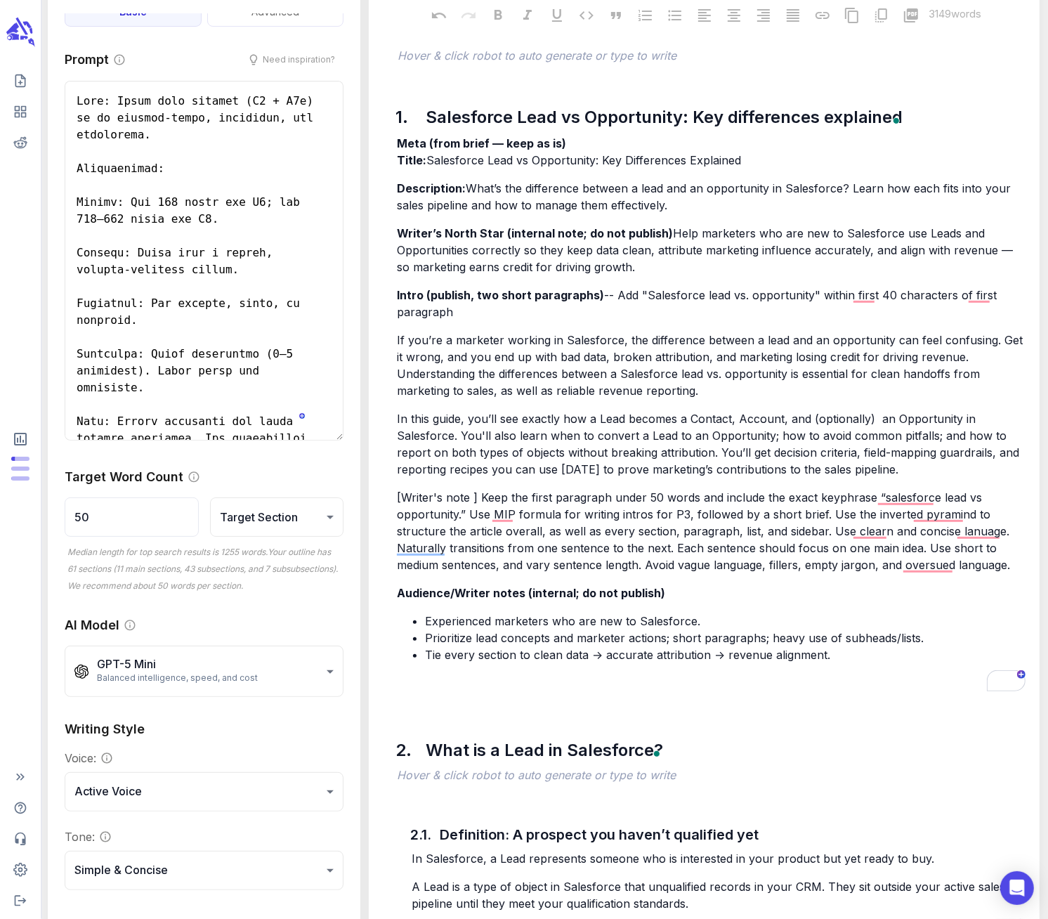
scroll to position [0, 0]
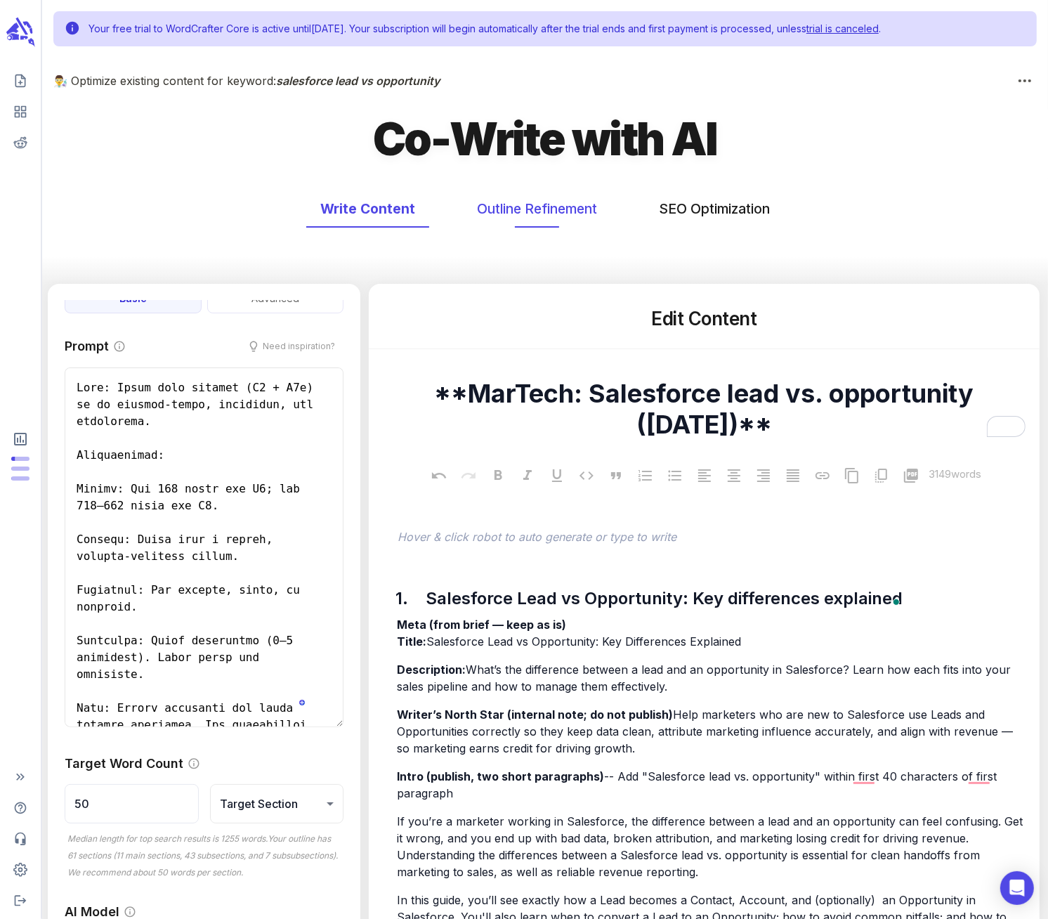
click at [560, 207] on button "Outline Refinement" at bounding box center [537, 208] width 148 height 37
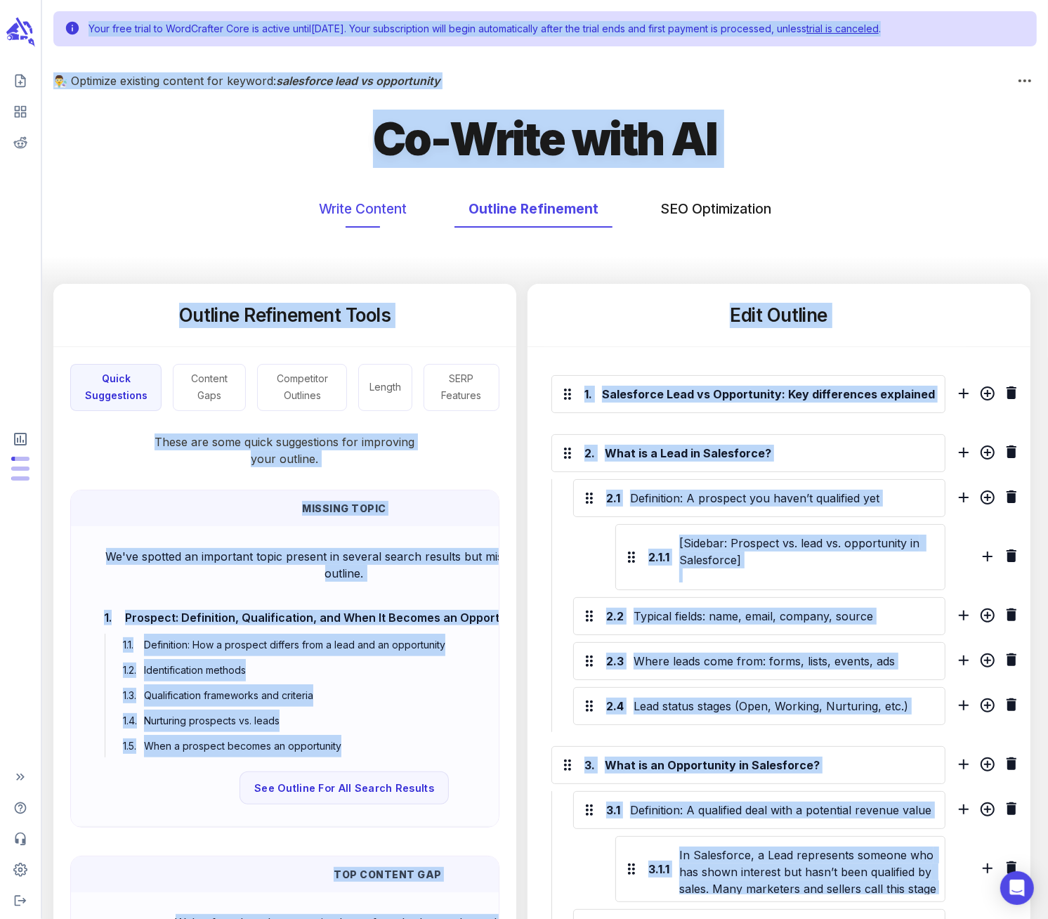
click at [363, 207] on button "Write Content" at bounding box center [363, 208] width 116 height 37
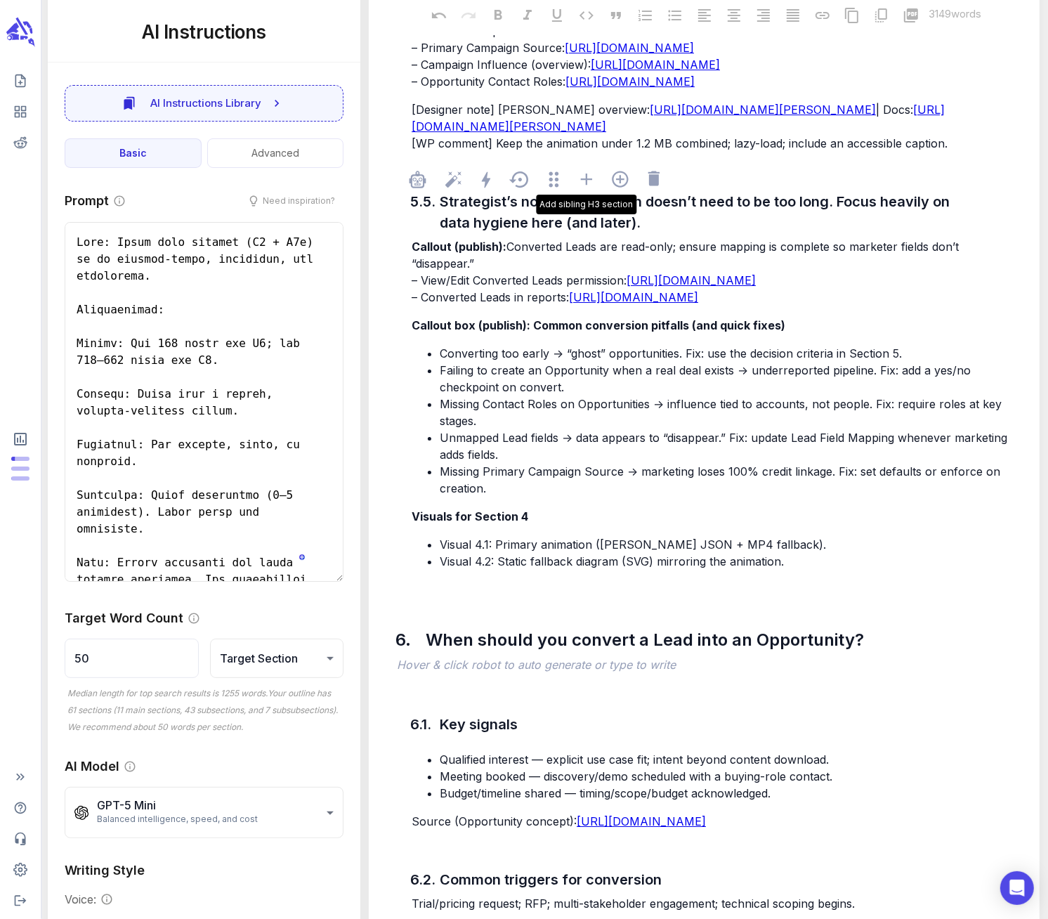
scroll to position [4540, 0]
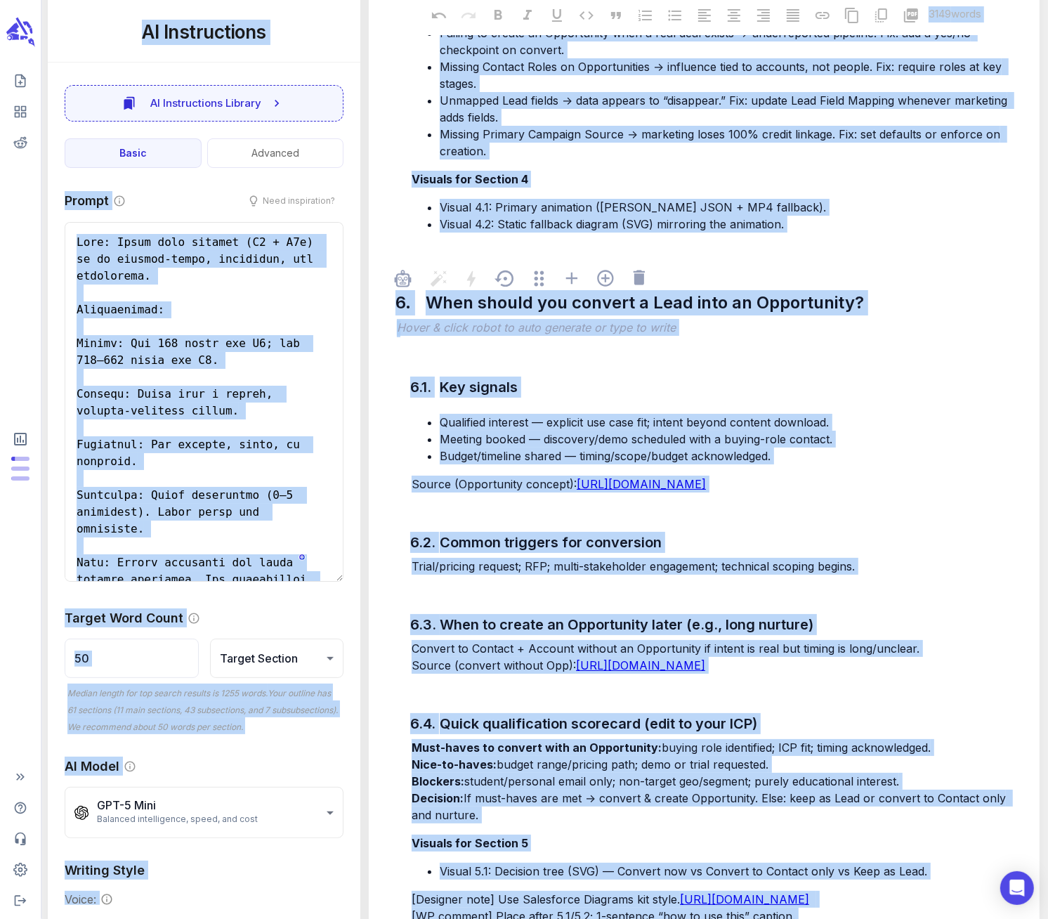
copy div "1"
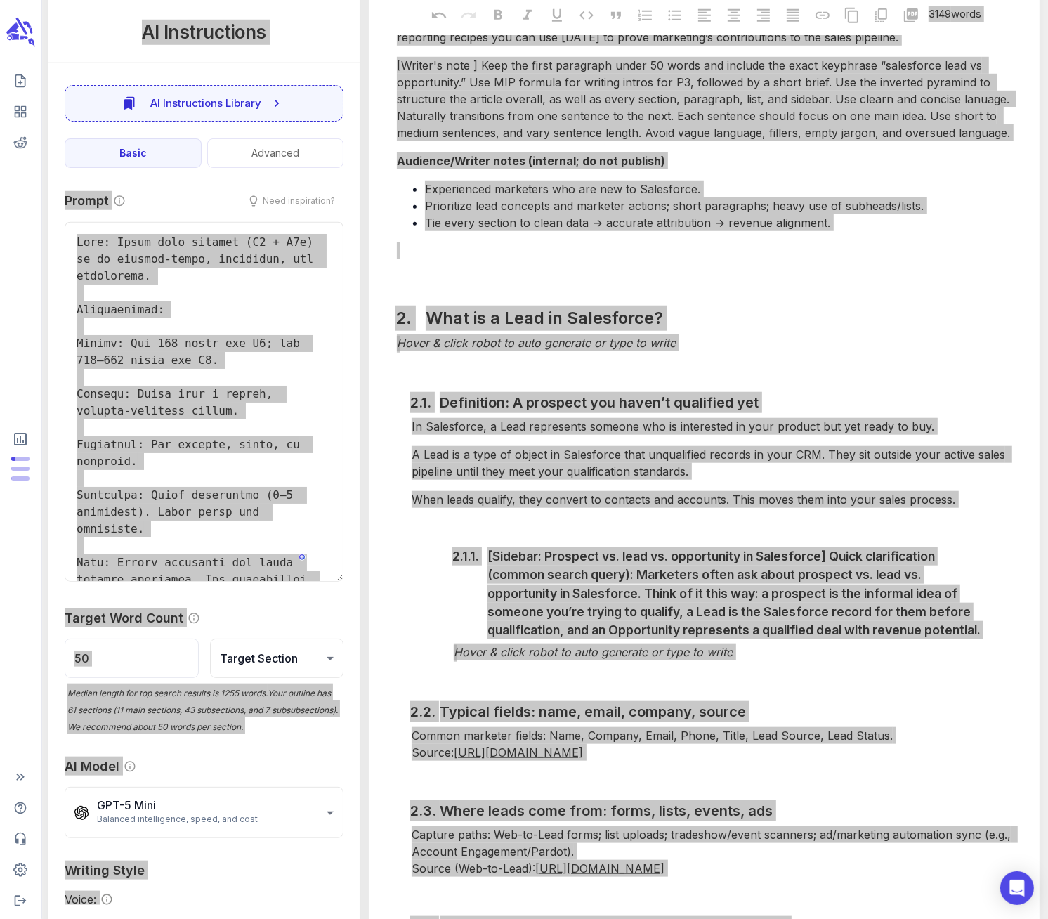
scroll to position [218, 0]
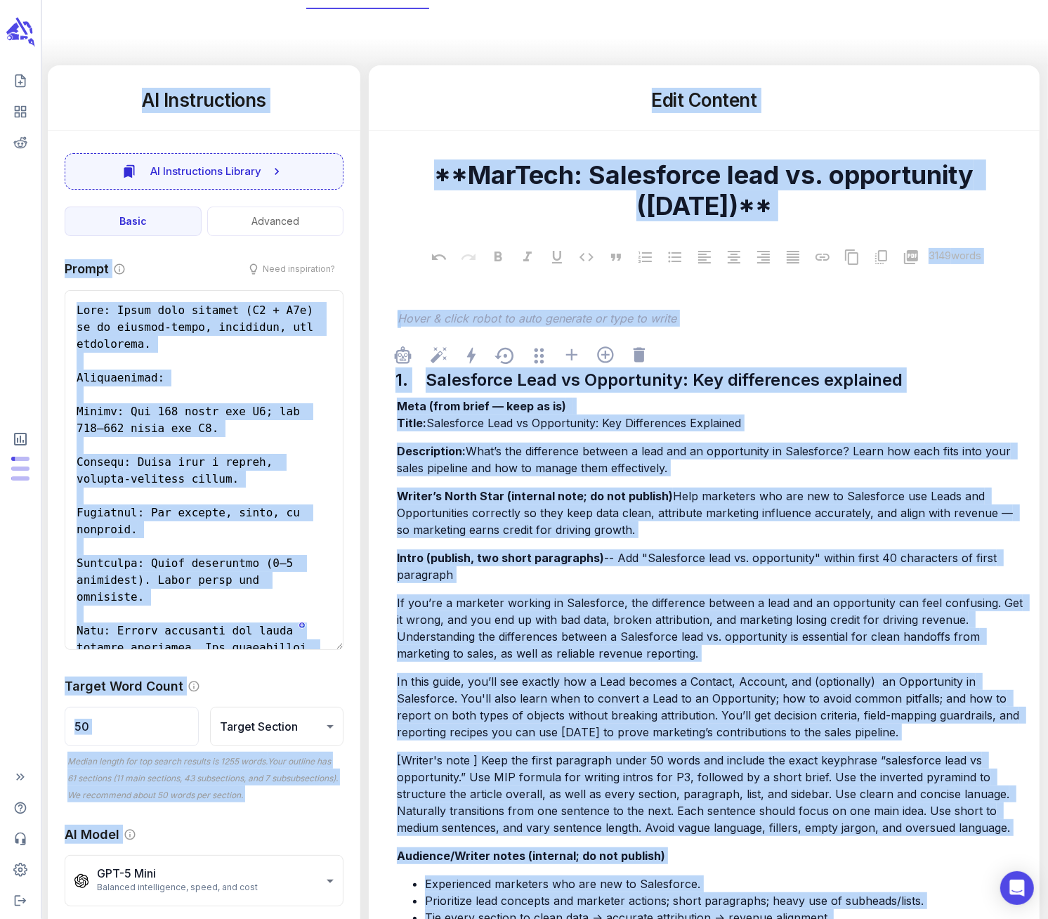
click at [471, 457] on span "What’s the difference between a lead and an opportunity in Salesforce? Learn ho…" at bounding box center [706, 459] width 618 height 31
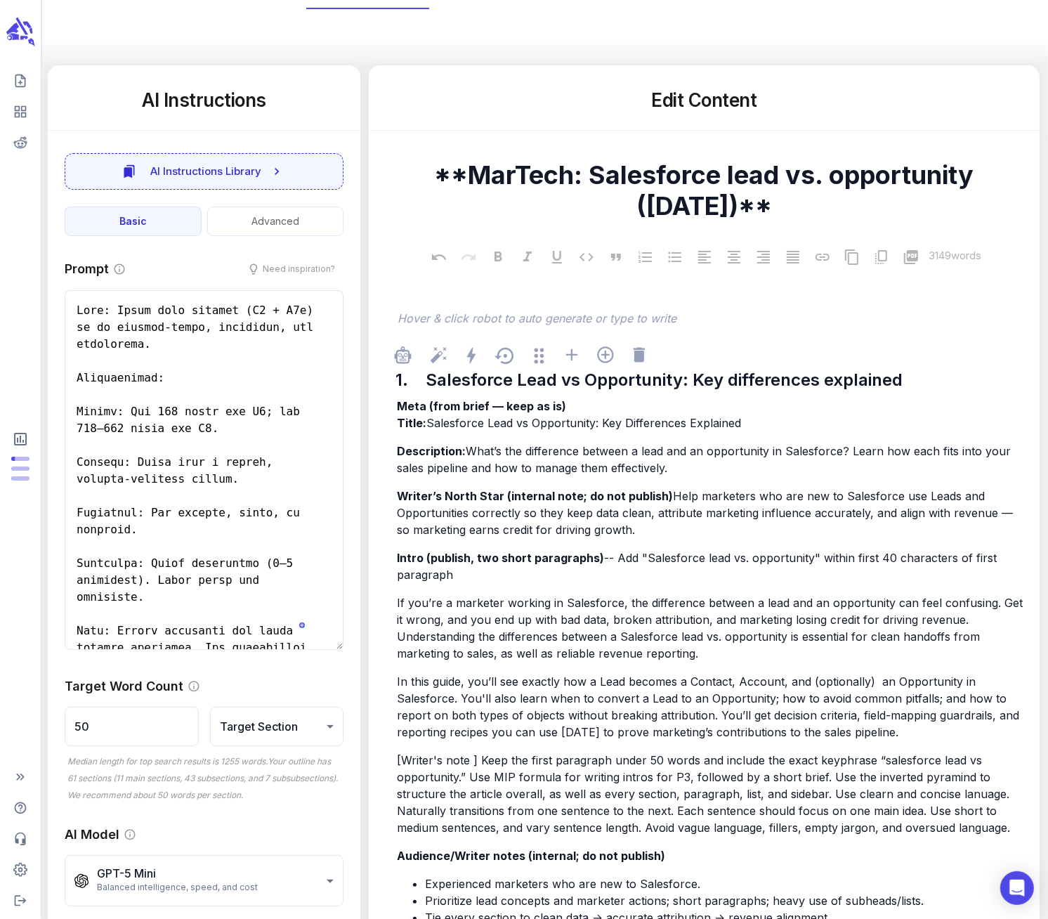
type textarea "x"
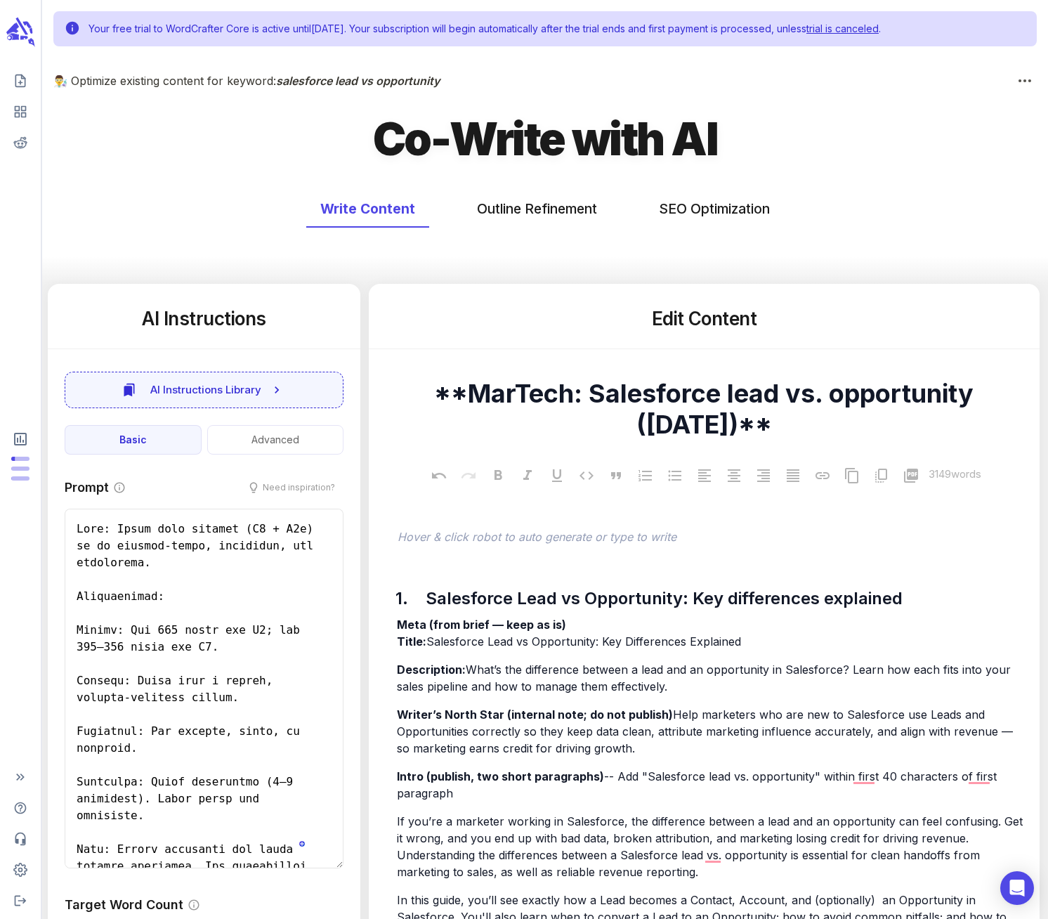
scroll to position [792, 0]
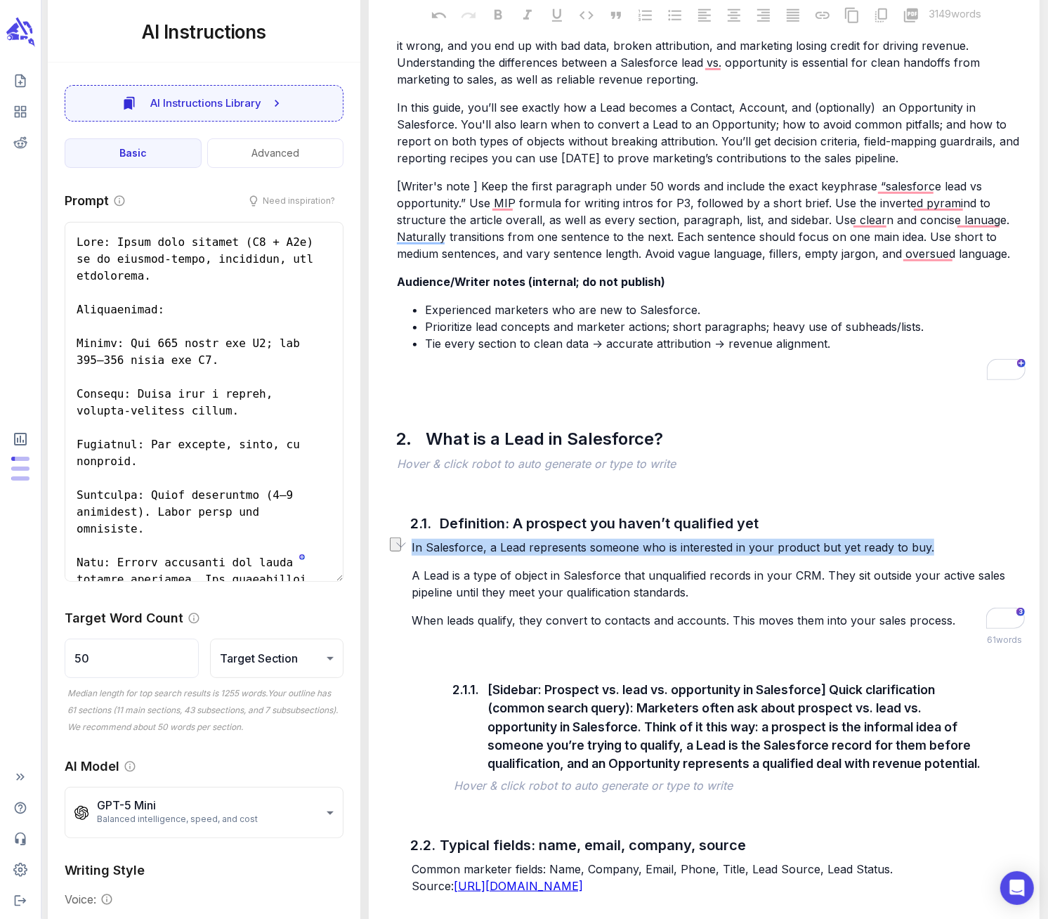
drag, startPoint x: 935, startPoint y: 549, endPoint x: 372, endPoint y: 544, distance: 562.7
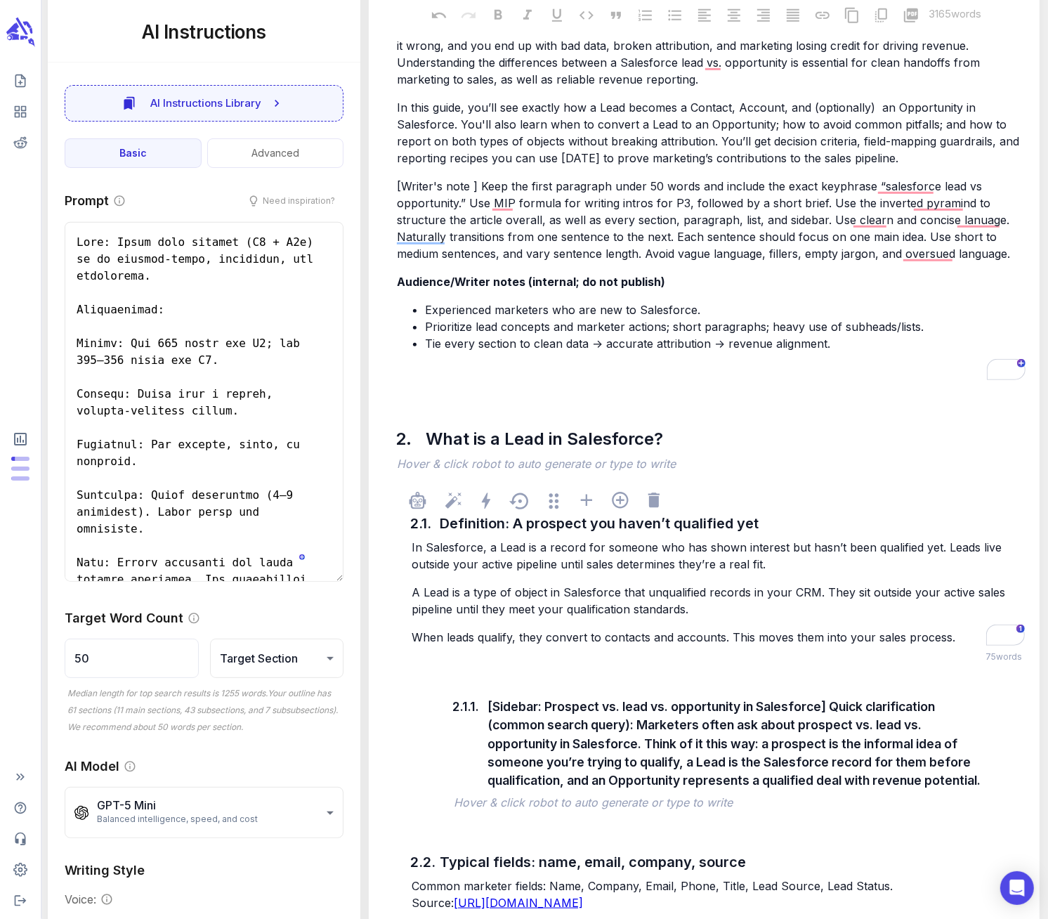
click at [785, 544] on span "In Salesforce, a Lead is a record for someone who has shown interest but hasn’t…" at bounding box center [709, 555] width 594 height 31
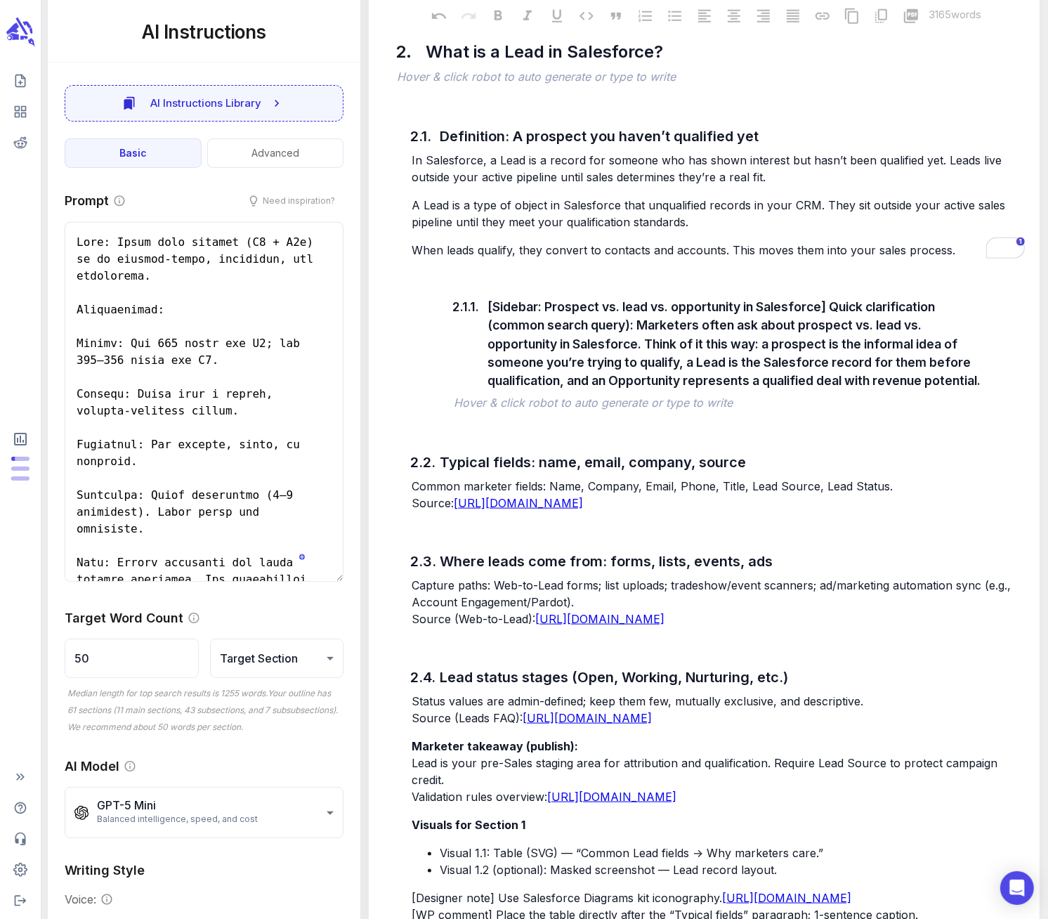
scroll to position [1178, 0]
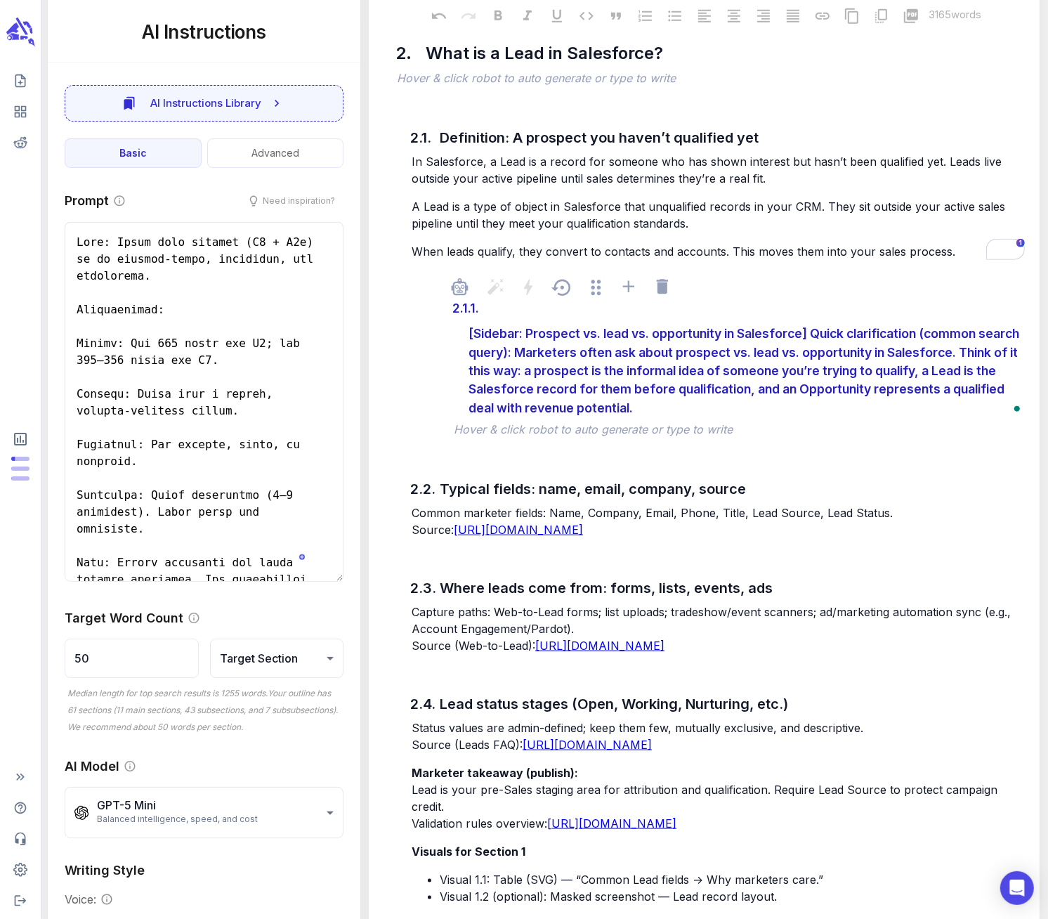
click at [488, 306] on div "2.1.1. [Sidebar: Prospect vs. lead vs. opportunity in Salesforce] Quick clarifi…" at bounding box center [739, 358] width 577 height 125
click at [440, 332] on div "2.1.1. [Sidebar: Prospect vs. lead vs. opportunity in Salesforce] Quick clarifi…" at bounding box center [718, 354] width 620 height 172
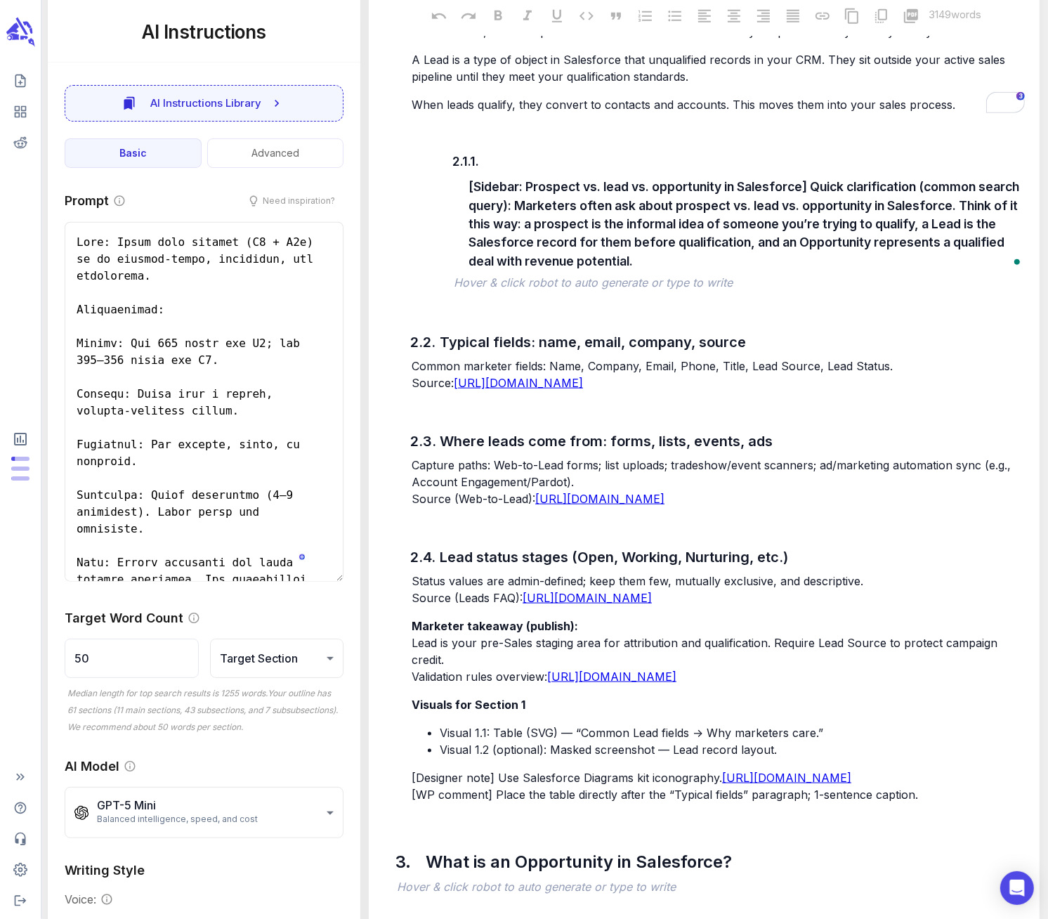
scroll to position [938, 0]
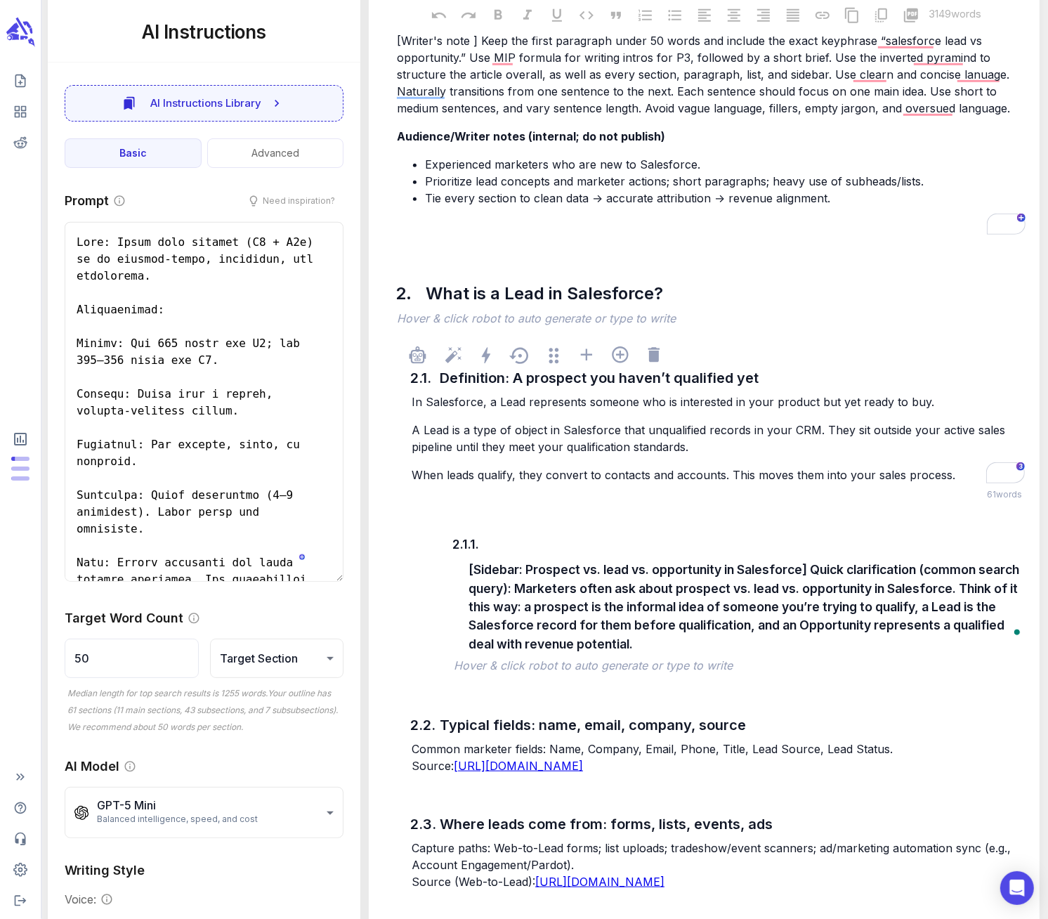
click at [837, 402] on span "In Salesforce, a Lead represents someone who is interested in your product but …" at bounding box center [673, 402] width 523 height 14
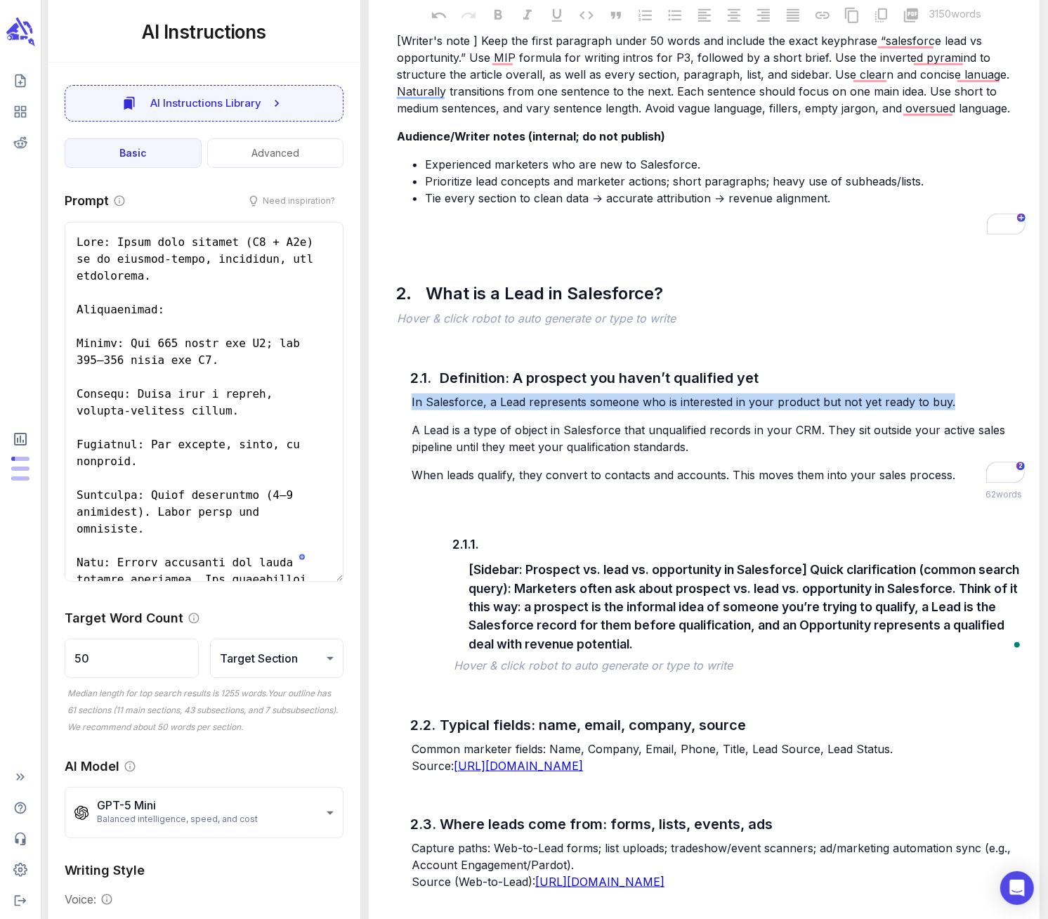
drag, startPoint x: 954, startPoint y: 400, endPoint x: 405, endPoint y: 407, distance: 548.7
click at [405, 407] on div "2.1. Definition: A prospect you haven’t qualified yet In Salesforce, a Lead rep…" at bounding box center [704, 762] width 648 height 851
copy span "In Salesforce, a Lead represents someone who is interested in your product but …"
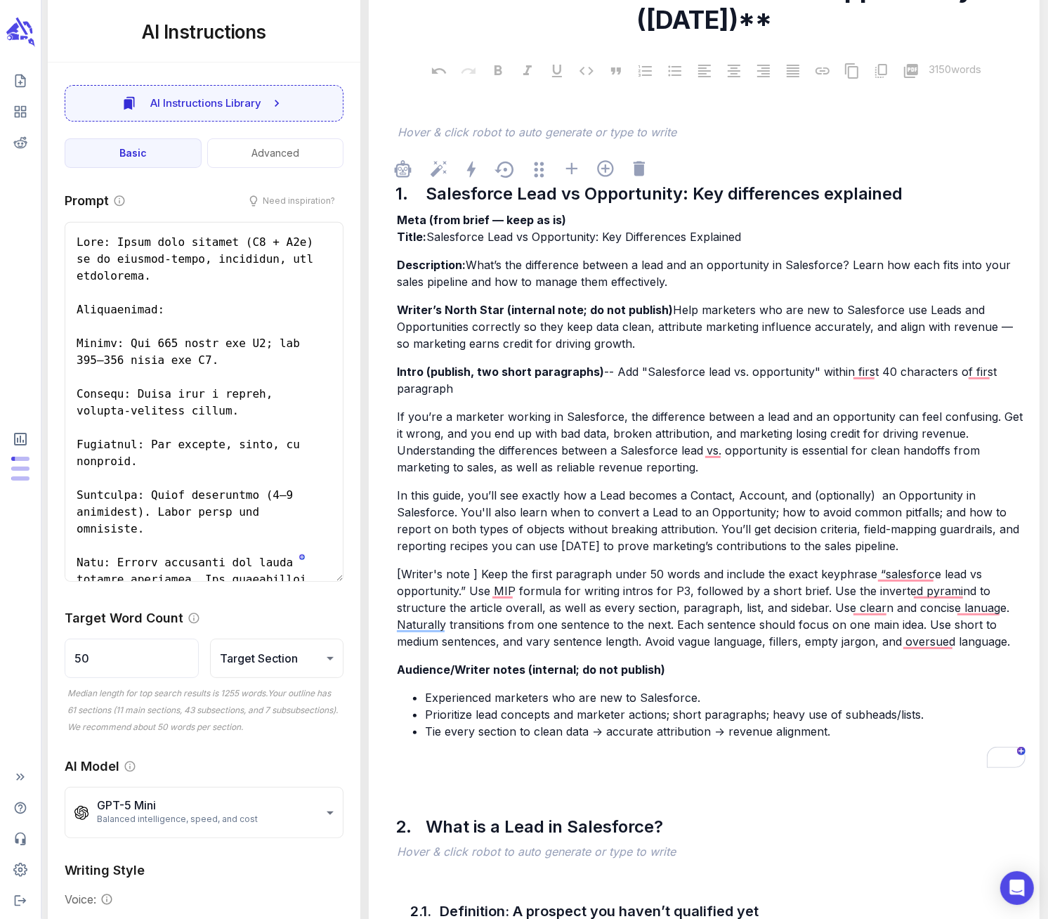
scroll to position [386, 0]
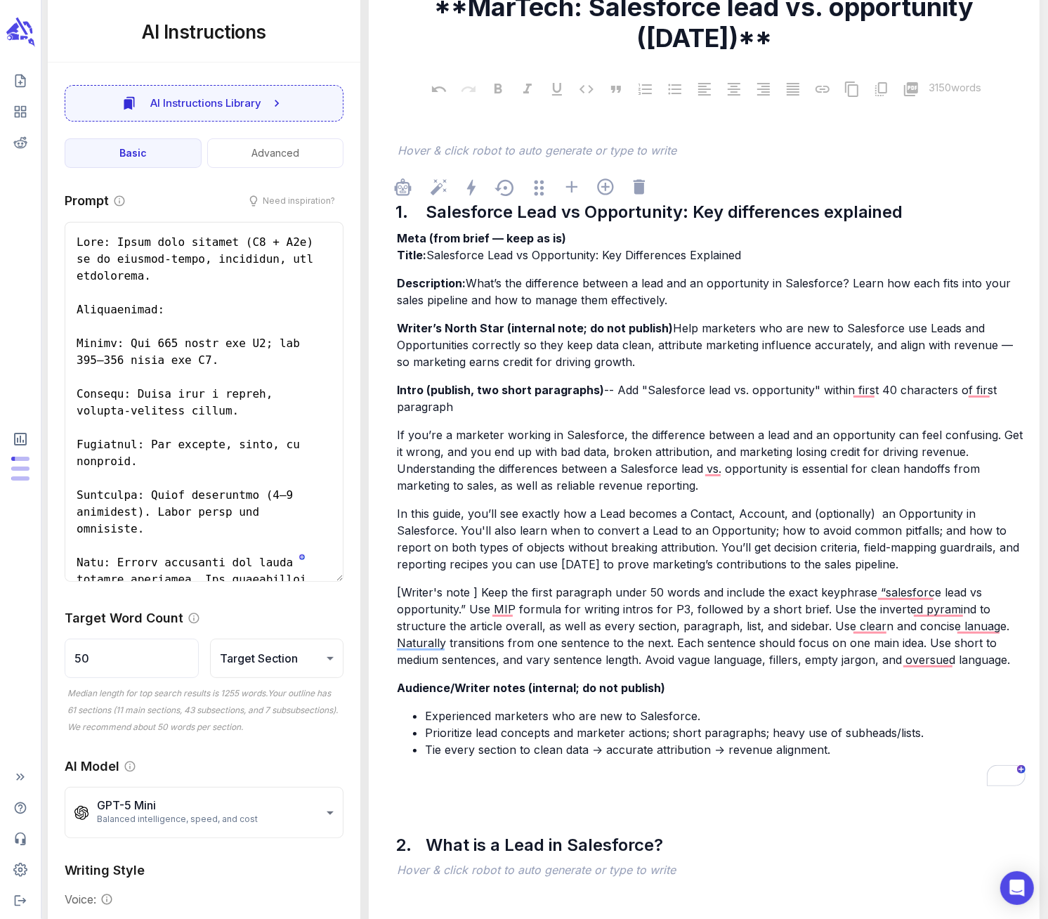
click at [396, 388] on div "Meta (from brief — keep as is) Title: Salesforce Lead vs Opportunity: Key Diffe…" at bounding box center [711, 507] width 634 height 559
click at [398, 390] on span "Intro (publish, two short paragraphs)" at bounding box center [500, 390] width 207 height 14
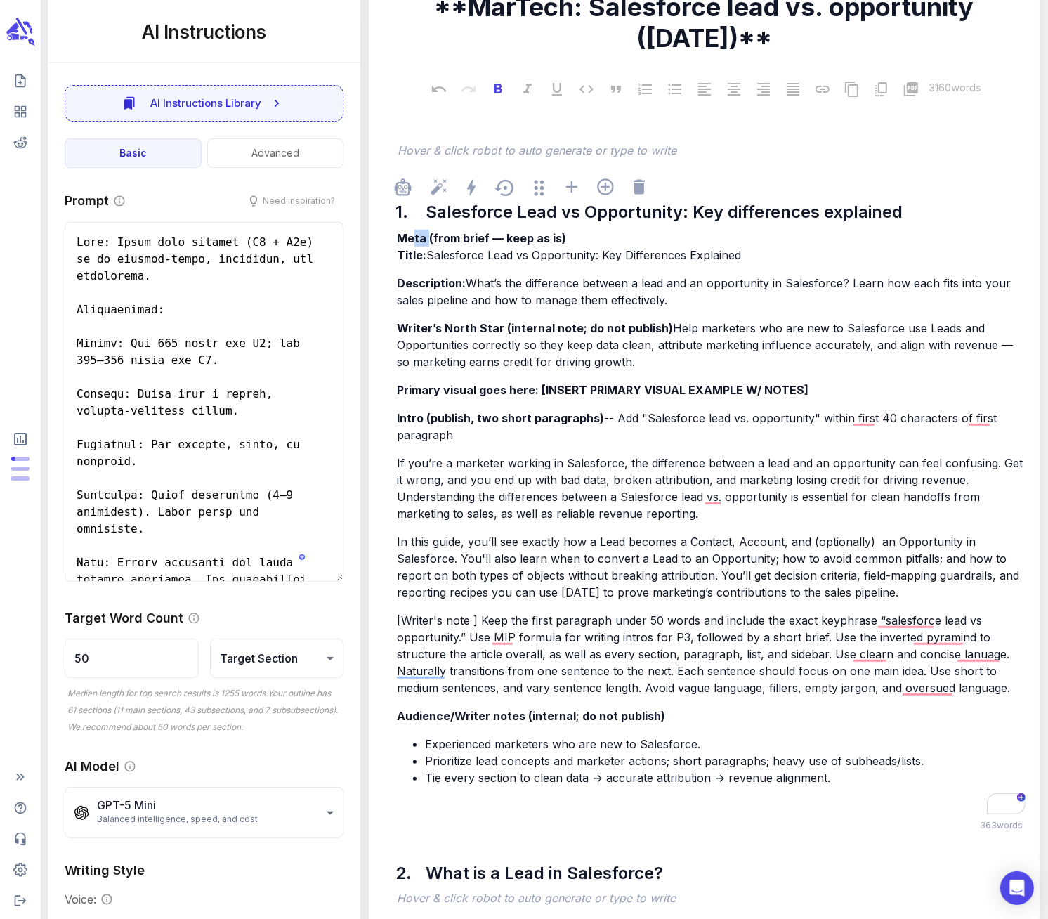
drag, startPoint x: 429, startPoint y: 238, endPoint x: 413, endPoint y: 238, distance: 16.2
click at [413, 238] on span "Meta (from brief — keep as is)" at bounding box center [481, 238] width 169 height 14
click at [398, 237] on span "Meta (from brief — keep as is)" at bounding box center [481, 238] width 169 height 14
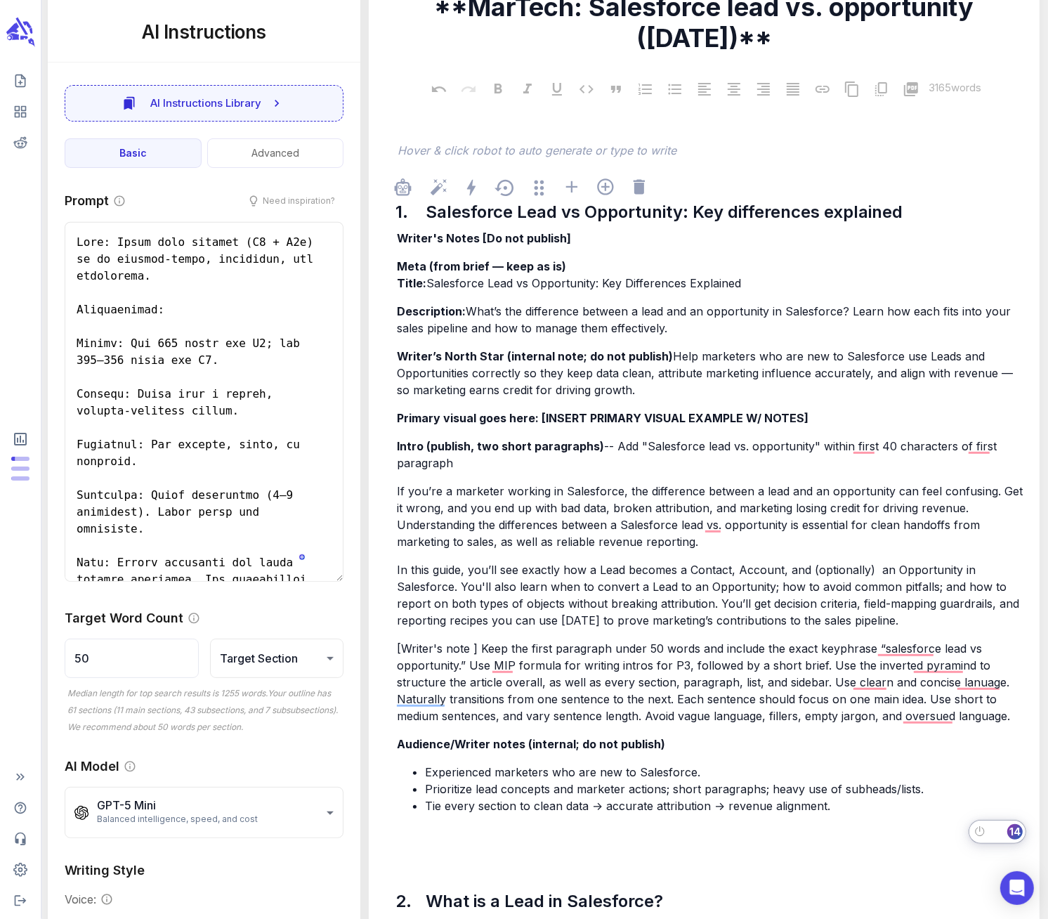
click at [401, 274] on p "Meta (from brief — keep as is) Title: Salesforce Lead vs Opportunity: Key Diffe…" at bounding box center [711, 275] width 629 height 34
click at [398, 267] on span "Meta (from brief — keep as is)" at bounding box center [481, 266] width 169 height 14
click at [398, 266] on span "Meta (from brief — keep as is)" at bounding box center [481, 266] width 169 height 14
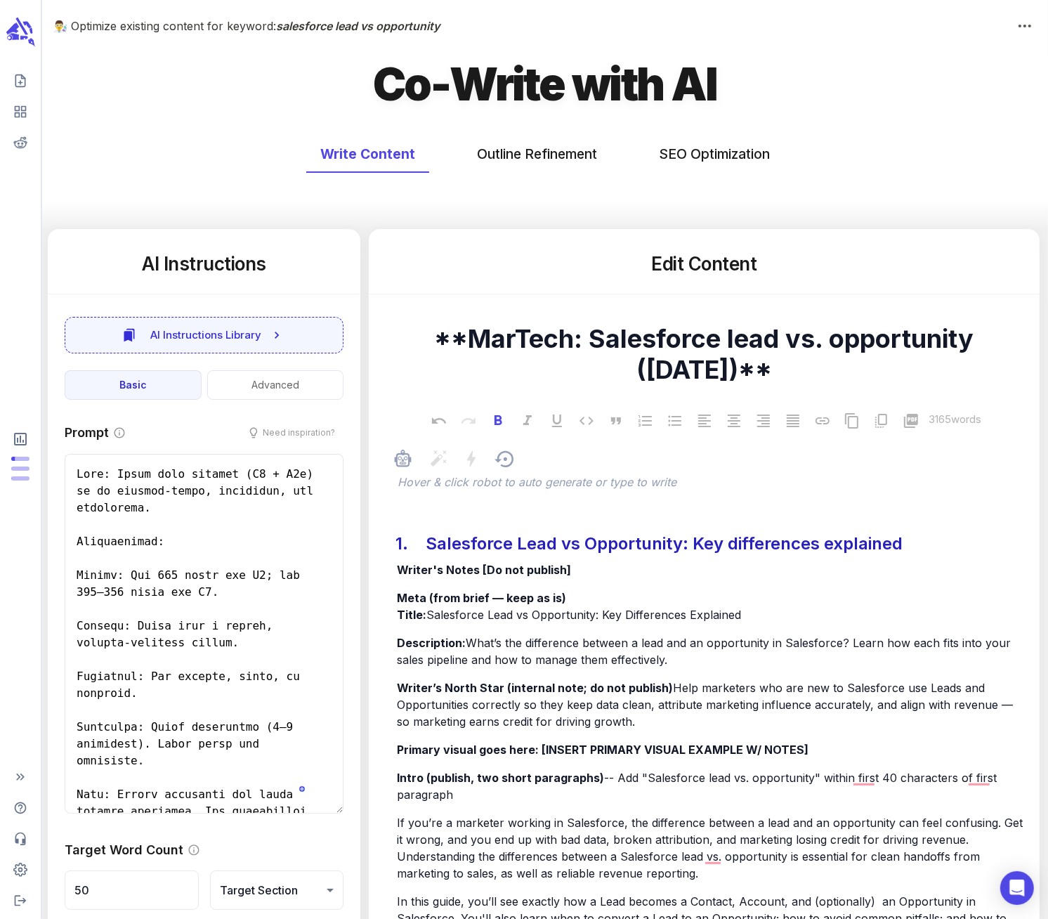
scroll to position [117, 0]
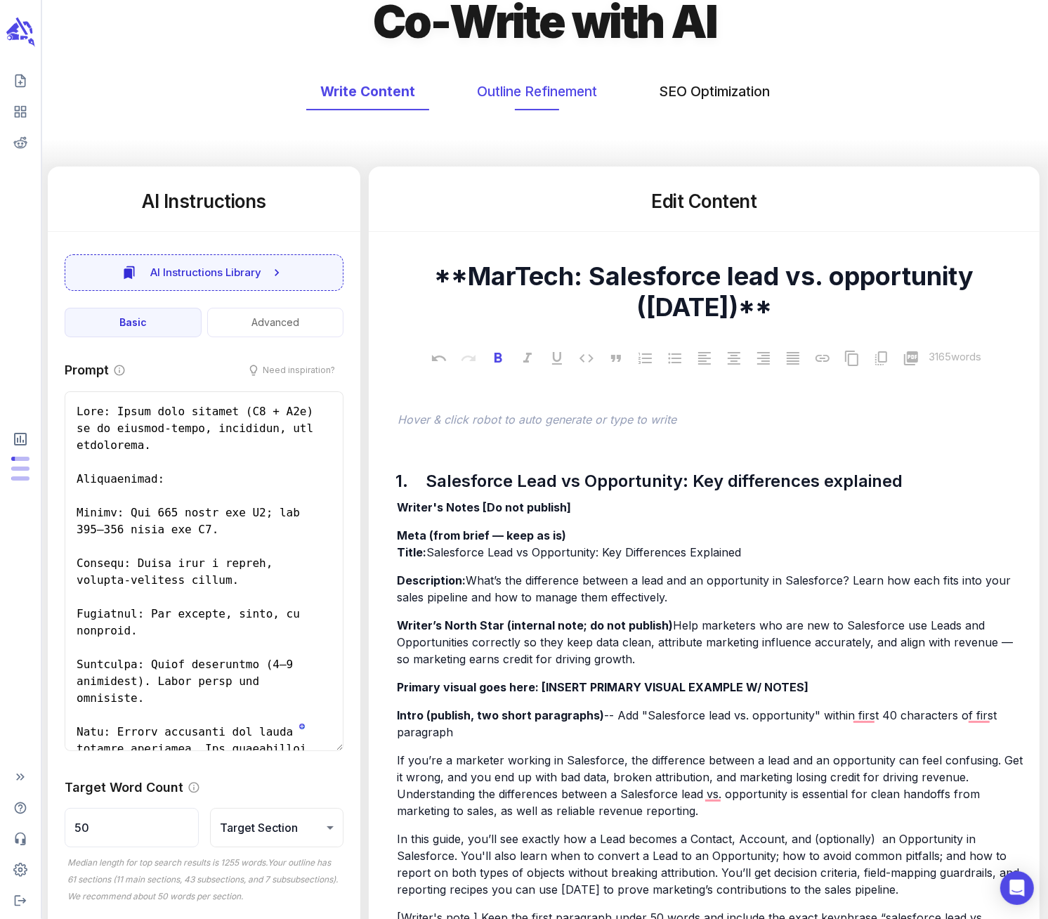
click at [543, 91] on button "Outline Refinement" at bounding box center [537, 91] width 148 height 37
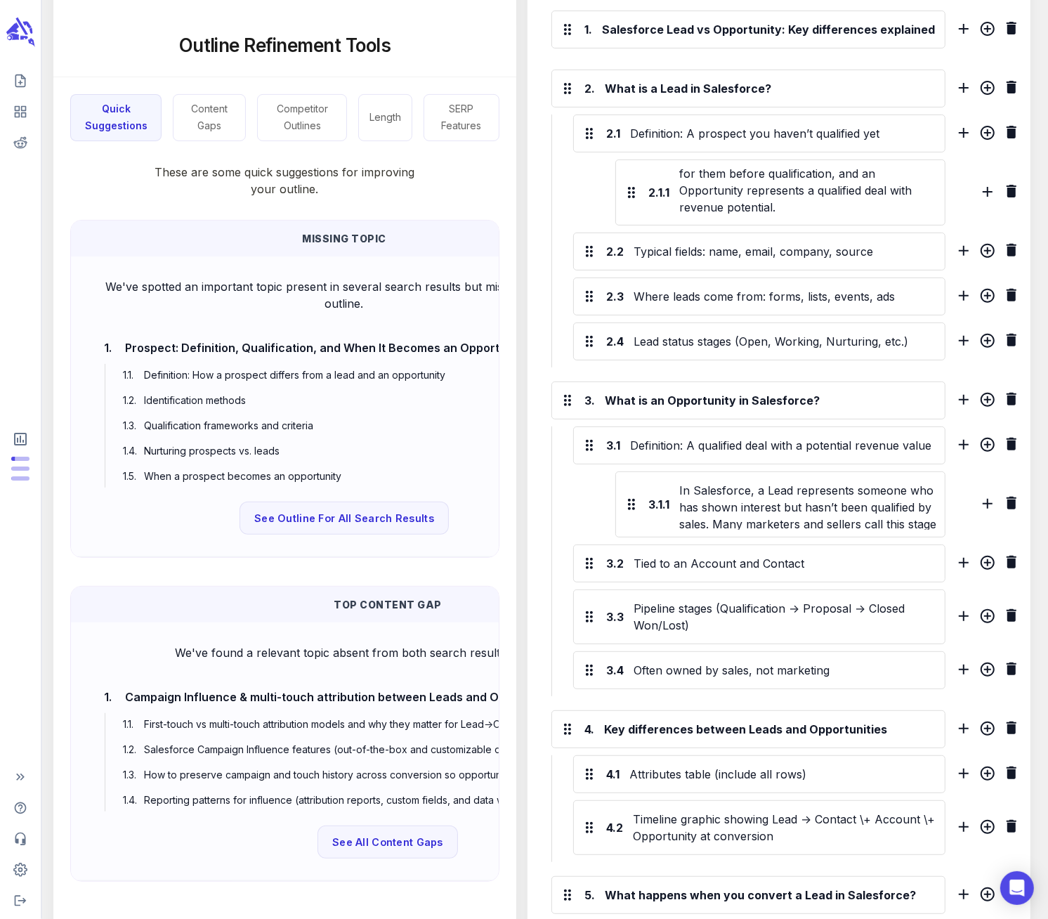
scroll to position [0, 0]
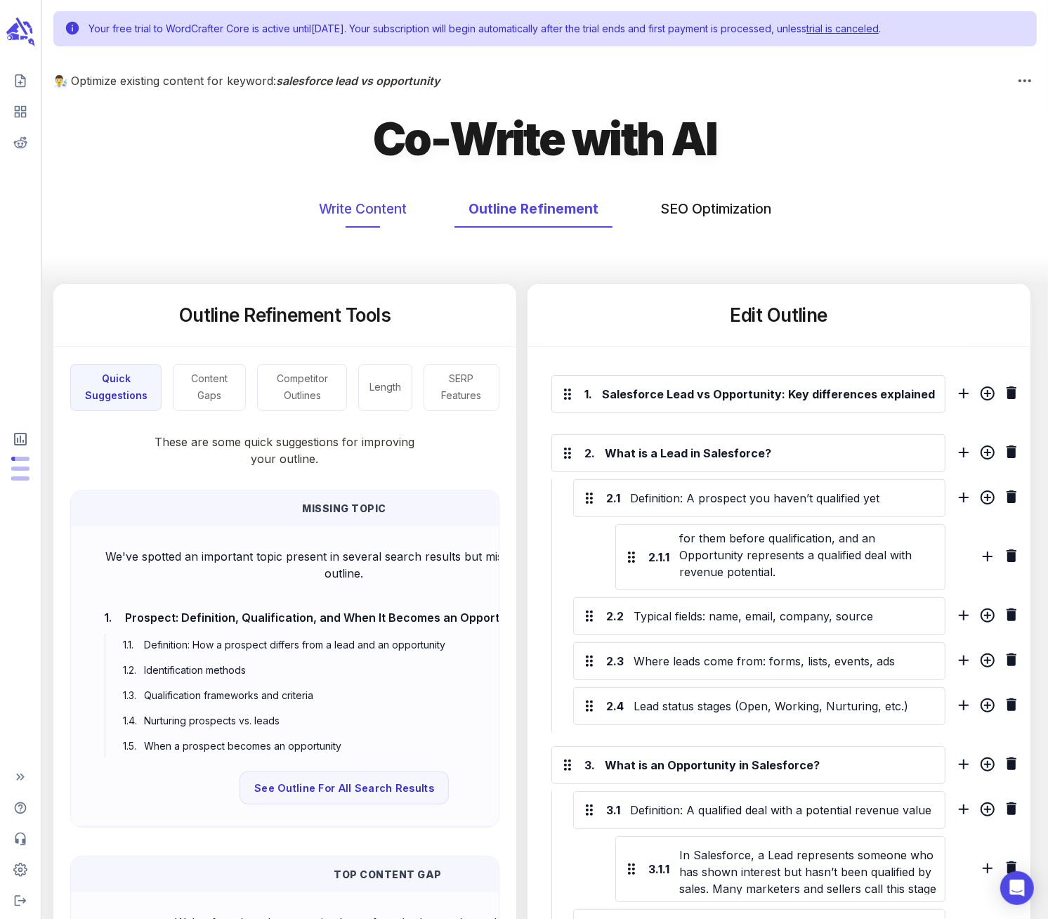
click at [369, 214] on button "Write Content" at bounding box center [363, 208] width 116 height 37
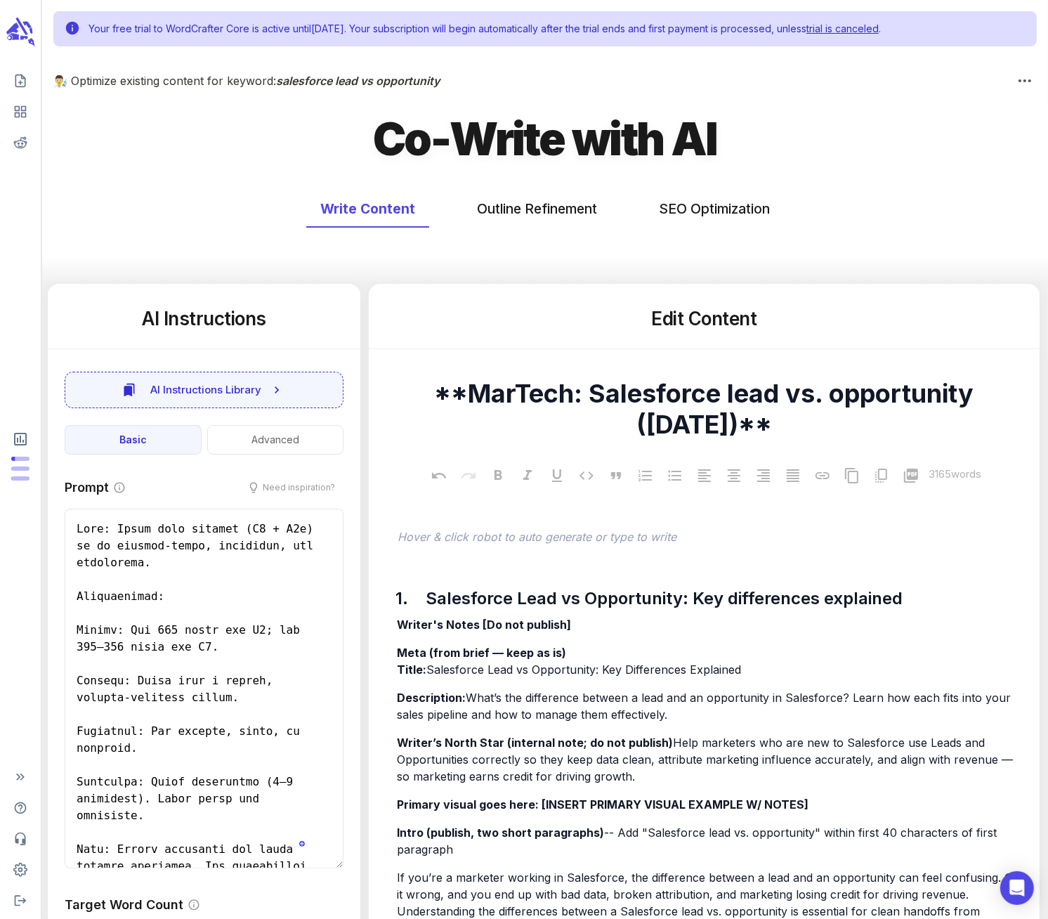
type textarea "x"
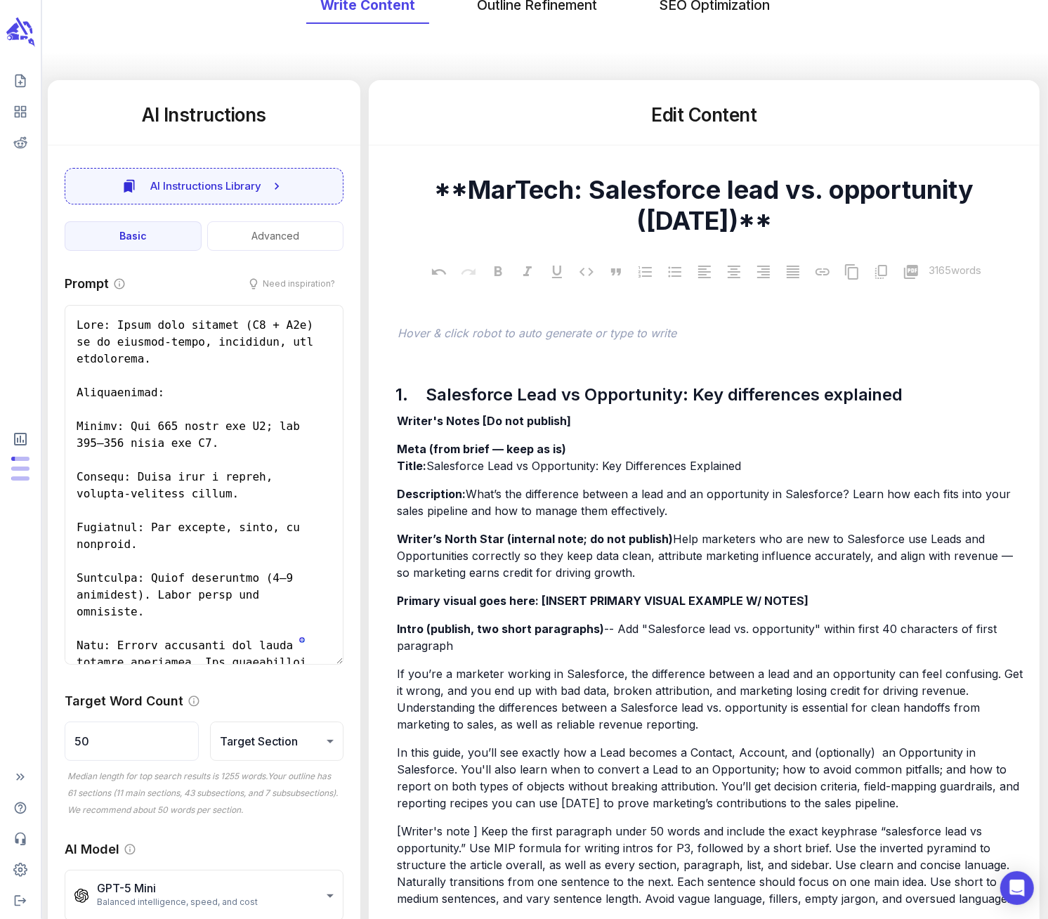
scroll to position [239, 0]
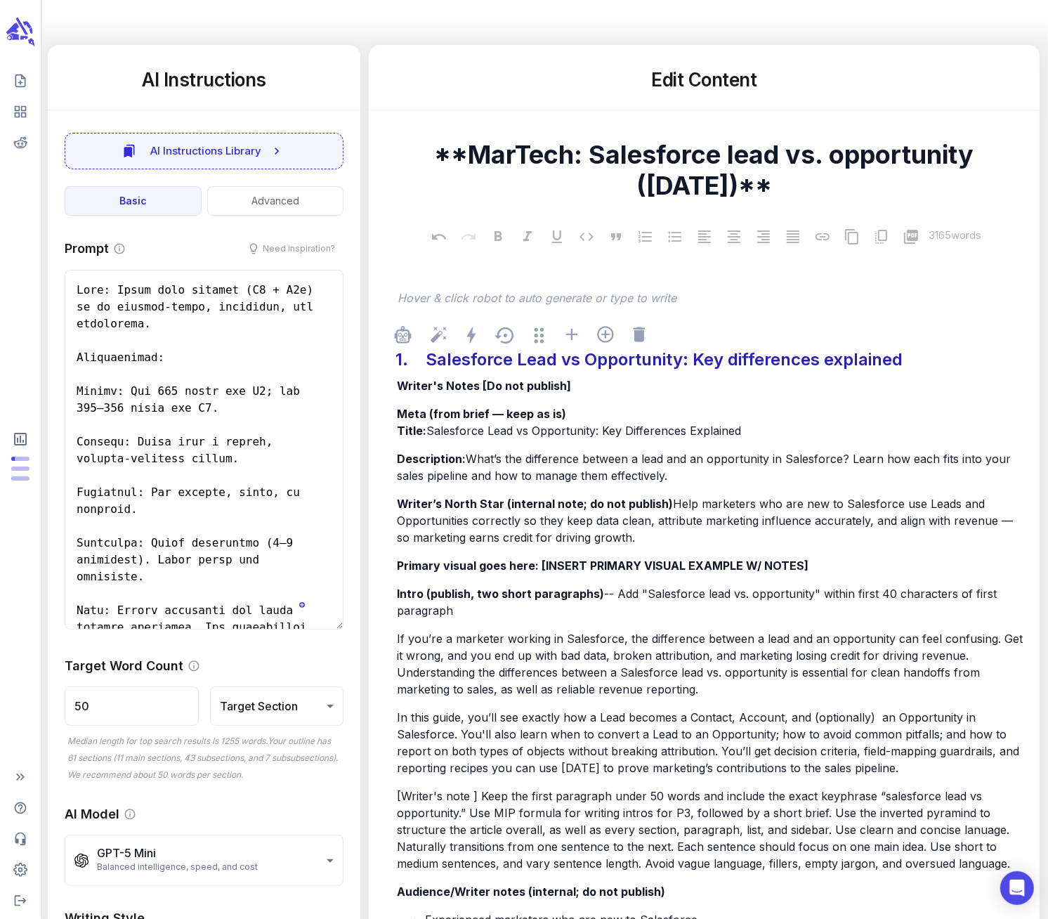
click at [578, 361] on div "Salesforce Lead vs Opportunity: Key differences explained" at bounding box center [699, 360] width 555 height 32
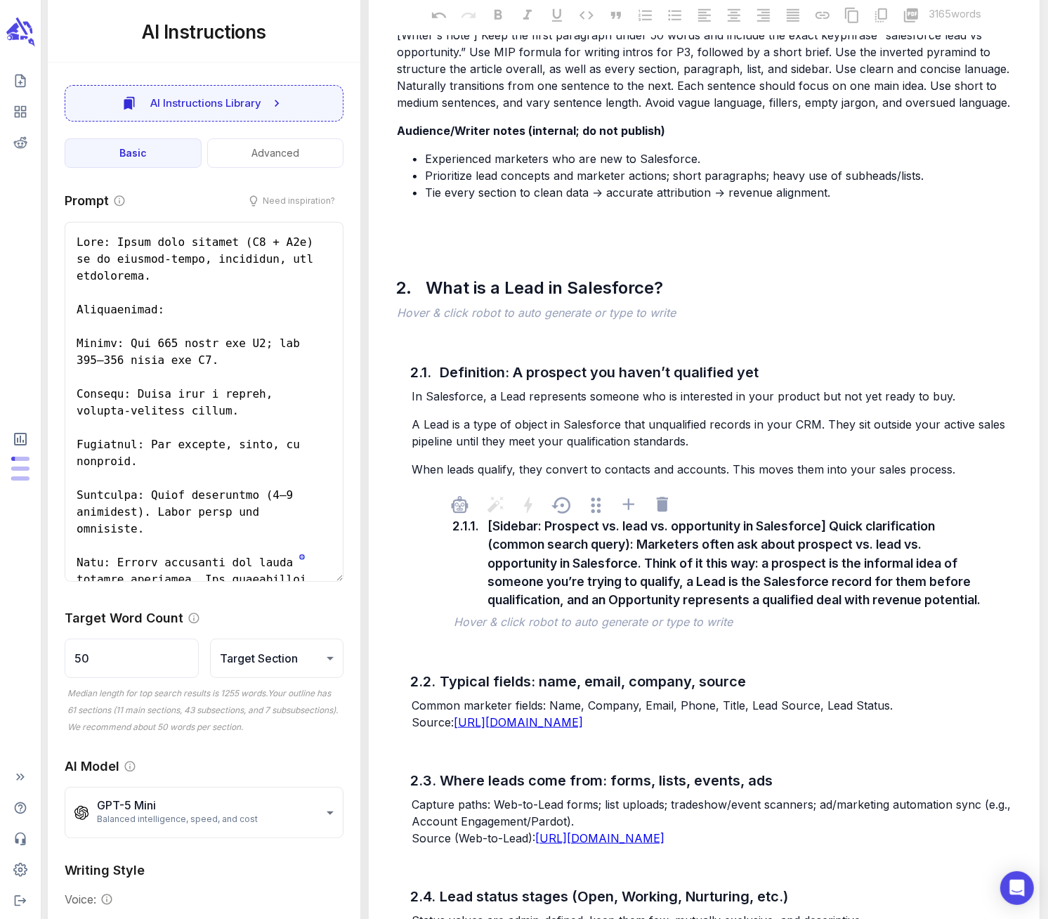
scroll to position [1003, 0]
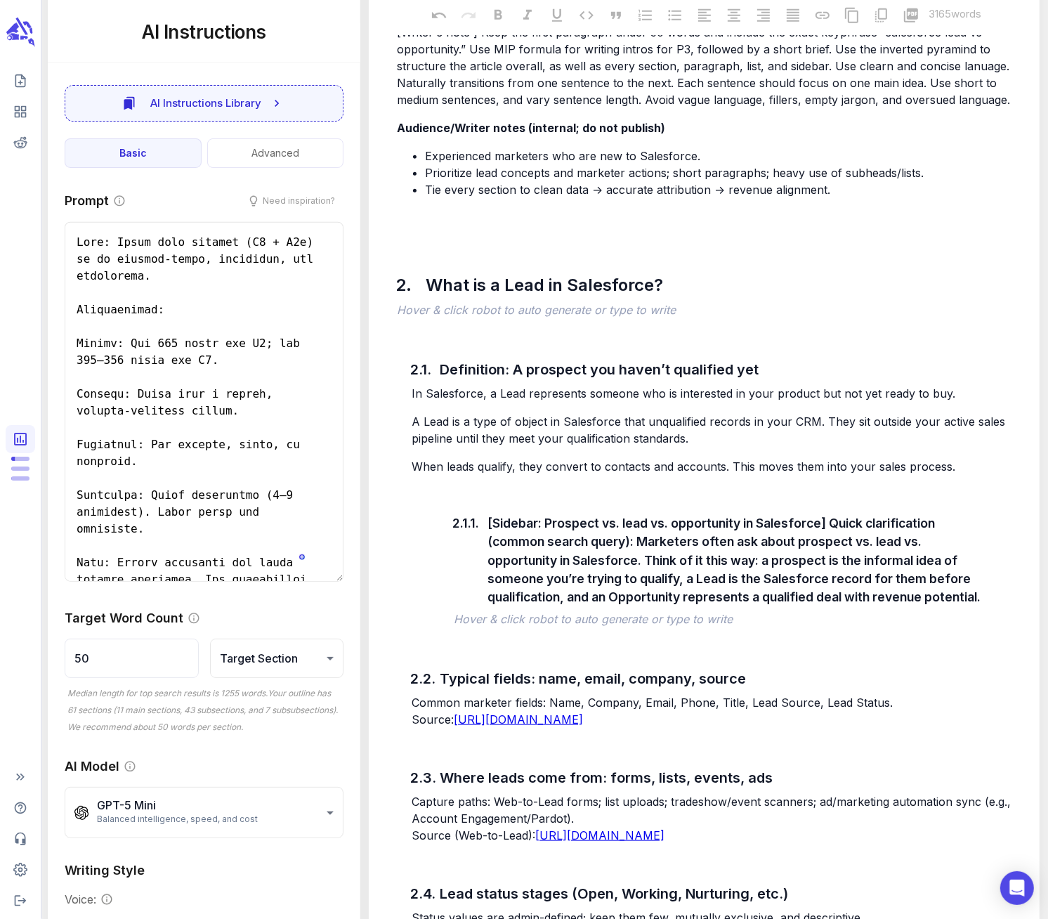
type textarea "x"
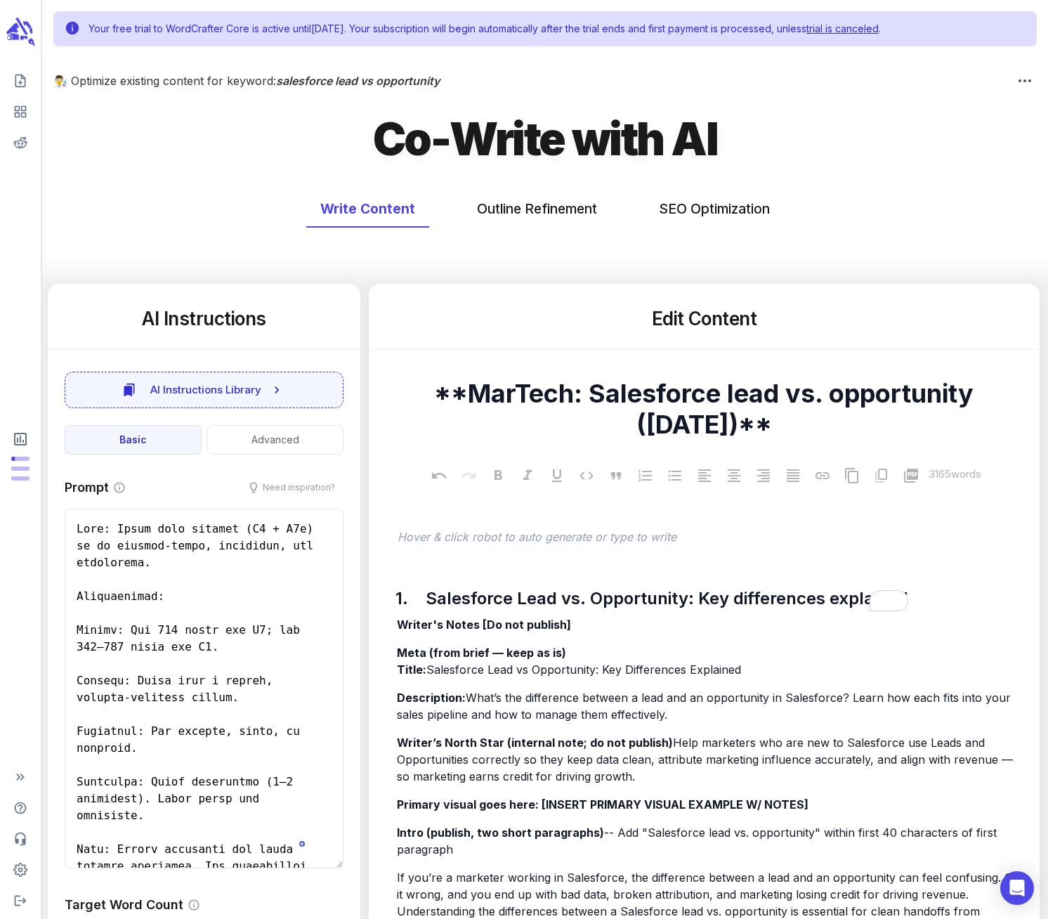
scroll to position [1003, 0]
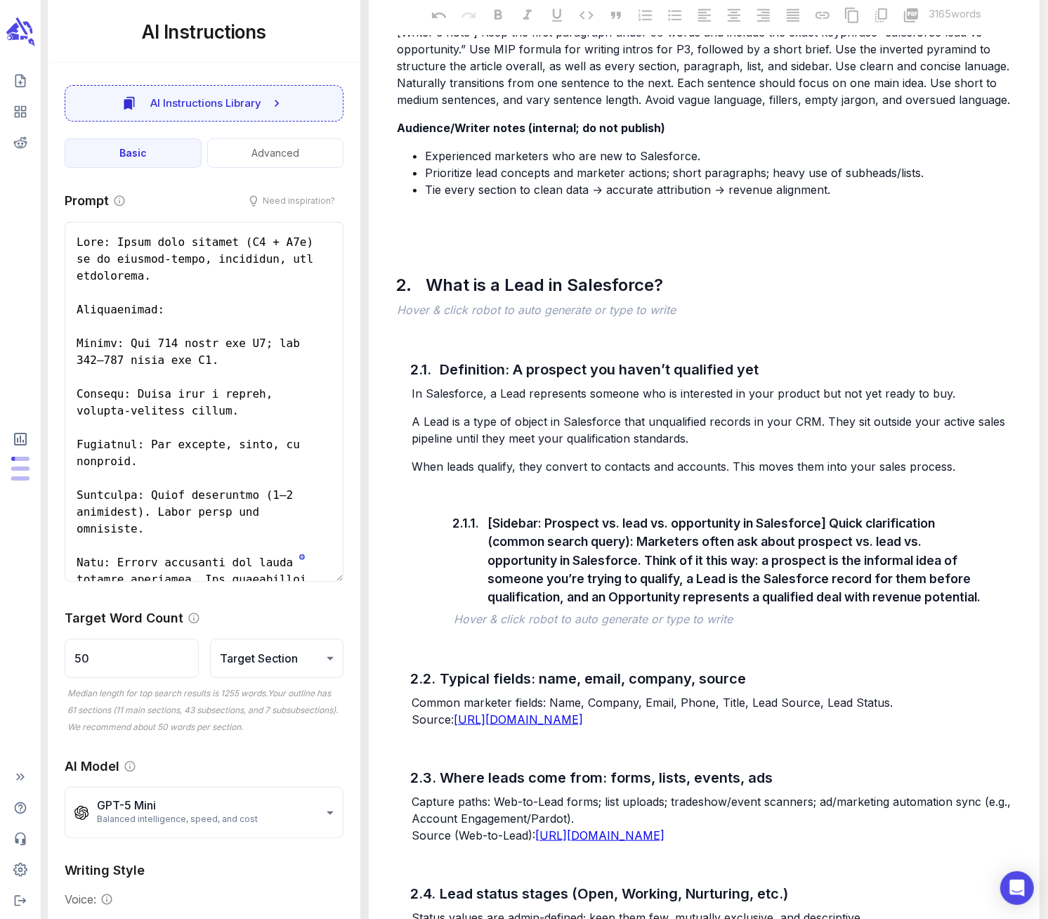
click at [554, 433] on span "A Lead is a type of object in Salesforce that unqualified records in your CRM. …" at bounding box center [710, 429] width 597 height 31
click at [817, 393] on span "In Salesforce, a Lead represents someone who is interested in your product but …" at bounding box center [684, 393] width 544 height 14
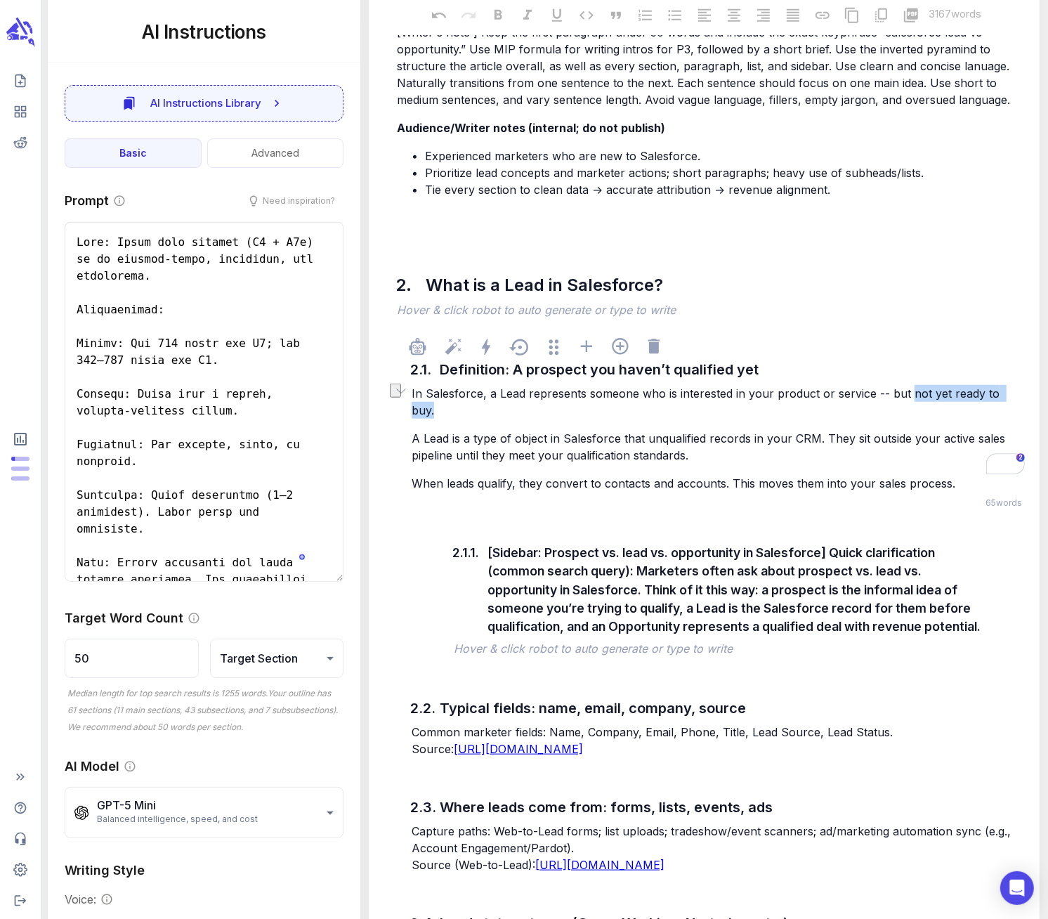
drag, startPoint x: 906, startPoint y: 395, endPoint x: 1017, endPoint y: 391, distance: 111.1
click at [1017, 391] on p "In Salesforce, a Lead represents someone who is interested in your product or s…" at bounding box center [718, 402] width 613 height 34
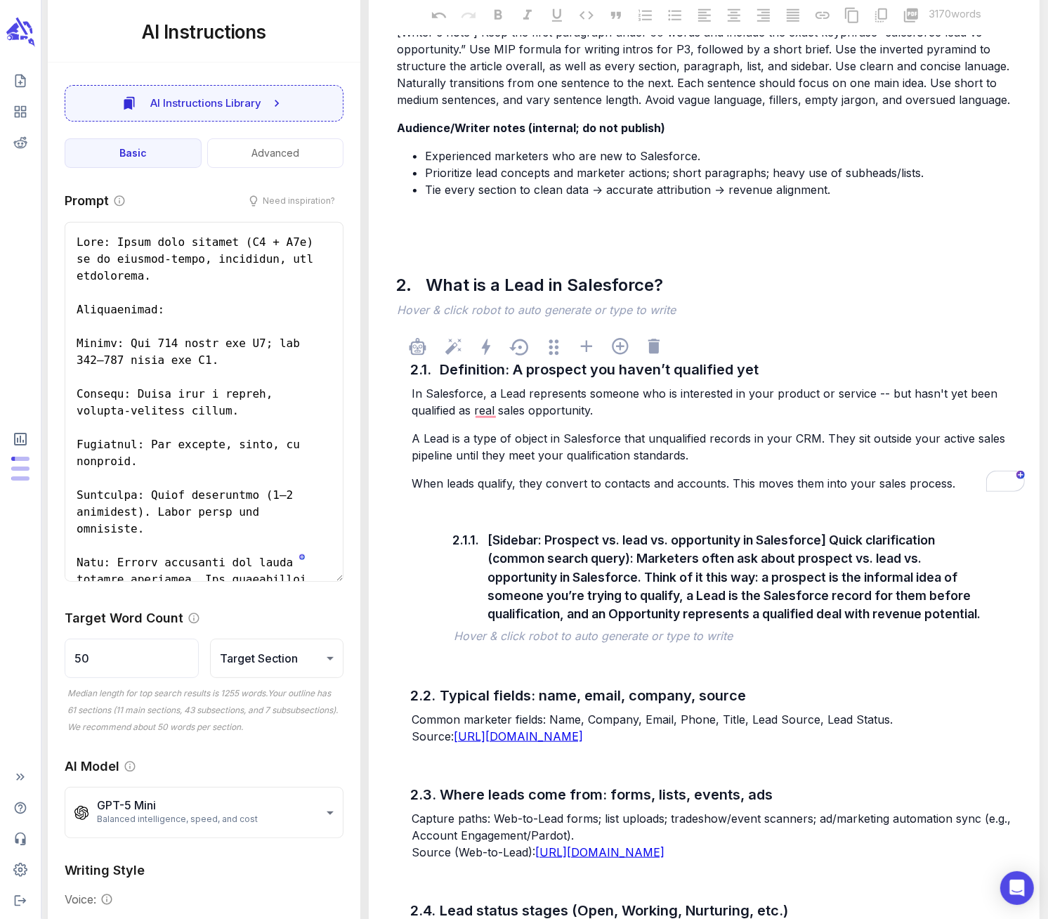
click at [607, 409] on p "In Salesforce, a Lead represents someone who is interested in your product or s…" at bounding box center [718, 402] width 613 height 34
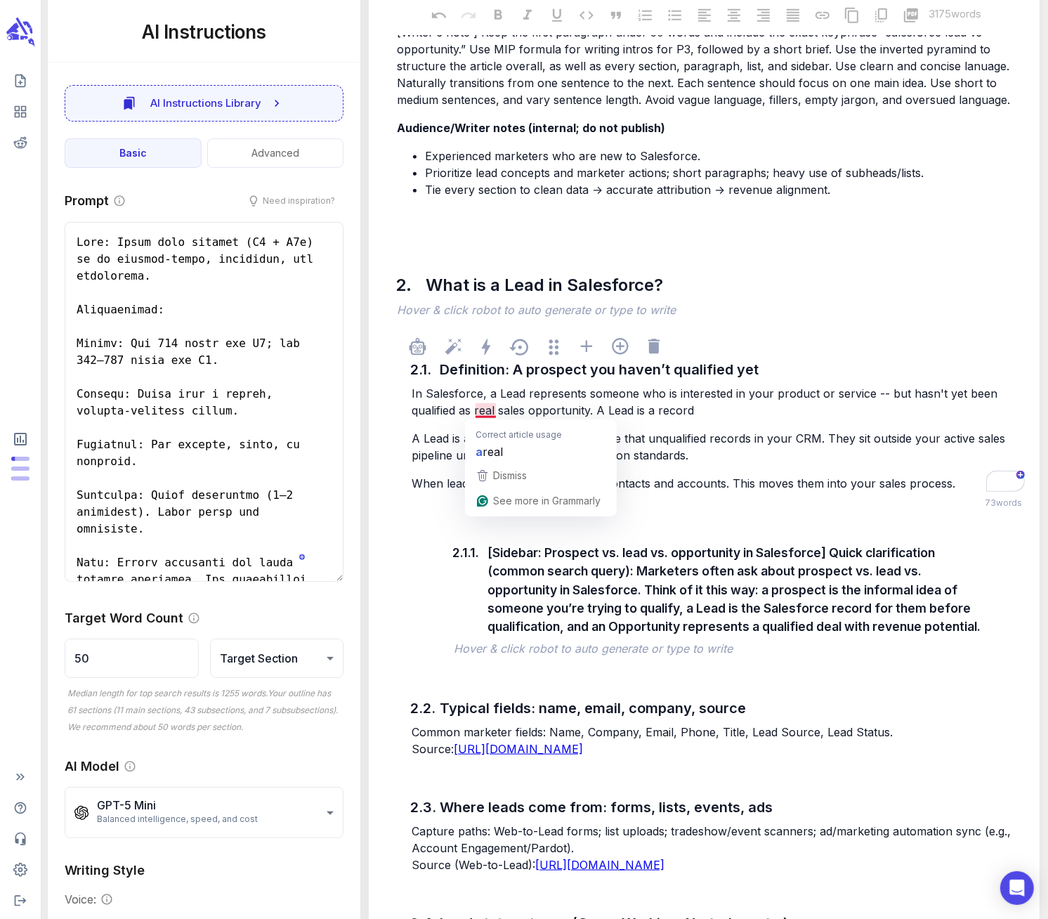
click at [477, 407] on span "In Salesforce, a Lead represents someone who is interested in your product or s…" at bounding box center [706, 401] width 589 height 31
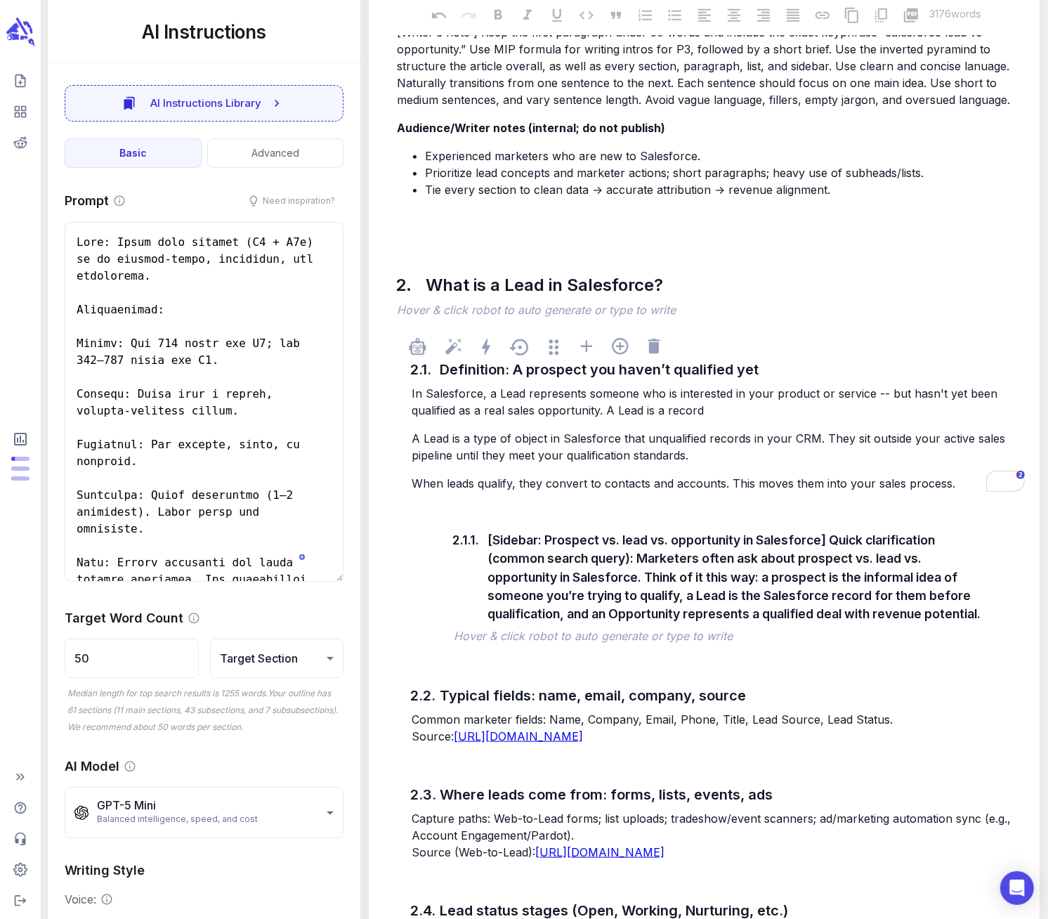
click at [721, 411] on p "In Salesforce, a Lead represents someone who is interested in your product or s…" at bounding box center [718, 402] width 613 height 34
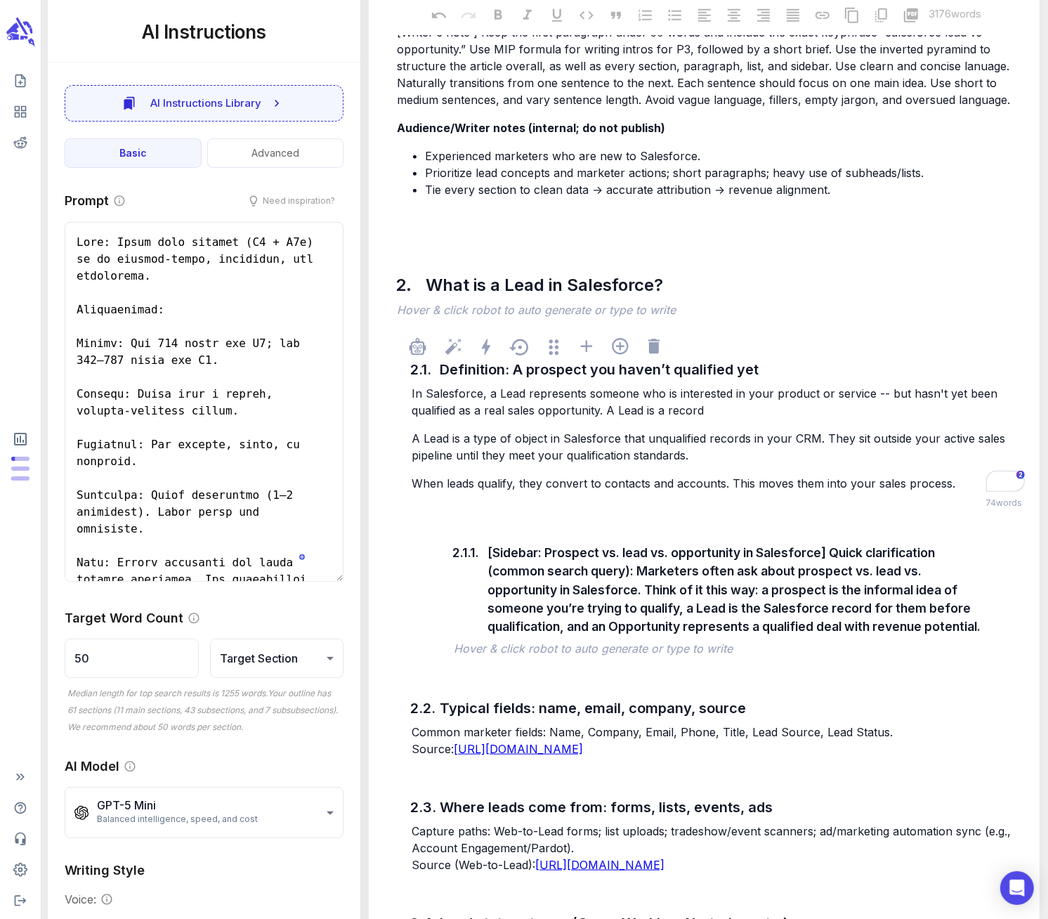
drag, startPoint x: 607, startPoint y: 410, endPoint x: 723, endPoint y: 413, distance: 116.0
click at [723, 413] on p "In Salesforce, a Lead represents someone who is interested in your product or s…" at bounding box center [718, 402] width 613 height 34
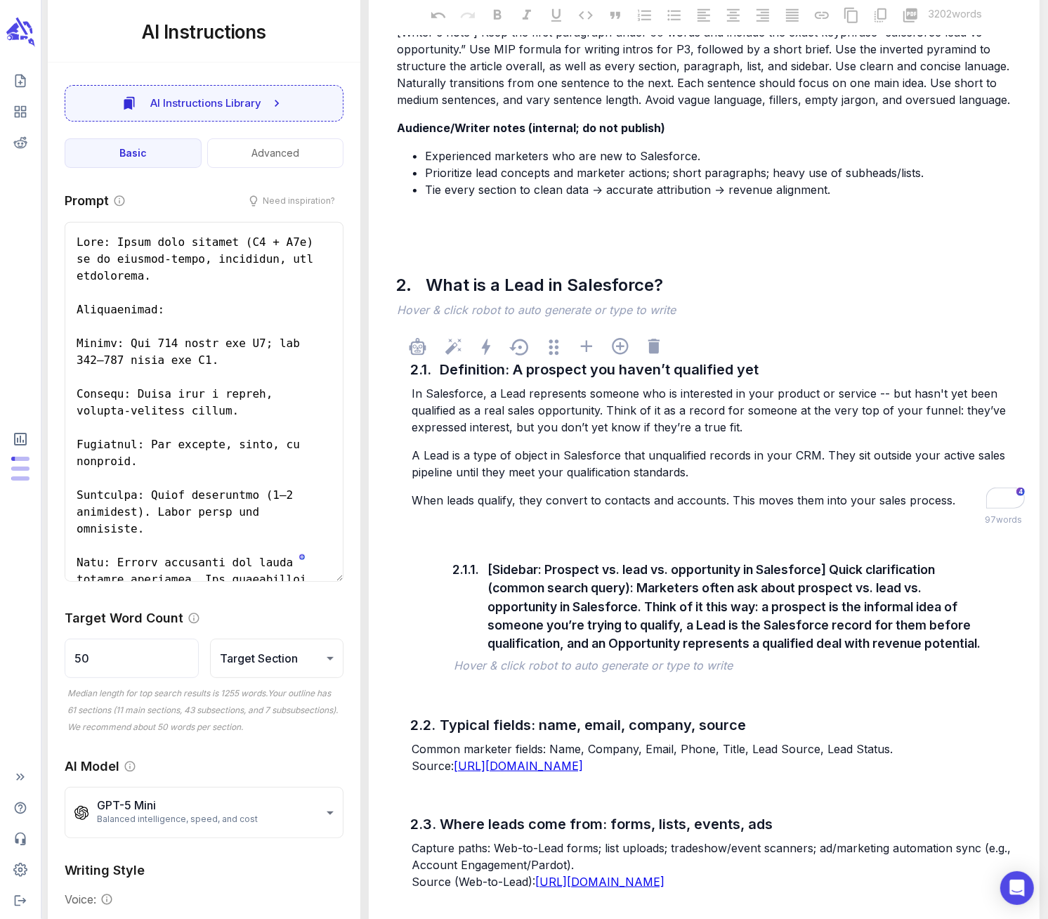
click at [627, 465] on span "A Lead is a type of object in Salesforce that unqualified records in your CRM. …" at bounding box center [710, 463] width 597 height 31
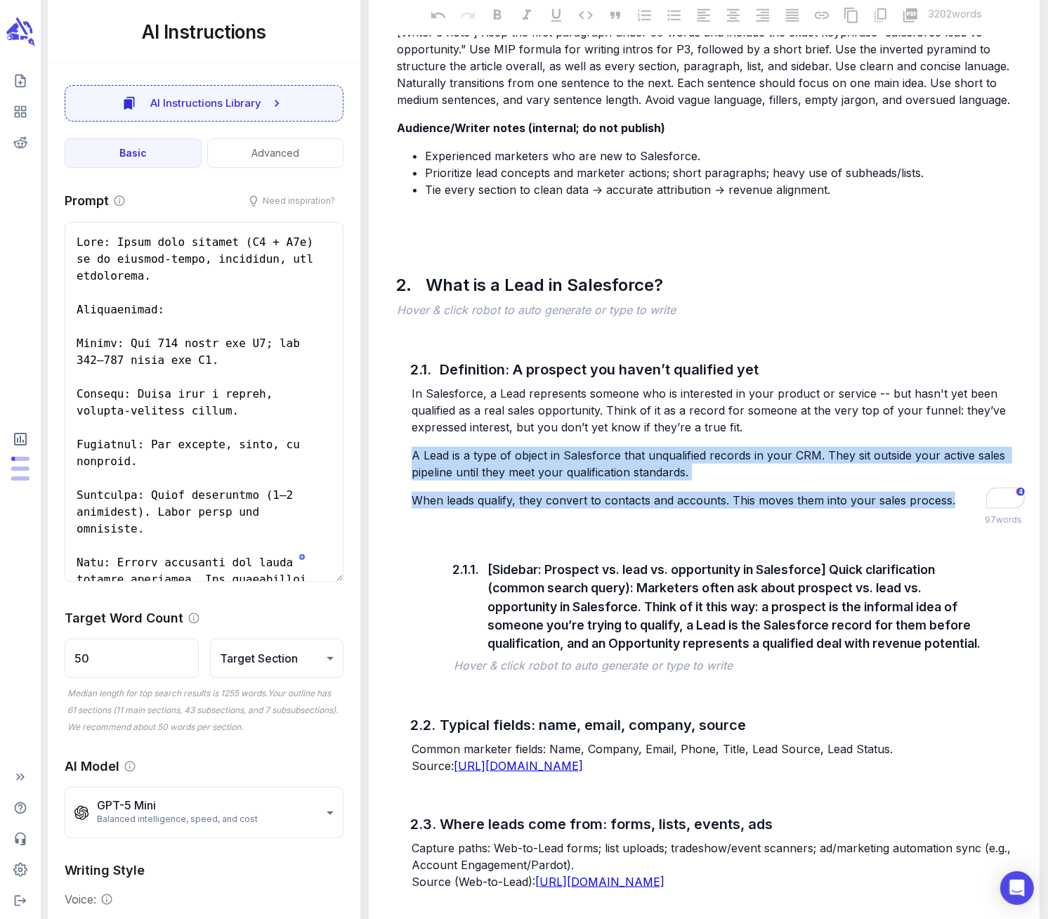
drag, startPoint x: 957, startPoint y: 497, endPoint x: 395, endPoint y: 456, distance: 563.5
click at [395, 456] on div "2.1. Definition: A prospect you haven’t qualified yet In Salesforce, a Lead rep…" at bounding box center [704, 757] width 648 height 859
copy div "A Lead is a type of object in Salesforce that unqualified records in your CRM. …"
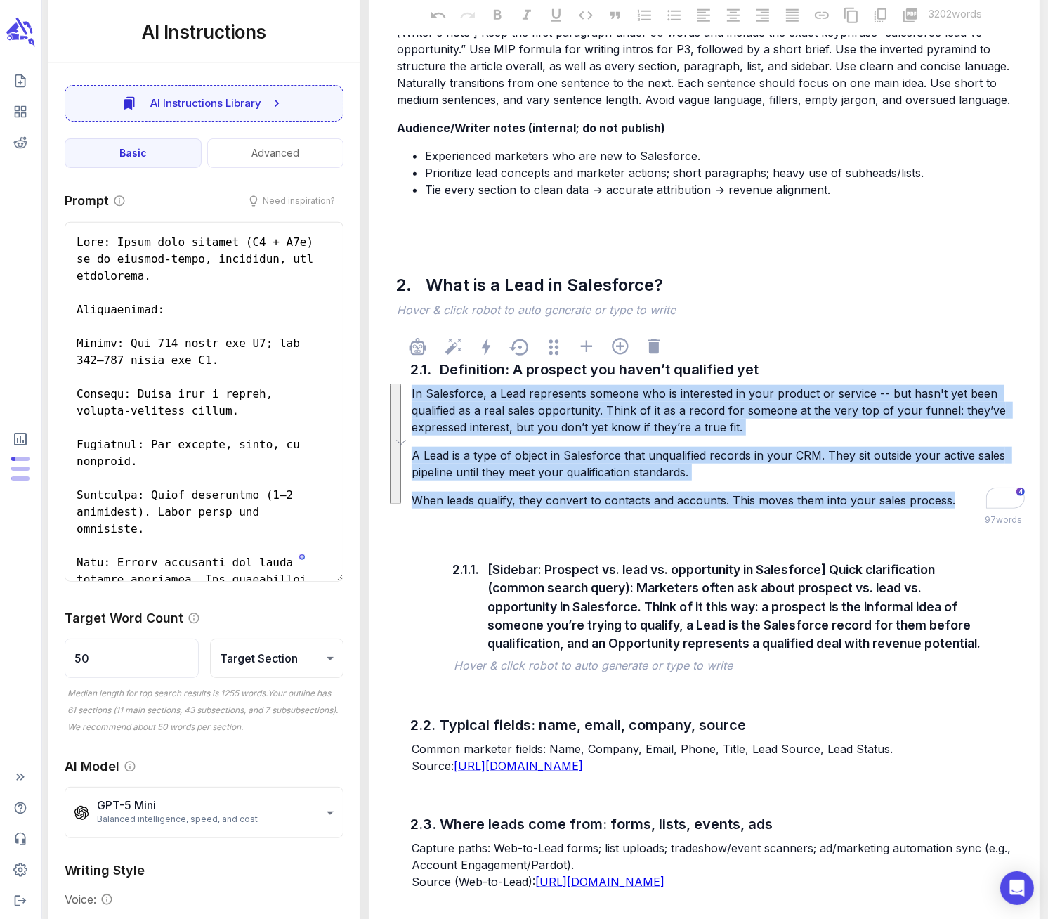
drag, startPoint x: 412, startPoint y: 391, endPoint x: 951, endPoint y: 506, distance: 550.9
click at [951, 506] on div "In Salesforce, a Lead represents someone who is interested in your product or s…" at bounding box center [718, 447] width 619 height 126
copy div "In Salesforce, a Lead represents someone who is interested in your product or s…"
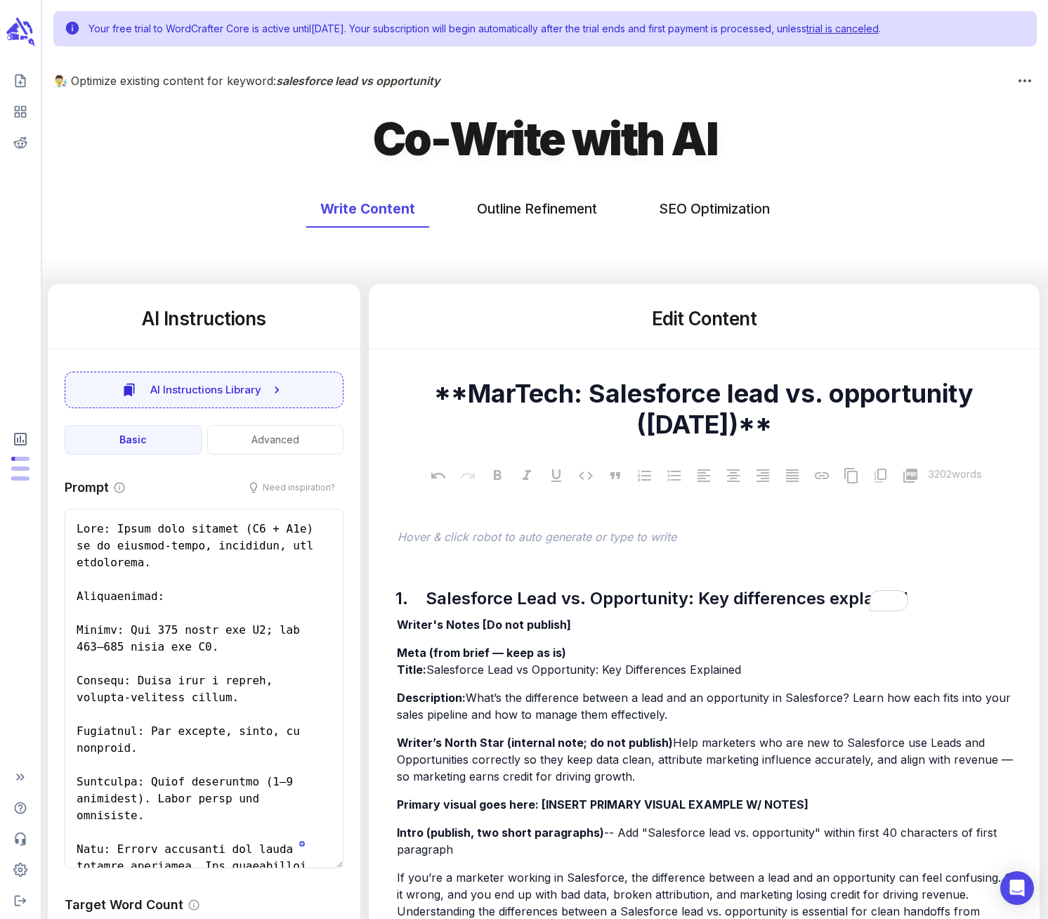
scroll to position [1003, 0]
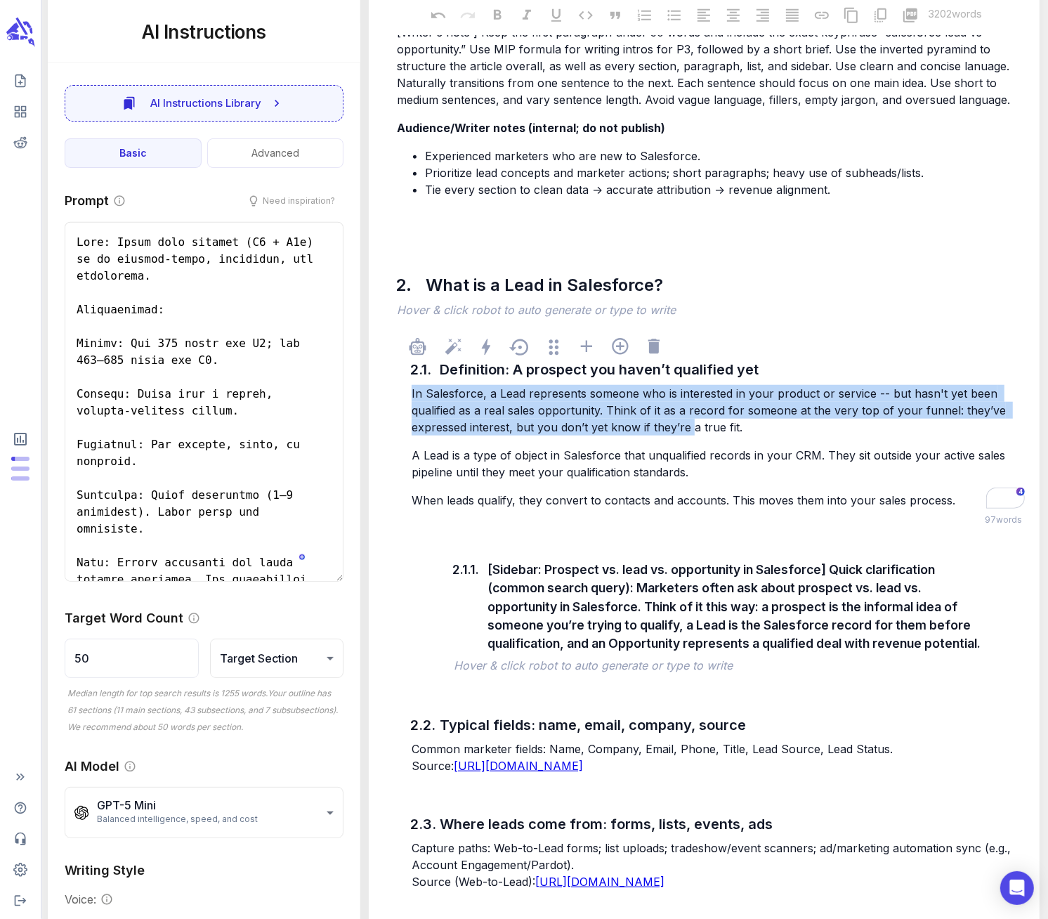
drag, startPoint x: 409, startPoint y: 393, endPoint x: 692, endPoint y: 425, distance: 284.9
click at [692, 425] on div "In Salesforce, a Lead represents someone who is interested in your product or s…" at bounding box center [718, 447] width 619 height 126
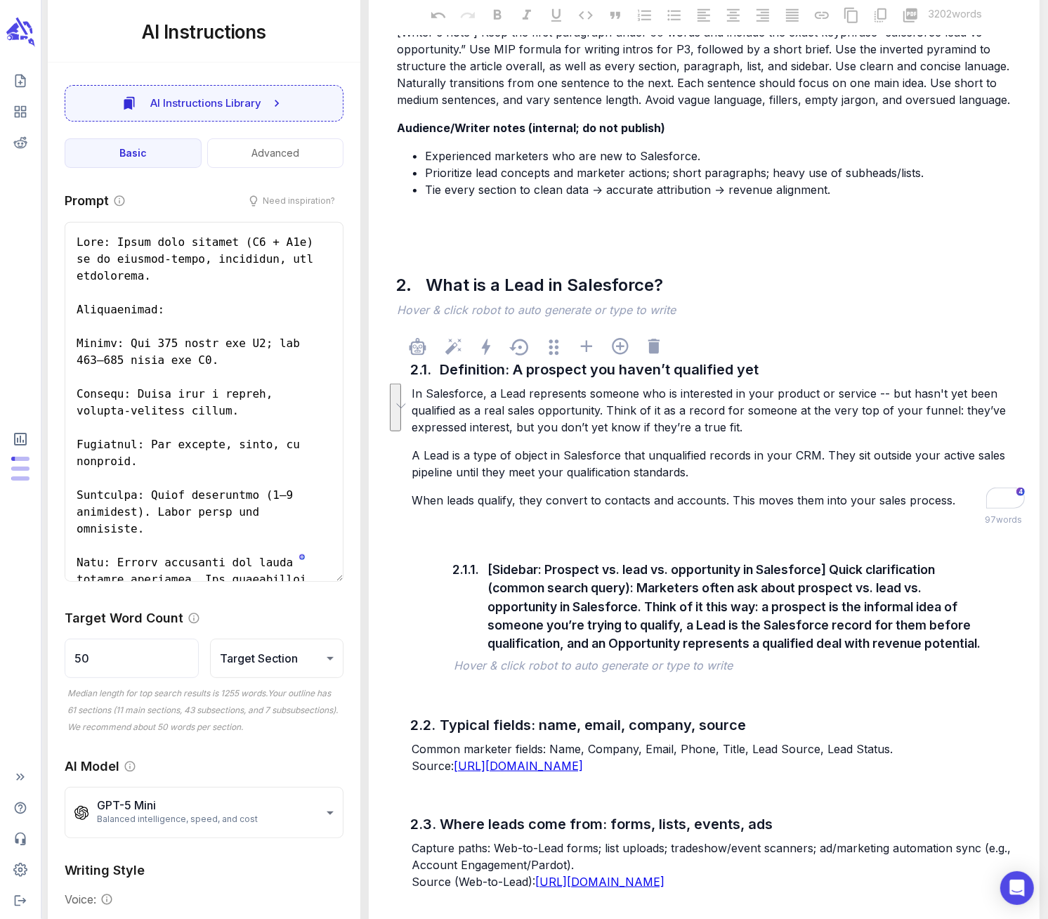
drag, startPoint x: 692, startPoint y: 425, endPoint x: 737, endPoint y: 426, distance: 45.0
click at [737, 426] on span "In Salesforce, a Lead represents someone who is interested in your product or s…" at bounding box center [711, 410] width 598 height 48
click at [750, 426] on p "In Salesforce, a Lead represents someone who is interested in your product or s…" at bounding box center [718, 410] width 613 height 51
drag, startPoint x: 750, startPoint y: 426, endPoint x: 404, endPoint y: 398, distance: 347.5
click at [404, 398] on div "2.1. Definition: A prospect you haven’t qualified yet In Salesforce, a Lead rep…" at bounding box center [704, 757] width 648 height 859
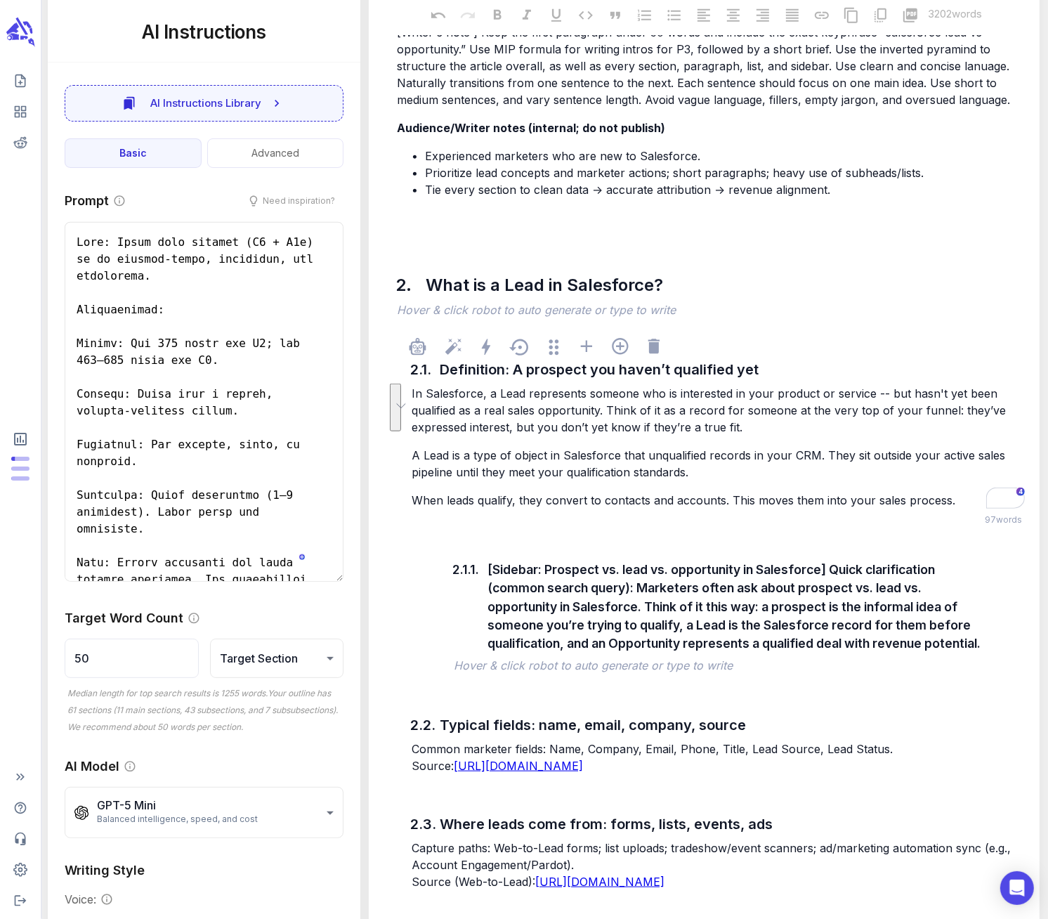
click at [759, 431] on p "In Salesforce, a Lead represents someone who is interested in your product or s…" at bounding box center [718, 410] width 613 height 51
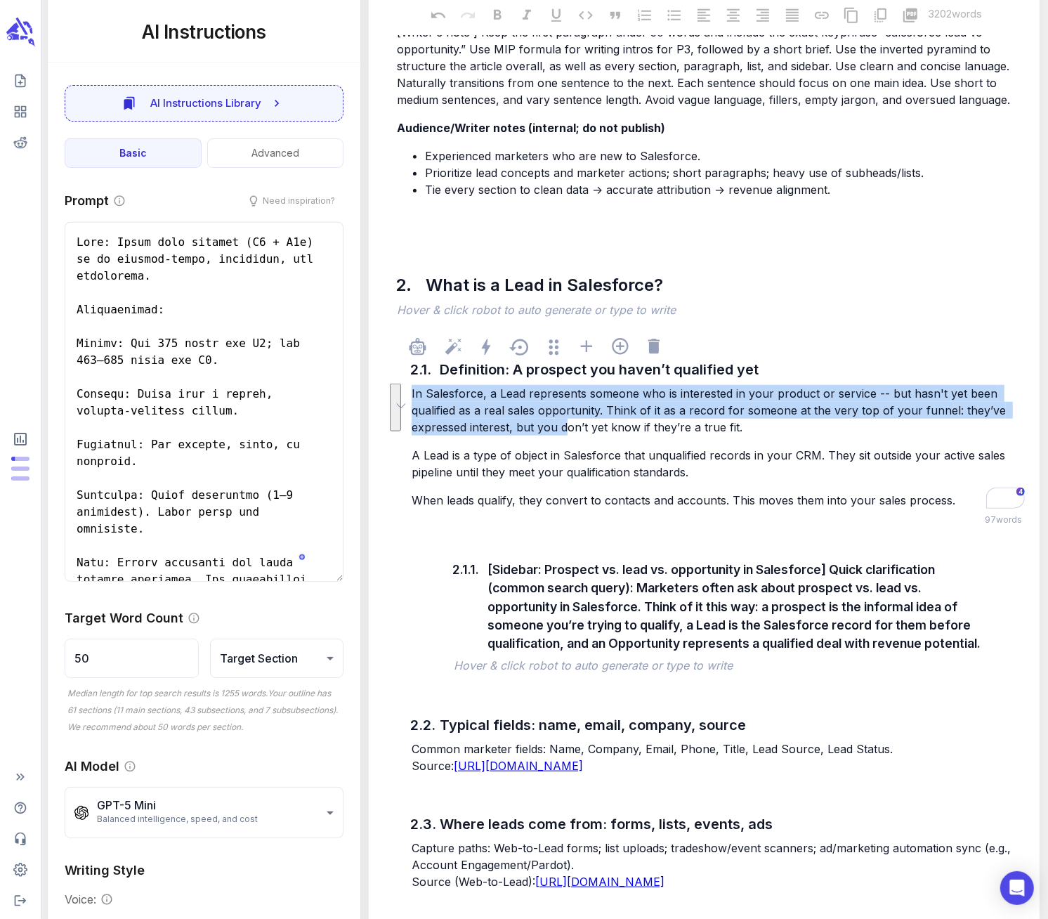
drag, startPoint x: 759, startPoint y: 431, endPoint x: 563, endPoint y: 419, distance: 195.7
click at [563, 419] on p "In Salesforce, a Lead represents someone who is interested in your product or s…" at bounding box center [718, 410] width 613 height 51
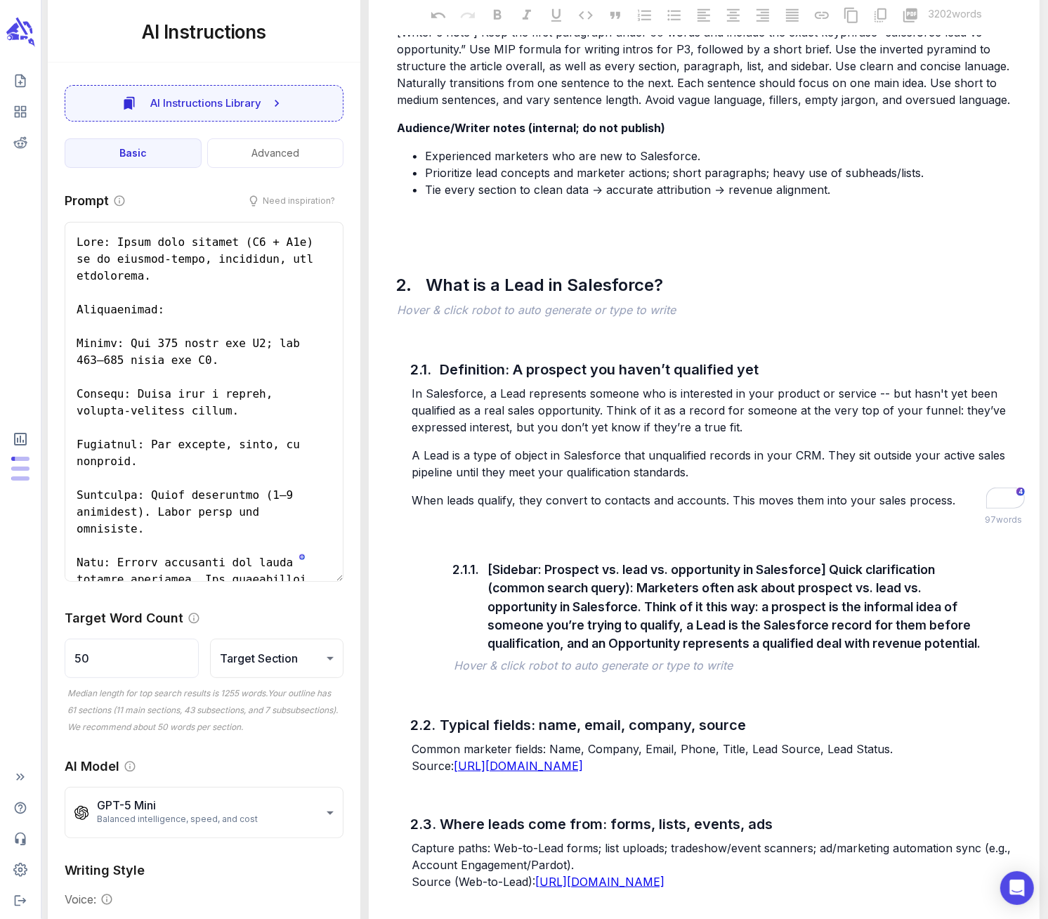
drag, startPoint x: 758, startPoint y: 425, endPoint x: 405, endPoint y: 396, distance: 353.9
click at [405, 396] on div "2.1. Definition: A prospect you haven’t qualified yet In Salesforce, a Lead rep…" at bounding box center [704, 757] width 648 height 859
click at [830, 481] on div "In Salesforce, a Lead represents someone who is interested in your product or s…" at bounding box center [718, 447] width 619 height 126
drag, startPoint x: 951, startPoint y: 501, endPoint x: 391, endPoint y: 403, distance: 567.7
click at [391, 403] on div "2.1. Definition: A prospect you haven’t qualified yet In Salesforce, a Lead rep…" at bounding box center [704, 757] width 648 height 859
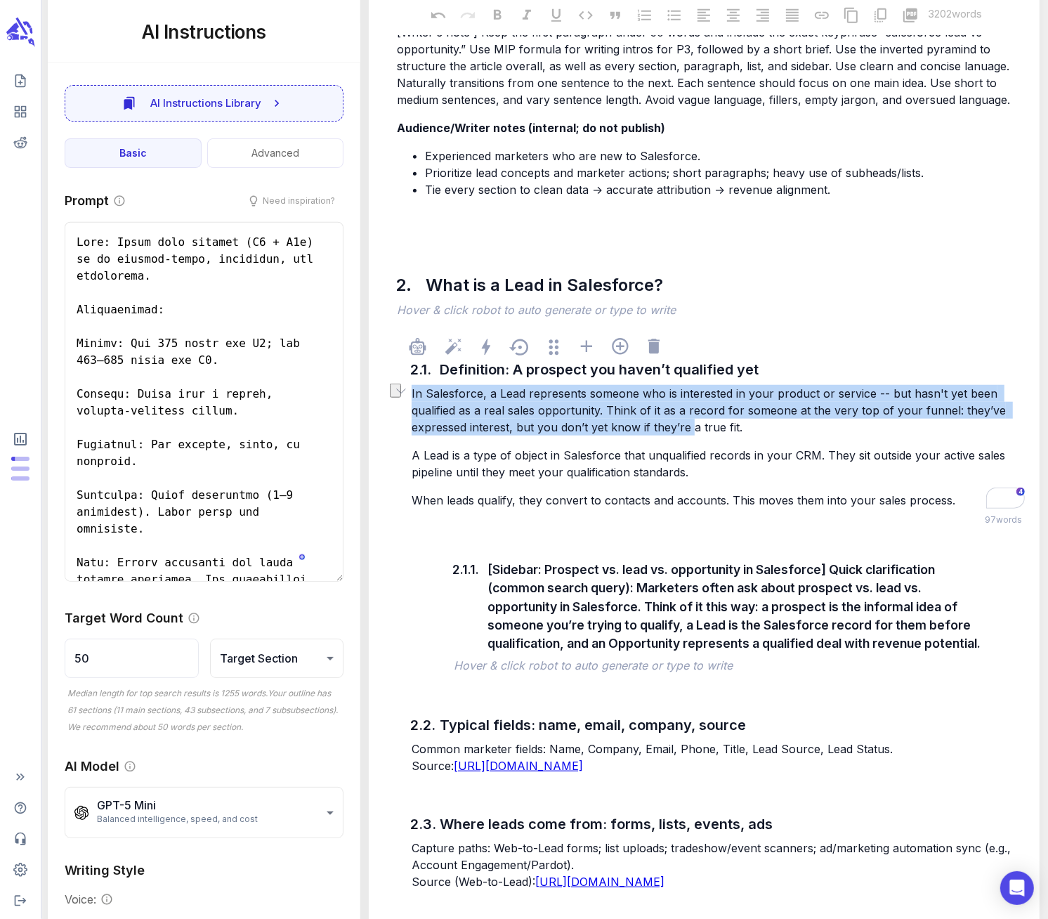
click at [416, 408] on span "In Salesforce, a Lead represents someone who is interested in your product or s…" at bounding box center [711, 410] width 598 height 48
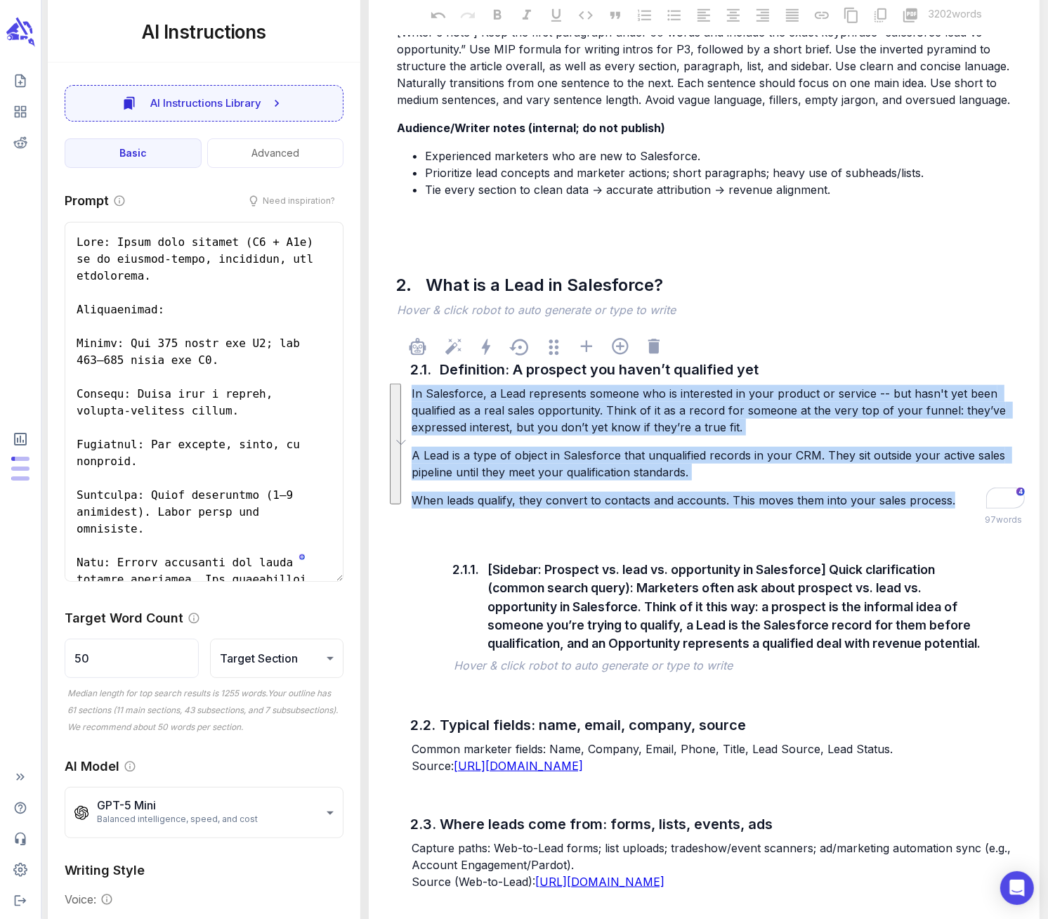
drag, startPoint x: 410, startPoint y: 393, endPoint x: 949, endPoint y: 505, distance: 550.3
click at [949, 505] on div "In Salesforce, a Lead represents someone who is interested in your product or s…" at bounding box center [718, 447] width 619 height 126
copy div "In Salesforce, a Lead represents someone who is interested in your product or s…"
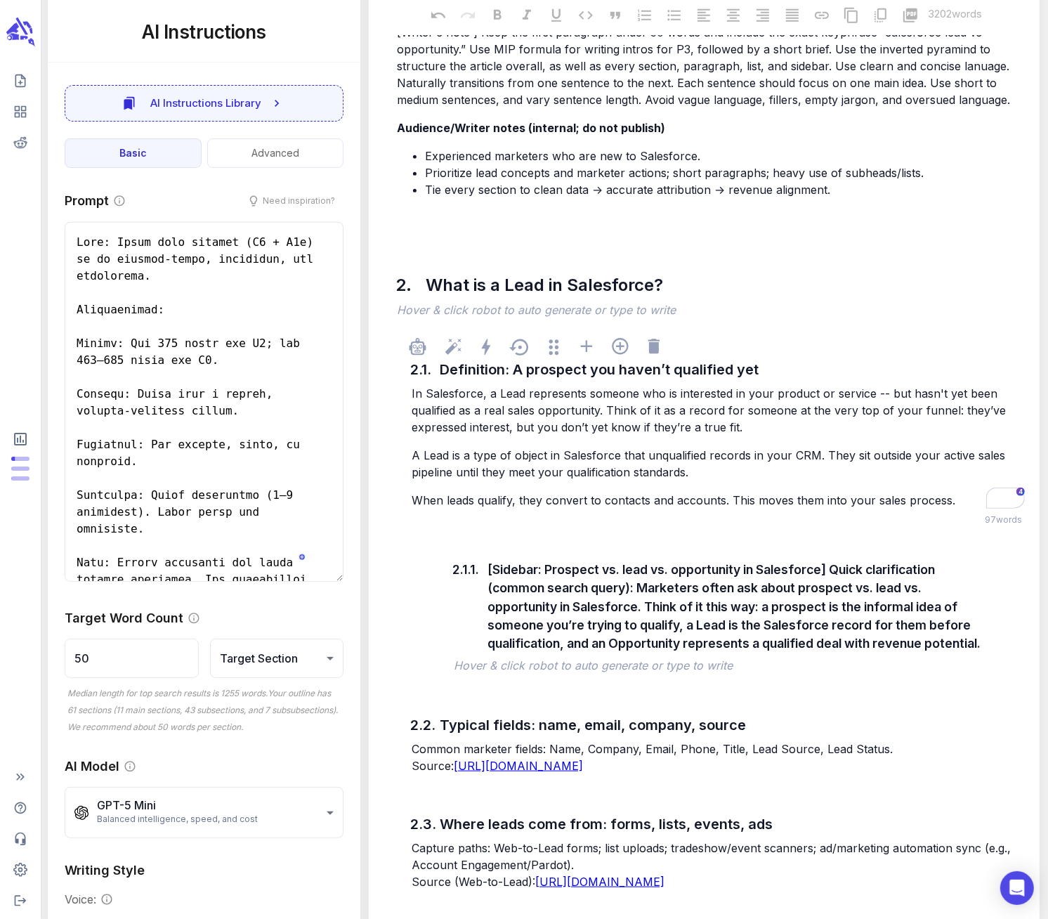
drag, startPoint x: 414, startPoint y: 396, endPoint x: 885, endPoint y: 482, distance: 479.1
click at [912, 489] on div "In Salesforce, a Lead represents someone who is interested in your product or s…" at bounding box center [718, 447] width 619 height 126
click at [414, 396] on div "In Salesforce, a Lead represents someone who is interested in your product or s…" at bounding box center [718, 447] width 619 height 126
drag, startPoint x: 648, startPoint y: 457, endPoint x: 676, endPoint y: 452, distance: 28.4
click at [648, 457] on span "A Lead is a type of object in Salesforce that unqualified records in your CRM. …" at bounding box center [710, 463] width 597 height 31
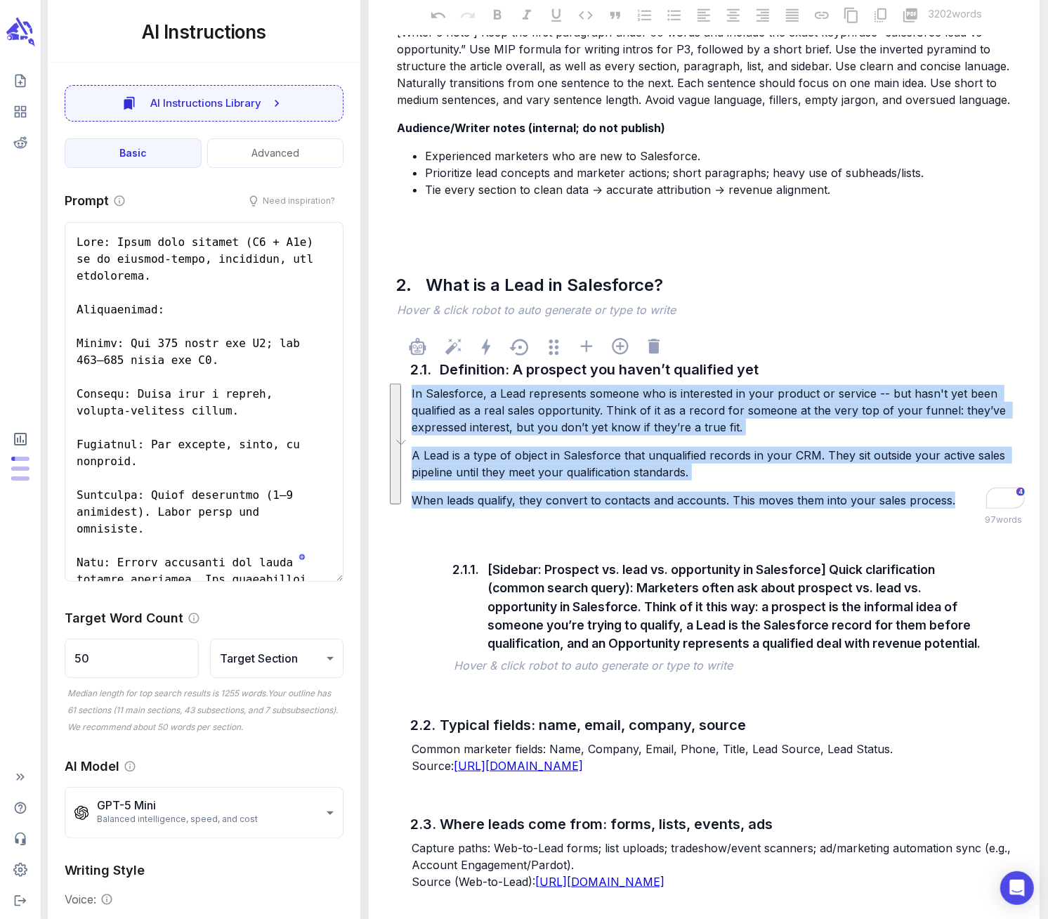
drag, startPoint x: 412, startPoint y: 391, endPoint x: 958, endPoint y: 506, distance: 557.2
click at [958, 506] on div "In Salesforce, a Lead represents someone who is interested in your product or s…" at bounding box center [718, 447] width 619 height 126
drag, startPoint x: 963, startPoint y: 502, endPoint x: 413, endPoint y: 386, distance: 562.3
click at [413, 386] on div "In Salesforce, a Lead represents someone who is interested in your product or s…" at bounding box center [718, 447] width 619 height 126
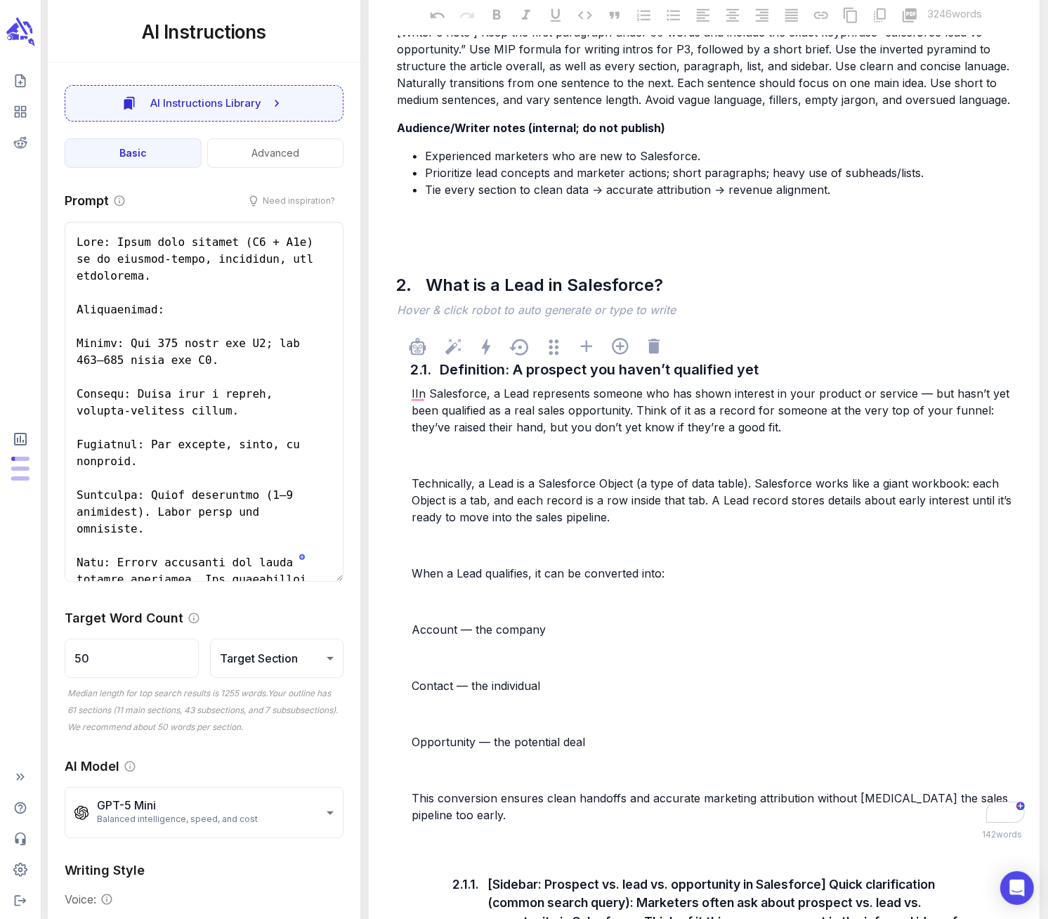
click at [427, 456] on p "﻿" at bounding box center [718, 455] width 613 height 17
click at [426, 458] on p "﻿" at bounding box center [718, 455] width 613 height 17
click at [407, 395] on div "2.1. Definition: A prospect you haven’t qualified yet IIn Salesforce, a Lead re…" at bounding box center [704, 915] width 648 height 1174
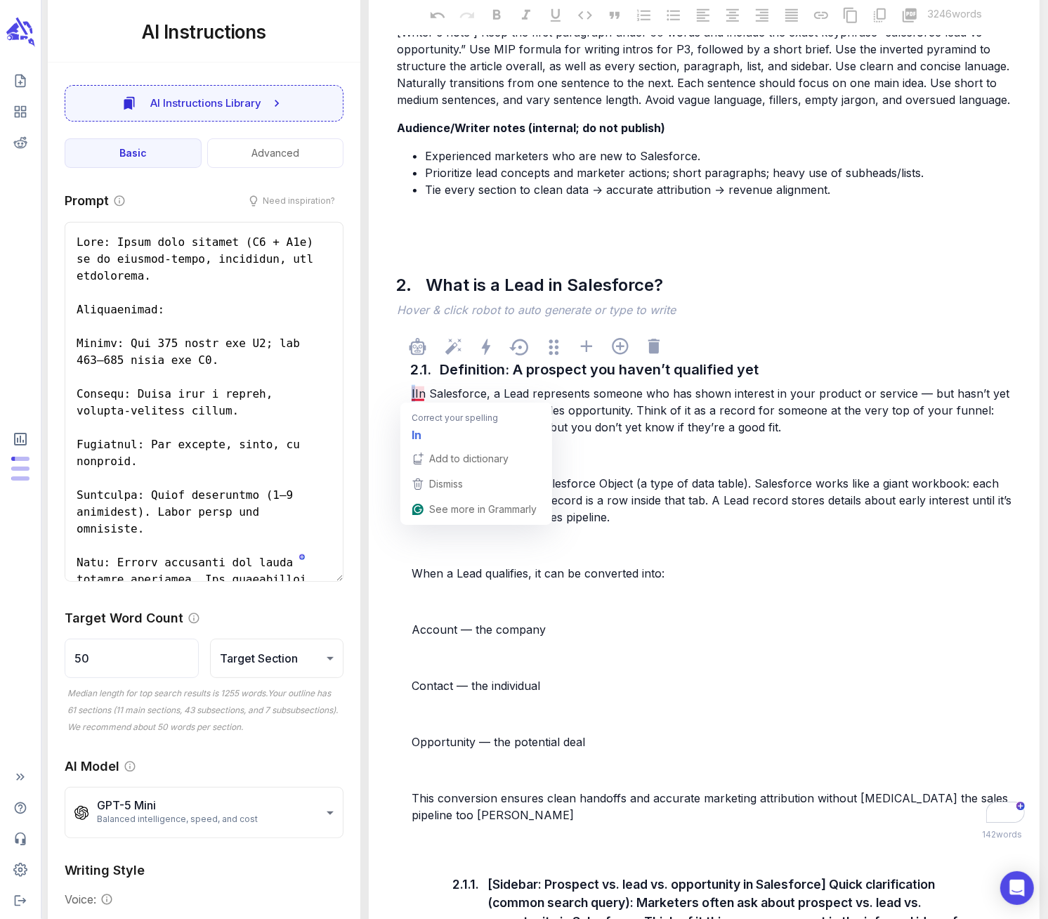
click at [411, 394] on div "IIn Salesforce, a Lead represents someone who has shown interest in your produc…" at bounding box center [718, 604] width 619 height 441
drag, startPoint x: 420, startPoint y: 393, endPoint x: 407, endPoint y: 393, distance: 12.6
click at [407, 393] on div "2.1. Definition: A prospect you haven’t qualified yet IIn Salesforce, a Lead re…" at bounding box center [704, 915] width 648 height 1174
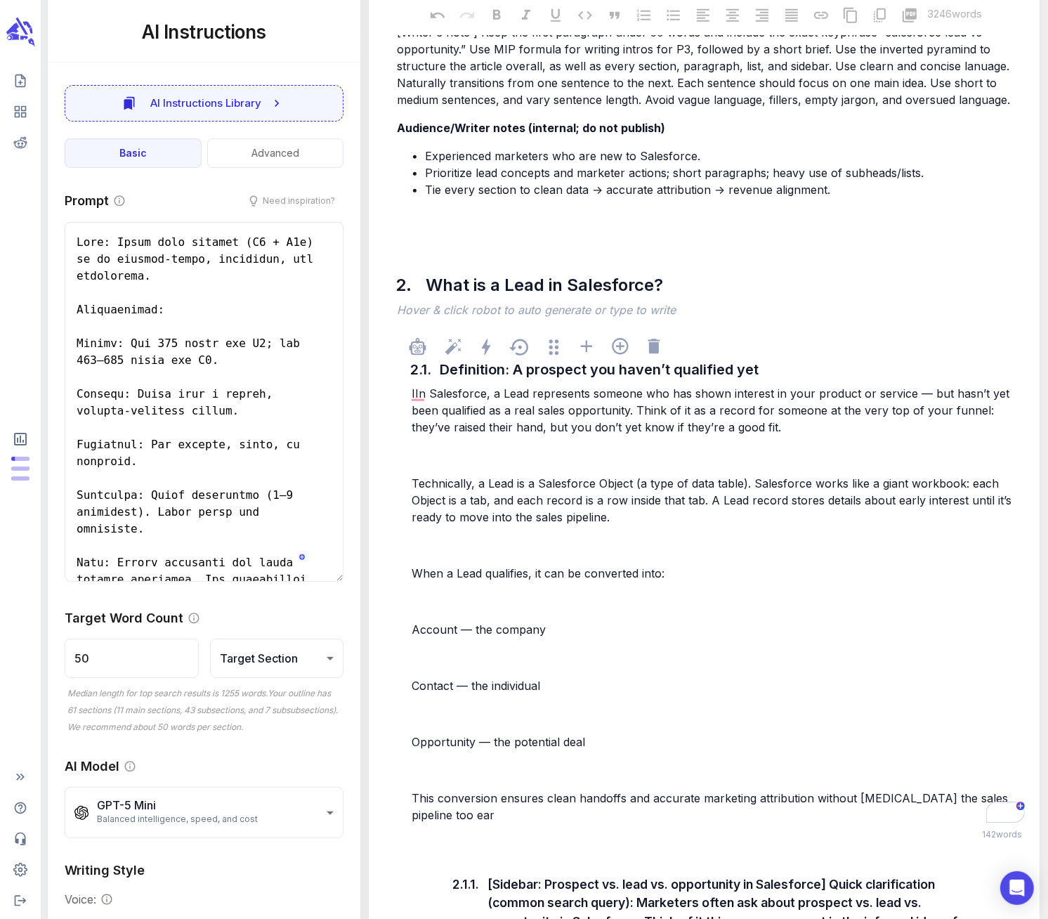
click at [433, 458] on p "﻿" at bounding box center [718, 455] width 613 height 17
click at [431, 464] on div "IIn Salesforce, a Lead represents someone who has shown interest in your produc…" at bounding box center [718, 604] width 619 height 441
click at [425, 535] on div "IIn Salesforce, a Lead represents someone who has shown interest in your produc…" at bounding box center [718, 604] width 619 height 441
click at [455, 547] on p "﻿" at bounding box center [718, 545] width 613 height 17
click at [414, 569] on span "When a Lead qualifies, it can be converted into:" at bounding box center [538, 573] width 253 height 14
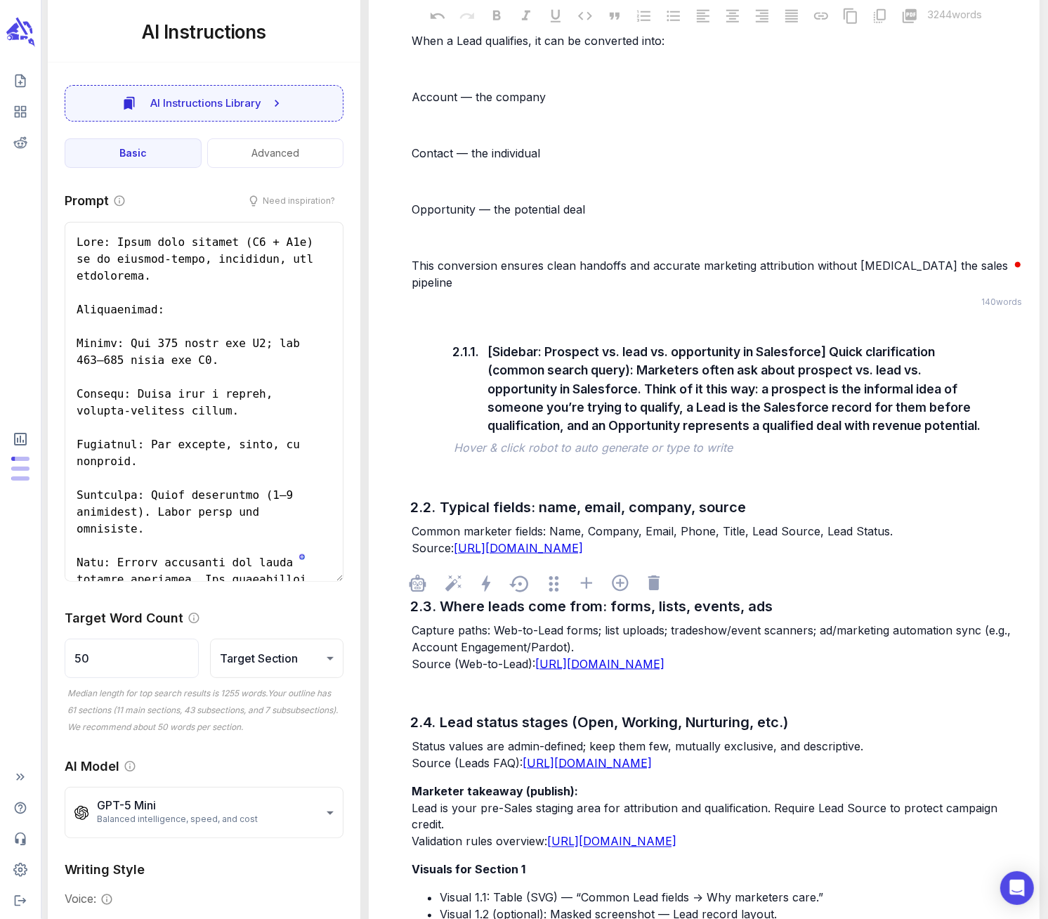
scroll to position [1056, 0]
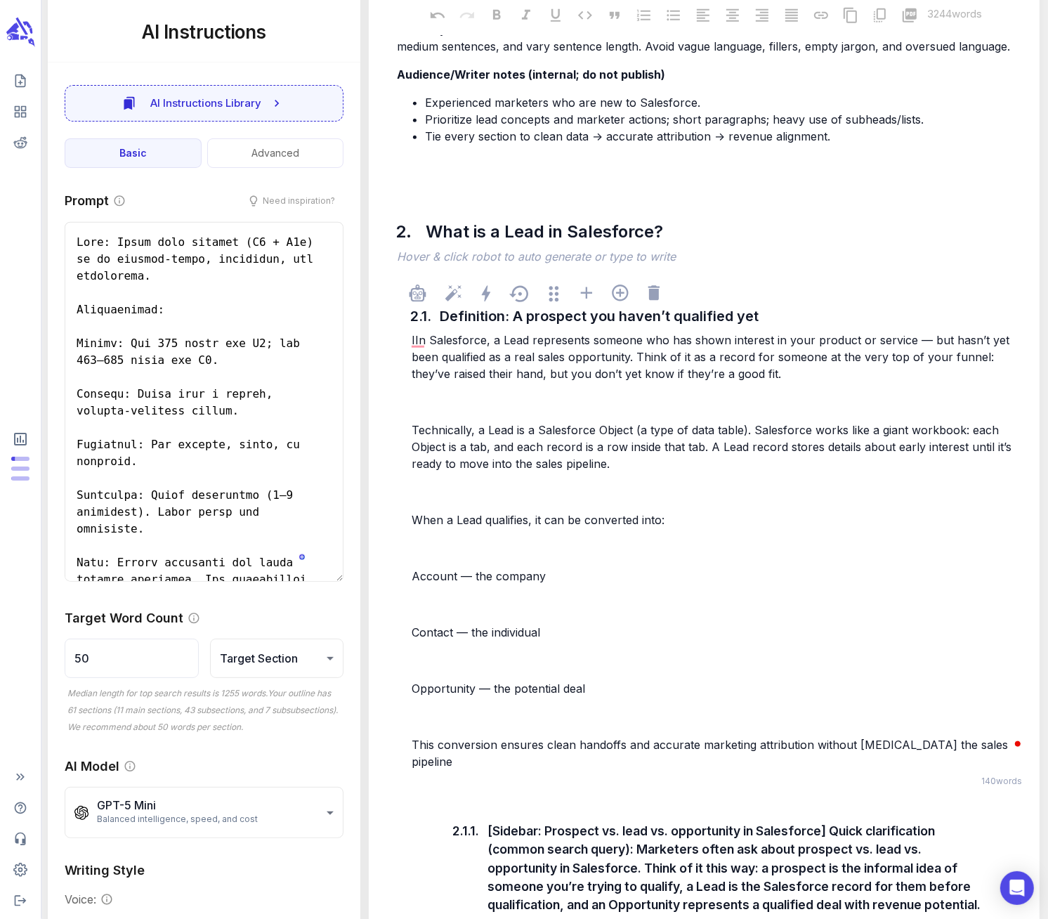
click at [782, 657] on p "﻿" at bounding box center [718, 660] width 613 height 17
click at [724, 585] on div "IIn Salesforce, a Lead represents someone who has shown interest in your produc…" at bounding box center [718, 550] width 619 height 441
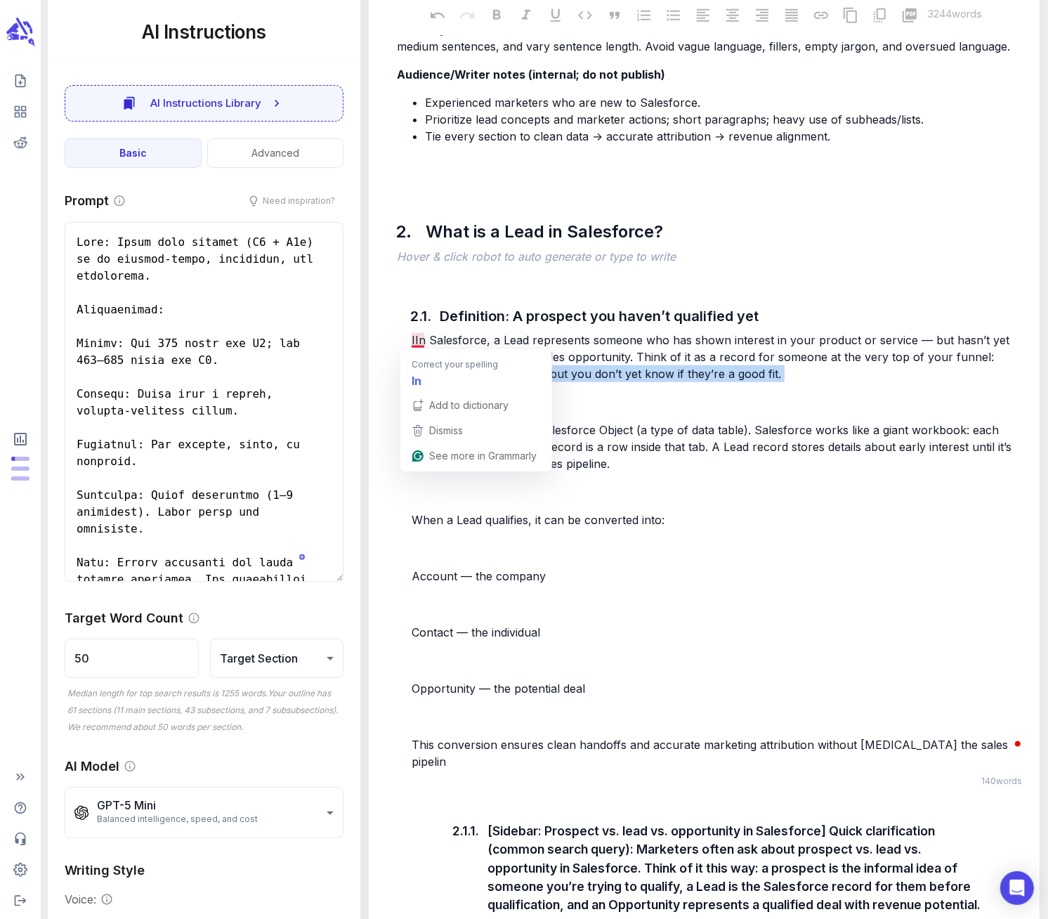
drag, startPoint x: 413, startPoint y: 339, endPoint x: 550, endPoint y: 410, distance: 154.3
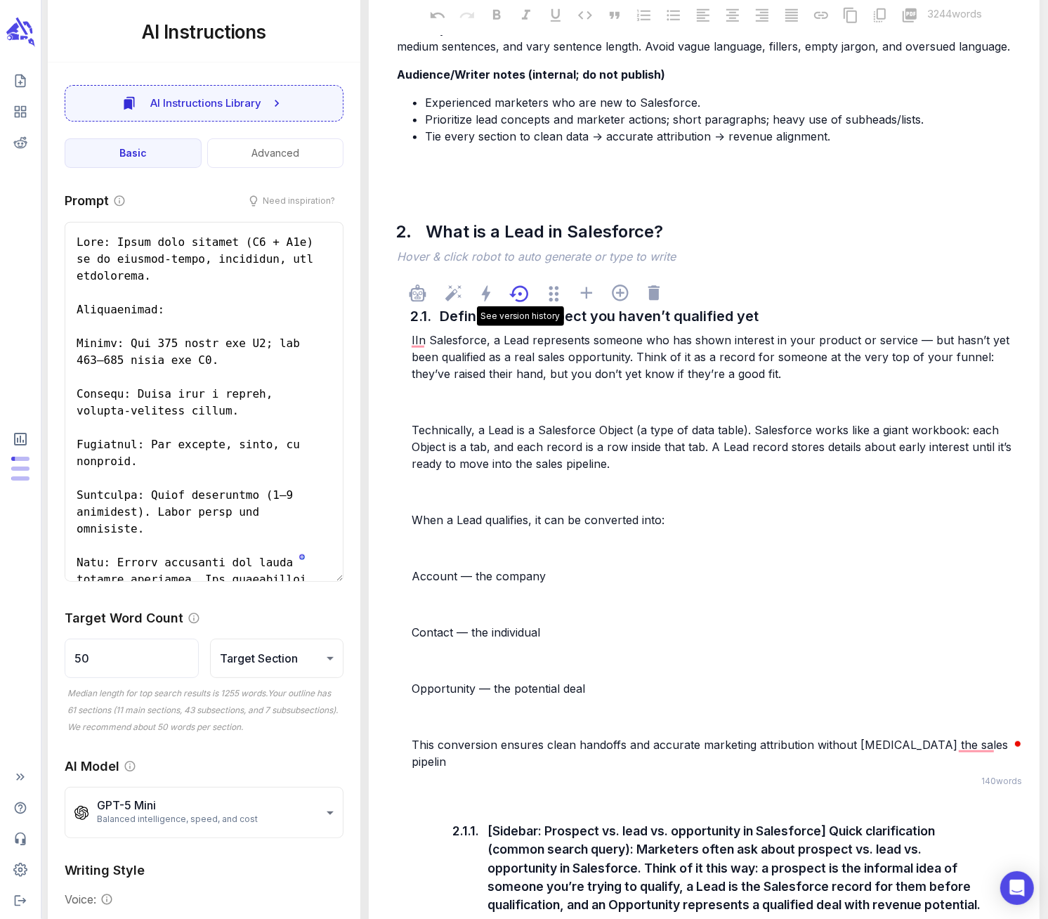
click at [523, 292] on icon at bounding box center [520, 294] width 22 height 22
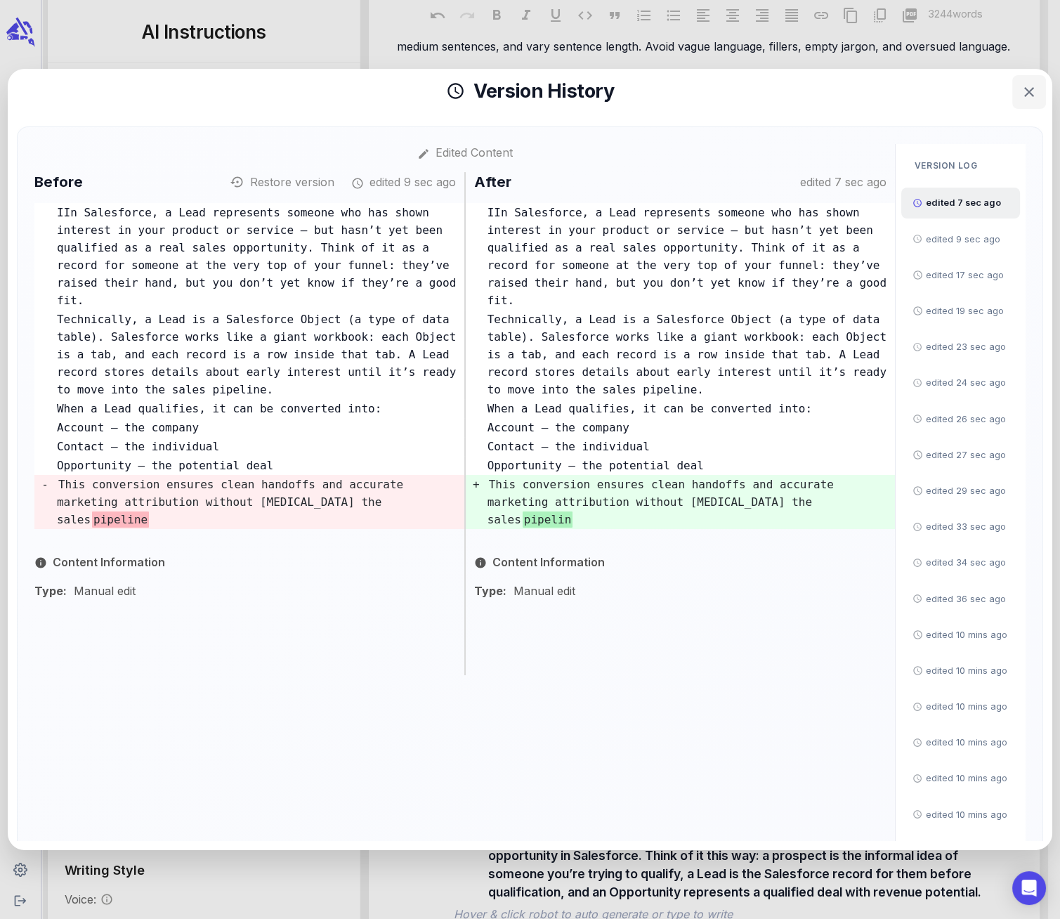
click at [1029, 87] on icon "button" at bounding box center [1029, 92] width 17 height 17
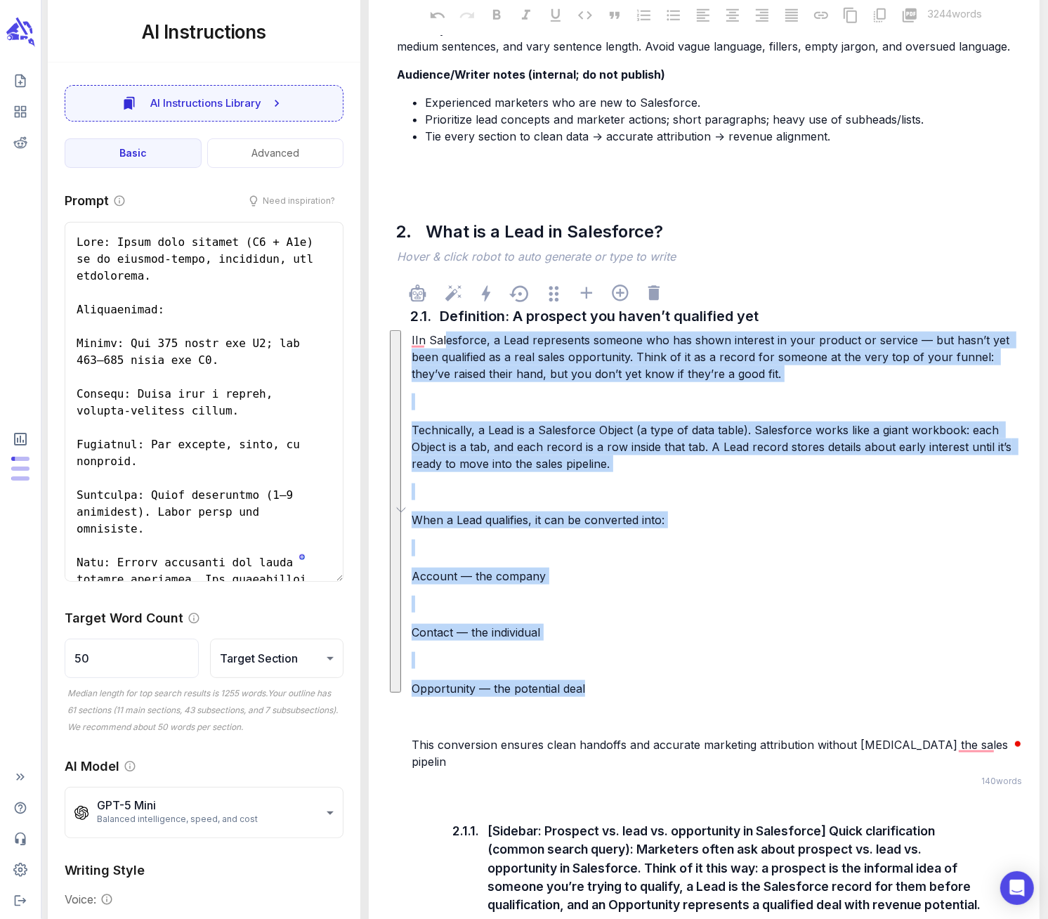
drag, startPoint x: 445, startPoint y: 346, endPoint x: 525, endPoint y: 534, distance: 204.6
click at [786, 672] on div "IIn Salesforce, a Lead represents someone who has shown interest in your produc…" at bounding box center [718, 550] width 619 height 441
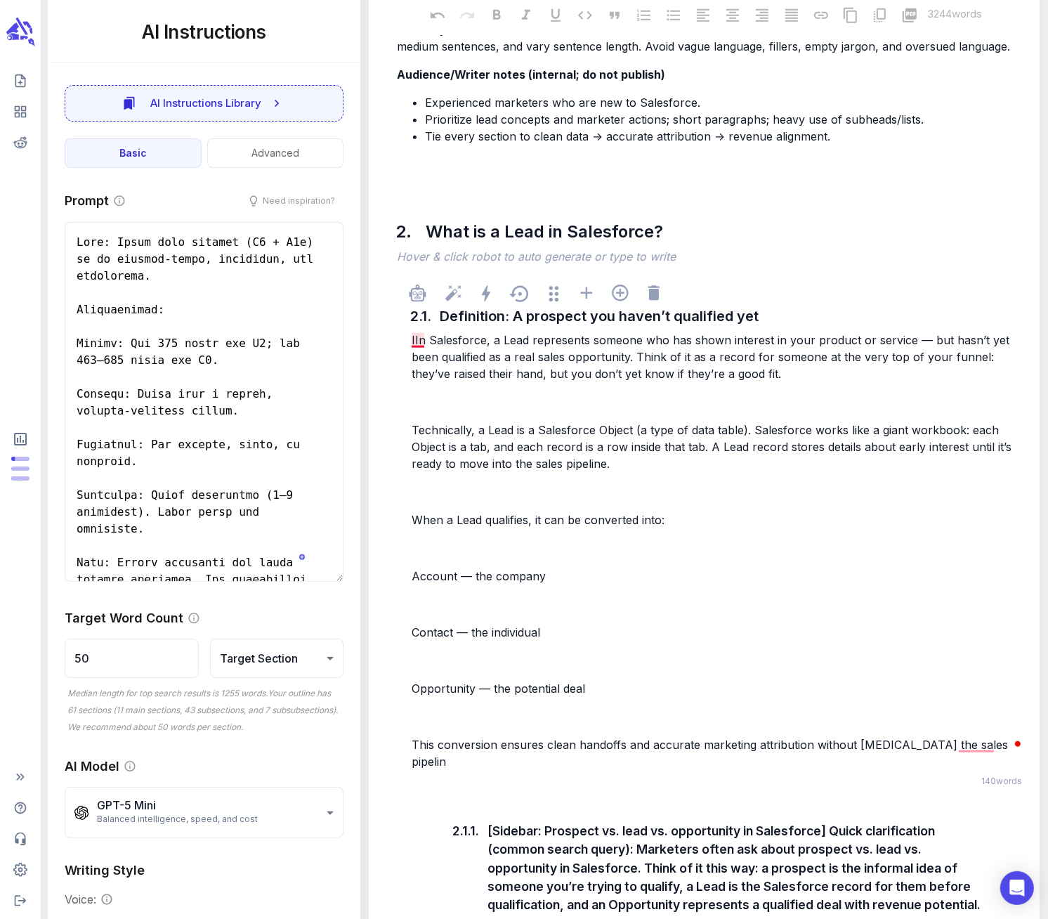
click at [415, 346] on span "IIn Salesforce, a Lead represents someone who has shown interest in your produc…" at bounding box center [712, 357] width 601 height 48
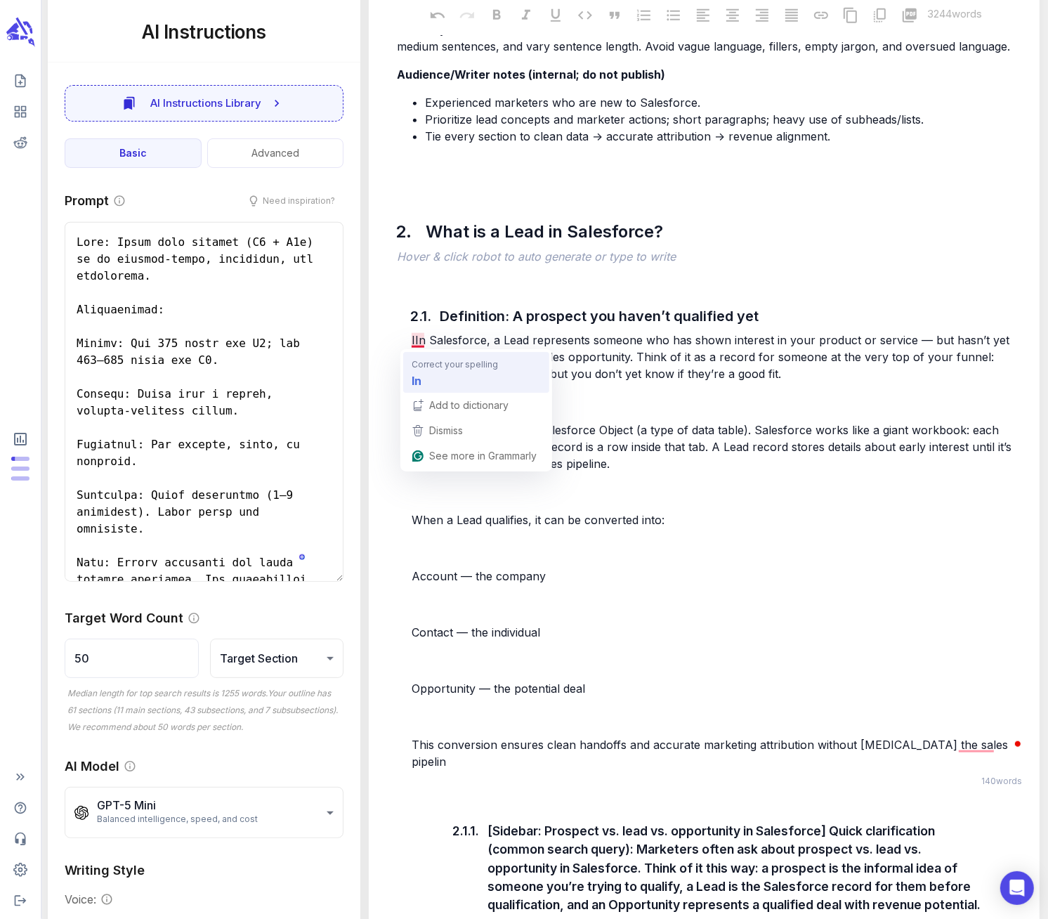
drag, startPoint x: 412, startPoint y: 339, endPoint x: 483, endPoint y: 360, distance: 74.0
drag, startPoint x: 413, startPoint y: 338, endPoint x: 582, endPoint y: 390, distance: 176.4
click at [582, 390] on div "IIn Salesforce, a Lead represents someone who has shown interest in your produc…" at bounding box center [718, 550] width 619 height 441
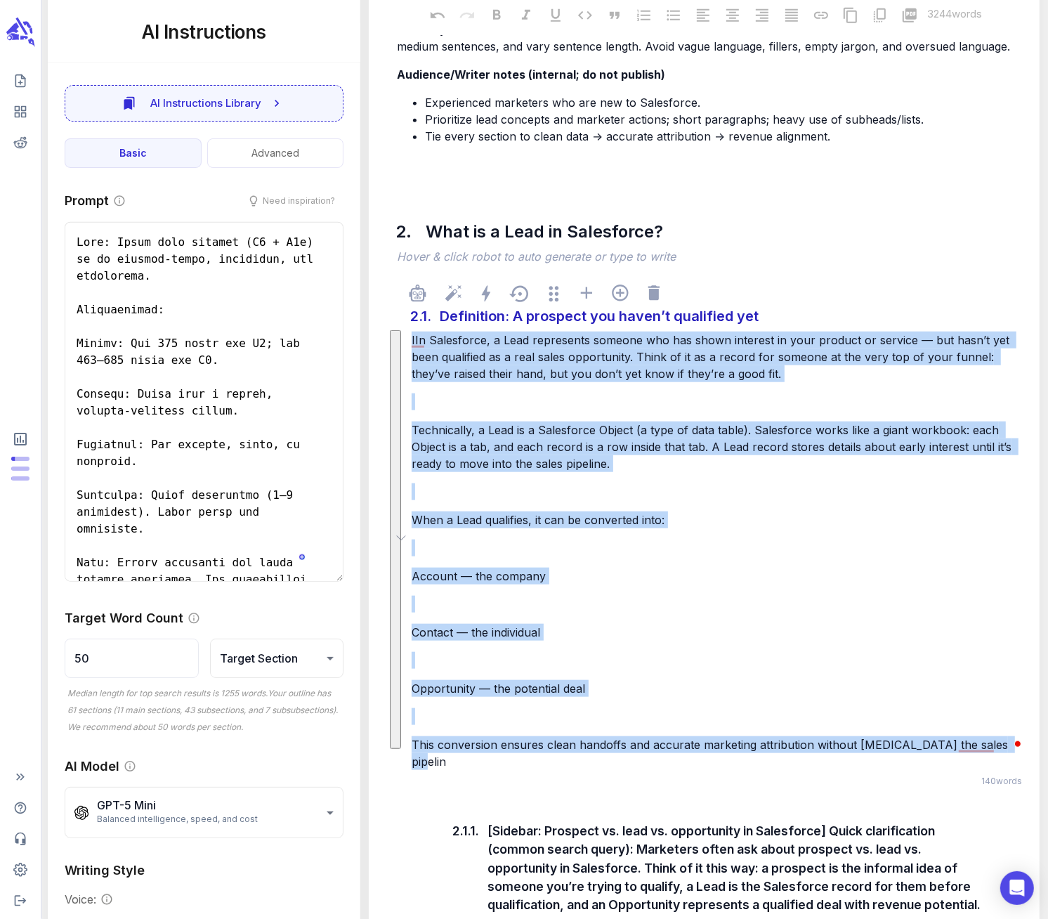
drag, startPoint x: 1005, startPoint y: 741, endPoint x: 428, endPoint y: 315, distance: 717.3
click at [428, 315] on div "2.1. Definition: A prospect you haven’t qualified yet IIn Salesforce, a Lead re…" at bounding box center [718, 529] width 620 height 509
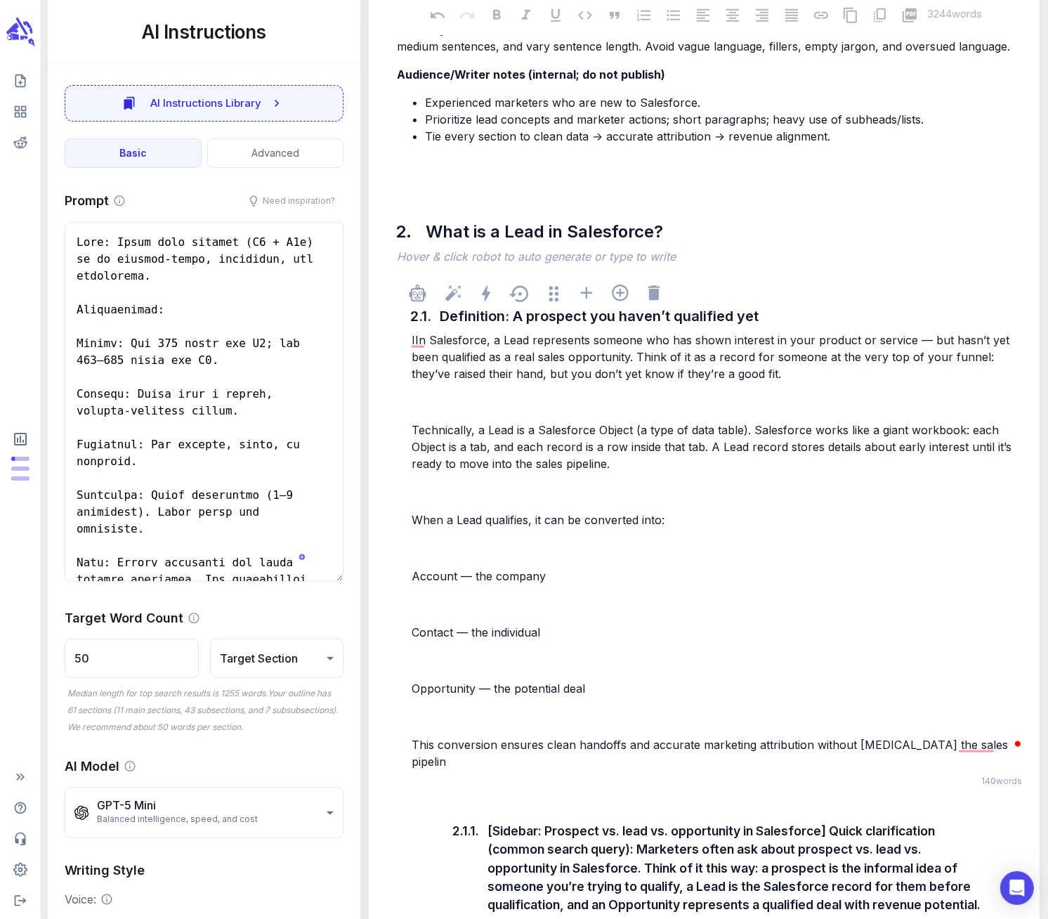
drag, startPoint x: 412, startPoint y: 339, endPoint x: 580, endPoint y: 474, distance: 214.9
click at [646, 509] on div "IIn Salesforce, a Lead represents someone who has shown interest in your produc…" at bounding box center [718, 550] width 619 height 441
drag, startPoint x: 412, startPoint y: 339, endPoint x: 738, endPoint y: 677, distance: 469.5
click at [750, 685] on div "IIn Salesforce, a Lead represents someone who has shown interest in your produc…" at bounding box center [718, 550] width 619 height 441
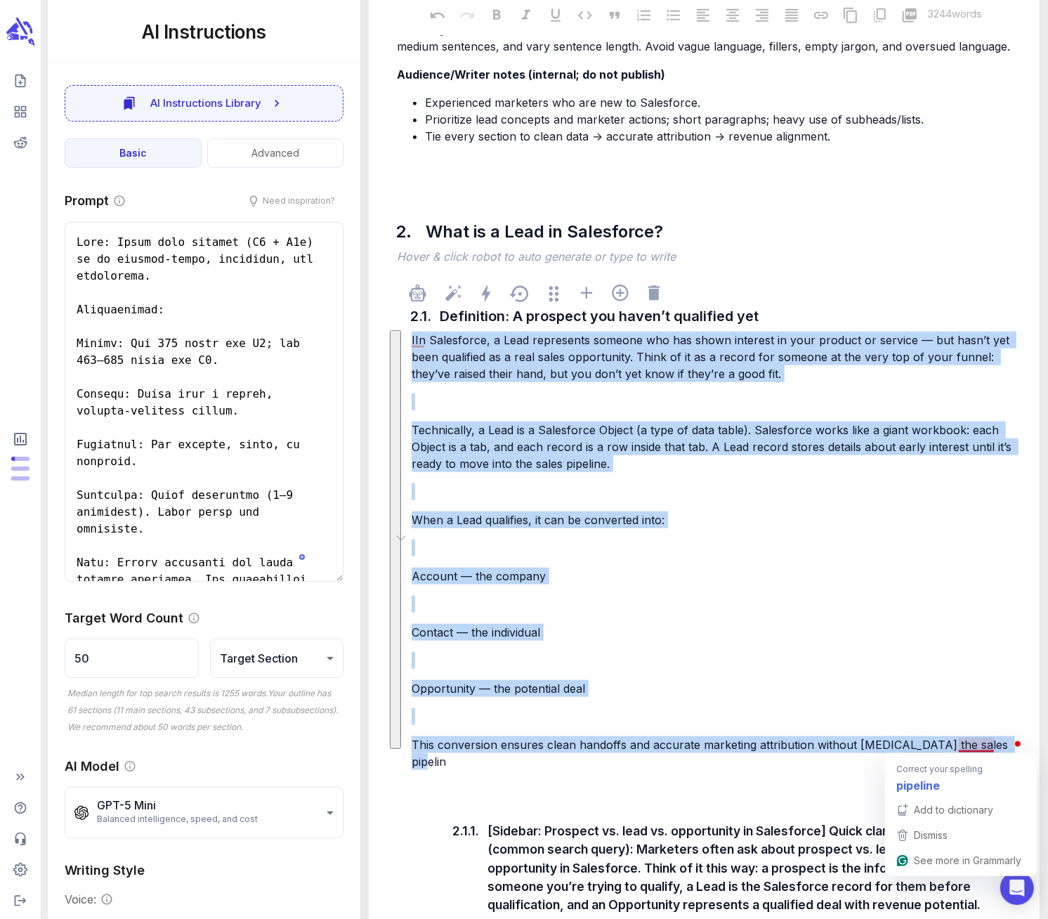
drag, startPoint x: 412, startPoint y: 341, endPoint x: 998, endPoint y: 750, distance: 713.9
click at [998, 750] on div "IIn Salesforce, a Lead represents someone who has shown interest in your produc…" at bounding box center [718, 550] width 619 height 441
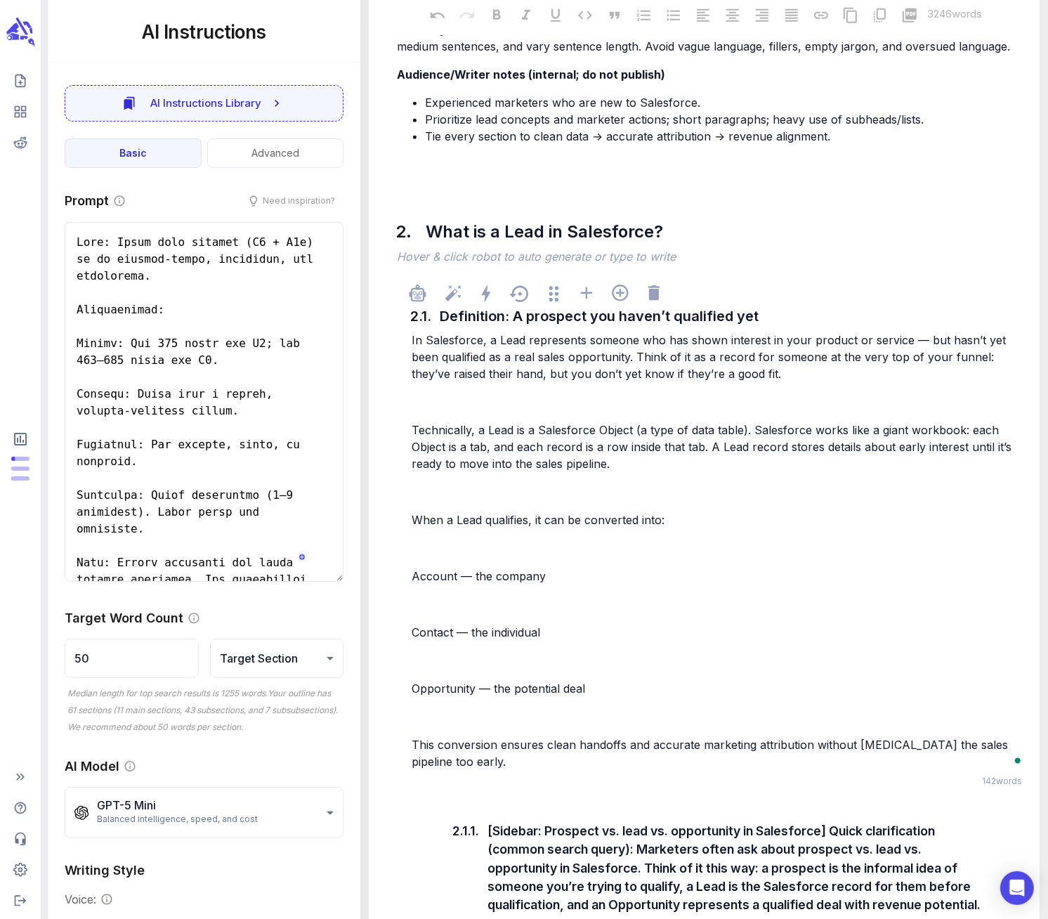
click at [457, 416] on div "In Salesforce, a Lead represents someone who has shown interest in your product…" at bounding box center [718, 550] width 619 height 441
click at [438, 495] on p "﻿" at bounding box center [718, 491] width 613 height 17
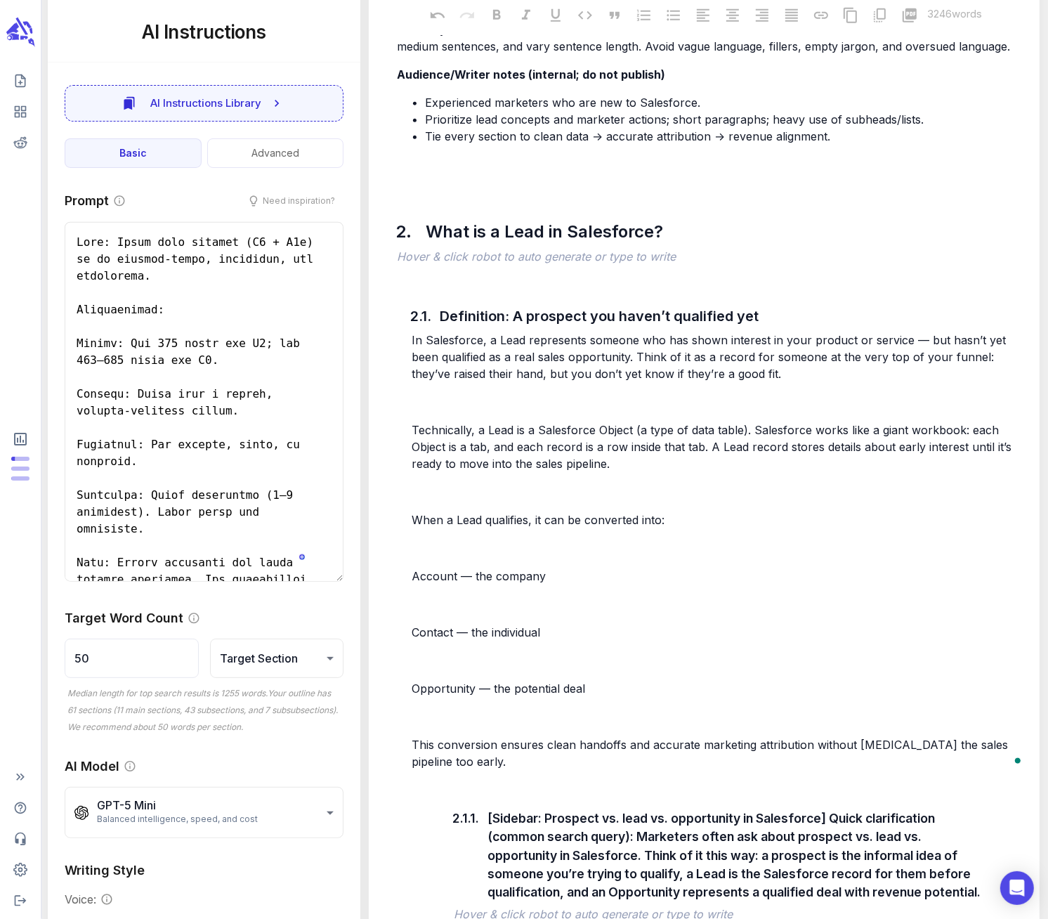
click at [384, 502] on div "2.1. Definition: A prospect you haven’t qualified yet In Salesforce, a Lead rep…" at bounding box center [704, 855] width 648 height 1161
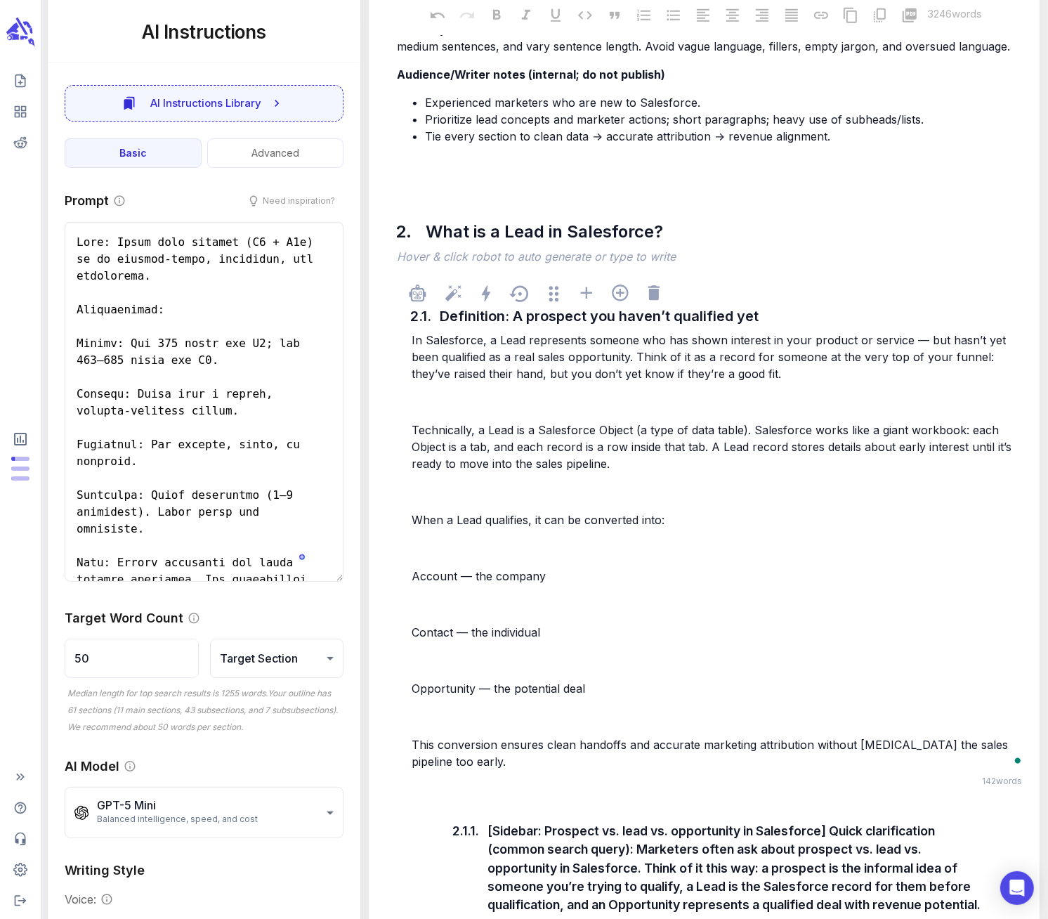
click at [484, 398] on p "﻿" at bounding box center [718, 401] width 613 height 17
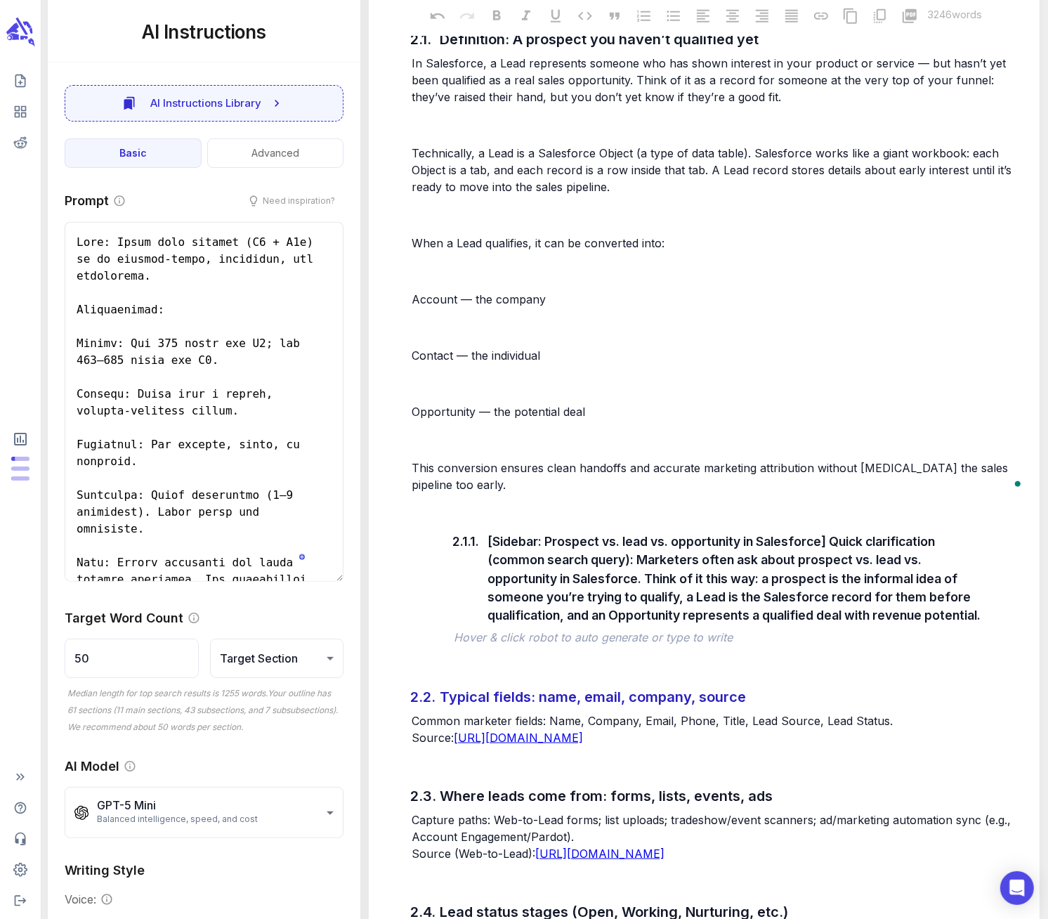
click at [529, 700] on div "Typical fields: name, email, company, source" at bounding box center [707, 697] width 542 height 28
click at [528, 700] on div "Typical fields: name, email, company, source" at bounding box center [707, 697] width 542 height 28
click at [530, 699] on div "Typical fields: name, email, company, source" at bounding box center [592, 697] width 313 height 28
drag, startPoint x: 533, startPoint y: 697, endPoint x: 732, endPoint y: 698, distance: 199.5
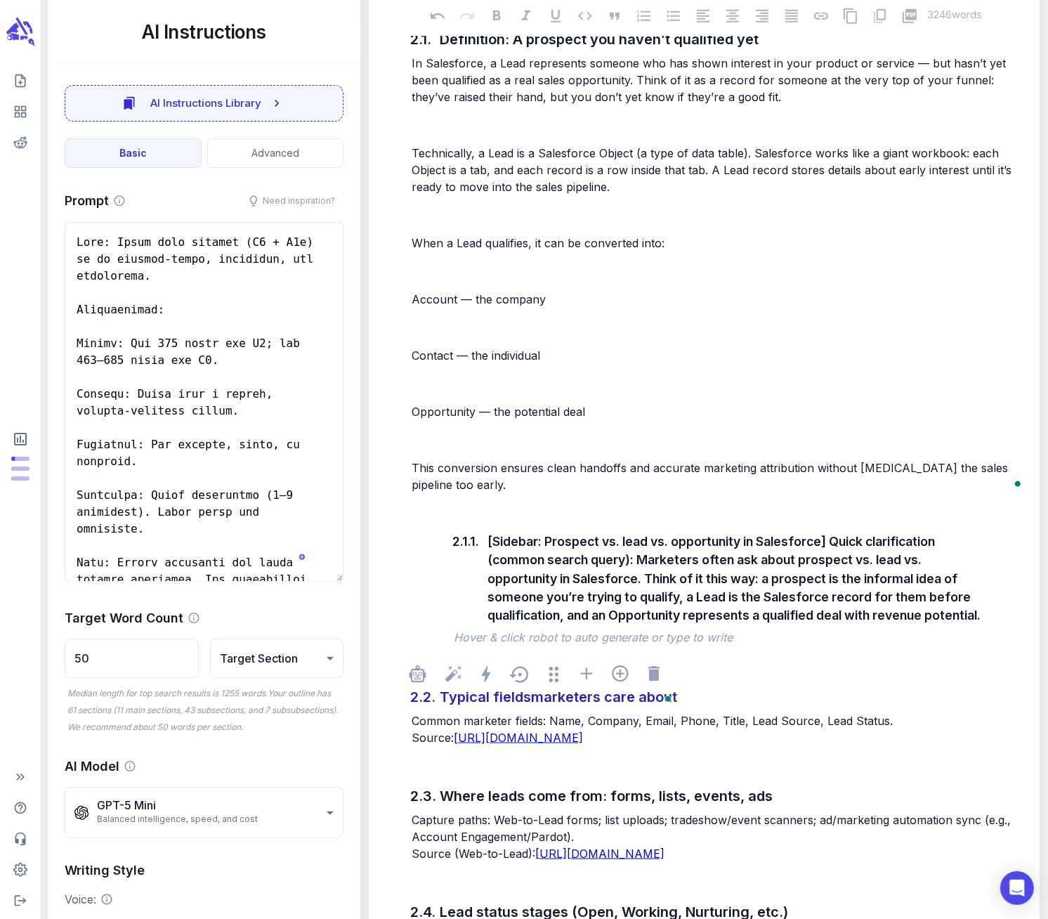
click at [530, 697] on div "Typical fieldsmarketers care about" at bounding box center [558, 697] width 244 height 28
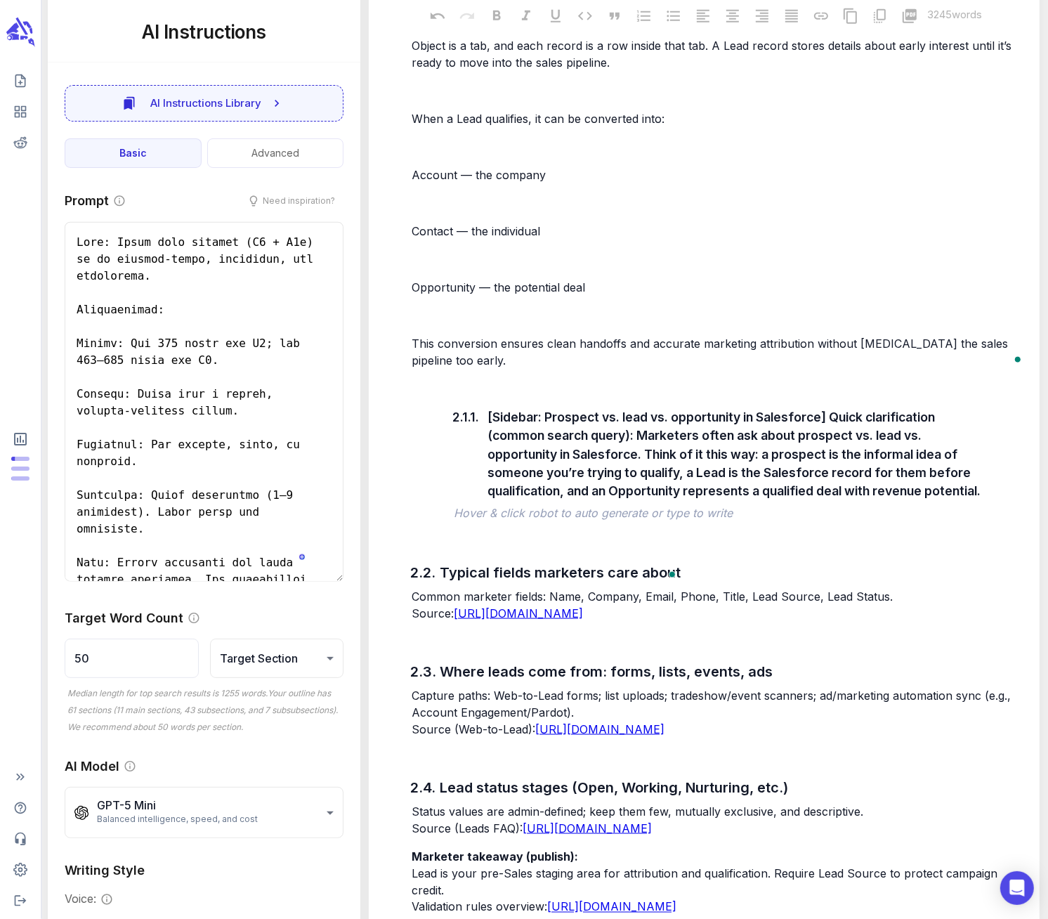
scroll to position [1460, 0]
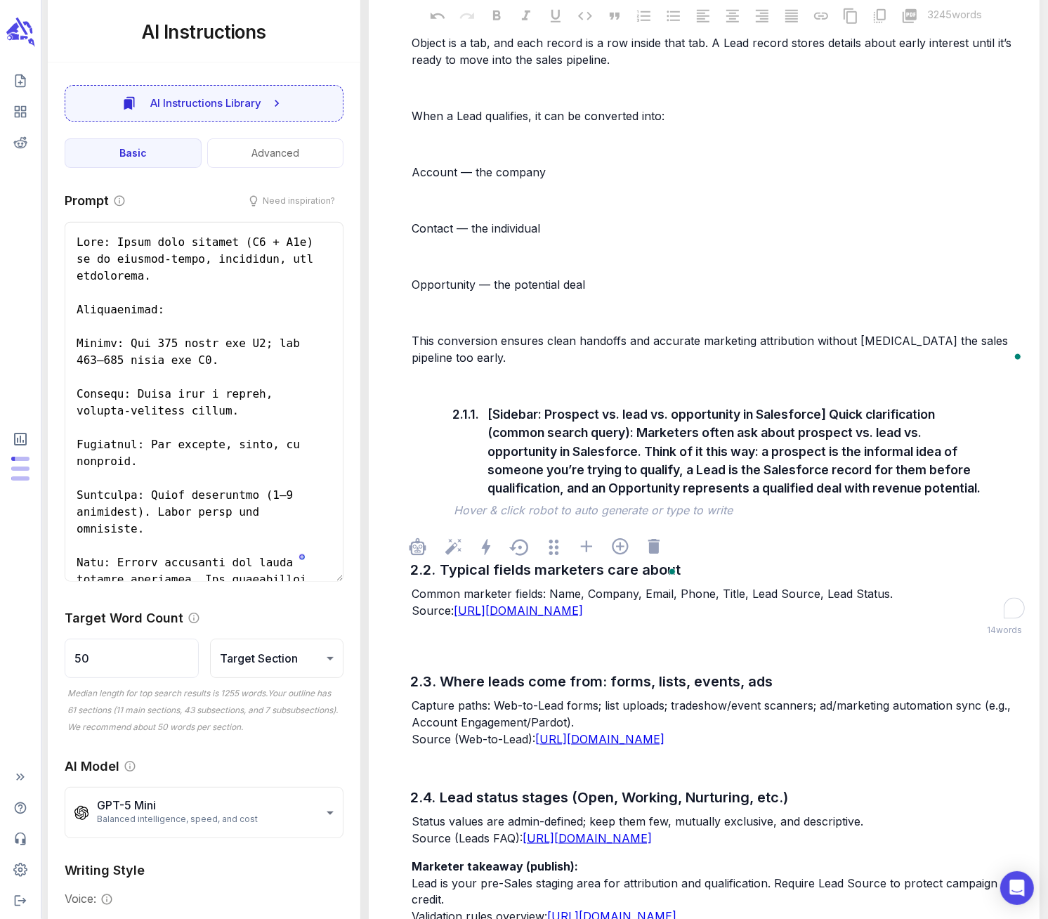
drag, startPoint x: 873, startPoint y: 592, endPoint x: 805, endPoint y: 593, distance: 68.1
click at [805, 593] on p "Common marketer fields: Name, Company, Email, Phone, Title, Lead Source, Lead S…" at bounding box center [718, 602] width 613 height 34
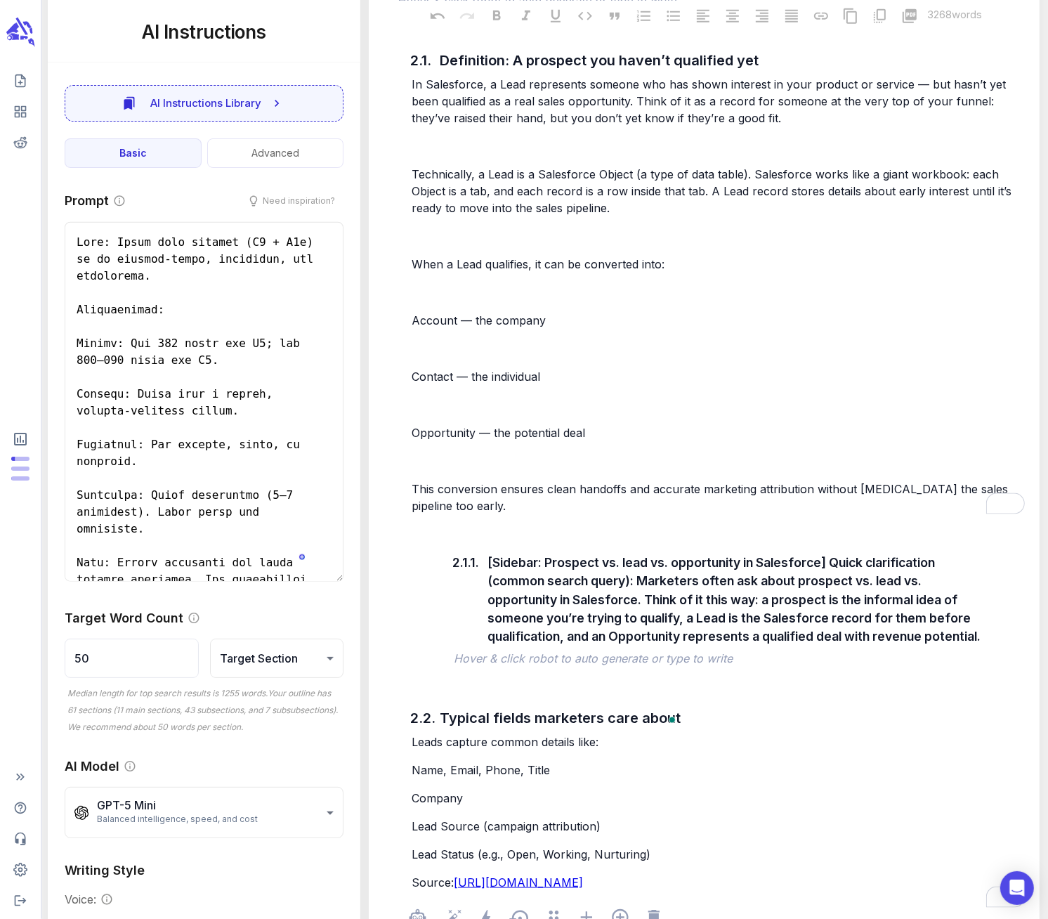
scroll to position [1307, 0]
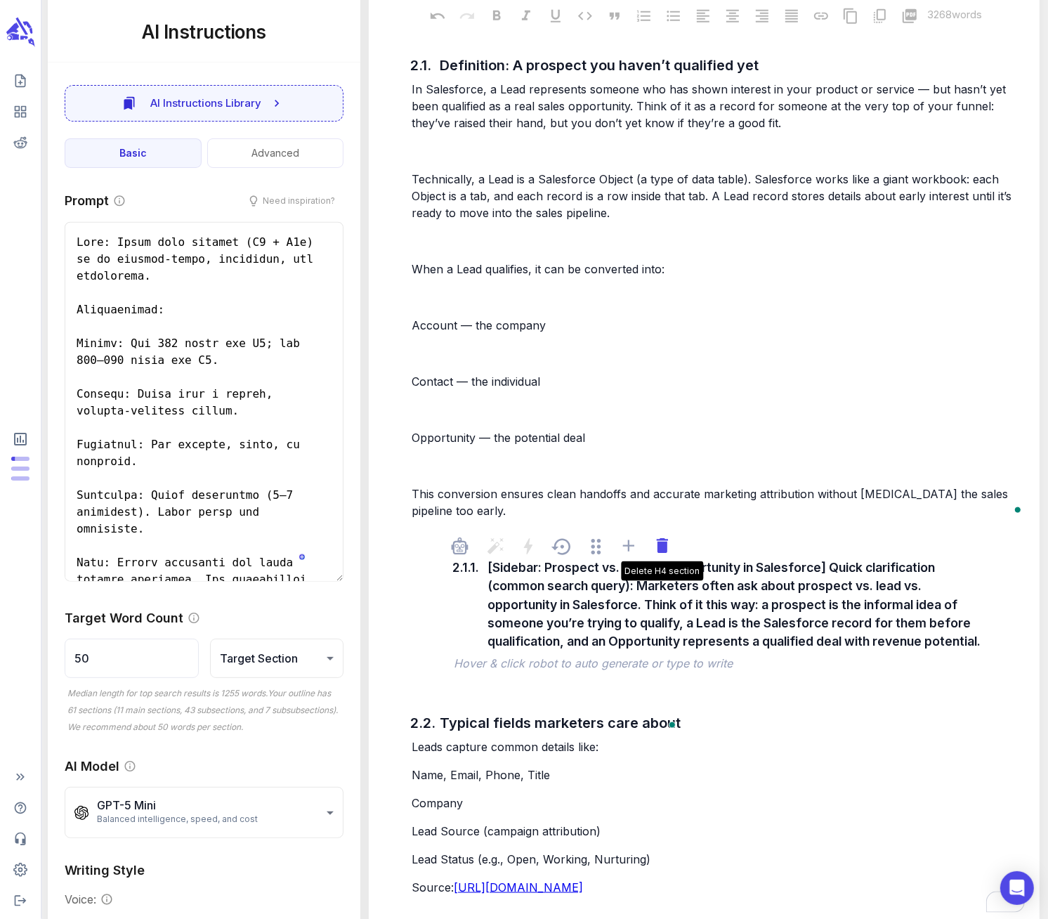
click at [664, 546] on icon at bounding box center [662, 545] width 11 height 15
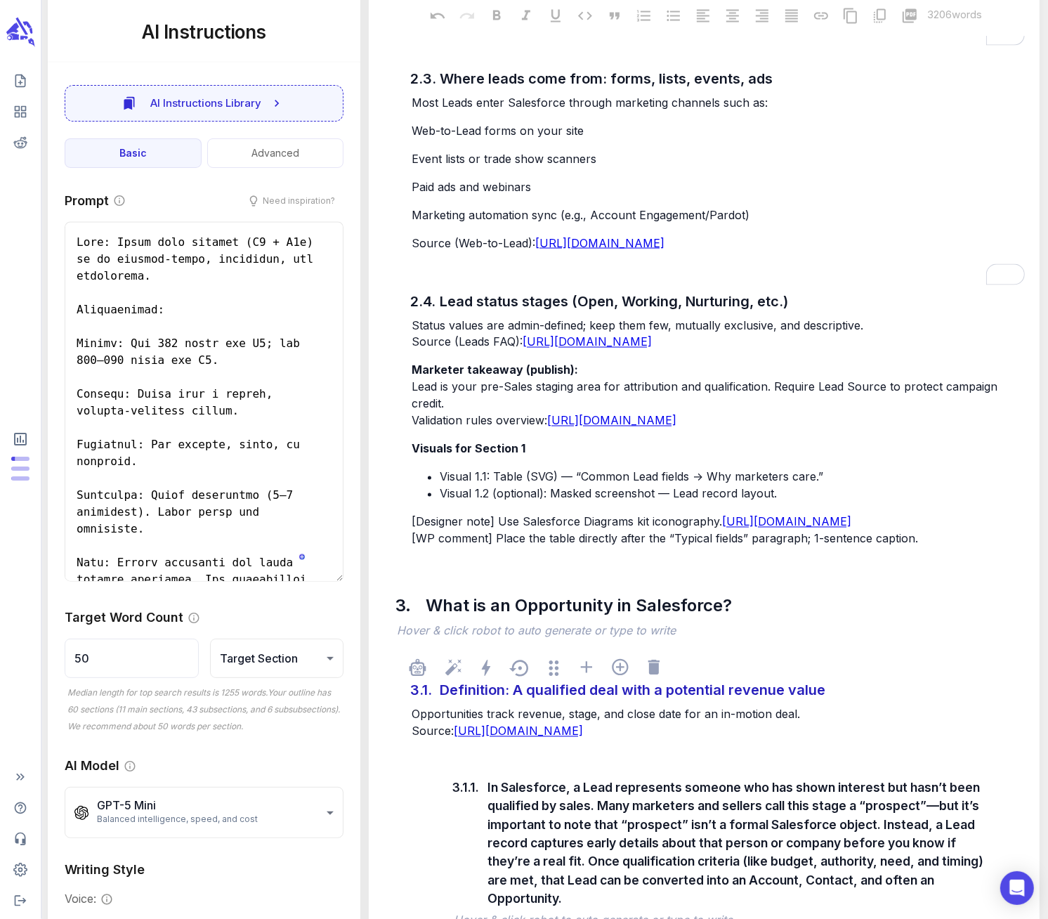
scroll to position [2017, 0]
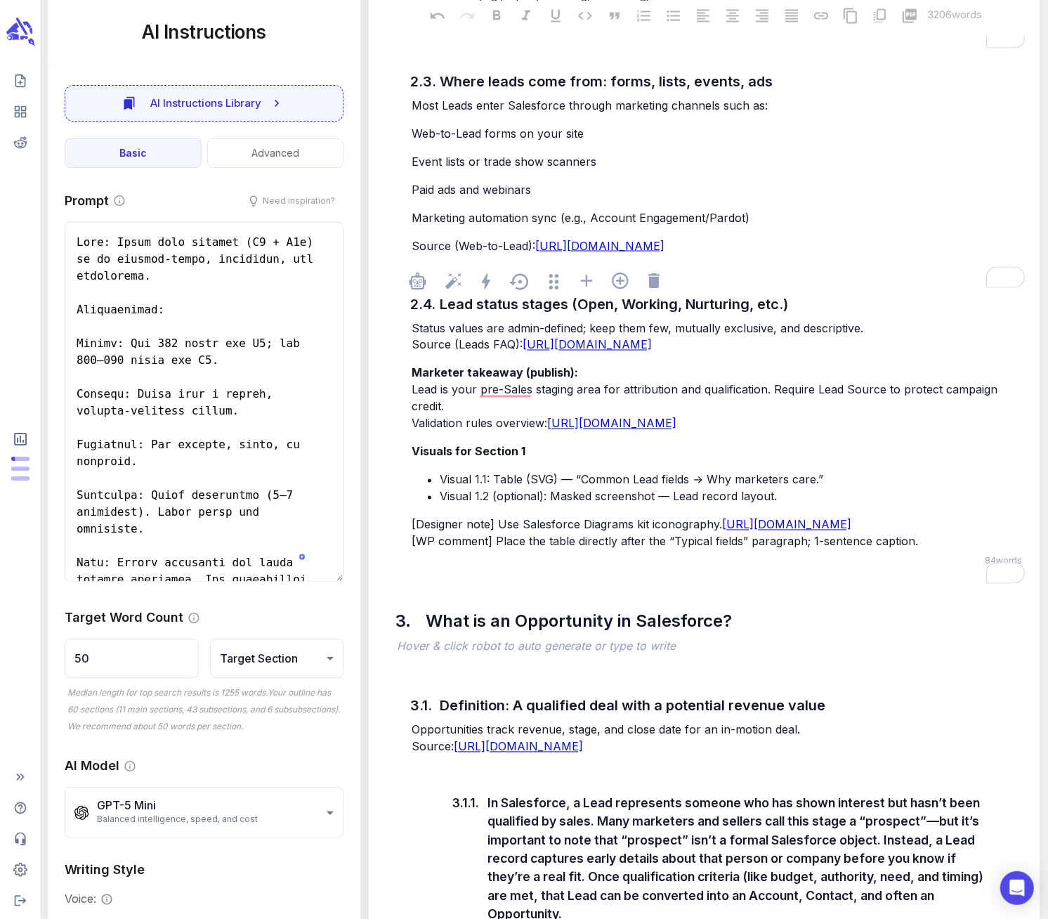
drag, startPoint x: 414, startPoint y: 381, endPoint x: 622, endPoint y: 433, distance: 214.3
click at [622, 433] on div "Status values are admin-defined; keep them few, mutually exclusive, and descrip…" at bounding box center [718, 434] width 619 height 233
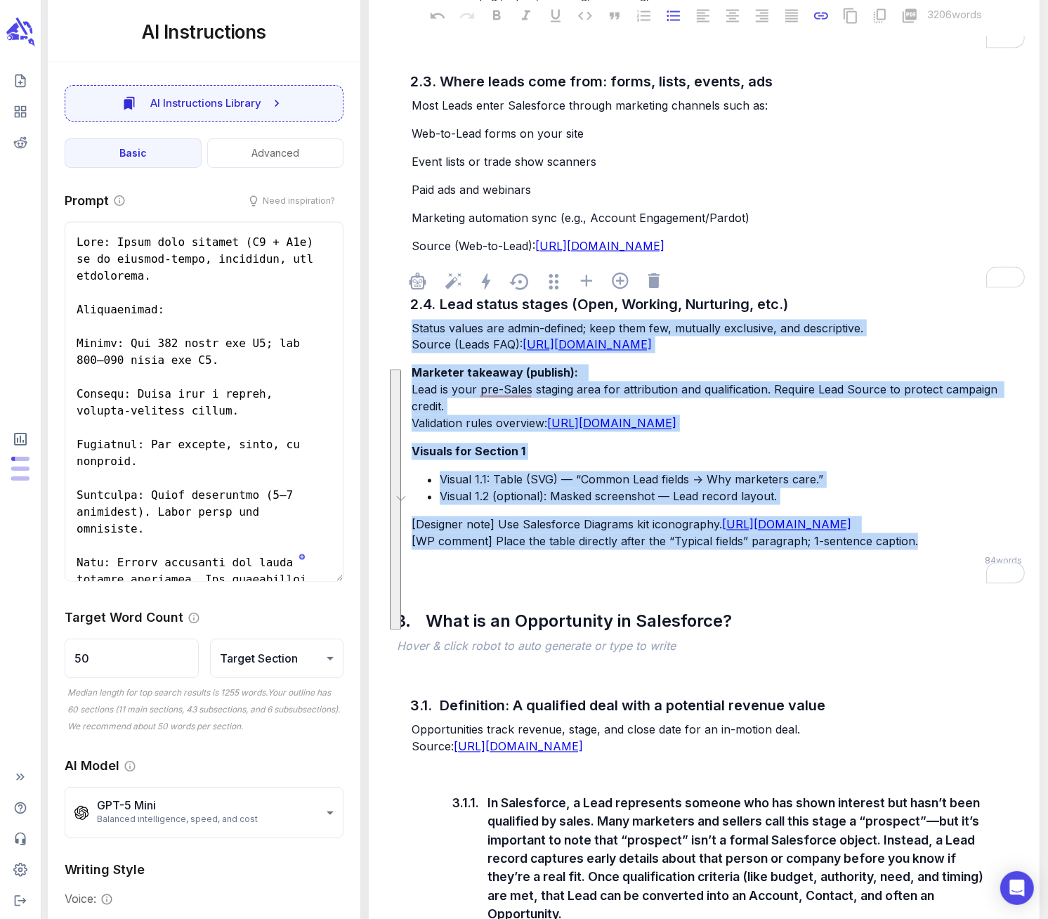
drag, startPoint x: 922, startPoint y: 623, endPoint x: 411, endPoint y: 379, distance: 565.9
click at [411, 379] on div "Status values are admin-defined; keep them few, mutually exclusive, and descrip…" at bounding box center [718, 434] width 619 height 233
copy div "Status values are admin-defined; keep them few, mutually exclusive, and descrip…"
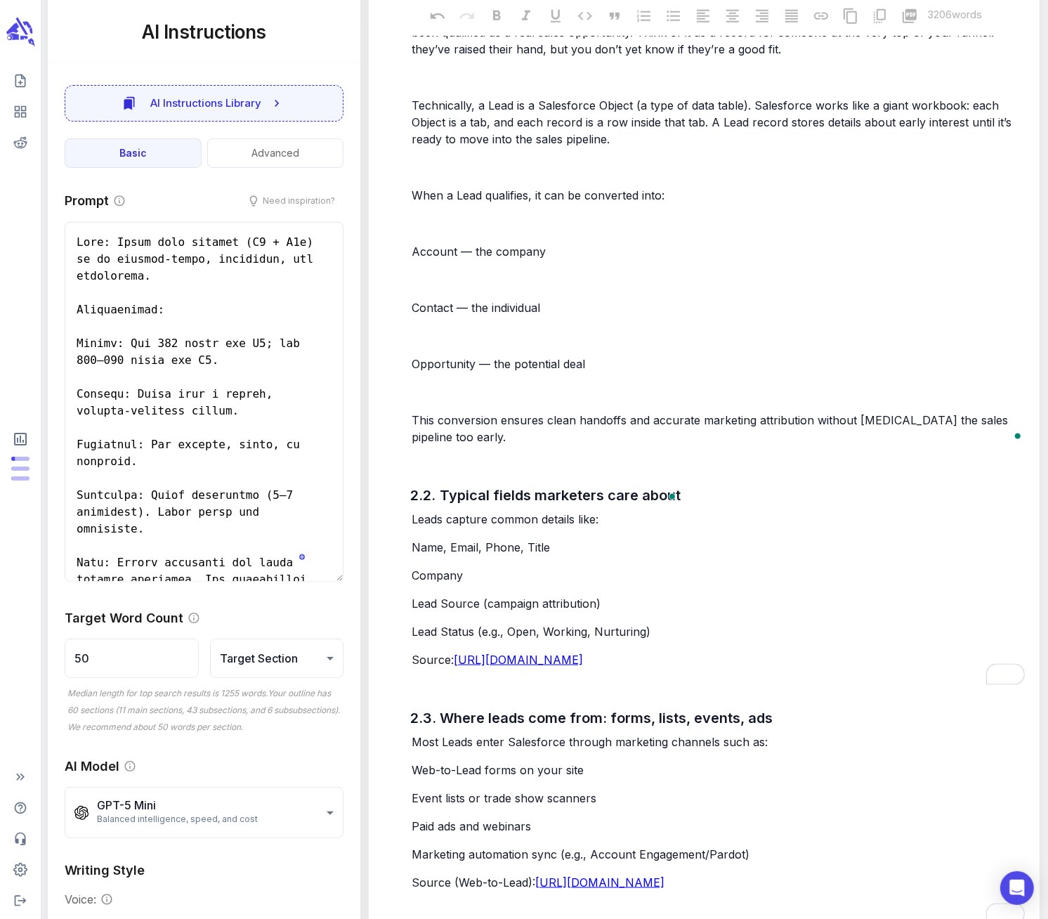
scroll to position [1409, 0]
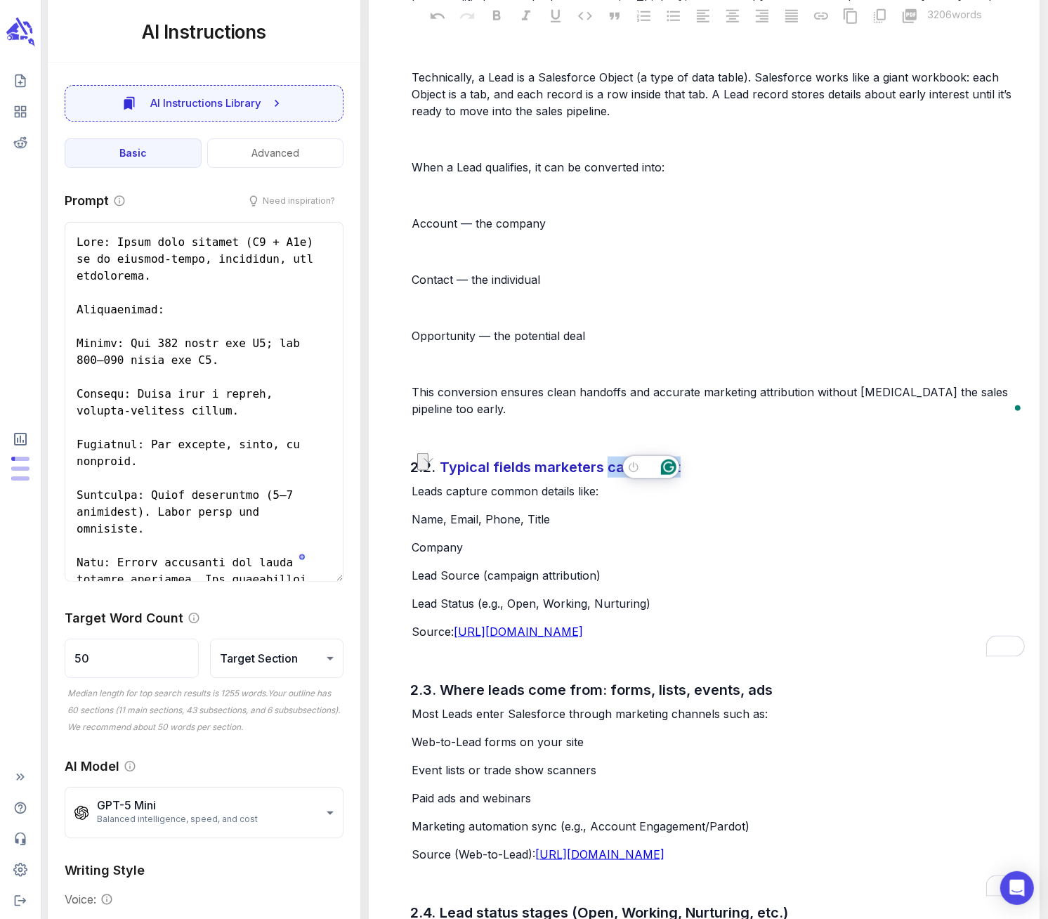
drag, startPoint x: 608, startPoint y: 466, endPoint x: 677, endPoint y: 470, distance: 68.2
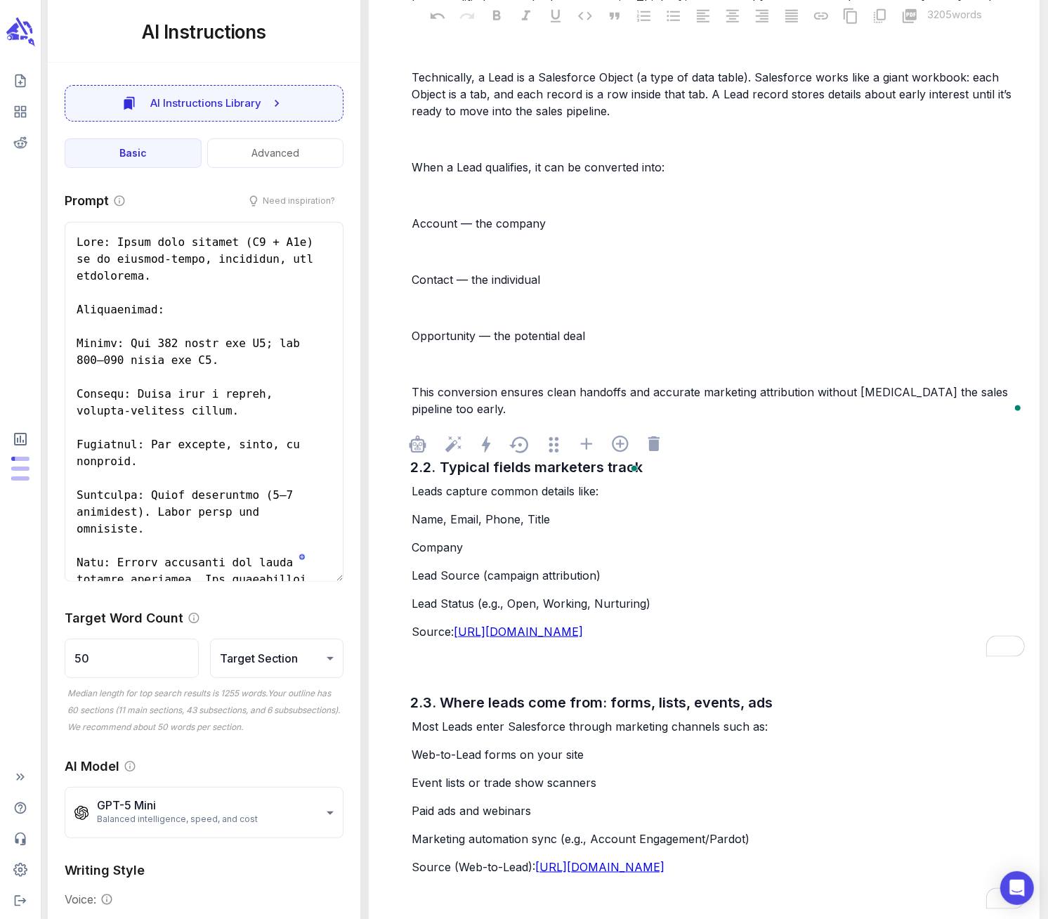
drag, startPoint x: 689, startPoint y: 602, endPoint x: 608, endPoint y: 599, distance: 81.5
click at [608, 599] on p "Lead Status (e.g., Open, Working, Nurturing)" at bounding box center [718, 603] width 613 height 17
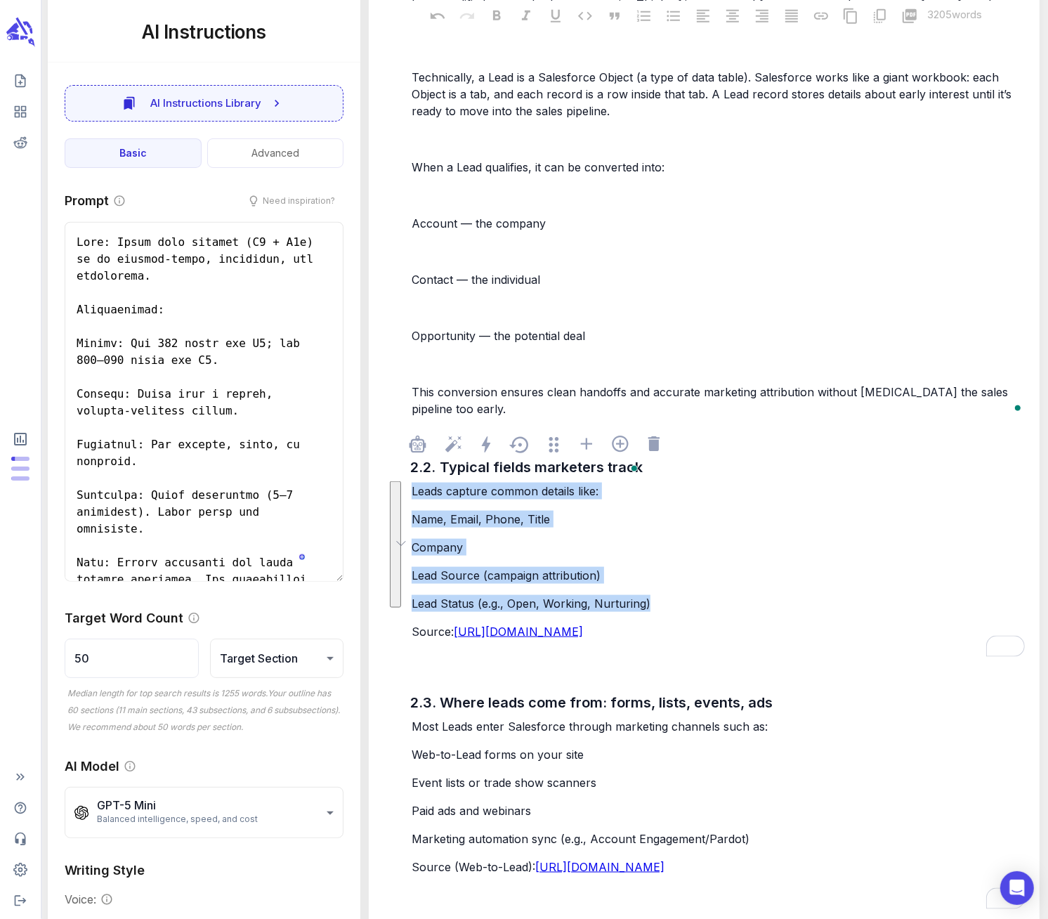
drag, startPoint x: 667, startPoint y: 606, endPoint x: 411, endPoint y: 495, distance: 279.1
click at [411, 495] on div "Leads capture common details like: Name, Email, Phone, Title Company Lead Sourc…" at bounding box center [718, 561] width 619 height 160
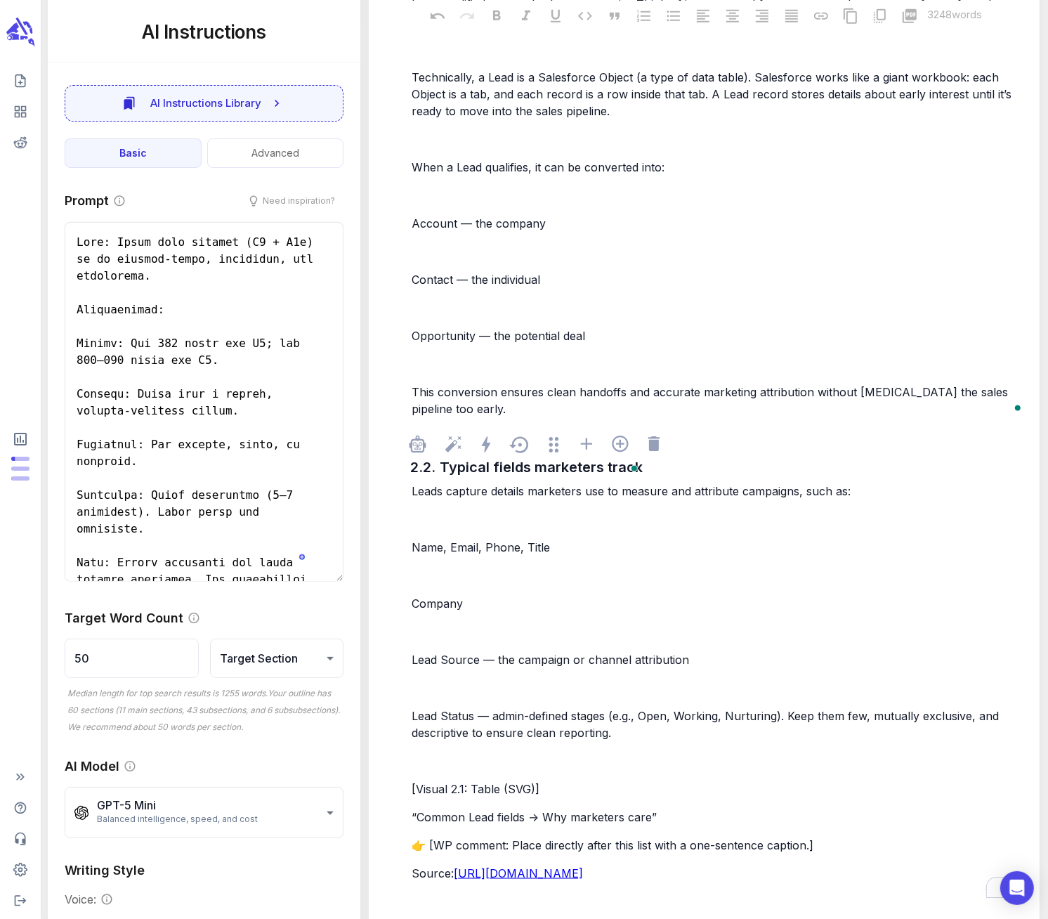
click at [429, 519] on p "﻿" at bounding box center [718, 519] width 613 height 17
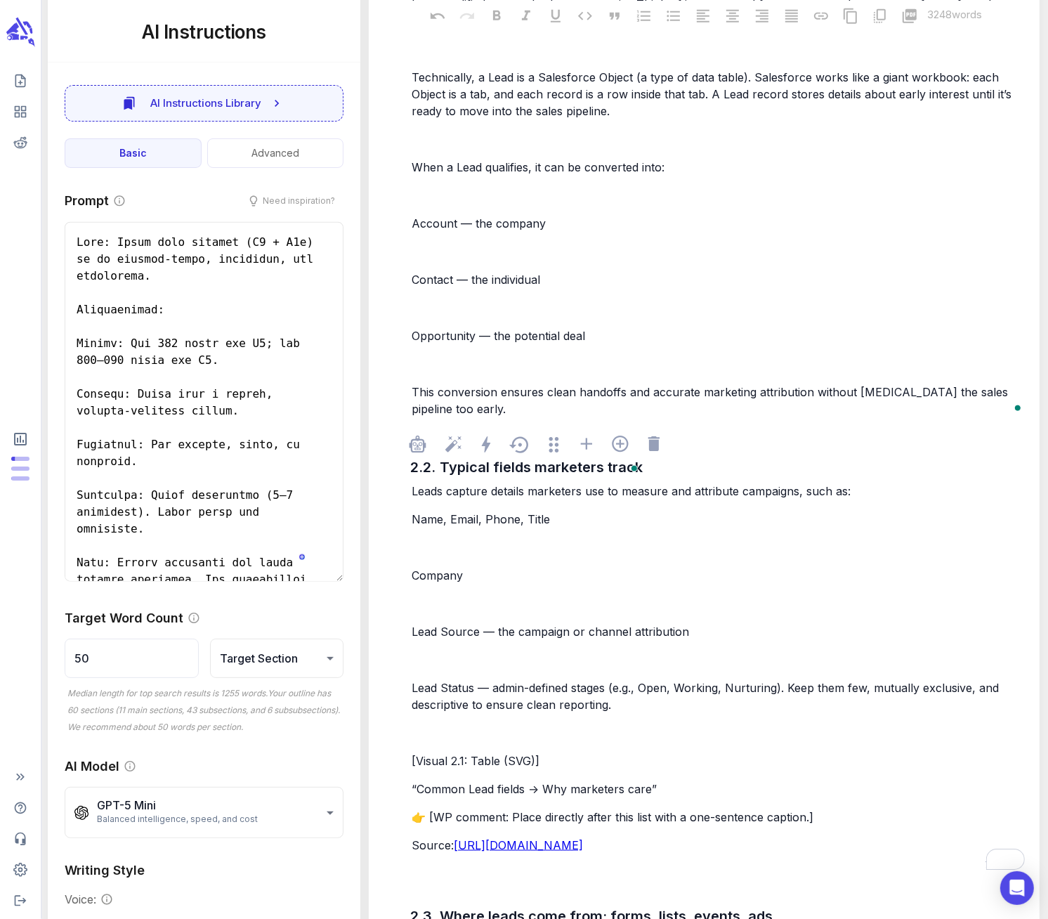
click at [424, 542] on p "﻿" at bounding box center [718, 547] width 613 height 17
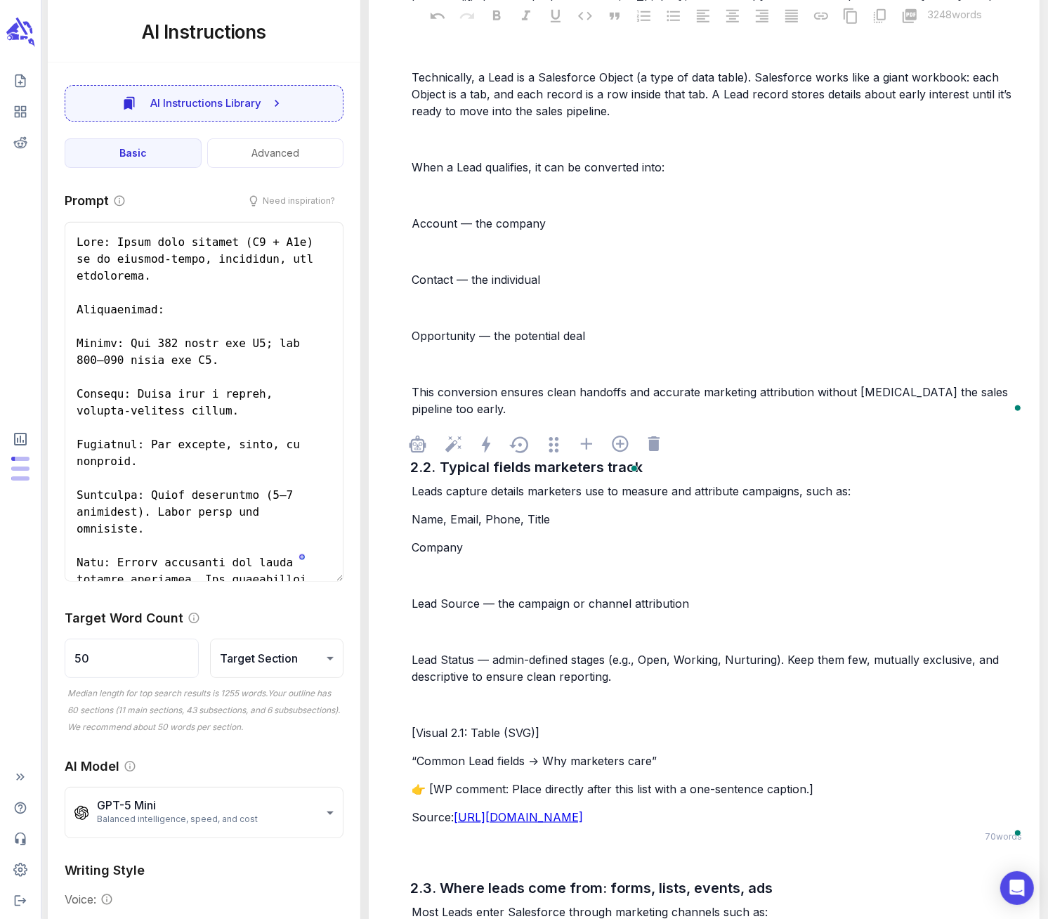
click at [422, 580] on p "﻿" at bounding box center [718, 575] width 613 height 17
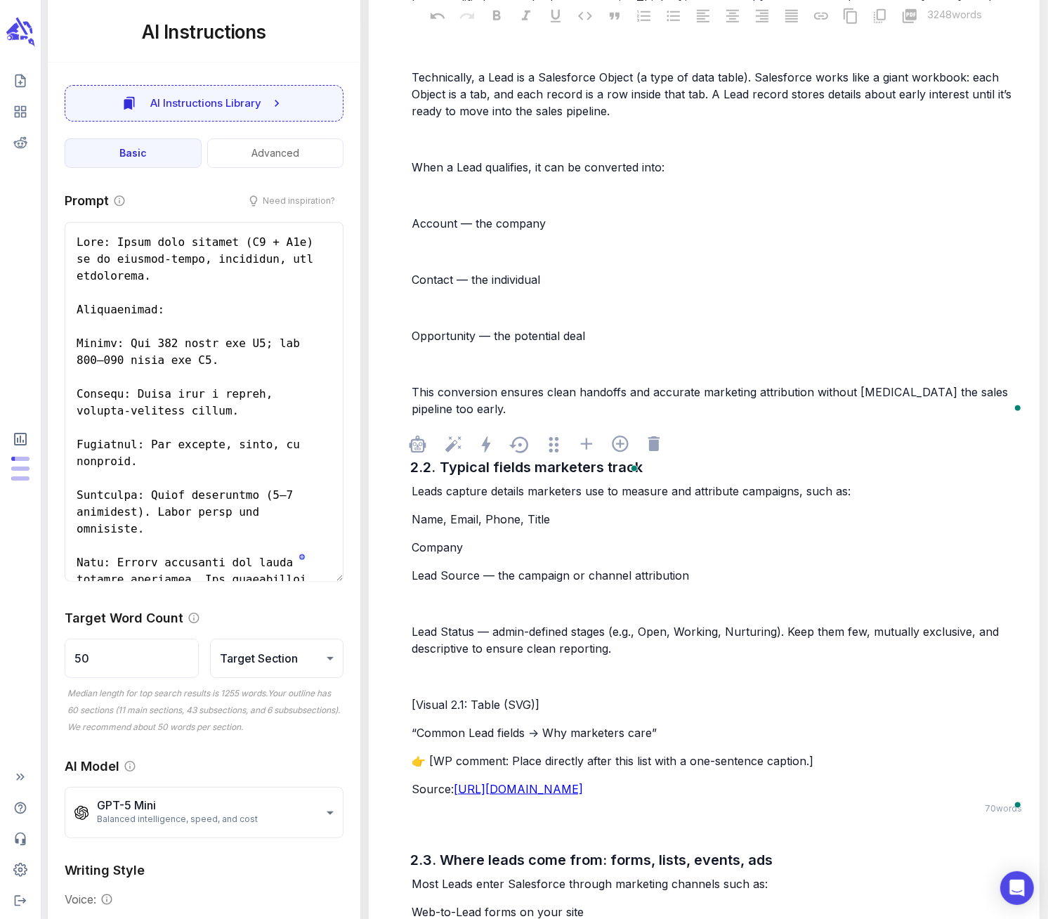
click at [427, 608] on p "﻿" at bounding box center [718, 603] width 613 height 17
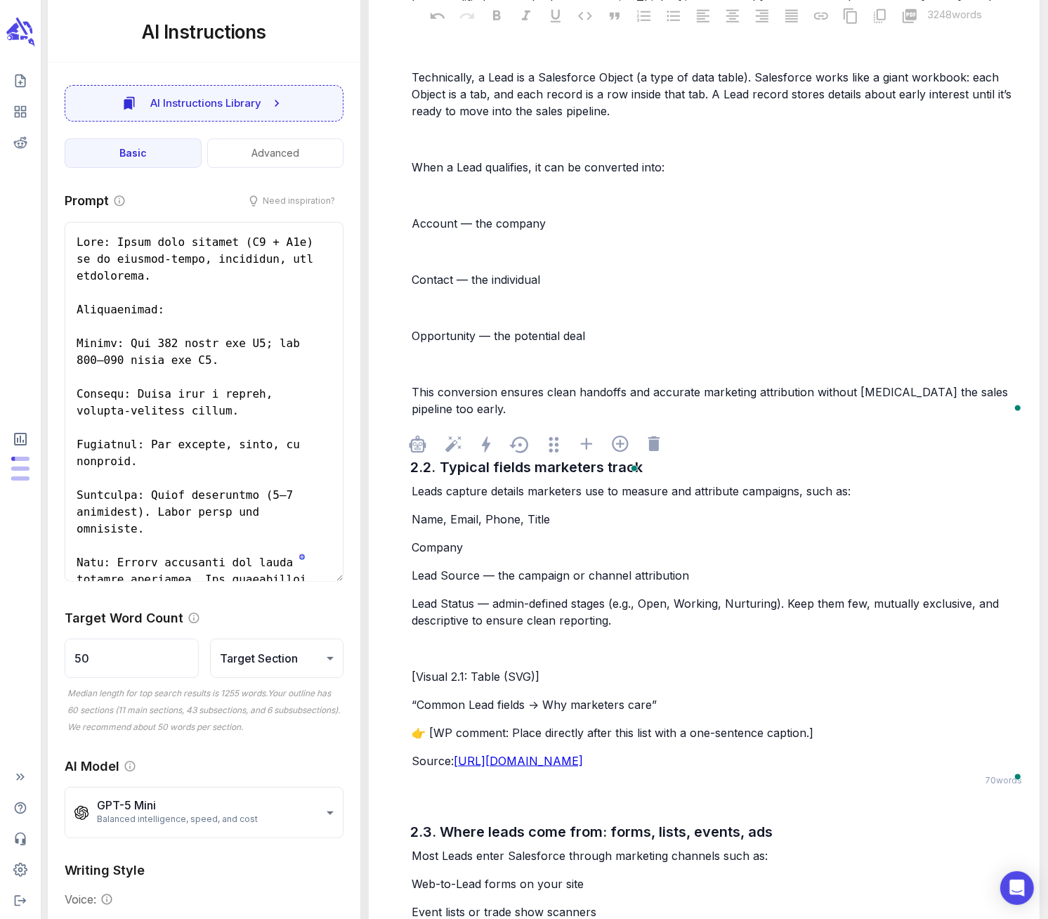
click at [429, 641] on p "﻿" at bounding box center [718, 648] width 613 height 17
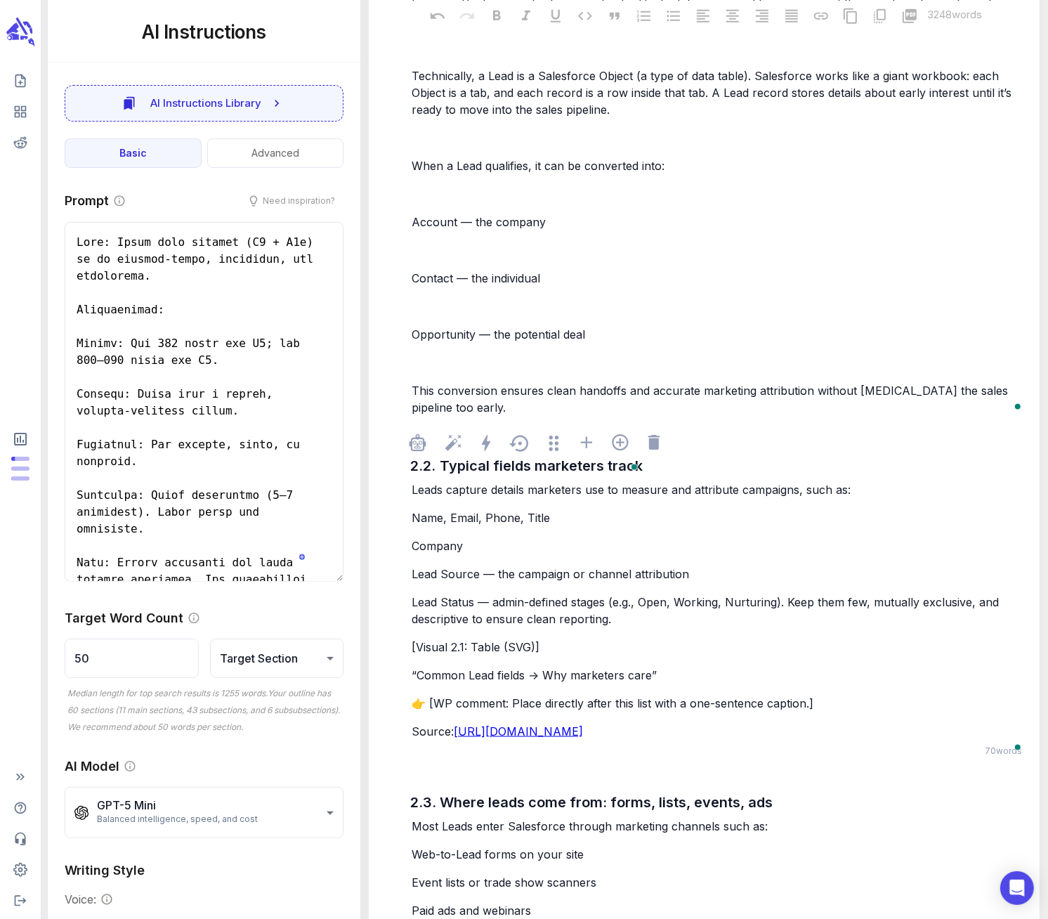
scroll to position [1412, 0]
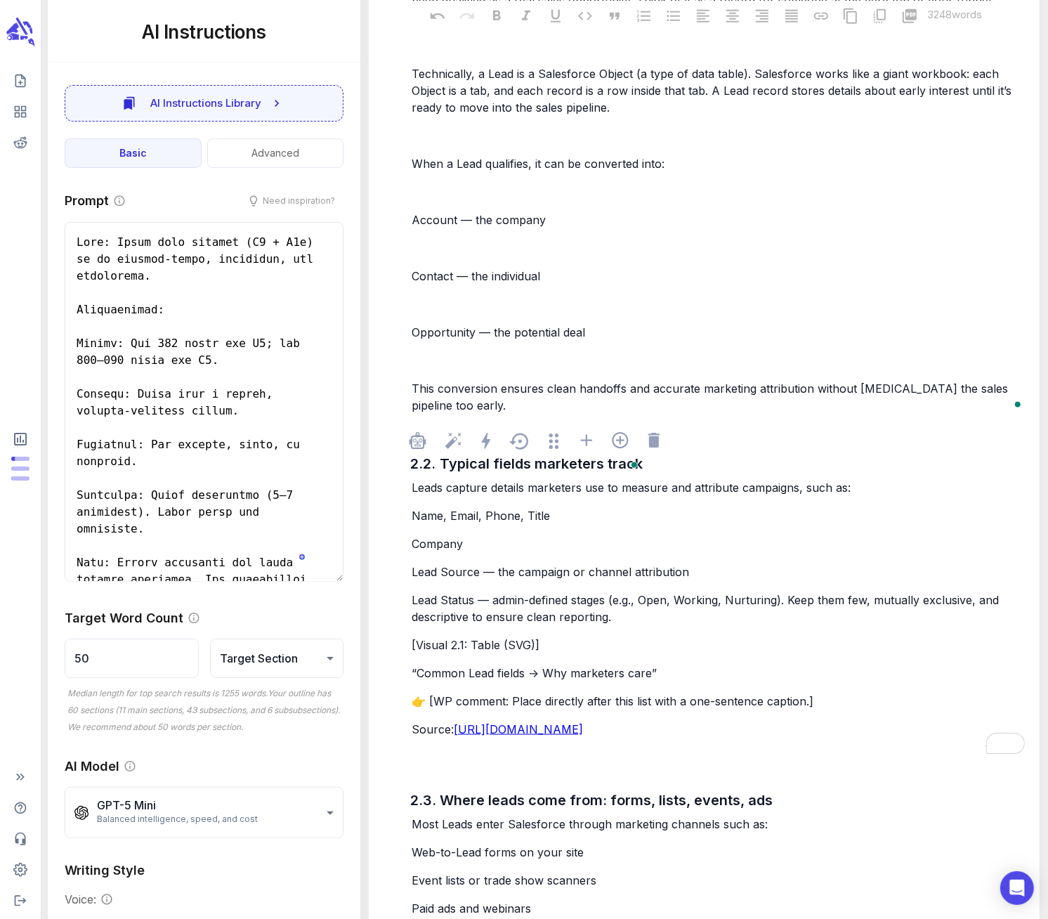
click at [414, 720] on div "Leads capture details marketers use to measure and attribute campaigns, such as…" at bounding box center [718, 608] width 619 height 261
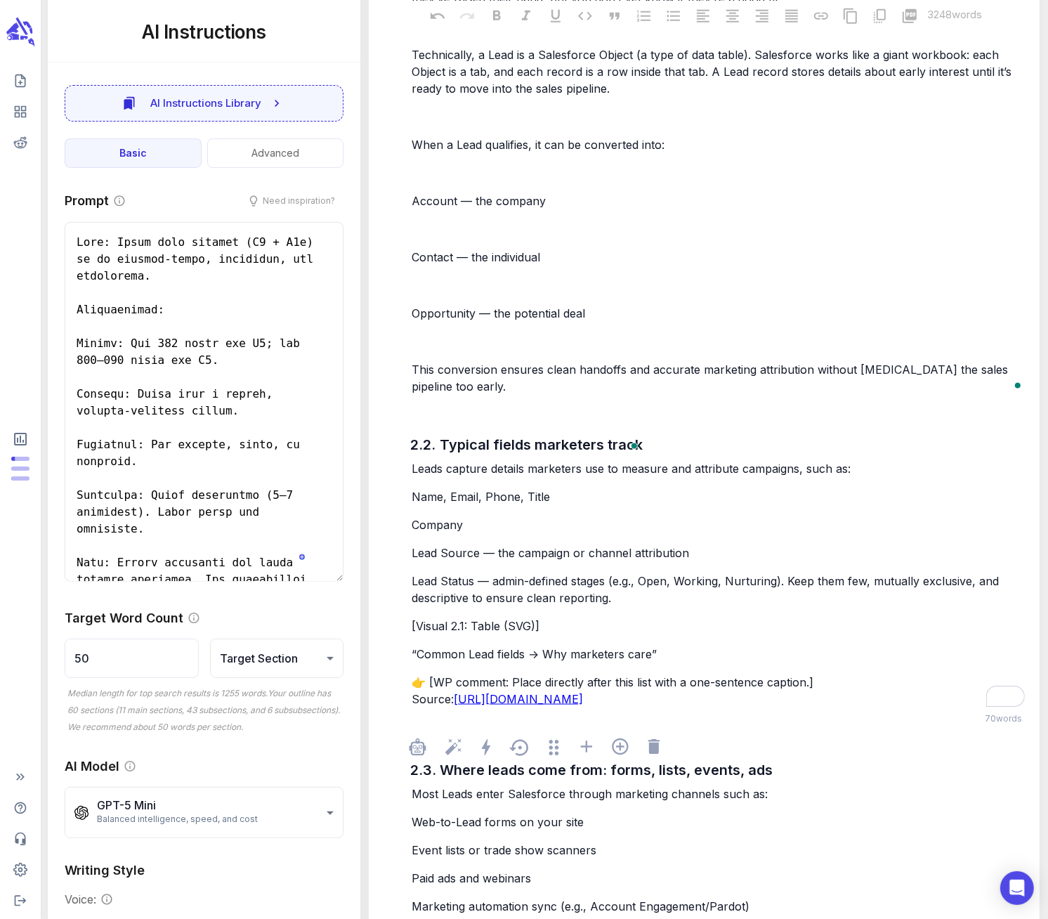
scroll to position [1742, 0]
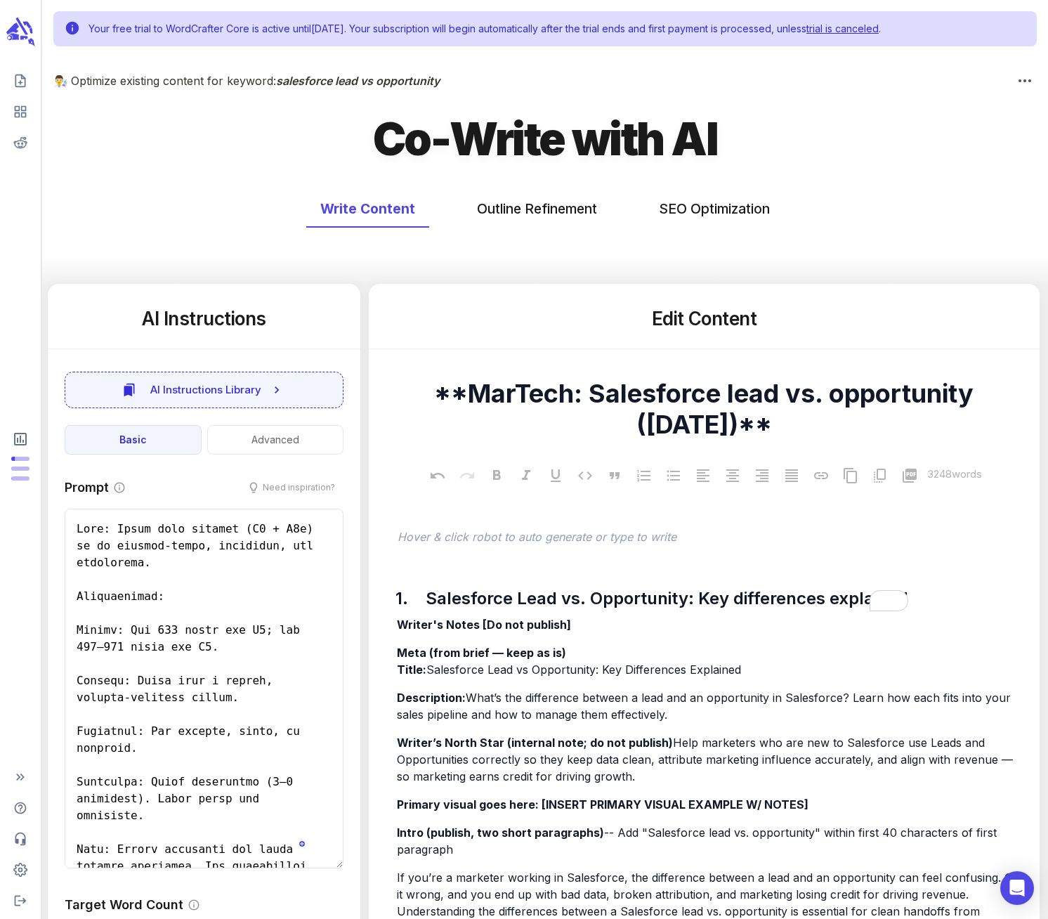
scroll to position [1742, 0]
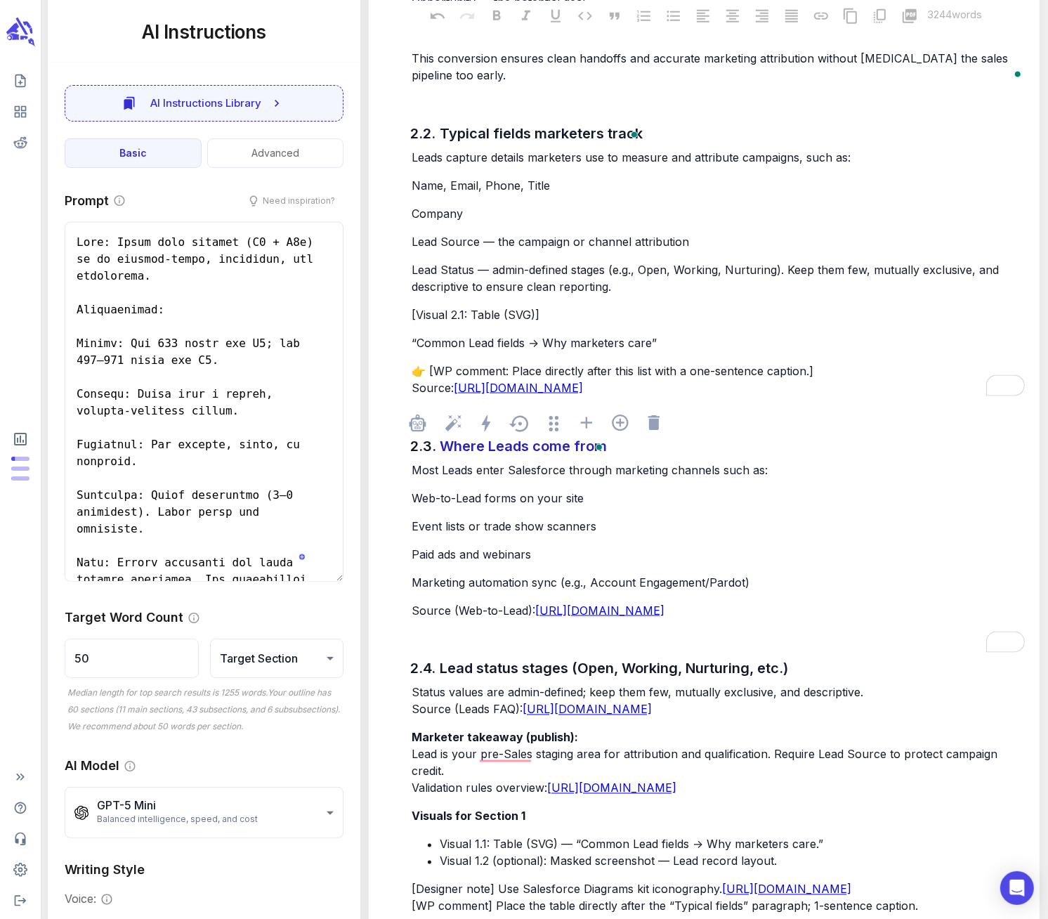
click at [780, 578] on p "Marketing automation sync (e.g., Account Engagement/Pardot)" at bounding box center [718, 582] width 613 height 17
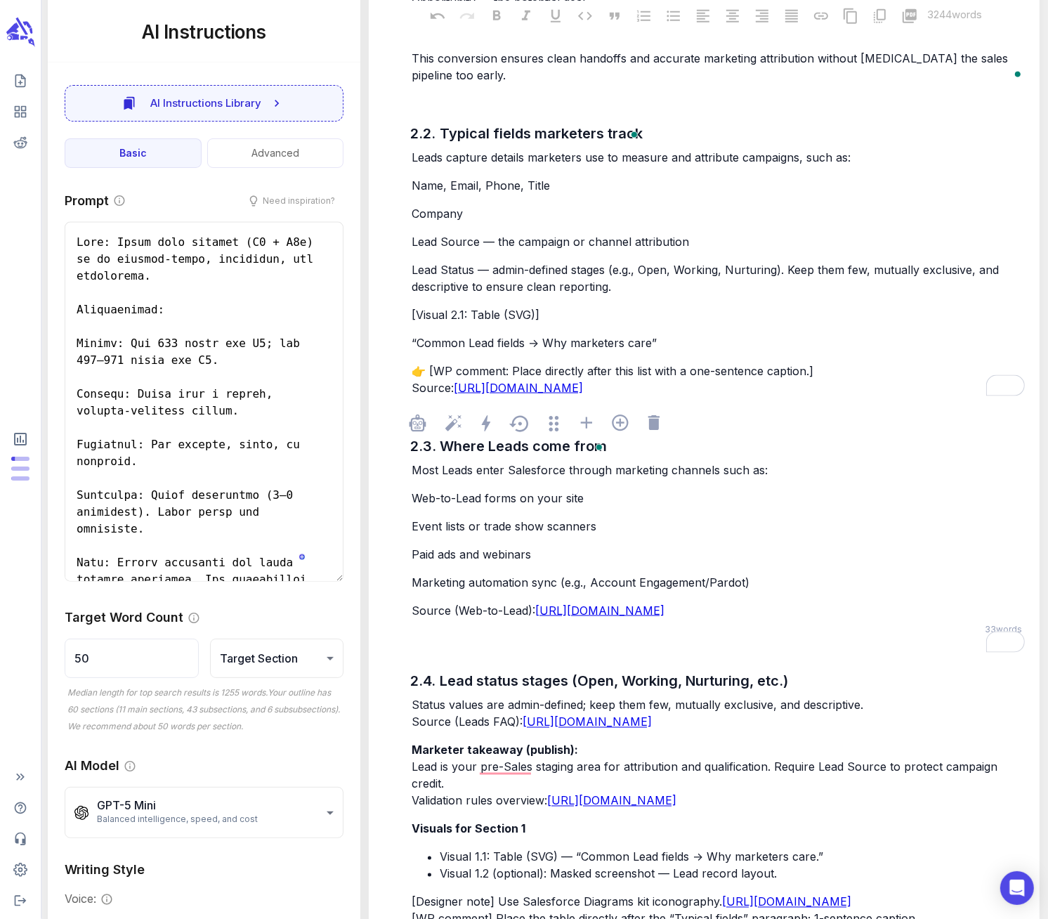
click at [766, 582] on p "Marketing automation sync (e.g., Account Engagement/Pardot)" at bounding box center [718, 582] width 613 height 17
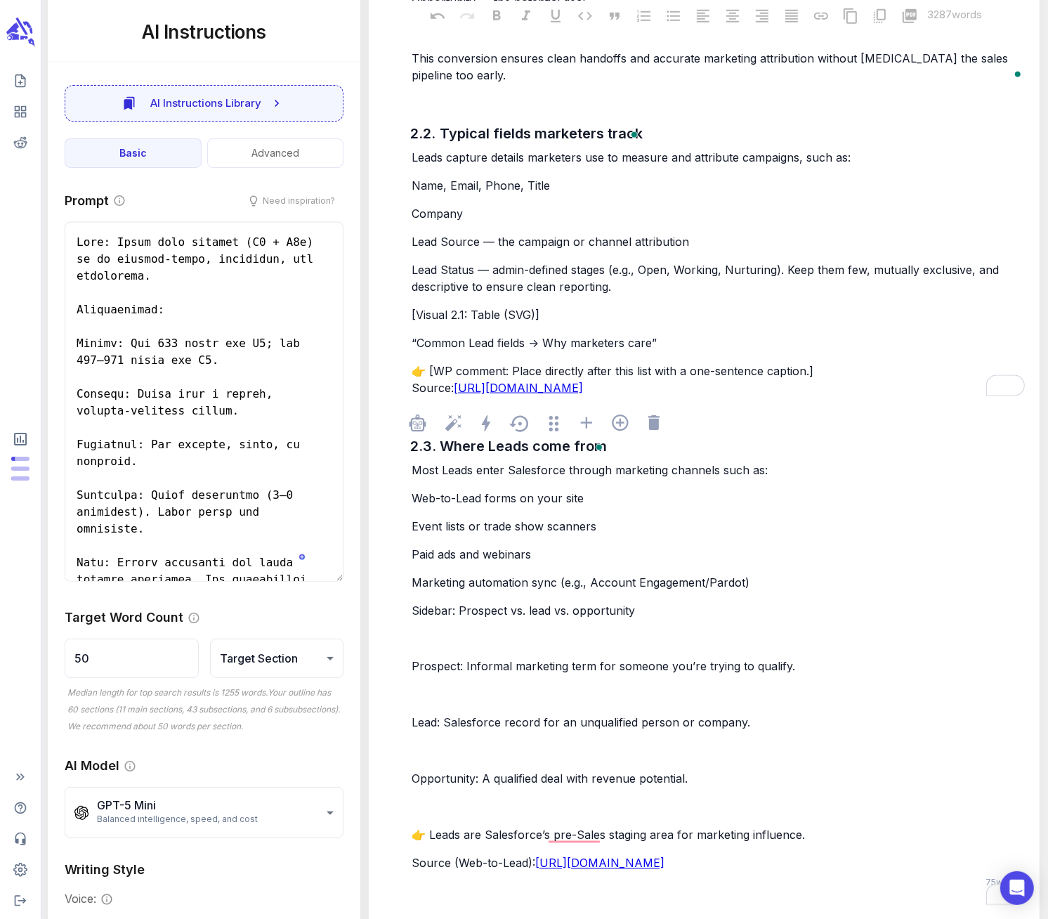
click at [440, 637] on p "﻿" at bounding box center [718, 638] width 613 height 17
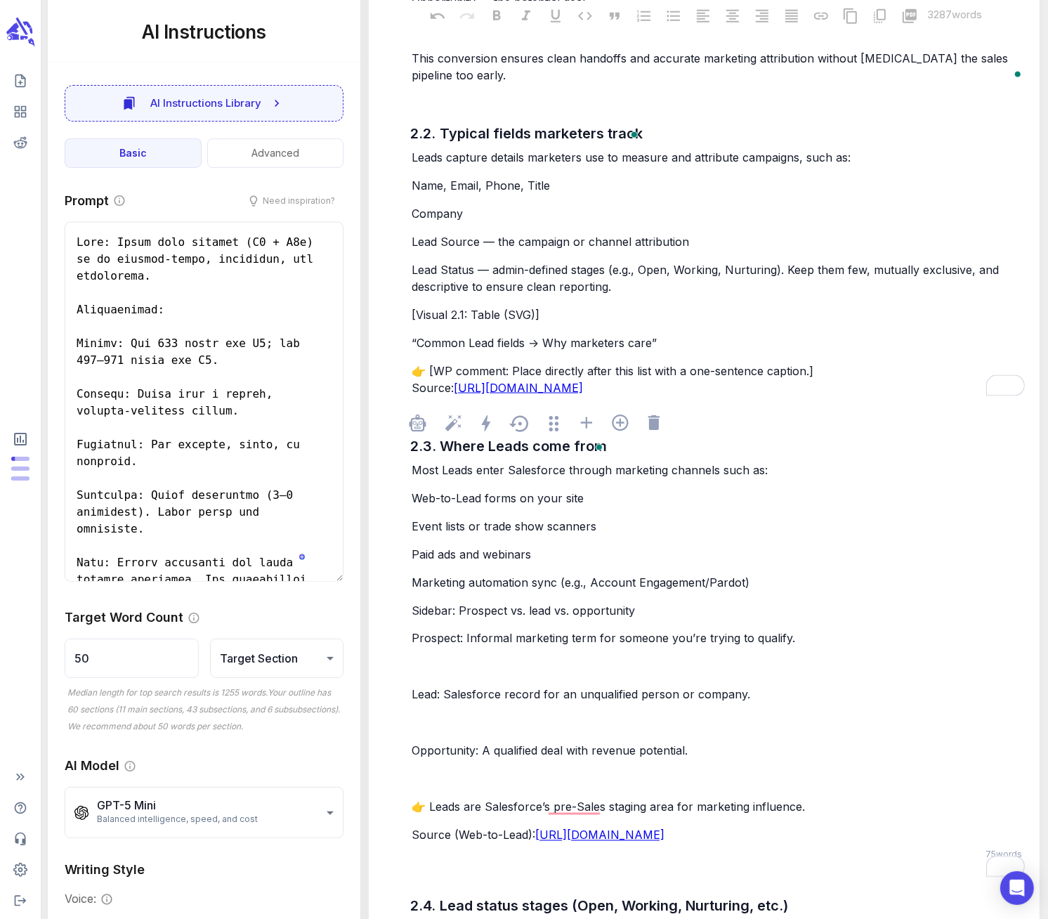
click at [440, 658] on p "﻿" at bounding box center [718, 666] width 613 height 17
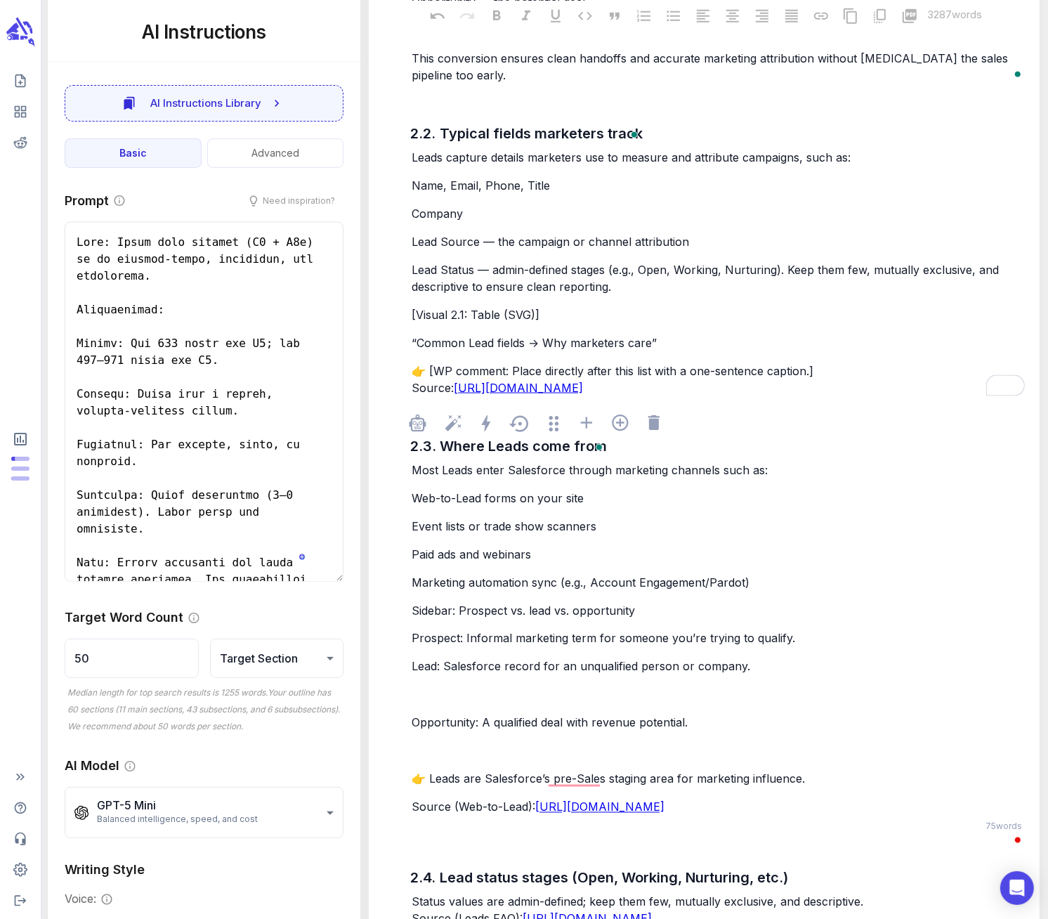
click at [440, 693] on p "﻿" at bounding box center [718, 694] width 613 height 17
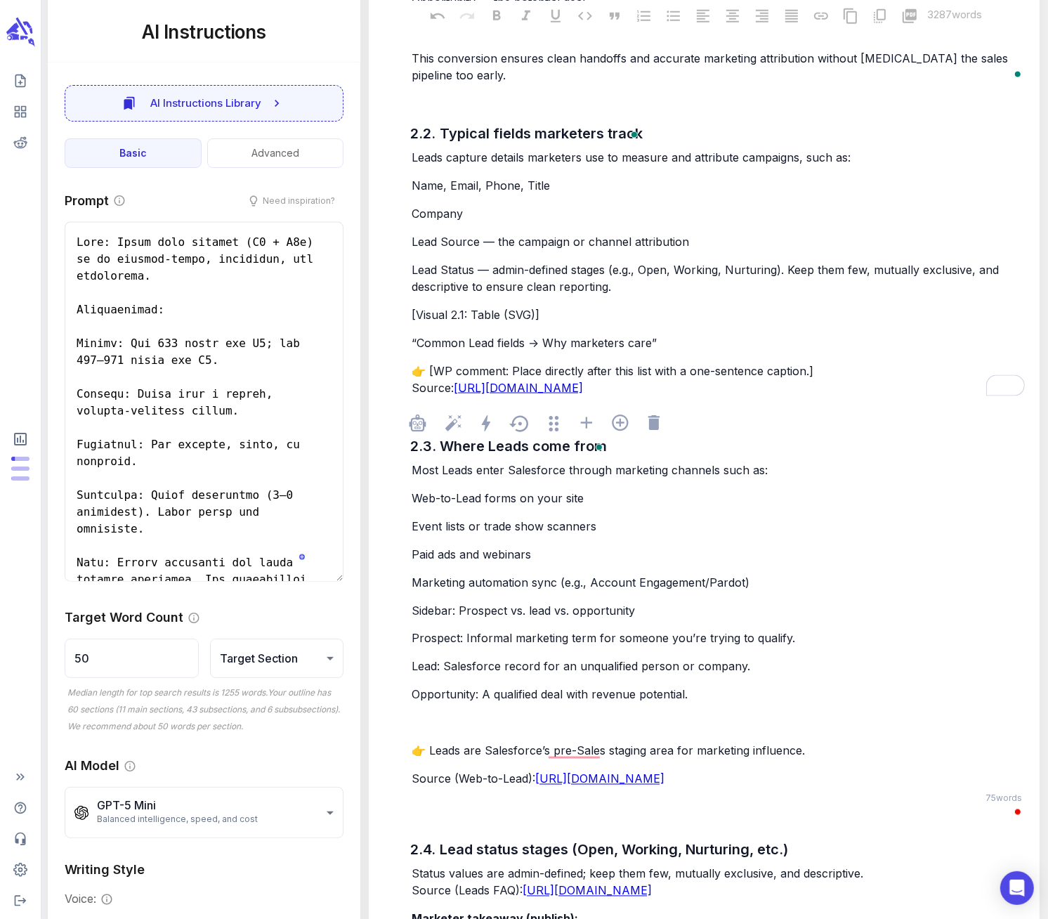
click at [435, 717] on p "﻿" at bounding box center [718, 722] width 613 height 17
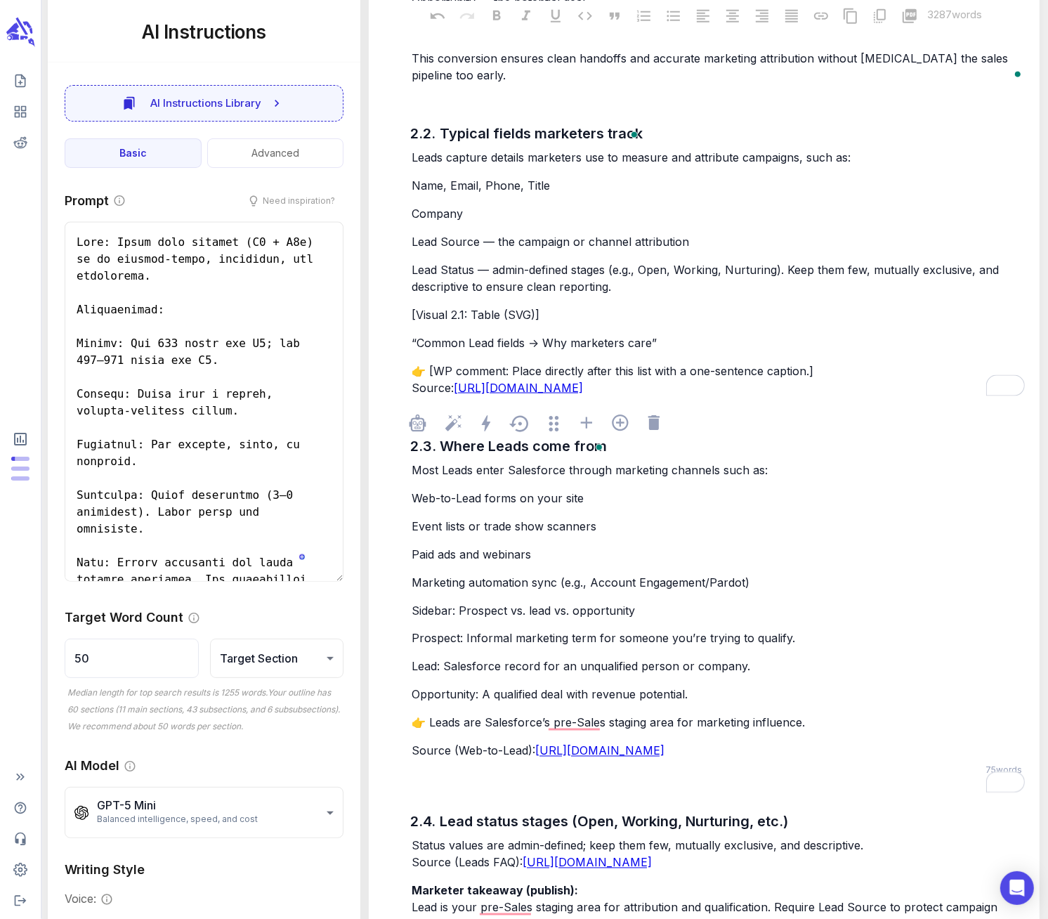
click at [426, 747] on p "Source (Web-to-Lead): [URL][DOMAIN_NAME]" at bounding box center [718, 751] width 613 height 17
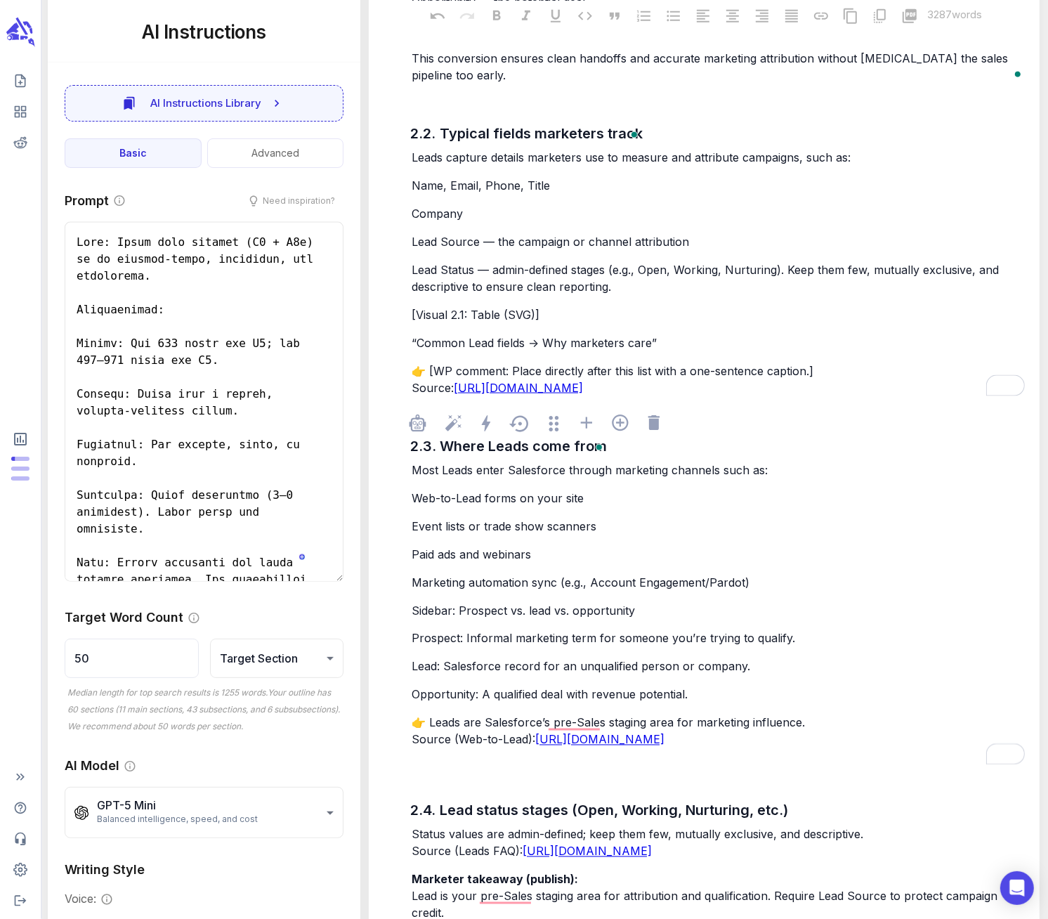
click at [773, 584] on p "Marketing automation sync (e.g., Account Engagement/Pardot)" at bounding box center [718, 582] width 613 height 17
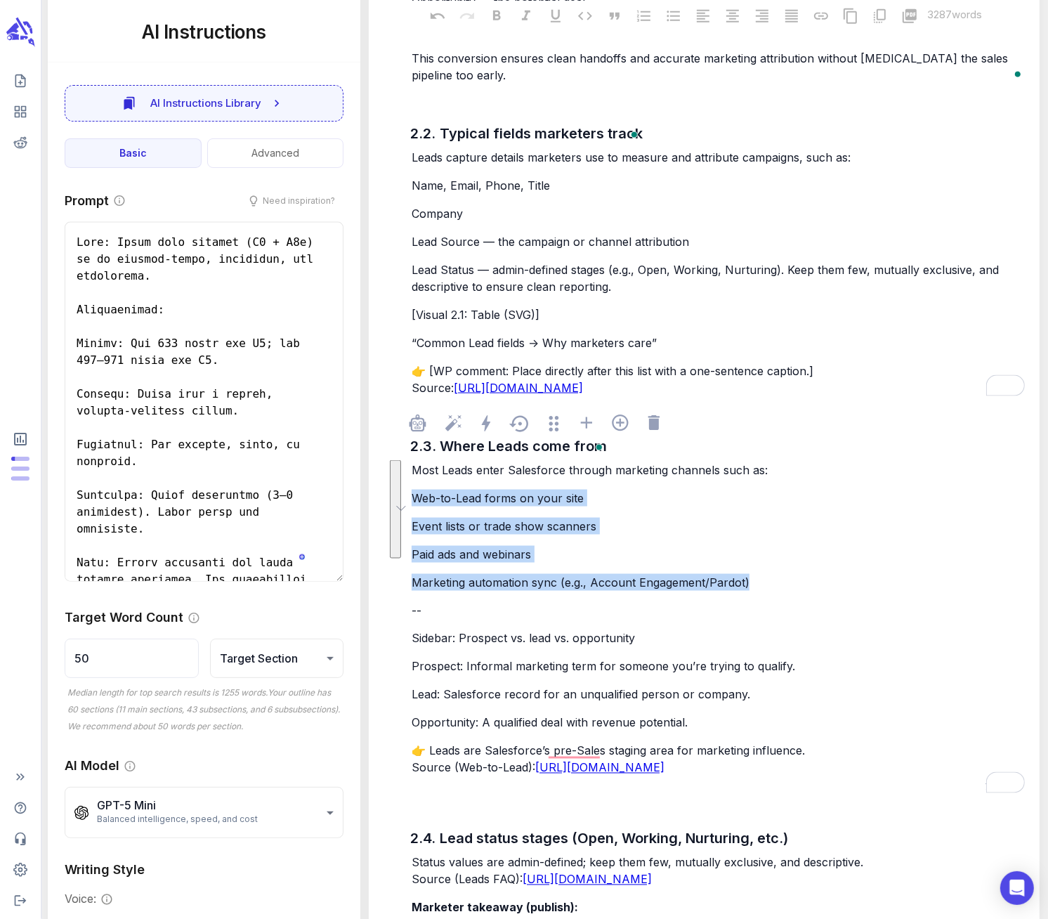
drag, startPoint x: 765, startPoint y: 585, endPoint x: 414, endPoint y: 495, distance: 361.9
click at [414, 495] on div "Most Leads enter Salesforce through marketing channels such as: Web-to-Lead for…" at bounding box center [718, 619] width 619 height 318
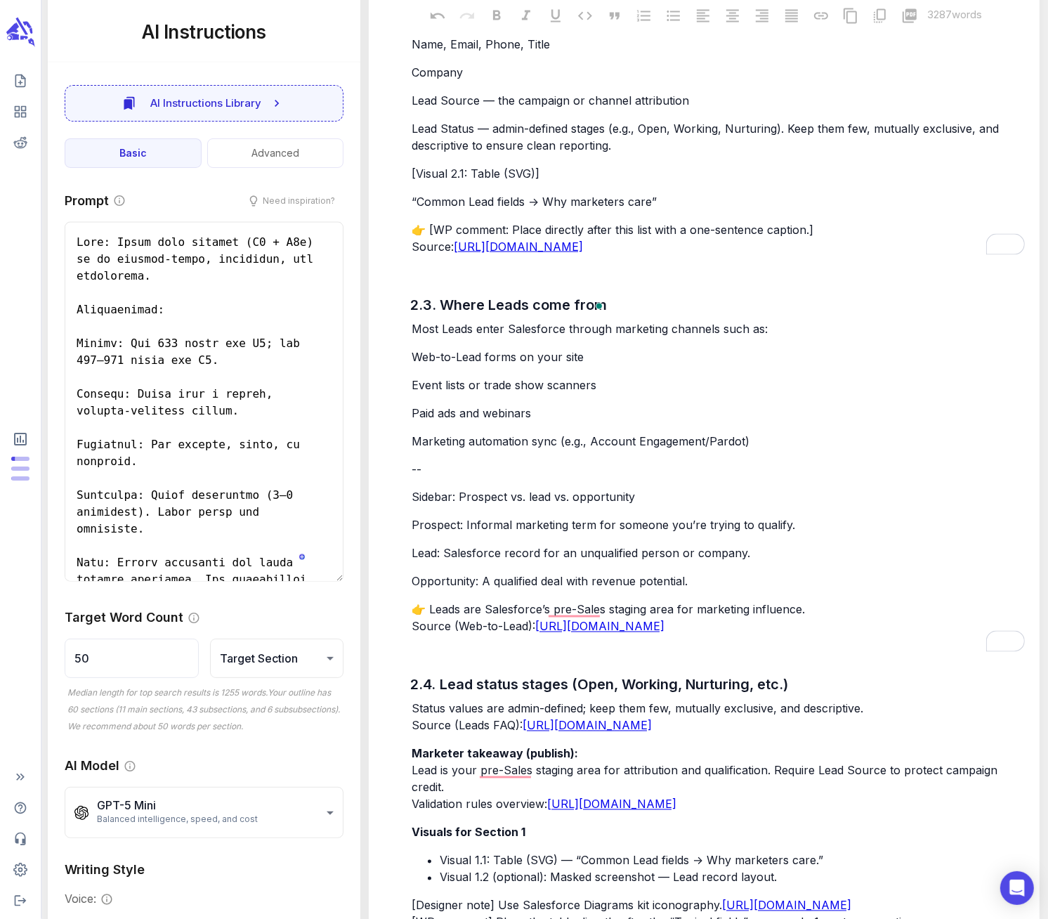
scroll to position [1961, 0]
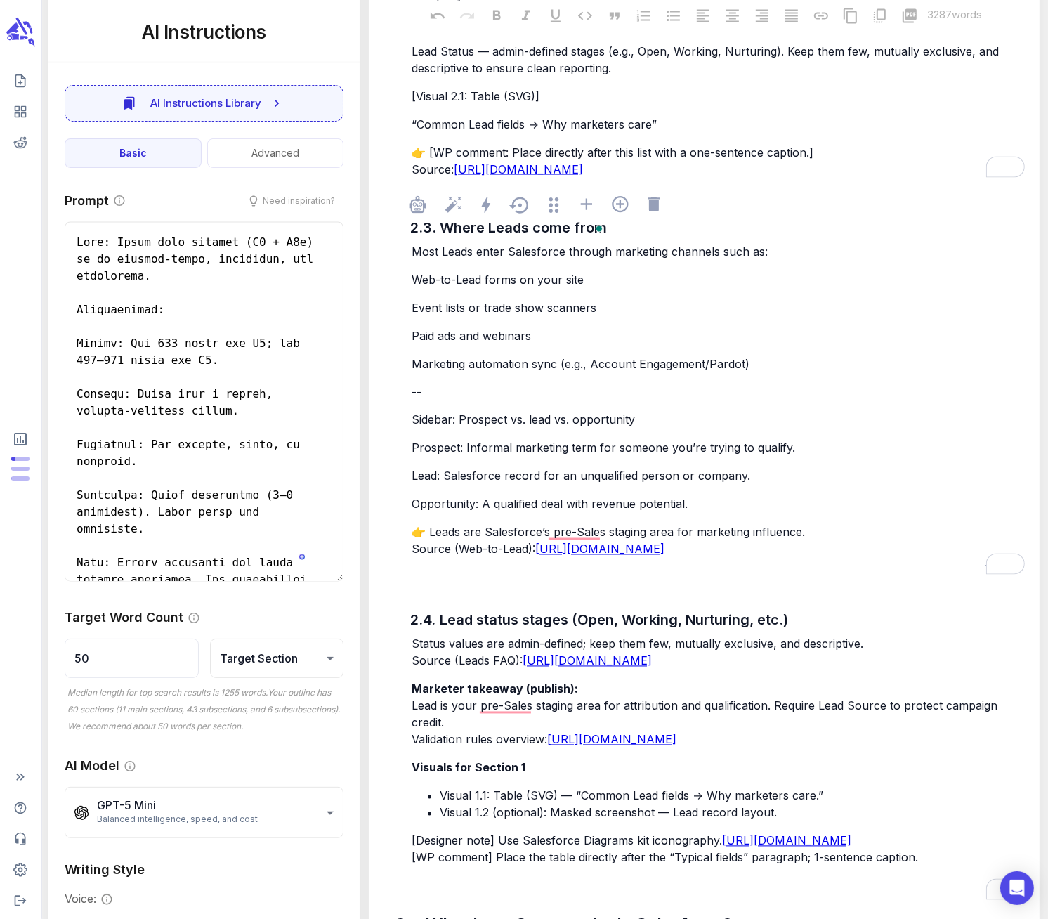
click at [617, 558] on p "👉 Leads are Salesforce’s pre-Sales staging area for marketing influence. Source…" at bounding box center [718, 541] width 613 height 34
click at [703, 506] on p "Opportunity: A qualified deal with revenue potential." at bounding box center [718, 504] width 613 height 17
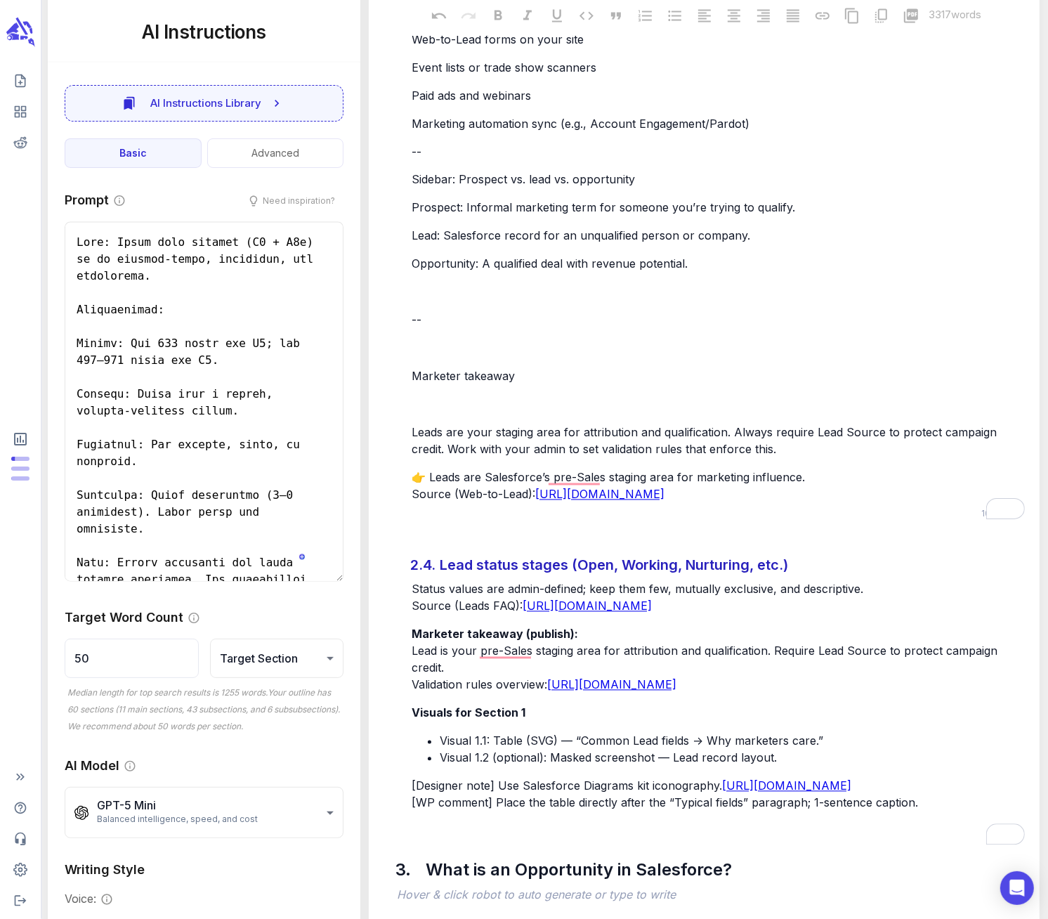
scroll to position [2207, 0]
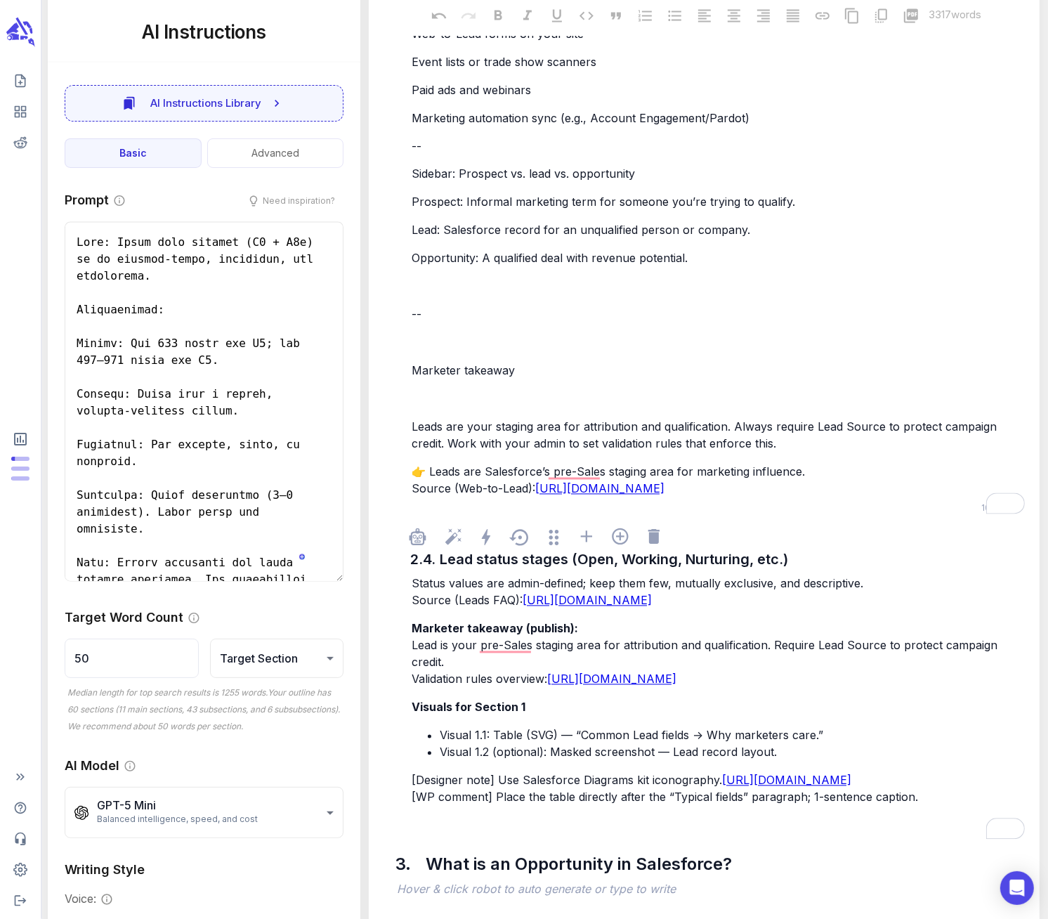
click at [835, 553] on div at bounding box center [718, 538] width 619 height 27
click at [868, 761] on ul "Visual 1.1: Table (SVG) — “Common Lead fields → Why marketers care.” Visual 1.2…" at bounding box center [718, 744] width 613 height 34
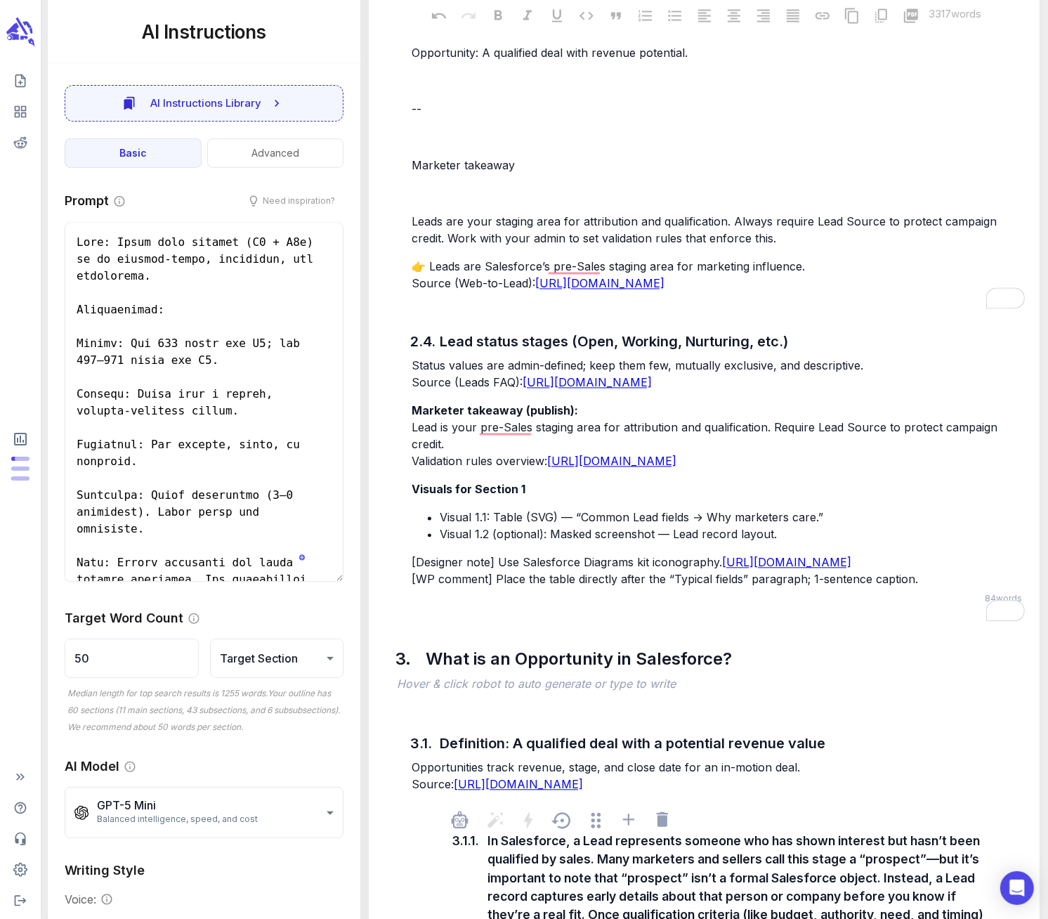
scroll to position [2411, 0]
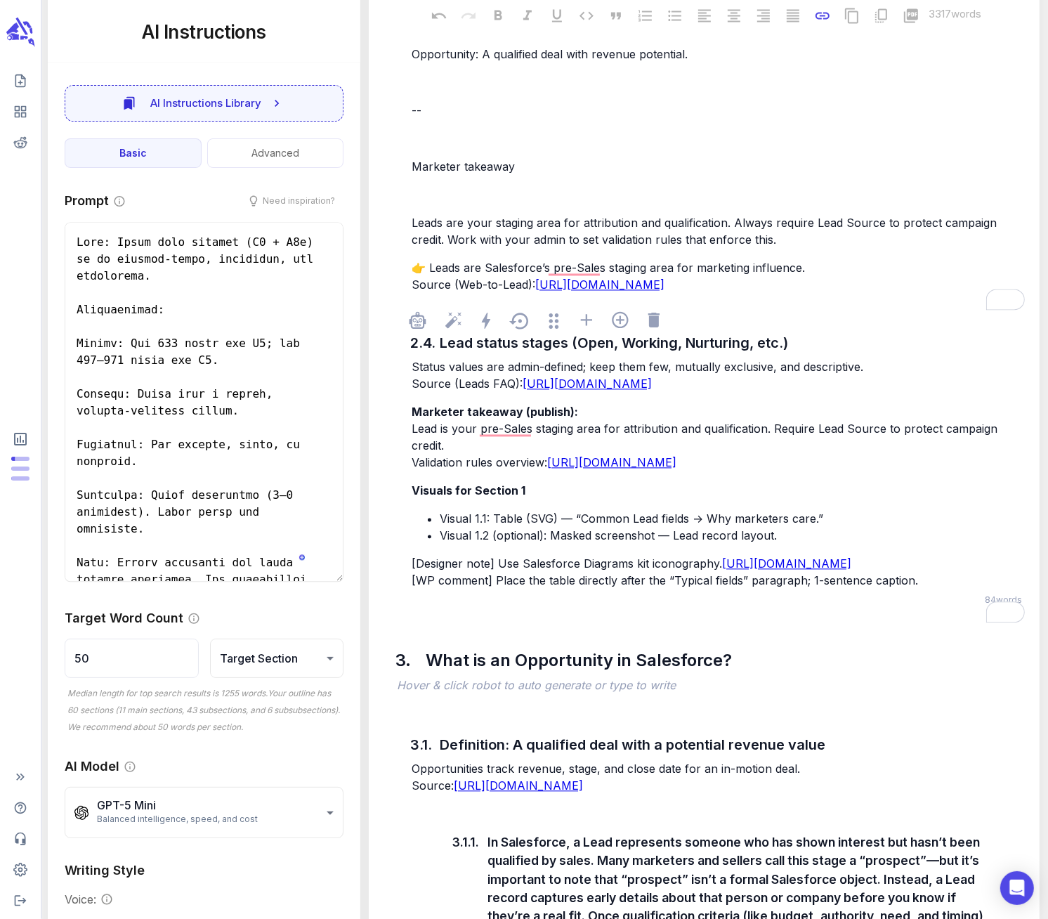
drag, startPoint x: 786, startPoint y: 497, endPoint x: 549, endPoint y: 478, distance: 238.2
click at [549, 471] on p "Marketer takeaway (publish): Lead is your pre-Sales staging area for attributio…" at bounding box center [718, 436] width 613 height 67
copy p "[URL][DOMAIN_NAME]"
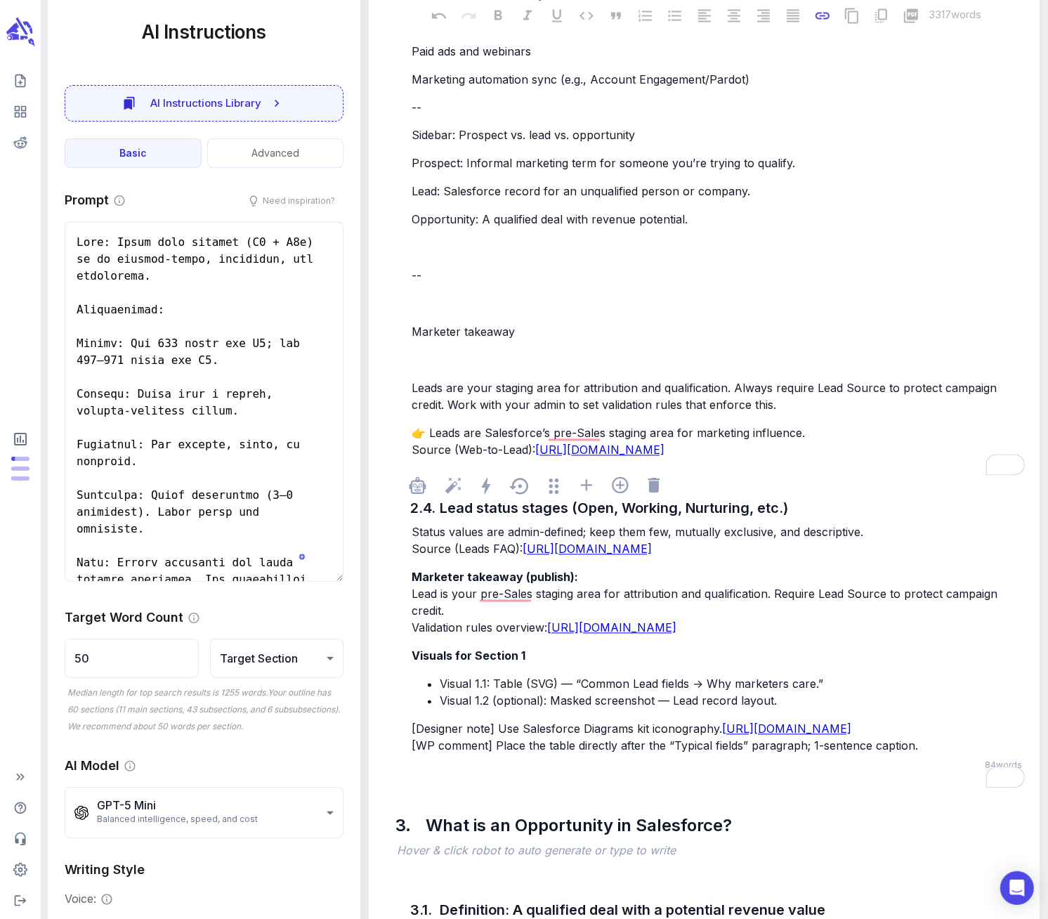
scroll to position [2197, 0]
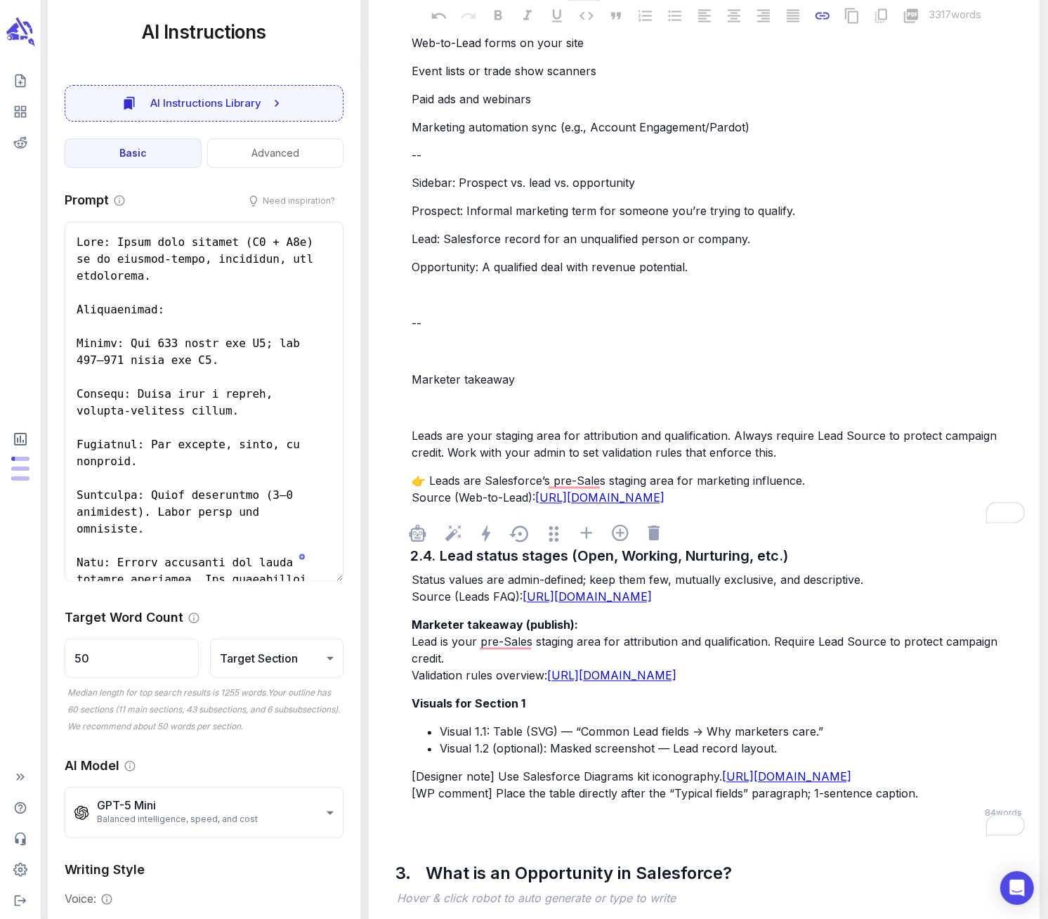
click at [818, 684] on p "Marketer takeaway (publish): Lead is your pre-Sales staging area for attributio…" at bounding box center [718, 650] width 613 height 67
drag, startPoint x: 820, startPoint y: 712, endPoint x: 414, endPoint y: 694, distance: 406.5
click at [414, 684] on p "Marketer takeaway (publish): Lead is your pre-Sales staging area for attributio…" at bounding box center [718, 650] width 613 height 67
copy p "Validation rules overview: https://help.salesforce.com/s/articleView?id=platfor…"
click at [802, 461] on p "Leads are your staging area for attribution and qualification. Always require L…" at bounding box center [718, 445] width 613 height 34
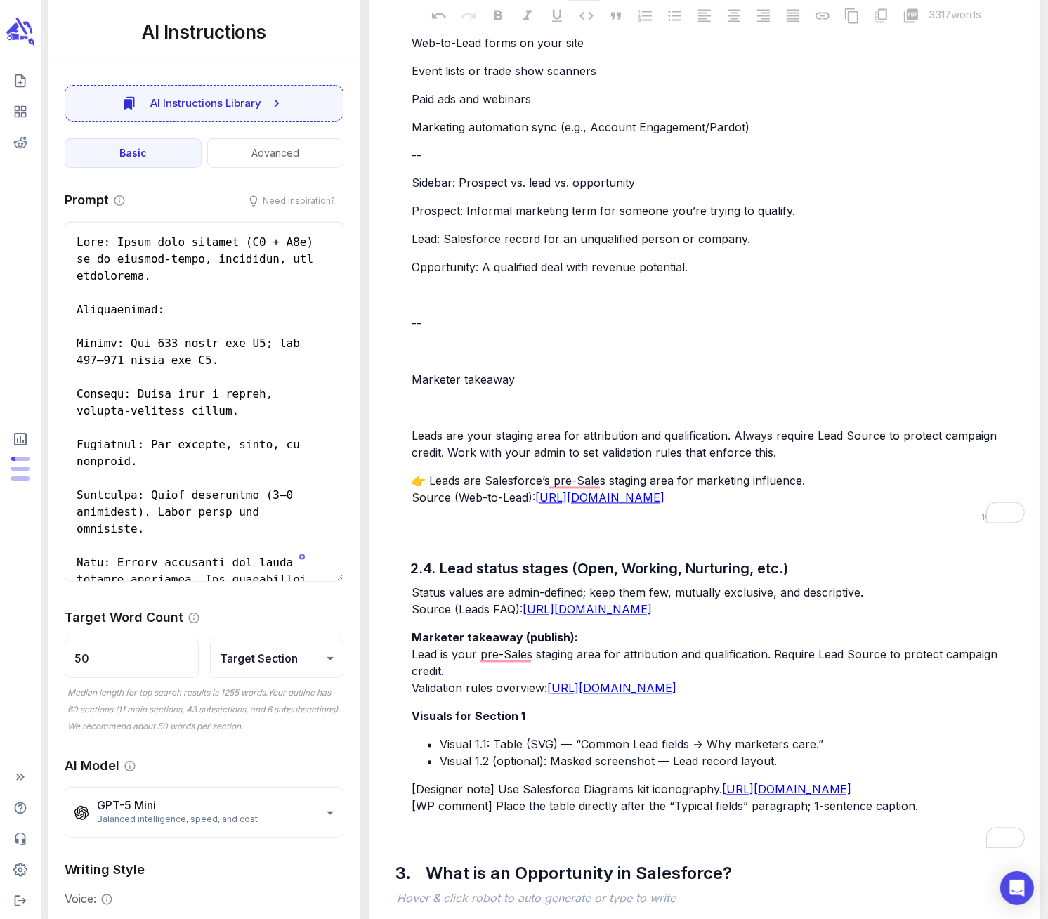
click at [818, 480] on p "👉 Leads are Salesforce’s pre-Sales staging area for marketing influence. Source…" at bounding box center [718, 490] width 613 height 34
click at [618, 507] on p "👉 Leads are Salesforce’s pre-Sales staging area for marketing influence. Source…" at bounding box center [718, 490] width 613 height 34
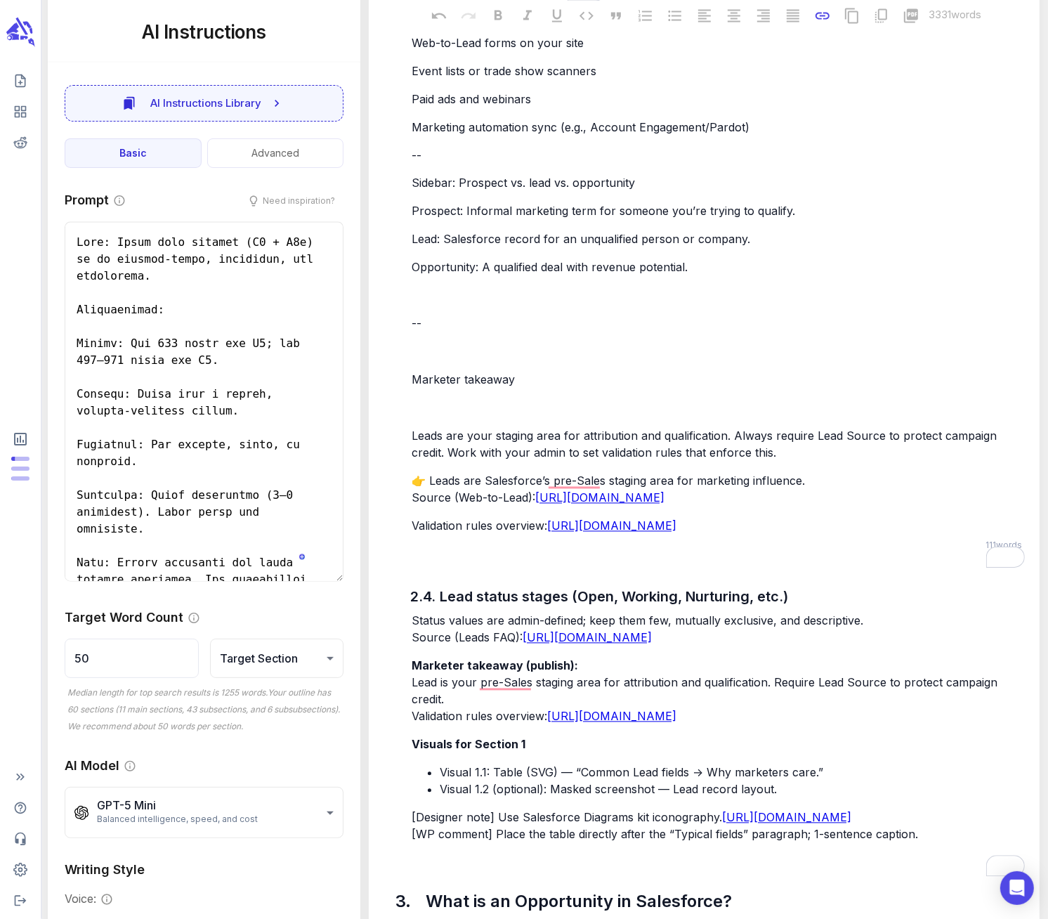
click at [458, 408] on p "﻿" at bounding box center [718, 408] width 613 height 17
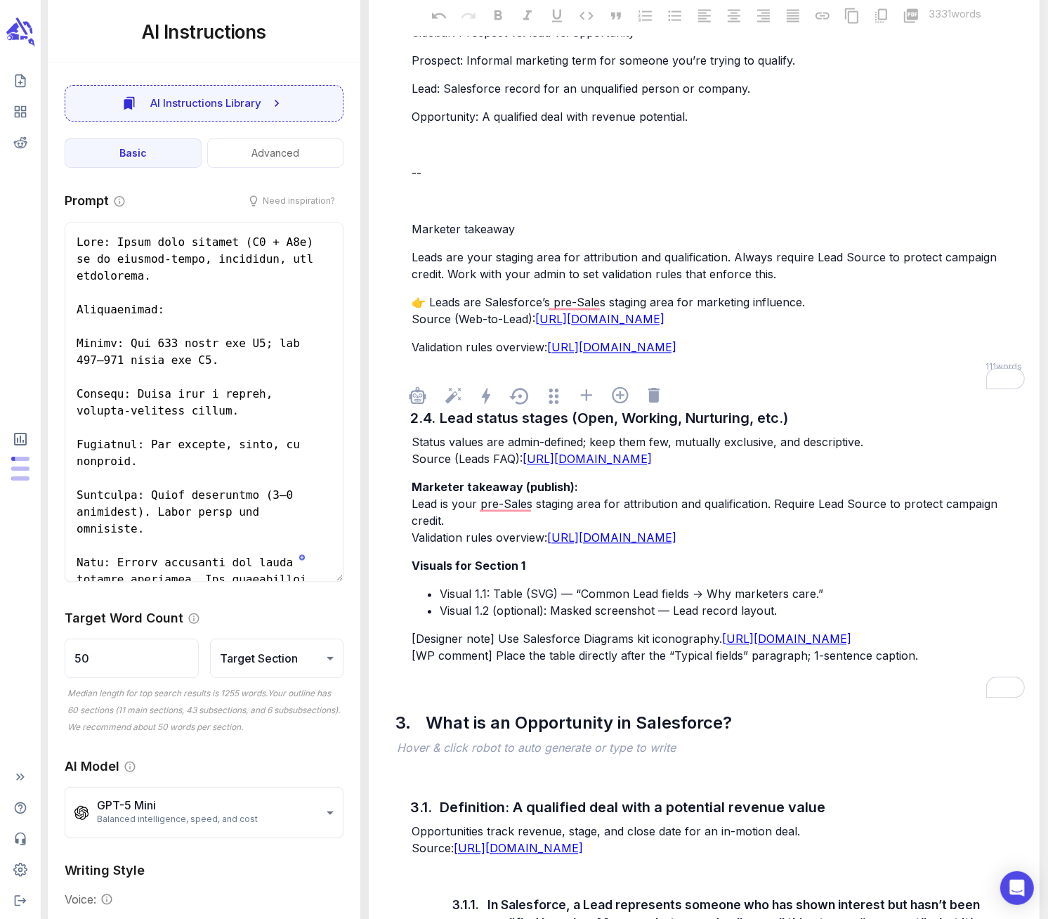
scroll to position [2355, 0]
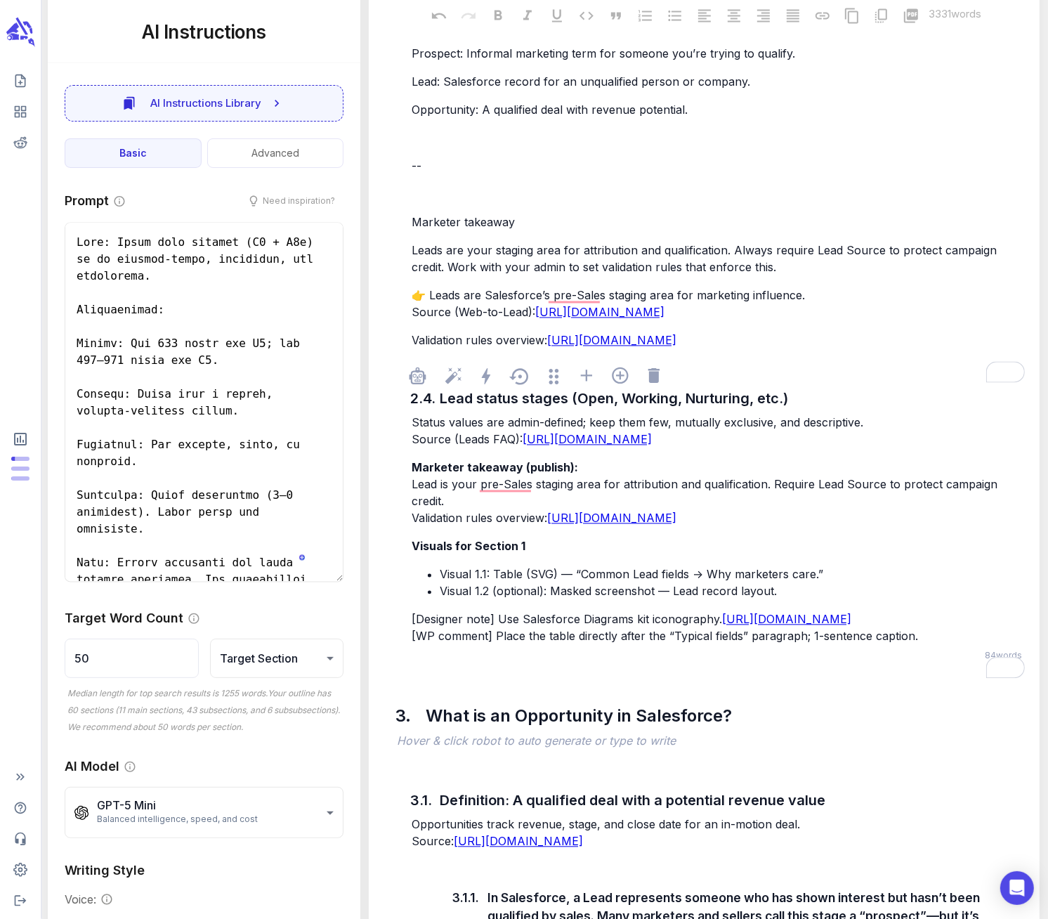
drag, startPoint x: 415, startPoint y: 610, endPoint x: 435, endPoint y: 608, distance: 19.8
click at [435, 608] on div "Status values are admin-defined; keep them few, mutually exclusive, and descrip…" at bounding box center [718, 529] width 619 height 233
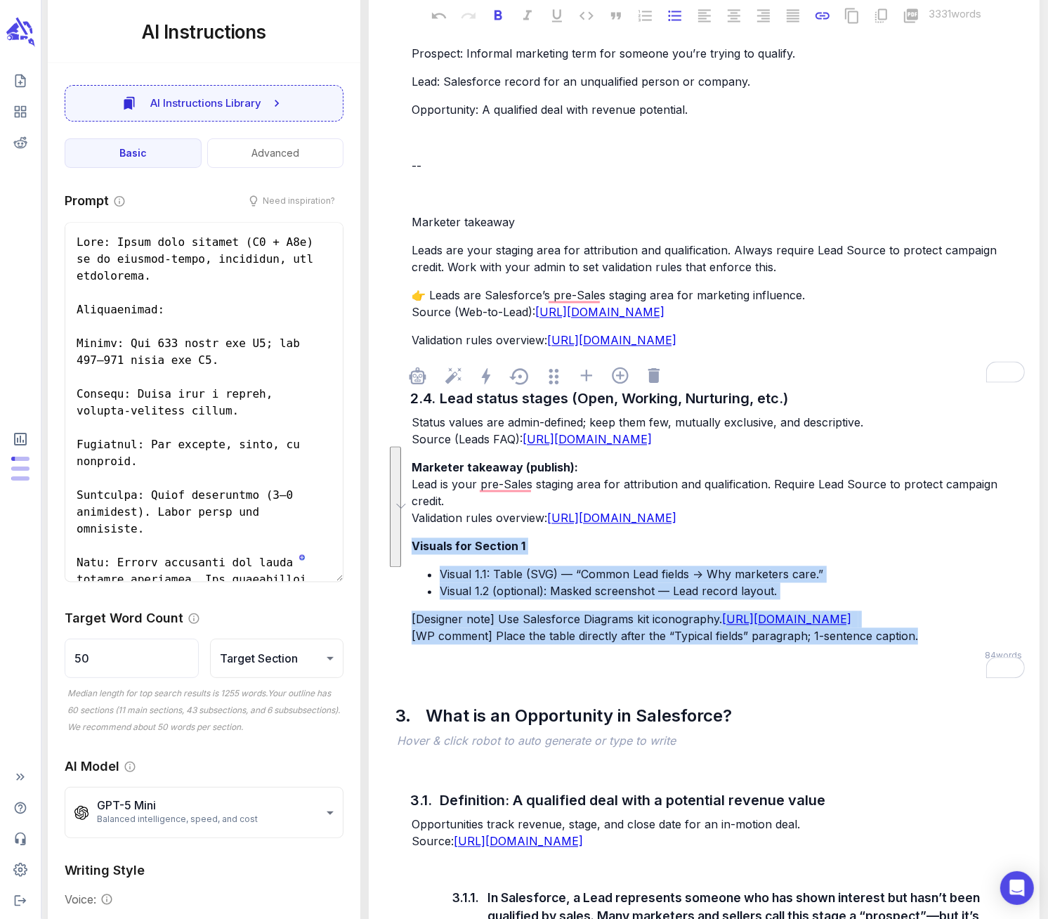
drag, startPoint x: 921, startPoint y: 705, endPoint x: 410, endPoint y: 602, distance: 521.1
click at [410, 602] on div "Status values are admin-defined; keep them few, mutually exclusive, and descrip…" at bounding box center [718, 529] width 619 height 233
copy div "Visuals for Section 1 Visual 1.1: Table (SVG) — “Common Lead fields → Why marke…"
click at [819, 351] on div "Most Leads enter Salesforce through marketing channels such as: Web-to-Lead for…" at bounding box center [718, 99] width 619 height 503
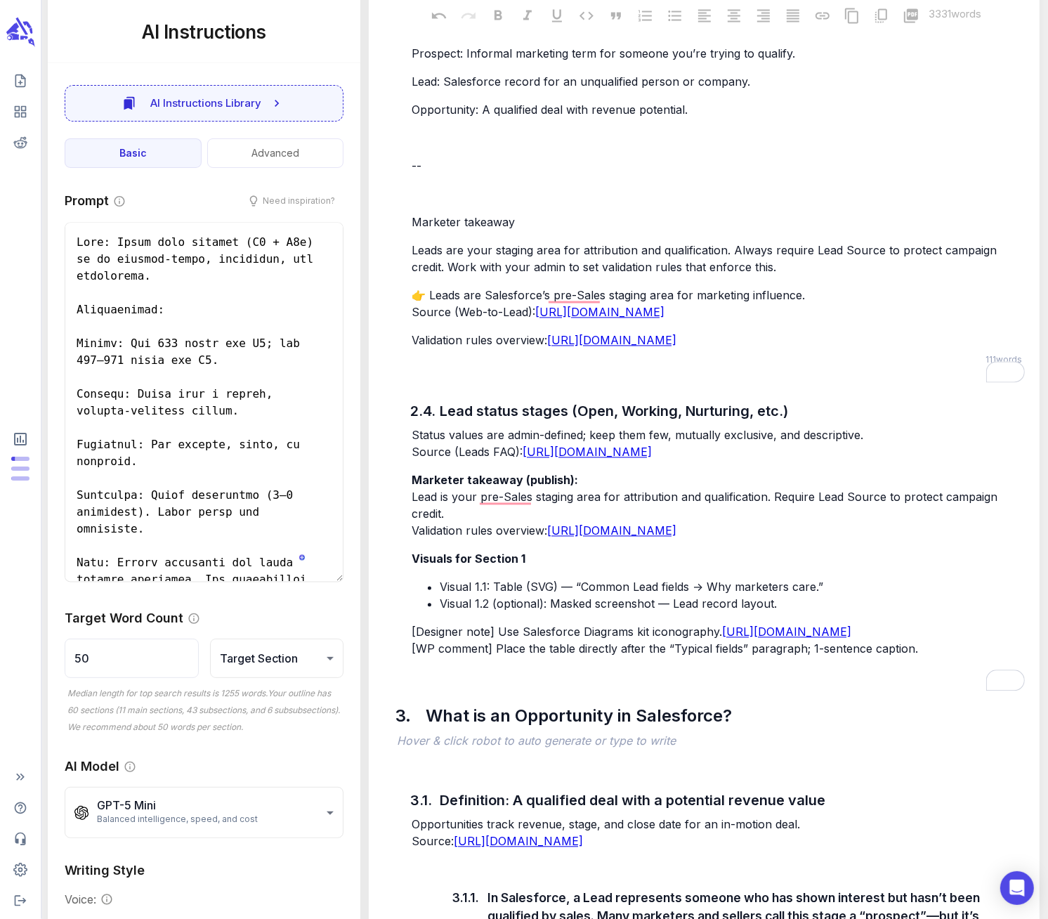
click at [818, 349] on p "Validation rules overview: https://help.salesforce.com/s/articleView?id=platfor…" at bounding box center [718, 340] width 613 height 17
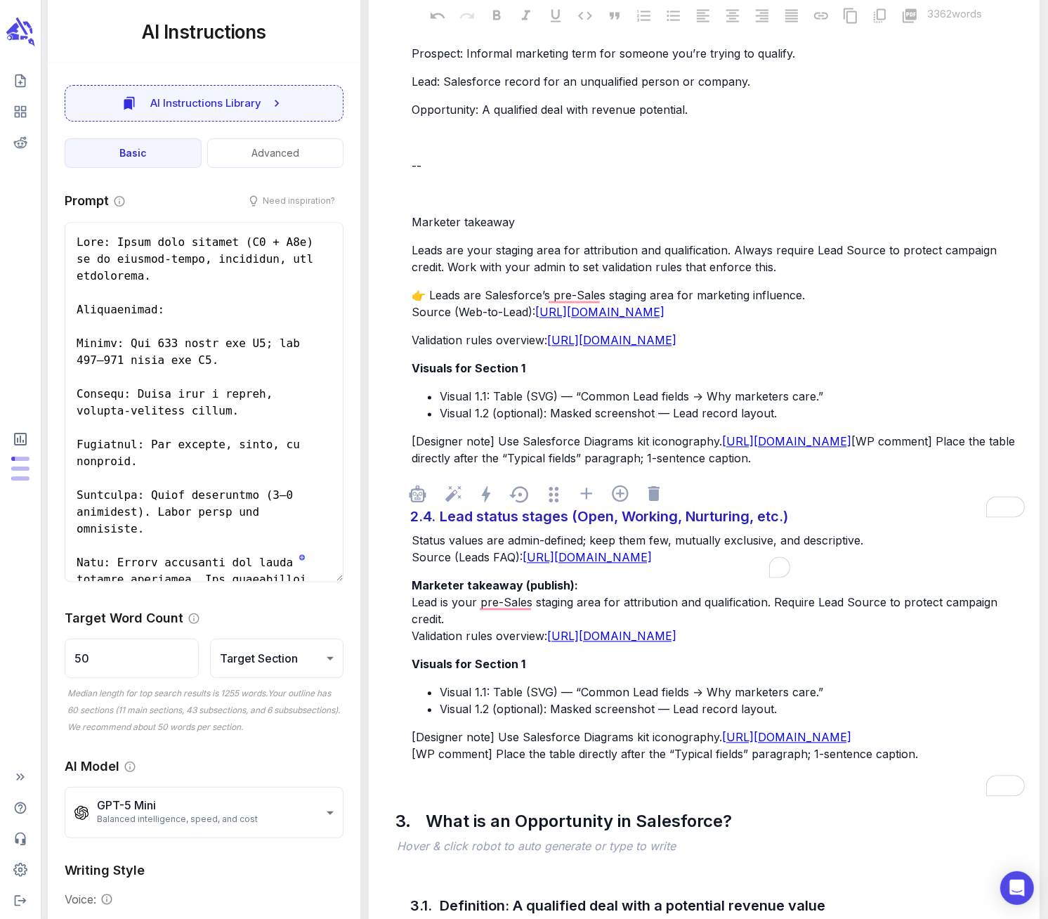
click at [942, 531] on div "2.4. Lead status stages (Open, Working, Nurturing, etc.)" at bounding box center [718, 517] width 619 height 28
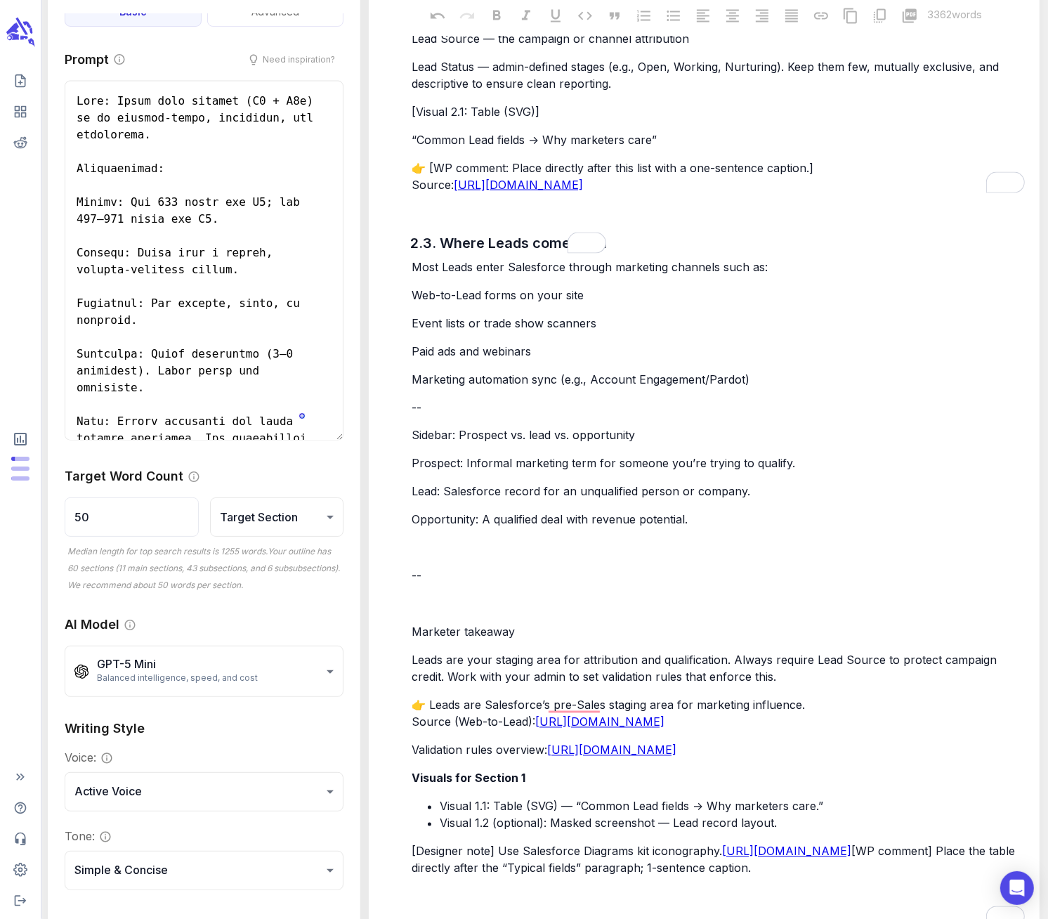
scroll to position [1957, 0]
